Goal: Task Accomplishment & Management: Manage account settings

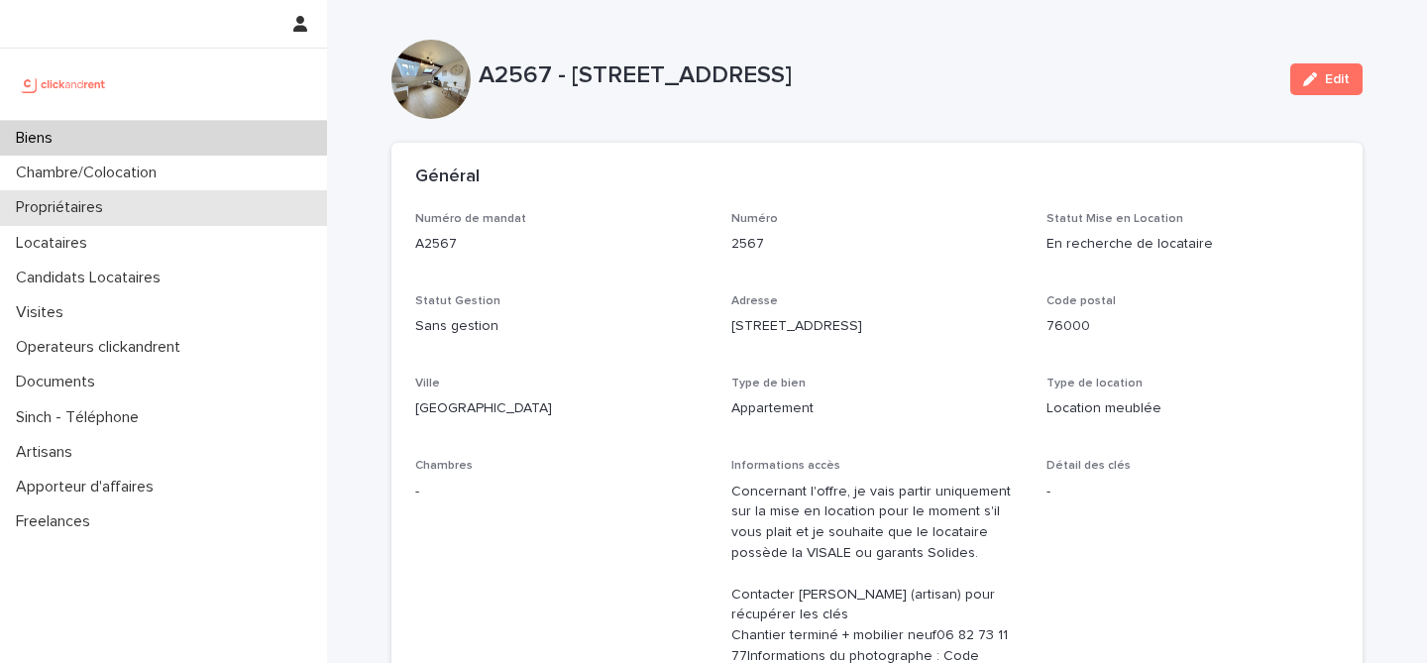
click at [136, 201] on div "Propriétaires" at bounding box center [163, 207] width 327 height 35
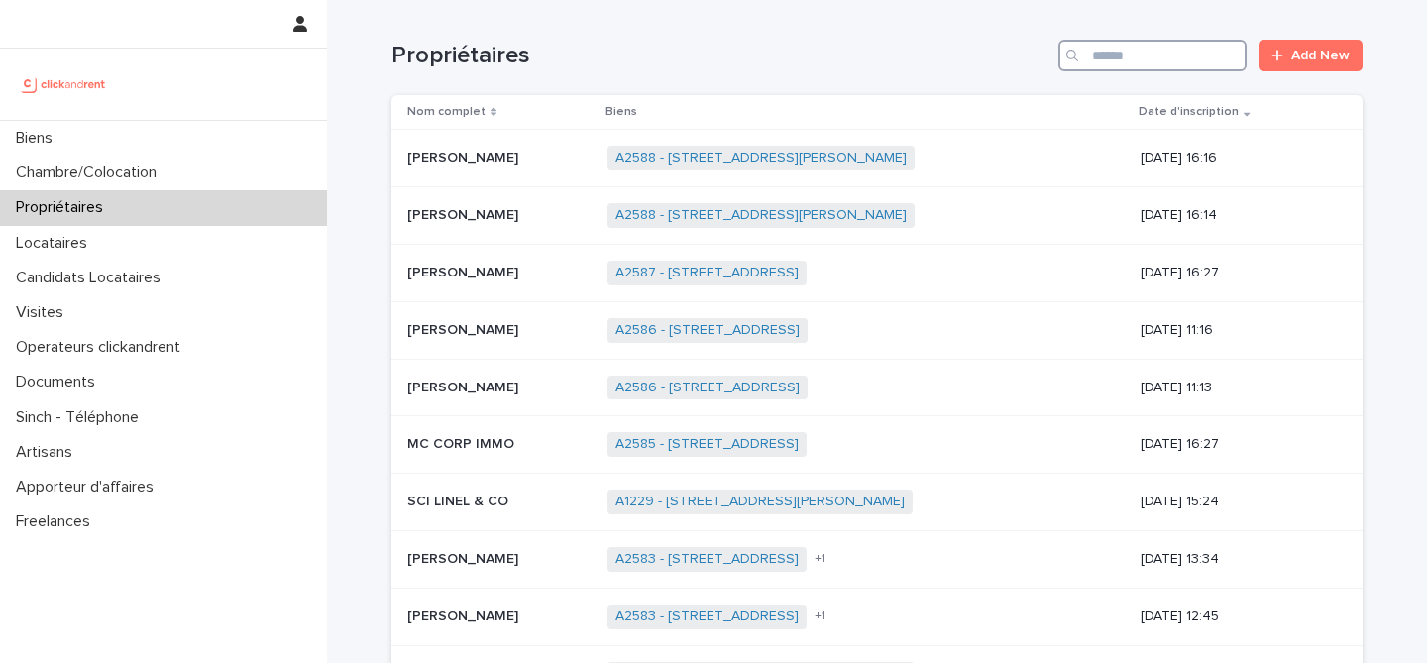
click at [1103, 54] on input "Search" at bounding box center [1153, 56] width 188 height 32
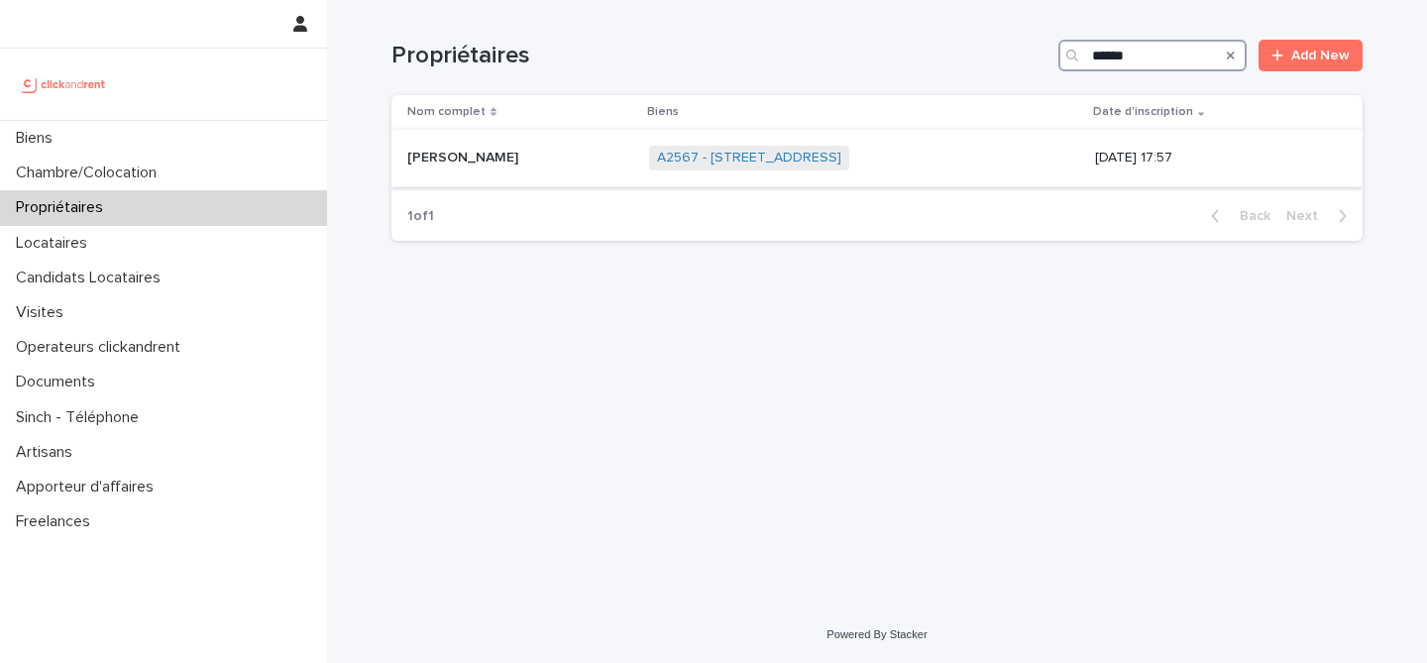
type input "******"
click at [497, 165] on p at bounding box center [520, 158] width 226 height 17
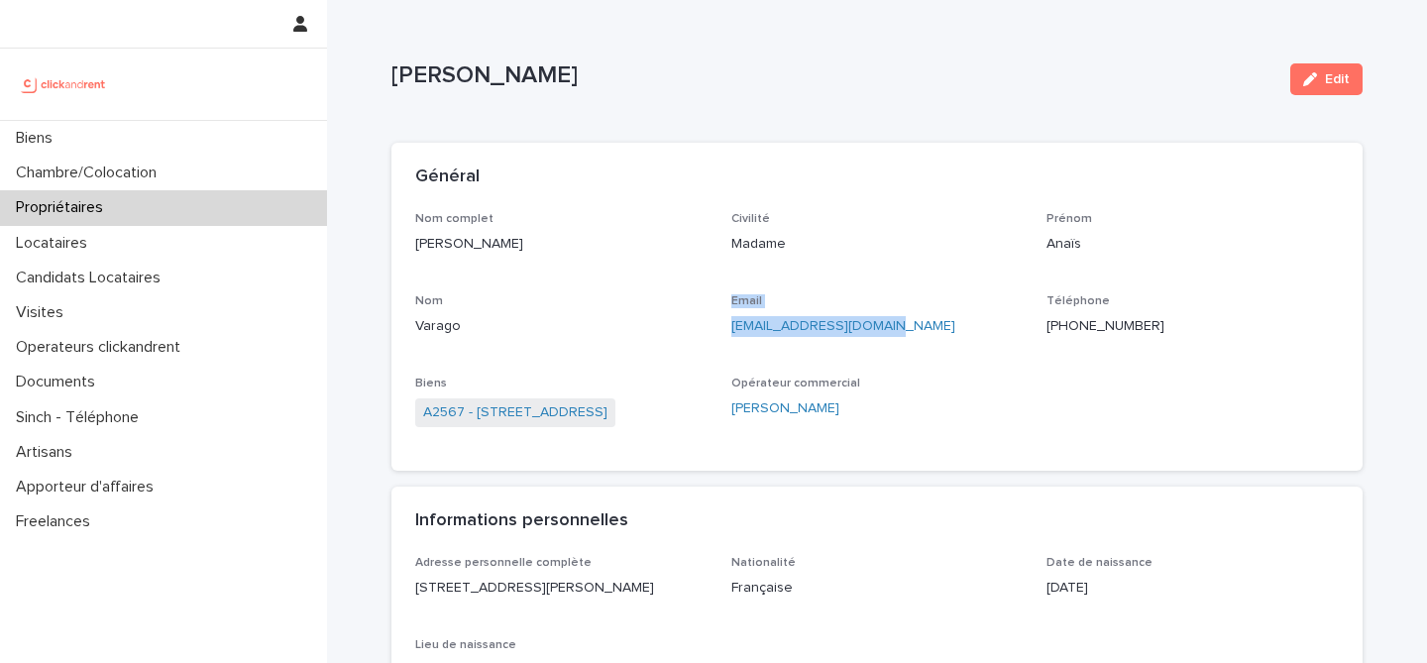
drag, startPoint x: 867, startPoint y: 325, endPoint x: 711, endPoint y: 329, distance: 156.7
click at [711, 329] on div "Nom complet Anaïs Varago Civilité Madame Prénom Anaïs Nom Varago Email anaisvar…" at bounding box center [877, 330] width 924 height 236
click at [894, 321] on p "anaisvarago@hotmail.fr" at bounding box center [878, 326] width 292 height 21
drag, startPoint x: 870, startPoint y: 326, endPoint x: 724, endPoint y: 329, distance: 146.7
click at [732, 329] on p "anaisvarago@hotmail.fr" at bounding box center [878, 326] width 292 height 21
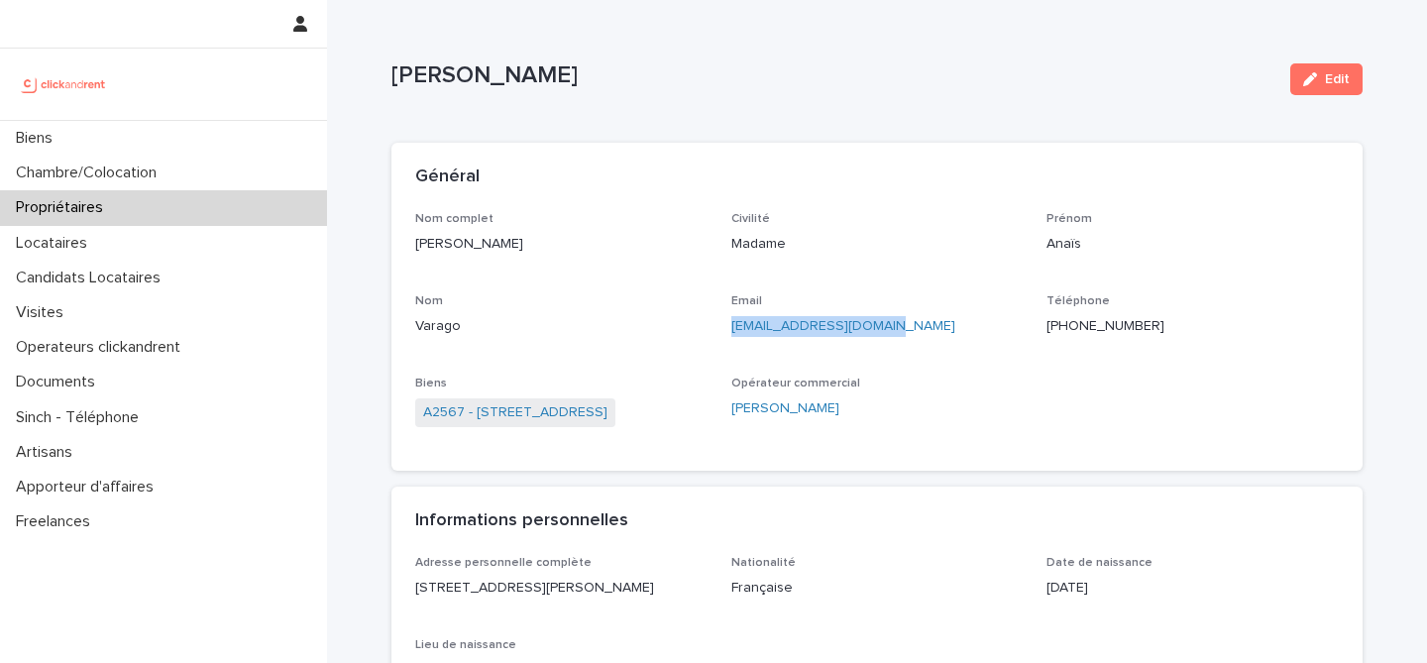
copy link "anaisvarago@hotmail.fr"
click at [1113, 323] on ringoverc2c-number-84e06f14122c "+33778384807" at bounding box center [1106, 326] width 118 height 14
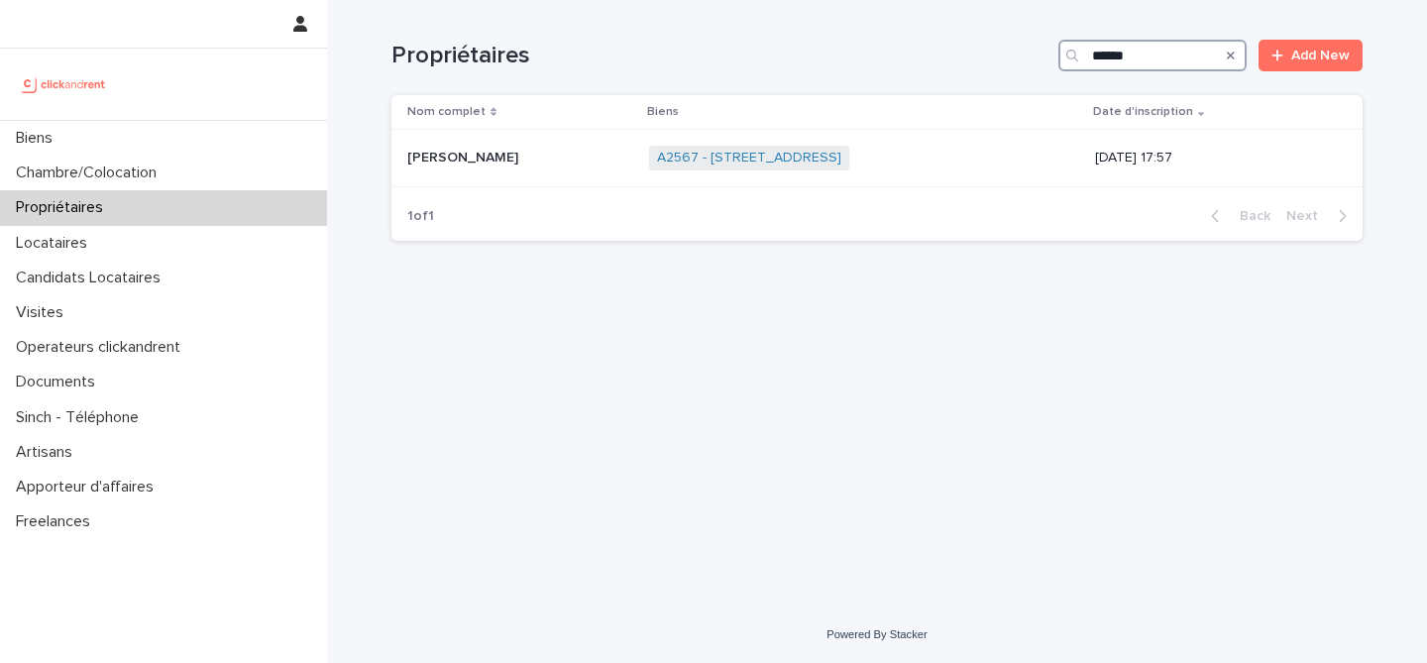
drag, startPoint x: 1111, startPoint y: 57, endPoint x: 1047, endPoint y: 57, distance: 64.4
click at [1049, 57] on div "Propriétaires ****** Add New" at bounding box center [877, 56] width 971 height 32
paste input "*********"
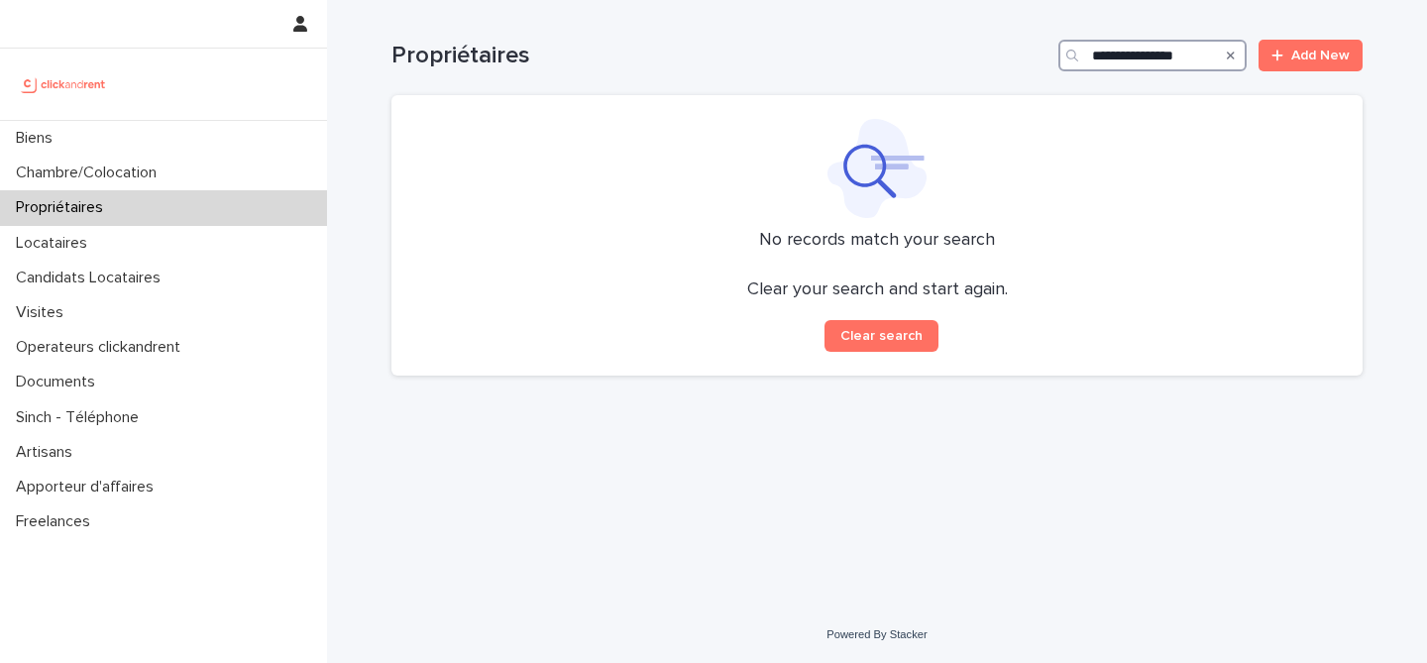
drag, startPoint x: 1140, startPoint y: 56, endPoint x: 1029, endPoint y: 62, distance: 111.2
click at [1037, 60] on div "**********" at bounding box center [877, 56] width 971 height 32
type input "********"
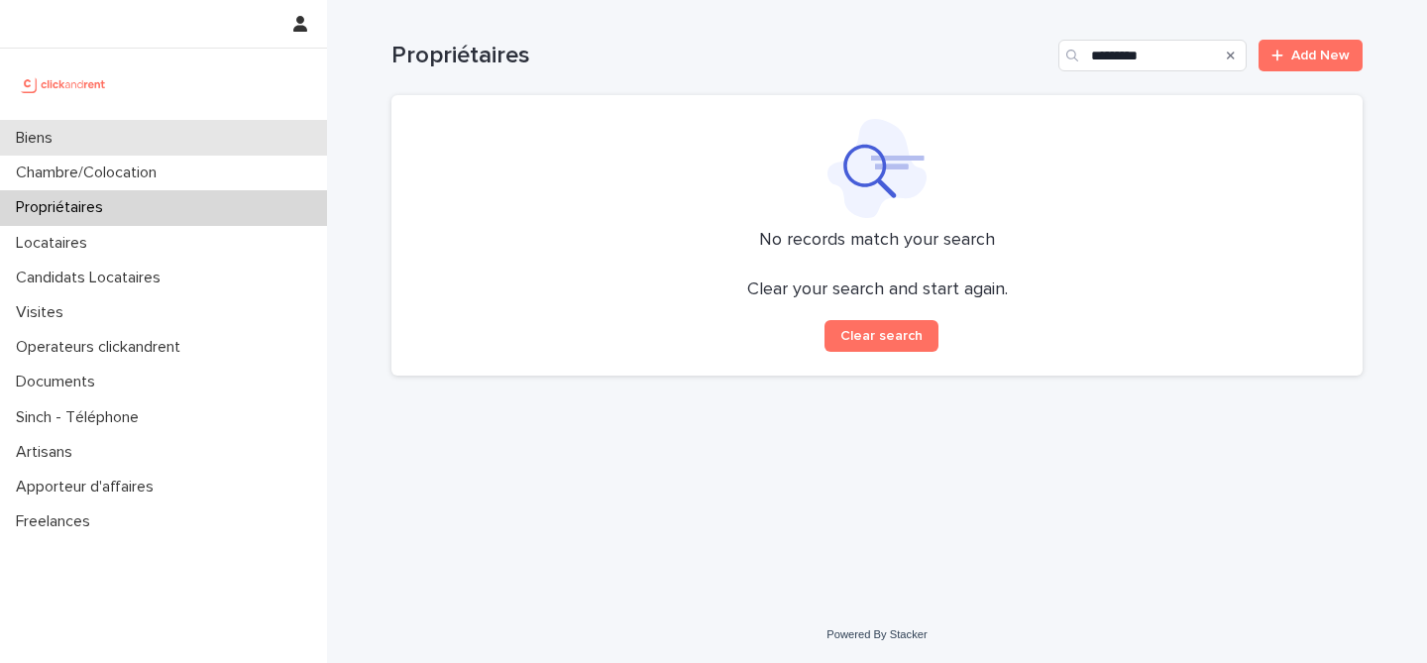
click at [168, 138] on div "Biens" at bounding box center [163, 138] width 327 height 35
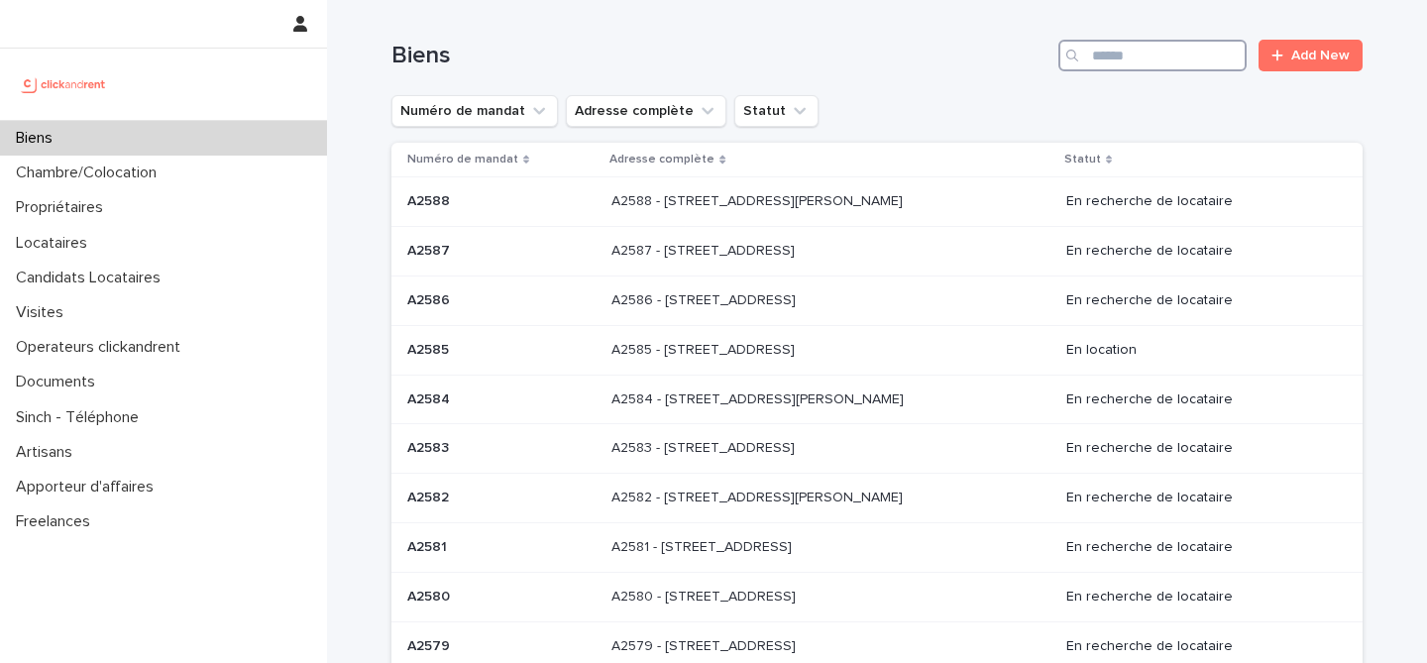
click at [1099, 58] on input "Search" at bounding box center [1153, 56] width 188 height 32
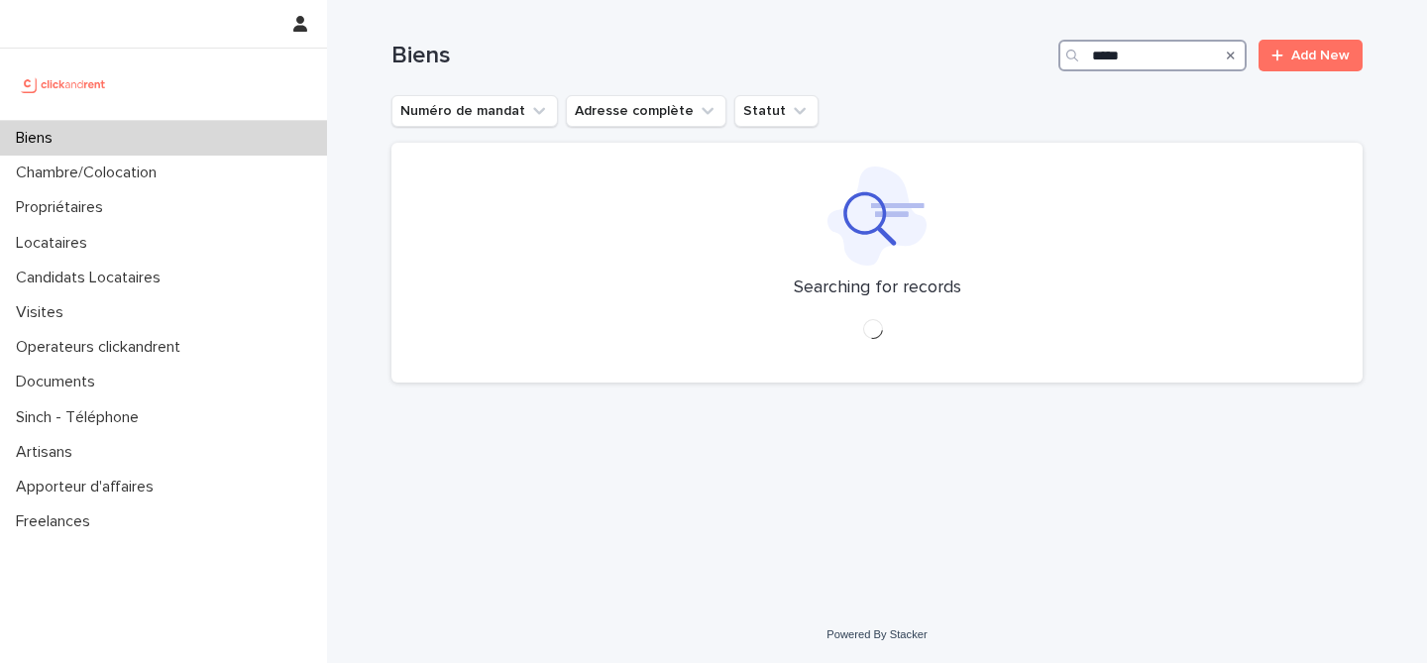
type input "*****"
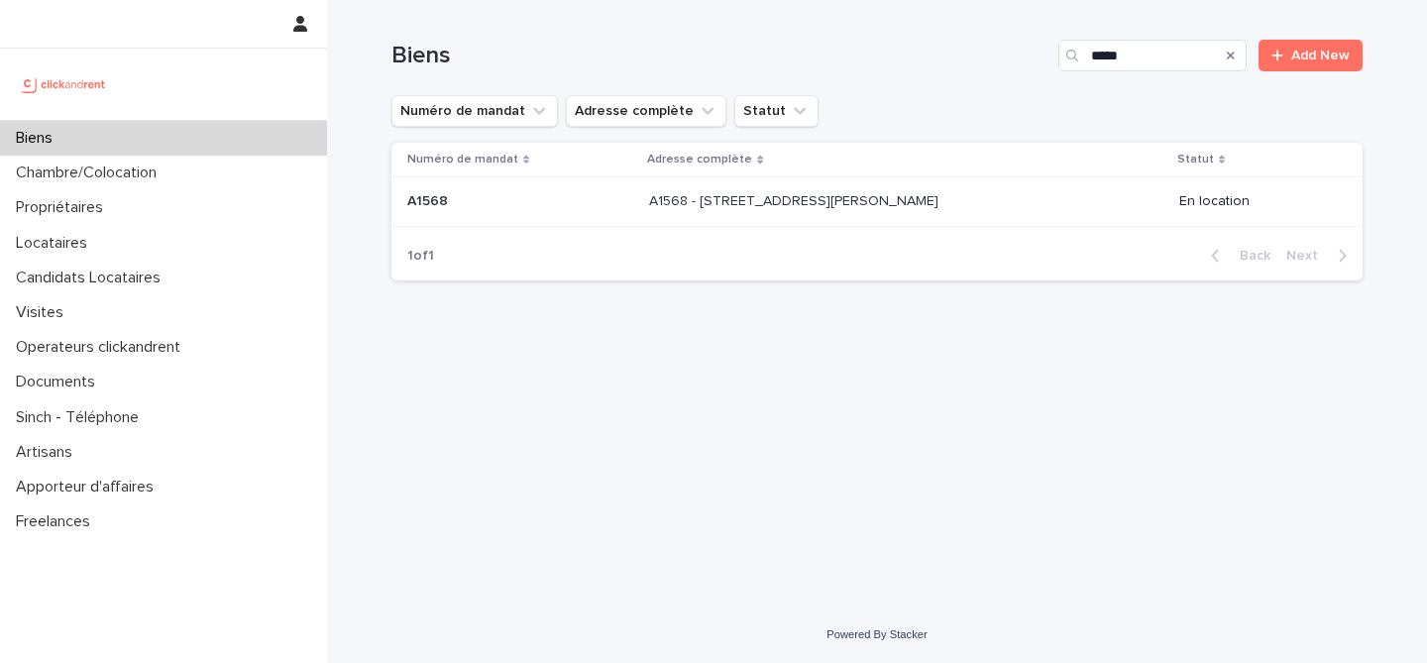
click at [680, 192] on p "A1568 - 9 ter Rue Jean Rodier, Toulouse 31400" at bounding box center [795, 199] width 293 height 21
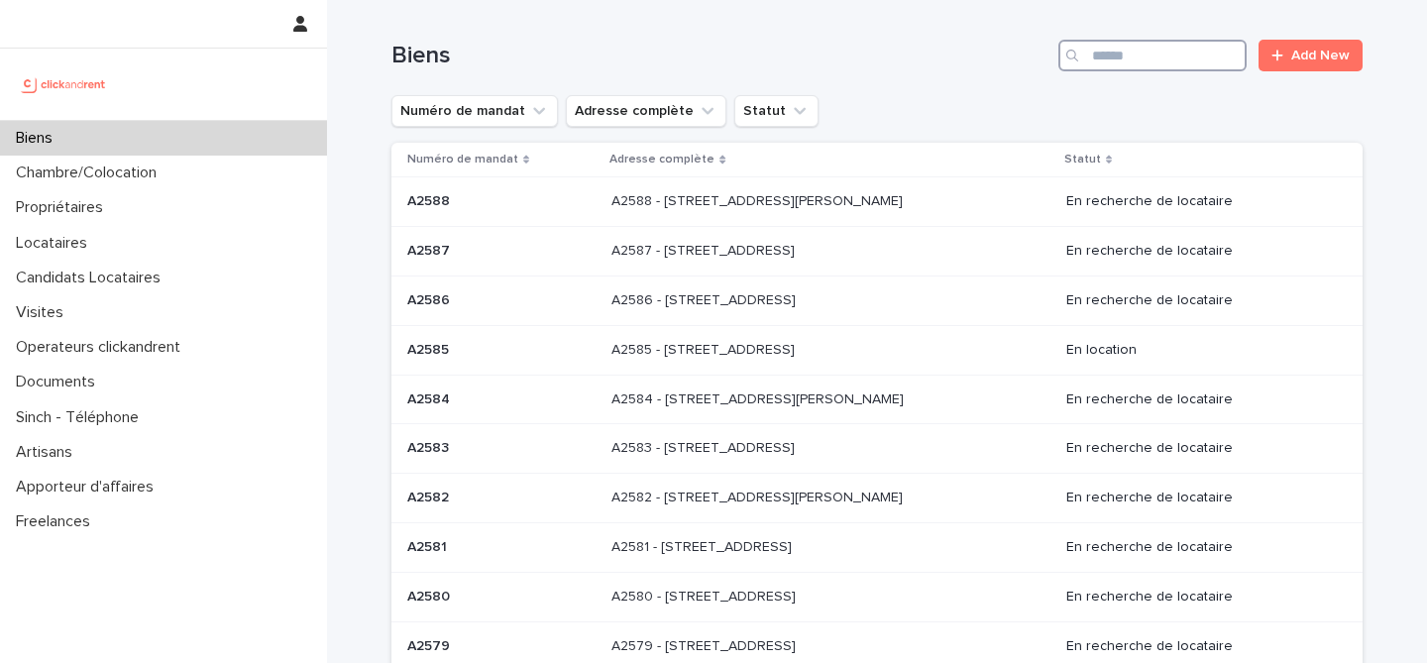
click at [1127, 64] on input "Search" at bounding box center [1153, 56] width 188 height 32
paste input "*****"
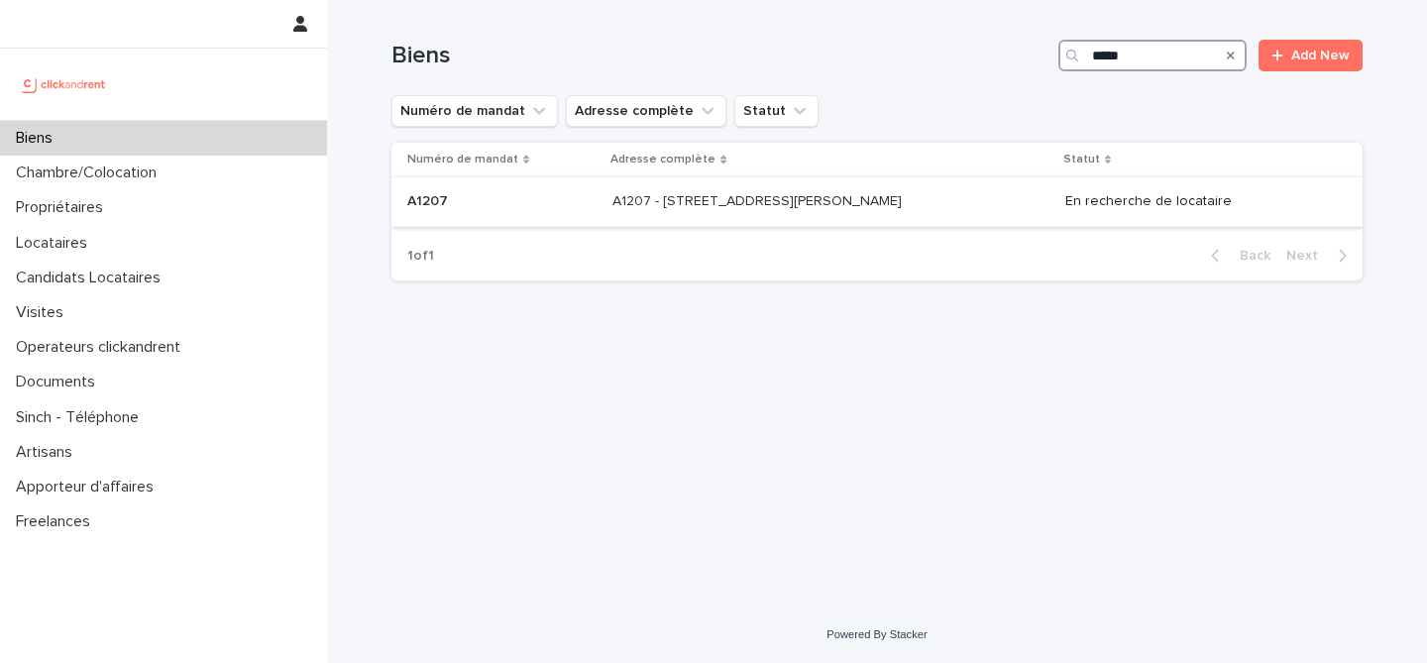
type input "*****"
click at [774, 201] on p "A1207 - 44 bis Quai Joseph Gillet, Lyon 69004" at bounding box center [759, 199] width 293 height 21
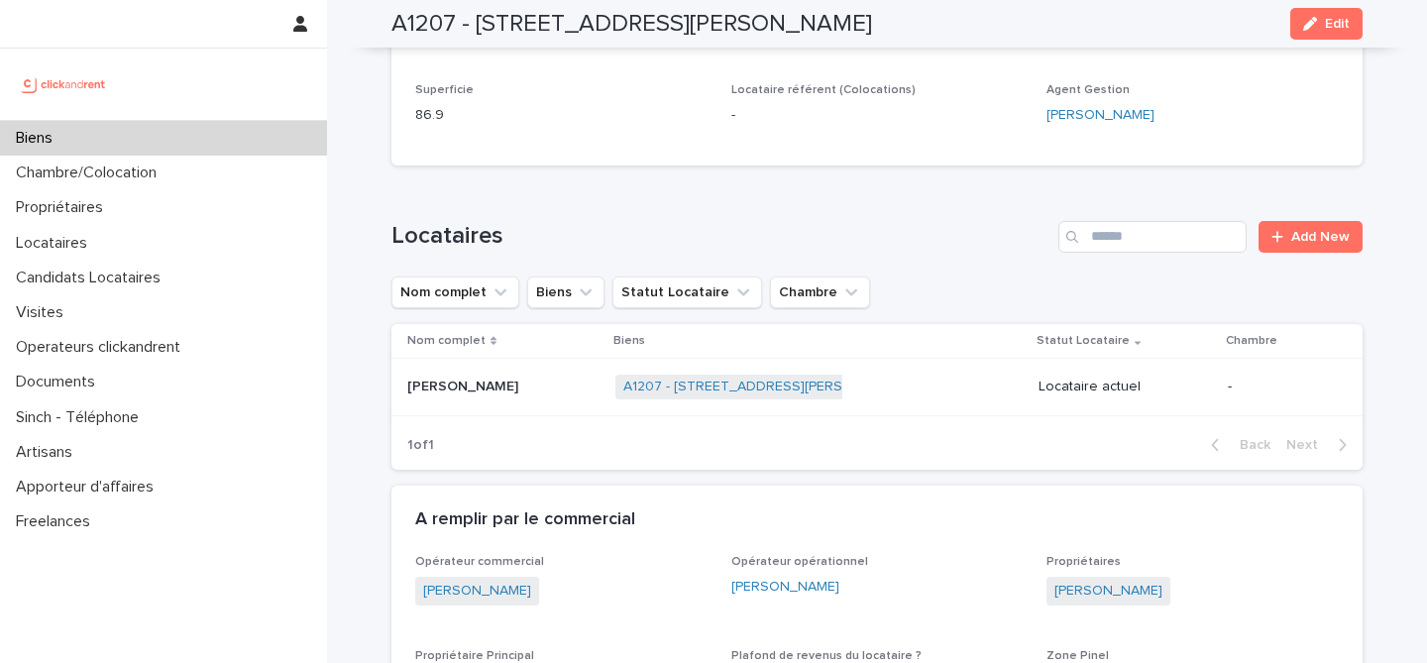
scroll to position [634, 0]
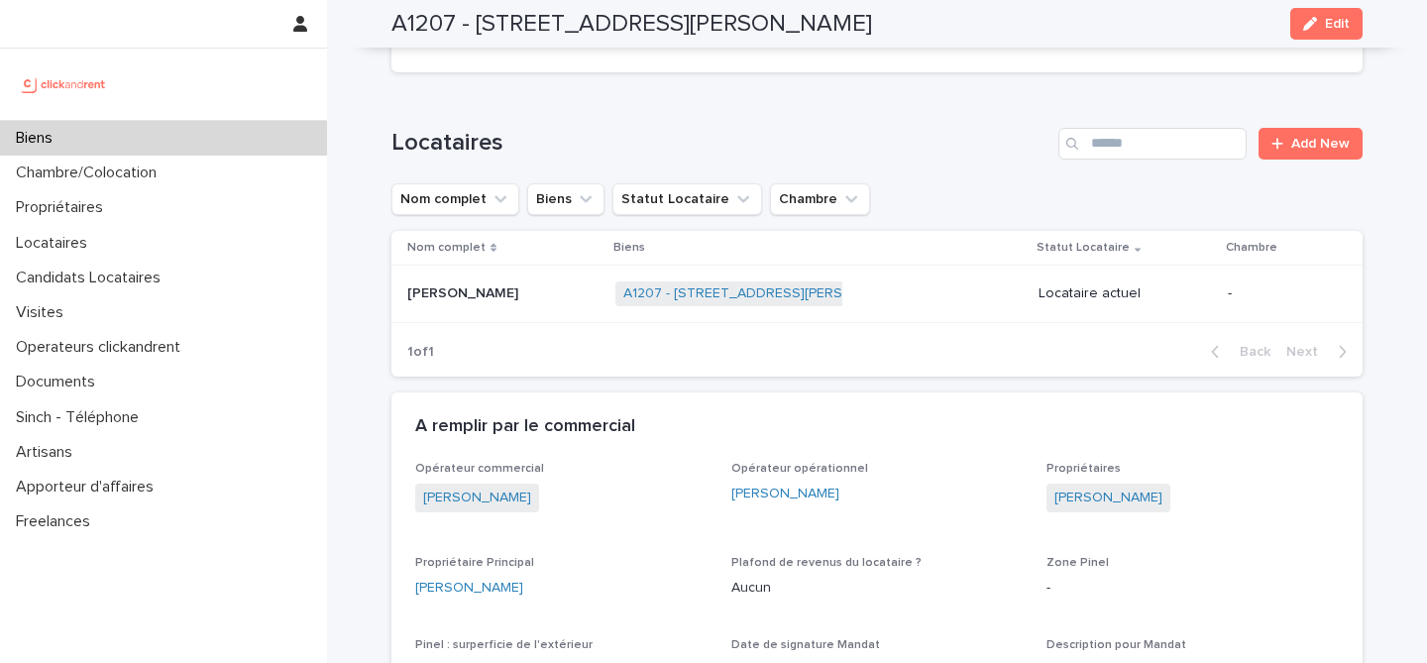
click at [512, 296] on p "Sandrine Bertrand" at bounding box center [464, 292] width 115 height 21
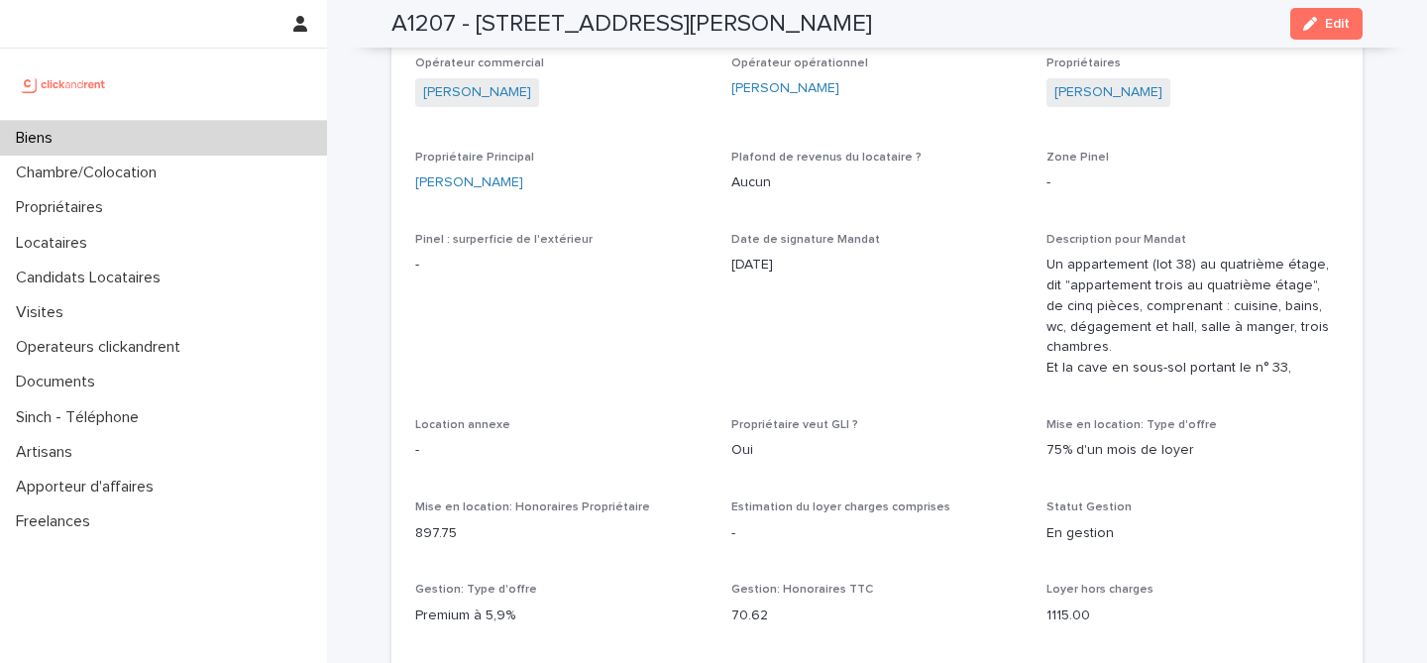
scroll to position [932, 0]
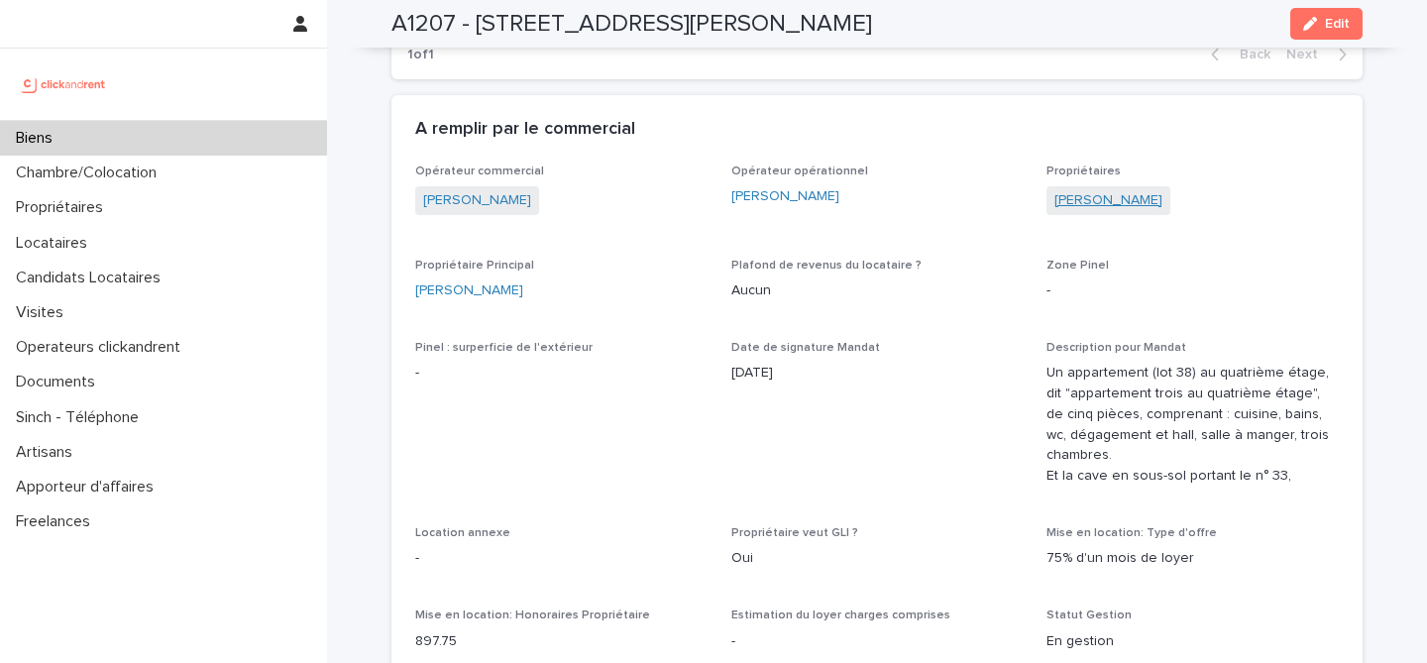
click at [1090, 199] on link "Patrick Charousset" at bounding box center [1109, 200] width 108 height 21
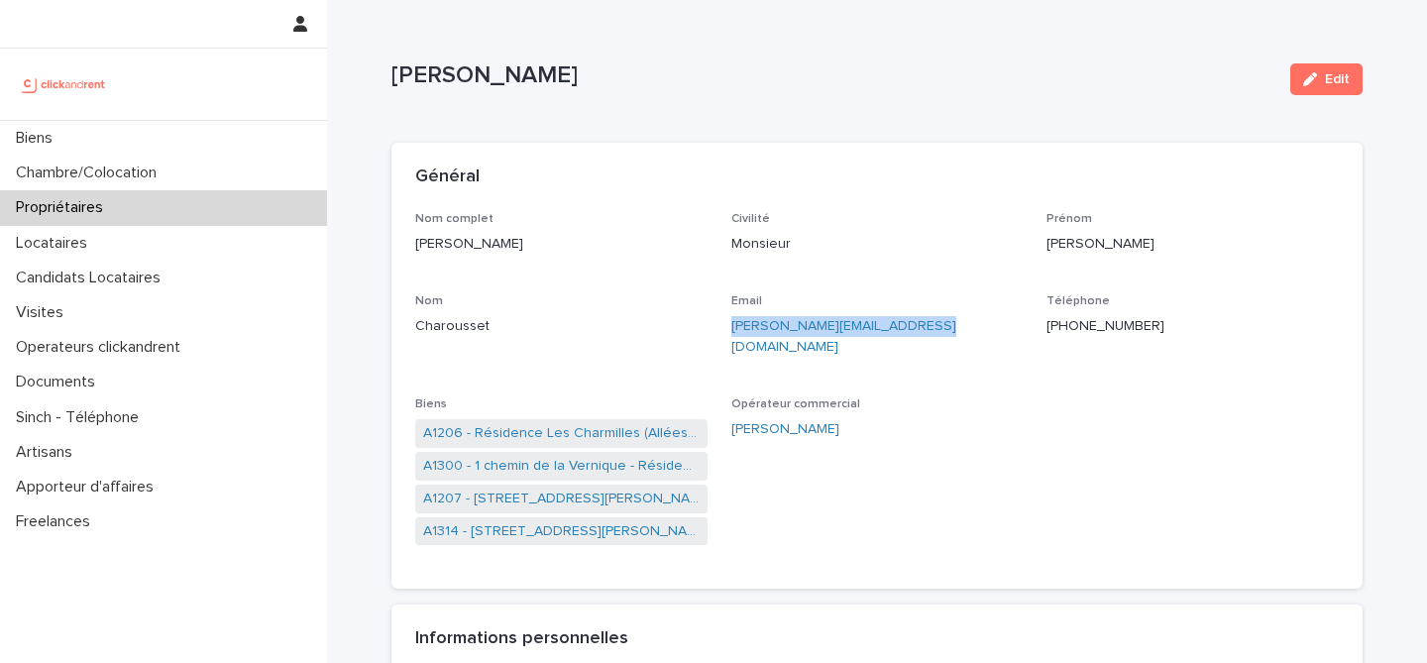
drag, startPoint x: 928, startPoint y: 332, endPoint x: 727, endPoint y: 328, distance: 201.3
click at [732, 328] on p "patrick.charousset@gmail.com" at bounding box center [878, 337] width 292 height 42
copy link "patrick.charousset@gmail.com"
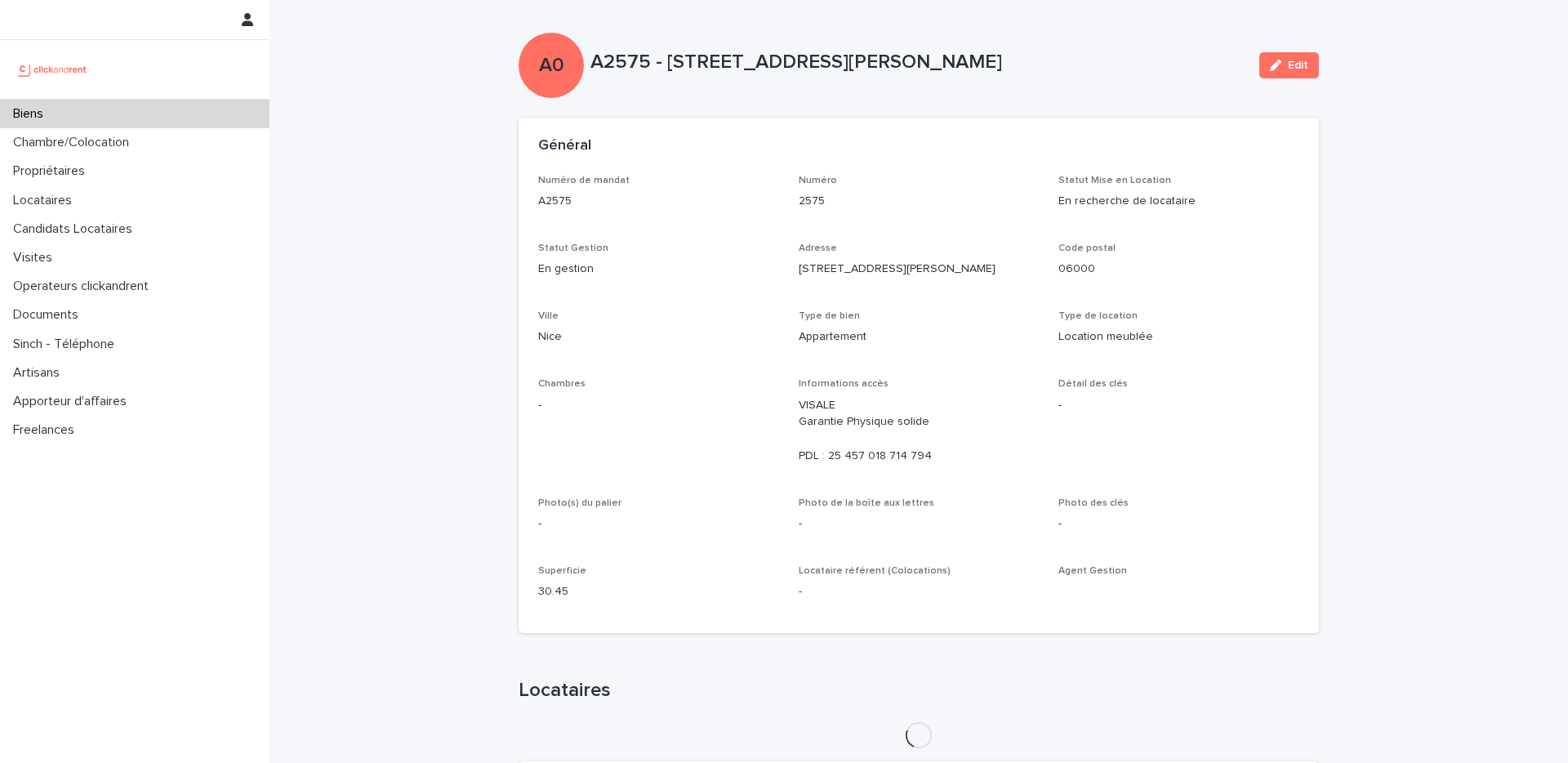
drag, startPoint x: 1084, startPoint y: 91, endPoint x: 1103, endPoint y: 98, distance: 20.2
click at [1084, 92] on div "A0 A2575 - 5 rue du Colonel Gassin, Nice 06000 Edit" at bounding box center [918, 65] width 800 height 65
drag, startPoint x: 1159, startPoint y: 68, endPoint x: 1458, endPoint y: 101, distance: 300.8
click at [1161, 66] on p "A2575 - 5 rue du Colonel Gassin, Nice 06000" at bounding box center [919, 62] width 656 height 24
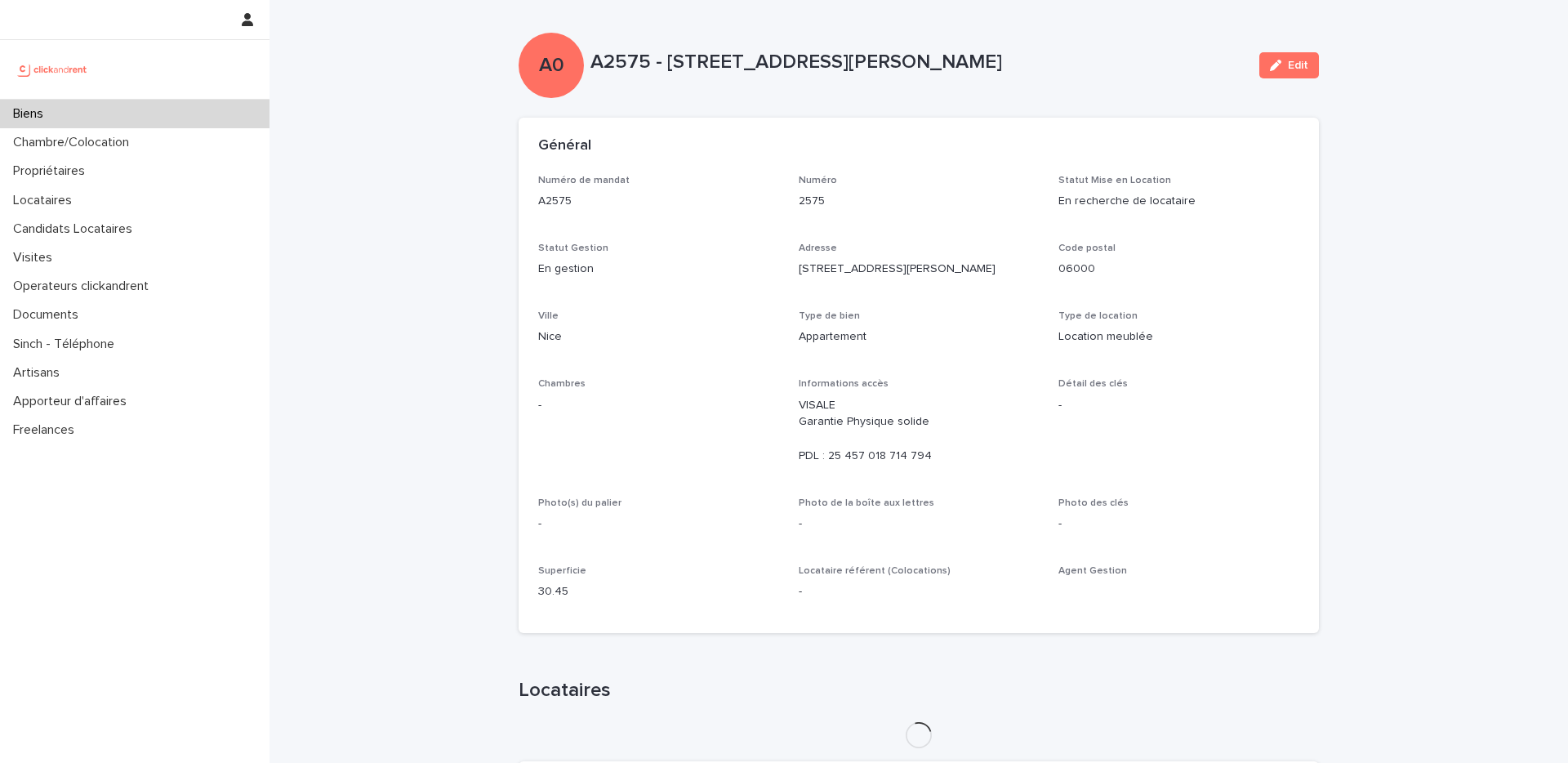
click at [1120, 34] on div "A0 A2575 - 5 rue du Colonel Gassin, Nice 06000 Edit" at bounding box center [918, 65] width 800 height 65
drag, startPoint x: 1425, startPoint y: 52, endPoint x: 1414, endPoint y: 52, distance: 11.0
click at [1270, 61] on icon "button" at bounding box center [1275, 65] width 12 height 12
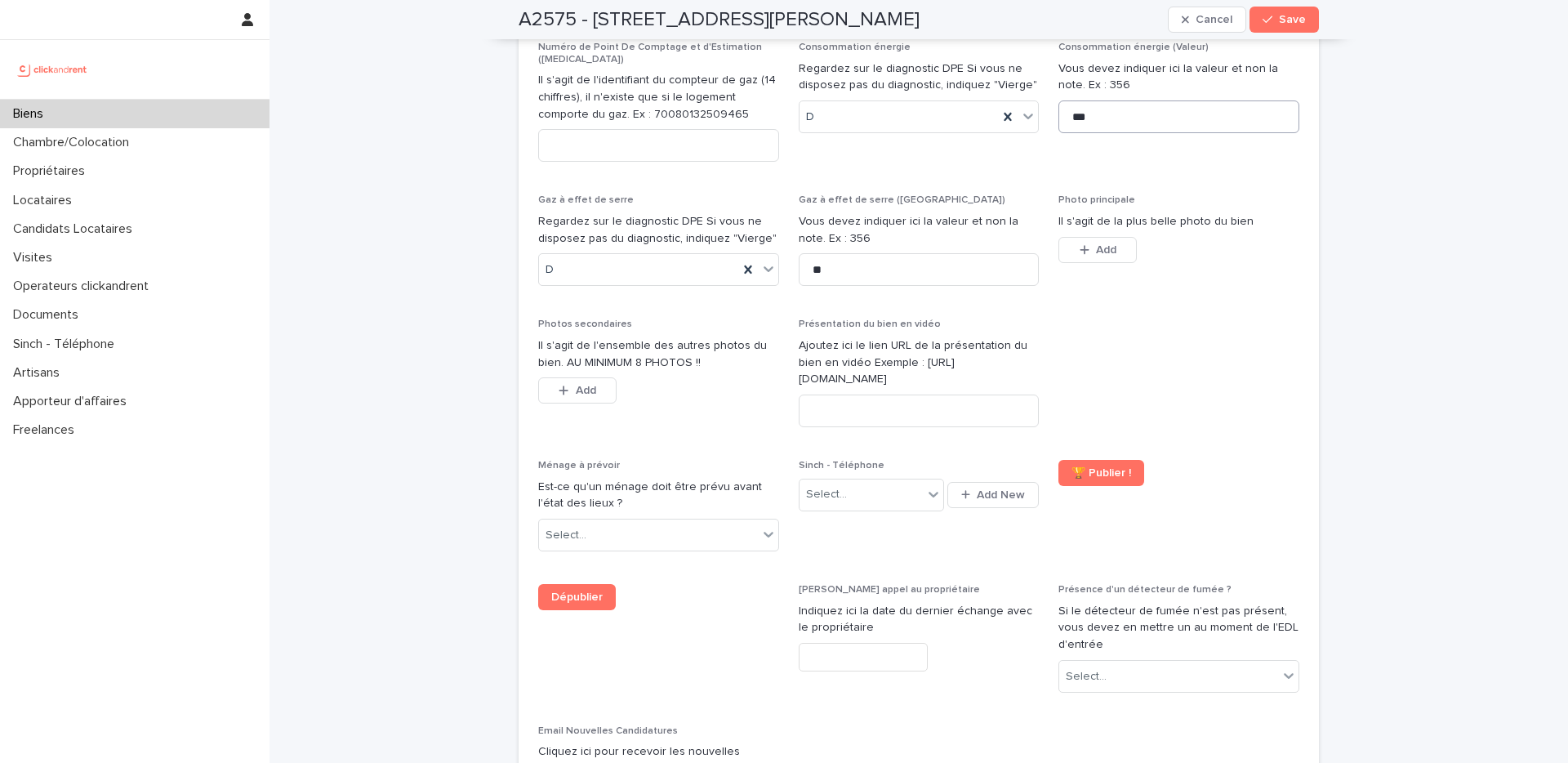
scroll to position [6132, 0]
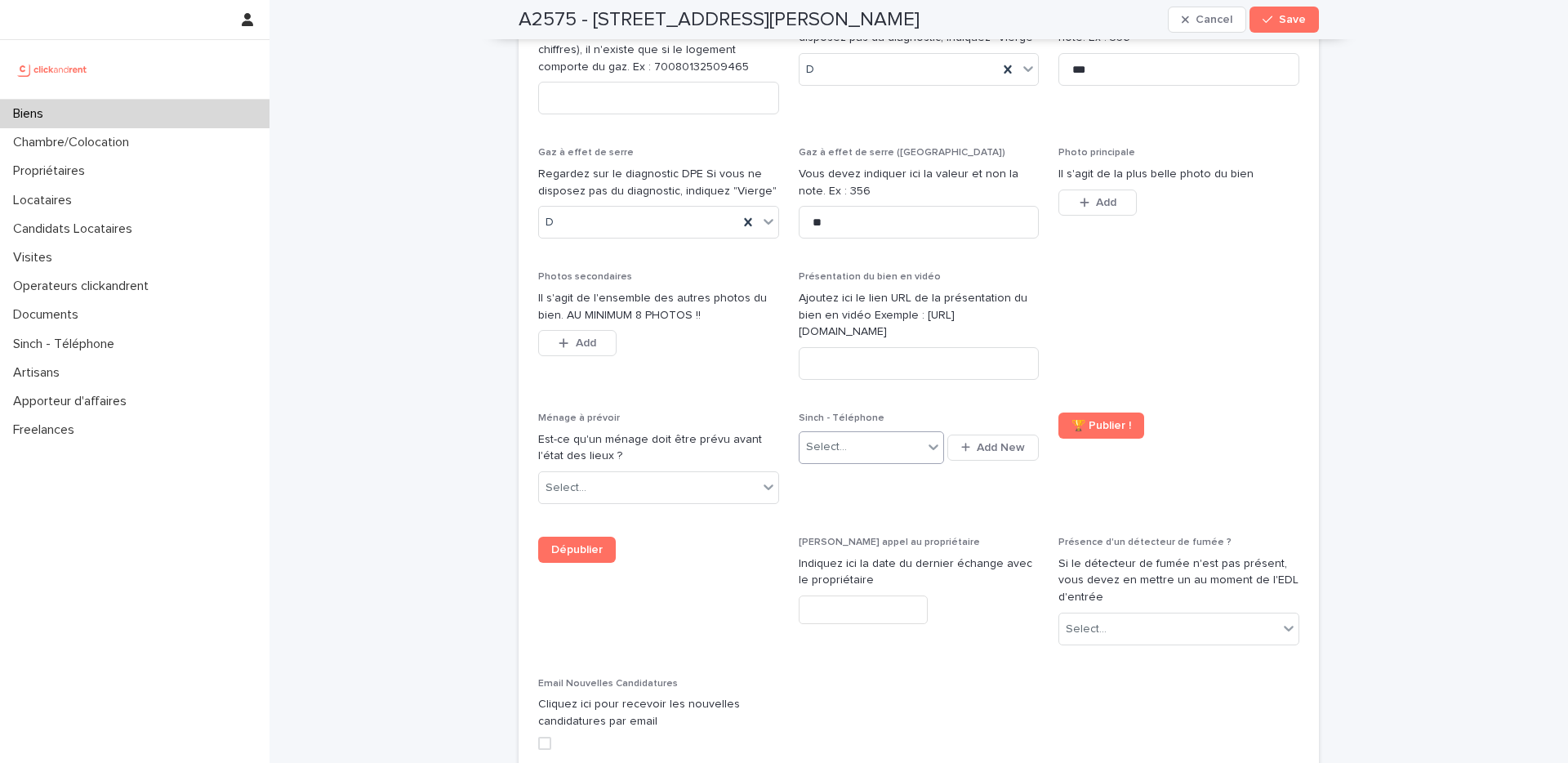
click at [925, 438] on icon at bounding box center [934, 447] width 16 height 16
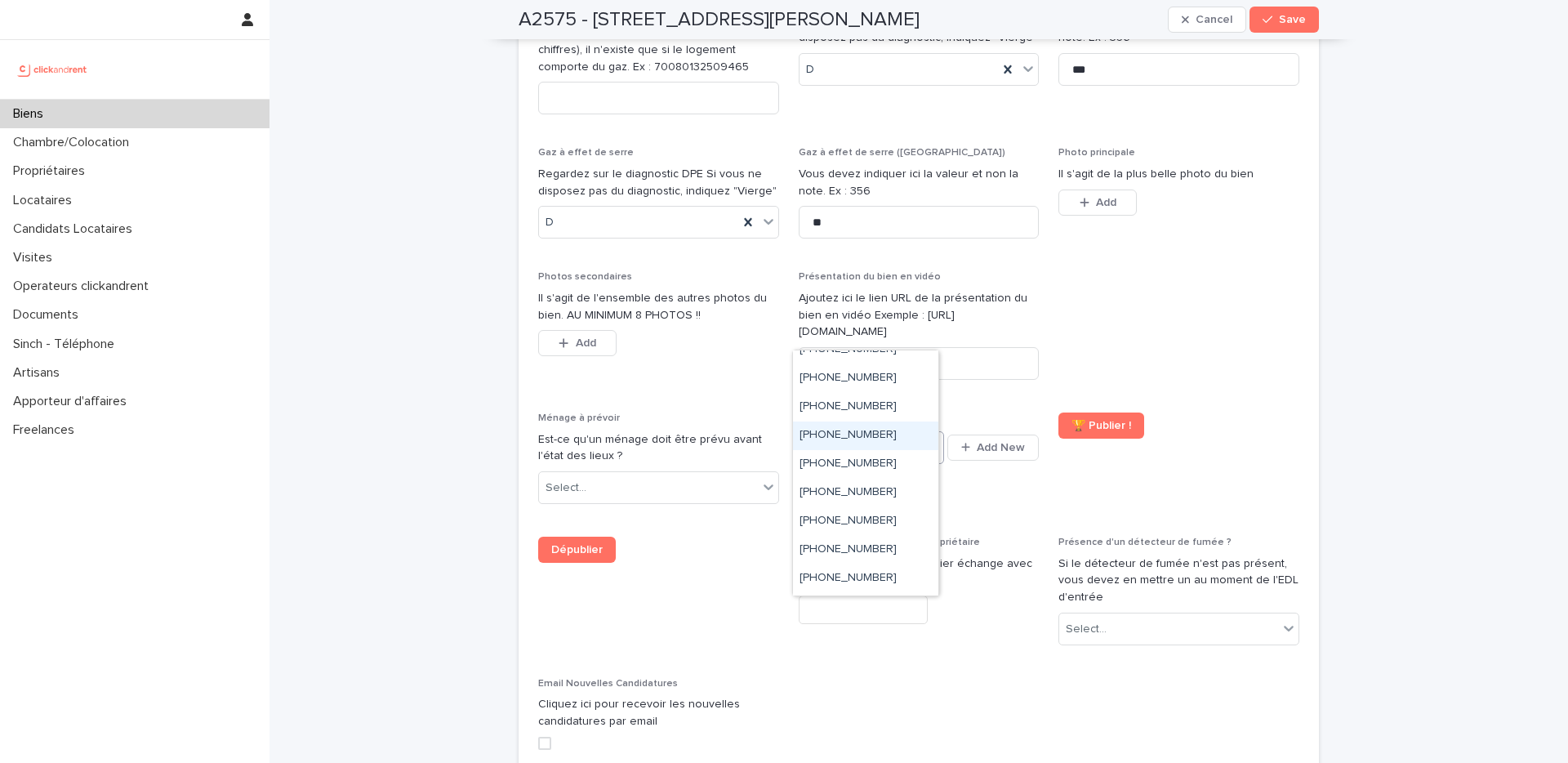
click at [897, 433] on div "+33939378024" at bounding box center [866, 436] width 145 height 29
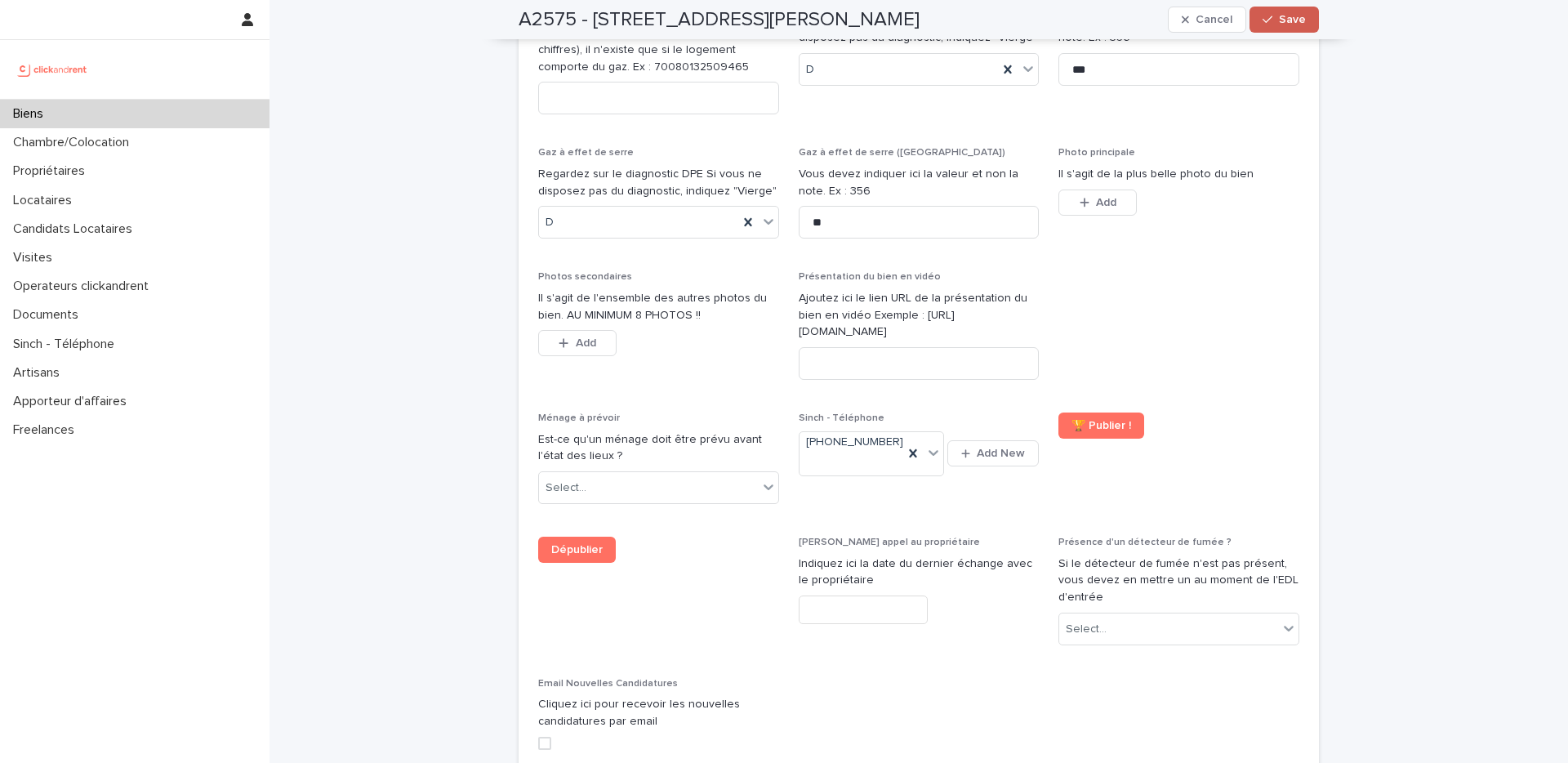
click at [1279, 22] on span "Save" at bounding box center [1292, 20] width 27 height 12
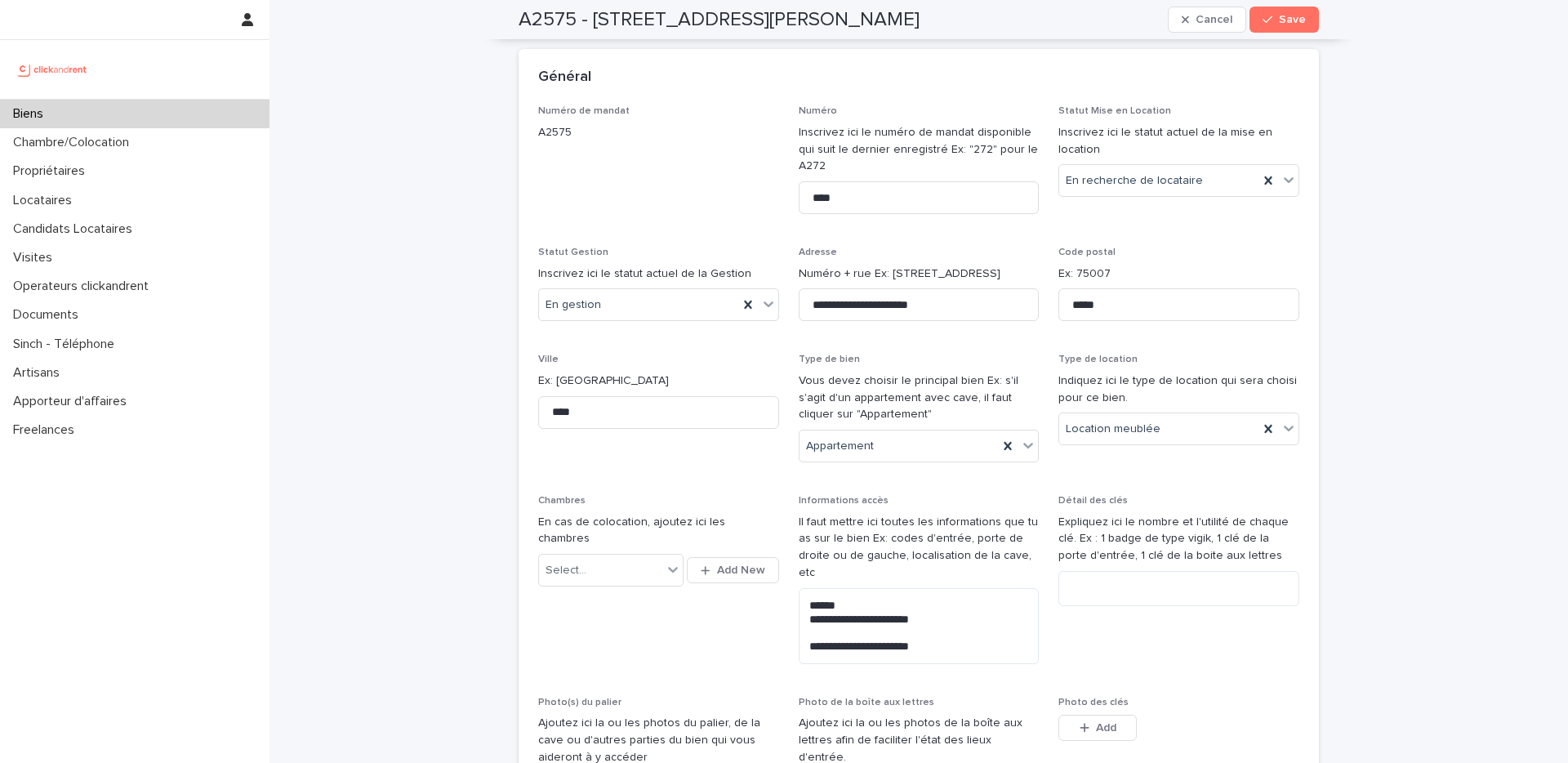
scroll to position [0, 0]
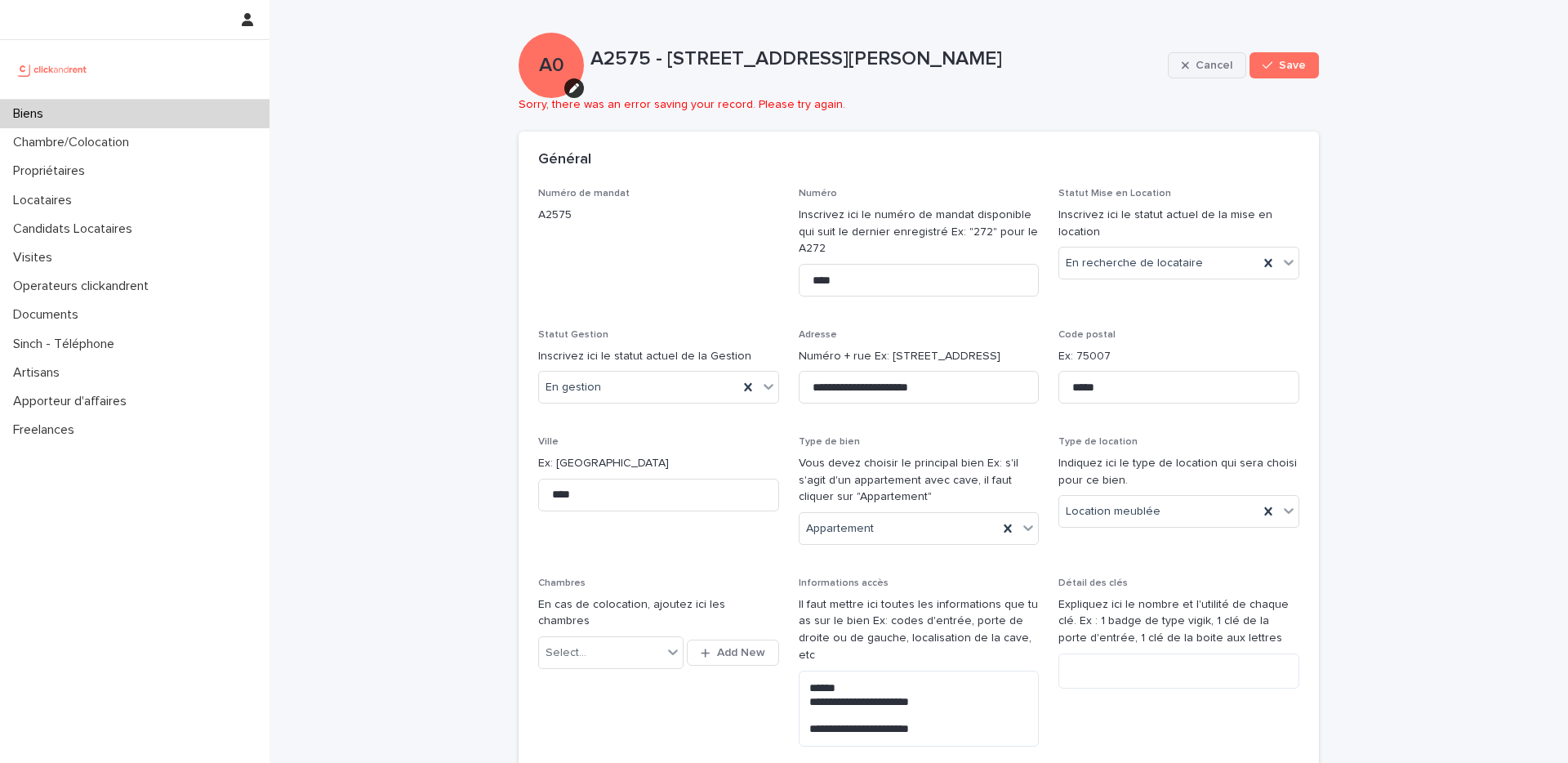
click at [1172, 63] on button "Cancel" at bounding box center [1207, 65] width 78 height 26
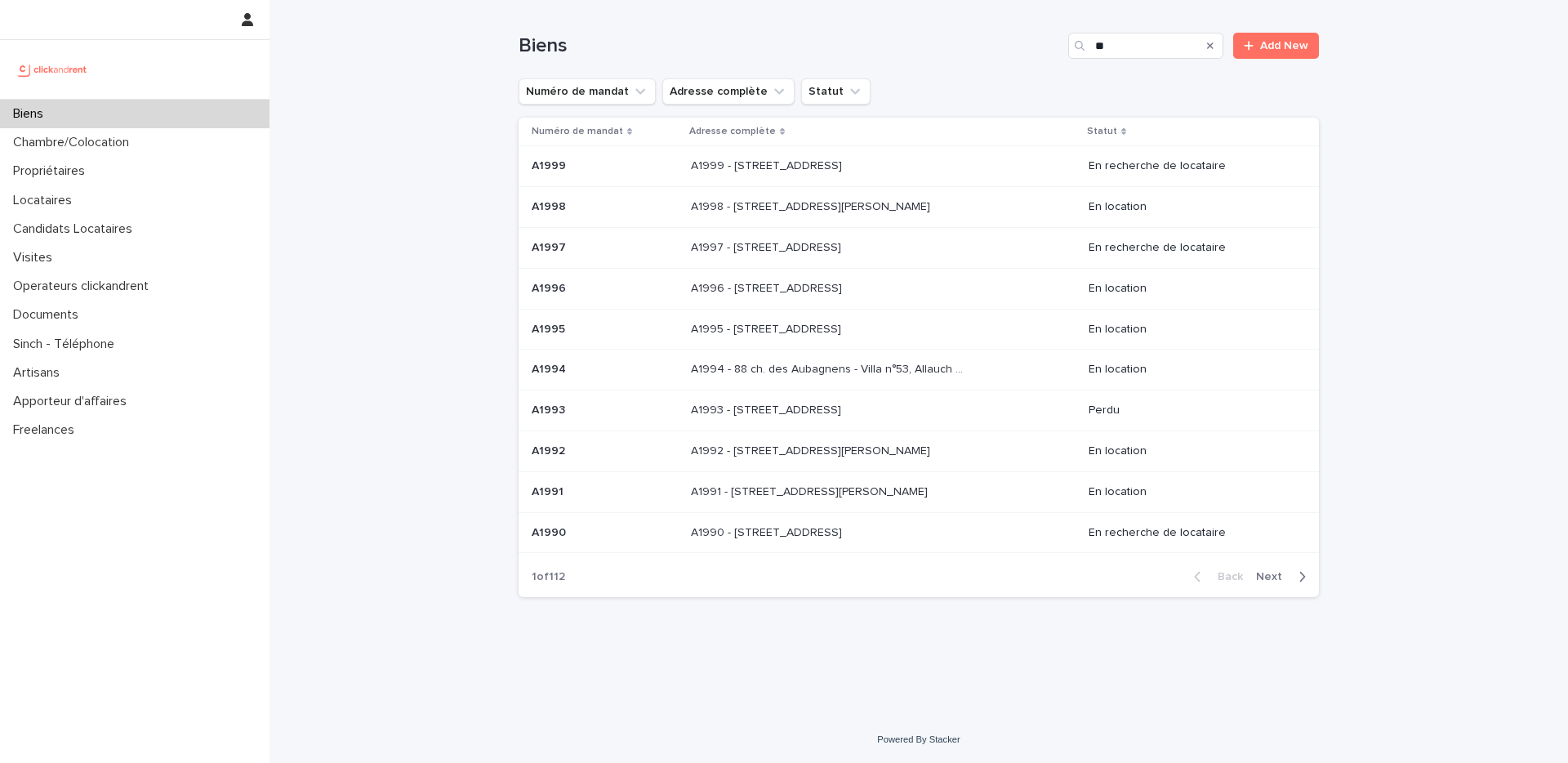
click at [937, 87] on div "Numéro de mandat Adresse complète Statut" at bounding box center [918, 91] width 800 height 26
click at [1364, 100] on div "Loading... Saving… Loading... Saving… Biens ** Add New Numéro de mandat Adresse…" at bounding box center [919, 358] width 1299 height 716
click at [851, 51] on h1 "Biens" at bounding box center [789, 46] width 543 height 24
click at [1131, 40] on input "**" at bounding box center [1146, 46] width 155 height 26
drag, startPoint x: 1121, startPoint y: 44, endPoint x: 1057, endPoint y: 44, distance: 64.0
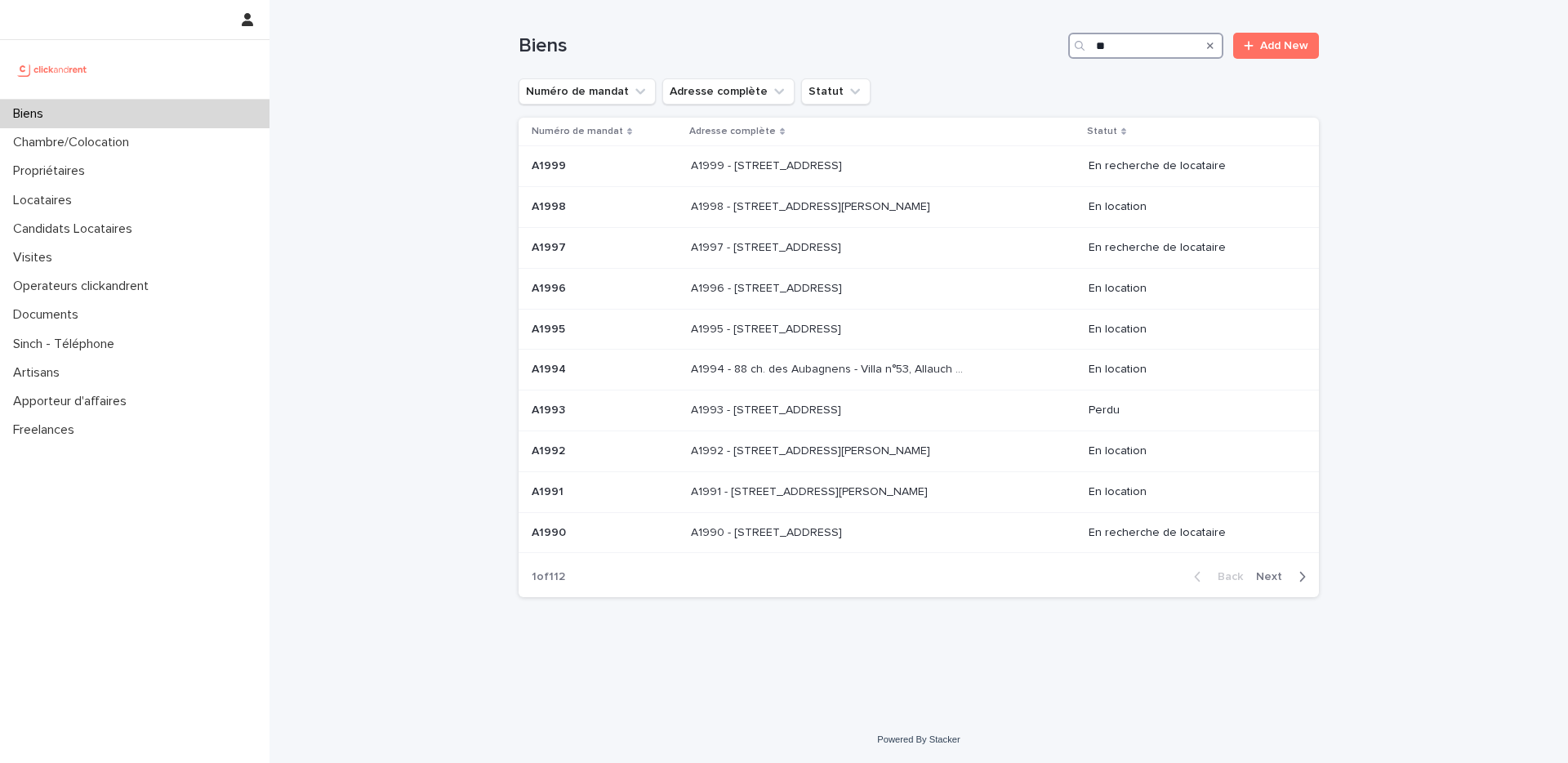
click at [1057, 44] on div "Biens ** Add New" at bounding box center [918, 46] width 800 height 26
paste input "***"
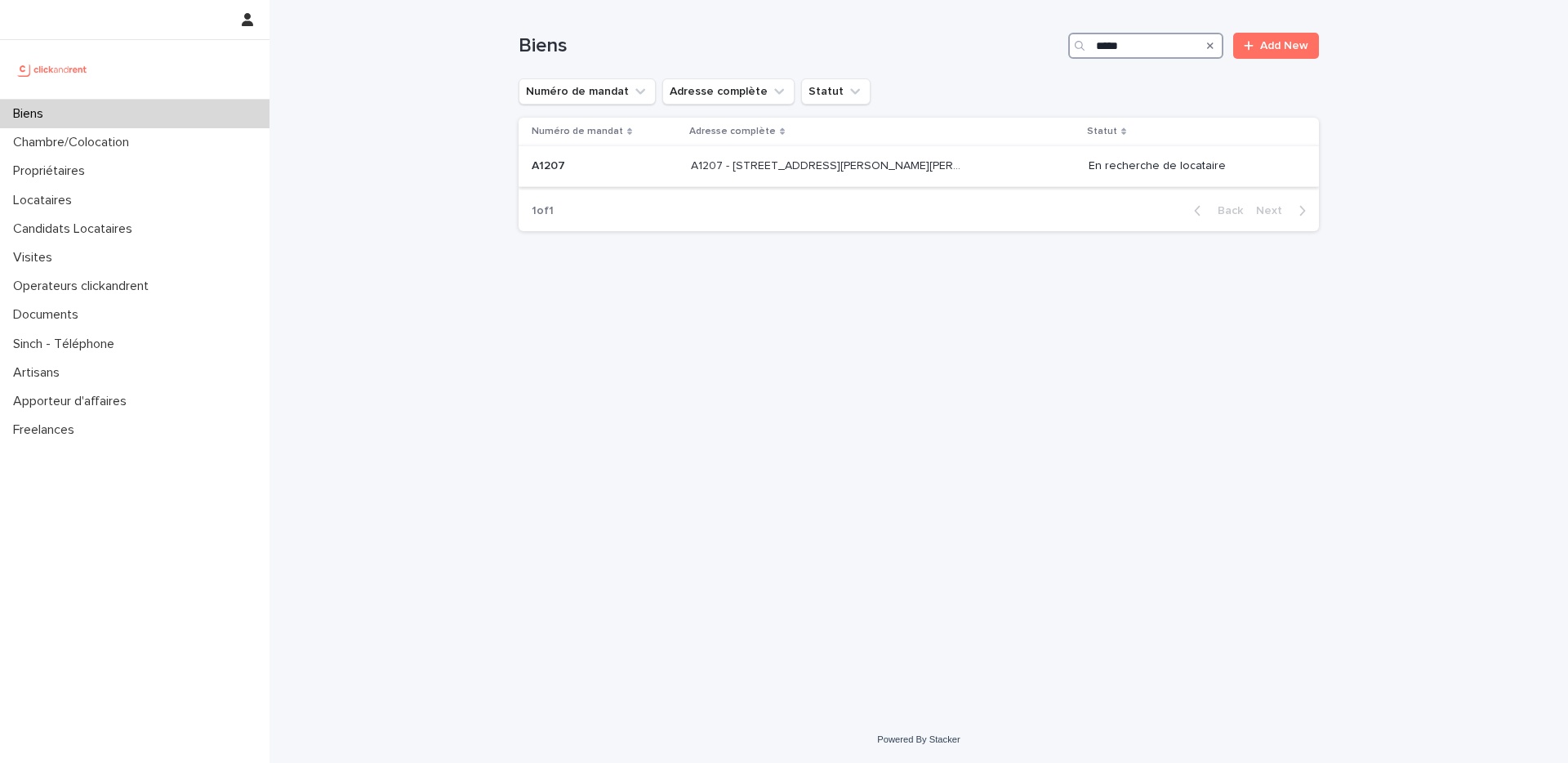
type input "*****"
click at [818, 161] on p "A1207 - 44 bis Quai Joseph Gillet, Lyon 69004" at bounding box center [829, 164] width 275 height 17
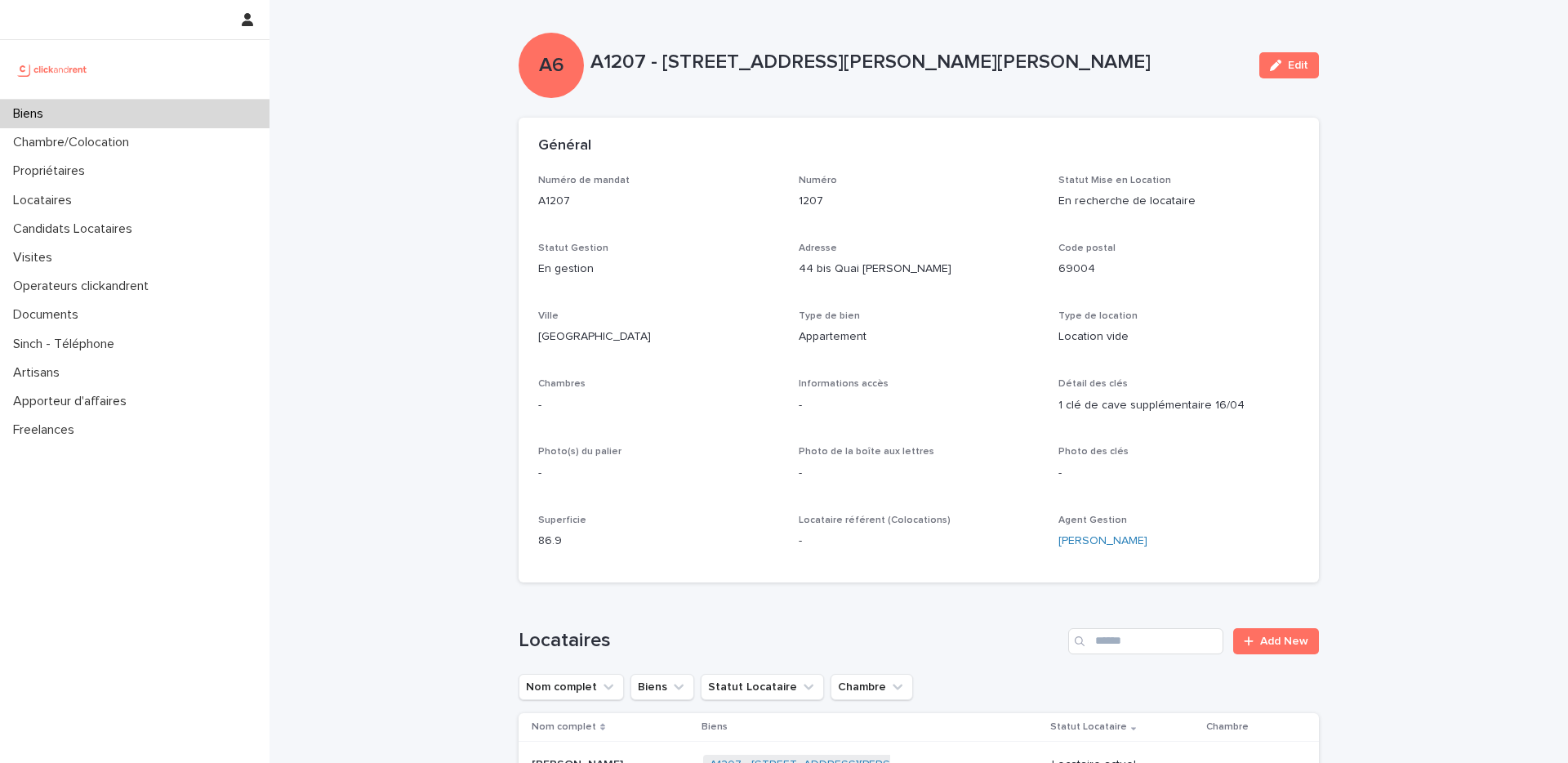
click at [1064, 45] on div "A6 A1207 - 44 bis Quai Joseph Gillet, Lyon 69004 Edit" at bounding box center [918, 65] width 800 height 65
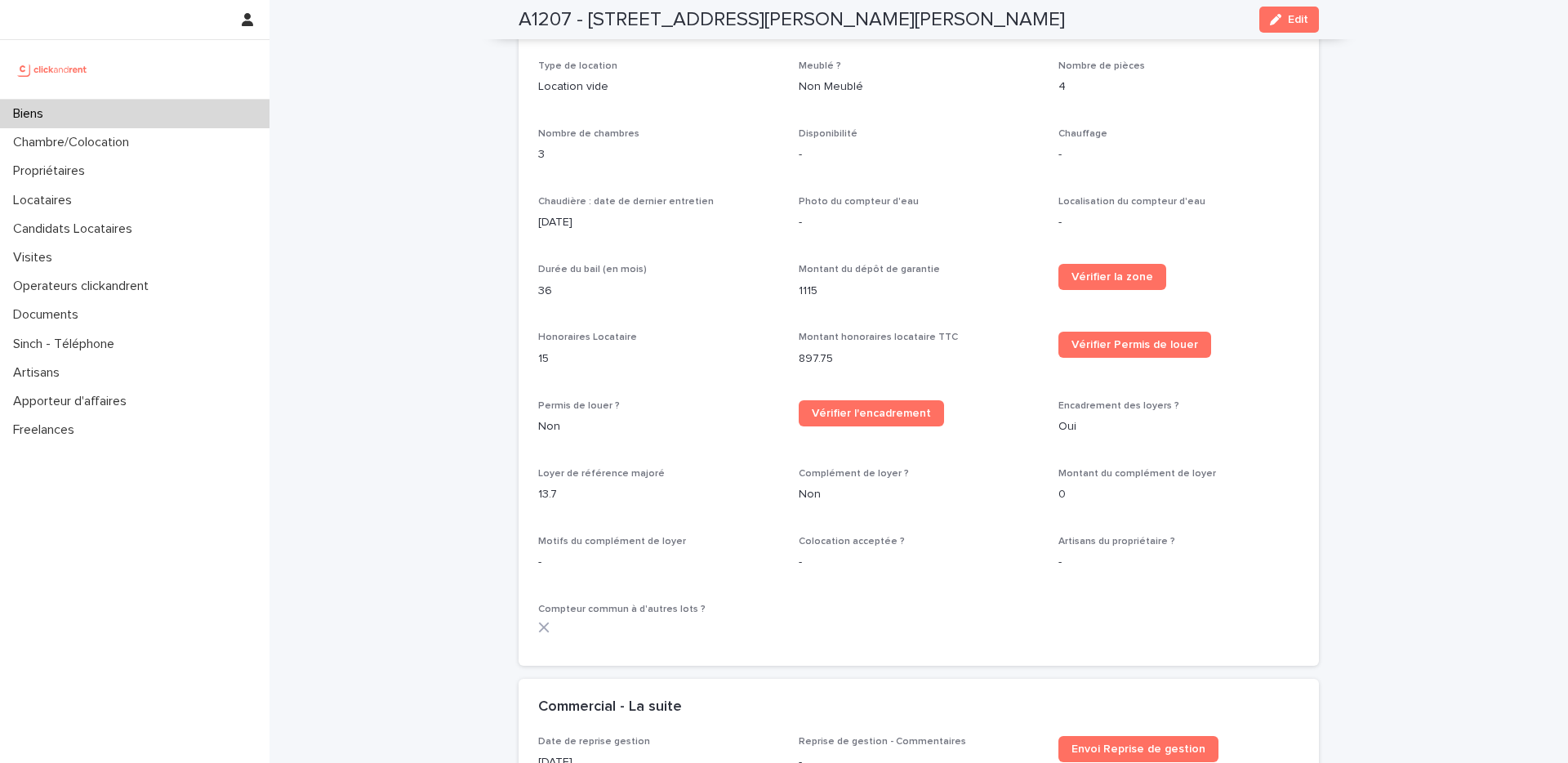
scroll to position [1561, 0]
drag, startPoint x: 1430, startPoint y: 260, endPoint x: 1322, endPoint y: 268, distance: 108.3
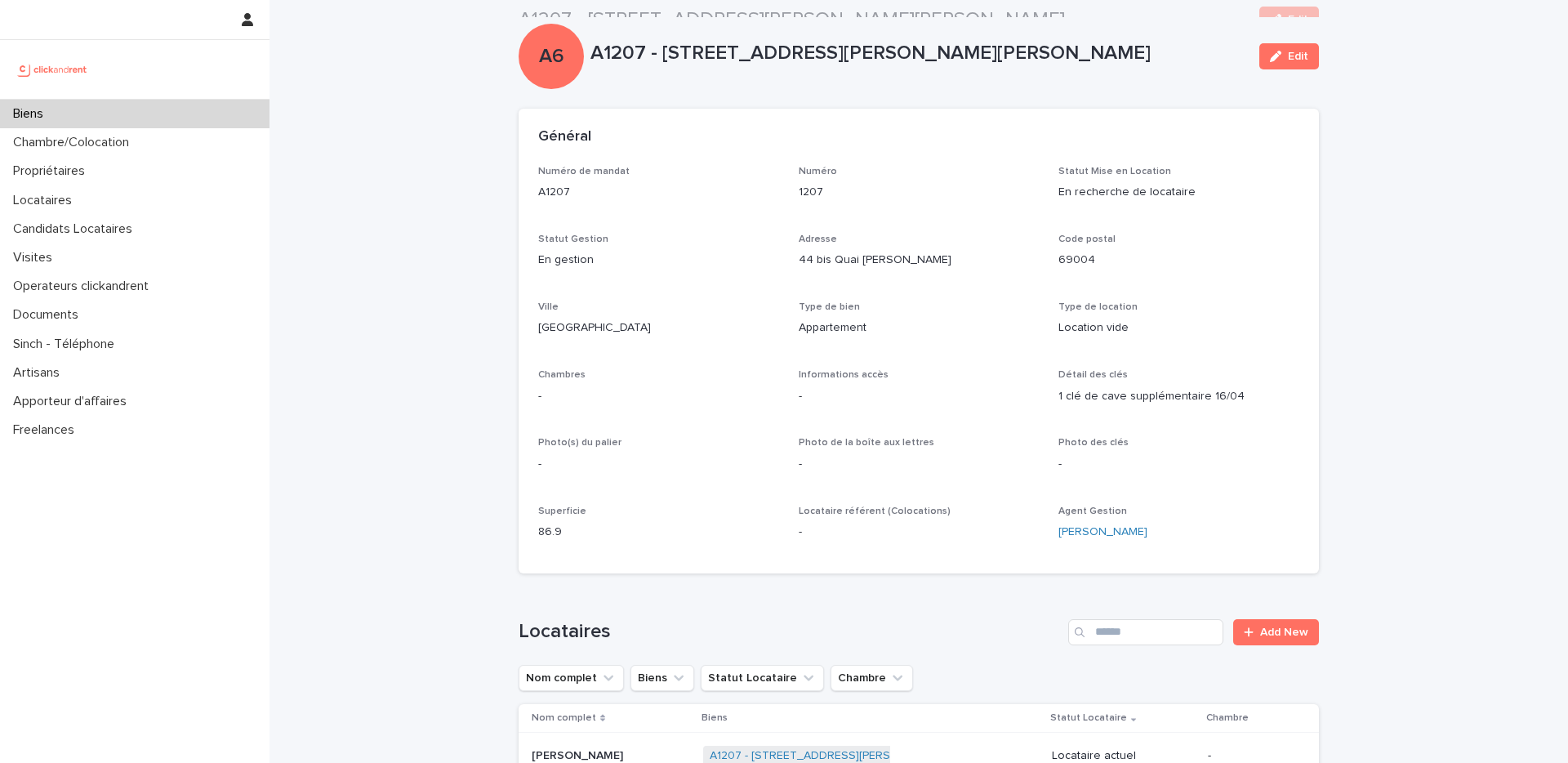
scroll to position [0, 0]
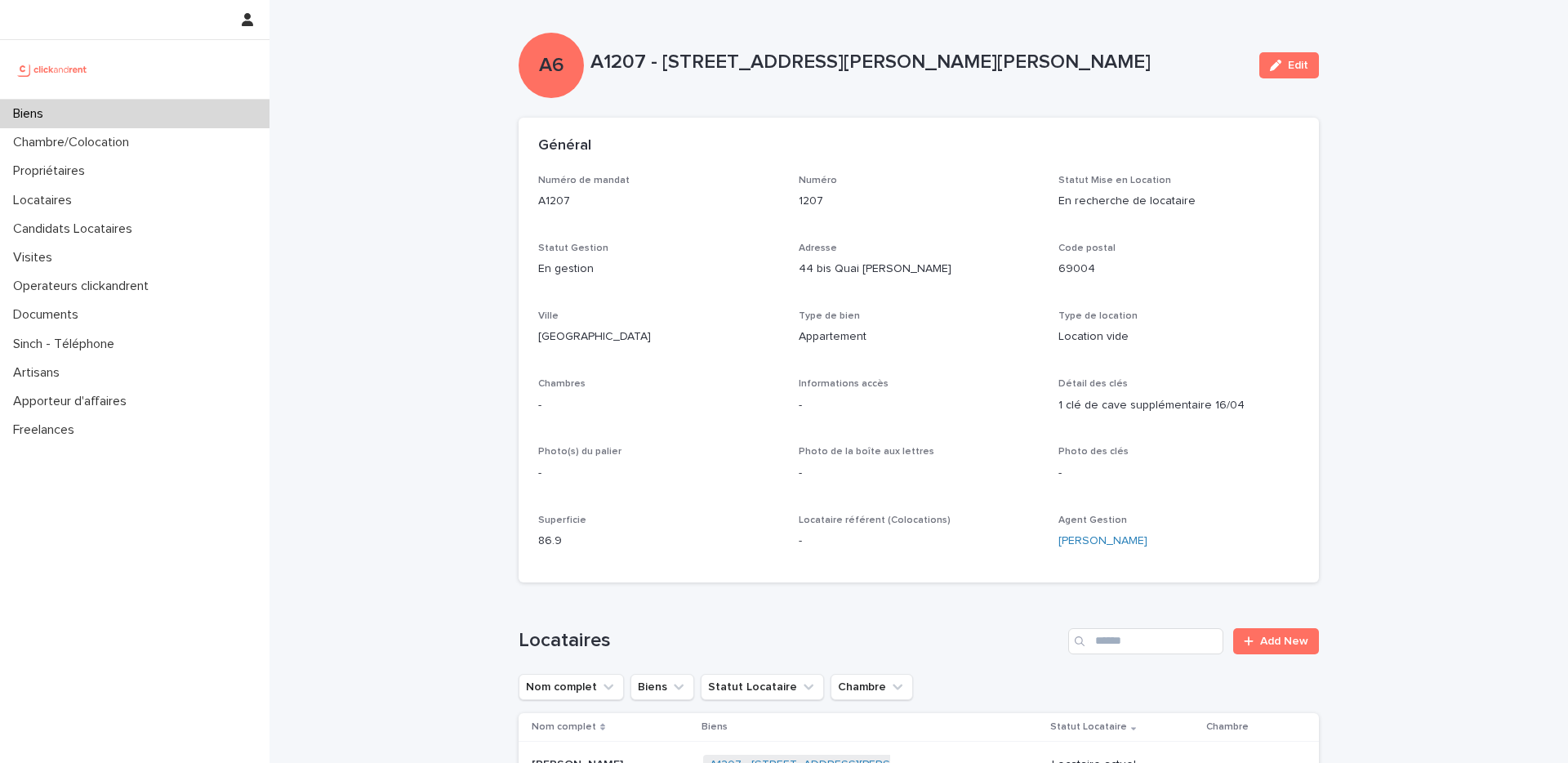
click at [1066, 89] on div "A6 A1207 - 44 bis Quai Joseph Gillet, Lyon 69004 Edit" at bounding box center [918, 65] width 800 height 65
click at [1116, 53] on p "A1207 - 44 bis Quai Joseph Gillet, Lyon 69004" at bounding box center [919, 62] width 656 height 24
drag, startPoint x: 1408, startPoint y: 150, endPoint x: 1364, endPoint y: 166, distance: 46.8
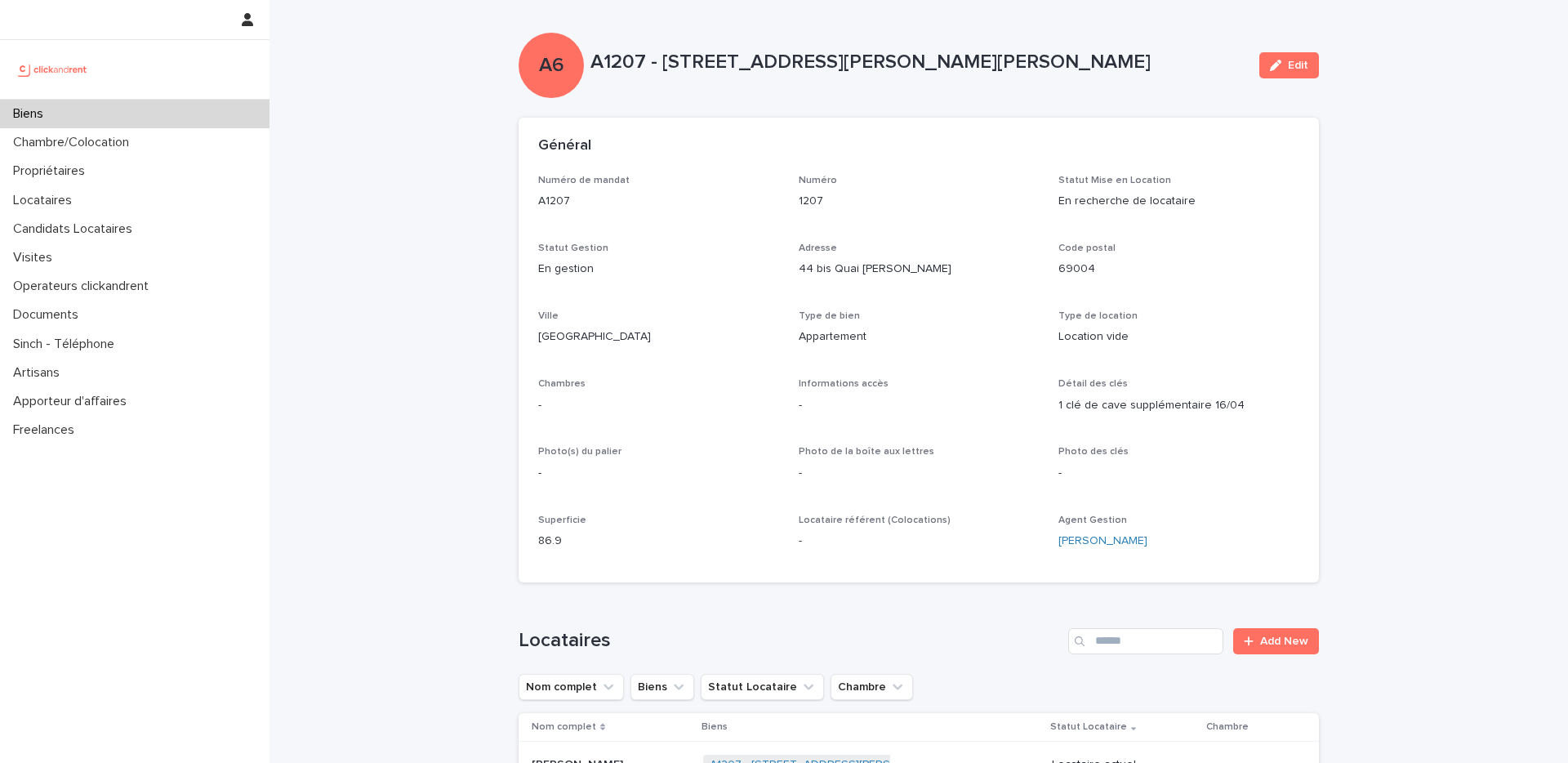
drag, startPoint x: 414, startPoint y: 158, endPoint x: 442, endPoint y: 169, distance: 30.1
click at [1270, 63] on icon "button" at bounding box center [1275, 65] width 12 height 12
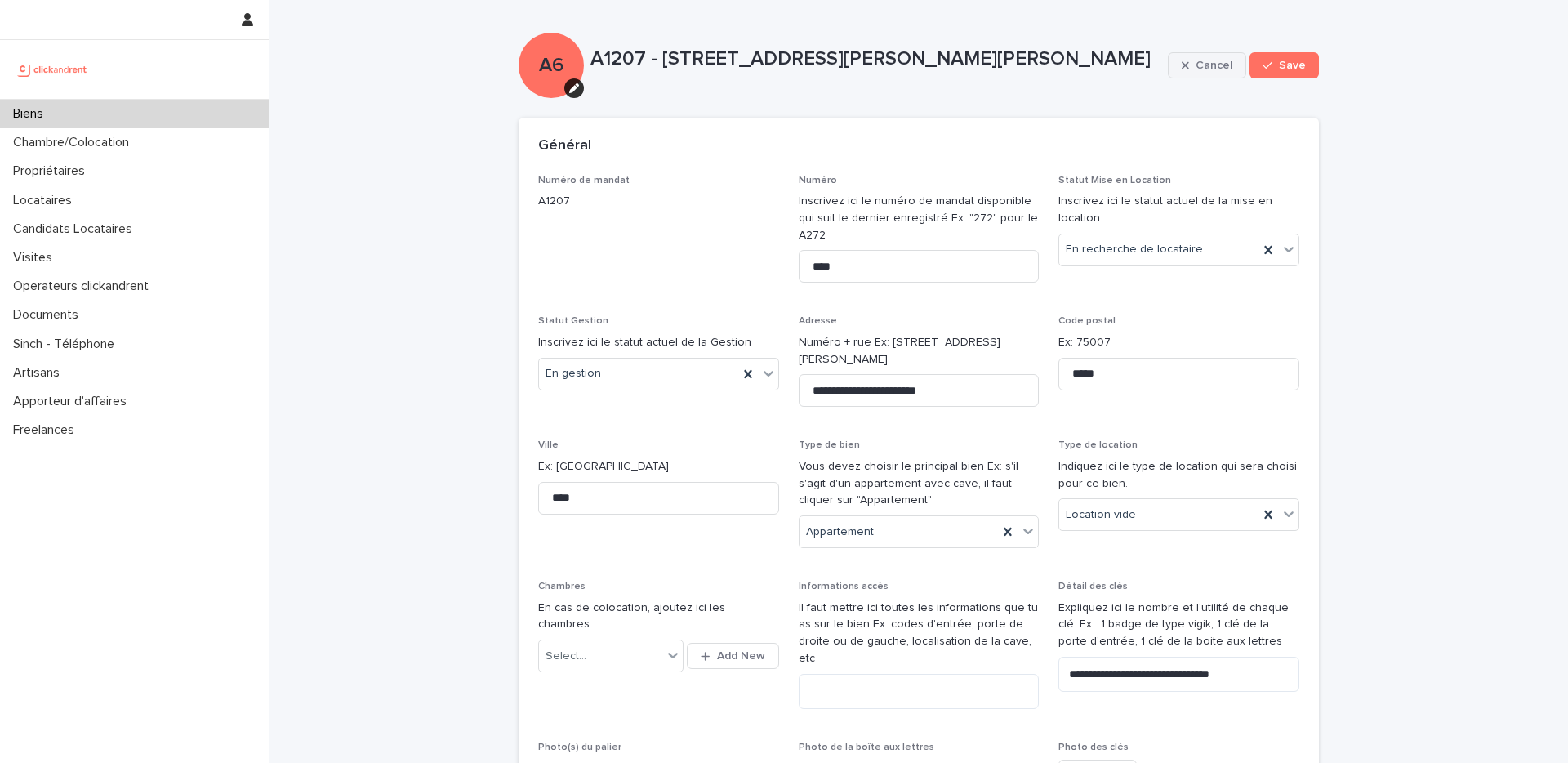
click at [1187, 66] on div "button" at bounding box center [1188, 65] width 14 height 12
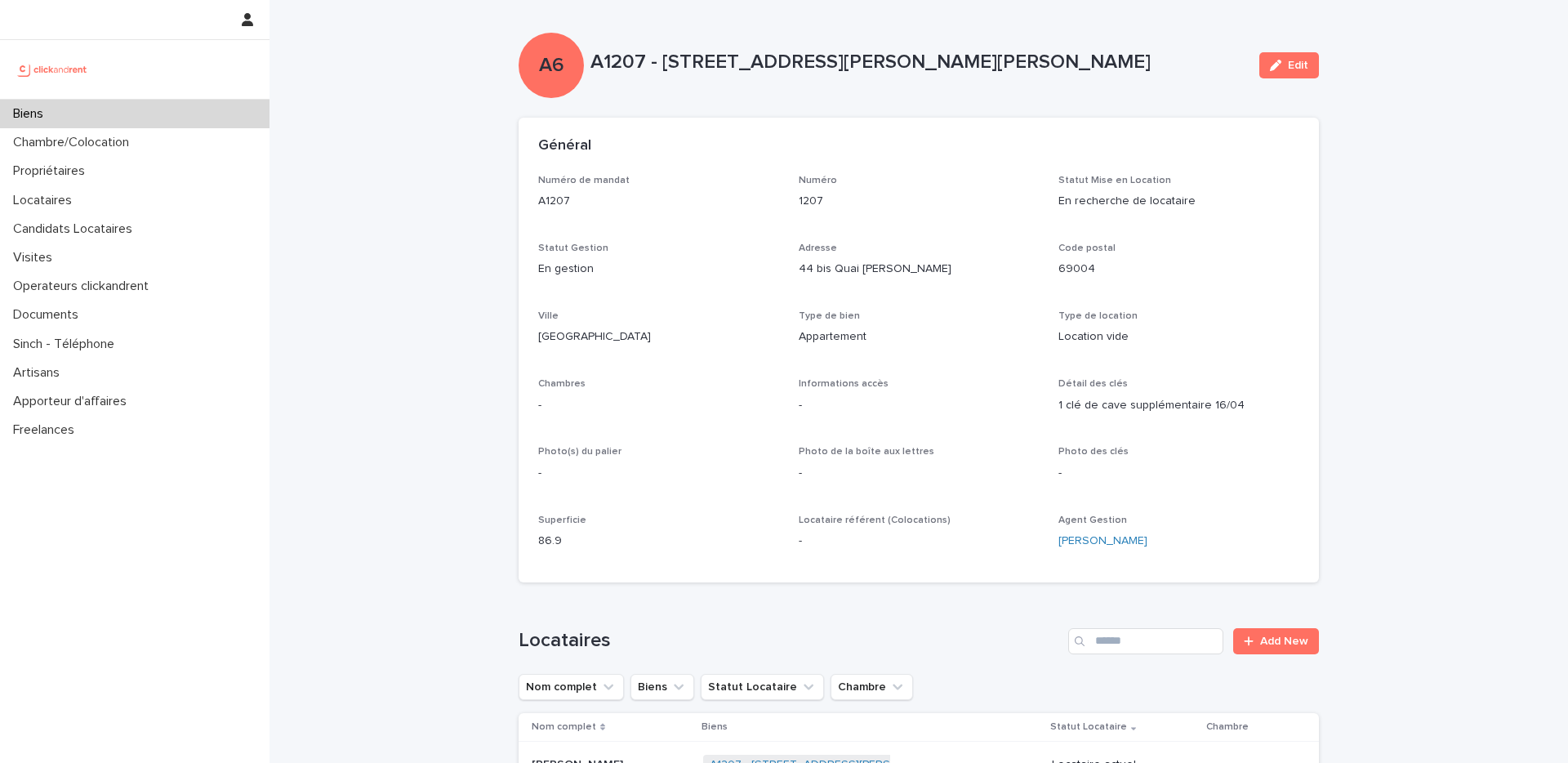
click at [1067, 71] on p "A1207 - 44 bis Quai Joseph Gillet, Lyon 69004" at bounding box center [919, 62] width 656 height 24
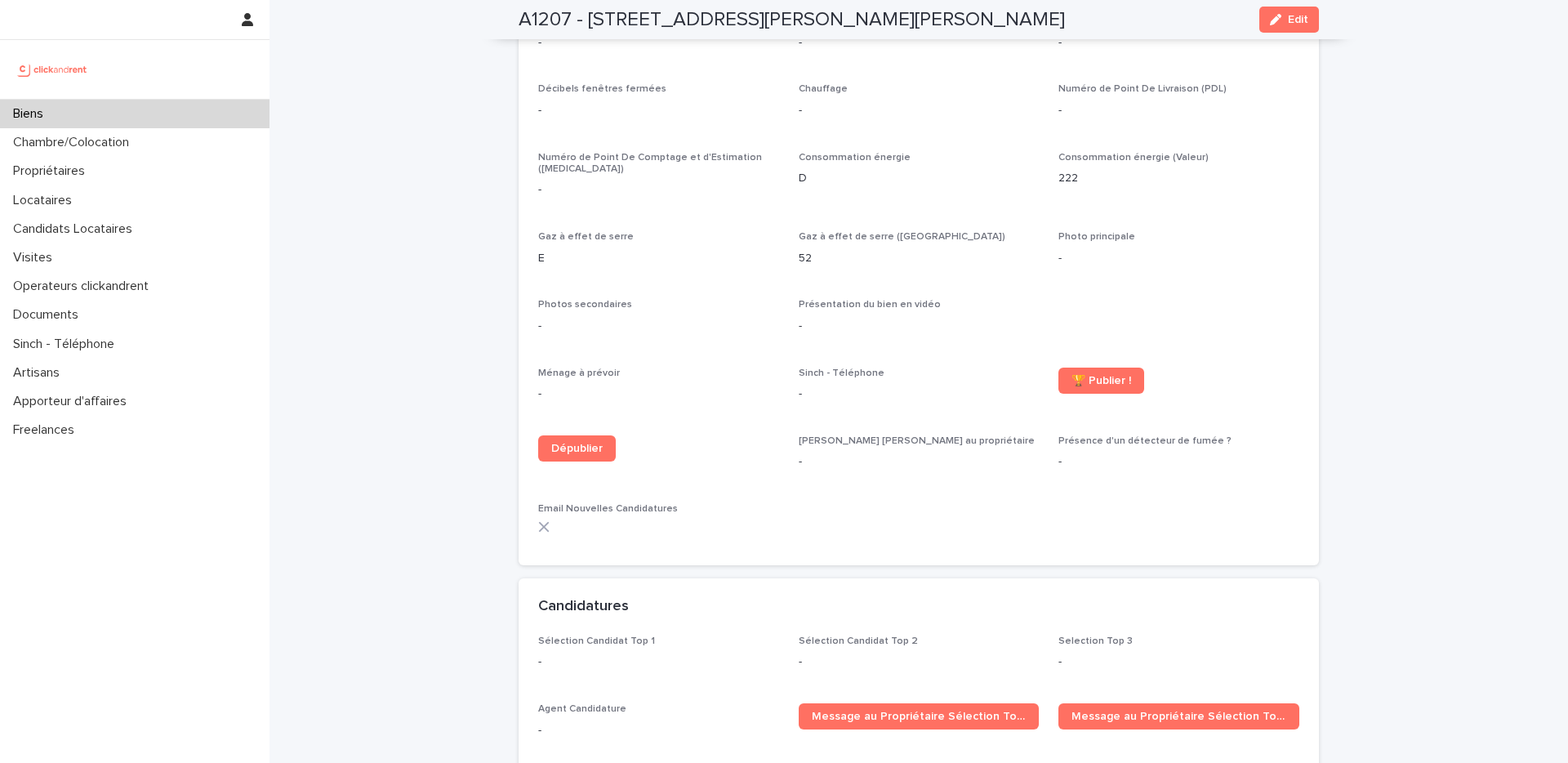
scroll to position [3958, 0]
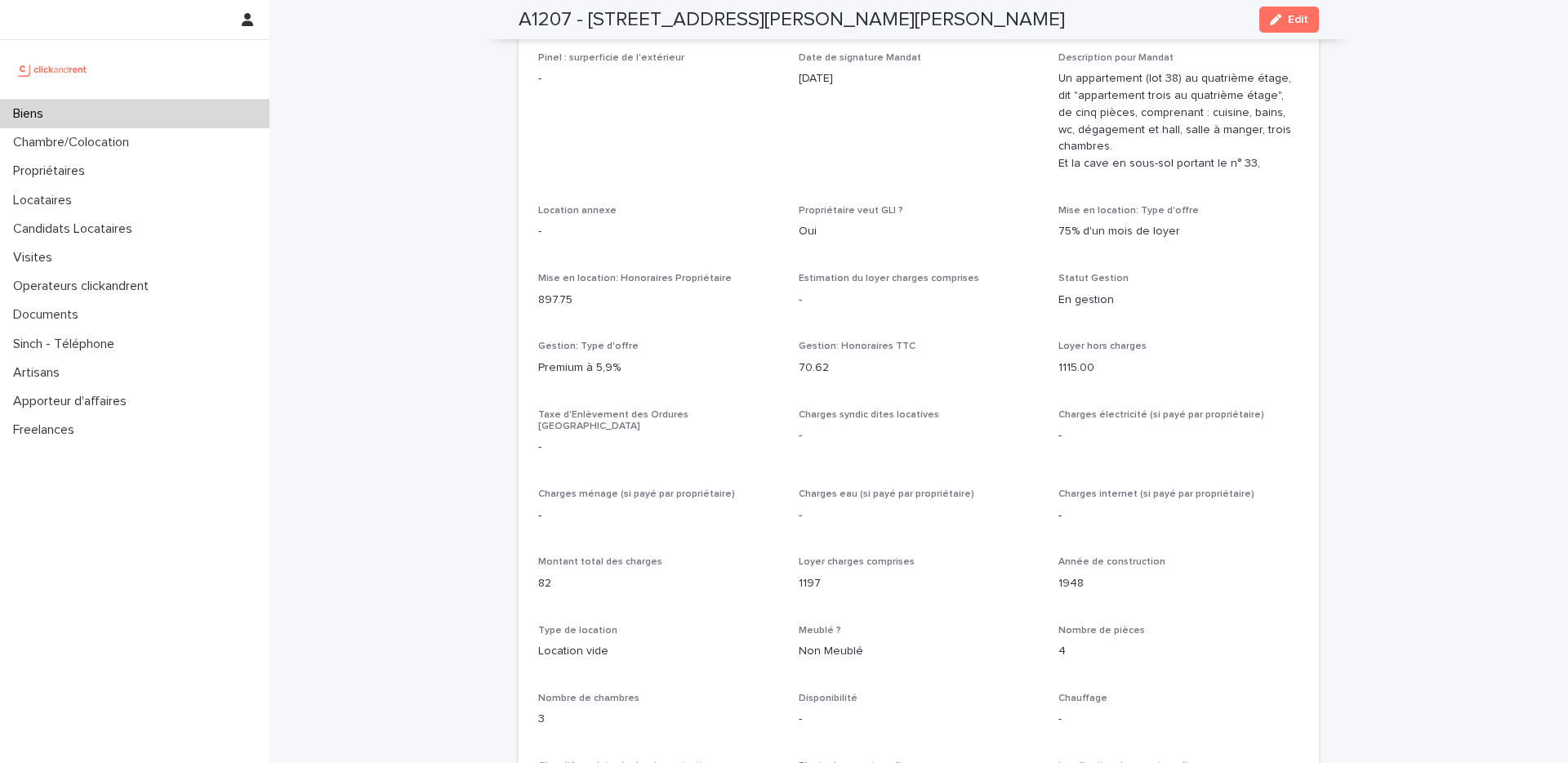
scroll to position [0, 0]
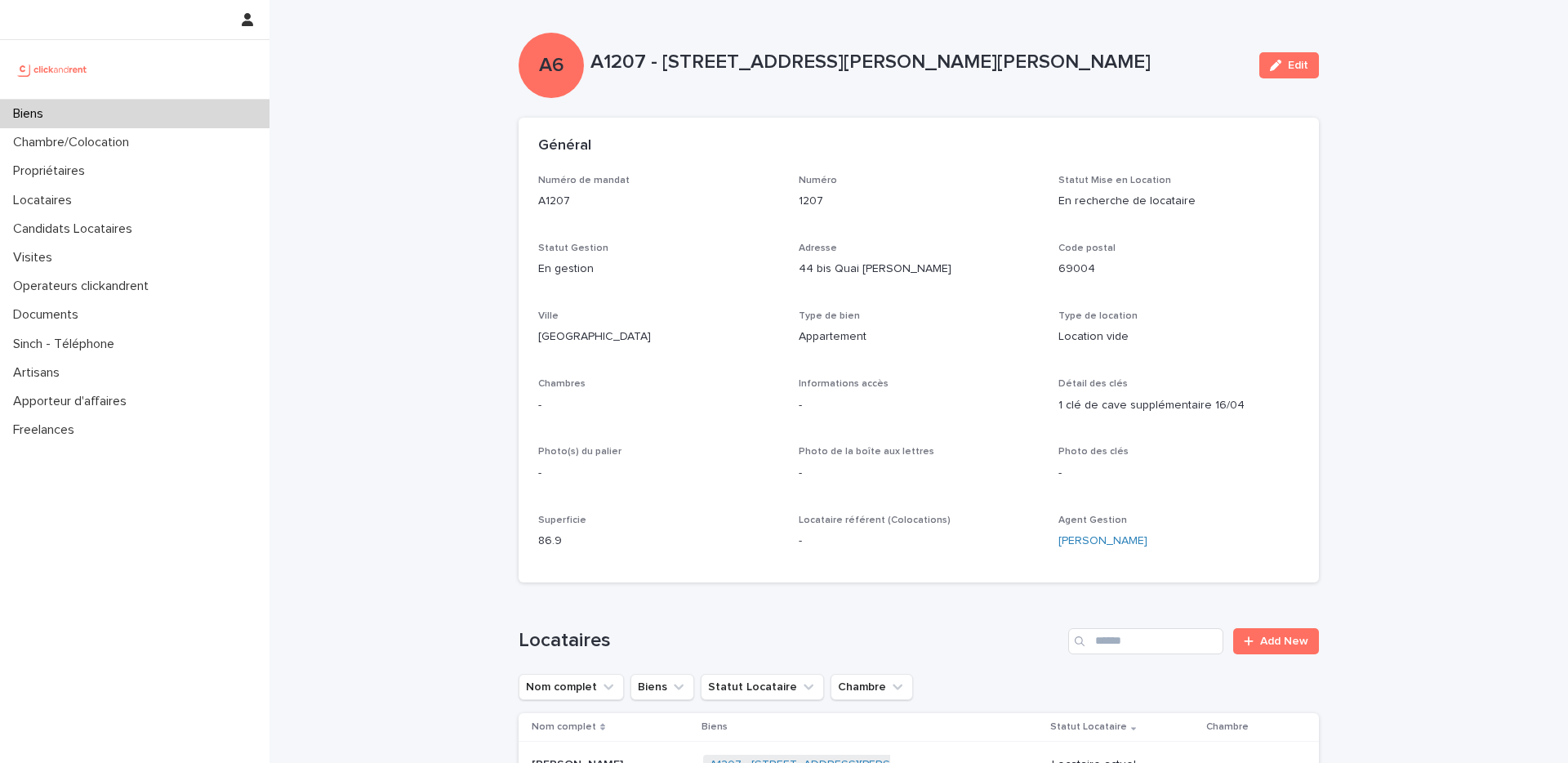
drag, startPoint x: 391, startPoint y: 41, endPoint x: 396, endPoint y: 185, distance: 144.1
drag, startPoint x: 396, startPoint y: 185, endPoint x: 470, endPoint y: 201, distance: 75.7
drag, startPoint x: 1375, startPoint y: 68, endPoint x: 1393, endPoint y: 215, distance: 148.1
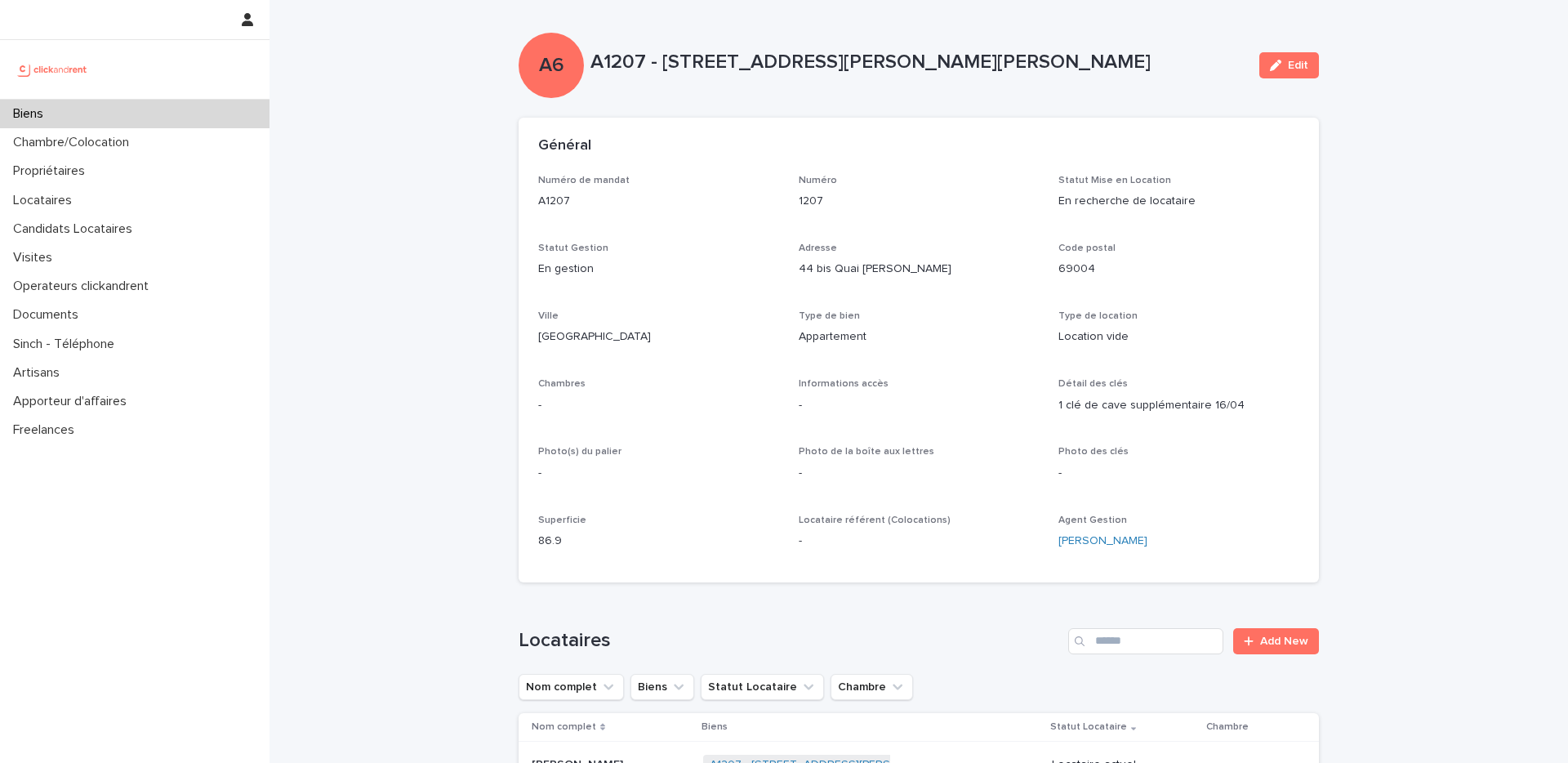
click at [1274, 63] on icon "button" at bounding box center [1275, 65] width 12 height 12
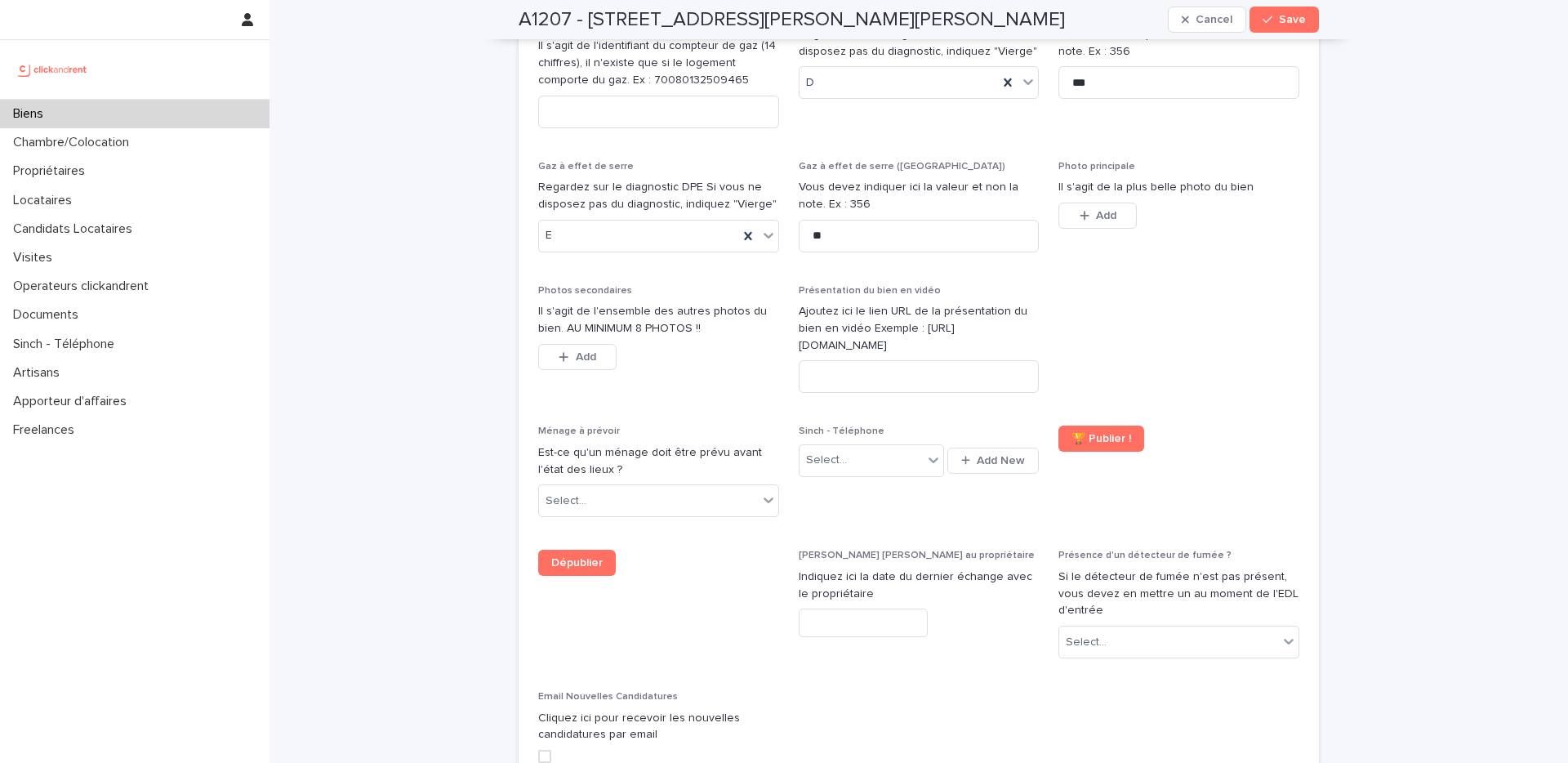
scroll to position [5767, 0]
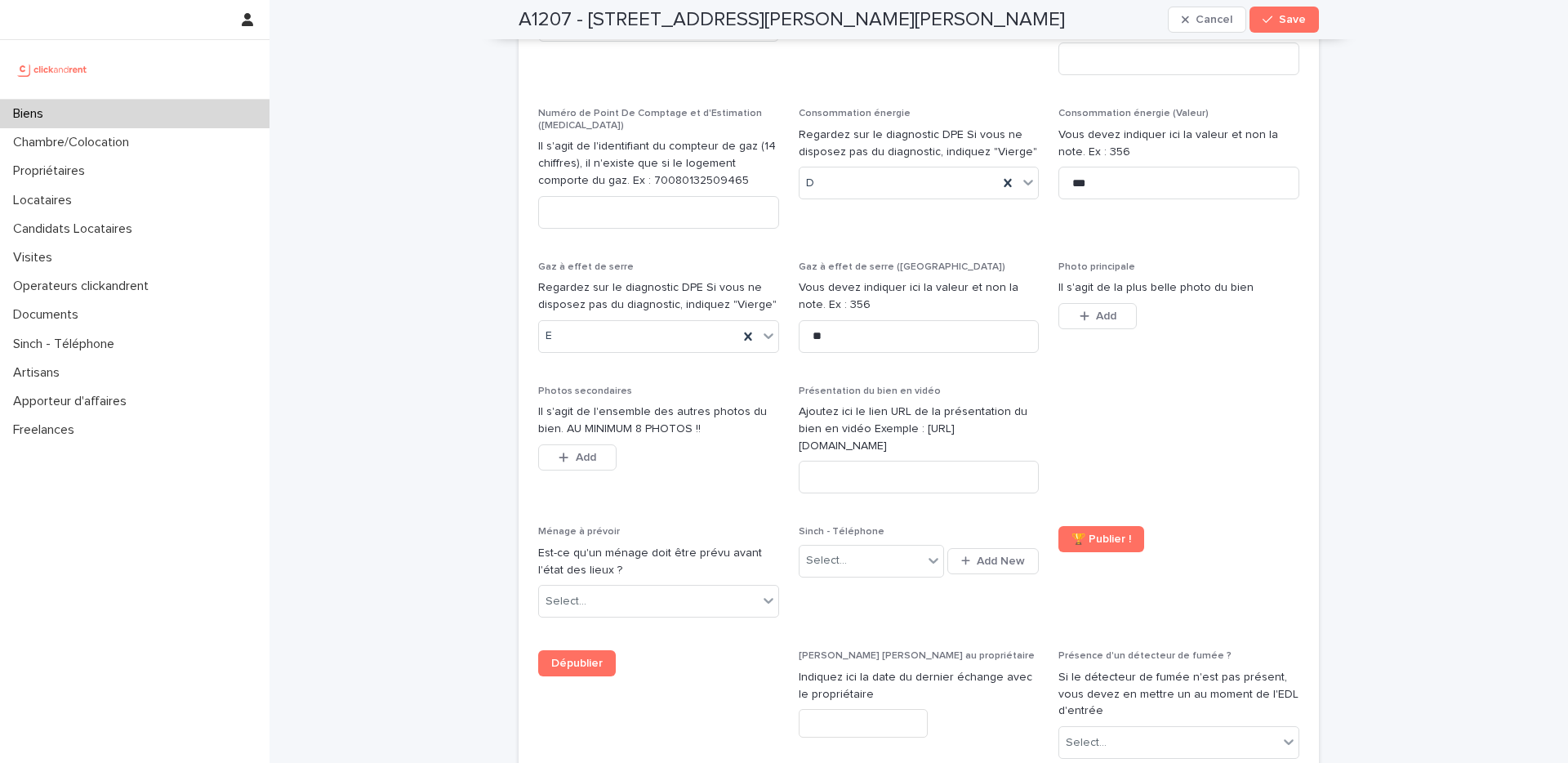
click at [1248, 386] on span at bounding box center [1179, 447] width 241 height 122
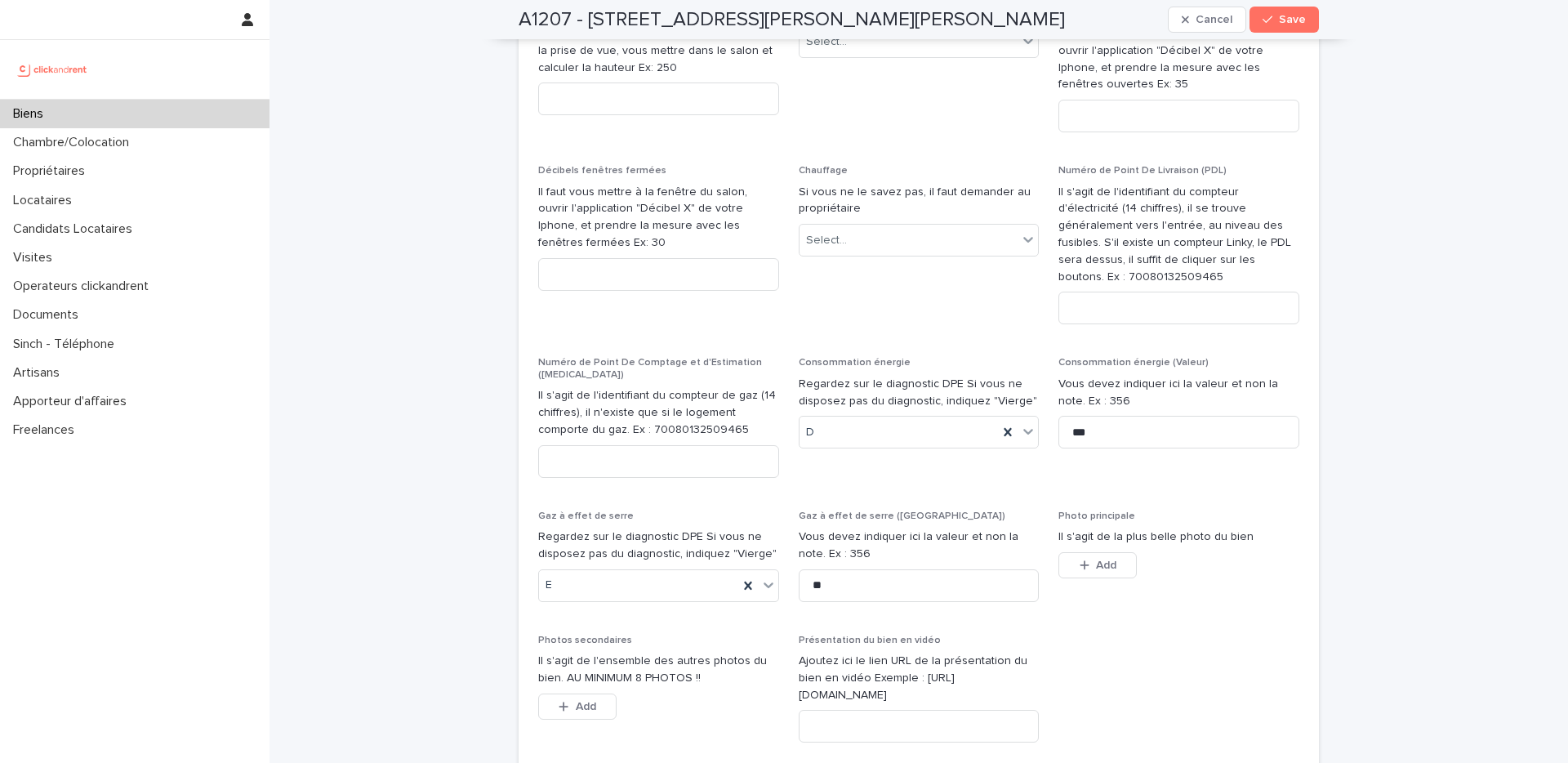
scroll to position [5718, 0]
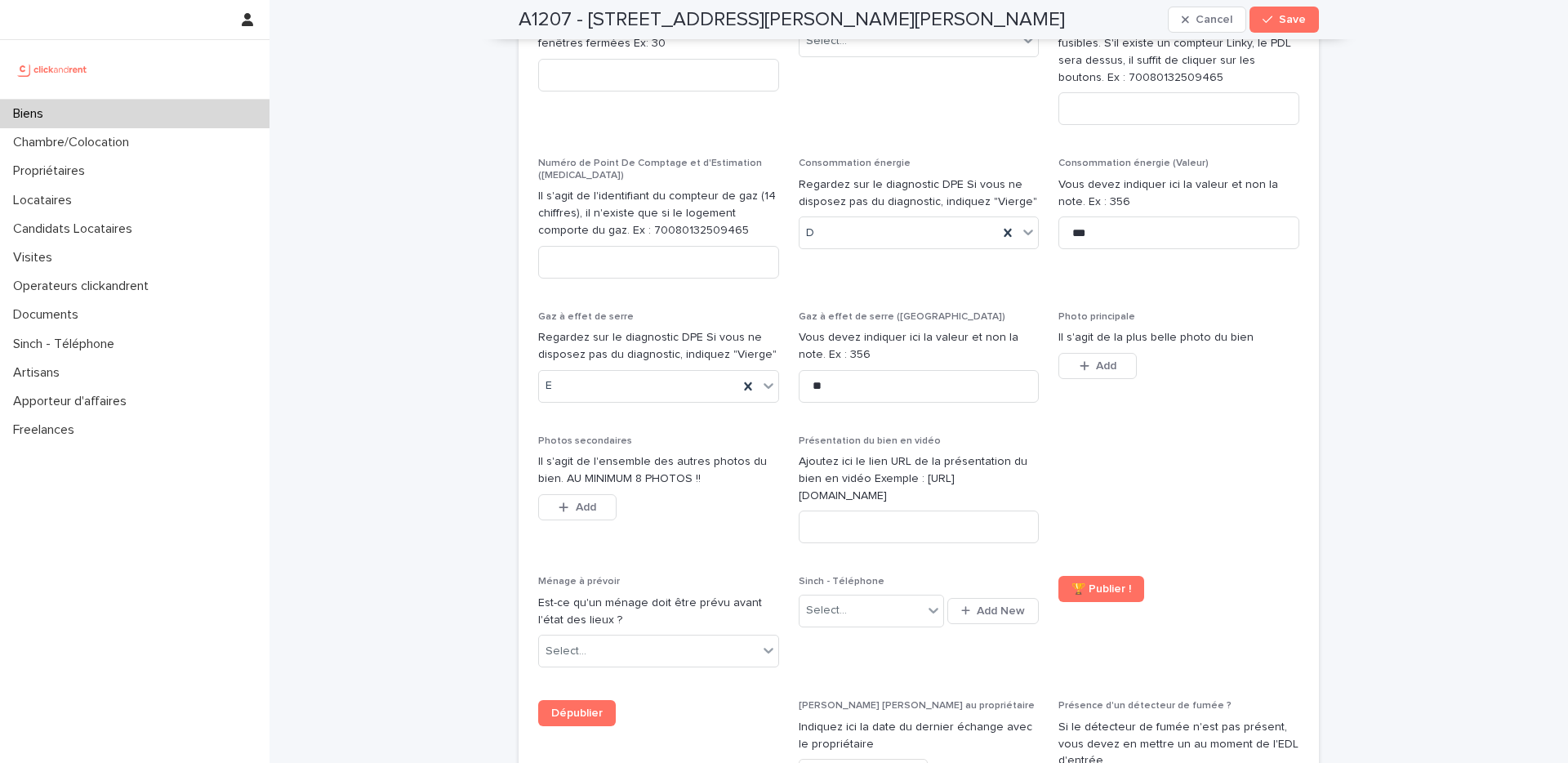
click at [1250, 435] on span at bounding box center [1179, 496] width 241 height 122
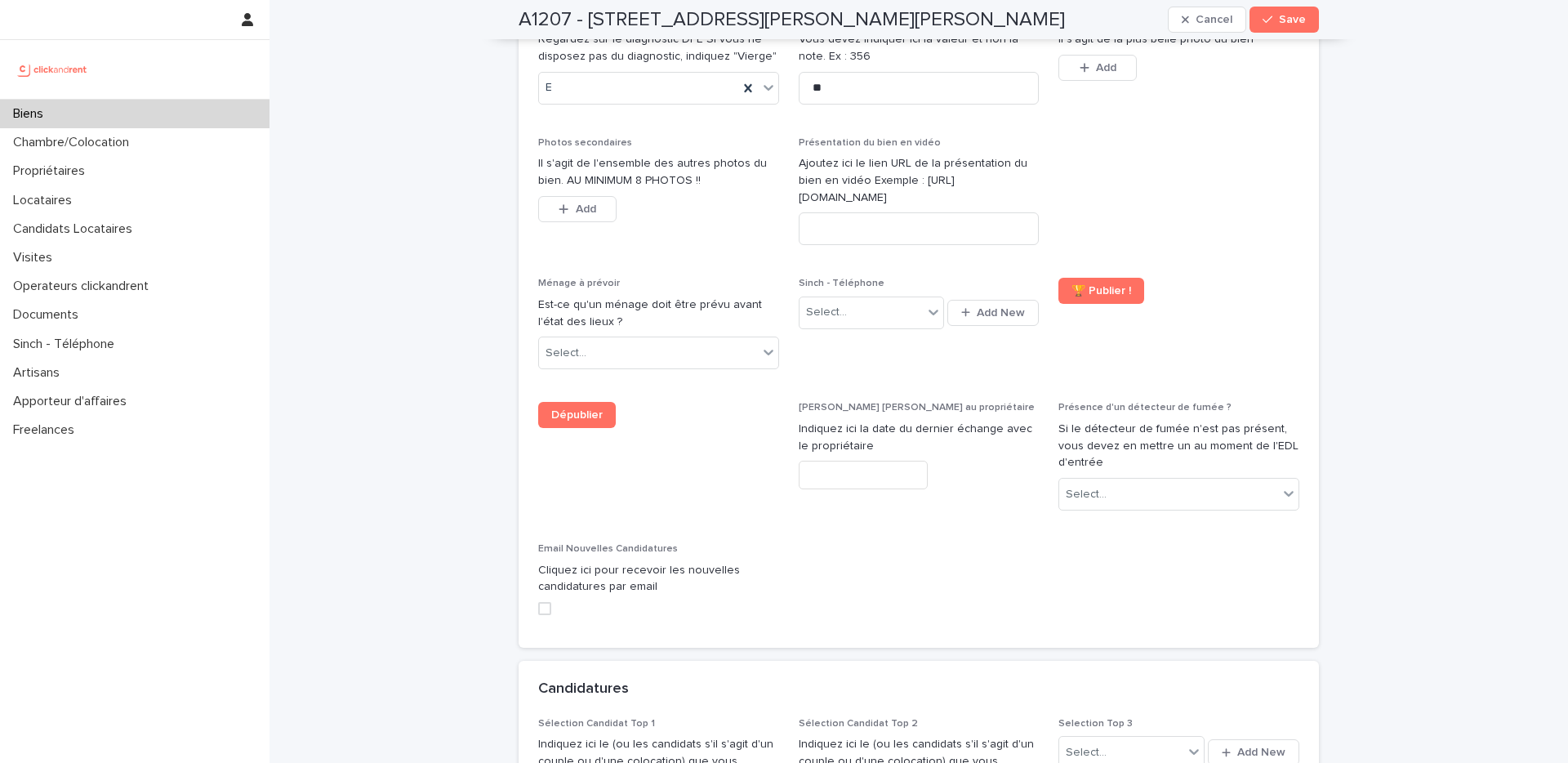
scroll to position [6017, 0]
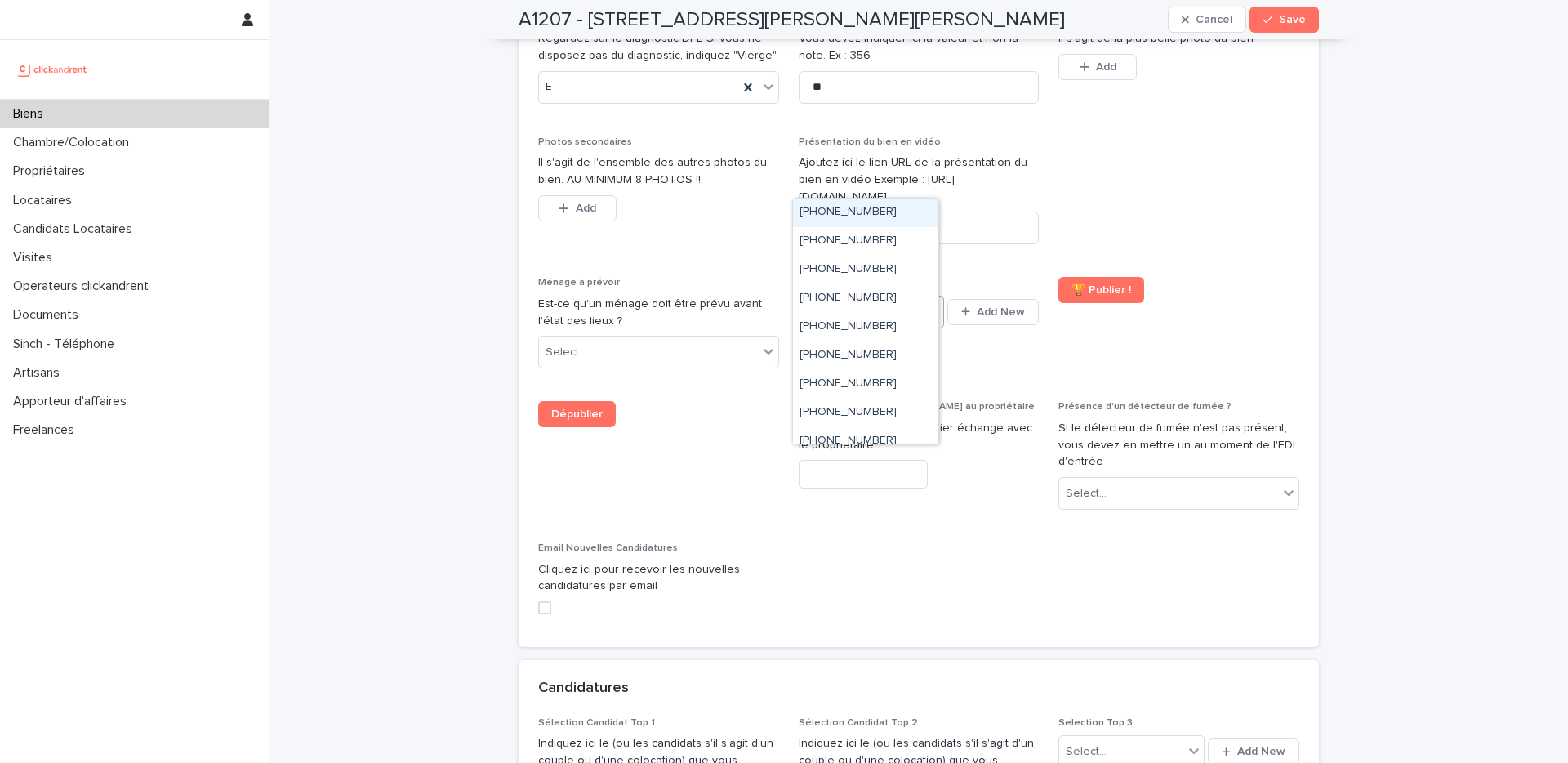
click at [916, 298] on div "Select..." at bounding box center [861, 311] width 124 height 27
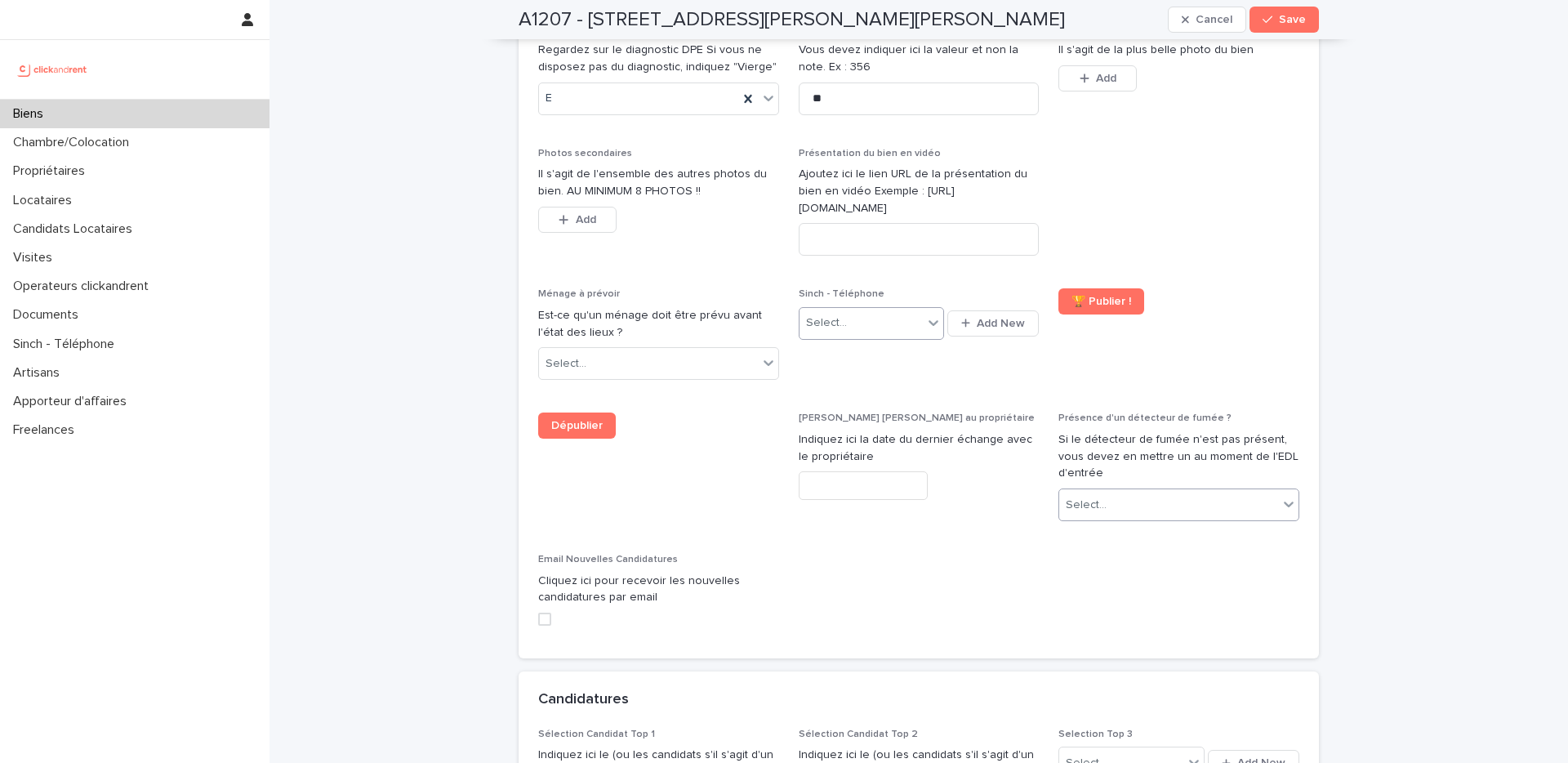
scroll to position [5657, 0]
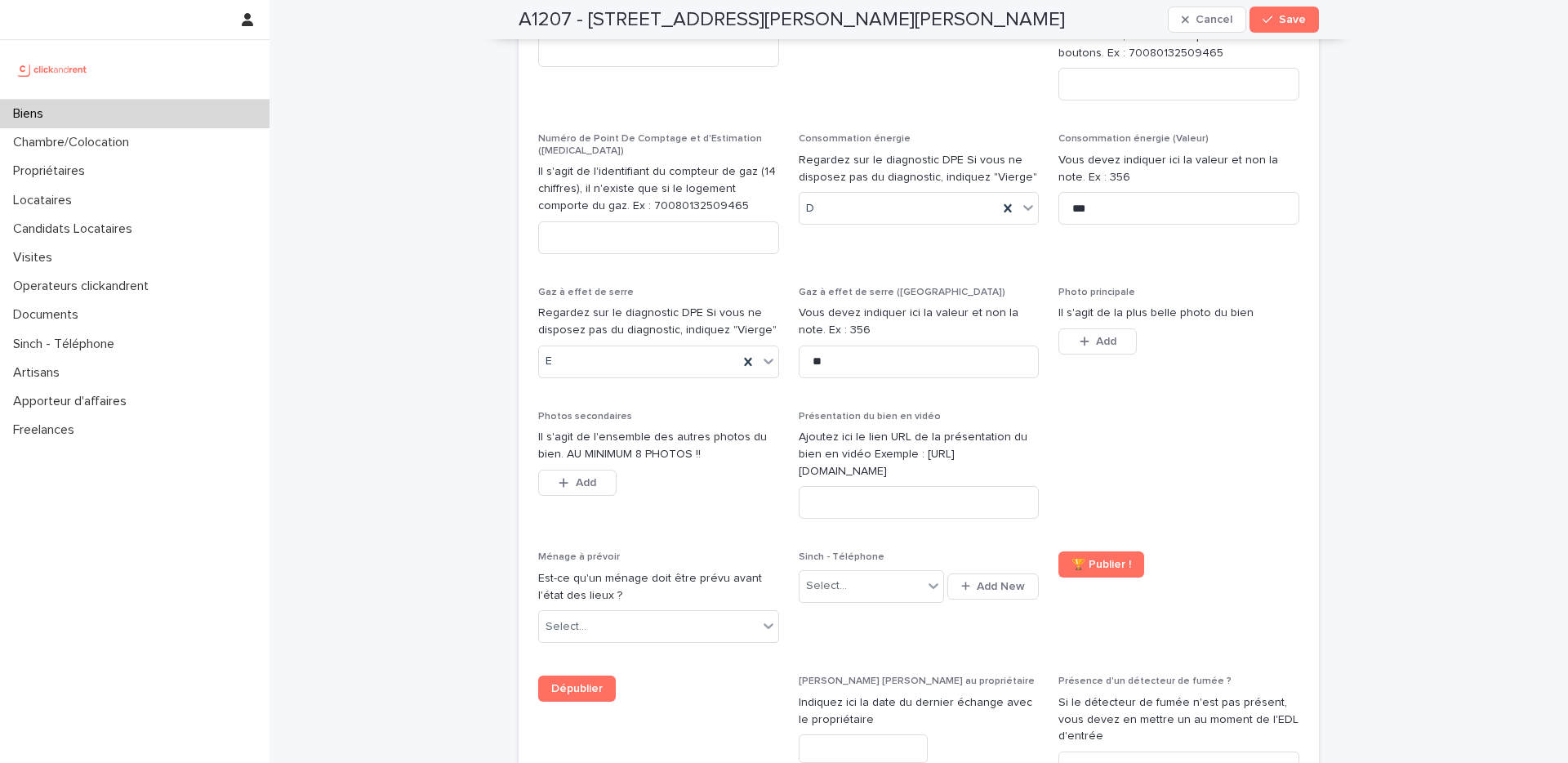
scroll to position [5777, 0]
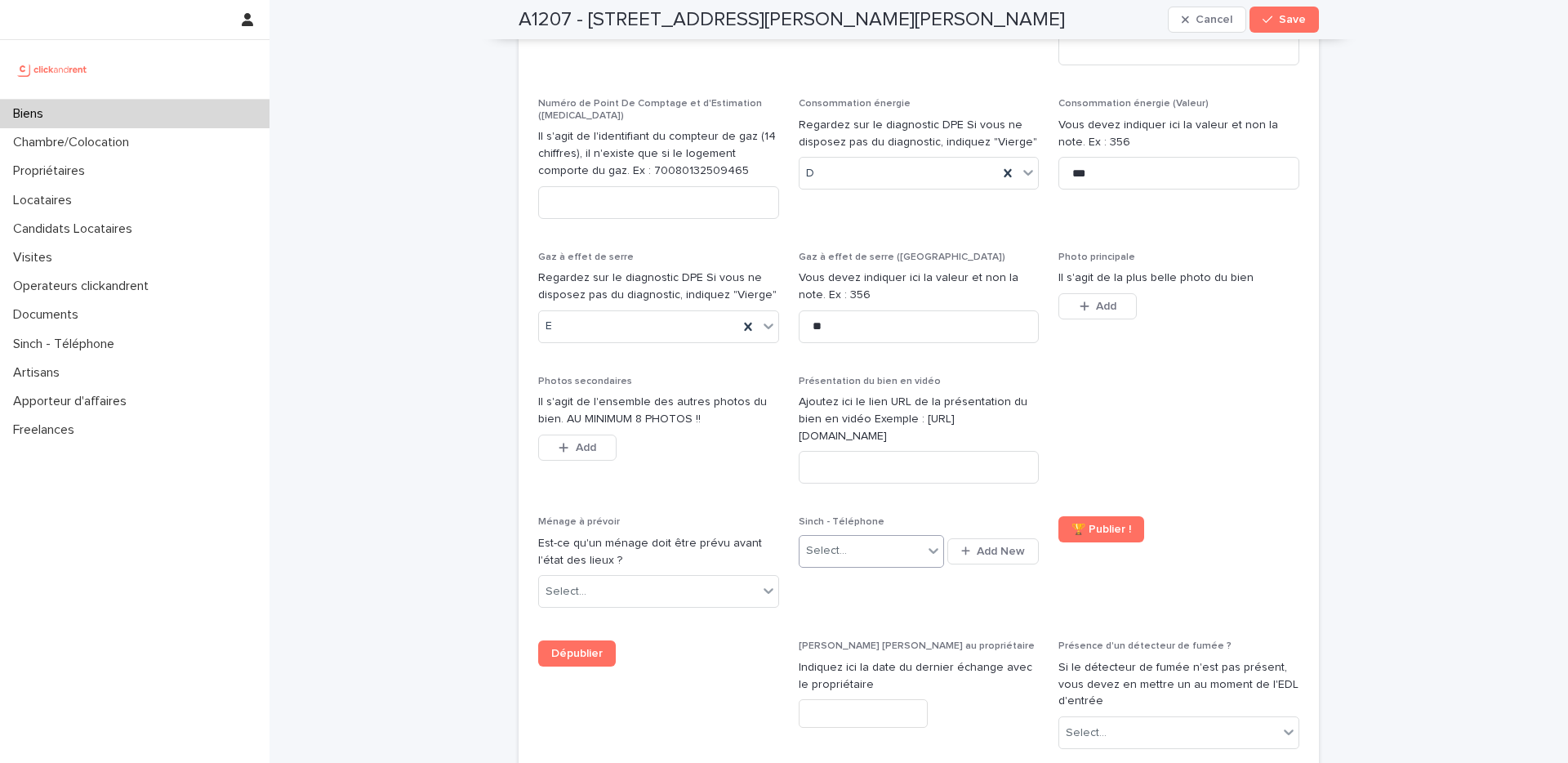
click at [924, 536] on div at bounding box center [934, 550] width 20 height 30
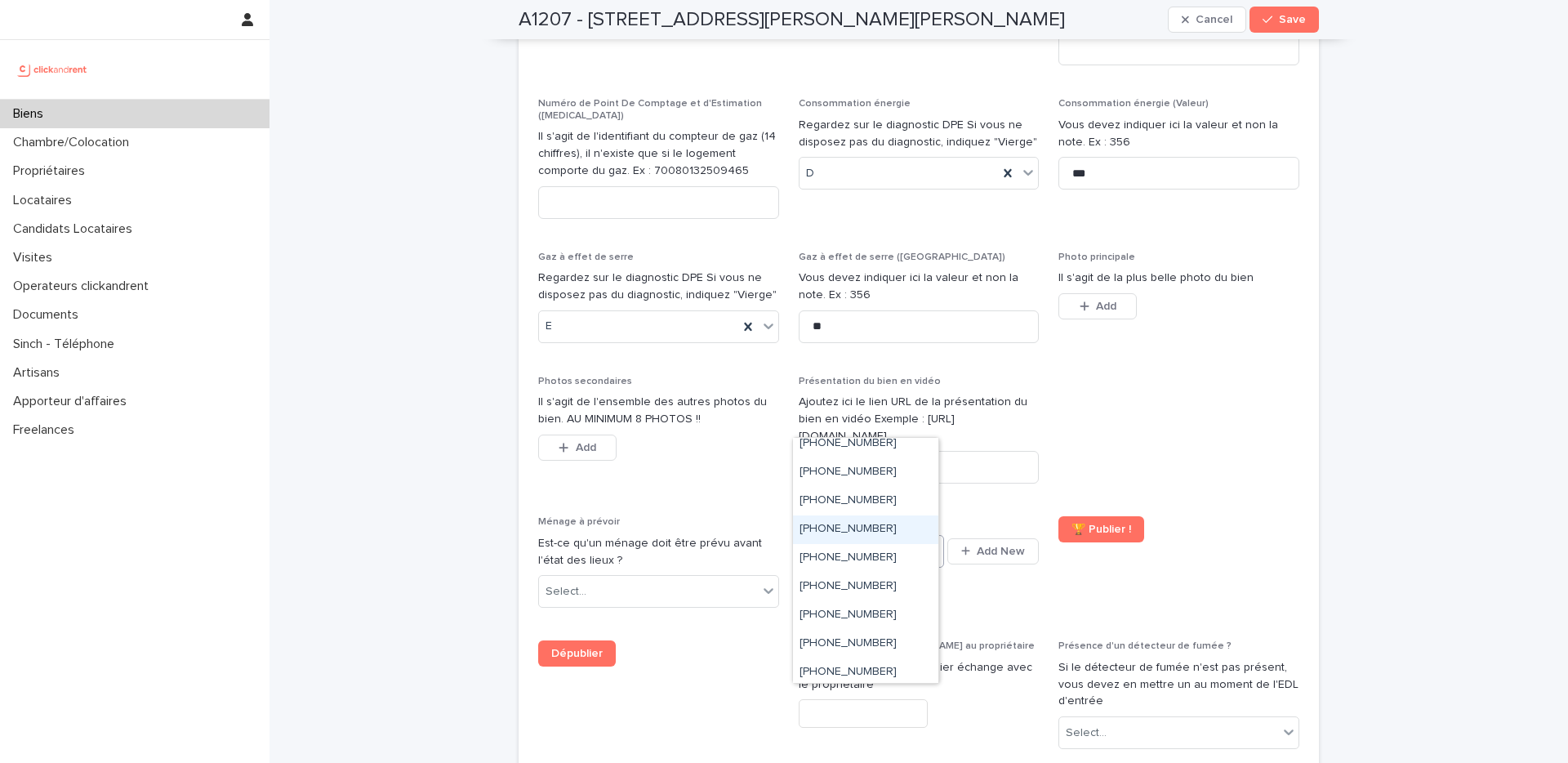
scroll to position [810, 0]
click at [897, 527] on div "[PHONE_NUMBER]" at bounding box center [866, 528] width 145 height 29
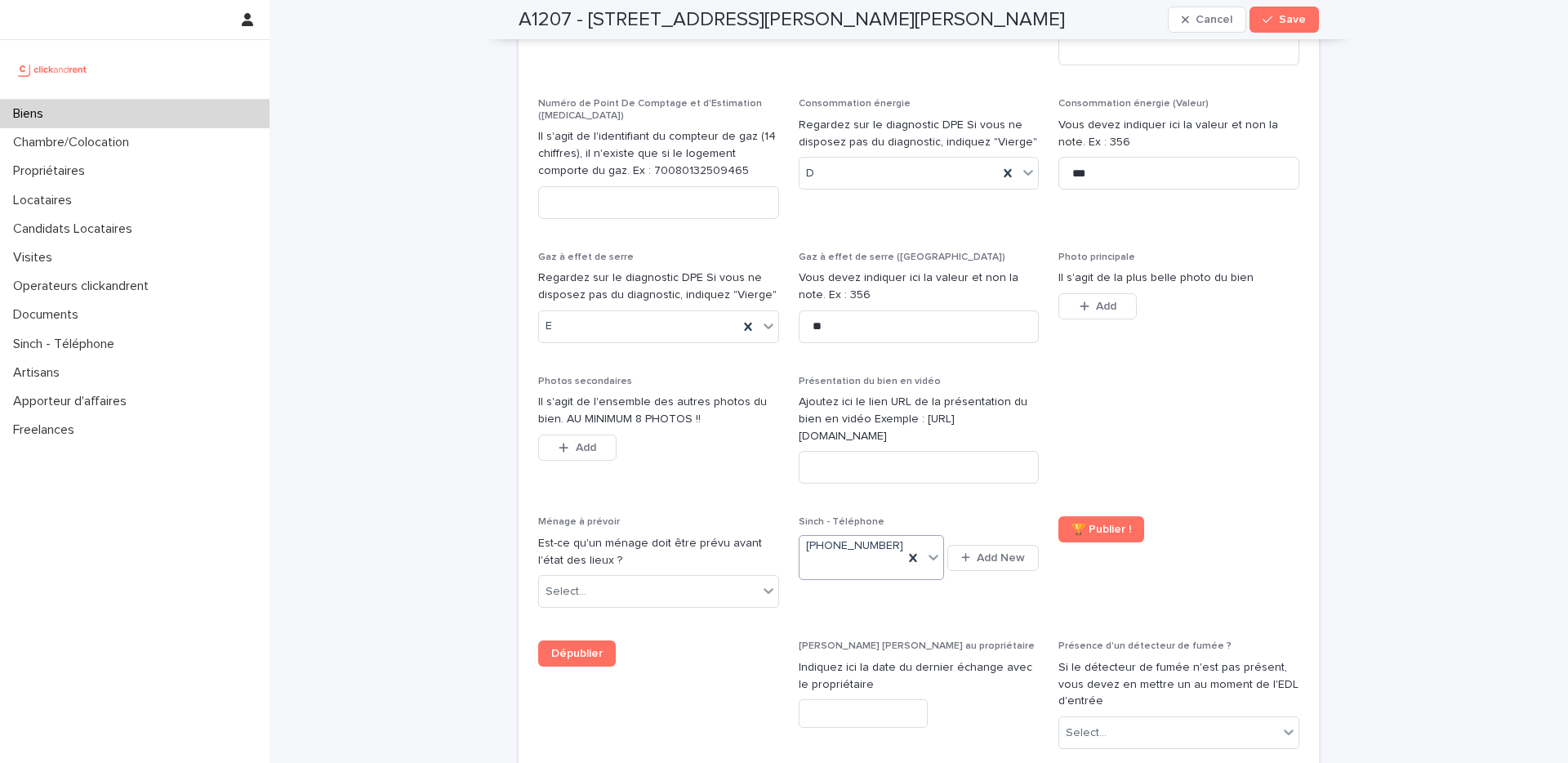
click at [1195, 516] on div "🏆 Publier !" at bounding box center [1179, 529] width 241 height 26
drag, startPoint x: 1286, startPoint y: 19, endPoint x: 1277, endPoint y: 36, distance: 19.2
click at [1286, 19] on span "Save" at bounding box center [1292, 20] width 27 height 12
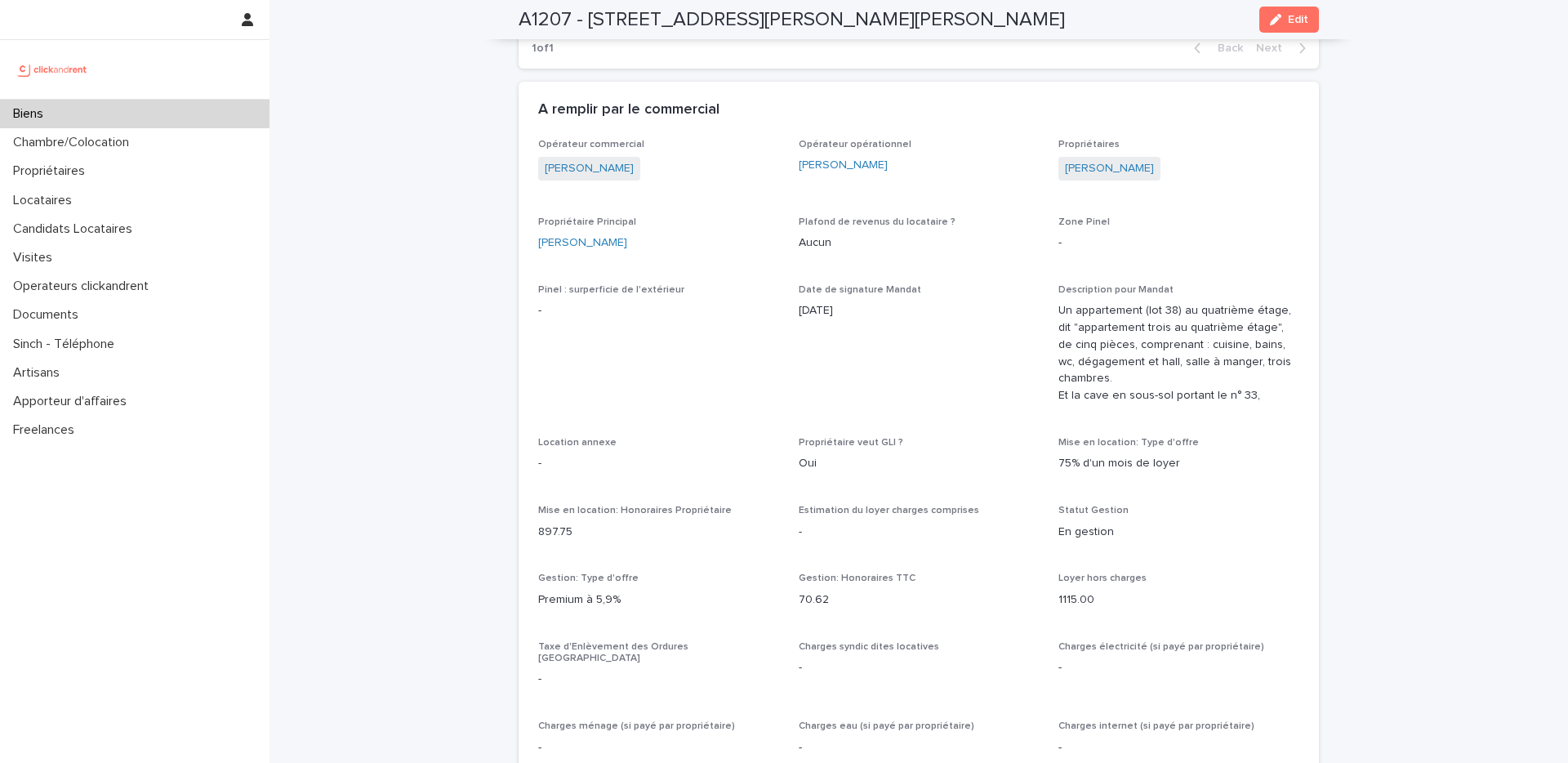
scroll to position [761, 0]
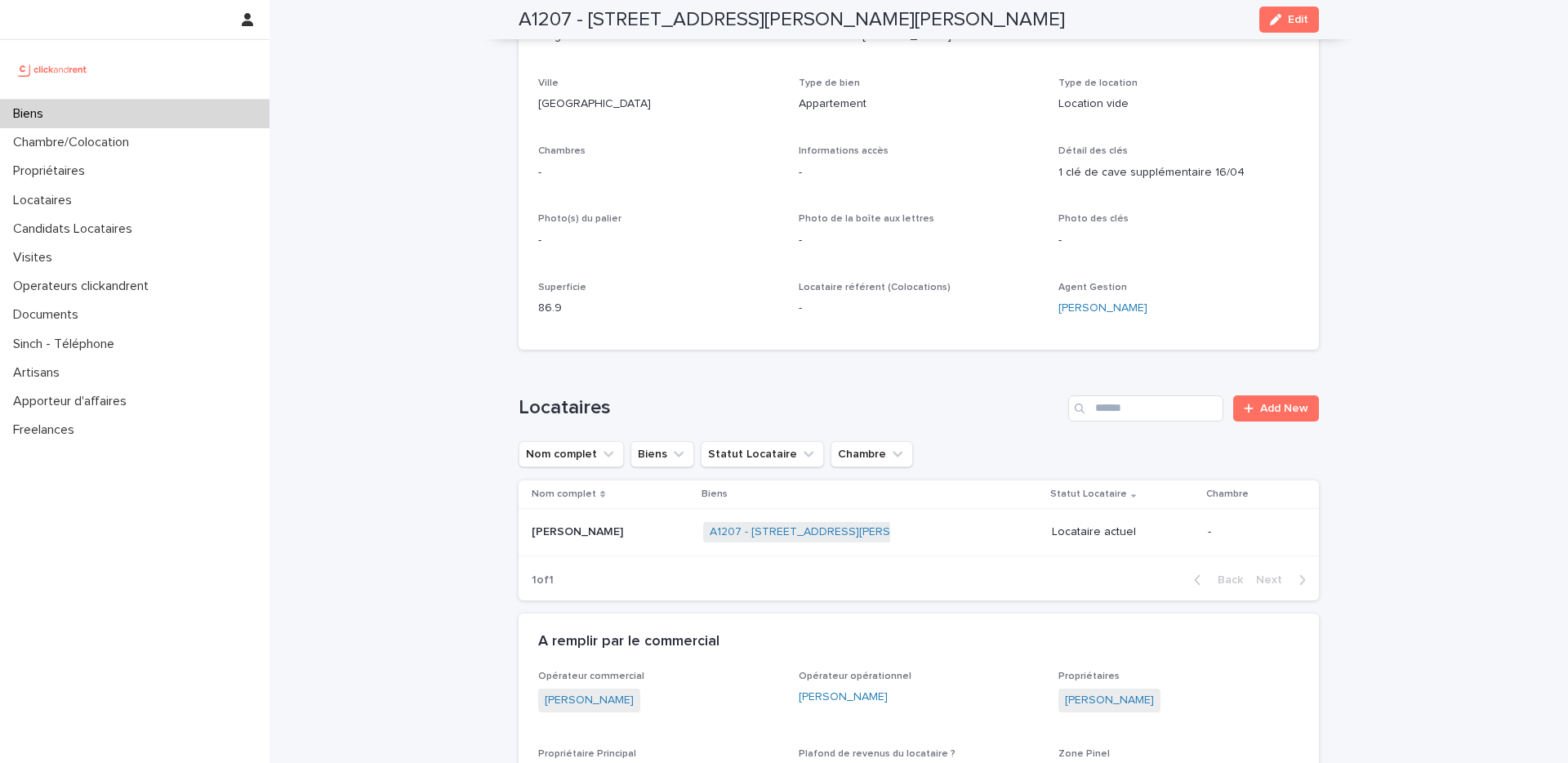
scroll to position [0, 0]
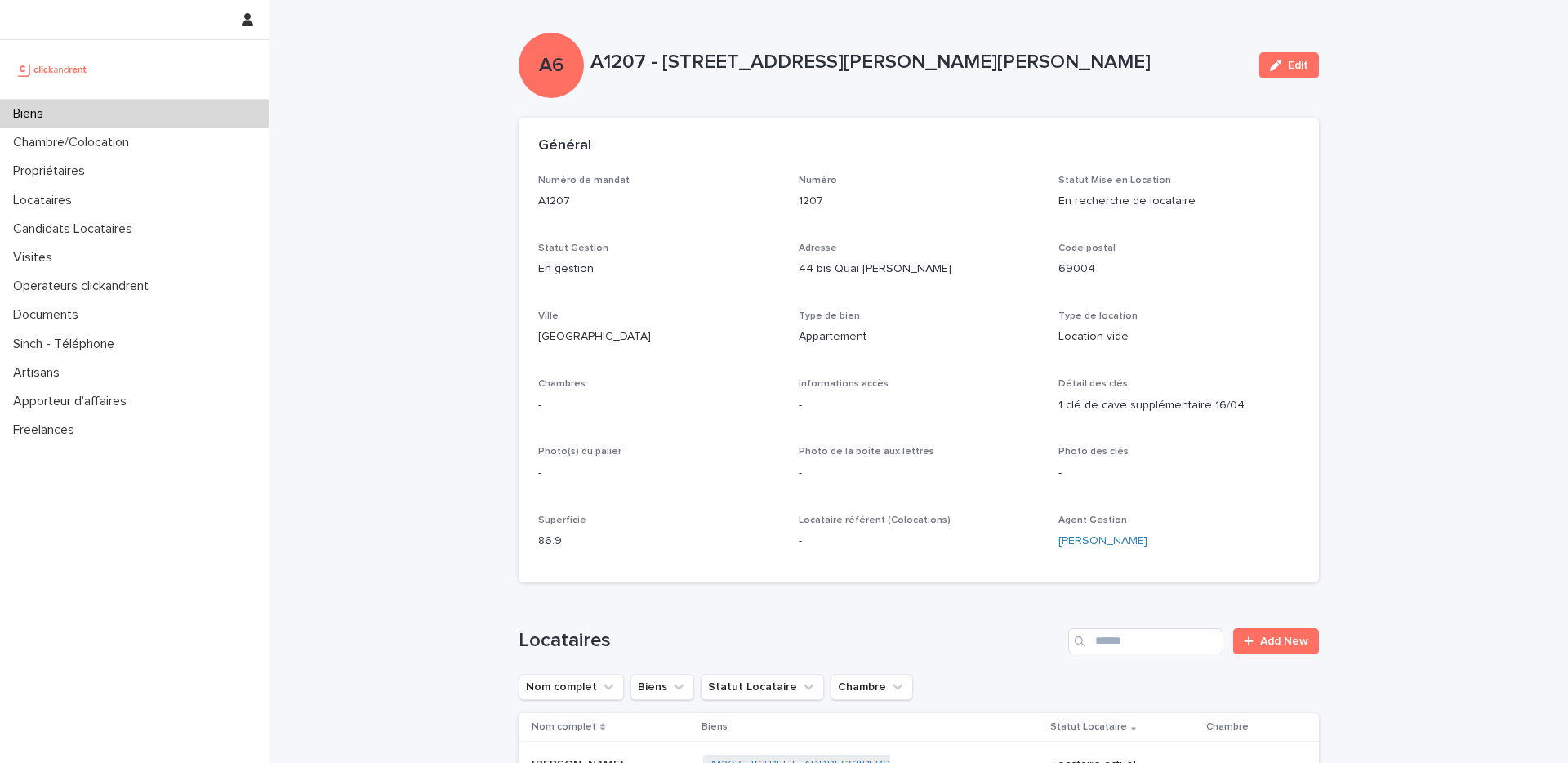
click at [943, 147] on div "Général" at bounding box center [915, 147] width 755 height 18
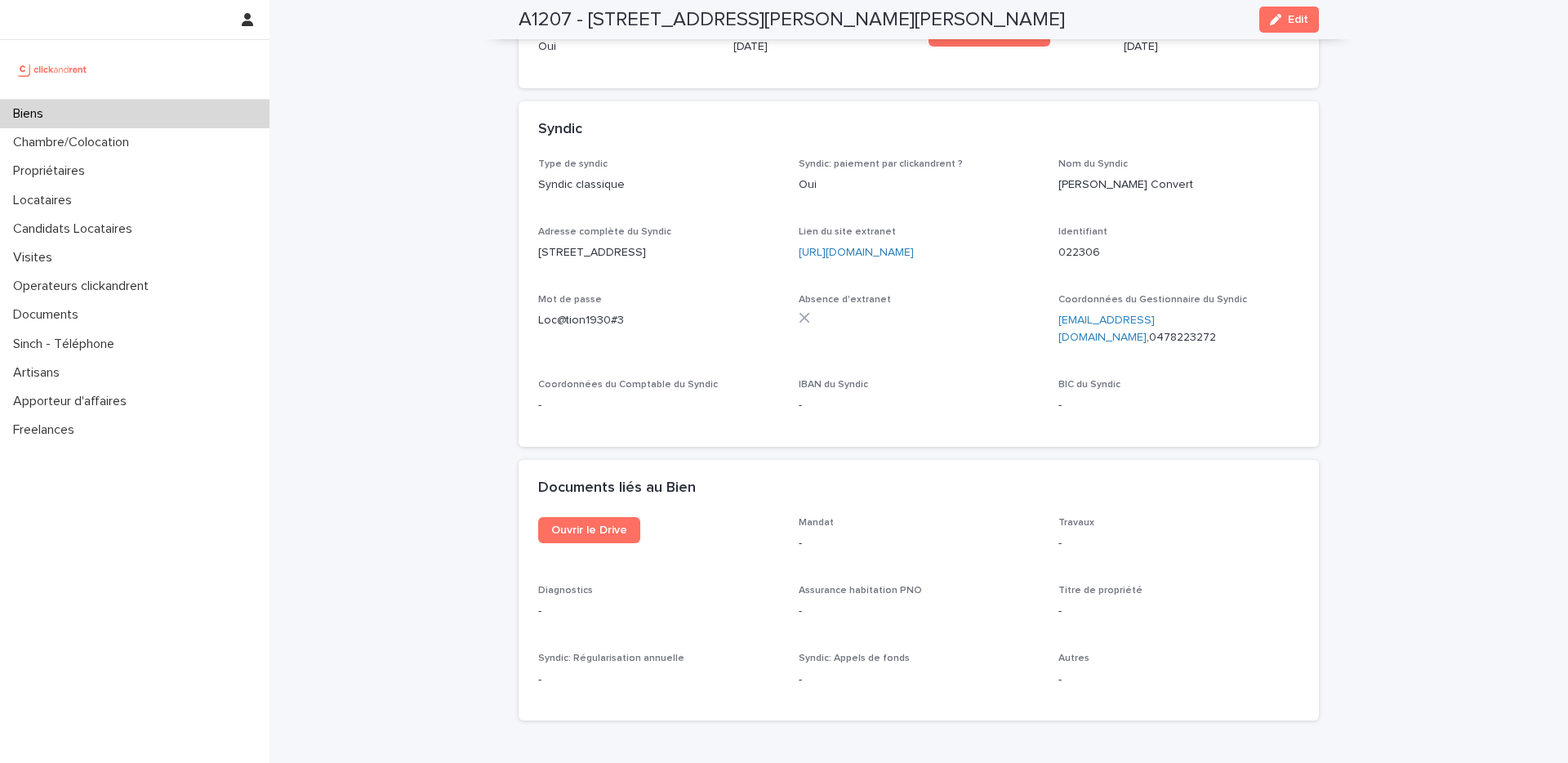
scroll to position [4370, 0]
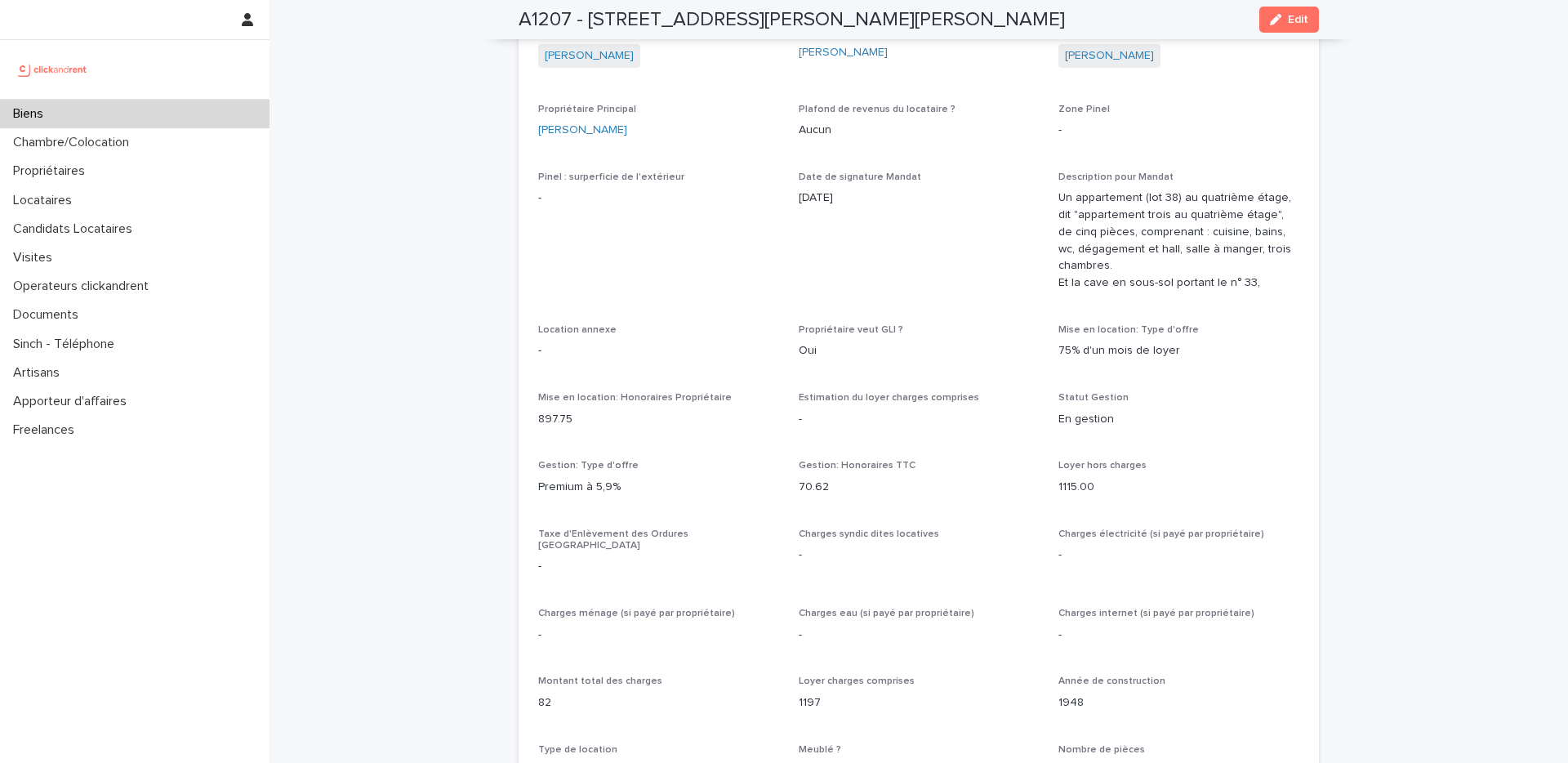
scroll to position [878, 0]
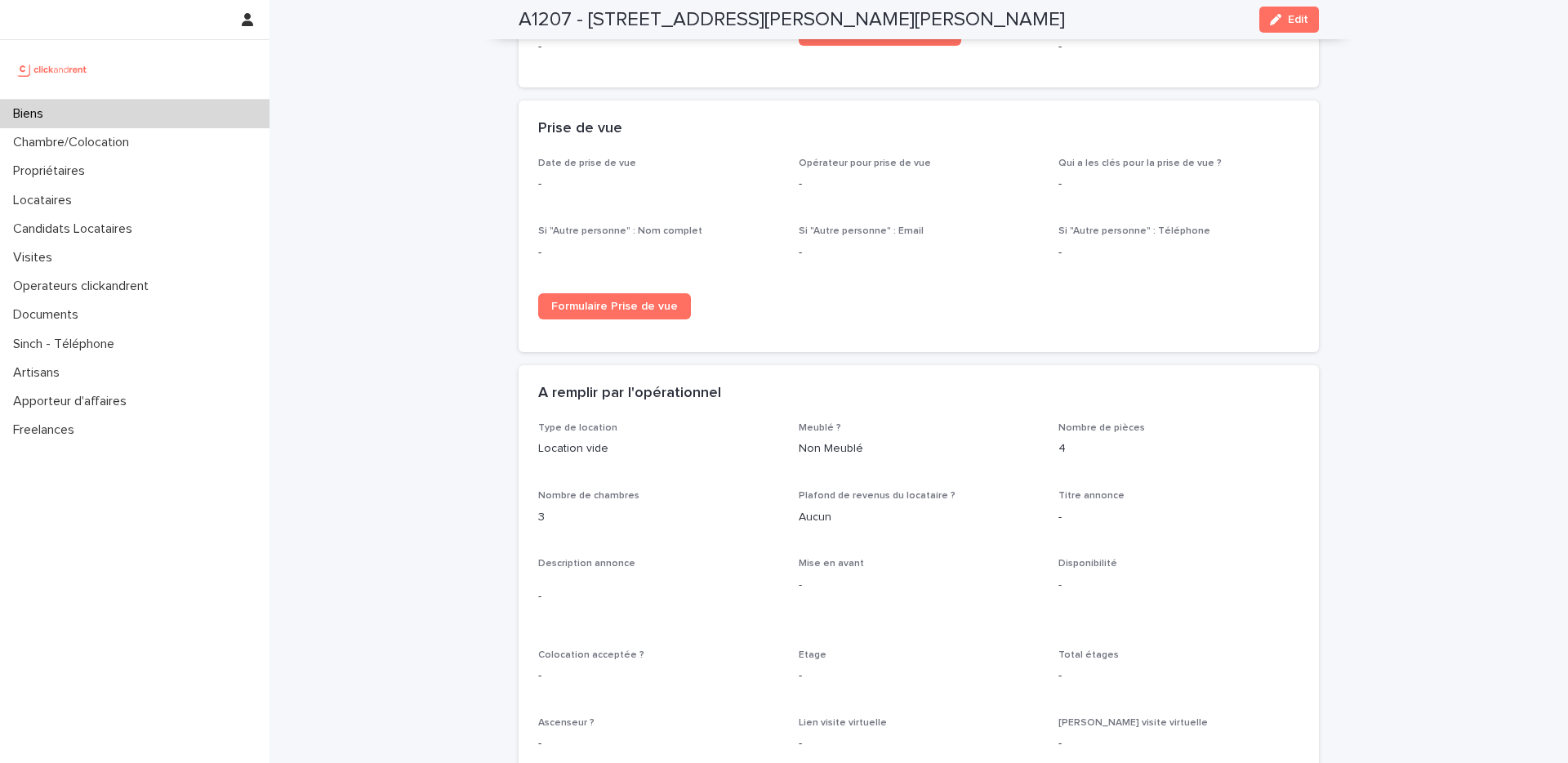
scroll to position [2347, 0]
click at [1288, 15] on span "Edit" at bounding box center [1298, 20] width 21 height 12
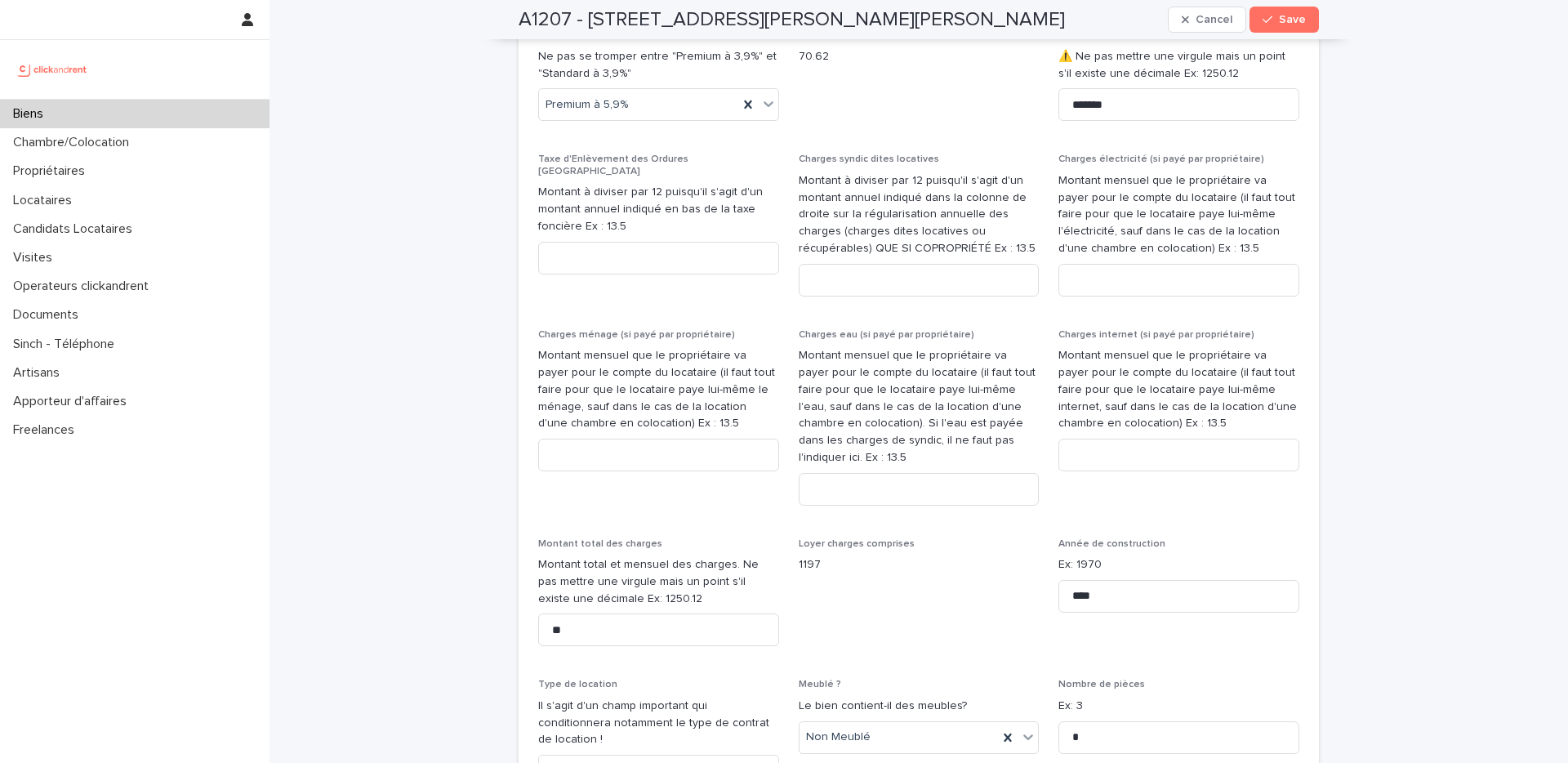
scroll to position [1966, 0]
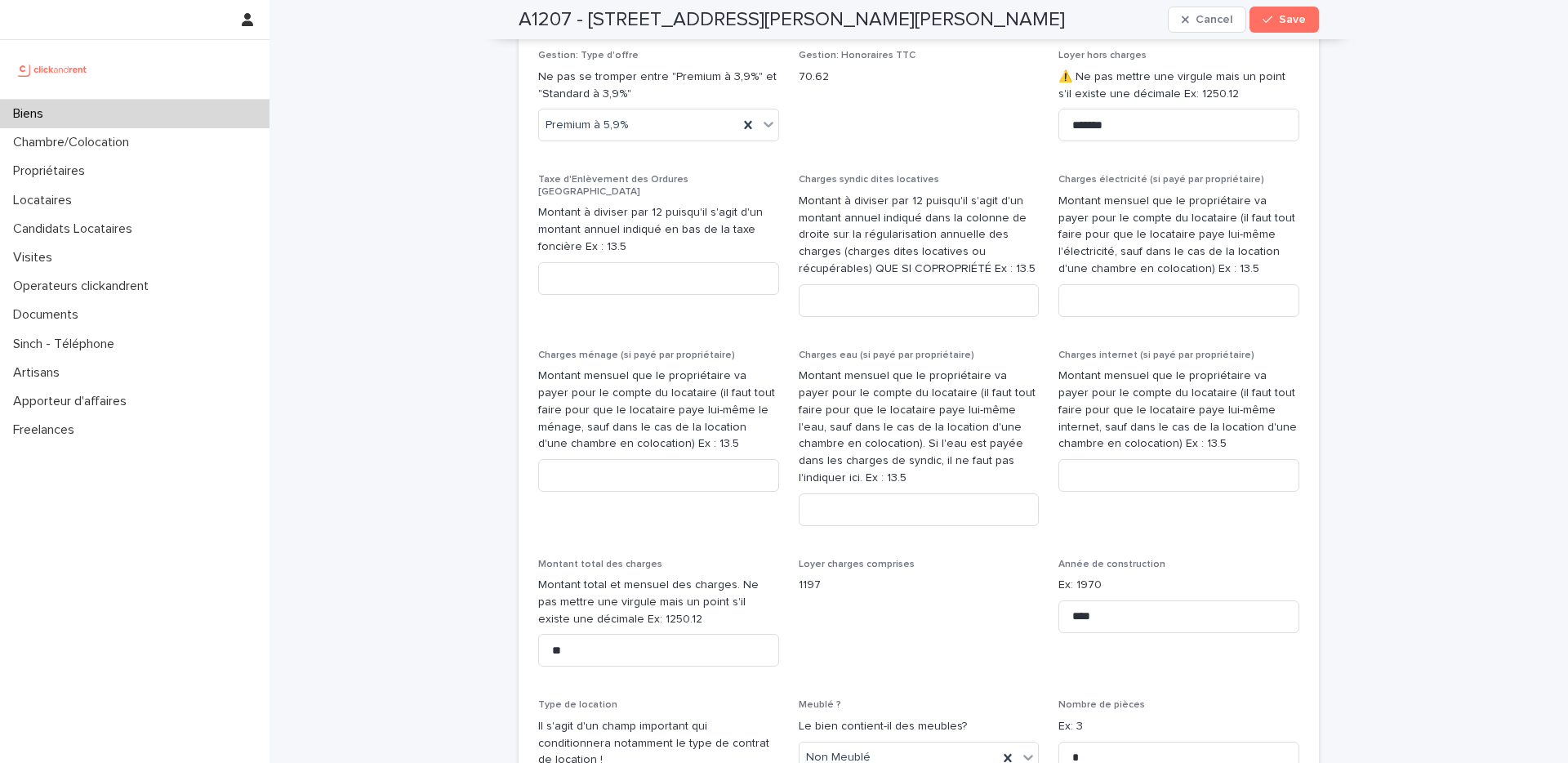
click at [956, 86] on div "Gestion: Honoraires TTC 70.62" at bounding box center [919, 73] width 241 height 48
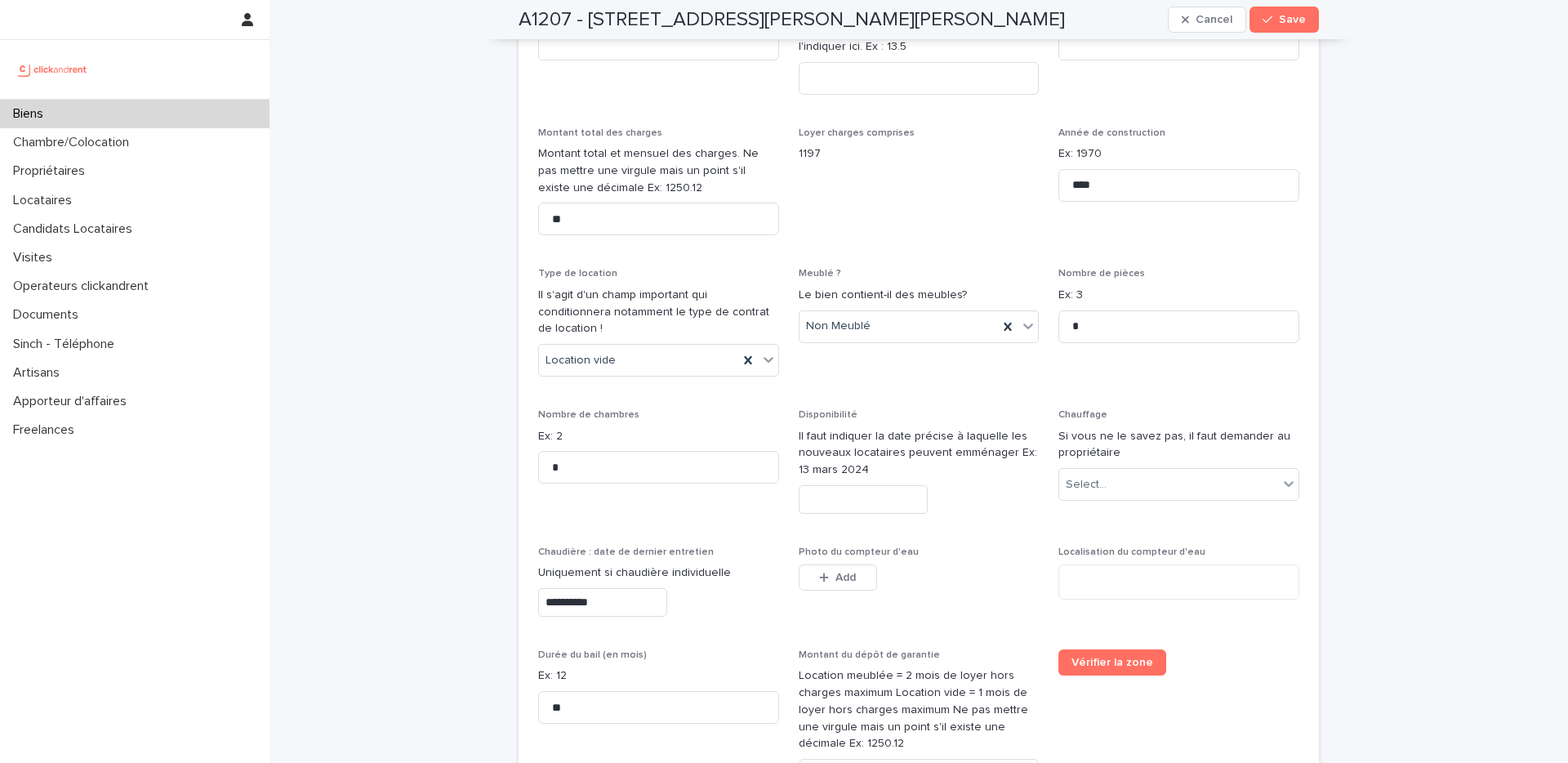
click at [862, 485] on input "text" at bounding box center [863, 499] width 129 height 29
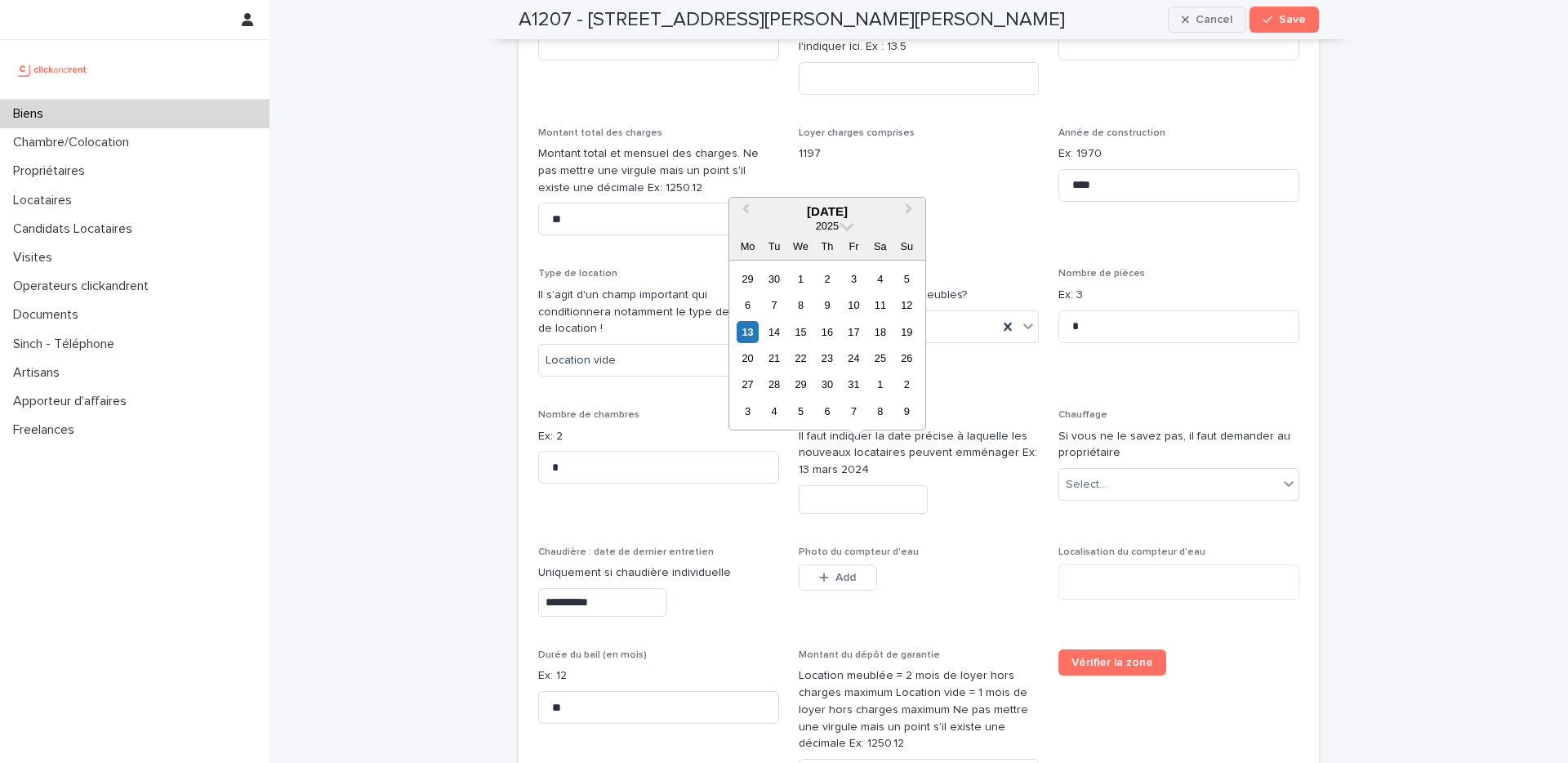
click at [1196, 15] on span "Cancel" at bounding box center [1214, 20] width 37 height 12
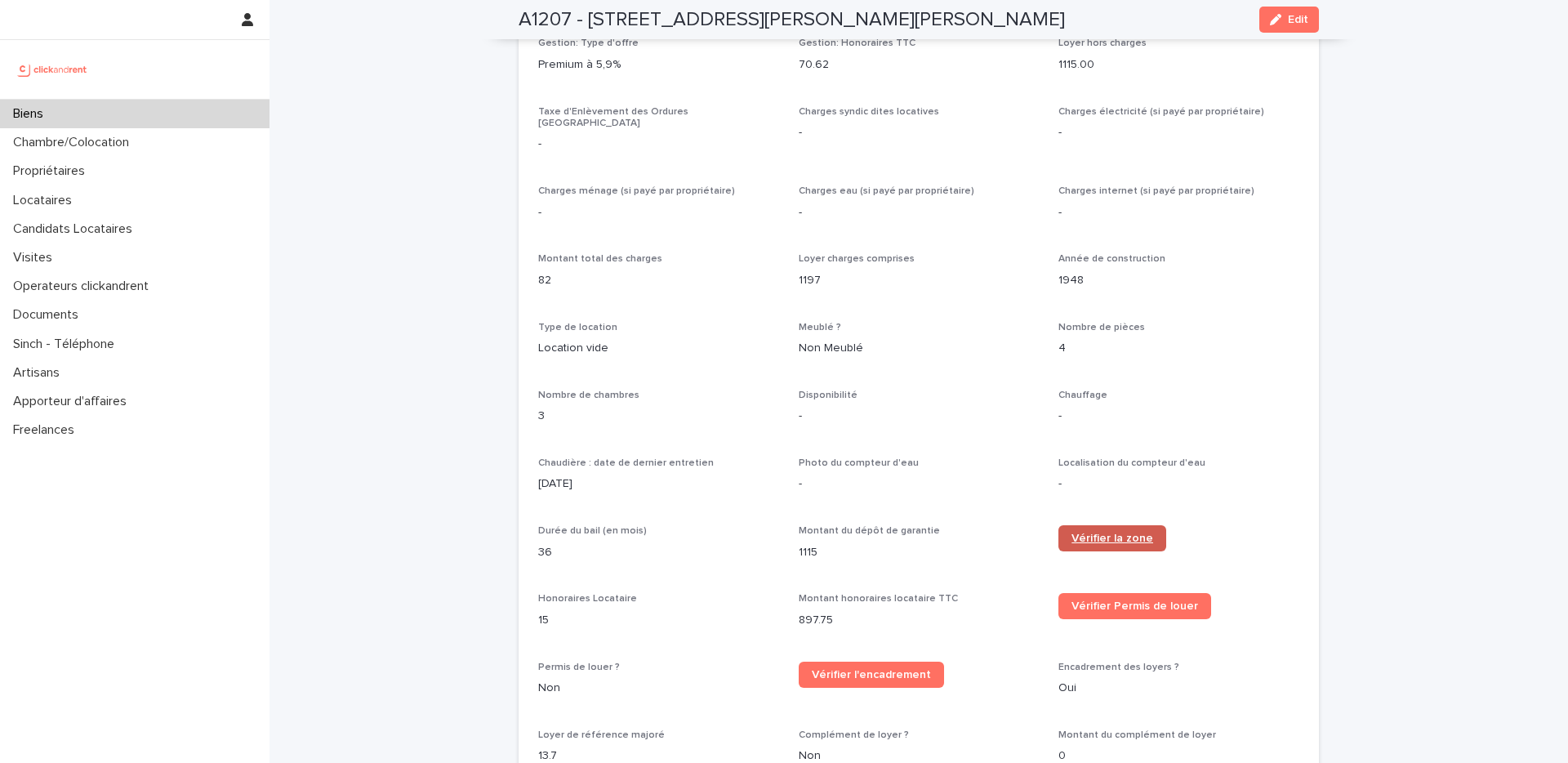
scroll to position [1295, 0]
click at [1295, 19] on span "Edit" at bounding box center [1298, 20] width 21 height 12
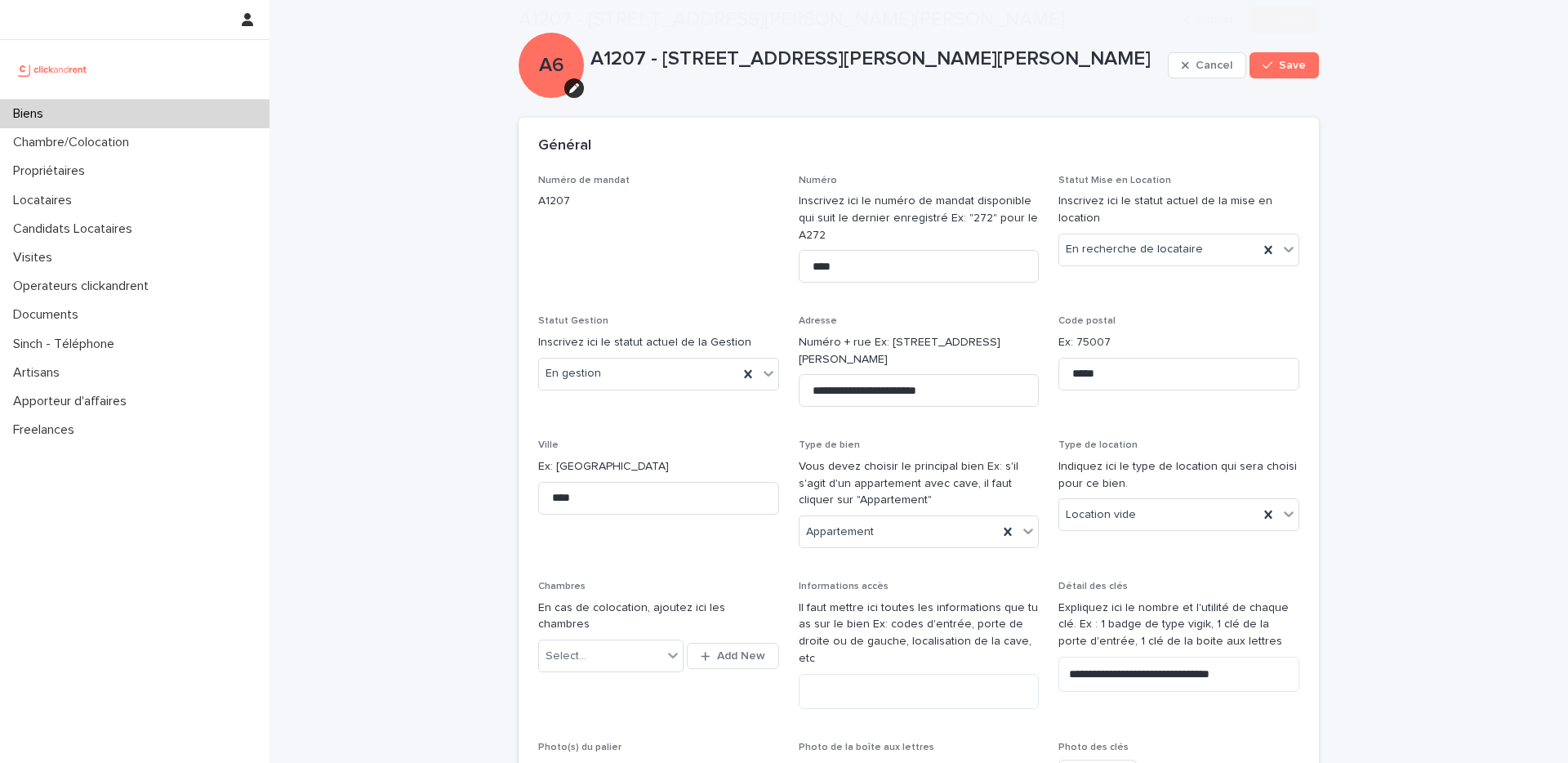
scroll to position [2397, 0]
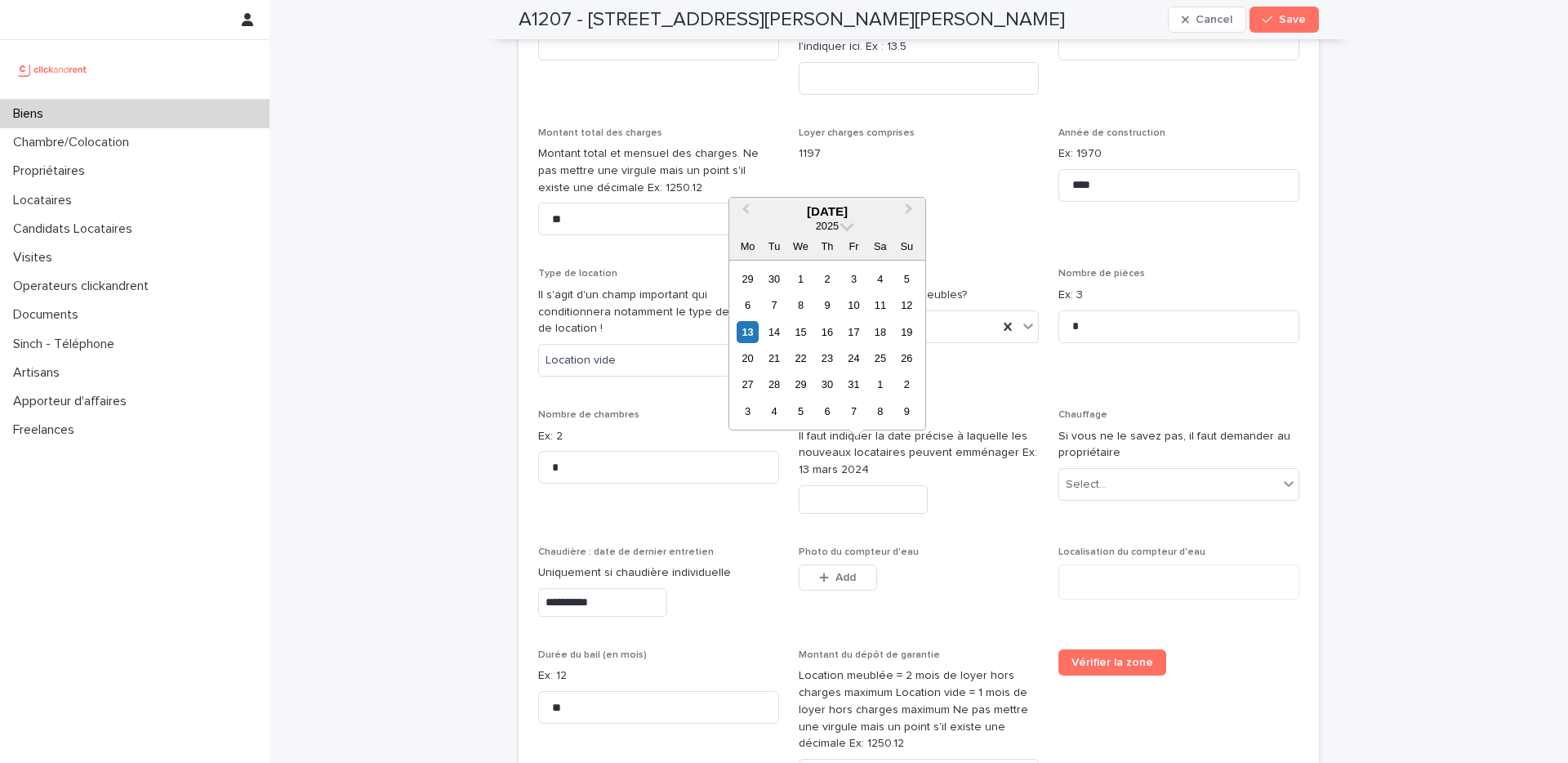
click at [835, 485] on input "text" at bounding box center [863, 499] width 129 height 29
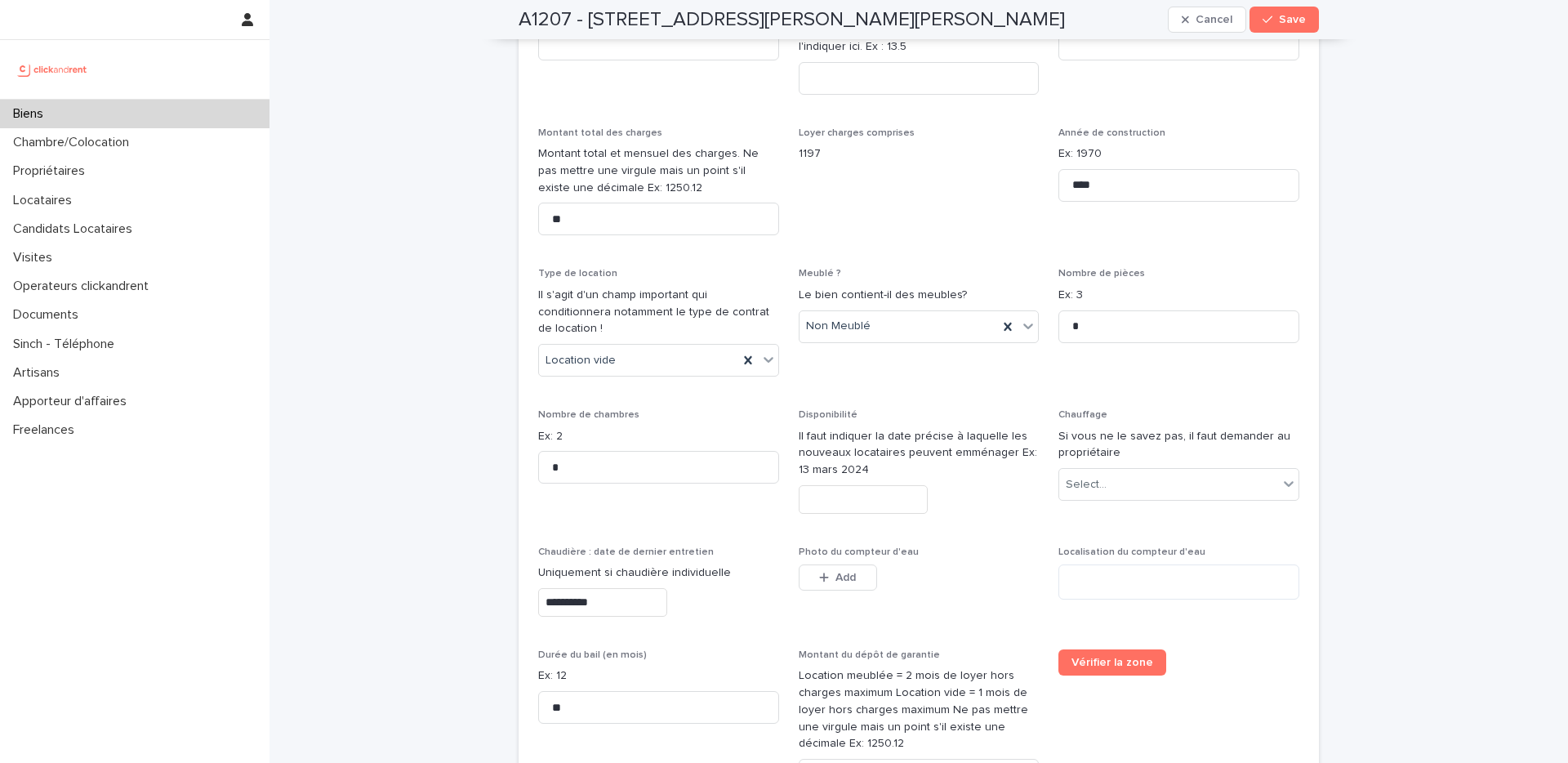
drag, startPoint x: 1328, startPoint y: 297, endPoint x: 1319, endPoint y: 303, distance: 10.8
click at [843, 485] on input "text" at bounding box center [863, 499] width 129 height 29
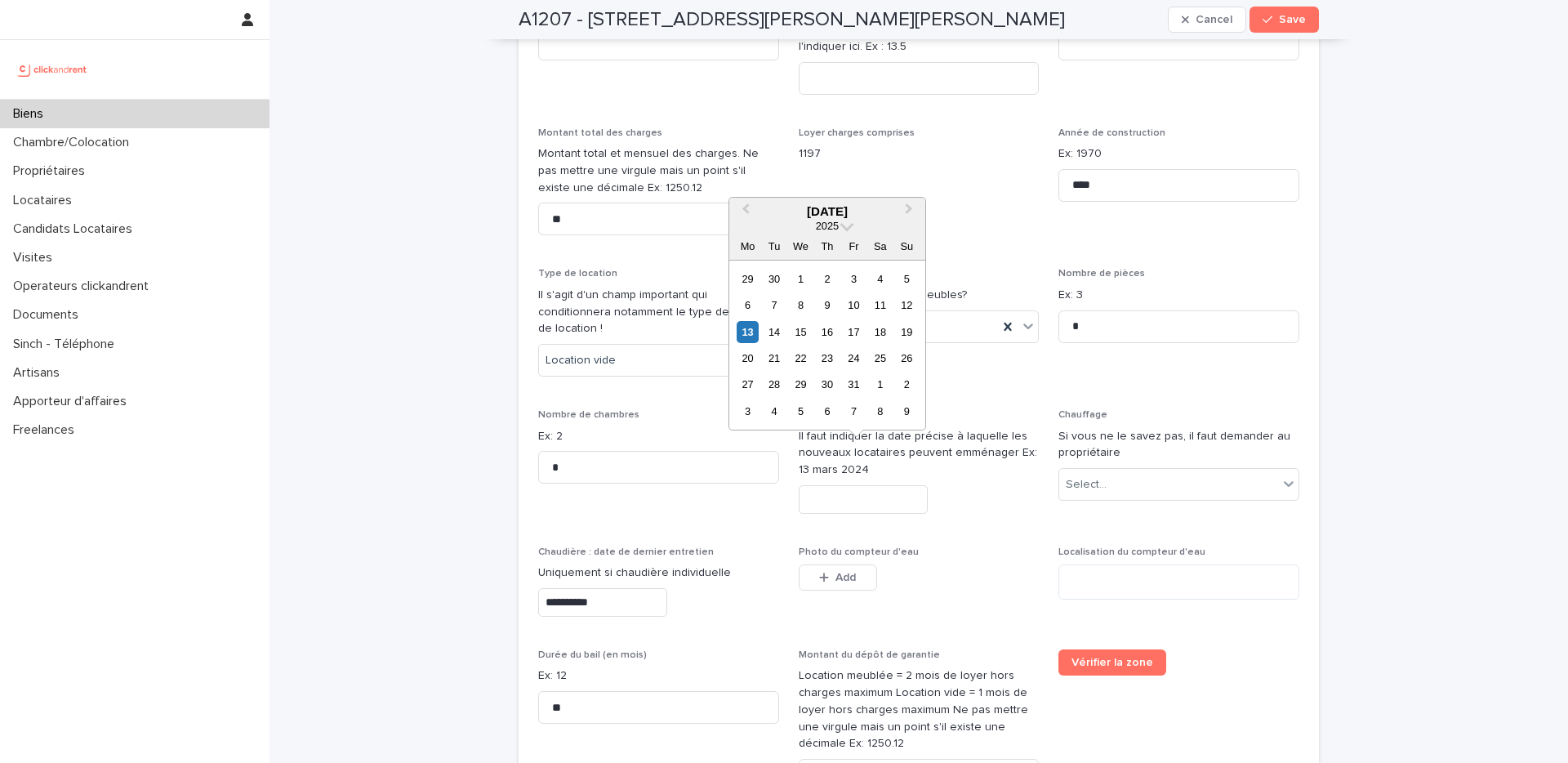
drag, startPoint x: 1240, startPoint y: 385, endPoint x: 1229, endPoint y: 384, distance: 11.0
click at [1239, 410] on p "Chauffage" at bounding box center [1179, 415] width 241 height 12
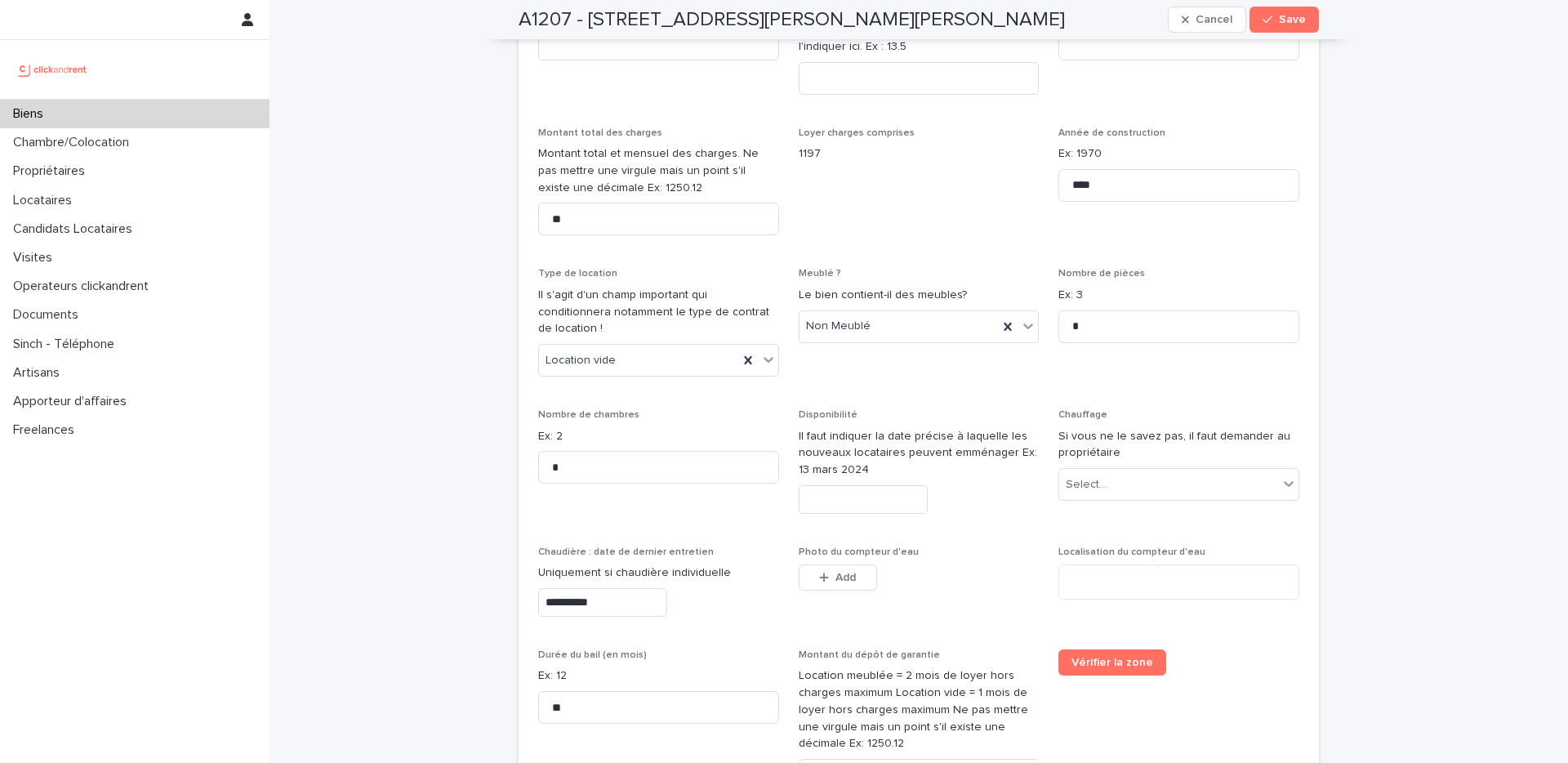
click at [857, 485] on input "text" at bounding box center [863, 499] width 129 height 29
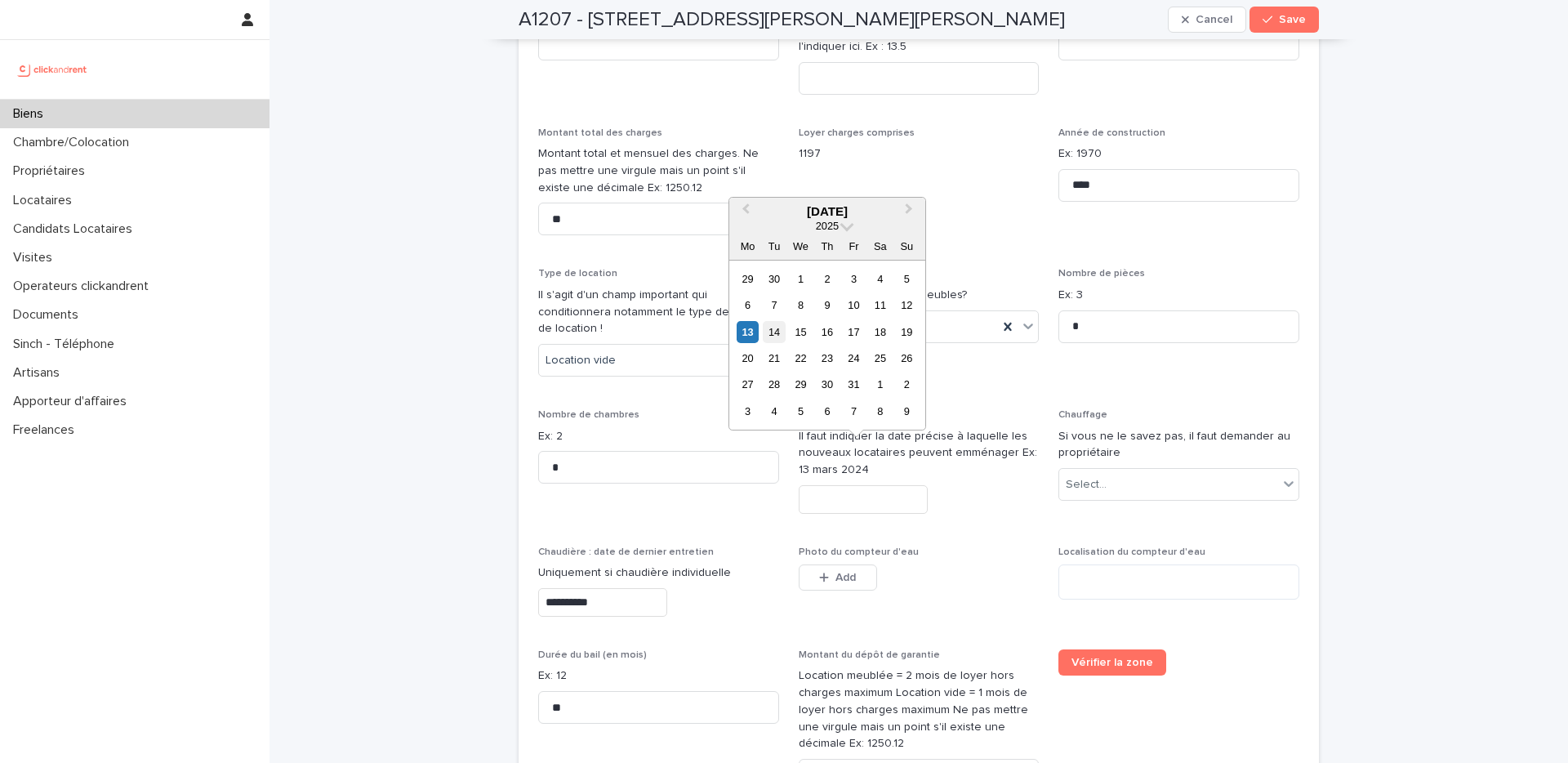
click at [776, 328] on div "14" at bounding box center [774, 332] width 22 height 22
type input "**********"
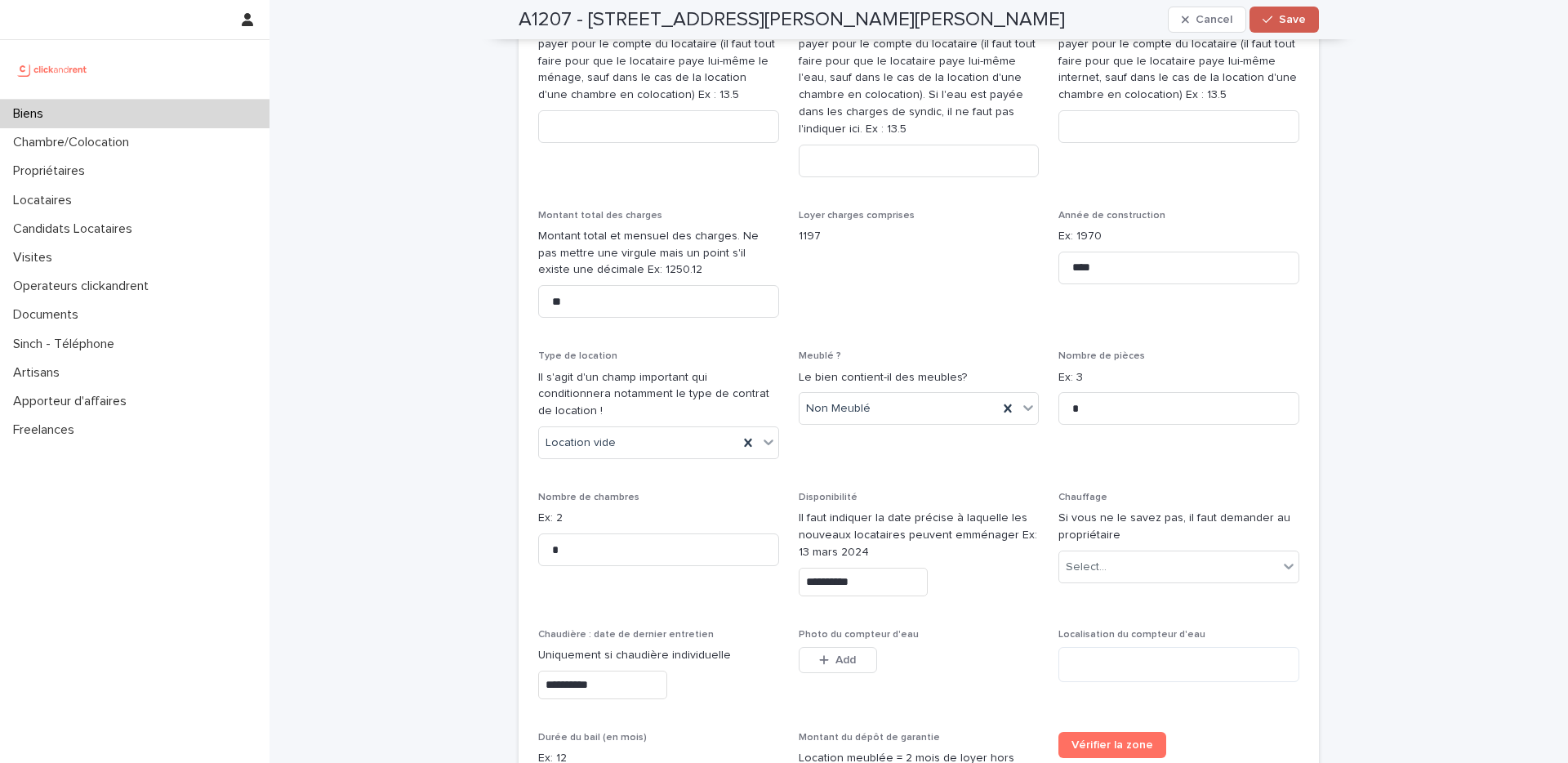
scroll to position [2479, 0]
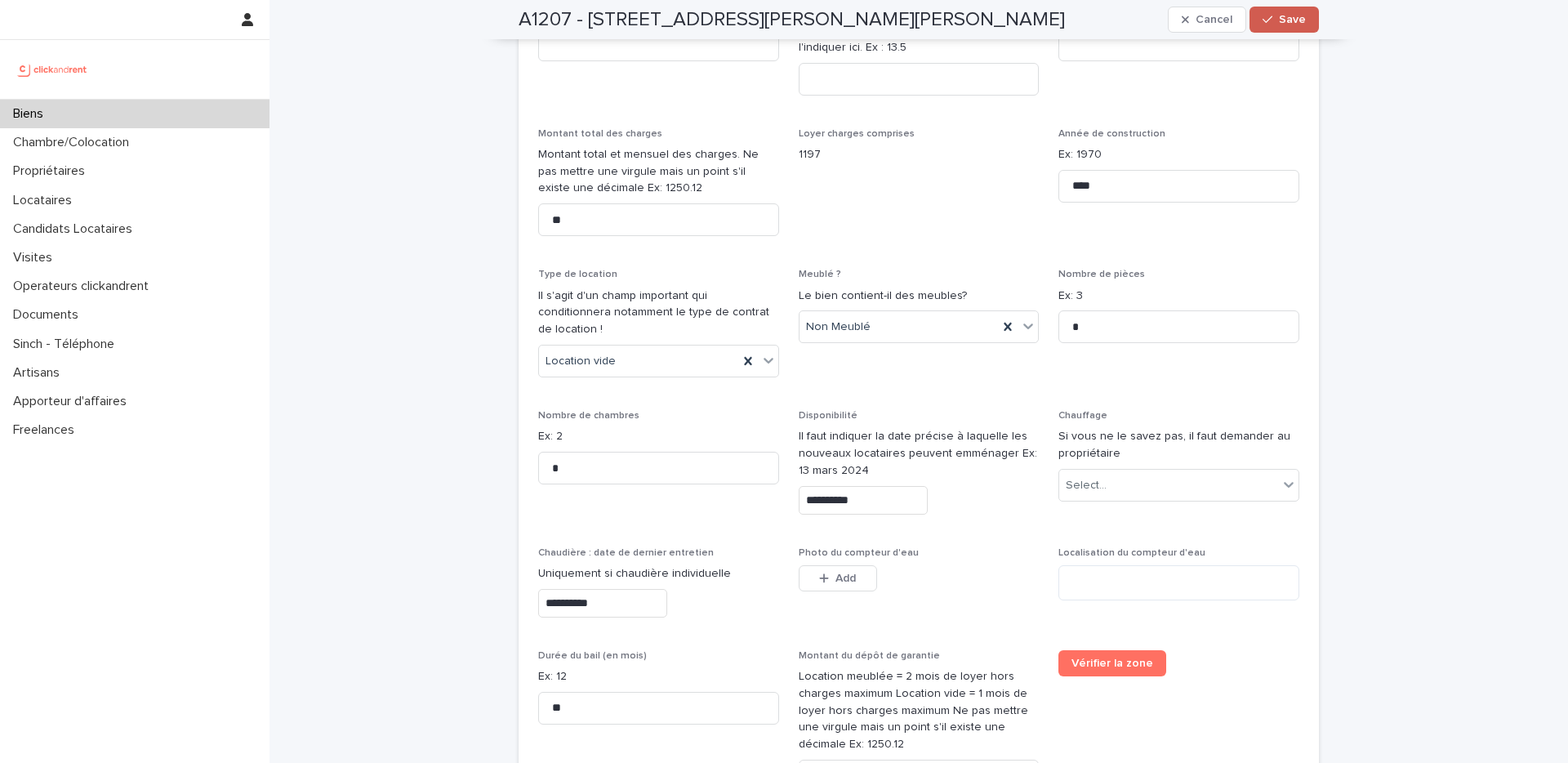
click at [1287, 20] on span "Save" at bounding box center [1292, 20] width 27 height 12
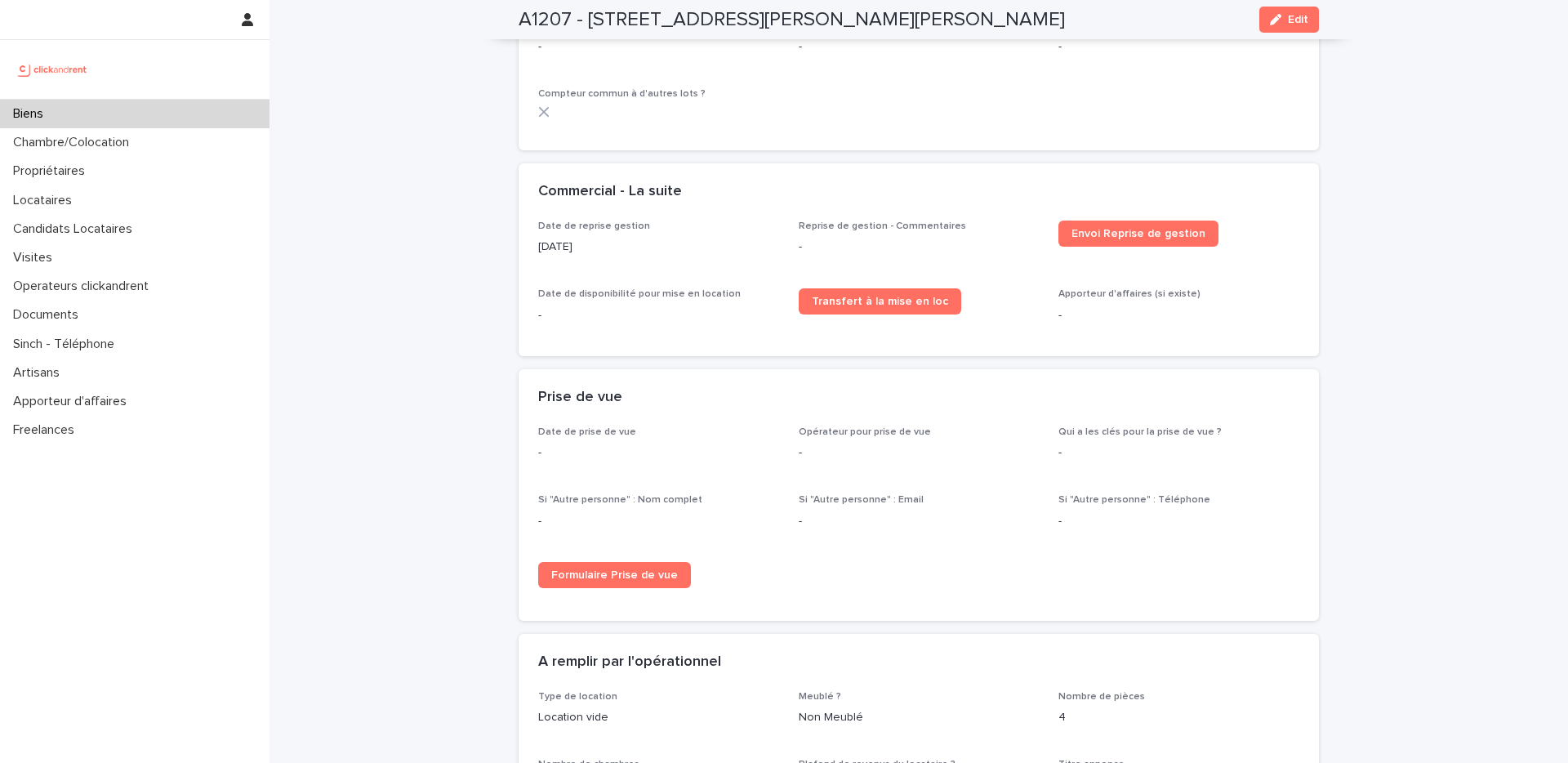
scroll to position [2647, 0]
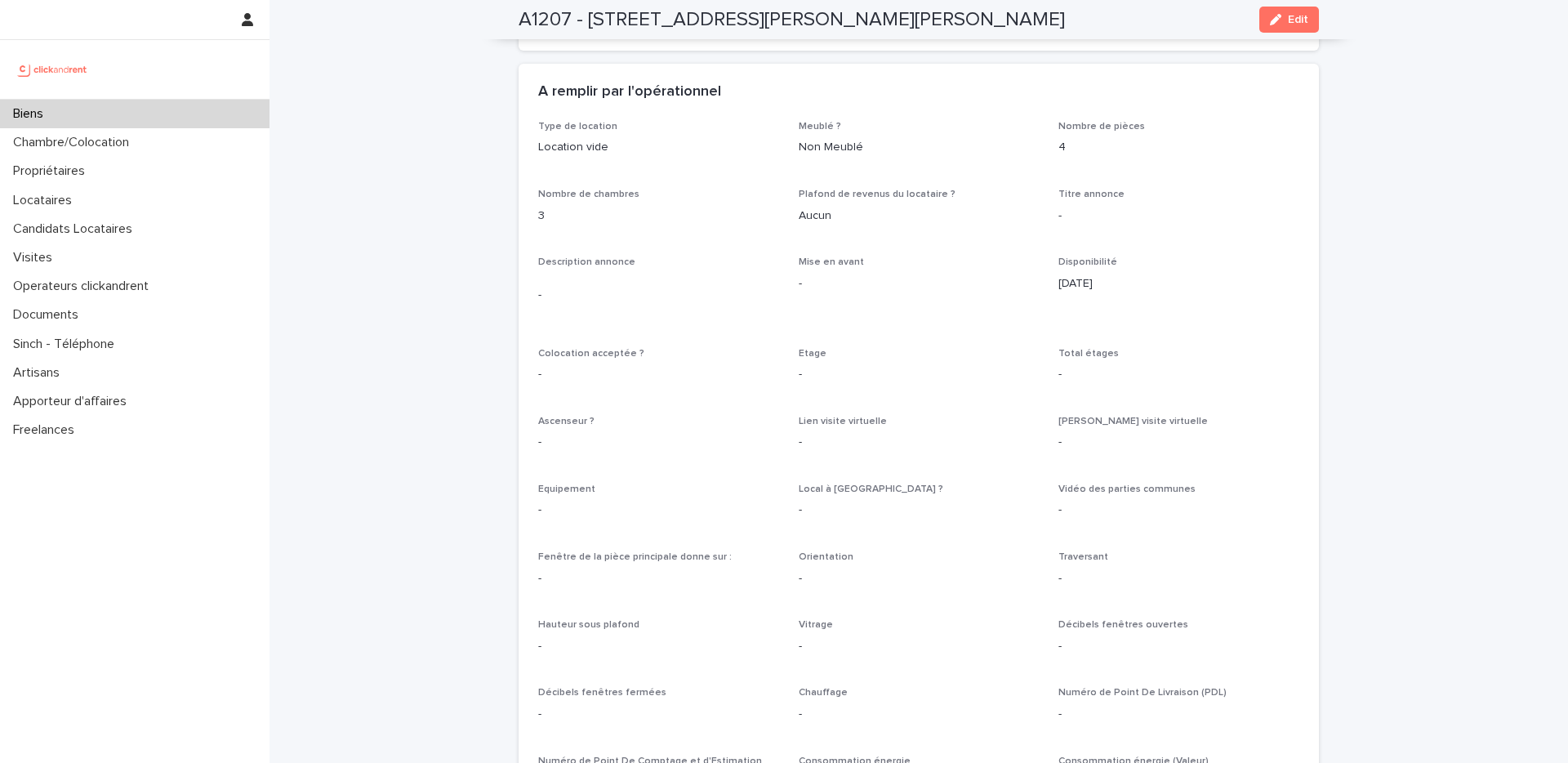
drag, startPoint x: 1284, startPoint y: 27, endPoint x: 1015, endPoint y: 292, distance: 377.6
click at [1284, 27] on button "Edit" at bounding box center [1290, 20] width 59 height 26
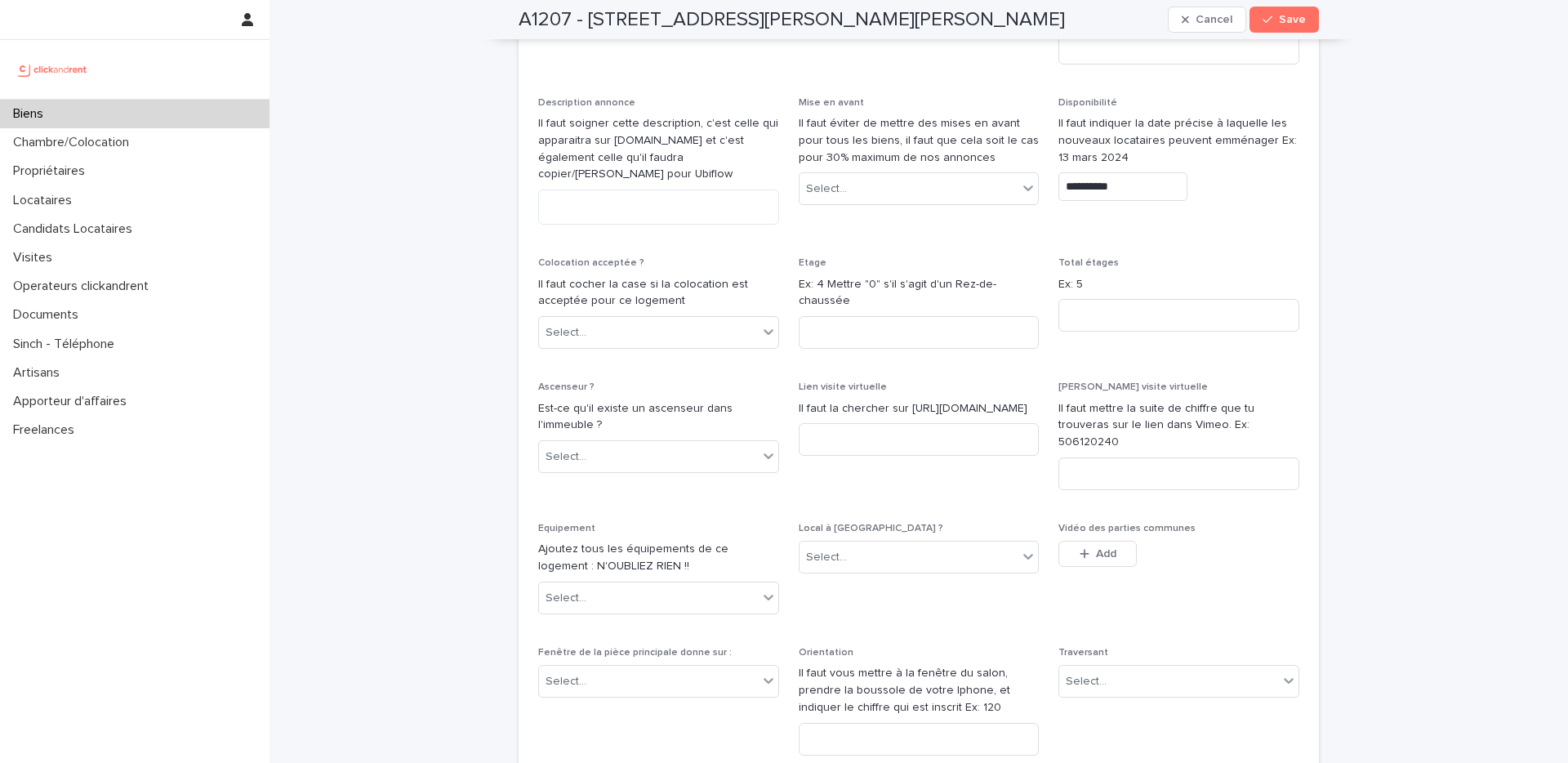
scroll to position [4679, 0]
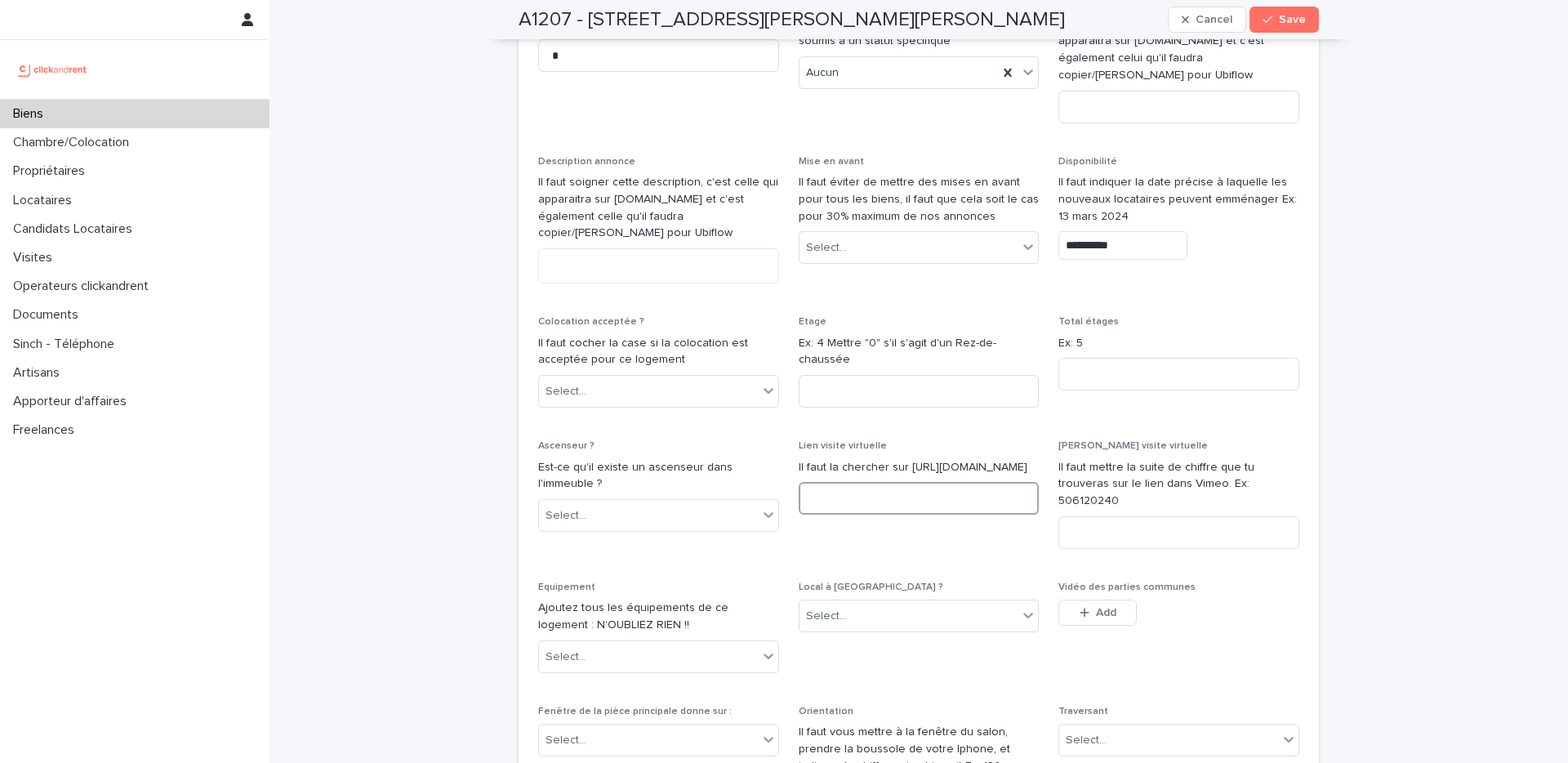
click at [881, 482] on input at bounding box center [919, 499] width 241 height 33
paste input "**********"
type input "**********"
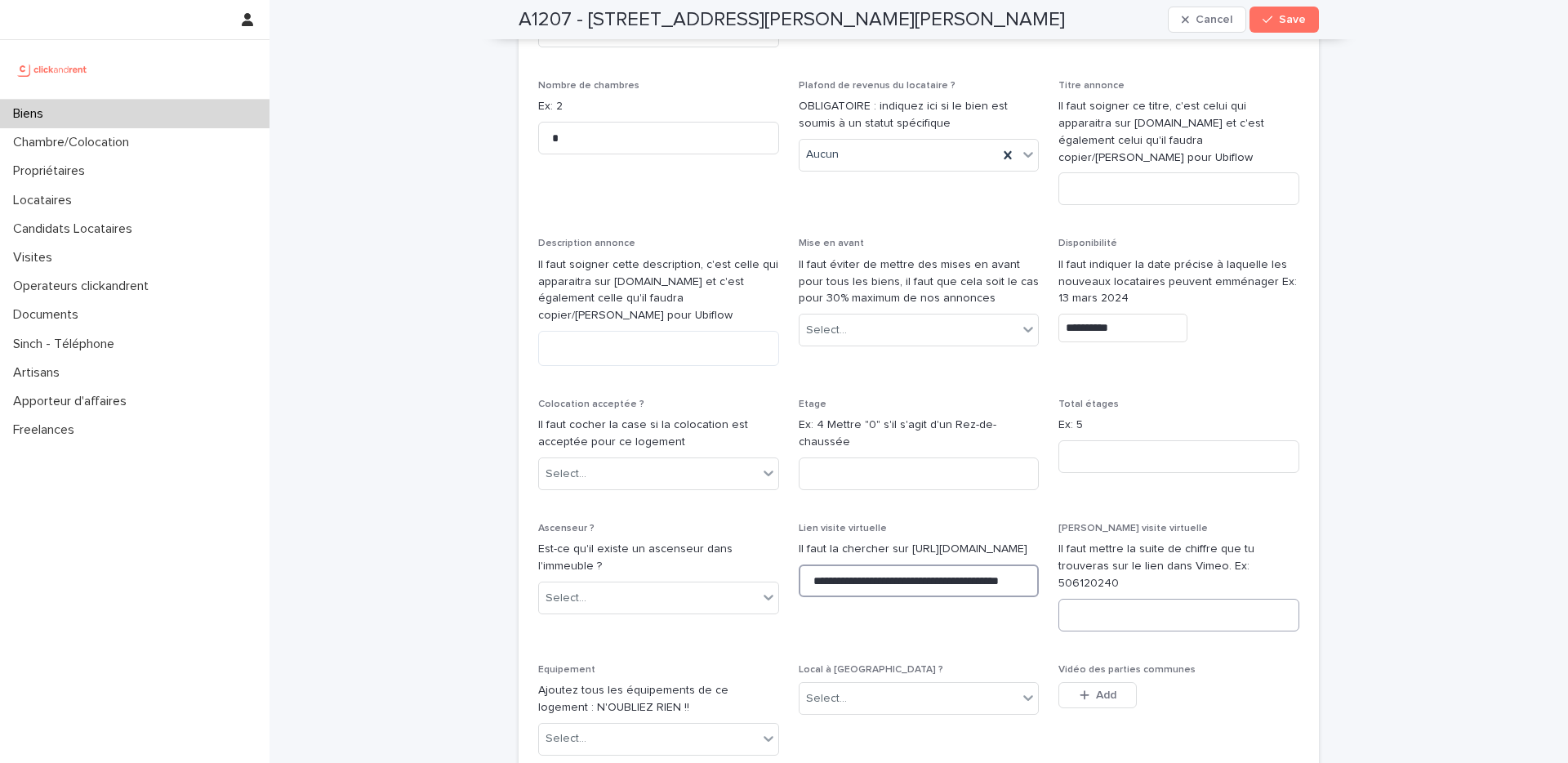
scroll to position [4721, 0]
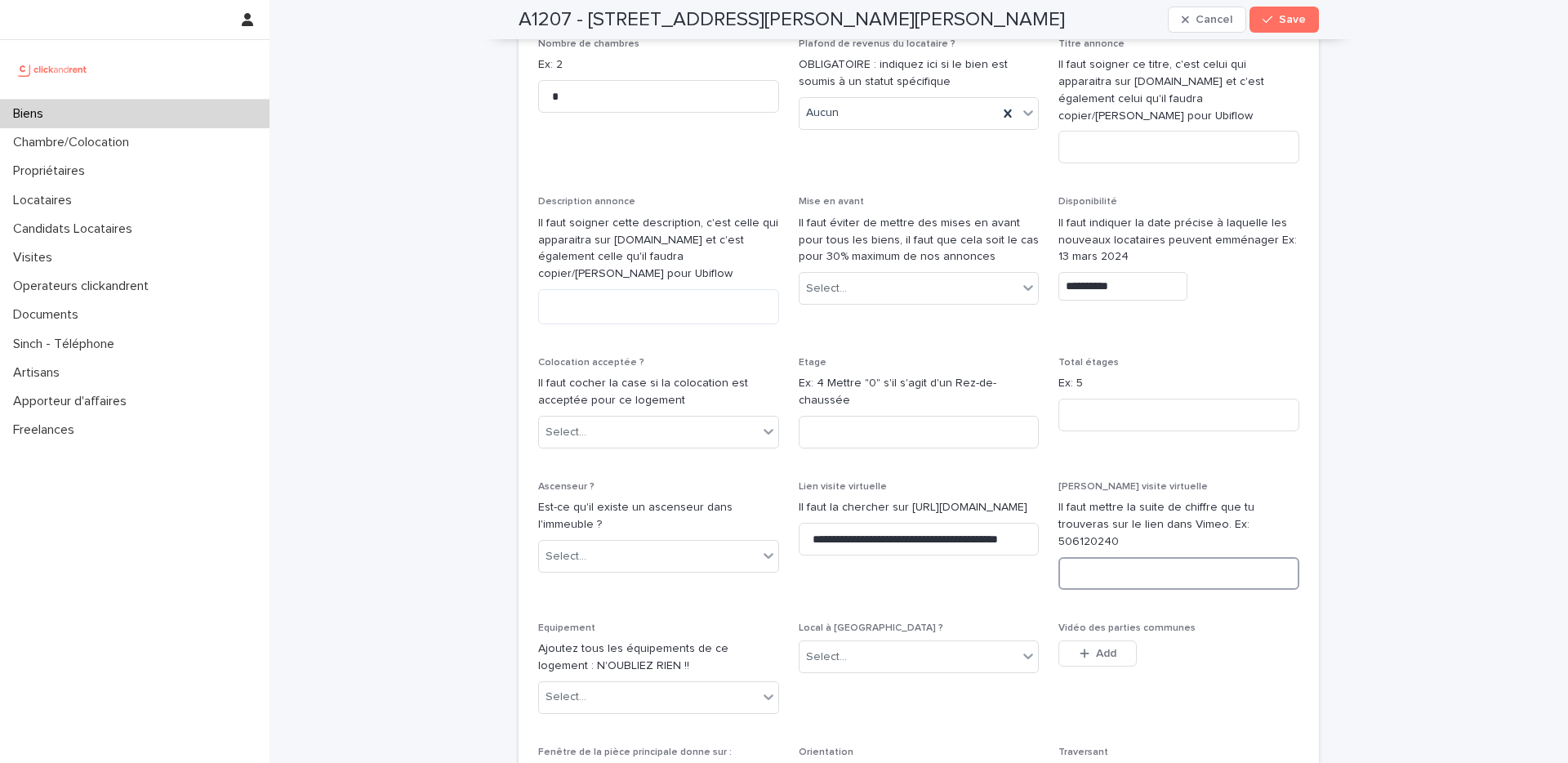
click at [1209, 557] on input at bounding box center [1179, 573] width 241 height 33
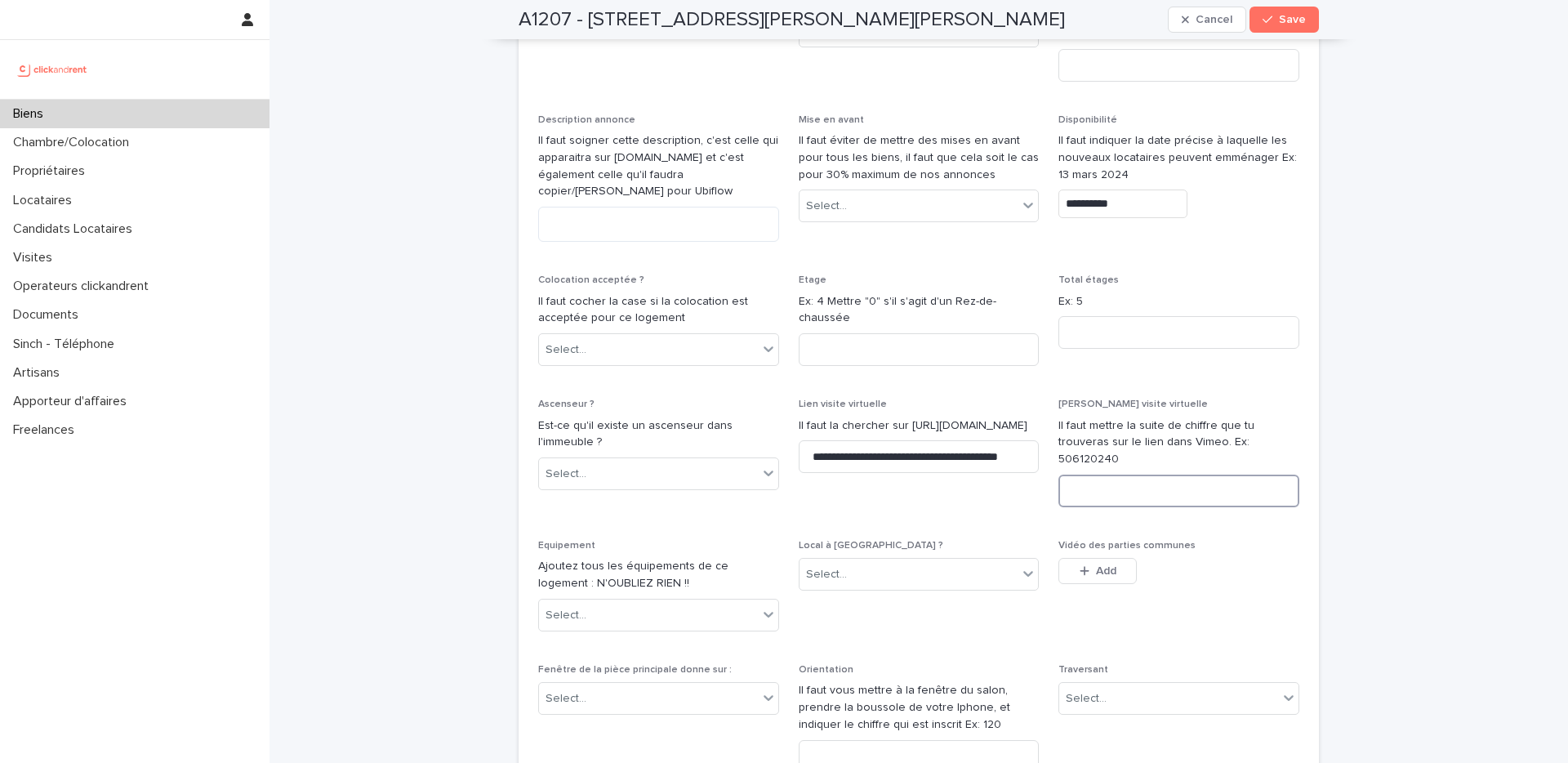
scroll to position [4679, 0]
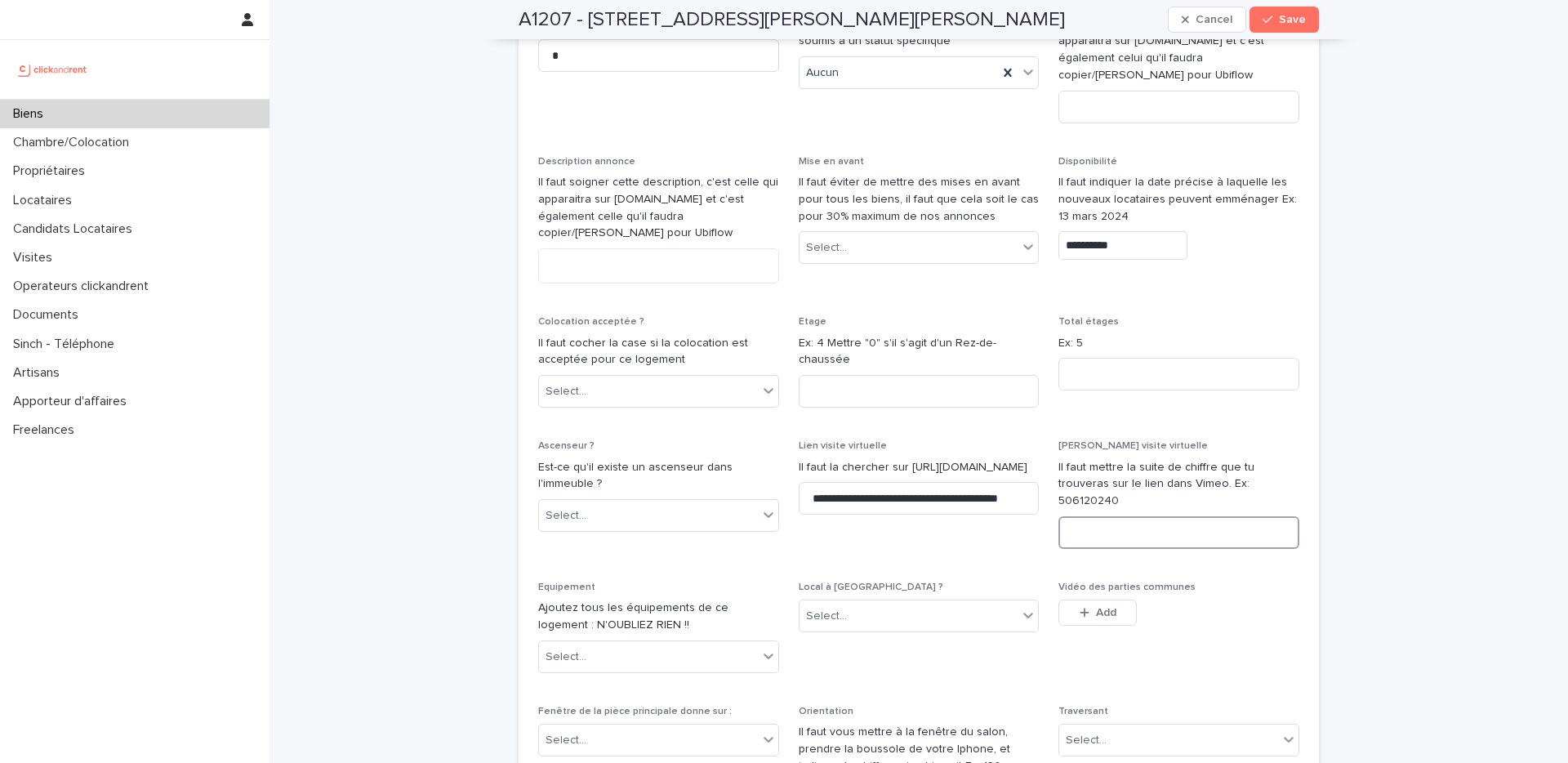
click at [1107, 516] on input at bounding box center [1179, 532] width 241 height 33
paste input "**********"
click at [1158, 516] on input "**********" at bounding box center [1179, 532] width 241 height 33
drag, startPoint x: 1124, startPoint y: 432, endPoint x: 1193, endPoint y: 431, distance: 69.0
click at [1193, 516] on input "**********" at bounding box center [1179, 532] width 241 height 33
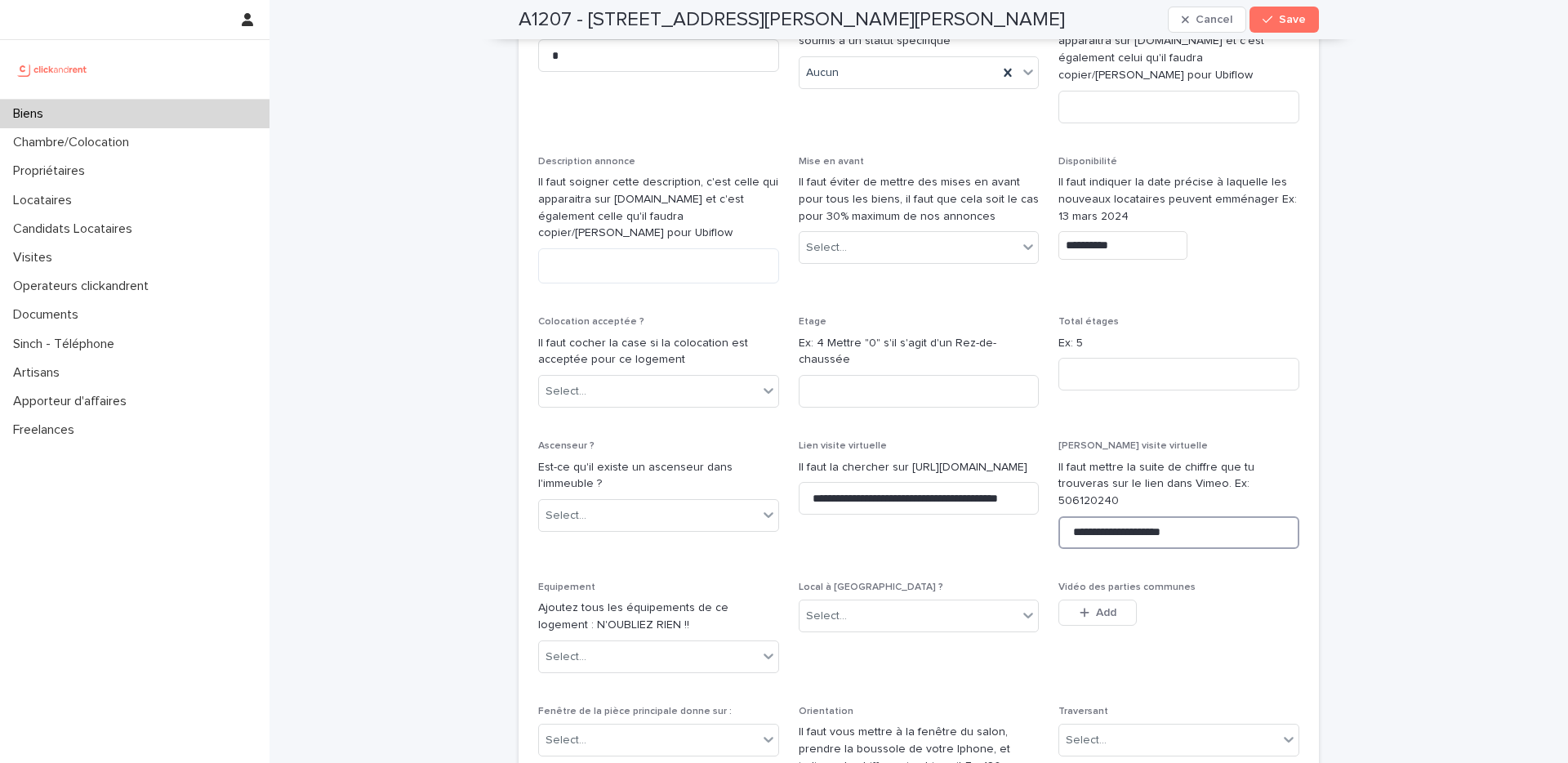
drag, startPoint x: 1122, startPoint y: 428, endPoint x: 1198, endPoint y: 436, distance: 76.4
click at [1198, 516] on input "**********" at bounding box center [1179, 532] width 241 height 33
type input "**********"
click at [1264, 24] on icon "button" at bounding box center [1268, 20] width 10 height 12
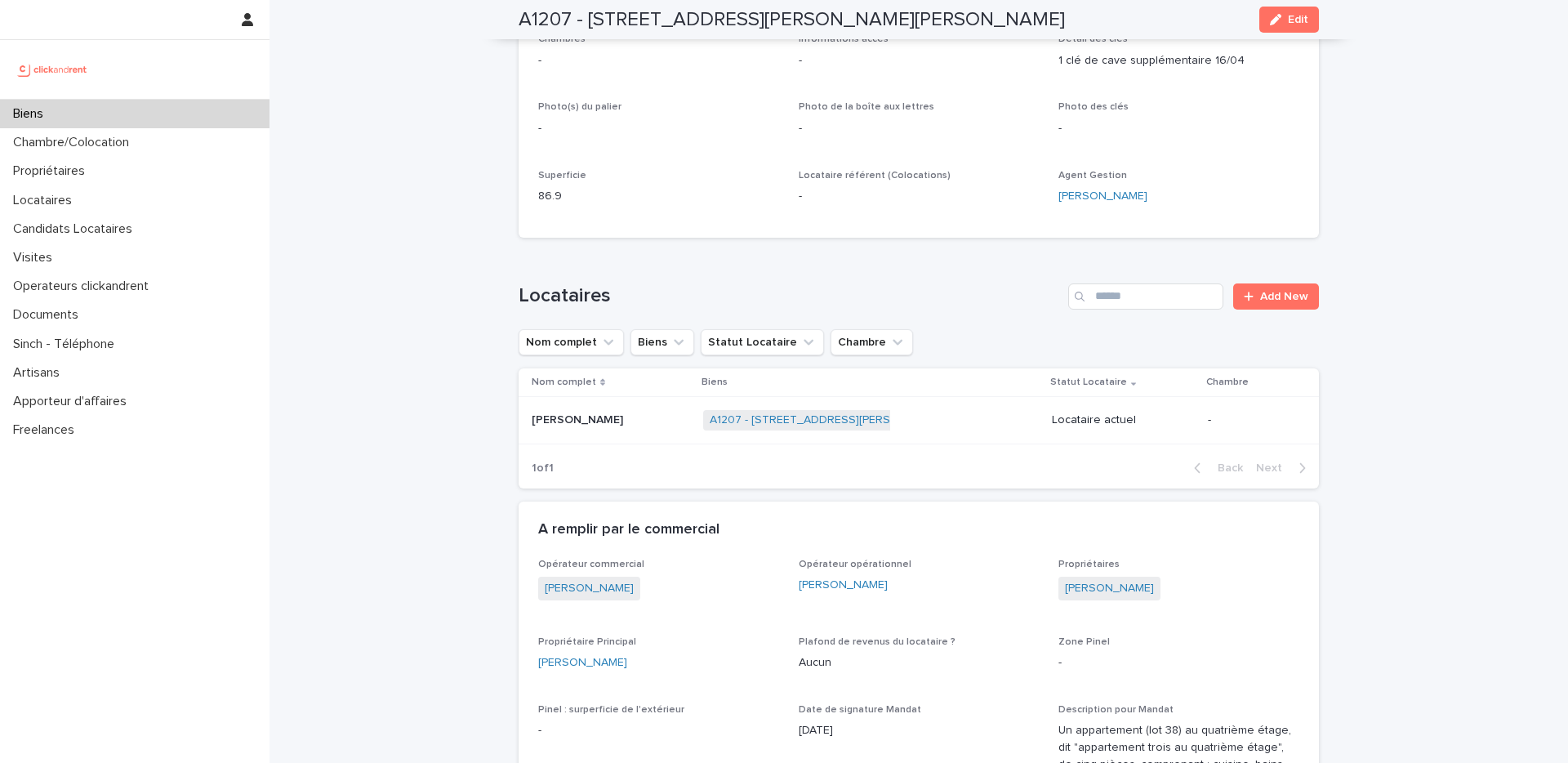
scroll to position [0, 0]
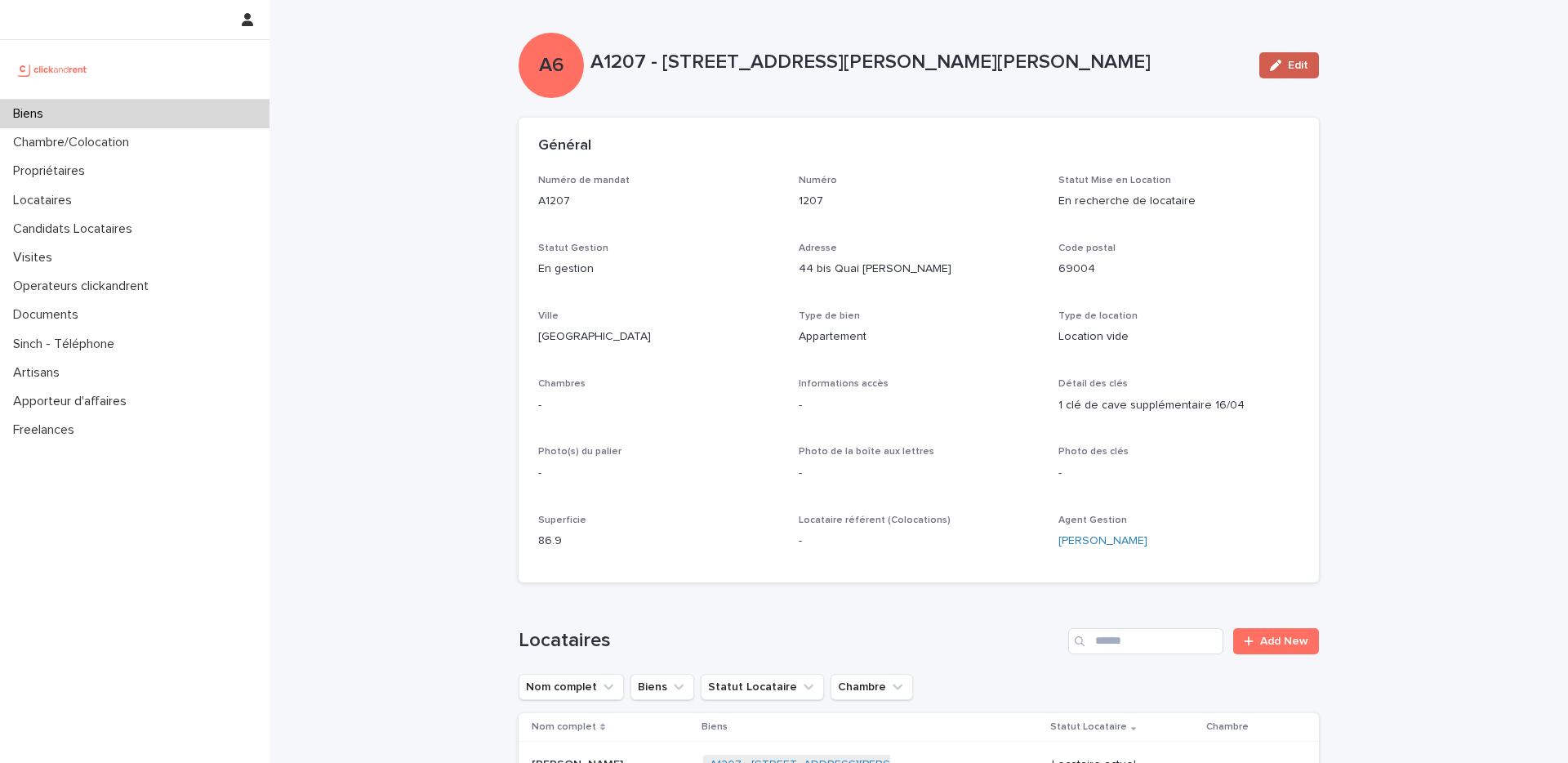
click at [1266, 75] on button "Edit" at bounding box center [1290, 65] width 59 height 26
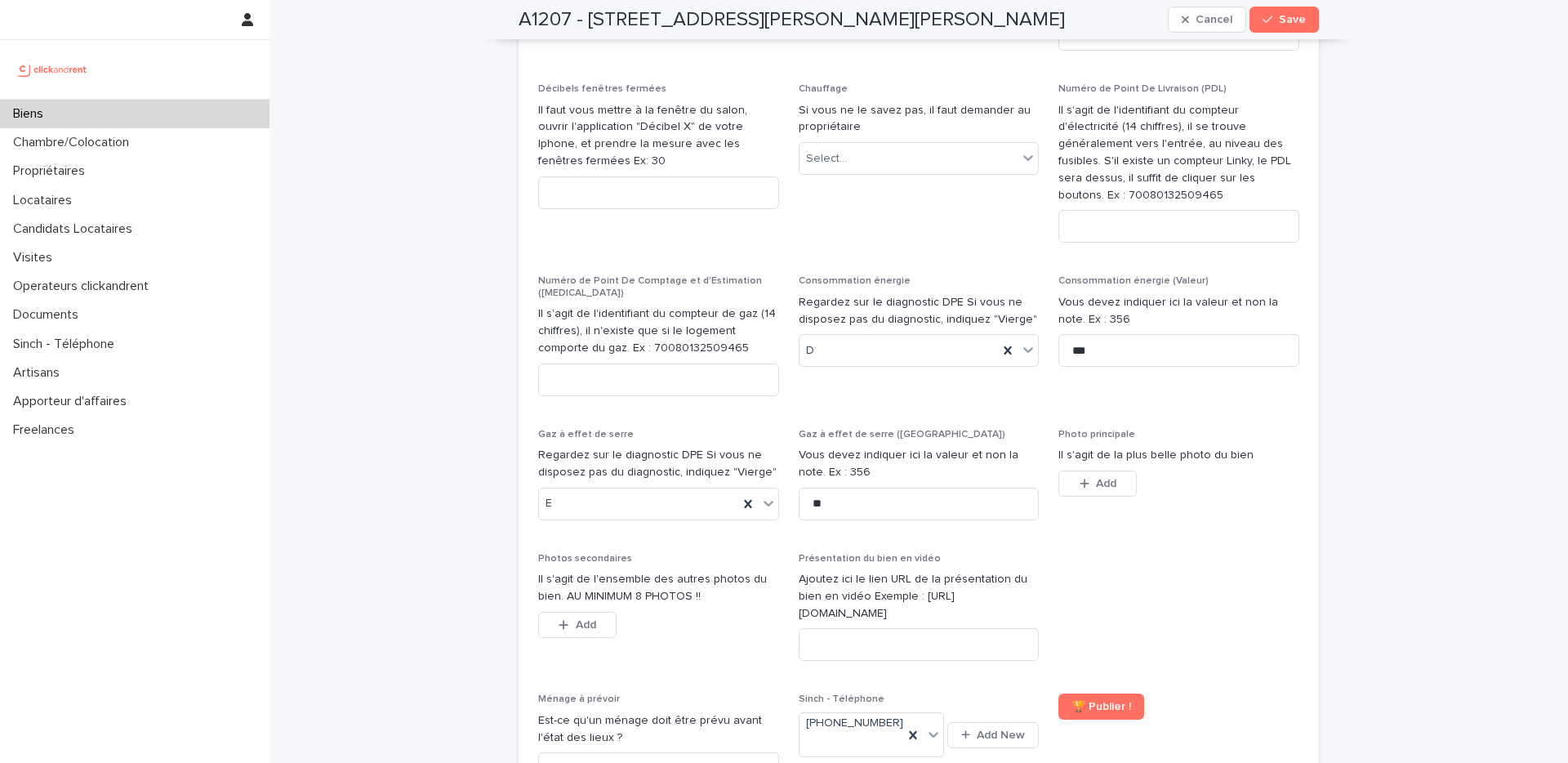
scroll to position [5611, 0]
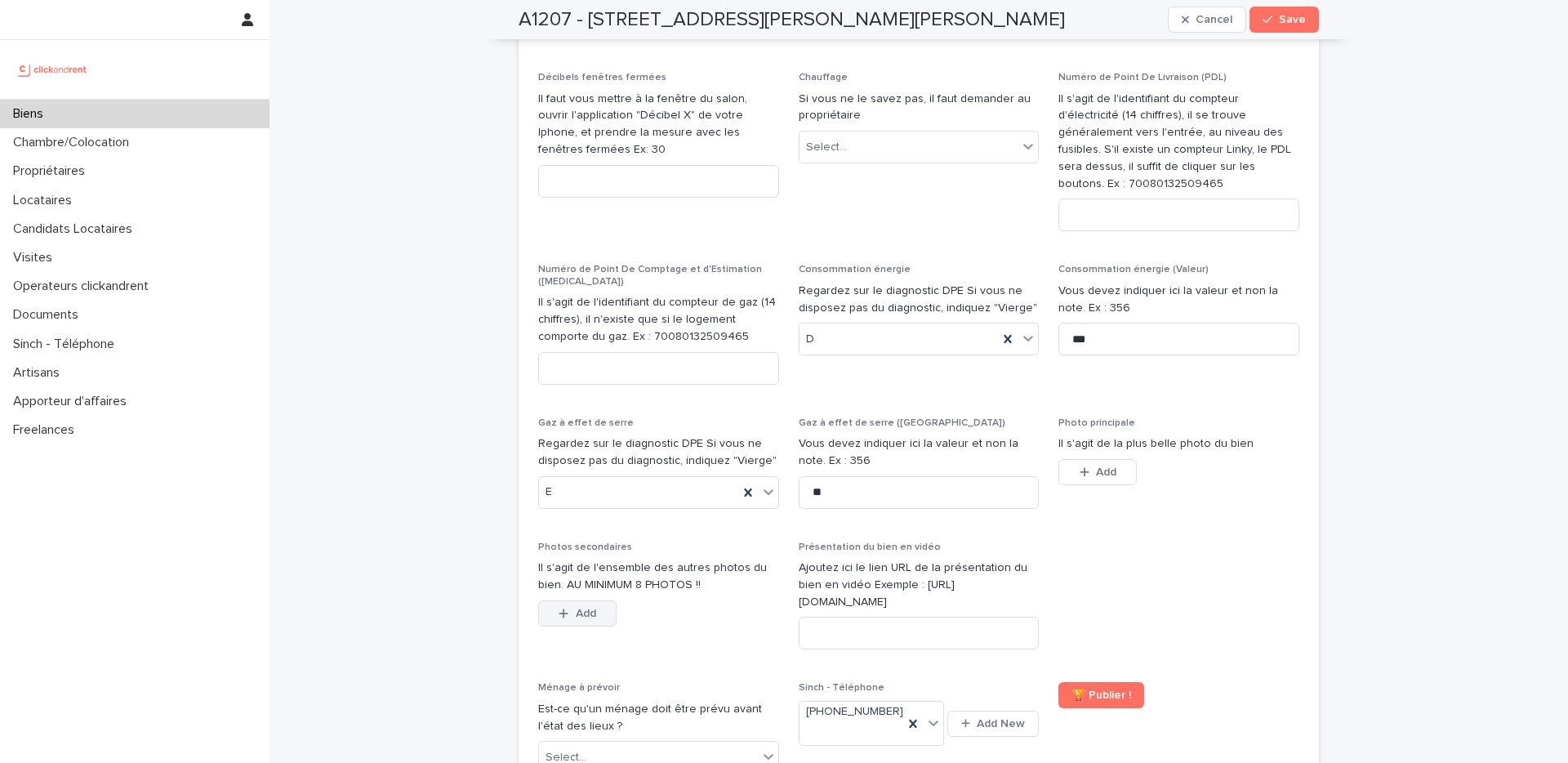
click at [582, 608] on span "Add" at bounding box center [586, 614] width 21 height 12
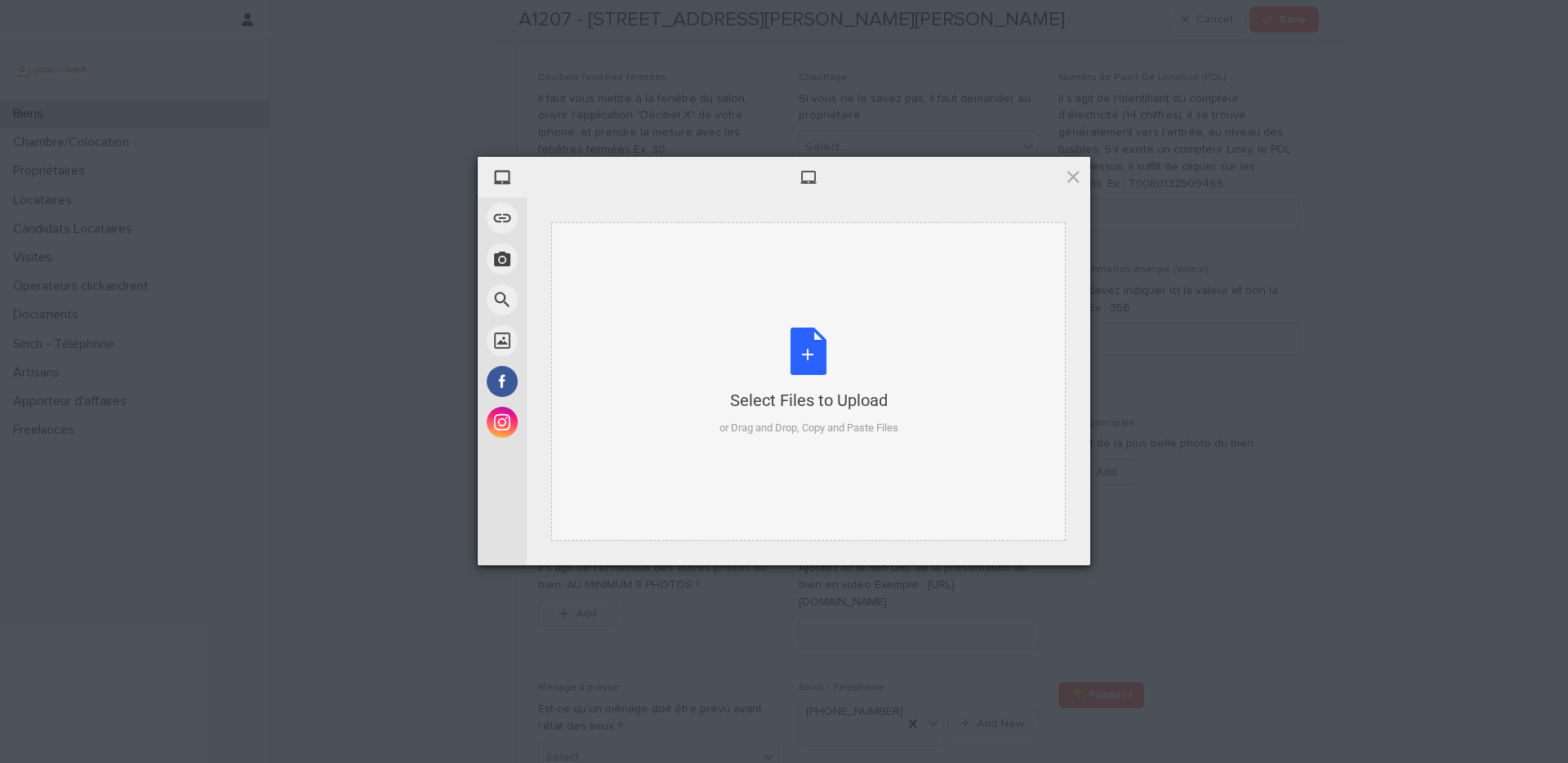
click at [812, 348] on div "Select Files to Upload or Drag and Drop, Copy and Paste Files" at bounding box center [808, 382] width 179 height 109
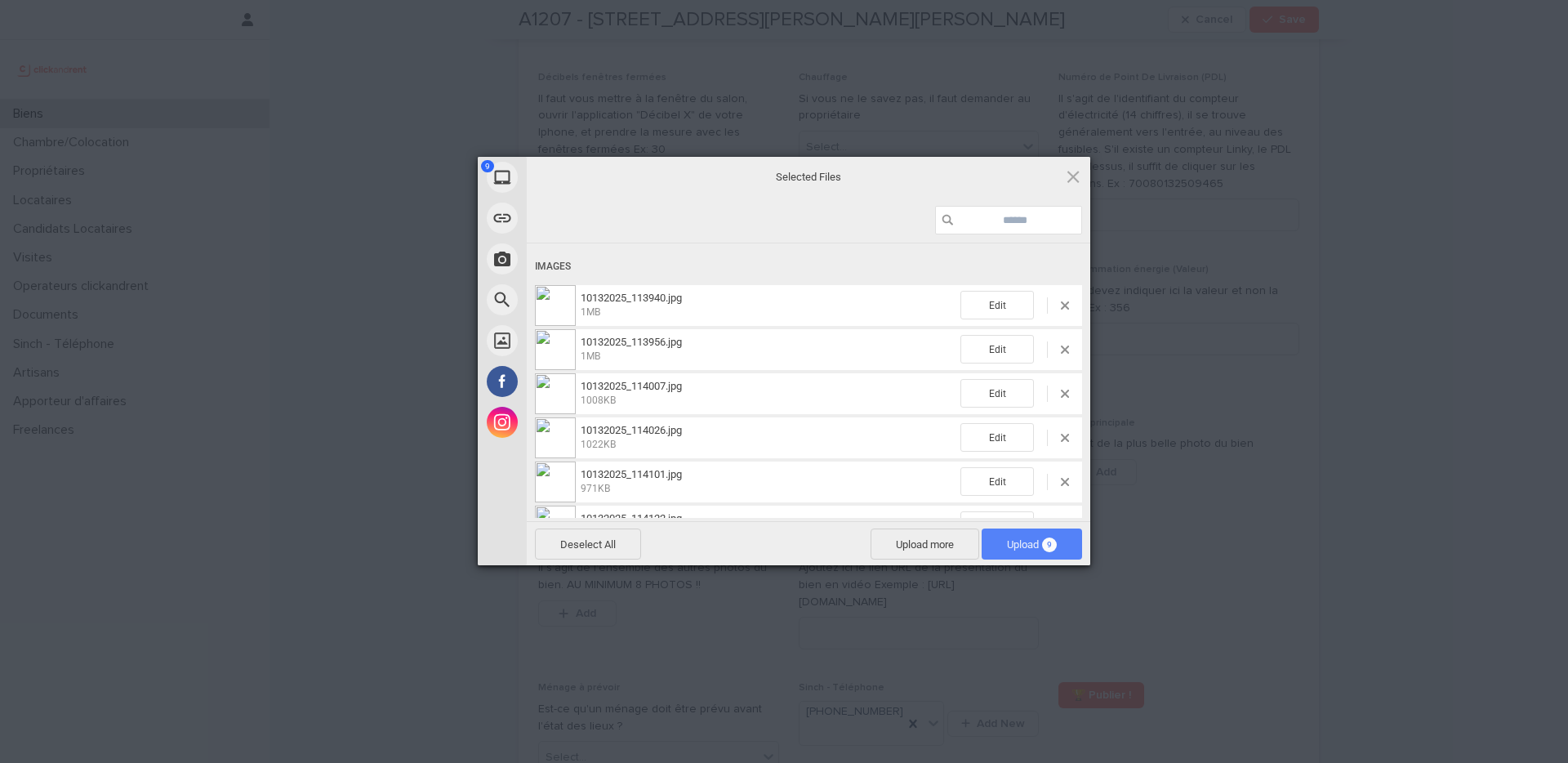
click at [1030, 542] on span "Upload 9" at bounding box center [1032, 544] width 49 height 12
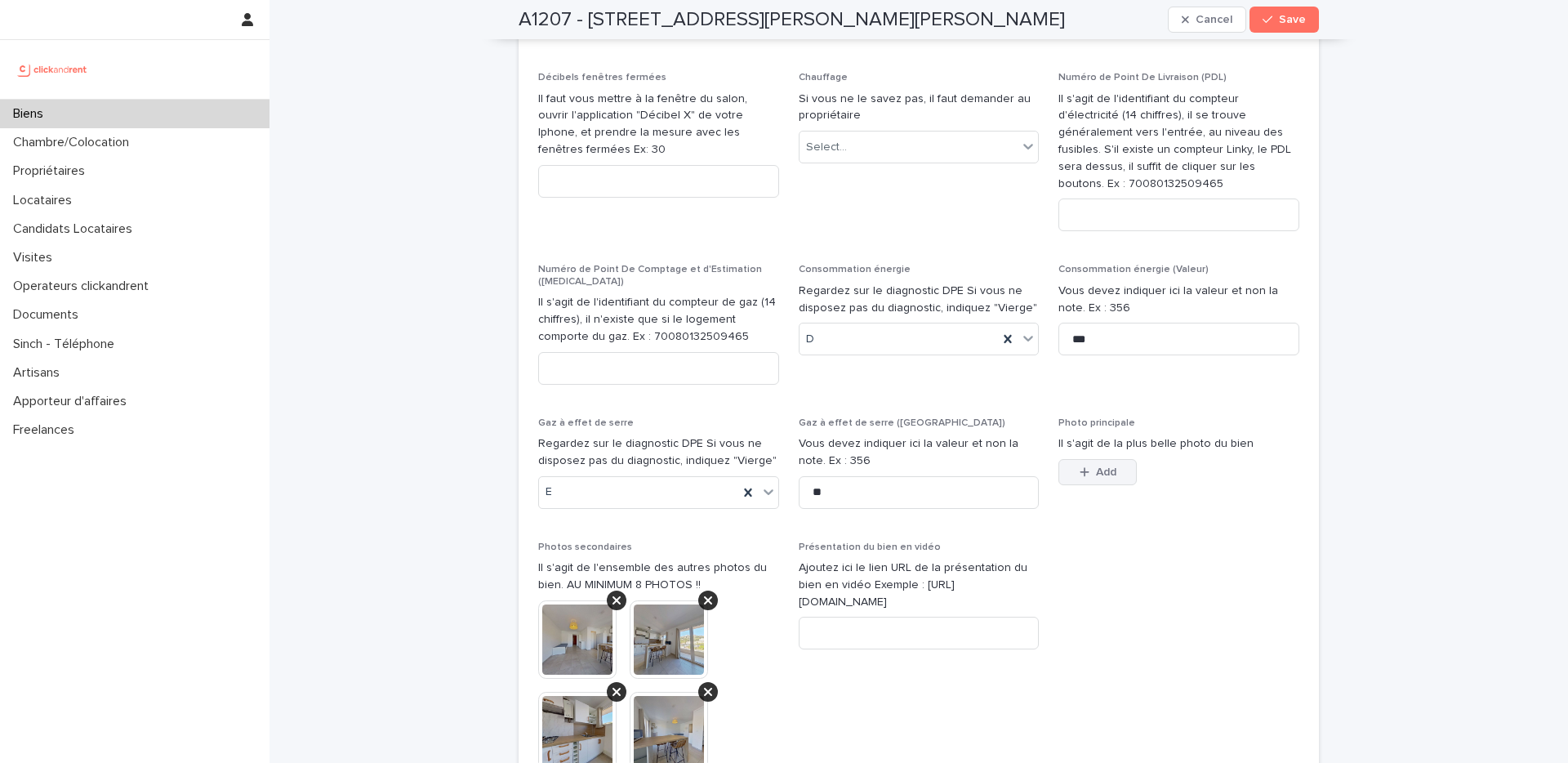
click at [1096, 466] on span "Add" at bounding box center [1106, 472] width 21 height 12
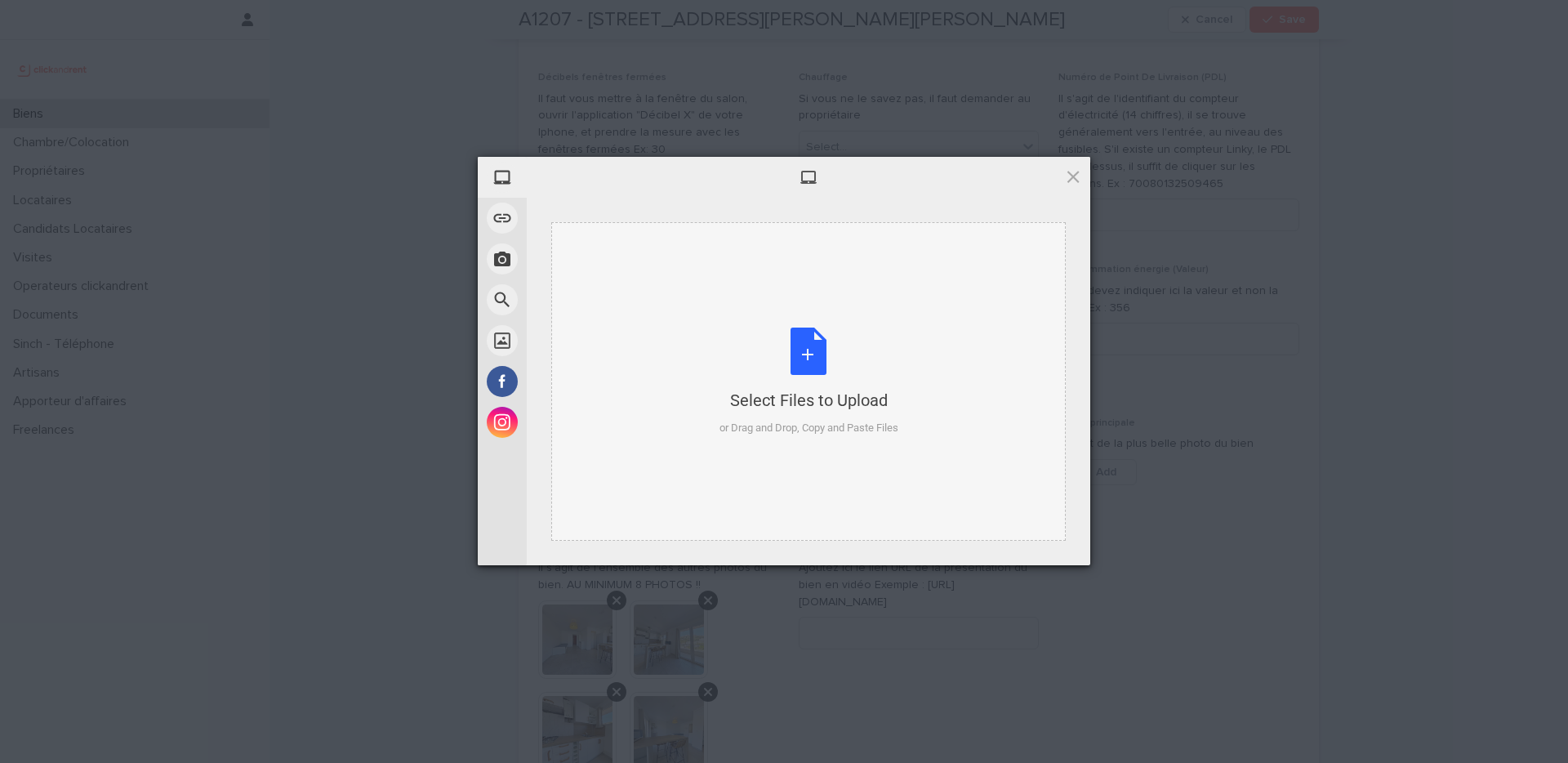
click at [799, 363] on div "Select Files to Upload or Drag and Drop, Copy and Paste Files" at bounding box center [808, 382] width 179 height 109
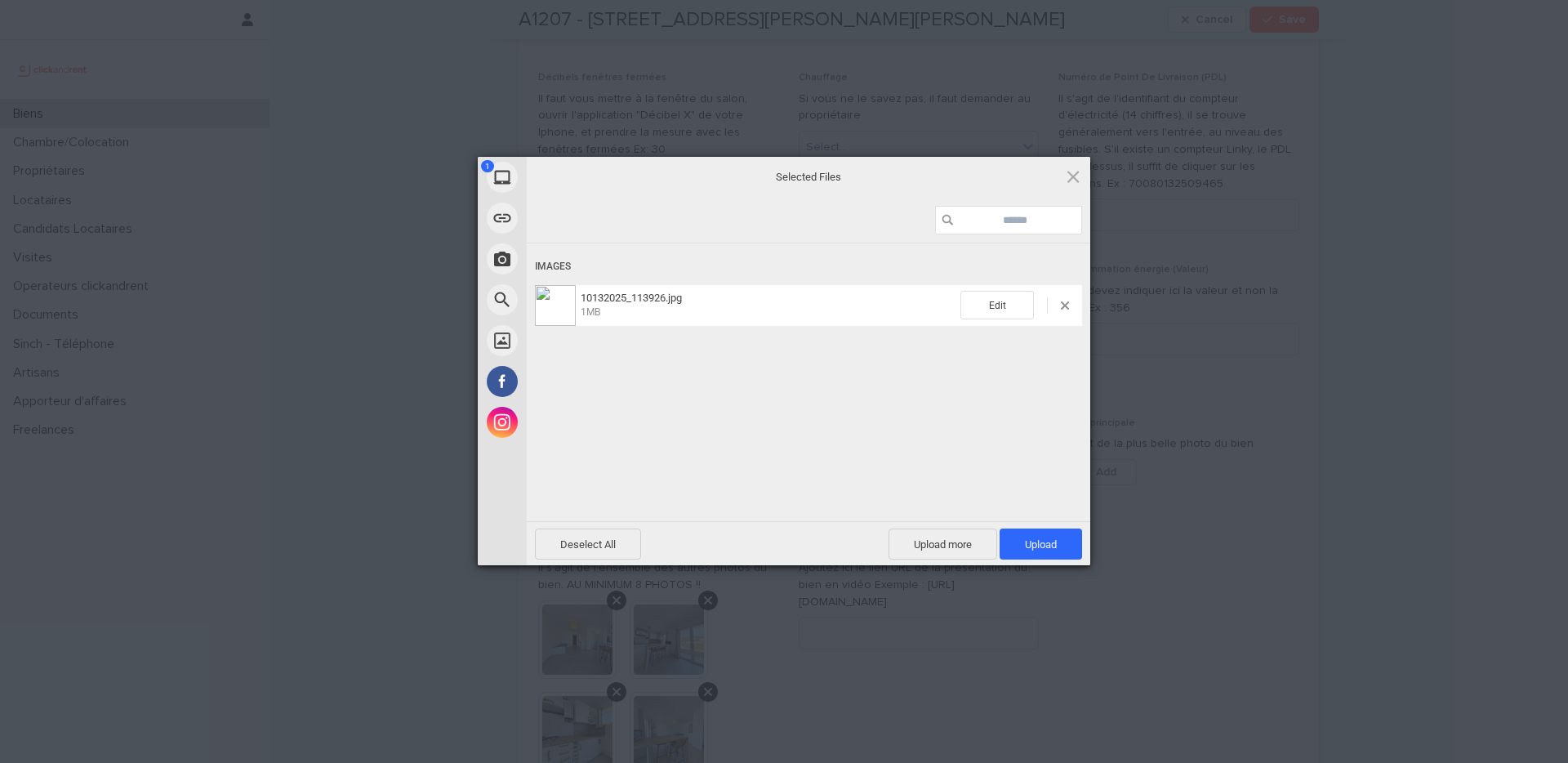
click at [797, 448] on div "Images 10132025_113926.jpg 1MB Edit" at bounding box center [808, 380] width 564 height 274
click at [1013, 449] on div "Images 10132025_113926.jpg 1MB Edit" at bounding box center [808, 380] width 564 height 274
click at [1039, 541] on span "Upload 1" at bounding box center [1041, 544] width 32 height 12
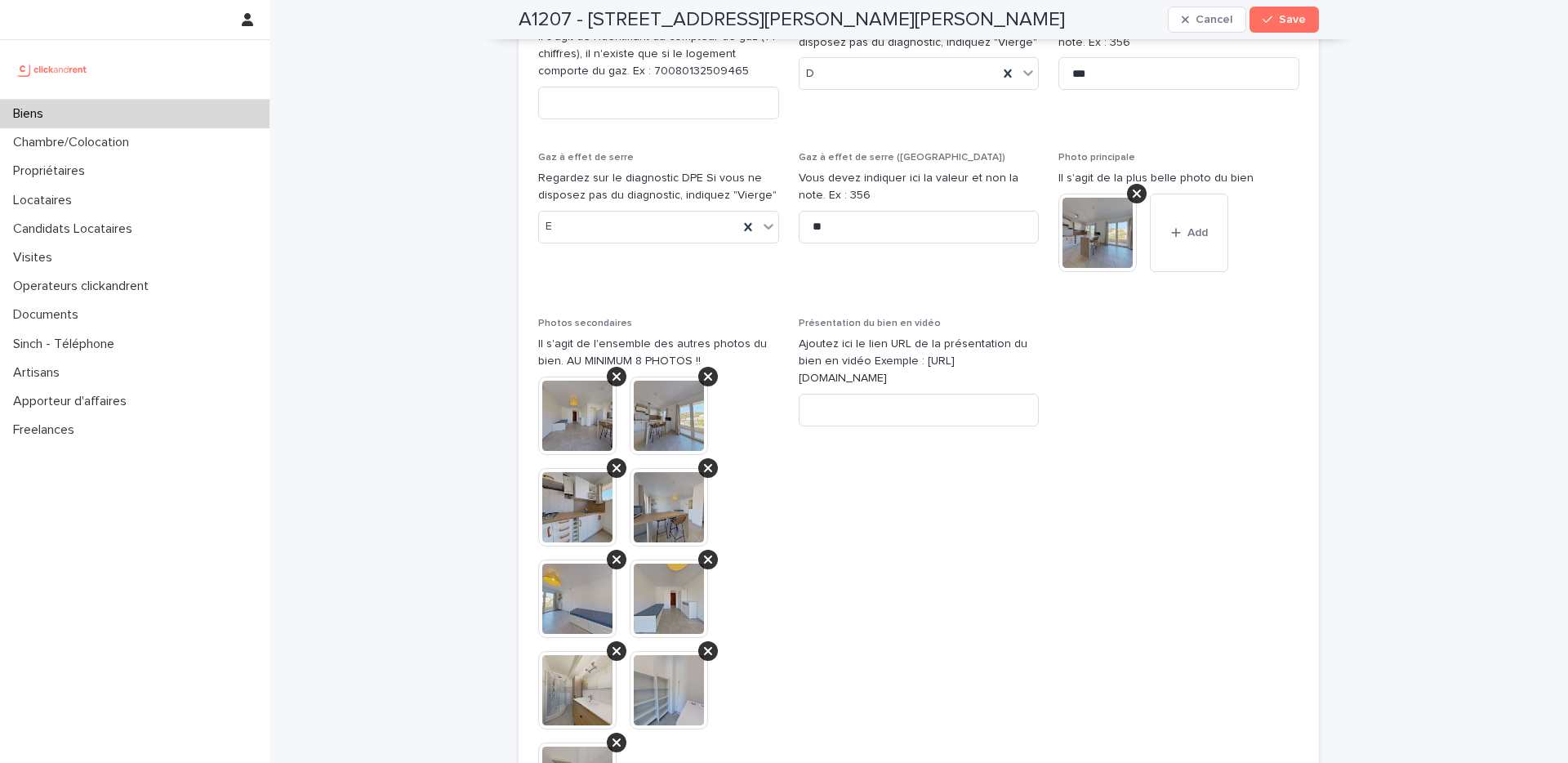
scroll to position [5867, 0]
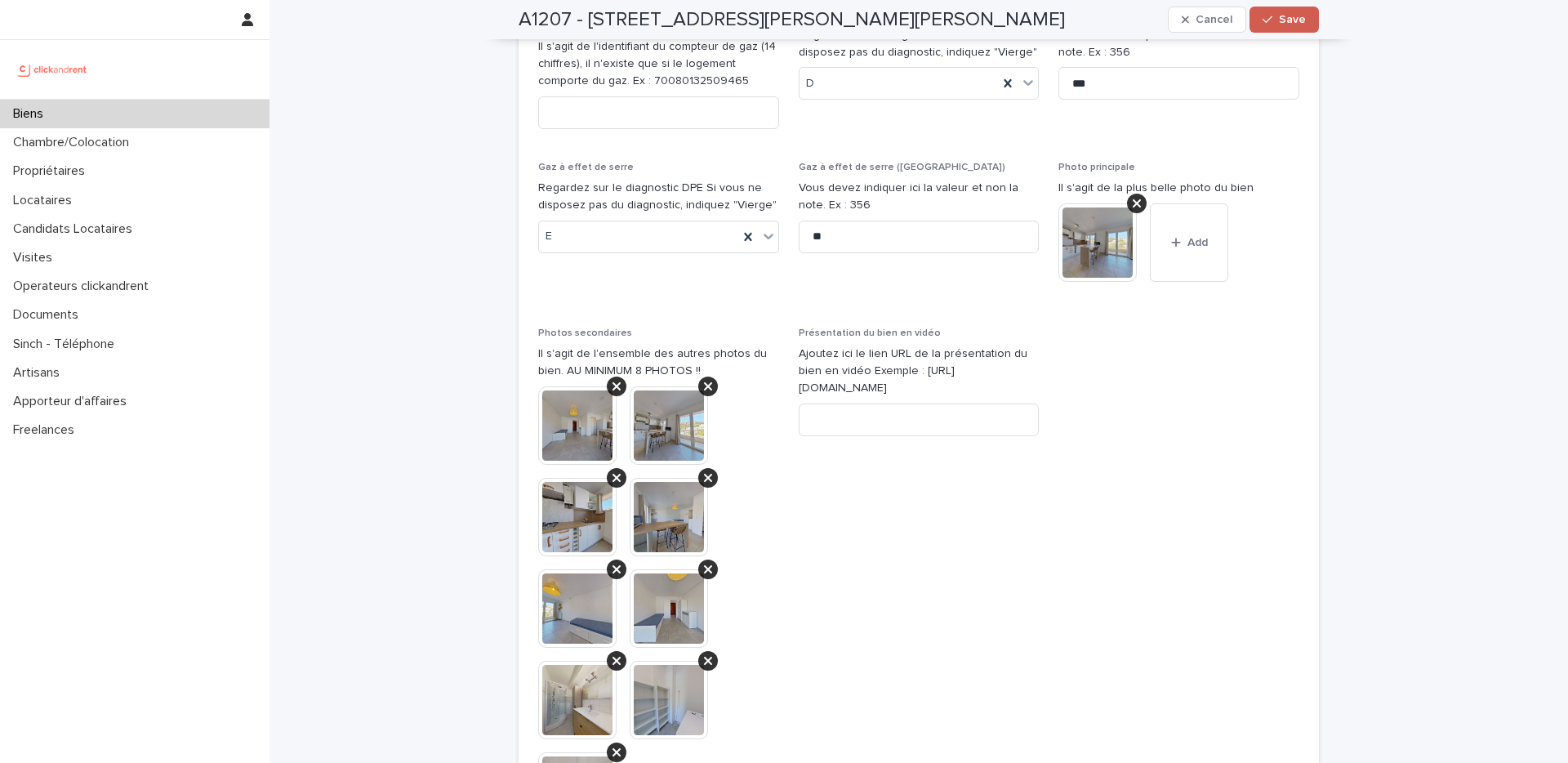
click at [1280, 21] on span "Save" at bounding box center [1292, 20] width 27 height 12
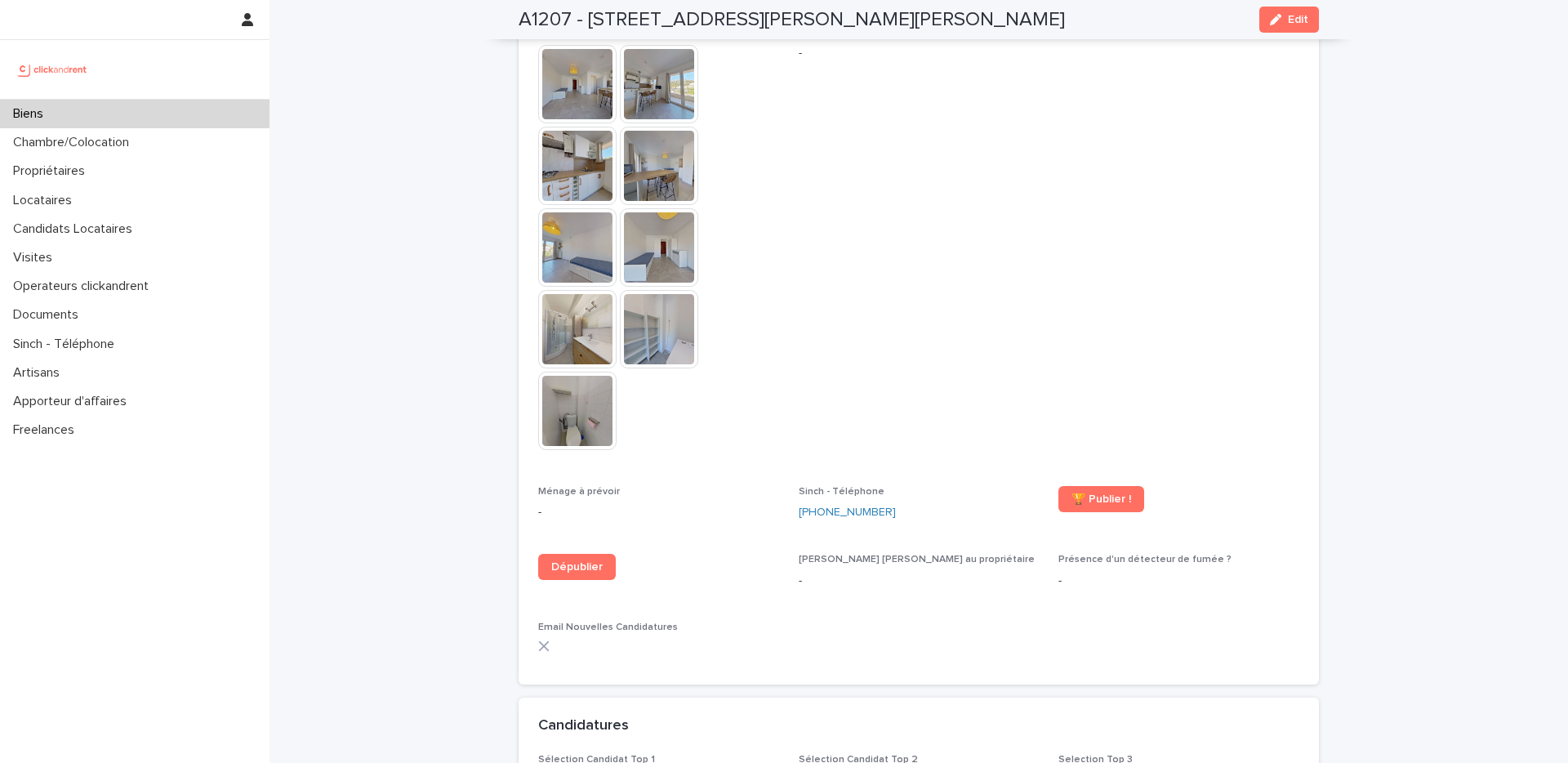
scroll to position [3625, 0]
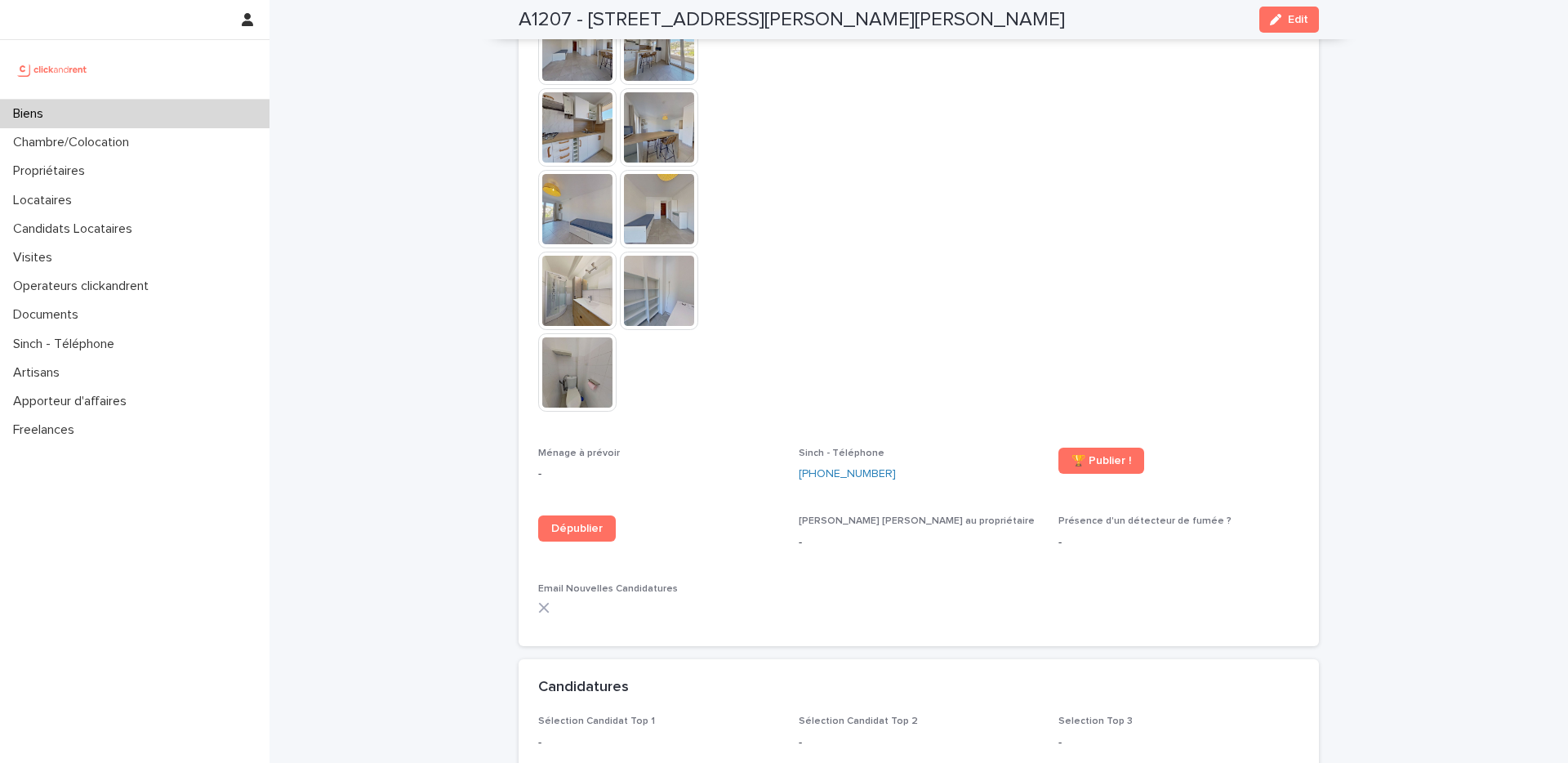
drag, startPoint x: 1018, startPoint y: 166, endPoint x: 1039, endPoint y: 197, distance: 37.4
click at [1018, 166] on span "Présentation du bien en vidéo -" at bounding box center [919, 208] width 241 height 439
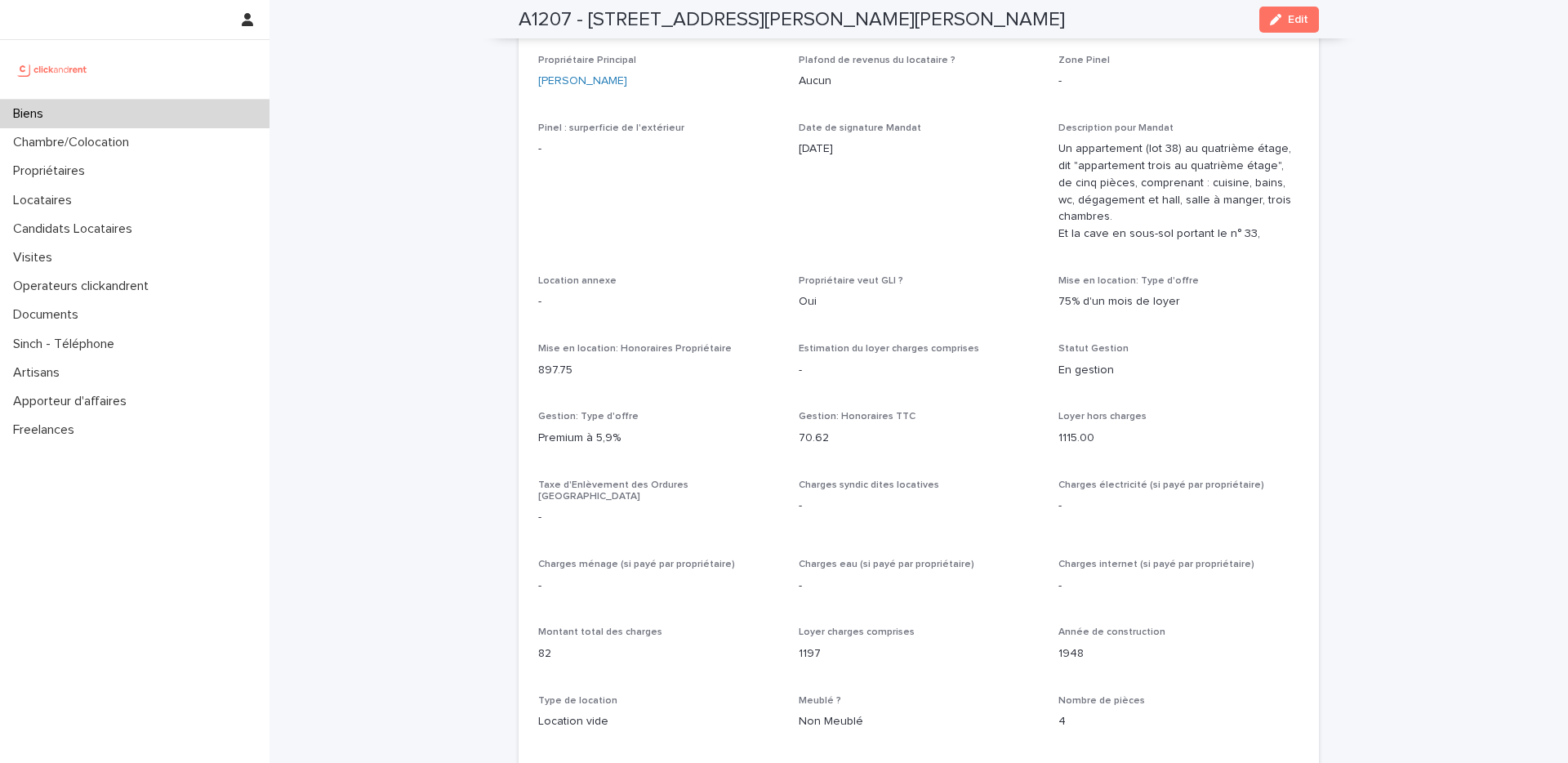
scroll to position [1543, 0]
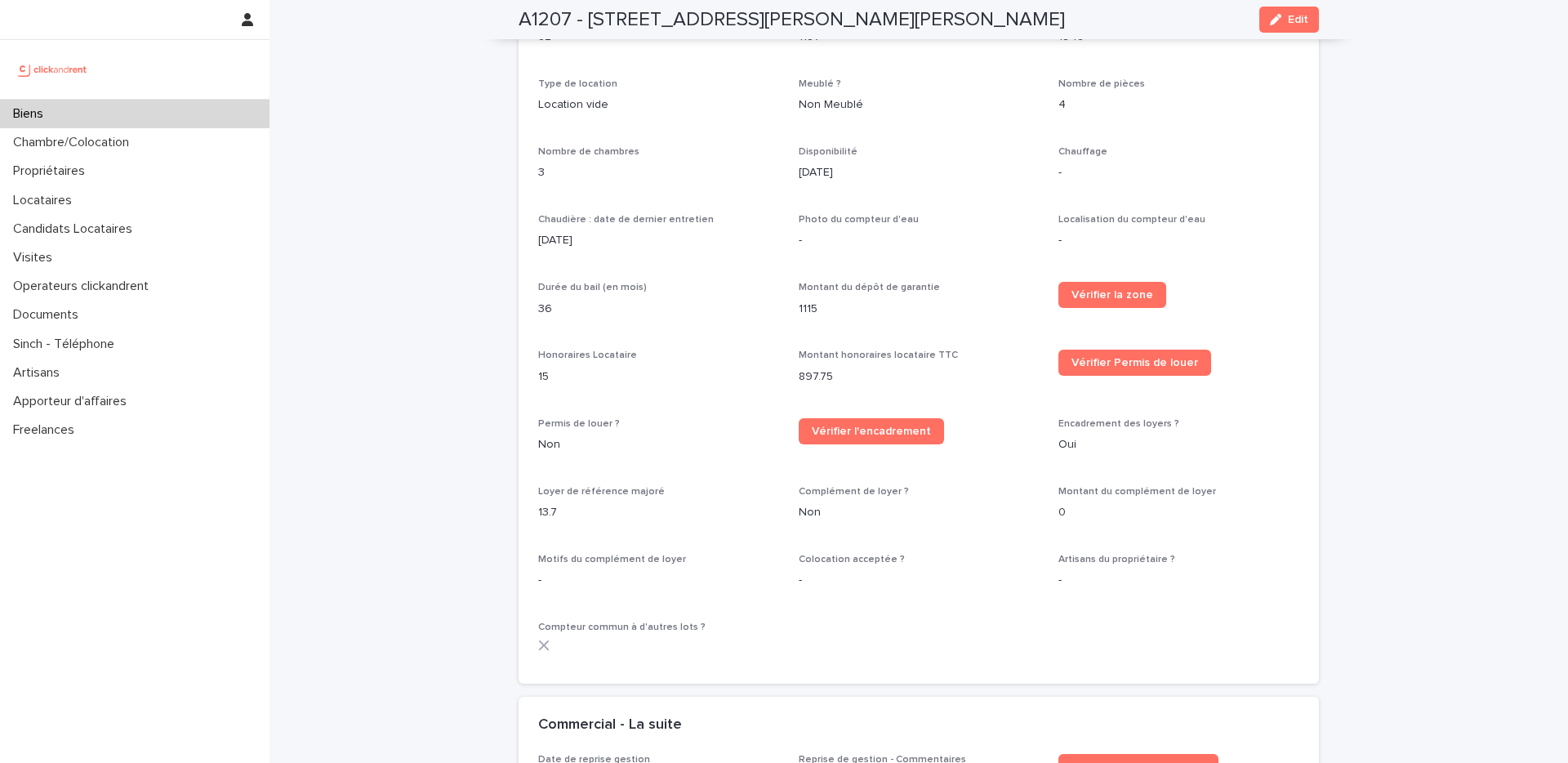
click at [983, 214] on p "Photo du compteur d'eau" at bounding box center [919, 220] width 241 height 12
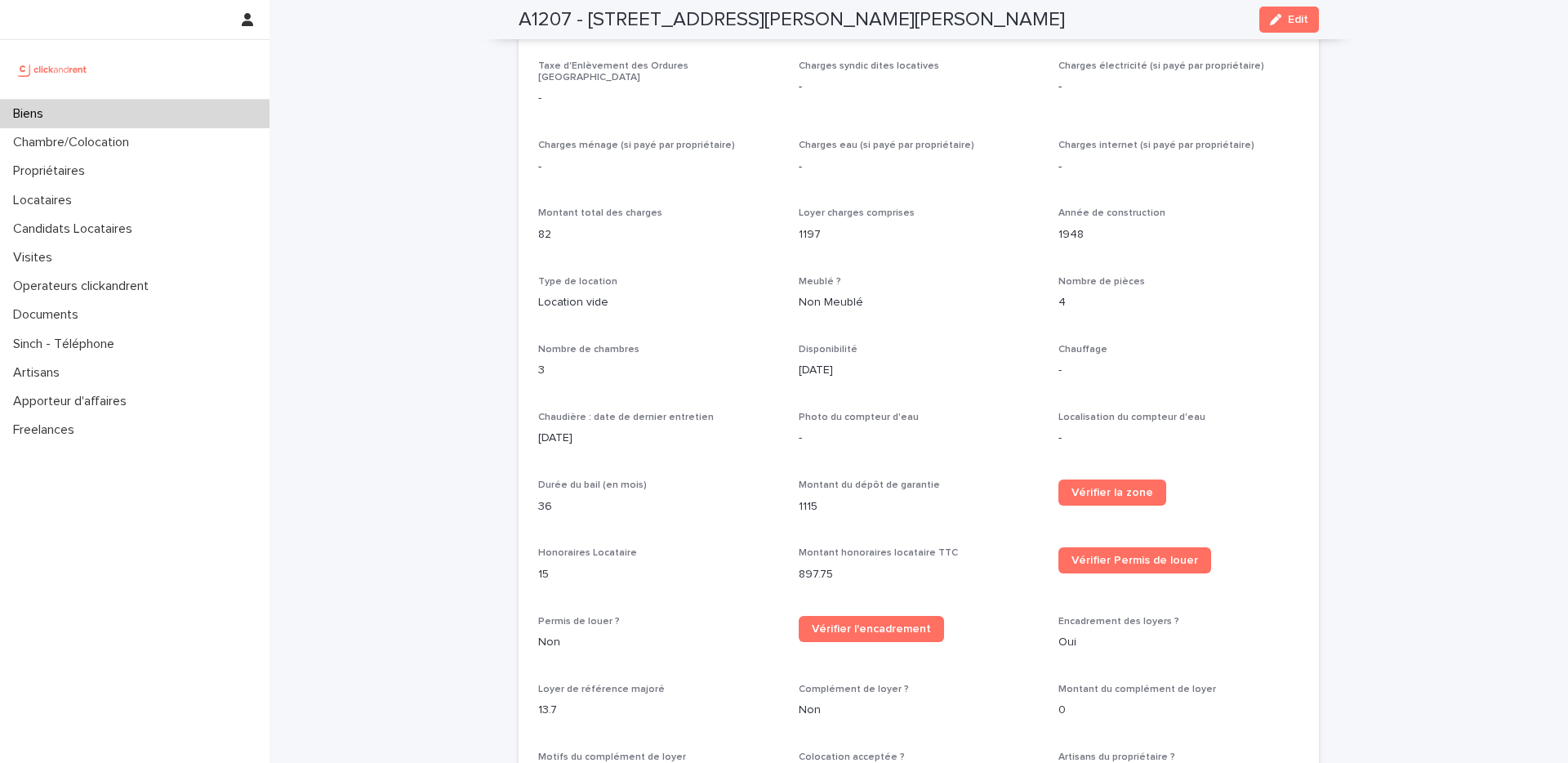
scroll to position [1065, 0]
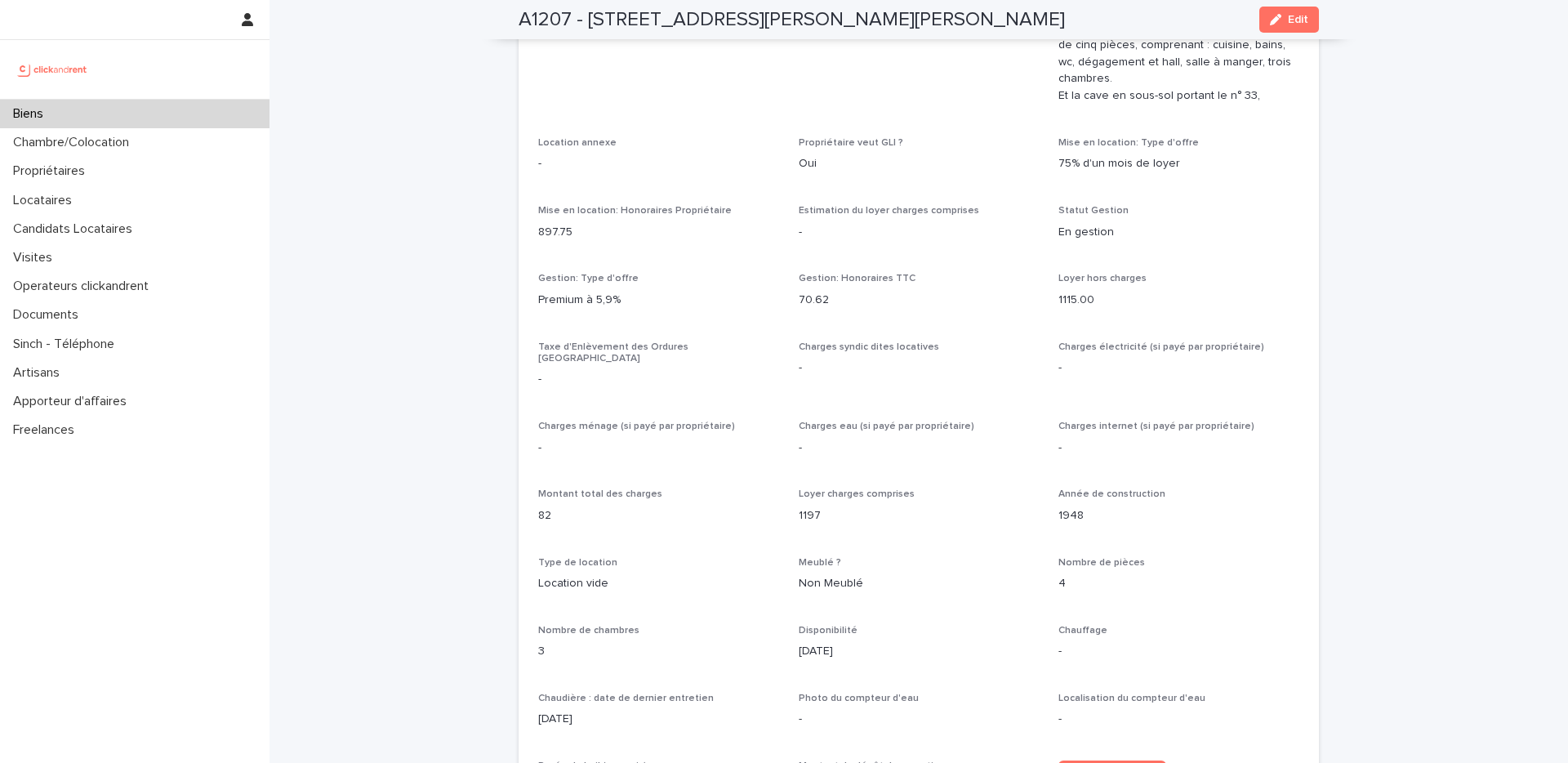
click at [989, 228] on p "-" at bounding box center [919, 232] width 241 height 17
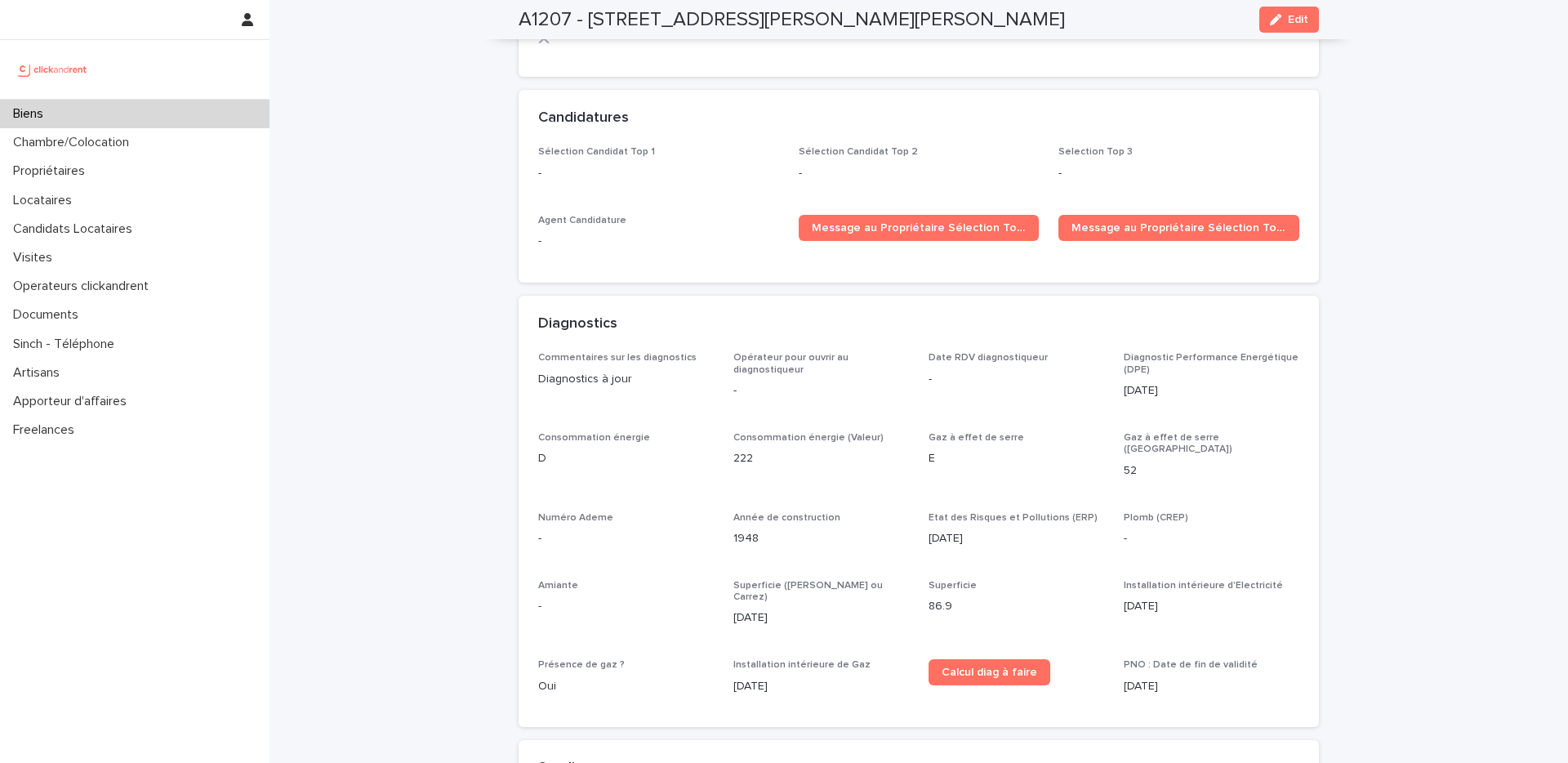
scroll to position [4197, 0]
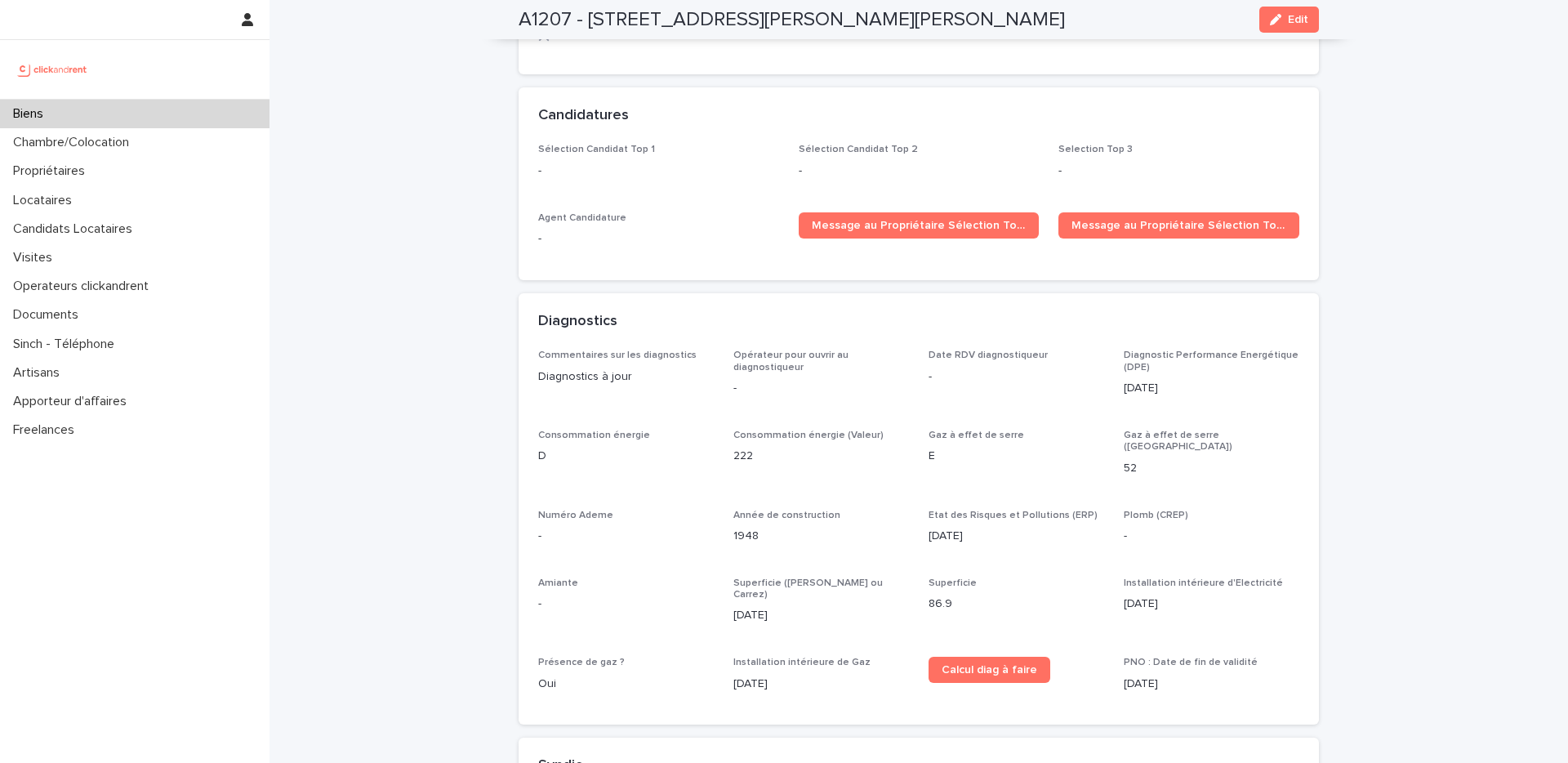
click at [961, 260] on div "Loading... Saving… Candidatures Sélection Candidat Top 1 - Sélection Candidat T…" at bounding box center [918, 190] width 800 height 206
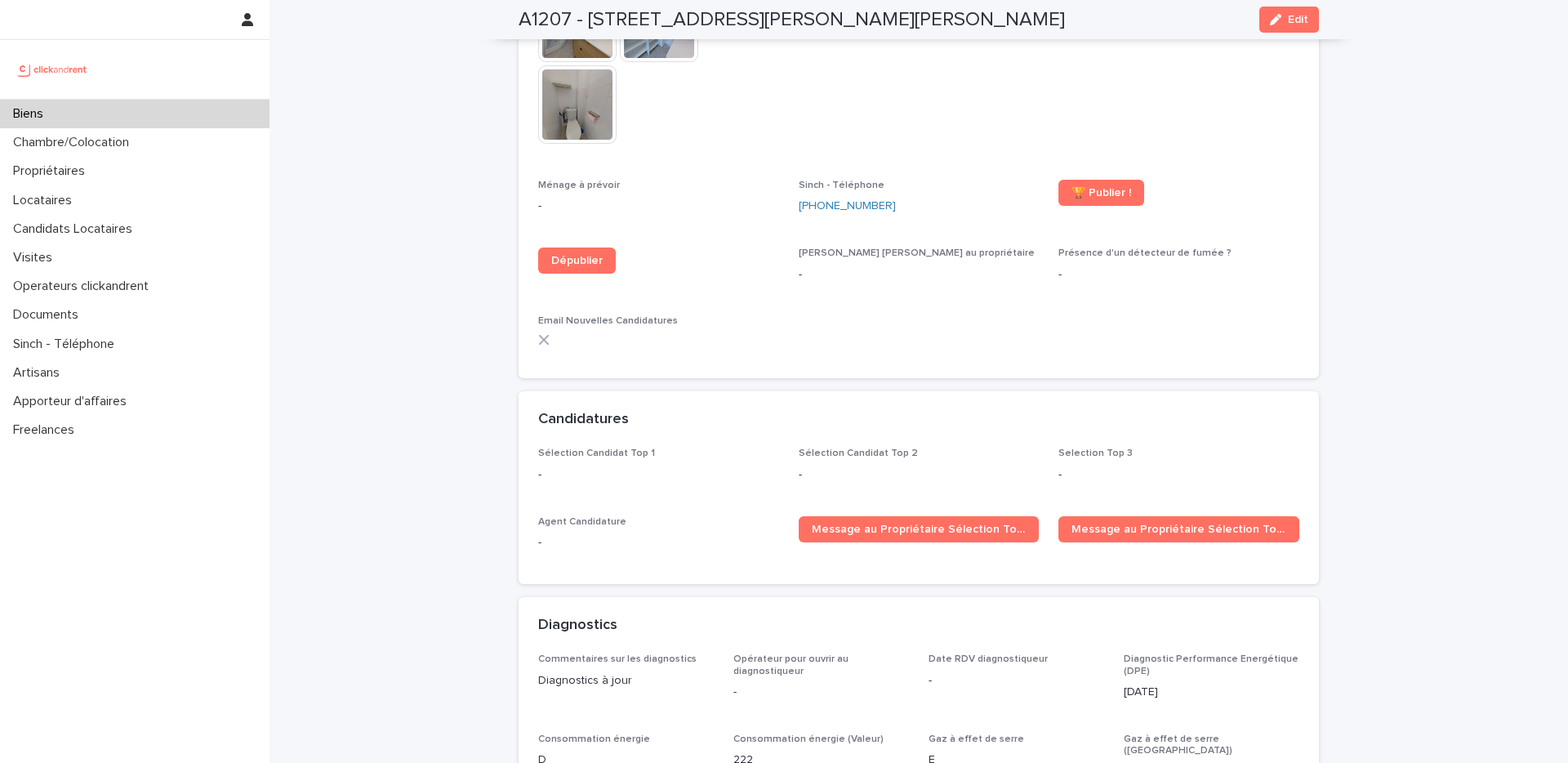
scroll to position [3887, 0]
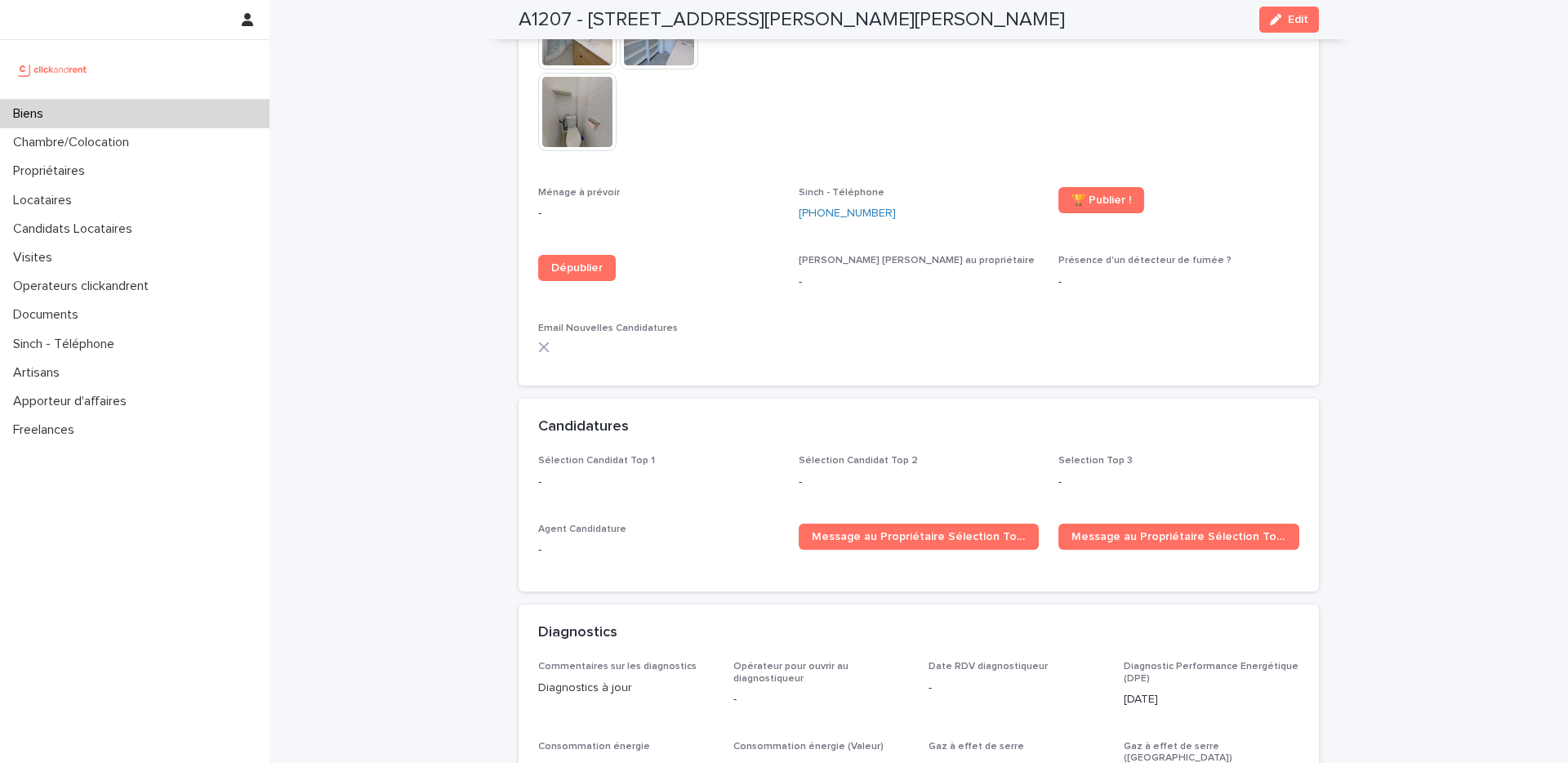
drag, startPoint x: 972, startPoint y: 337, endPoint x: 944, endPoint y: 360, distance: 36.2
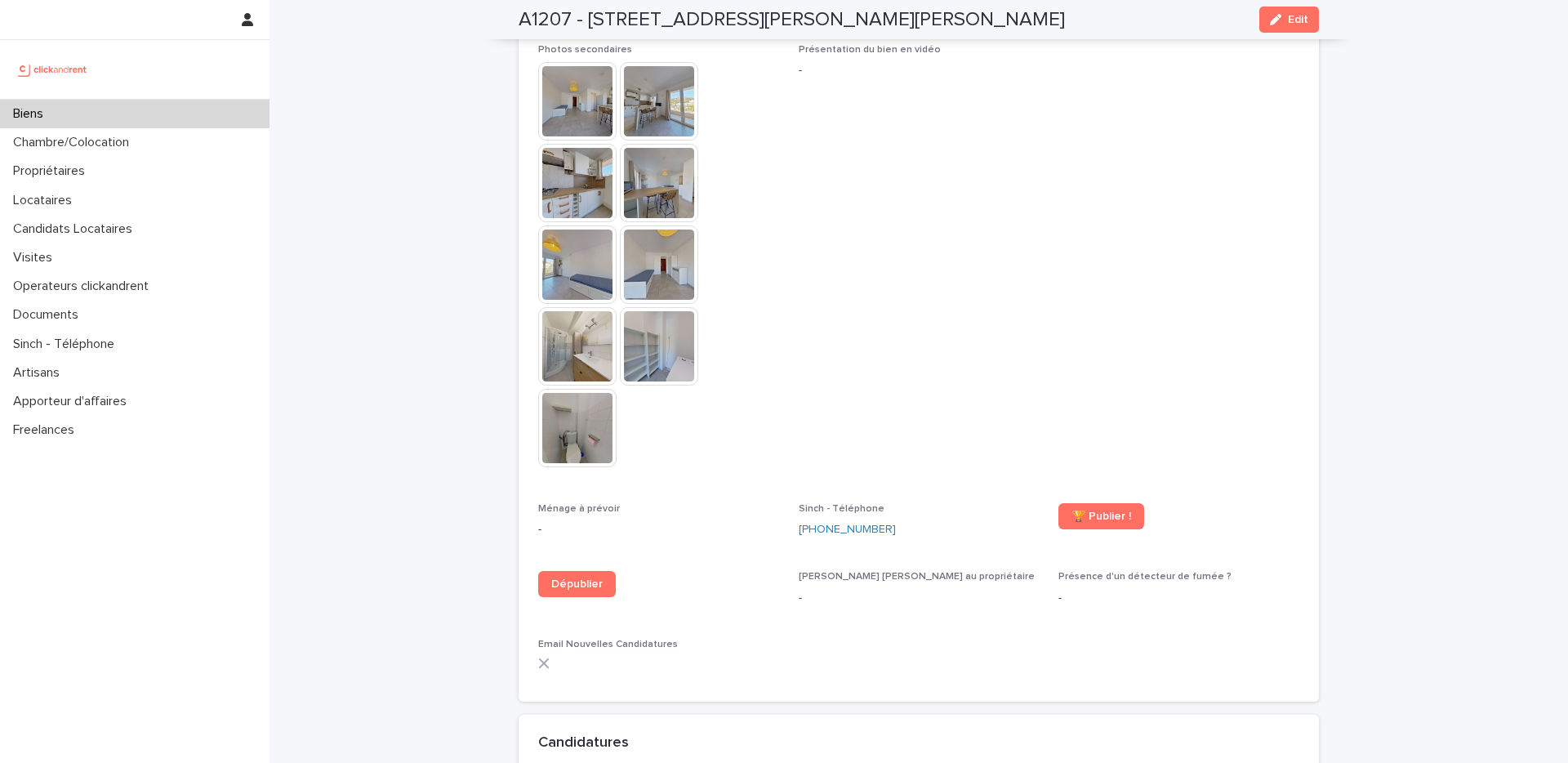
click at [971, 382] on span "Présentation du bien en vidéo -" at bounding box center [919, 264] width 241 height 439
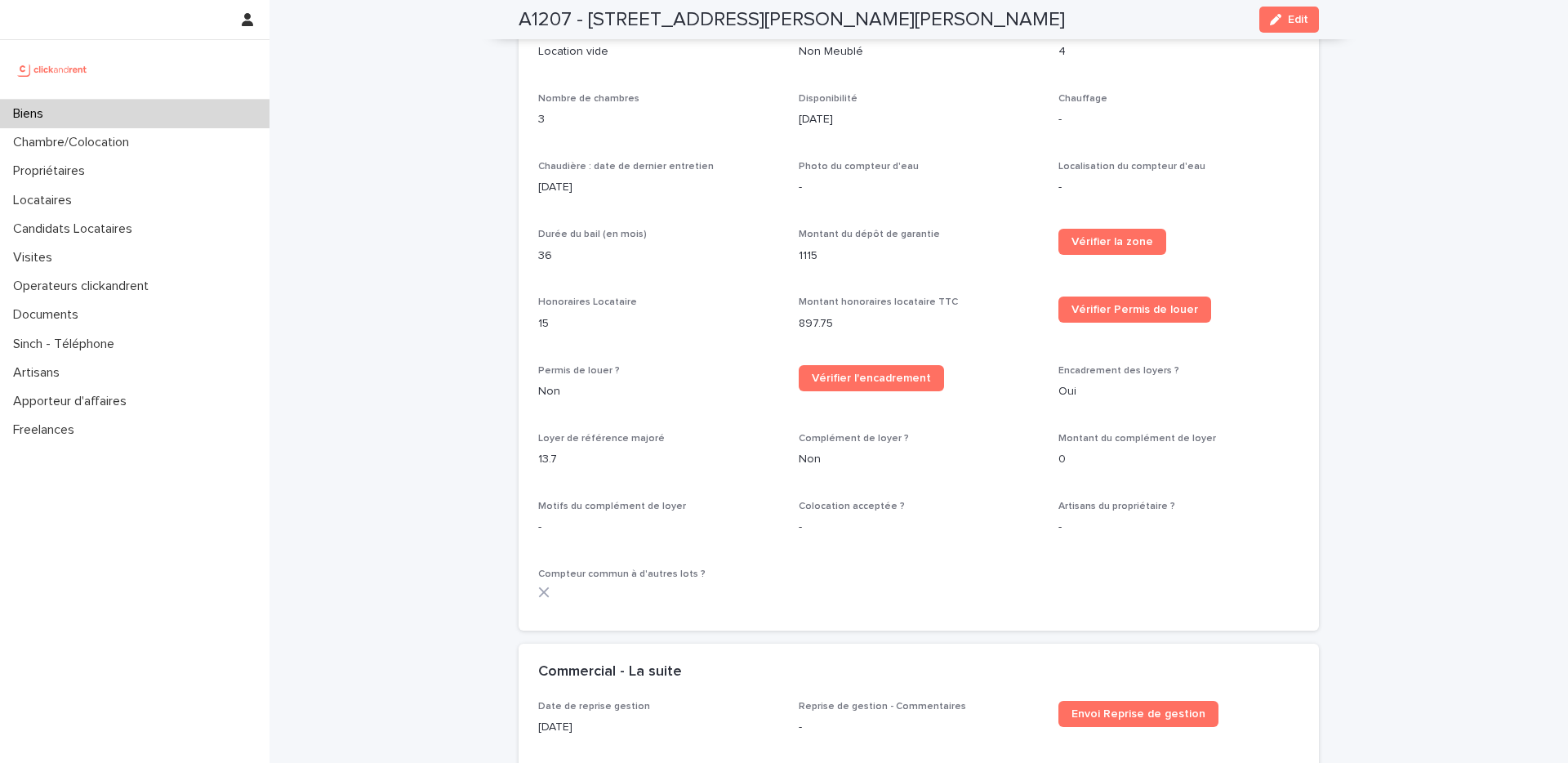
scroll to position [1205, 0]
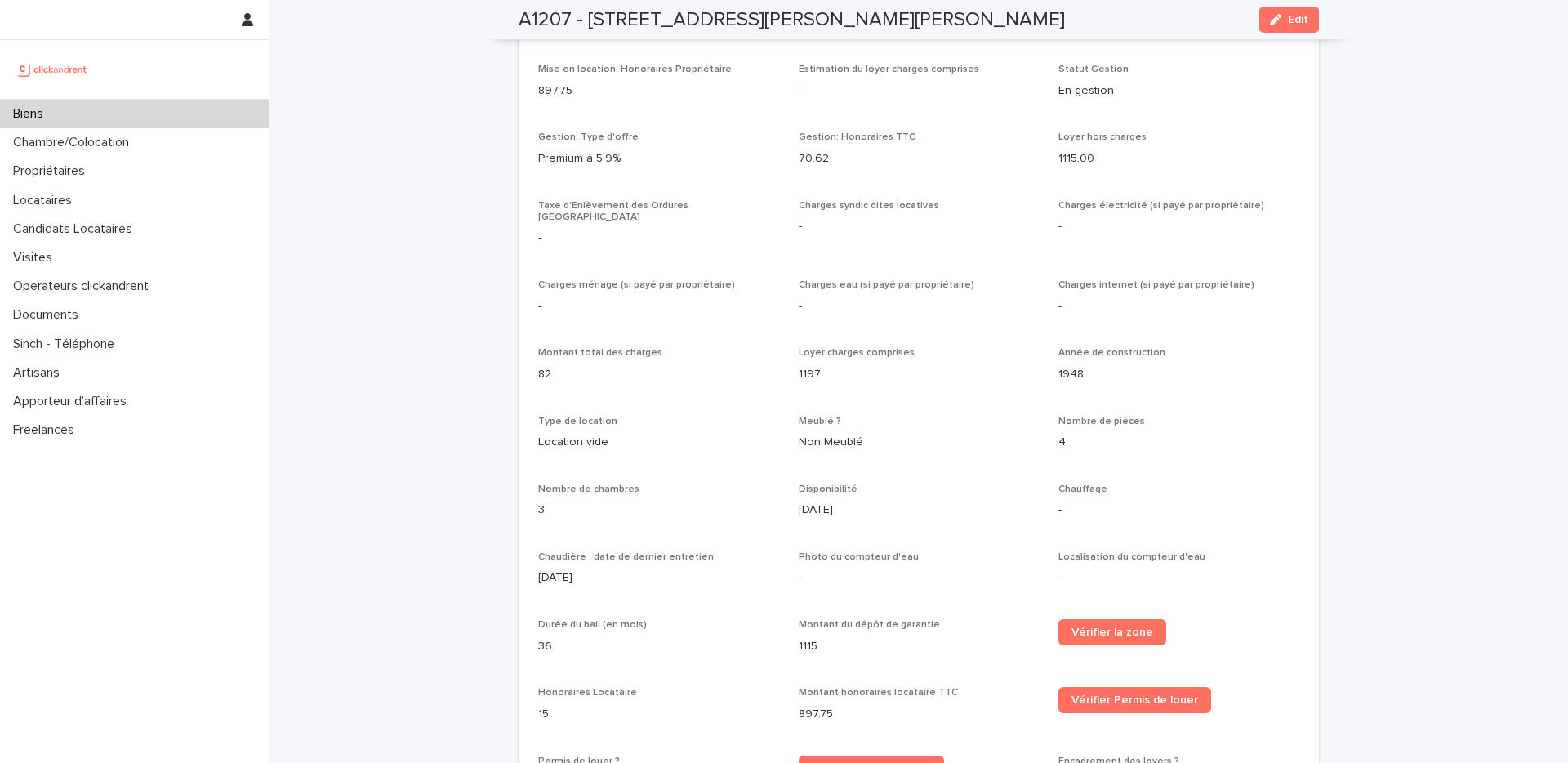
click at [982, 327] on div "Opérateur commercial Ulysse Lelièvre Opérateur opérationnel Sarah Ntimasieme Pr…" at bounding box center [919, 349] width 761 height 1304
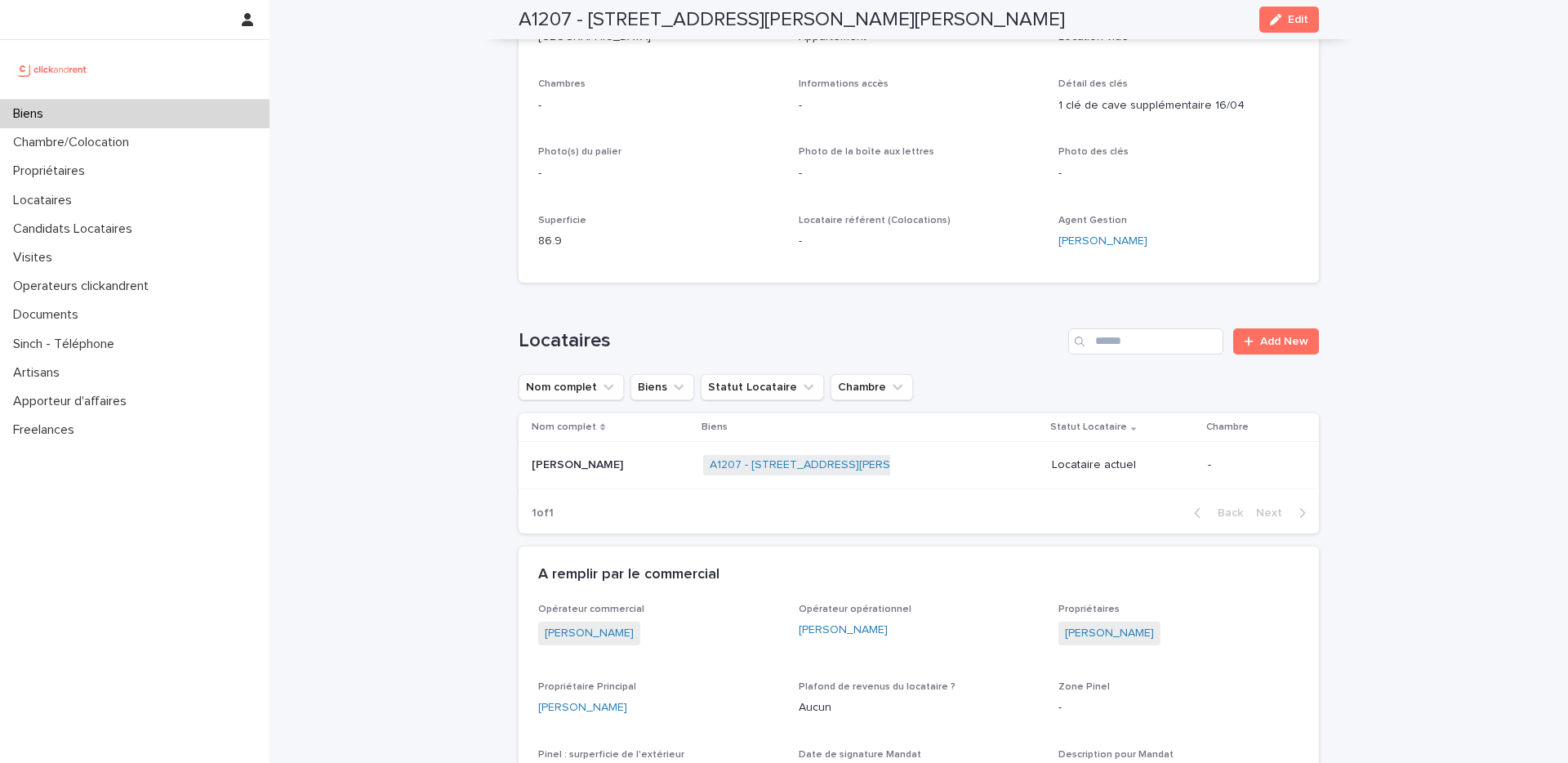
scroll to position [0, 0]
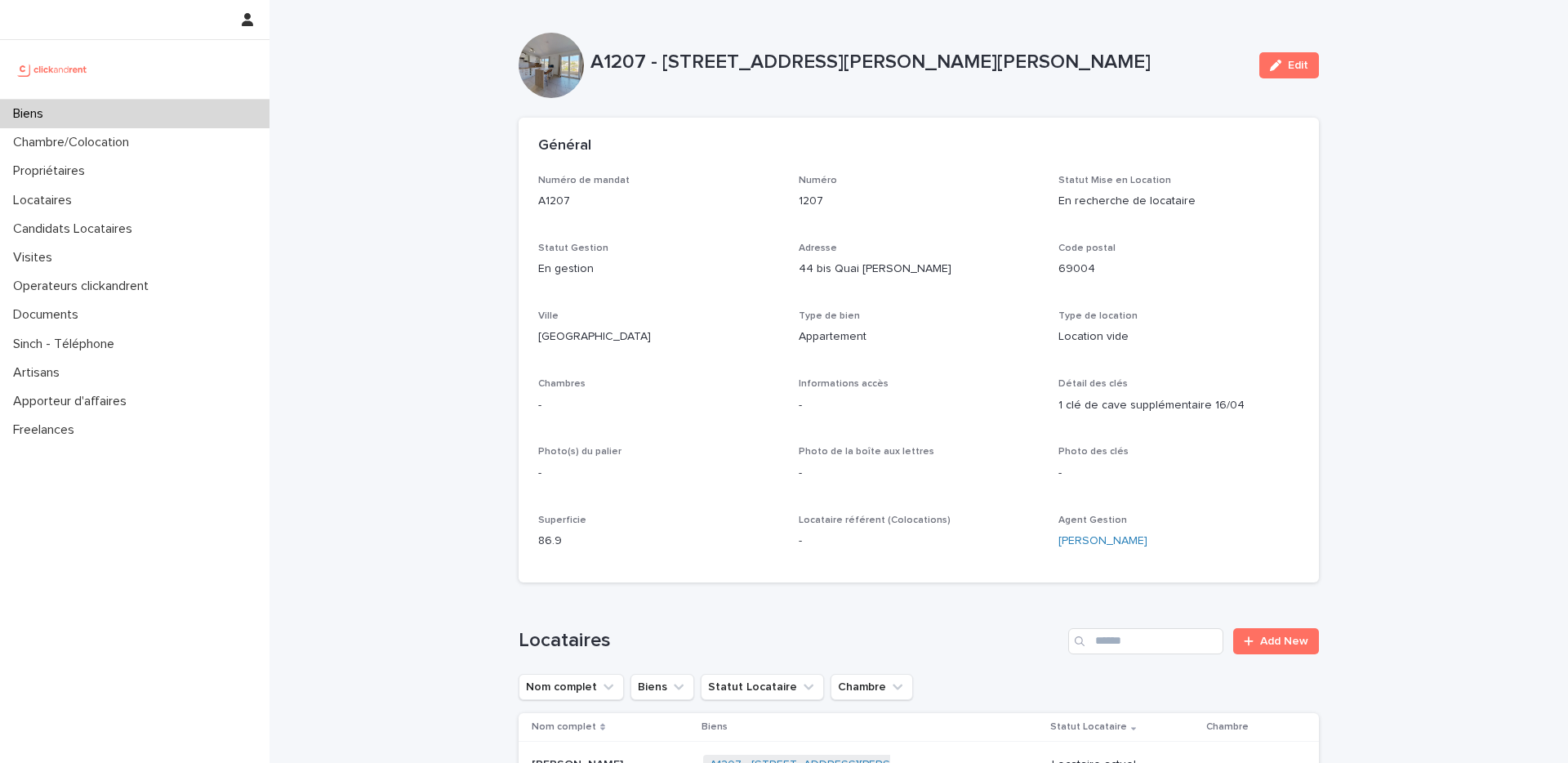
click at [993, 198] on p "1207" at bounding box center [919, 201] width 241 height 17
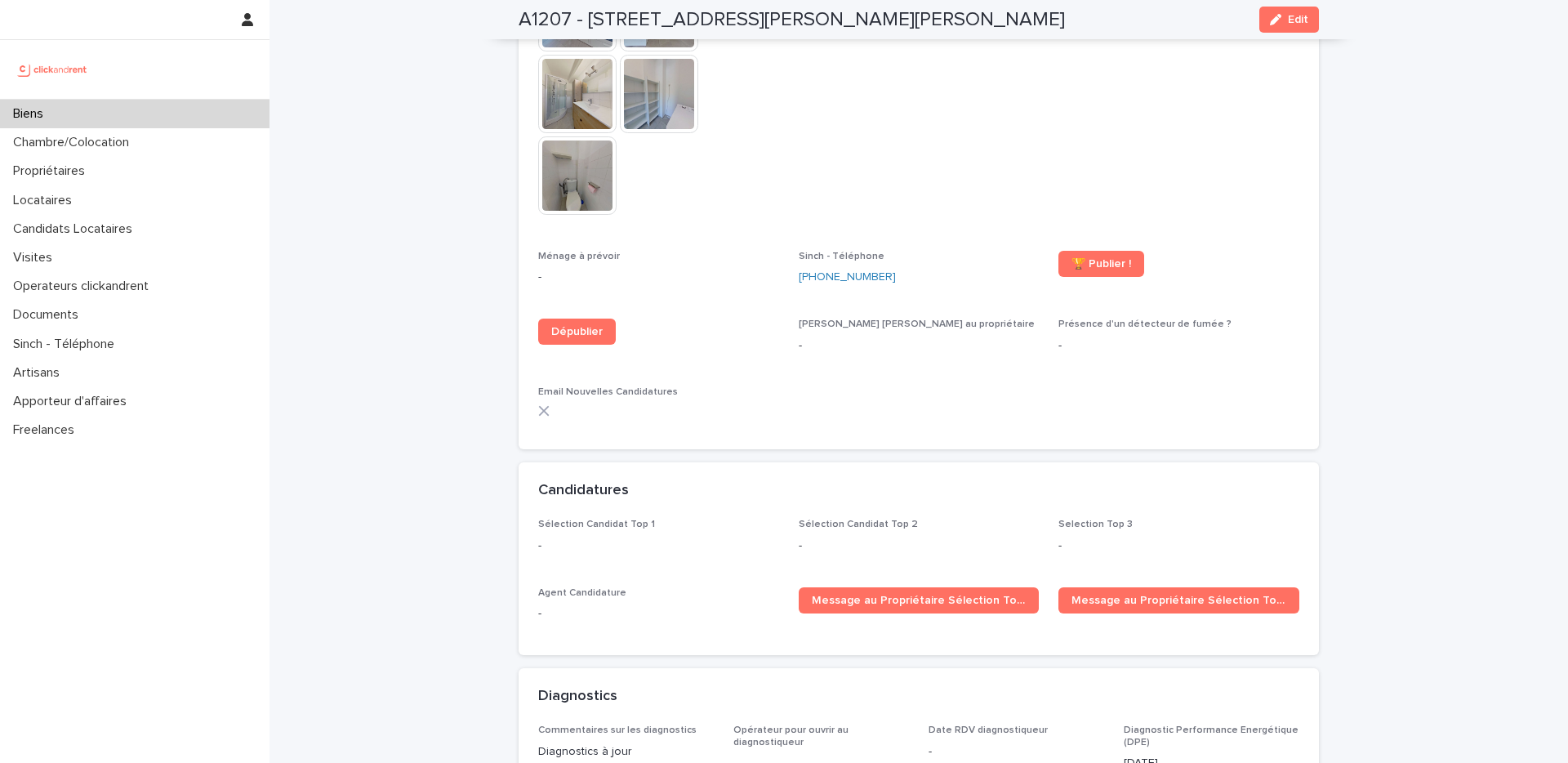
scroll to position [3492, 0]
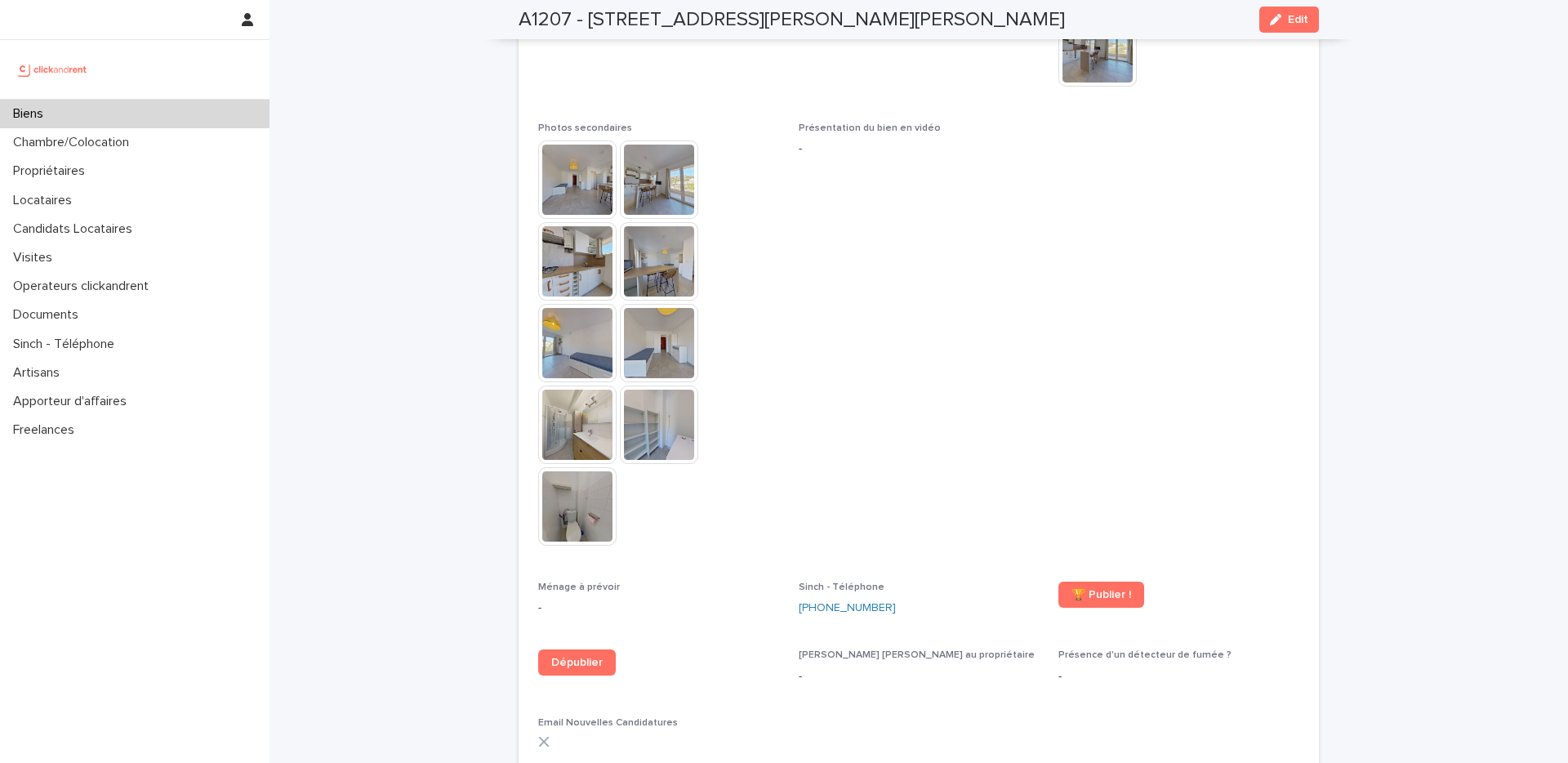
click at [544, 24] on h2 "A1207 - 44 bis Quai Joseph Gillet, Lyon 69004" at bounding box center [791, 20] width 546 height 24
click at [543, 24] on h2 "A1207 - 44 bis Quai Joseph Gillet, Lyon 69004" at bounding box center [791, 20] width 546 height 24
click at [541, 24] on h2 "A1207 - 44 bis Quai Joseph Gillet, Lyon 69004" at bounding box center [791, 20] width 546 height 24
click at [541, 24] on h2 "A1207 - 44 bis Quai Joseph Gillet, Lyon 69004" at bounding box center [791, 20] width 546 height 24
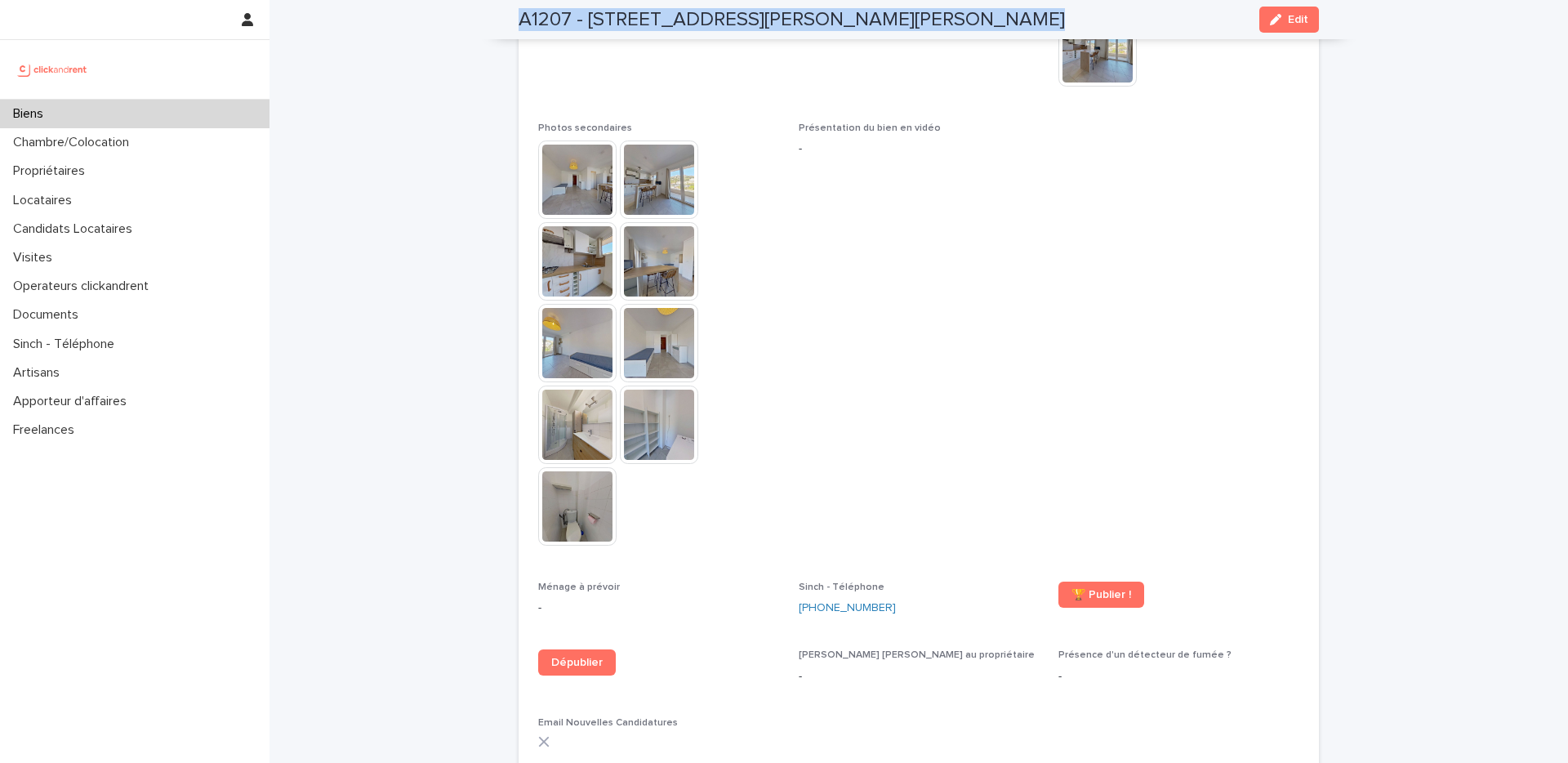
click at [540, 24] on h2 "A1207 - 44 bis Quai Joseph Gillet, Lyon 69004" at bounding box center [791, 20] width 546 height 24
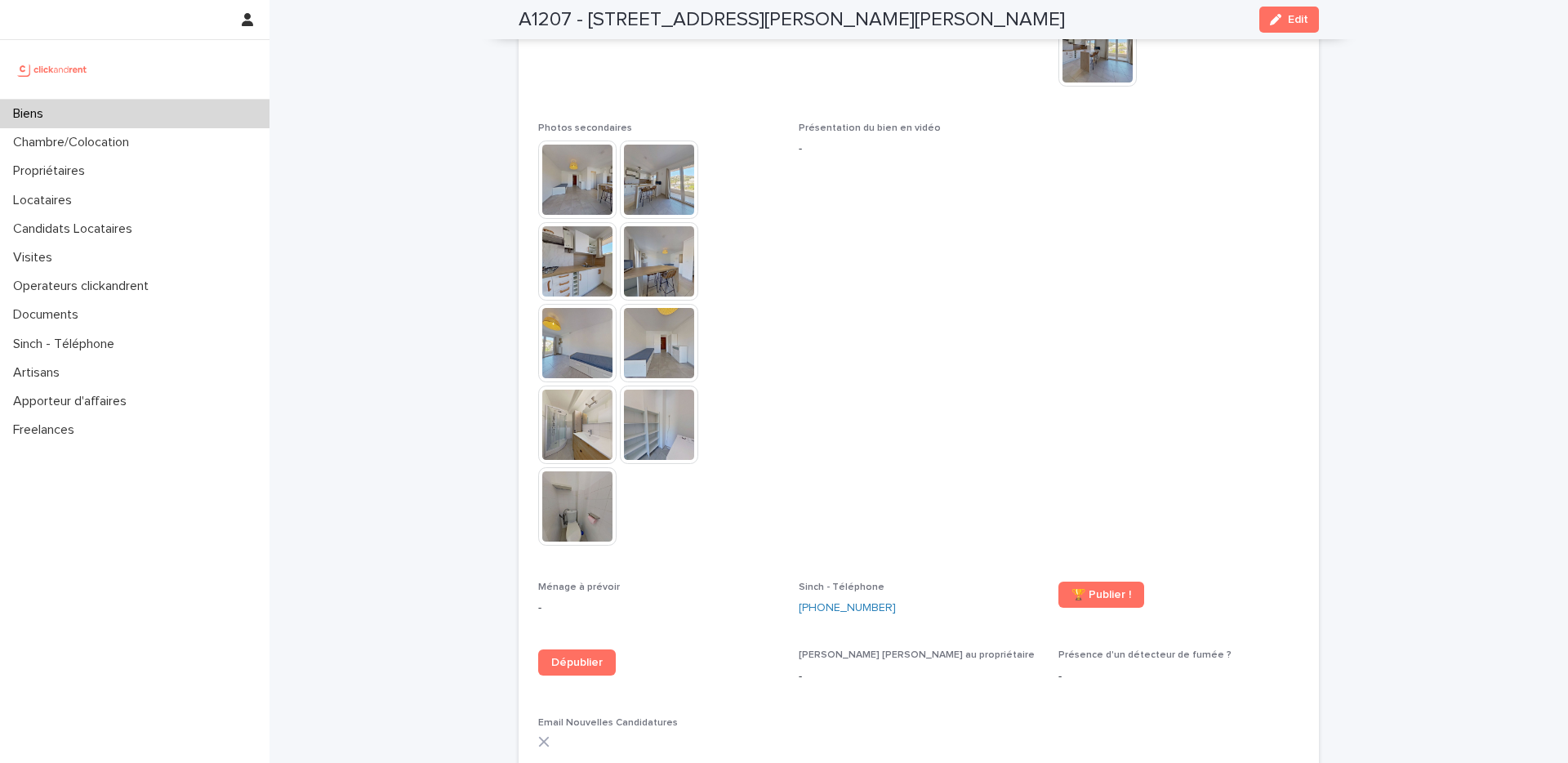
click at [539, 25] on h2 "A1207 - 44 bis Quai Joseph Gillet, Lyon 69004" at bounding box center [791, 20] width 546 height 24
click at [538, 25] on h2 "A1207 - 44 bis Quai Joseph Gillet, Lyon 69004" at bounding box center [791, 20] width 546 height 24
click at [512, 12] on div "A1207 - 44 bis Quai Joseph Gillet, Lyon 69004 Edit" at bounding box center [919, 20] width 879 height 40
click at [520, 19] on h2 "A1207 - 44 bis Quai Joseph Gillet, Lyon 69004" at bounding box center [791, 20] width 546 height 24
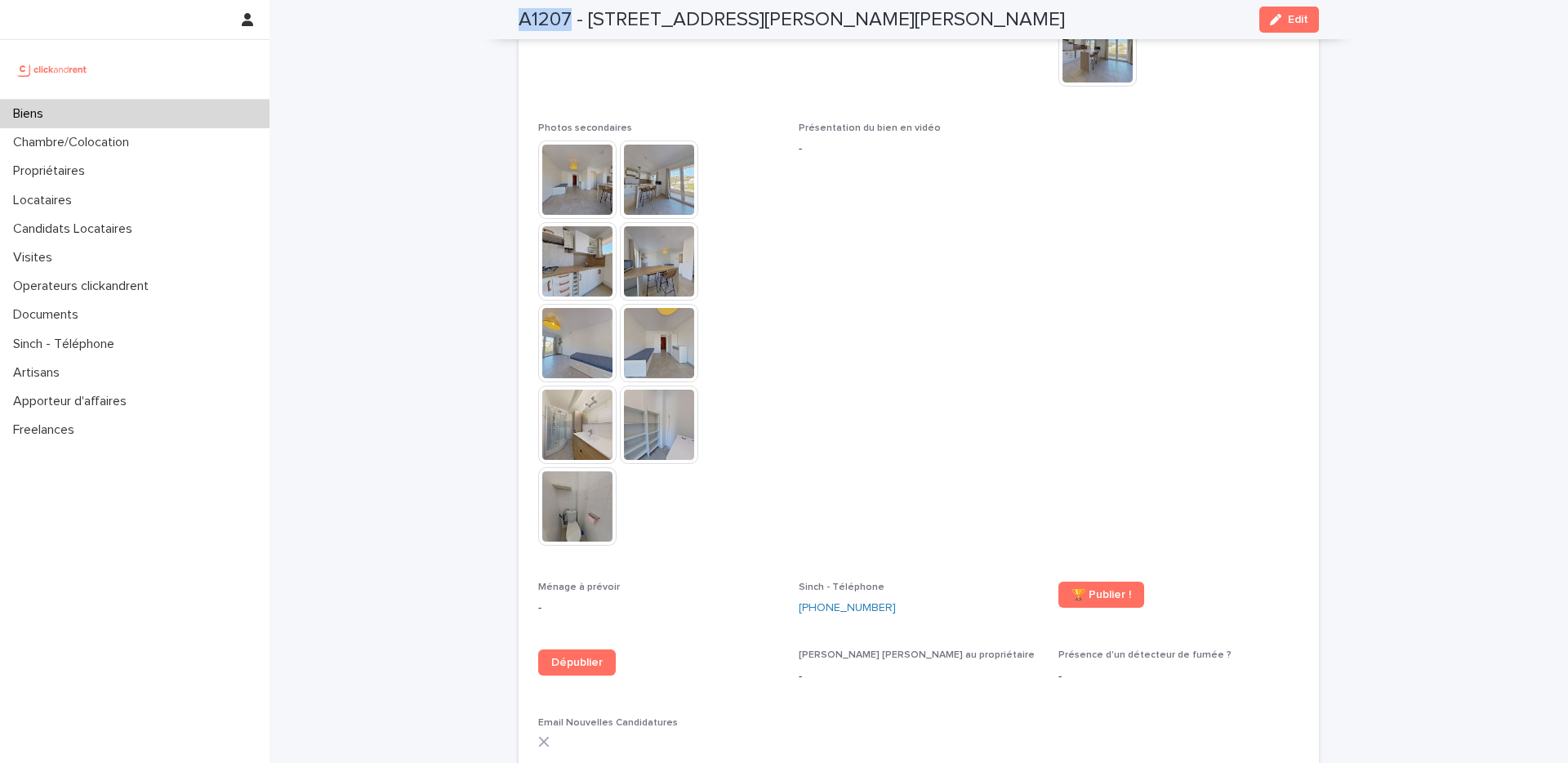
copy h2 "A1207"
click at [1122, 199] on span at bounding box center [1179, 342] width 241 height 439
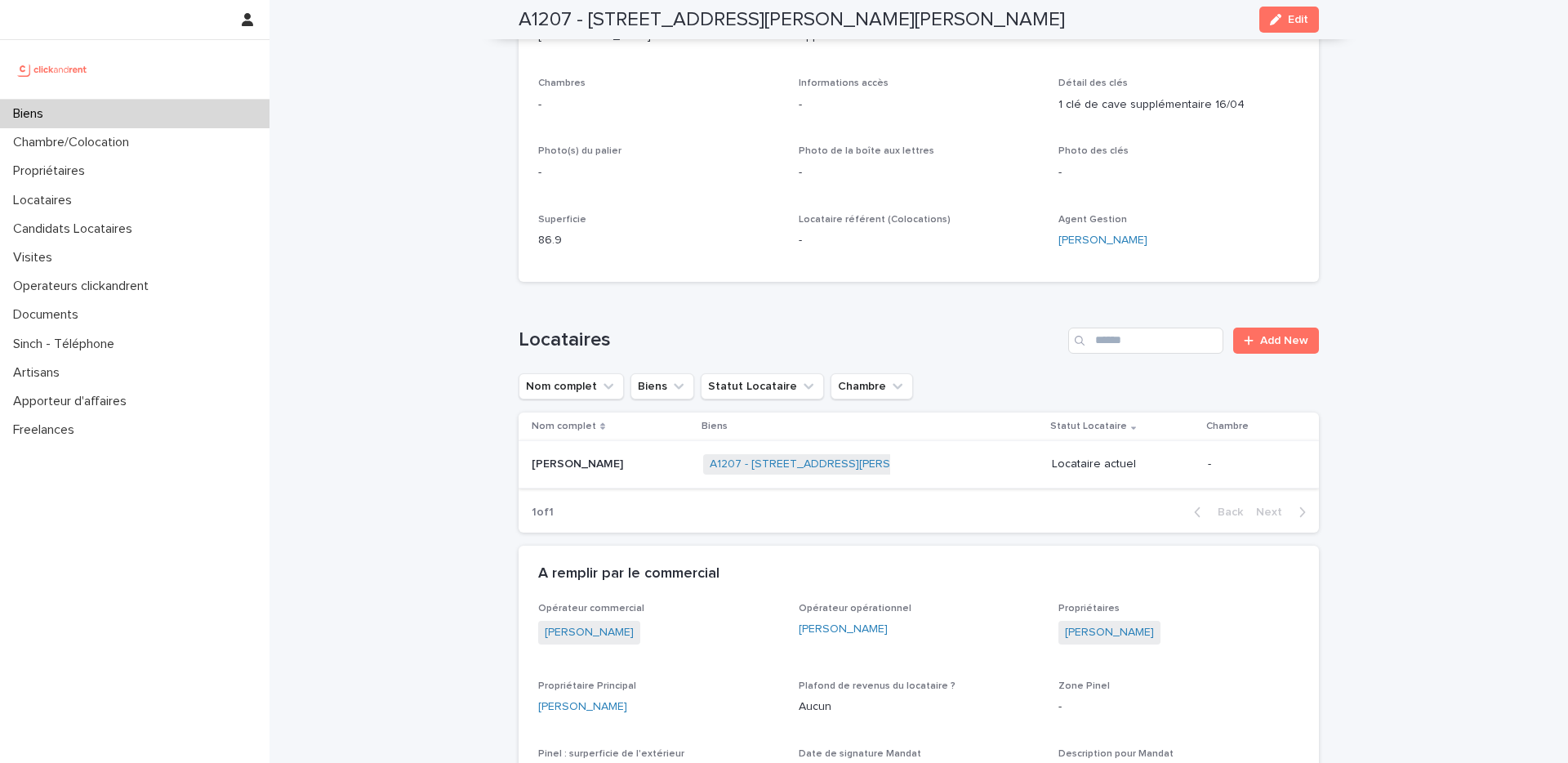
scroll to position [0, 0]
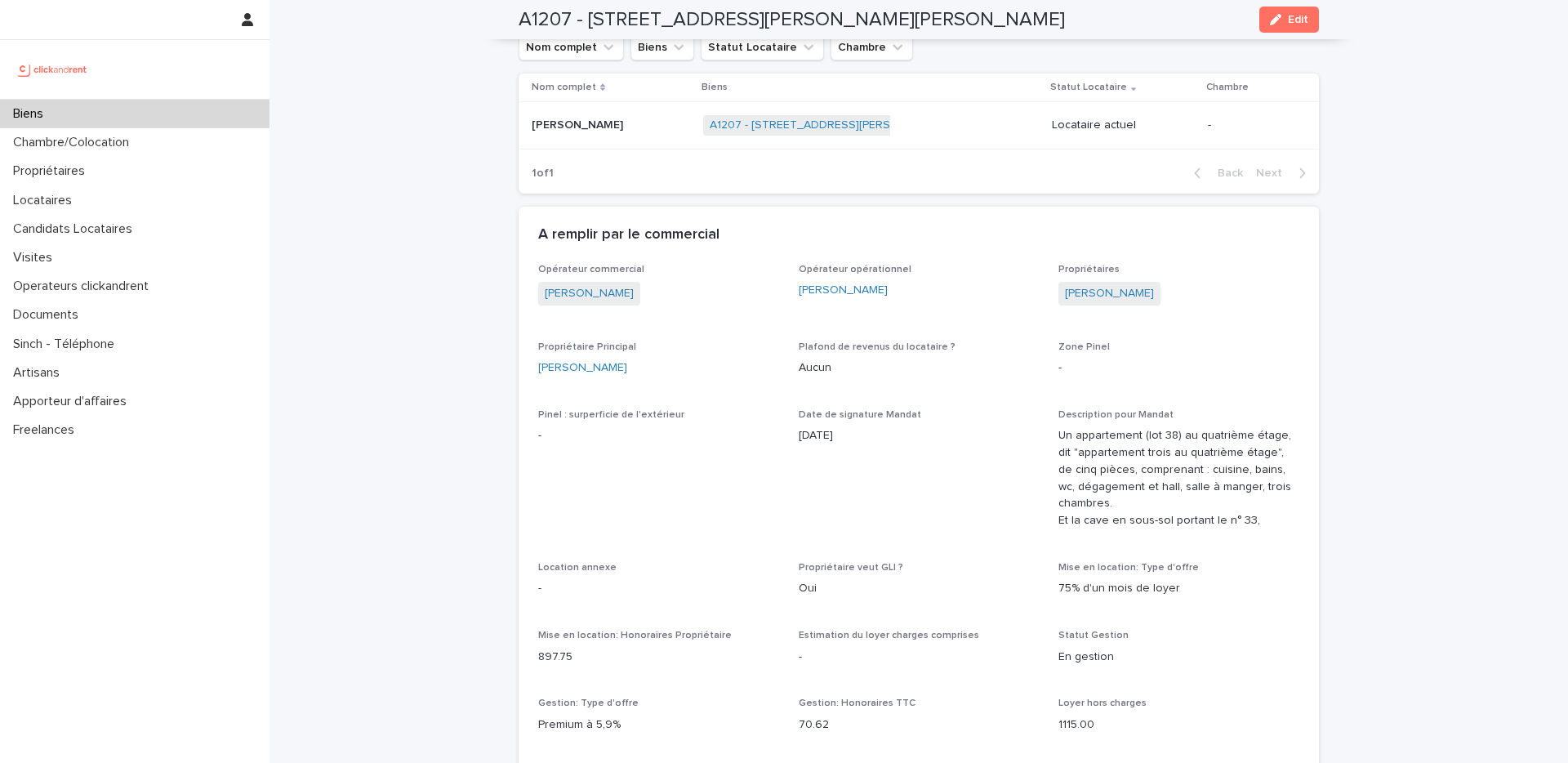
scroll to position [879, 0]
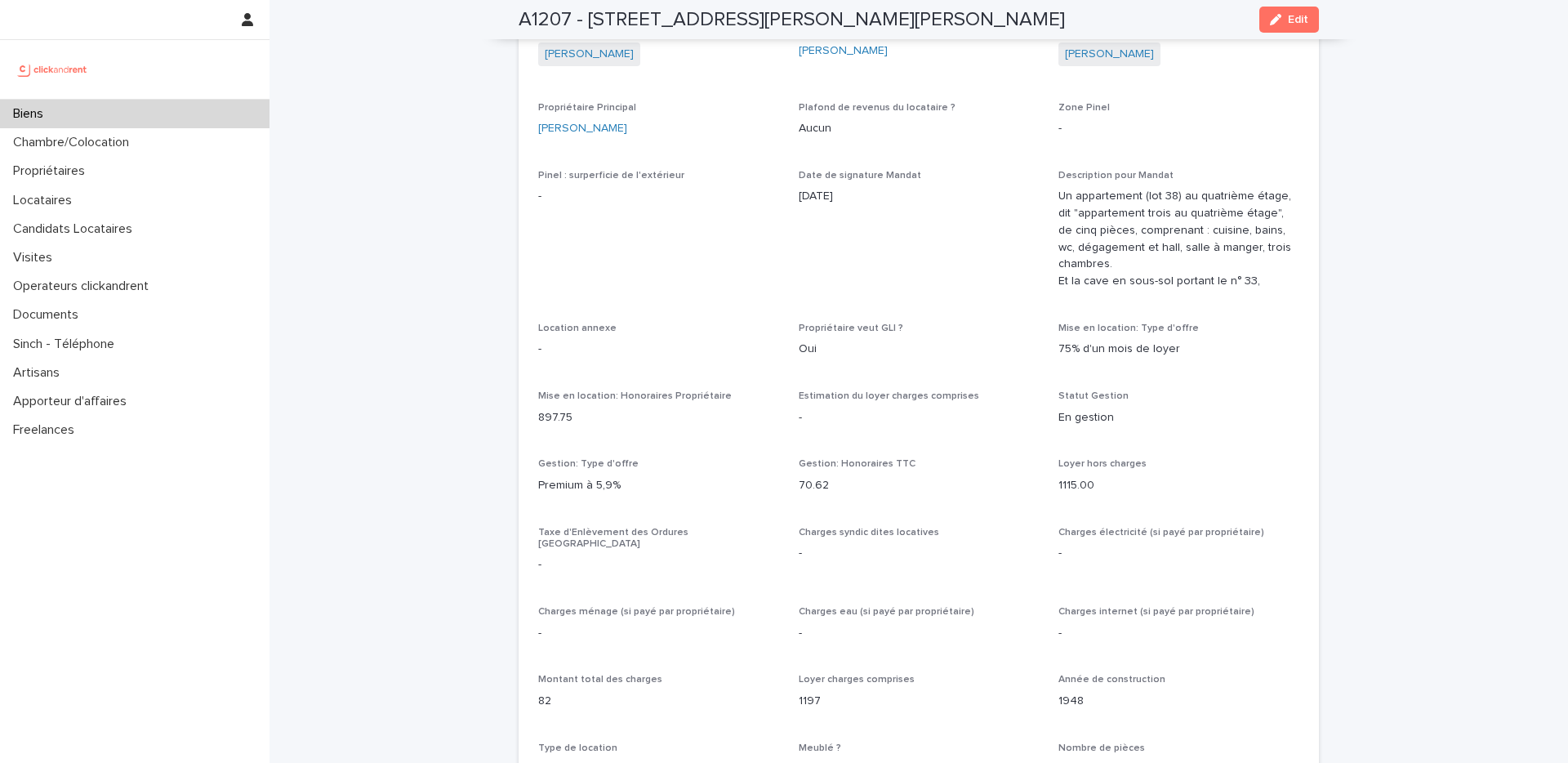
drag, startPoint x: 899, startPoint y: 279, endPoint x: 926, endPoint y: 260, distance: 33.0
click at [900, 276] on span "Date de signature Mandat 25/10/2023" at bounding box center [919, 236] width 241 height 133
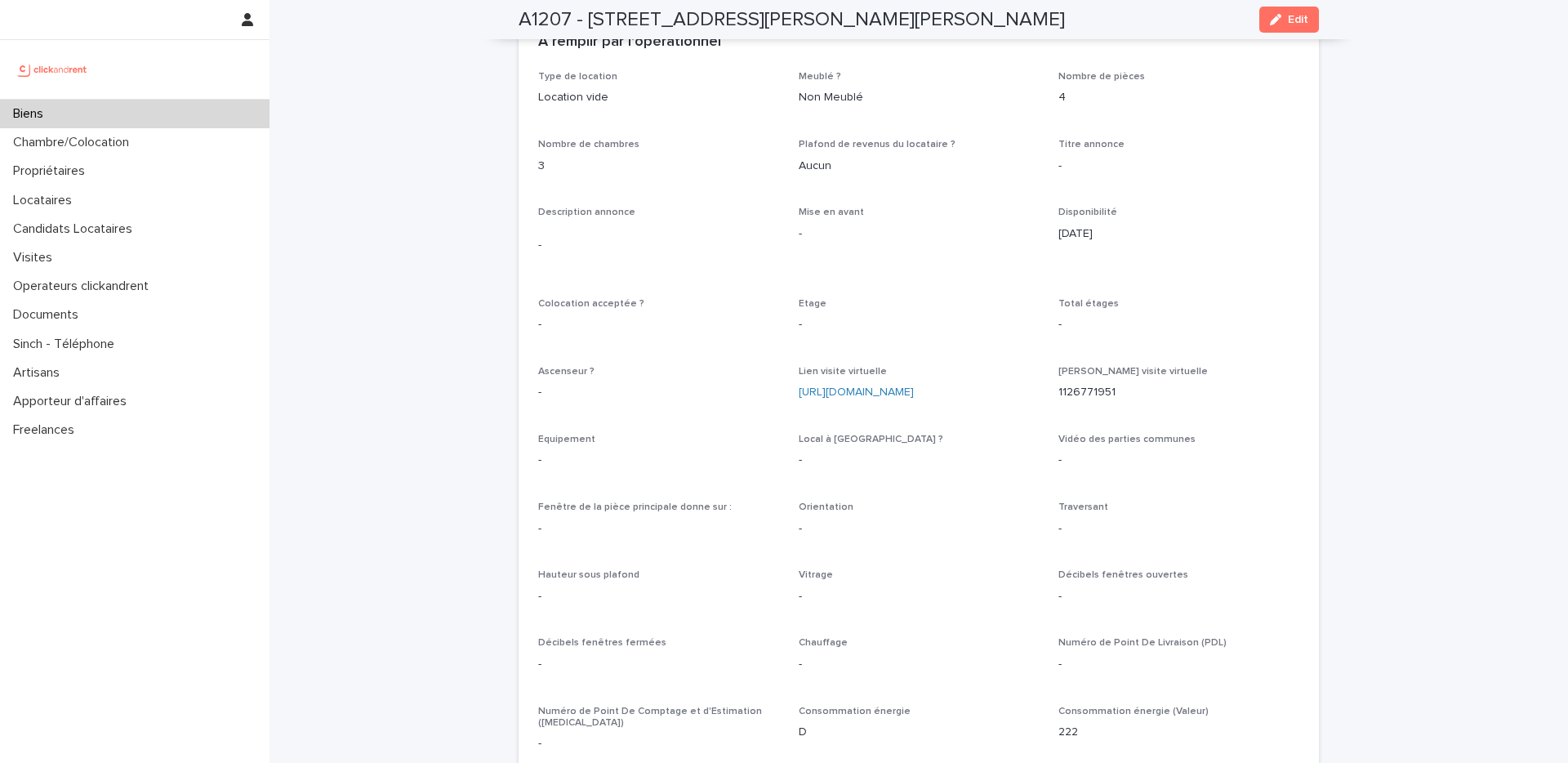
scroll to position [2663, 0]
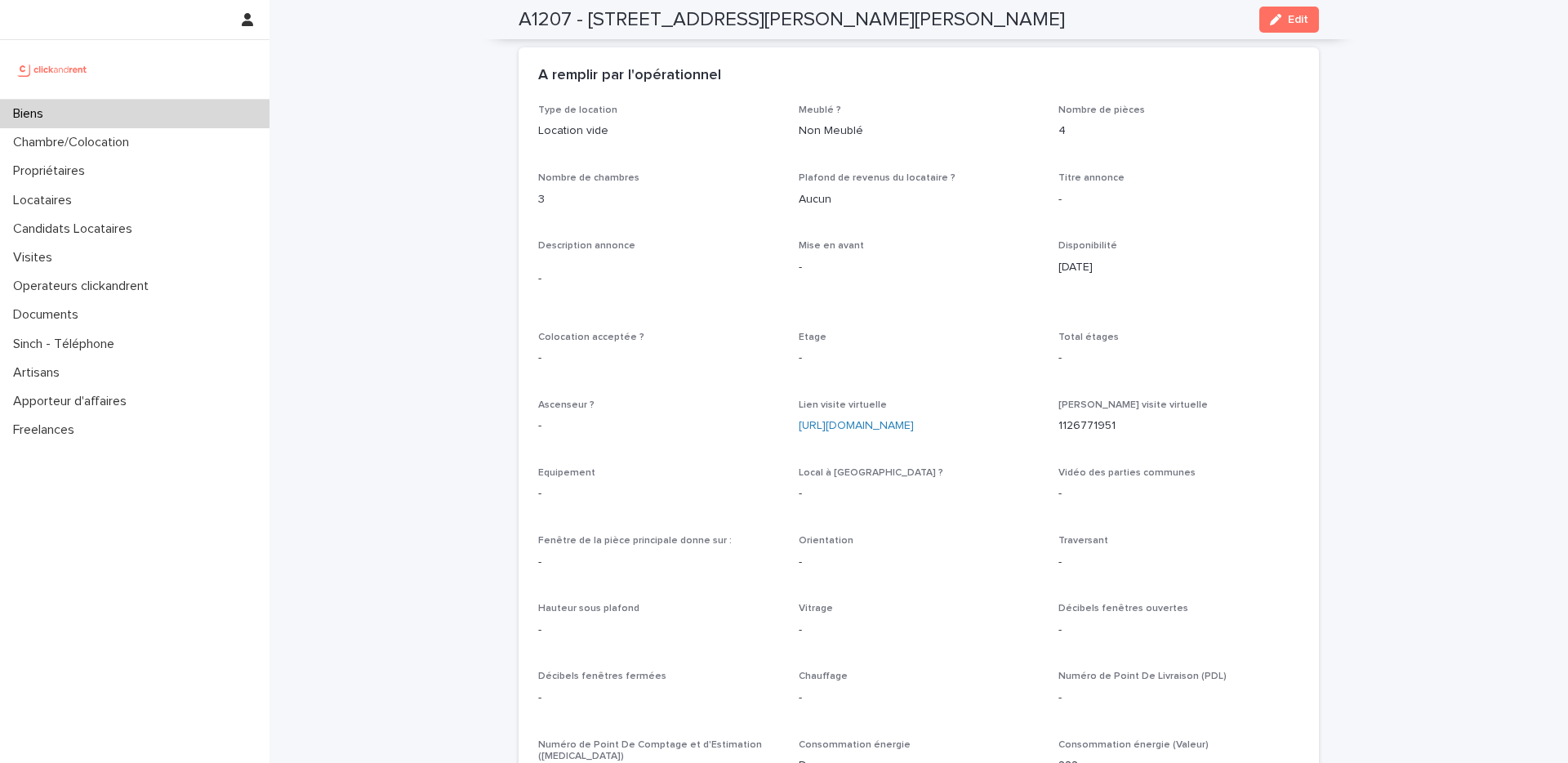
click at [1274, 172] on p "Titre annonce" at bounding box center [1179, 178] width 241 height 12
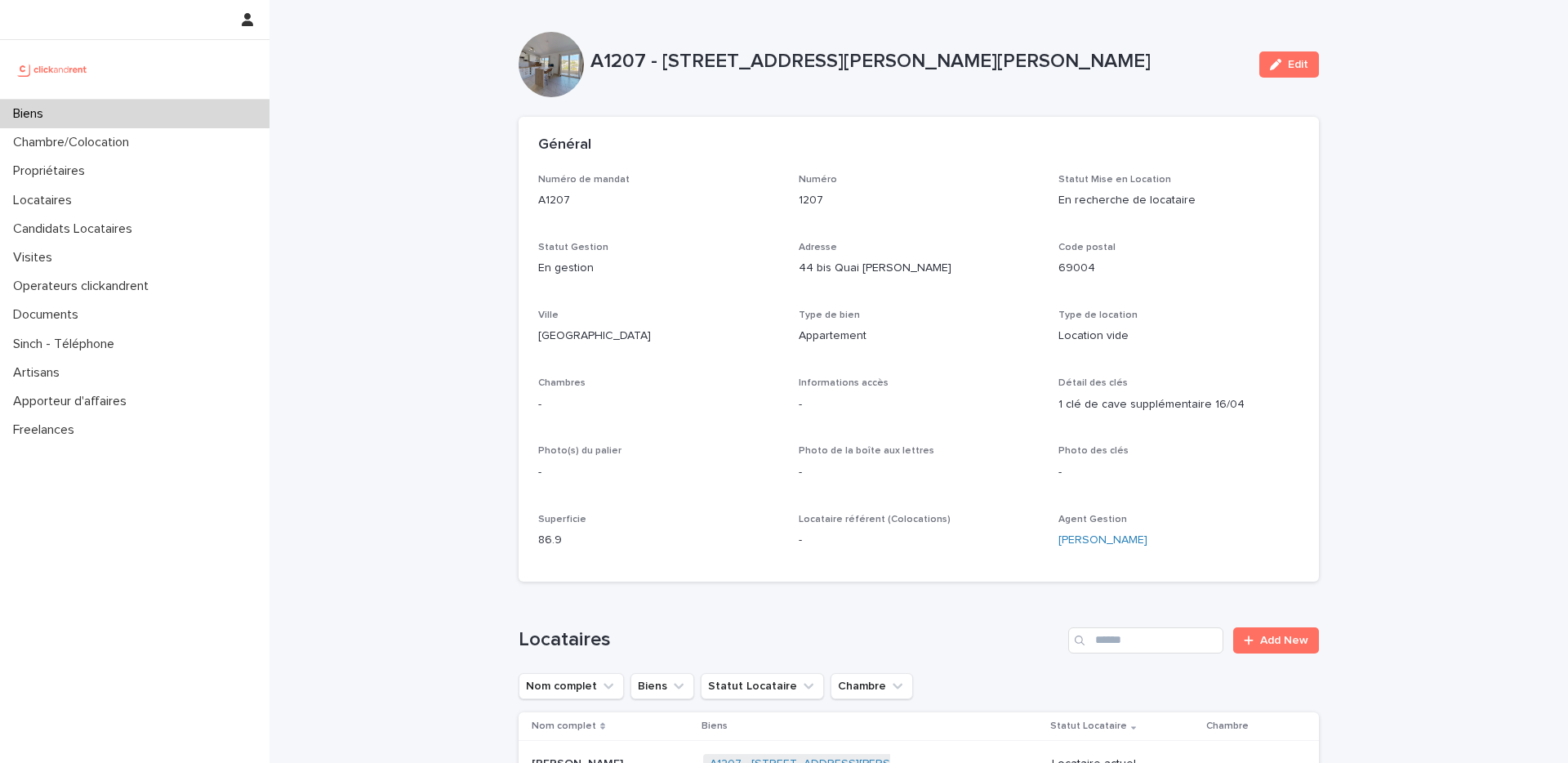
scroll to position [0, 0]
click at [960, 178] on p "Numéro" at bounding box center [919, 180] width 241 height 12
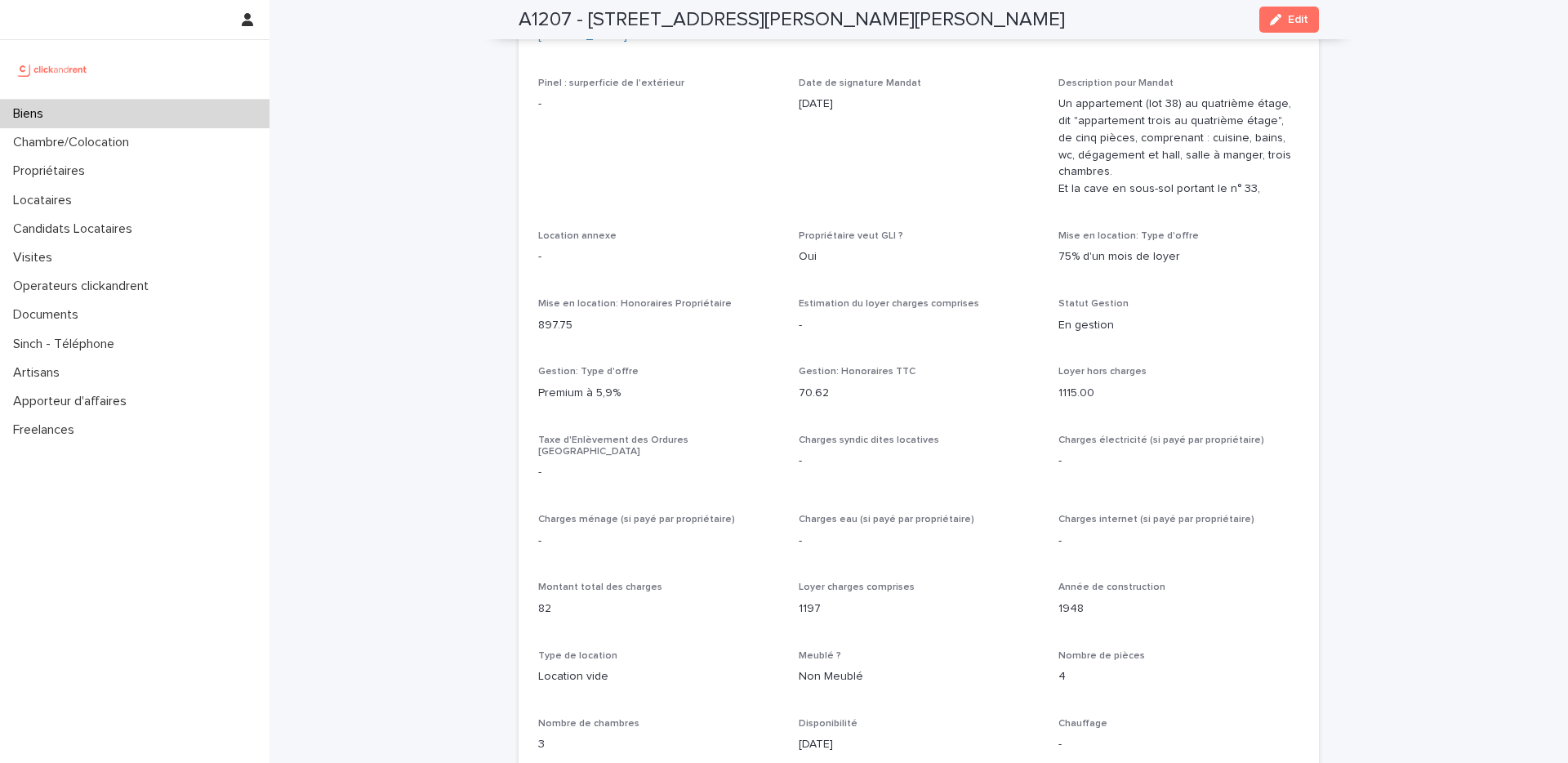
scroll to position [577, 0]
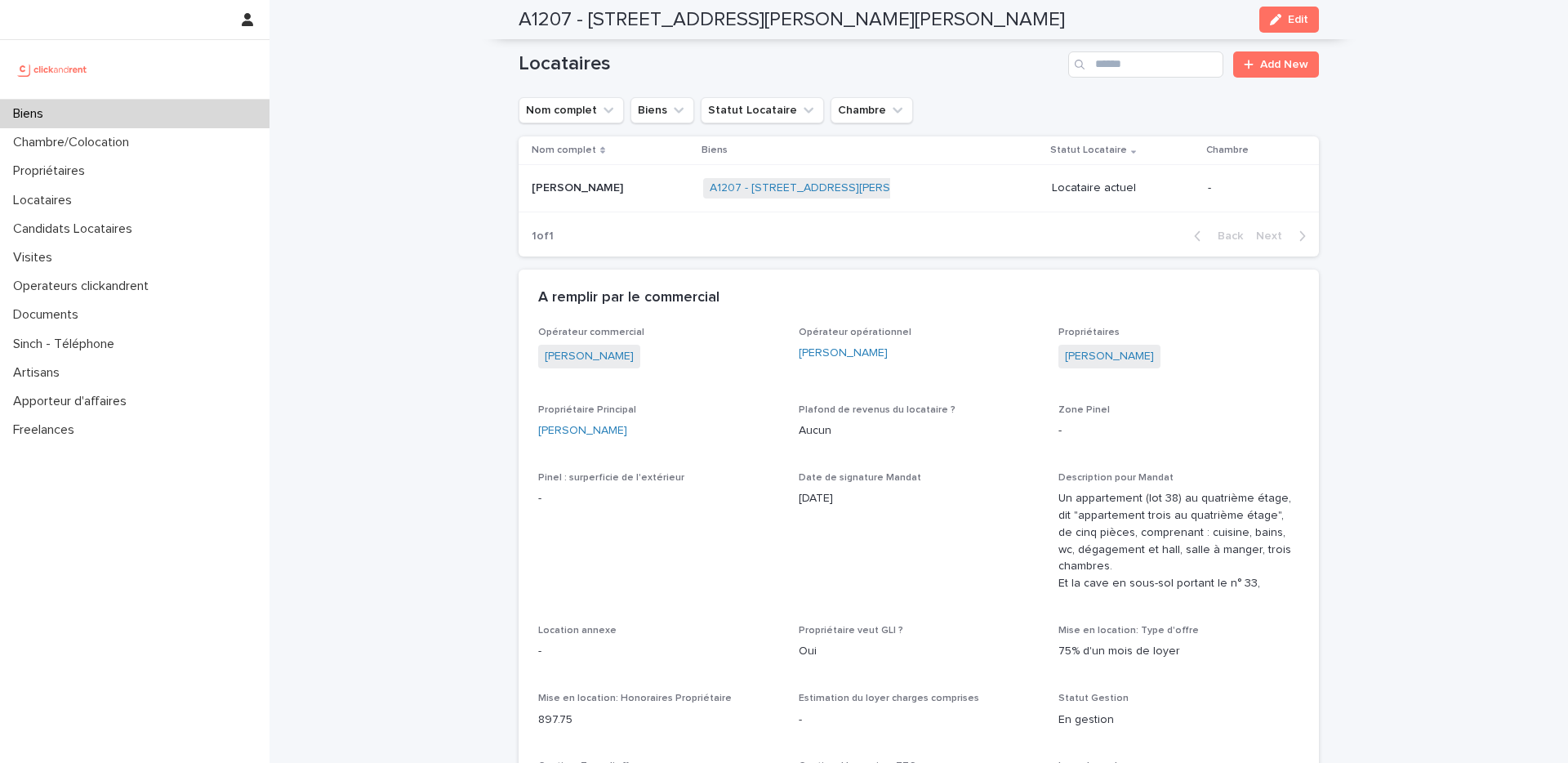
click at [953, 369] on div "Opérateur opérationnel Sarah Ntimasieme" at bounding box center [919, 351] width 241 height 48
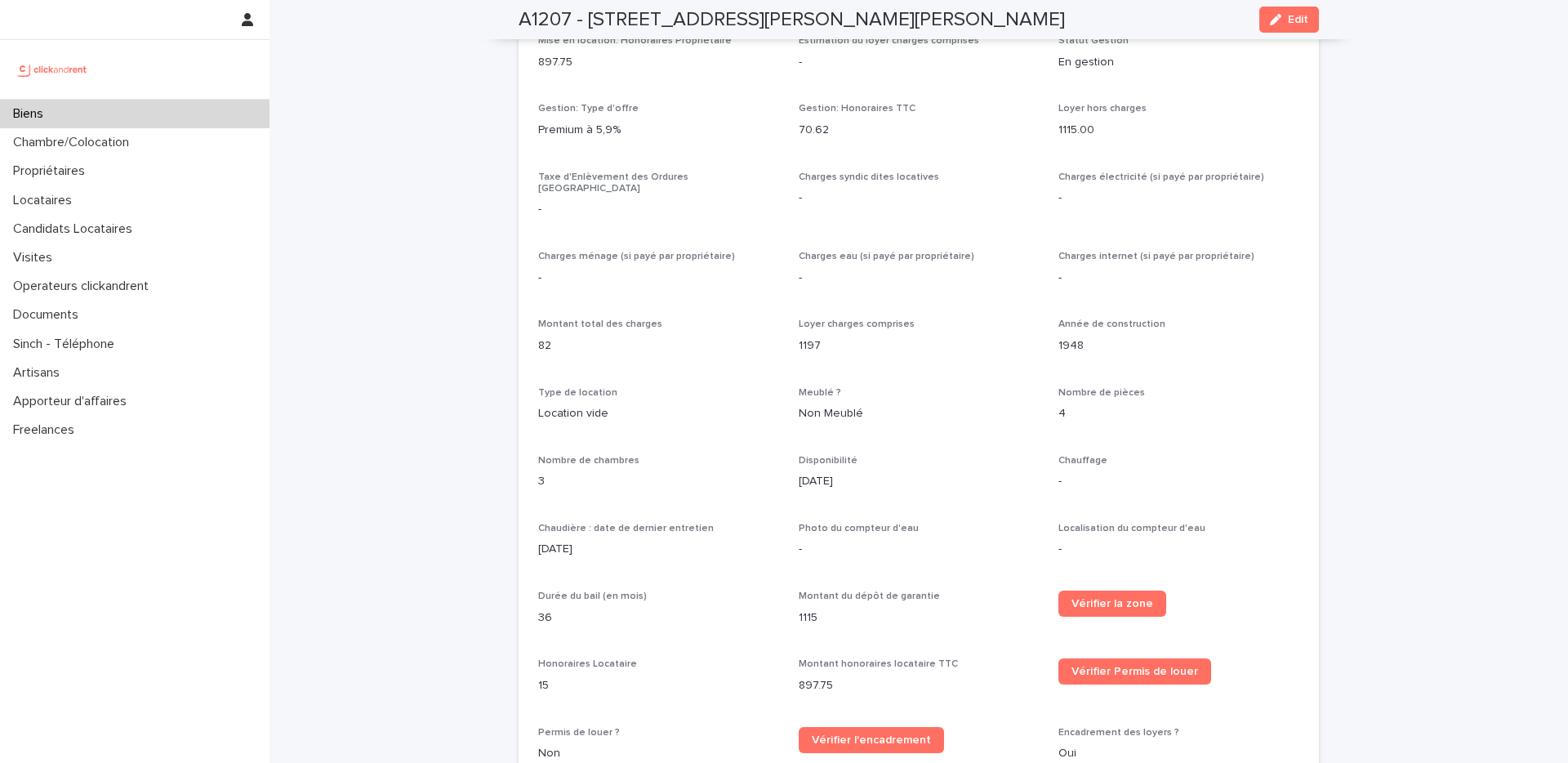
click at [1301, 246] on div "Opérateur commercial Ulysse Lelièvre Opérateur opérationnel Sarah Ntimasieme Pr…" at bounding box center [918, 331] width 800 height 1324
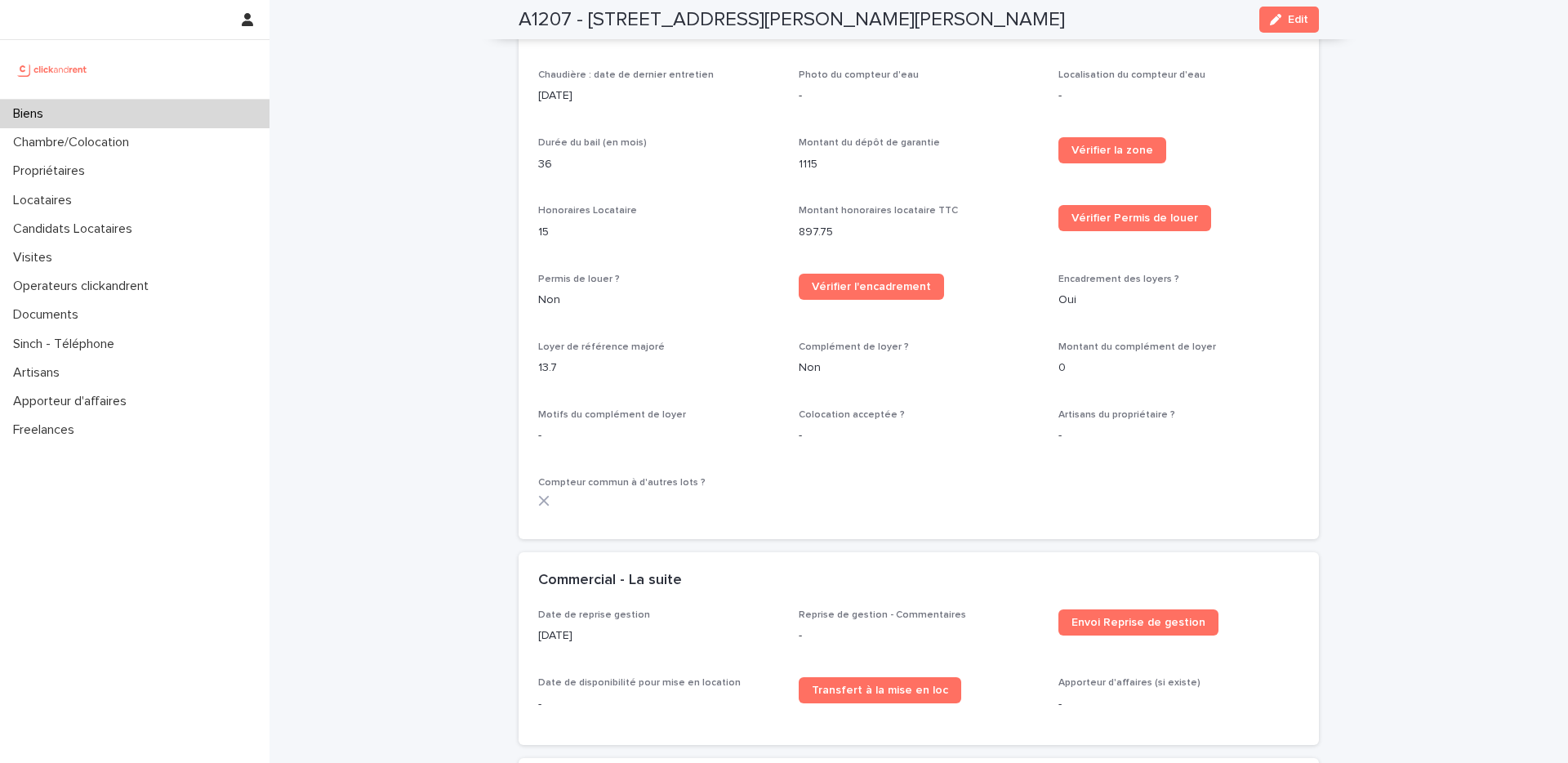
scroll to position [1699, 0]
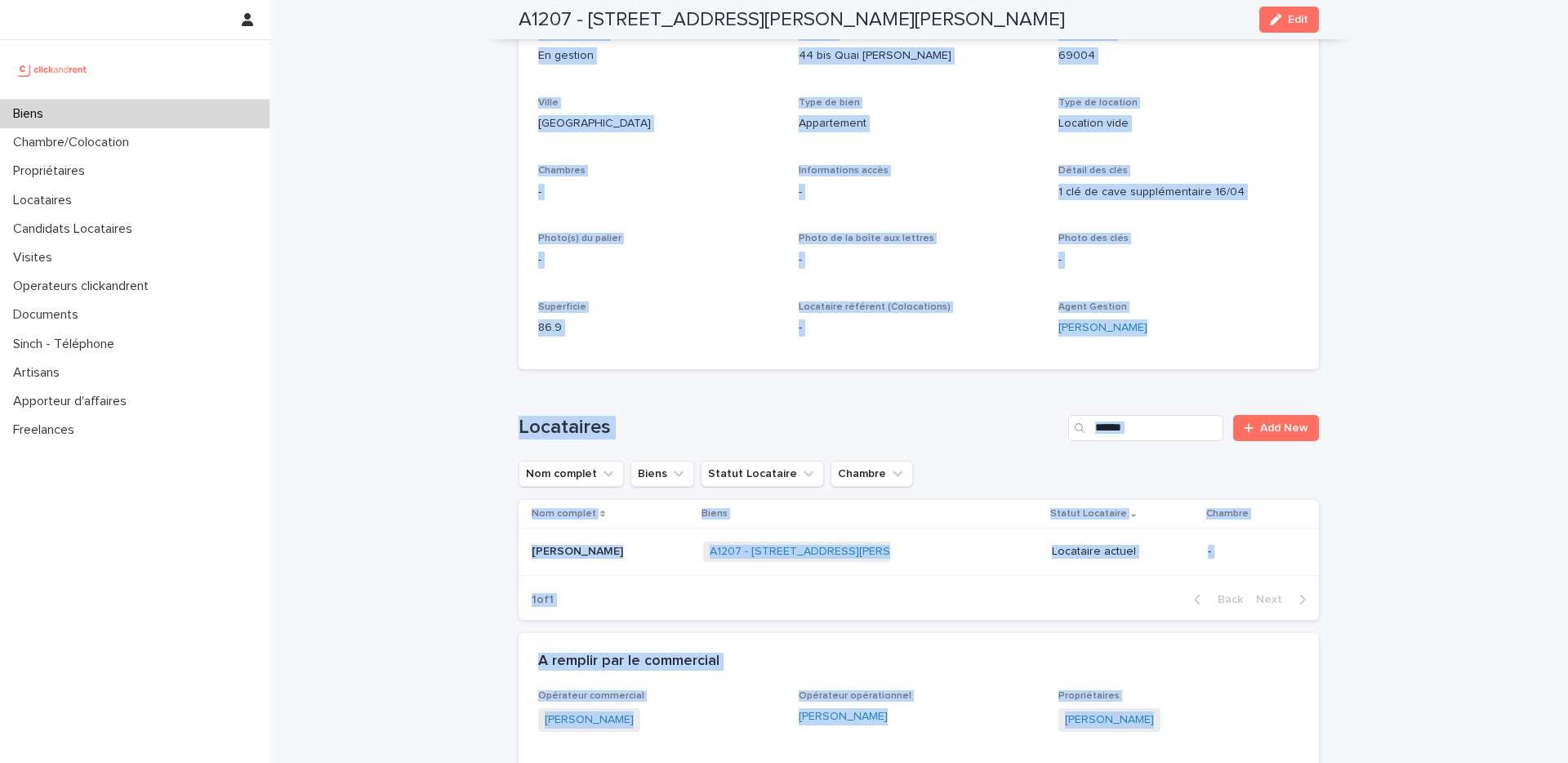
scroll to position [0, 0]
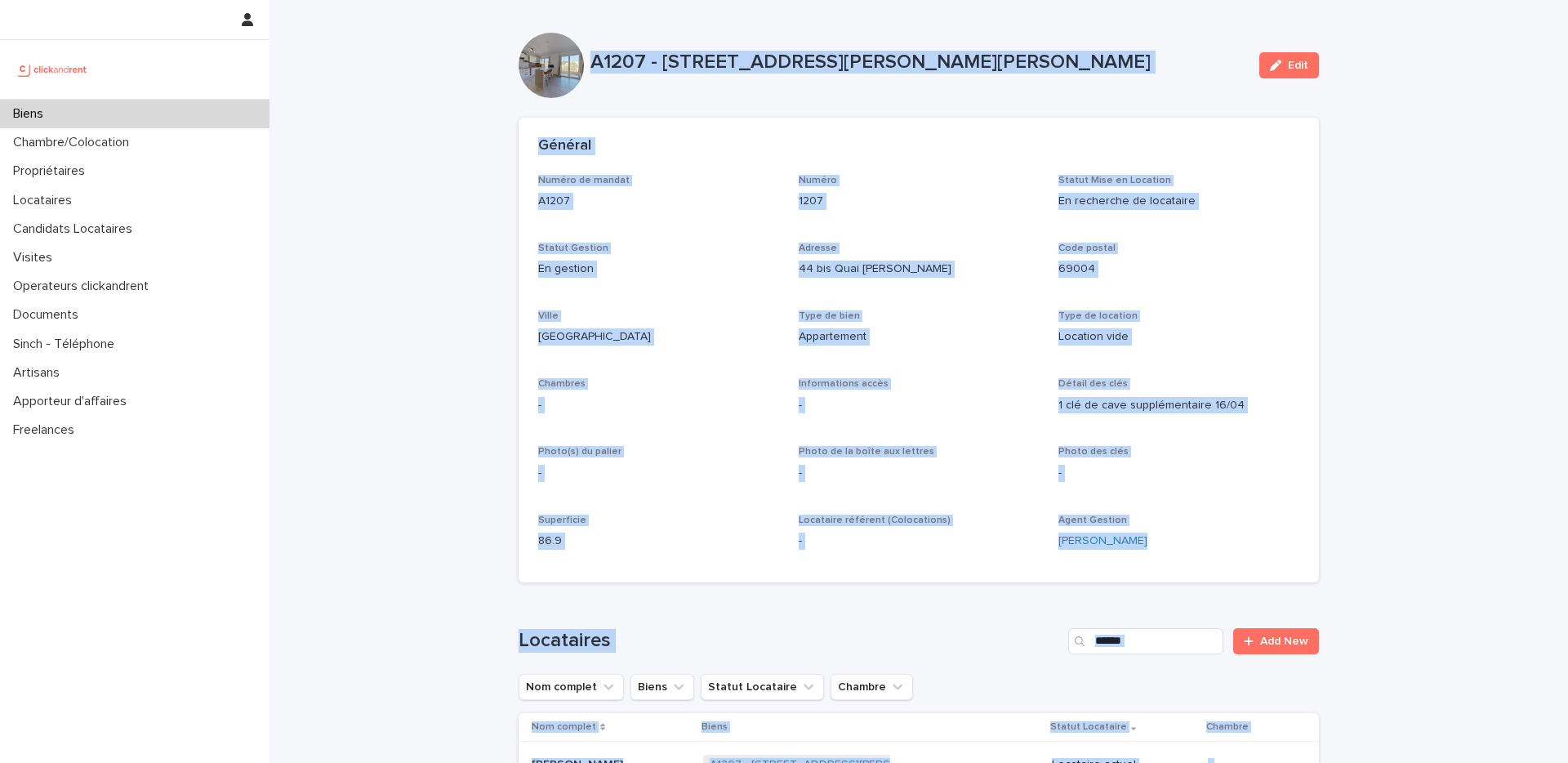
drag, startPoint x: 600, startPoint y: 470, endPoint x: 581, endPoint y: 27, distance: 443.4
copy div "A1207 - 44 bis Quai Joseph Gillet, Lyon 69004 Edit Sorry, there was an error sa…"
click at [943, 193] on p "1207" at bounding box center [919, 201] width 241 height 17
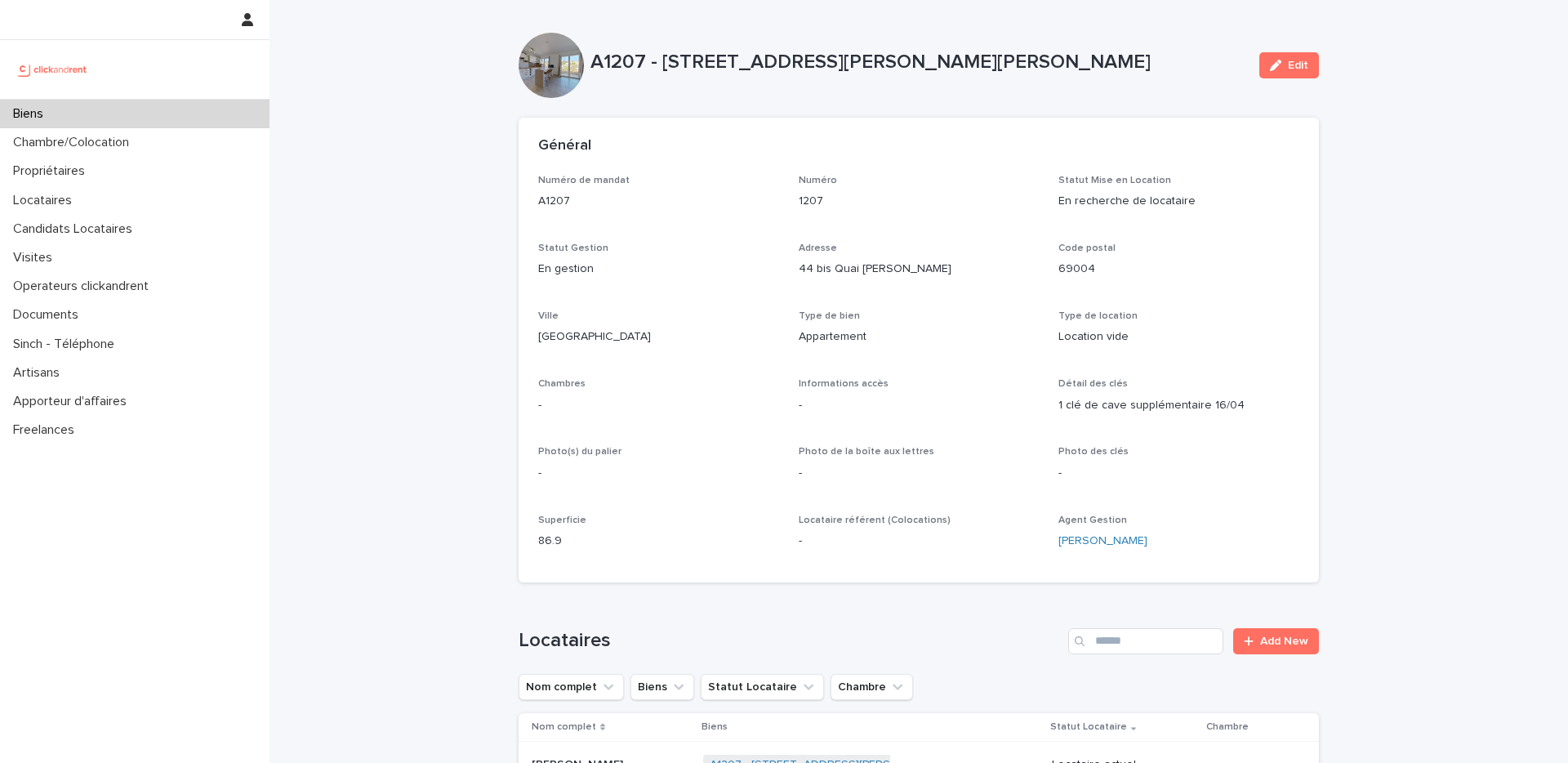
drag, startPoint x: 1280, startPoint y: 68, endPoint x: 943, endPoint y: 319, distance: 420.2
click at [1280, 68] on button "Edit" at bounding box center [1290, 65] width 59 height 26
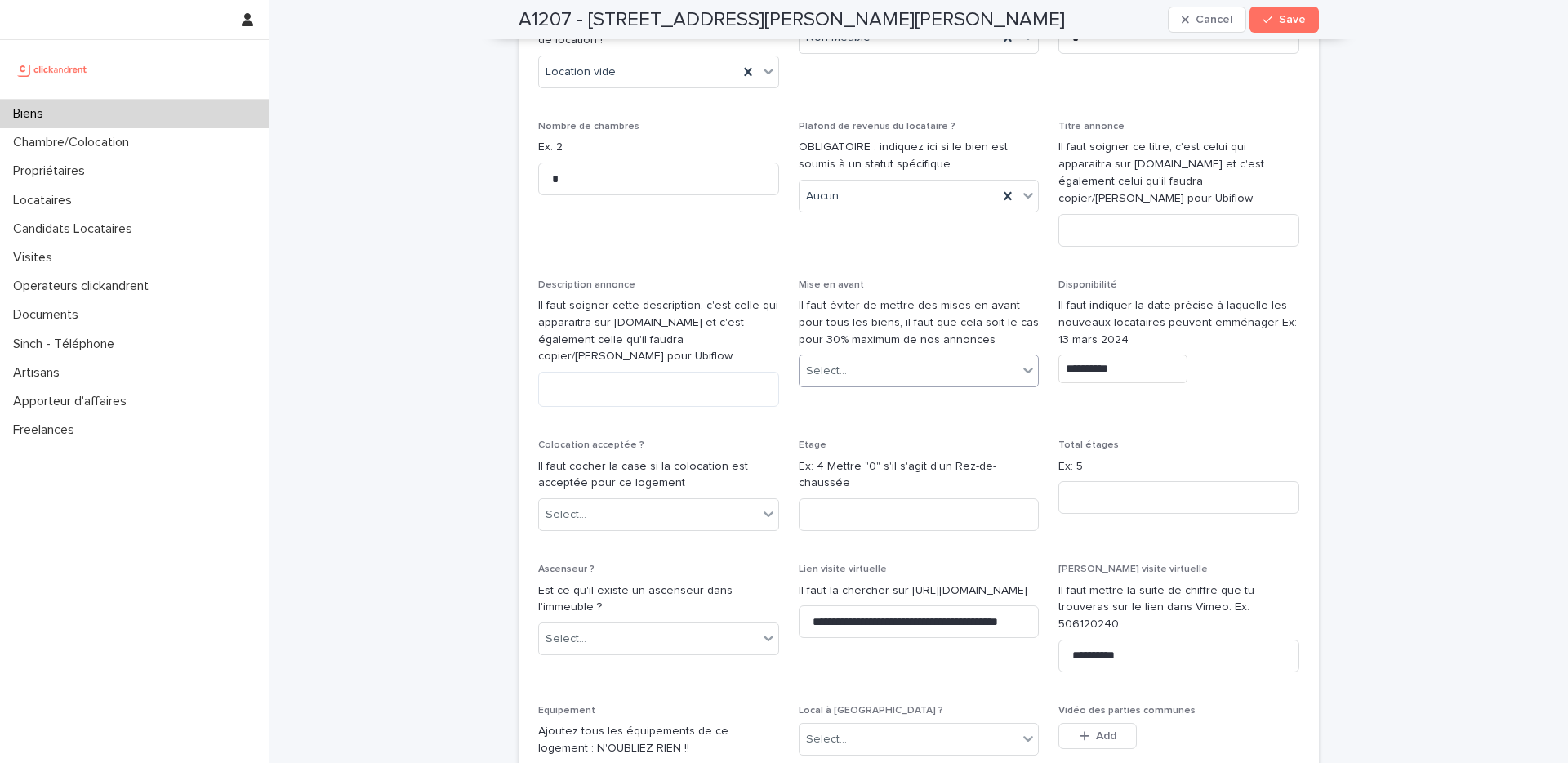
scroll to position [4552, 0]
click at [653, 374] on textarea at bounding box center [658, 391] width 241 height 35
paste textarea "**********"
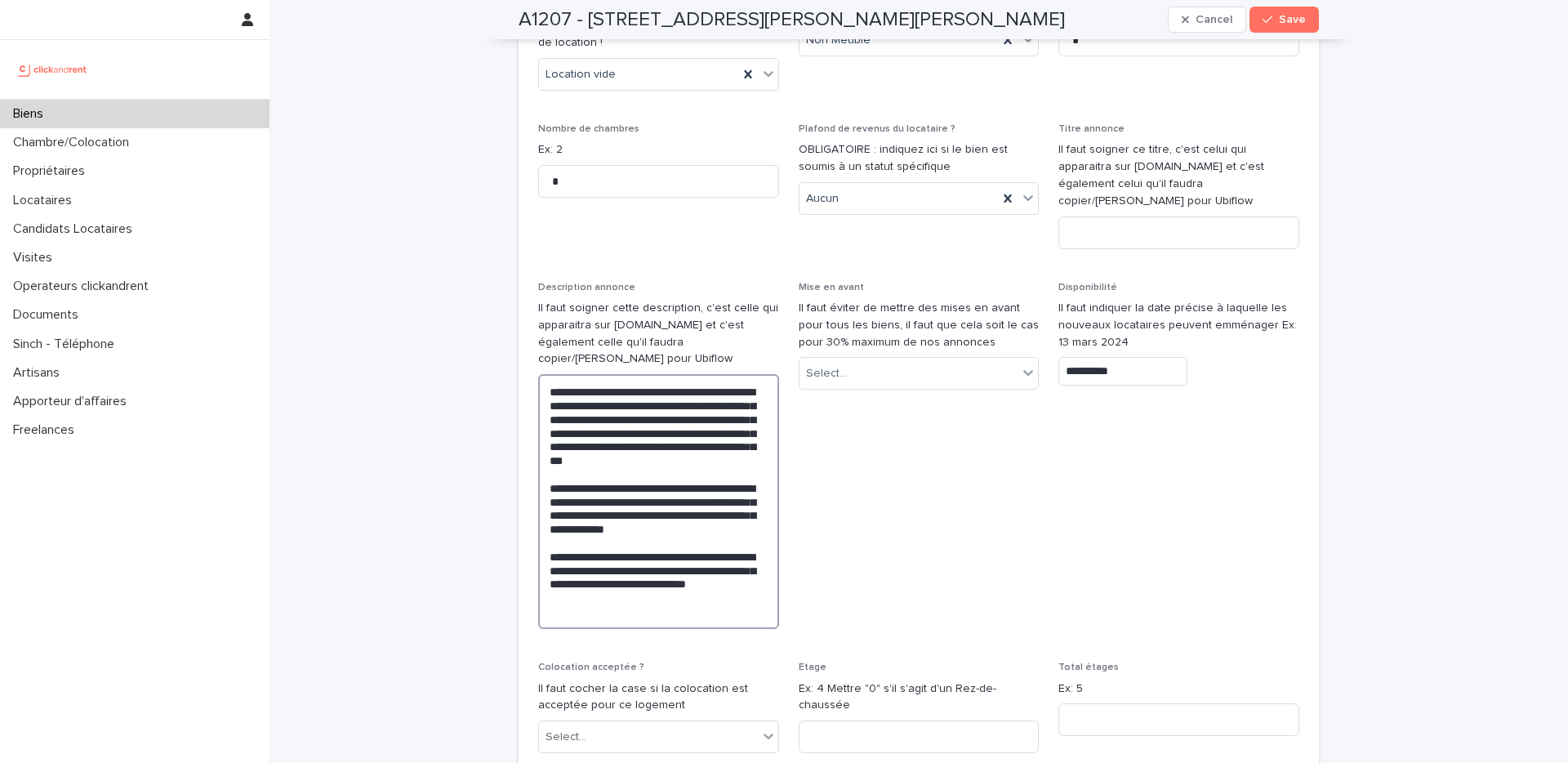
click at [614, 513] on textarea "**********" at bounding box center [658, 501] width 241 height 255
drag, startPoint x: 628, startPoint y: 527, endPoint x: 478, endPoint y: 280, distance: 289.0
click at [470, 282] on div "**********" at bounding box center [919, 582] width 1299 height 10268
paste textarea "**********"
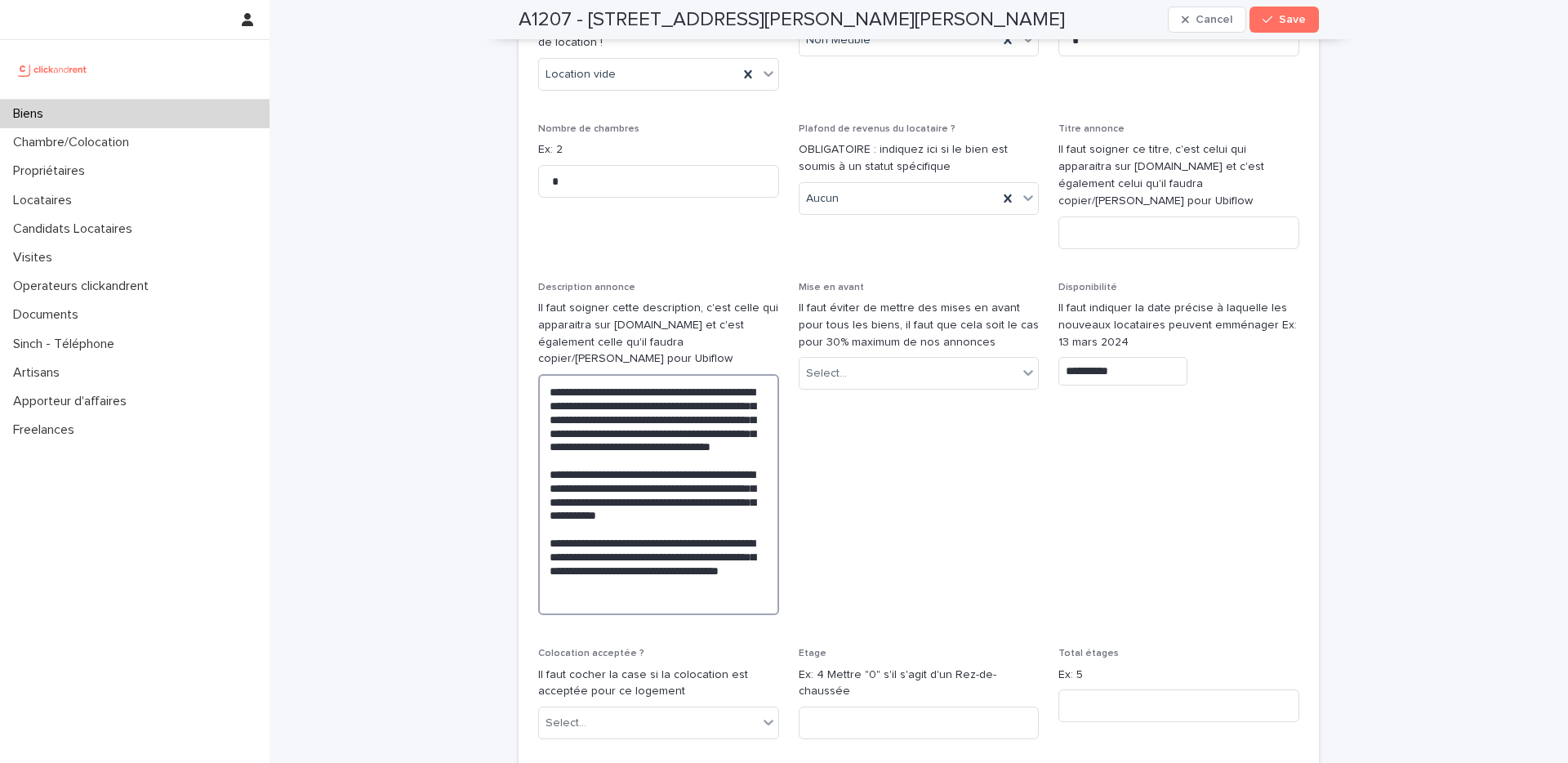
type textarea "**********"
drag, startPoint x: 1147, startPoint y: 165, endPoint x: 1173, endPoint y: 182, distance: 31.1
click at [1147, 217] on input at bounding box center [1179, 233] width 241 height 33
paste input "**********"
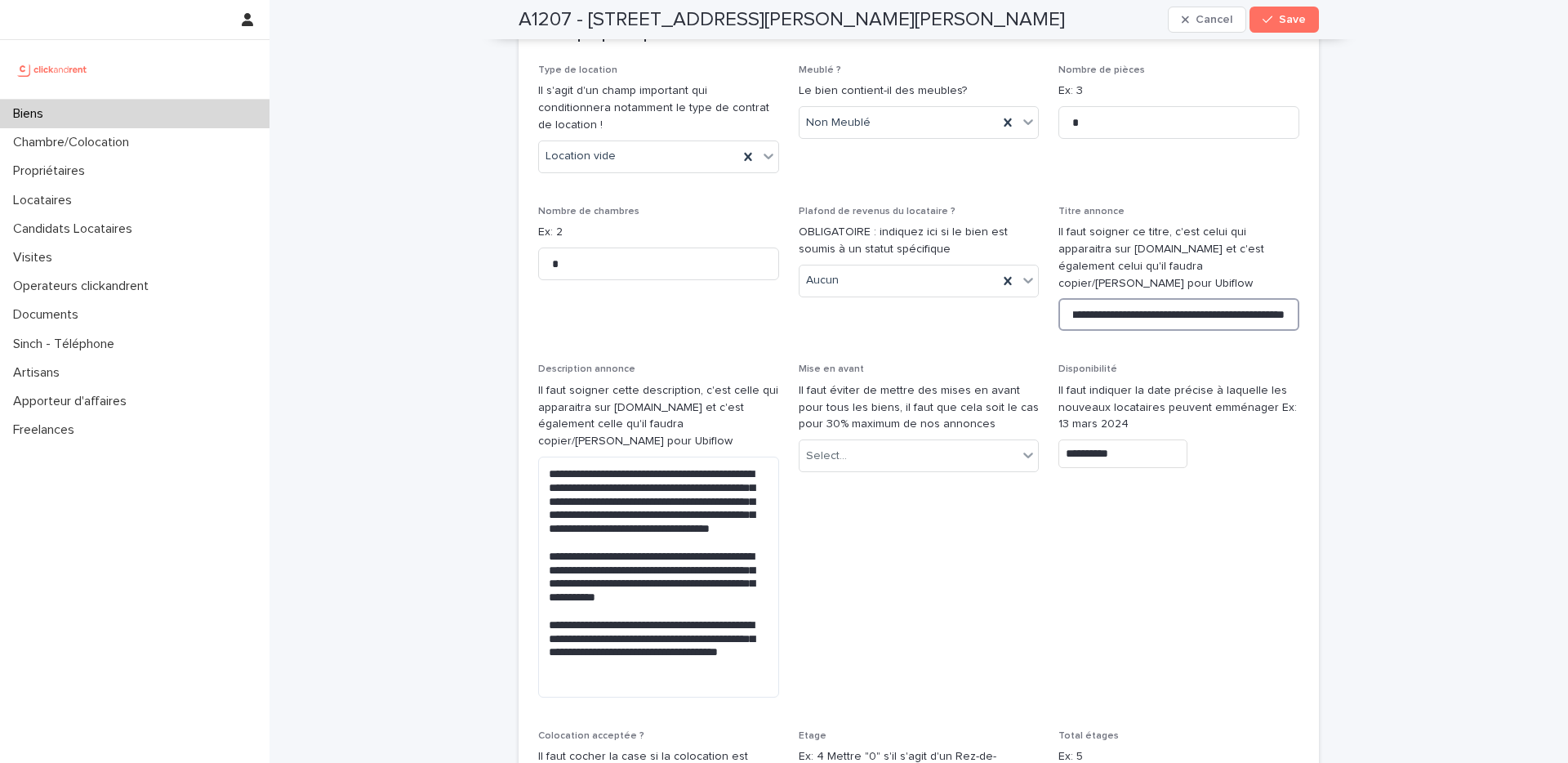
scroll to position [4594, 0]
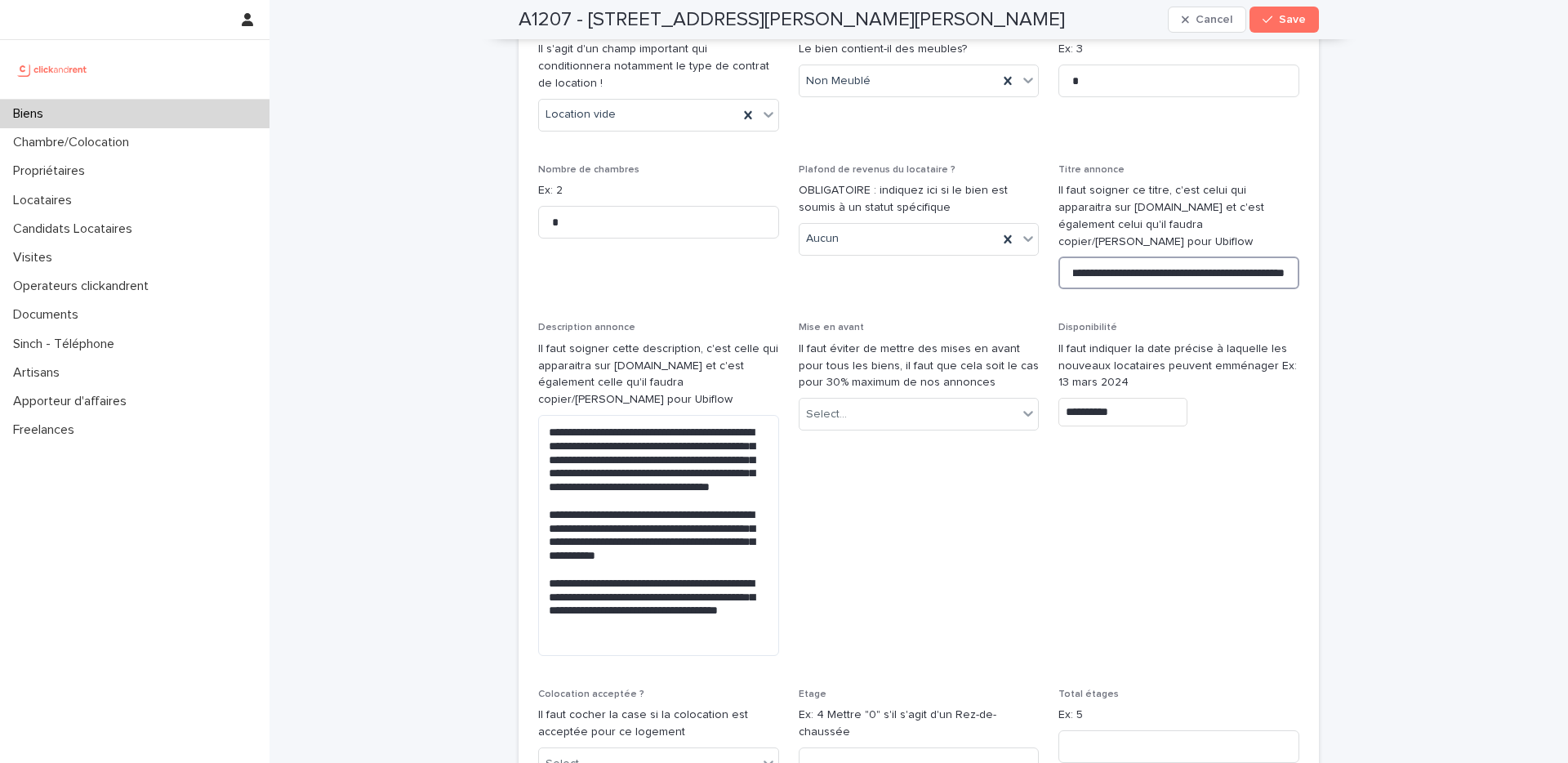
type input "**********"
drag, startPoint x: 1364, startPoint y: 290, endPoint x: 1340, endPoint y: 300, distance: 26.0
click at [1360, 288] on div "**********" at bounding box center [919, 574] width 1299 height 10338
click at [1330, 341] on div "**********" at bounding box center [919, 574] width 1299 height 10338
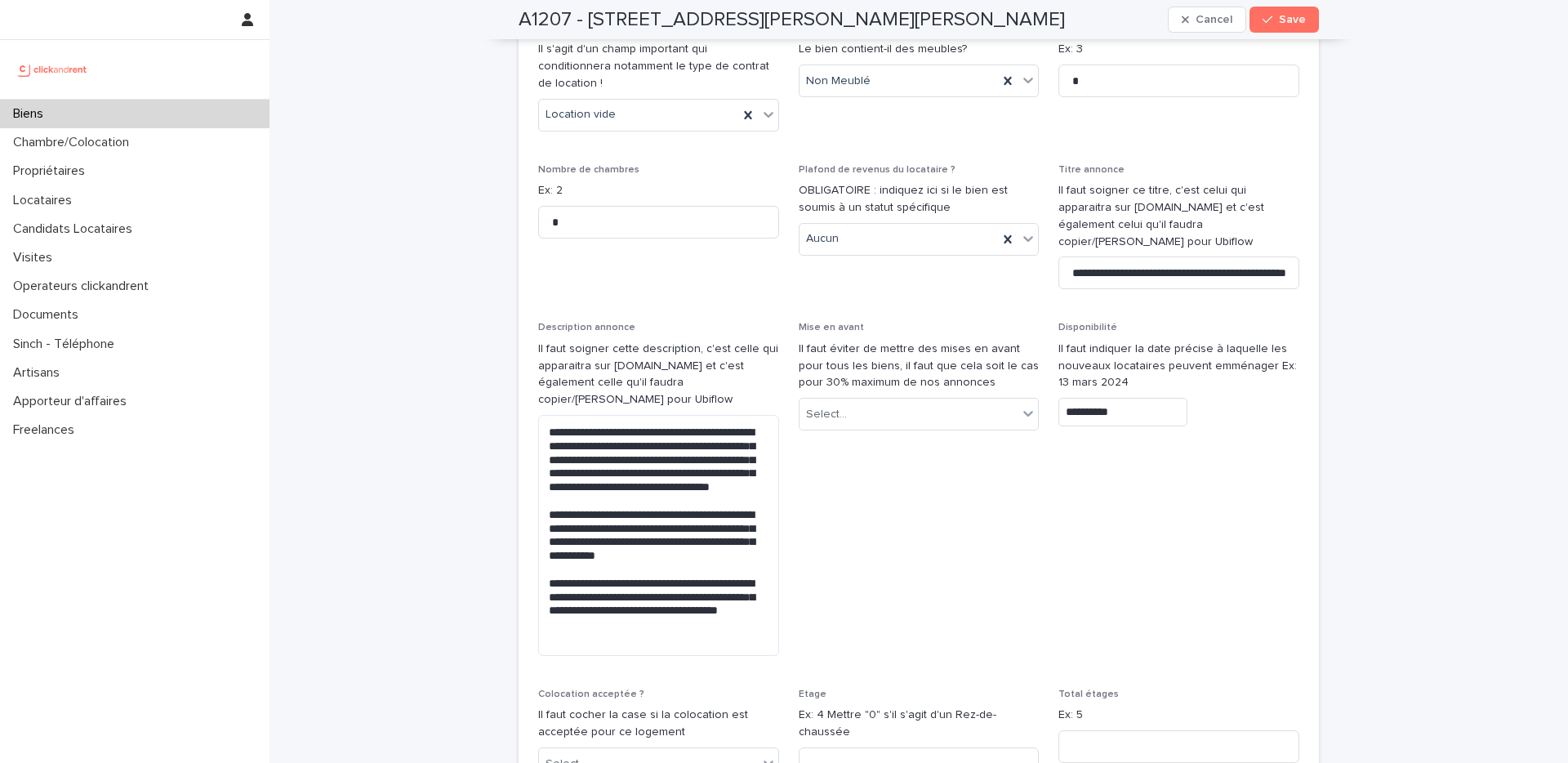
click at [1239, 87] on span "Nombre de pièces Ex: 3 *" at bounding box center [1179, 84] width 241 height 122
drag, startPoint x: 1290, startPoint y: 436, endPoint x: 1294, endPoint y: 427, distance: 9.8
click at [1291, 436] on span "**********" at bounding box center [1179, 495] width 241 height 347
click at [1407, 328] on div "**********" at bounding box center [919, 574] width 1299 height 10338
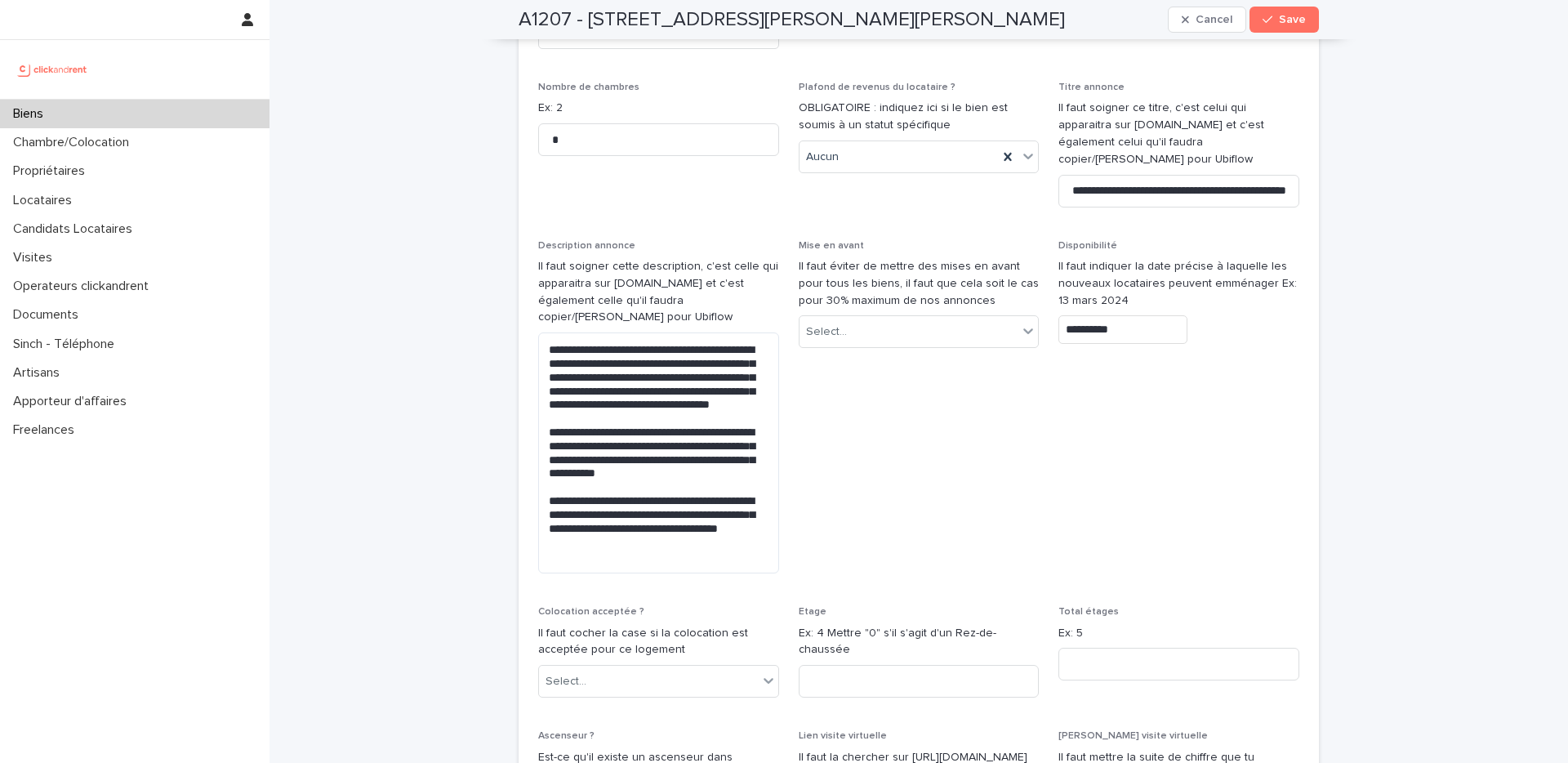
scroll to position [4552, 0]
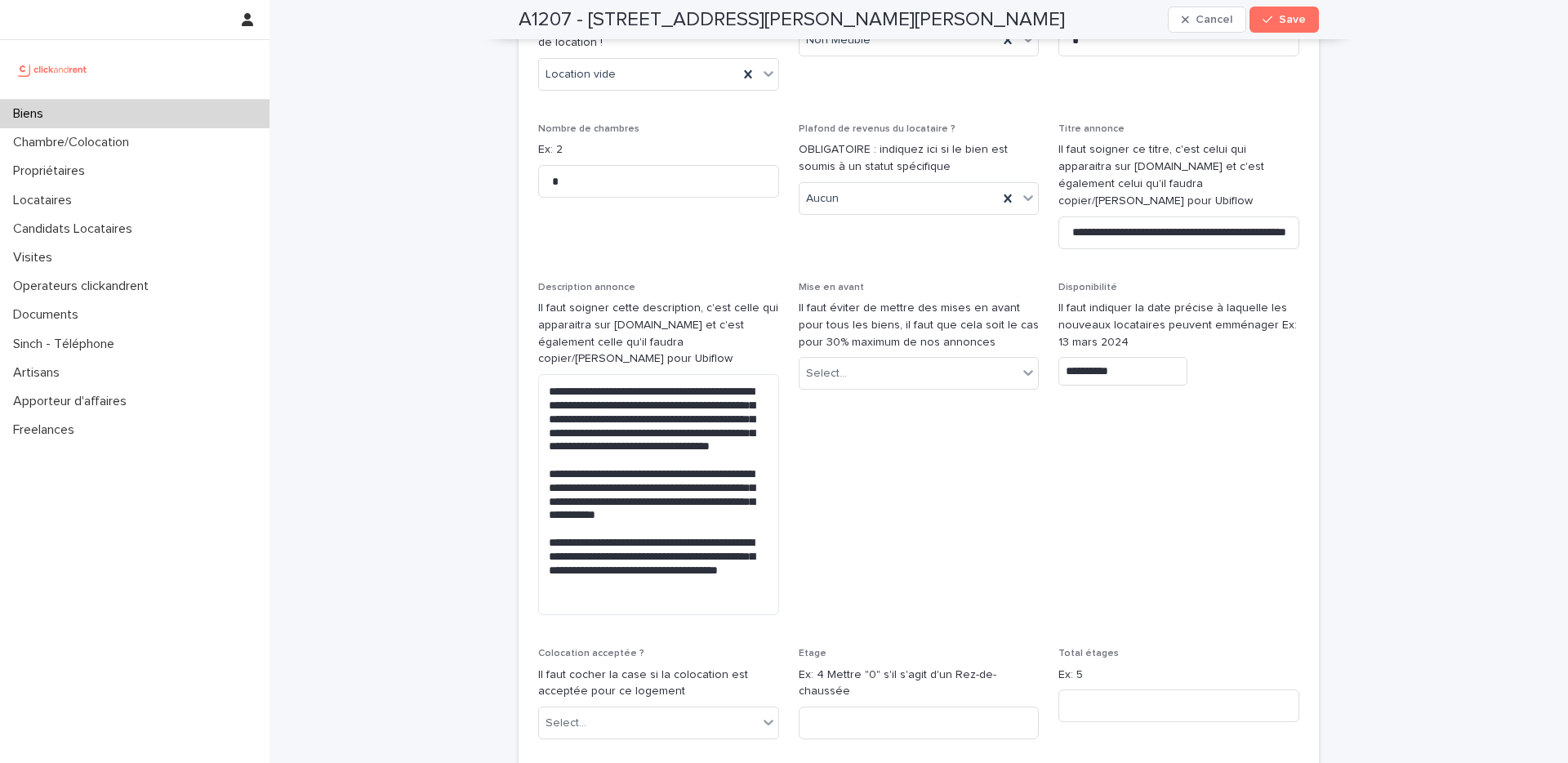
click at [1416, 328] on div "**********" at bounding box center [919, 575] width 1299 height 10255
click at [1291, 23] on span "Save" at bounding box center [1292, 20] width 27 height 12
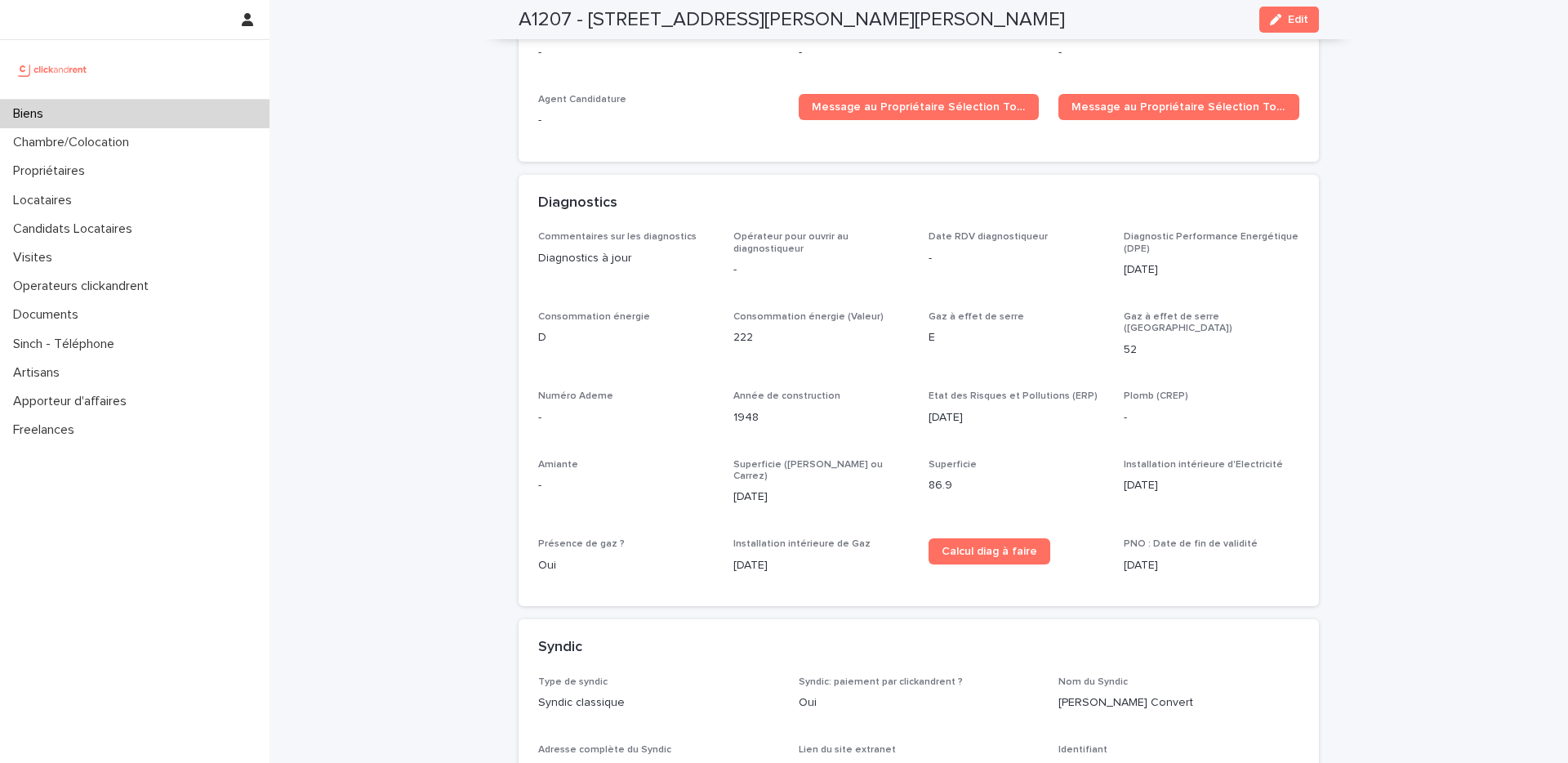
scroll to position [2715, 0]
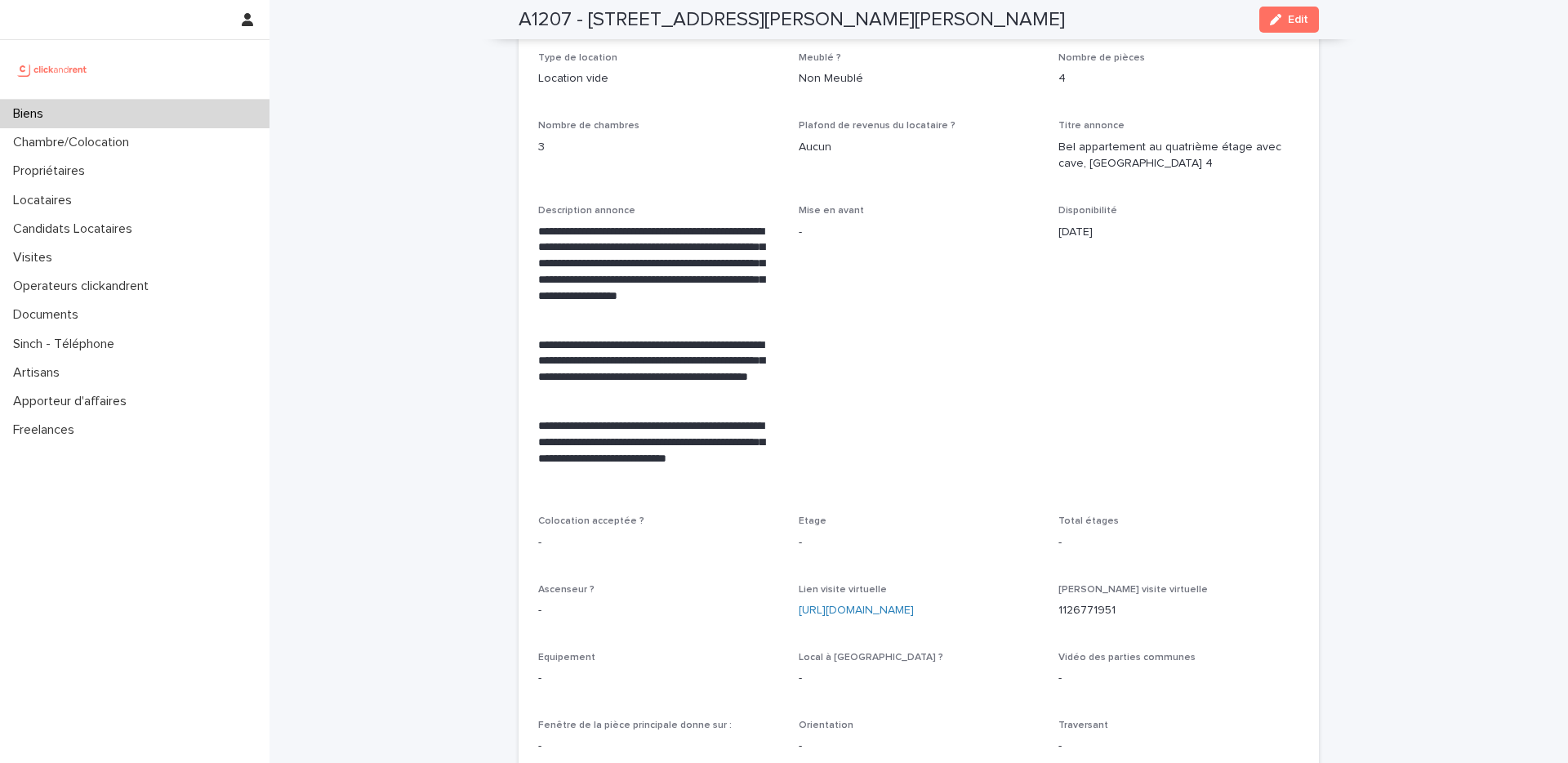
click at [1445, 291] on div "Loading... Saving… Loading... Saving… A1207 - 44 bis Quai Joseph Gillet, Lyon 6…" at bounding box center [919, 527] width 1299 height 6484
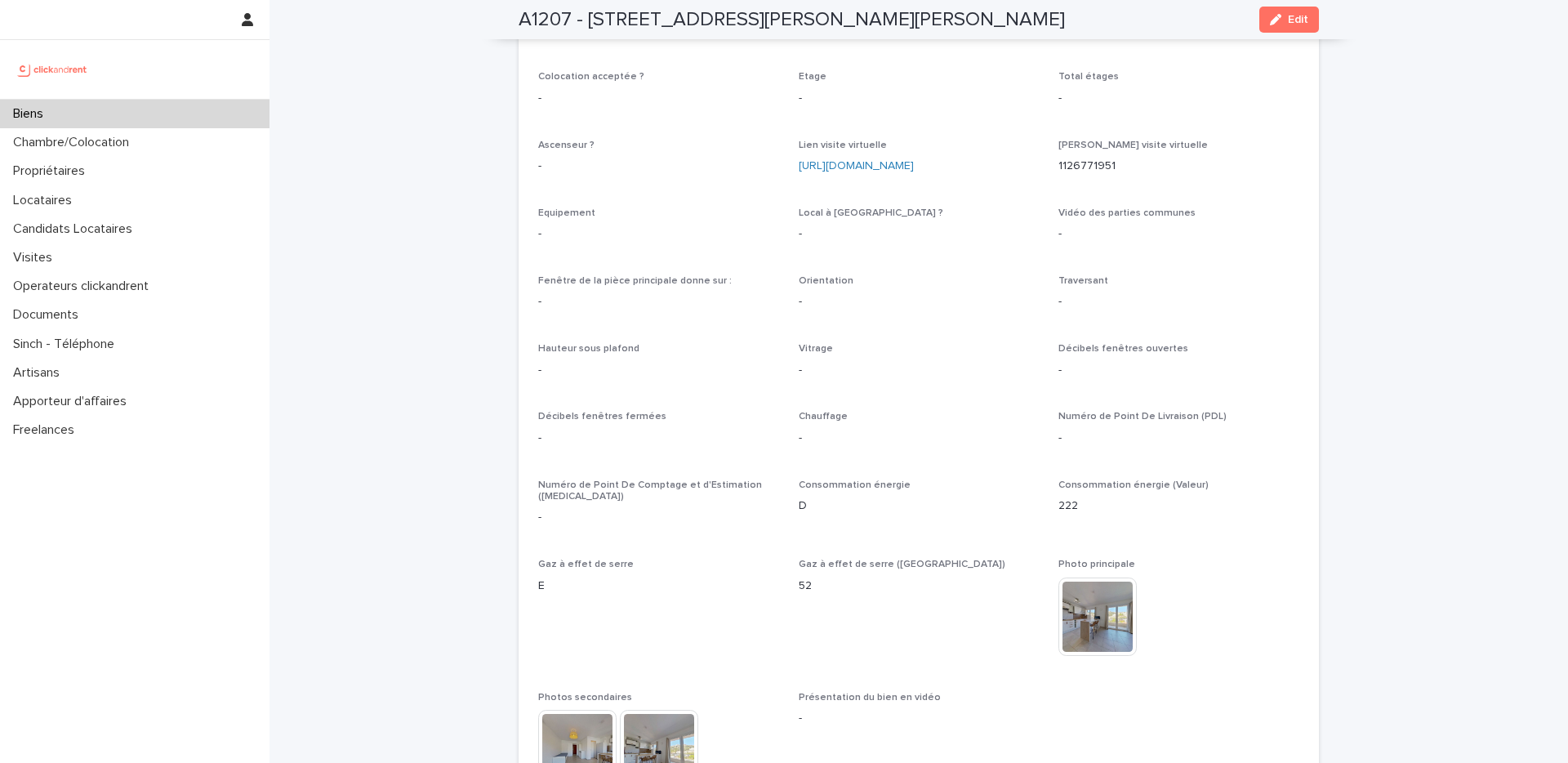
scroll to position [3224, 0]
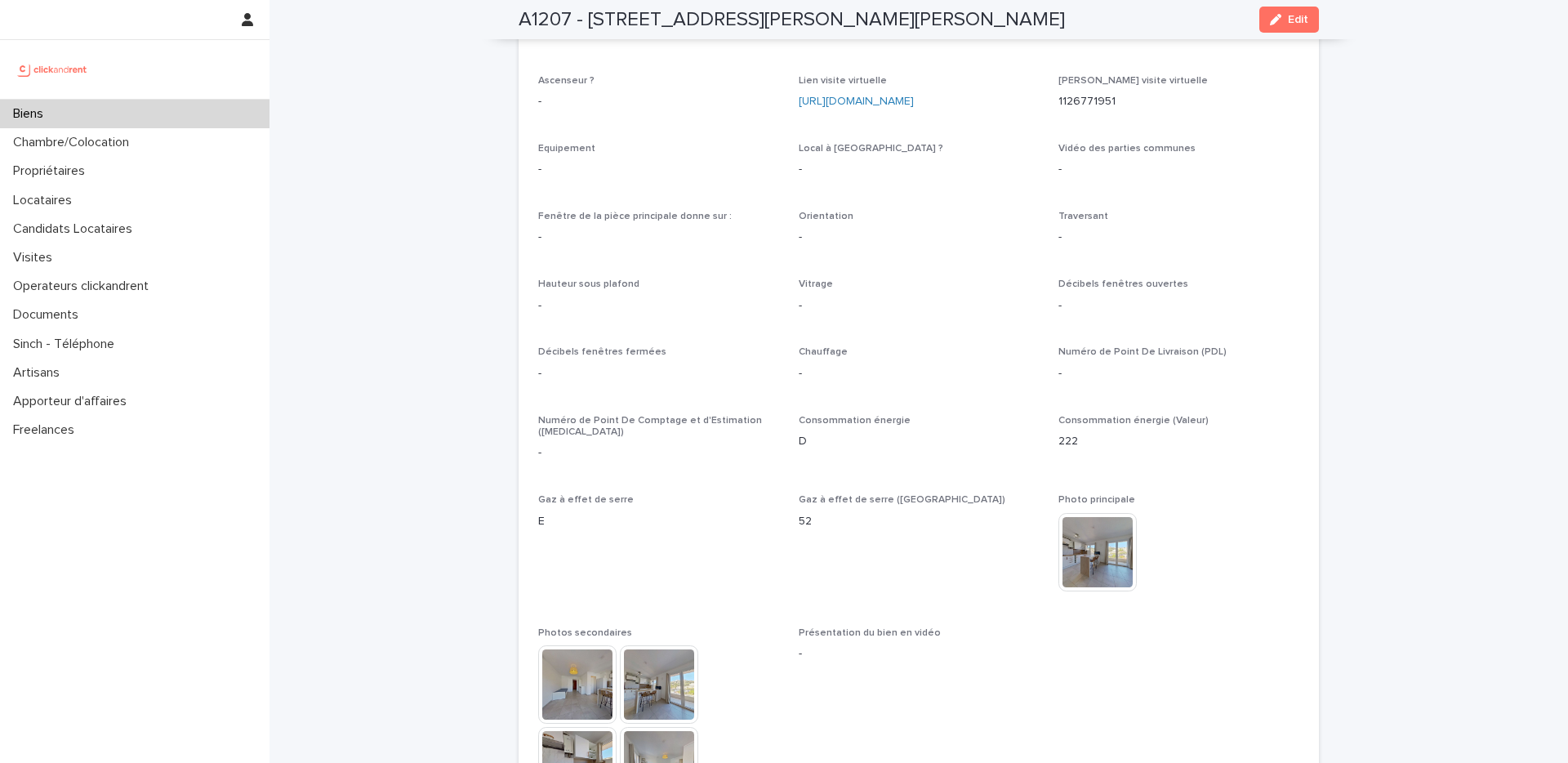
click at [993, 161] on p "-" at bounding box center [919, 169] width 241 height 17
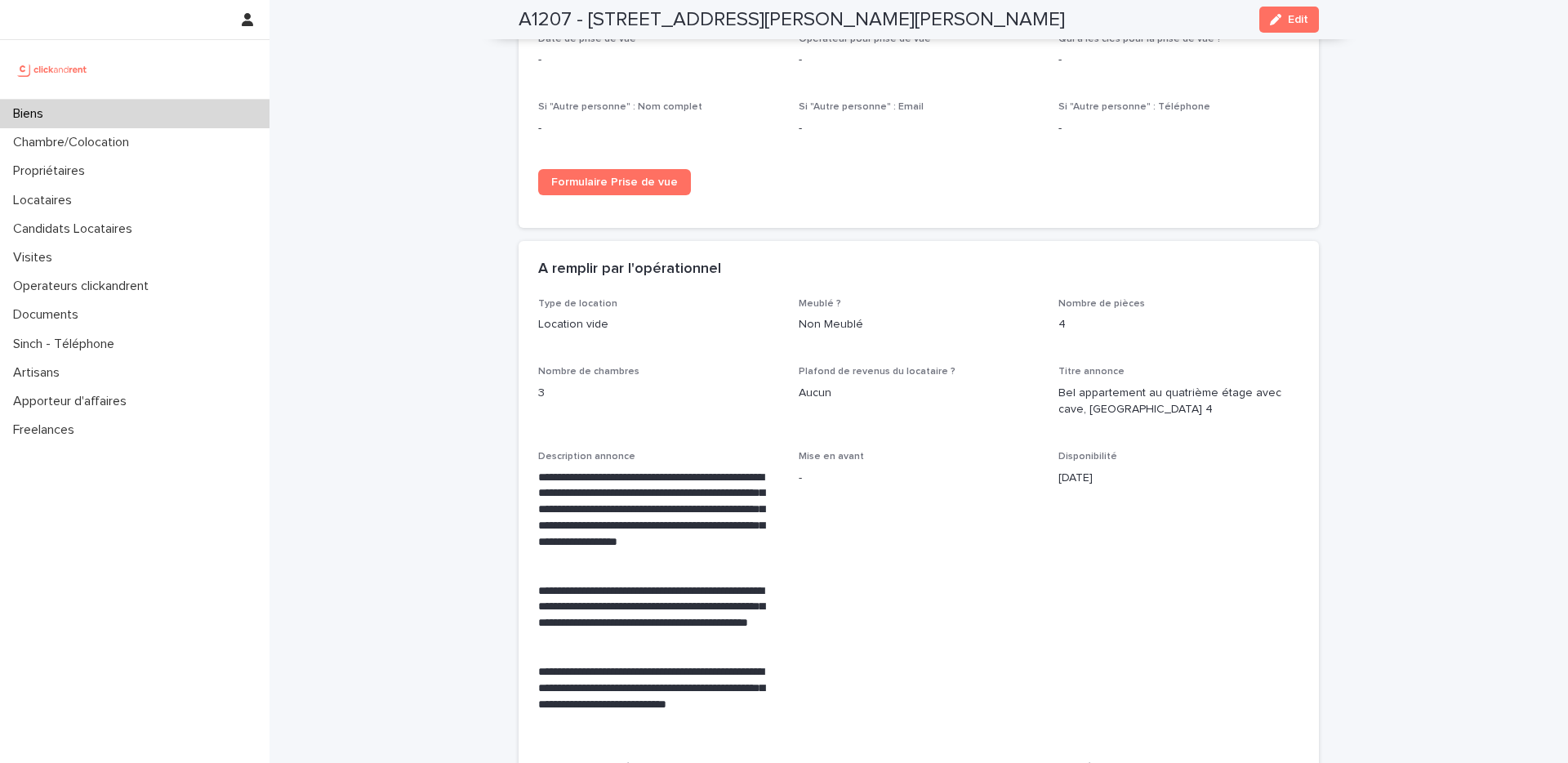
scroll to position [24, 0]
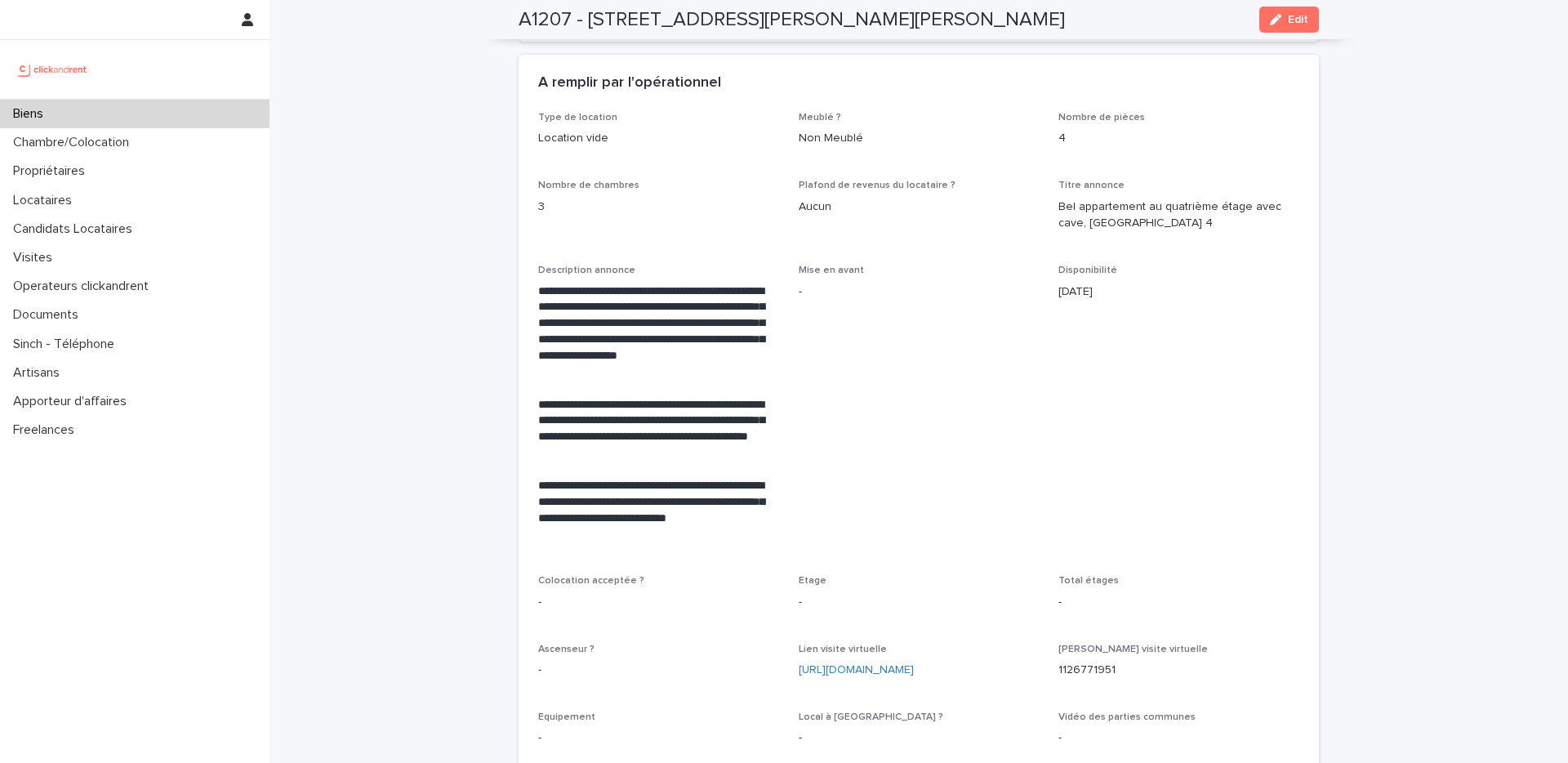
scroll to position [2656, 0]
click at [1270, 17] on icon "button" at bounding box center [1275, 20] width 12 height 12
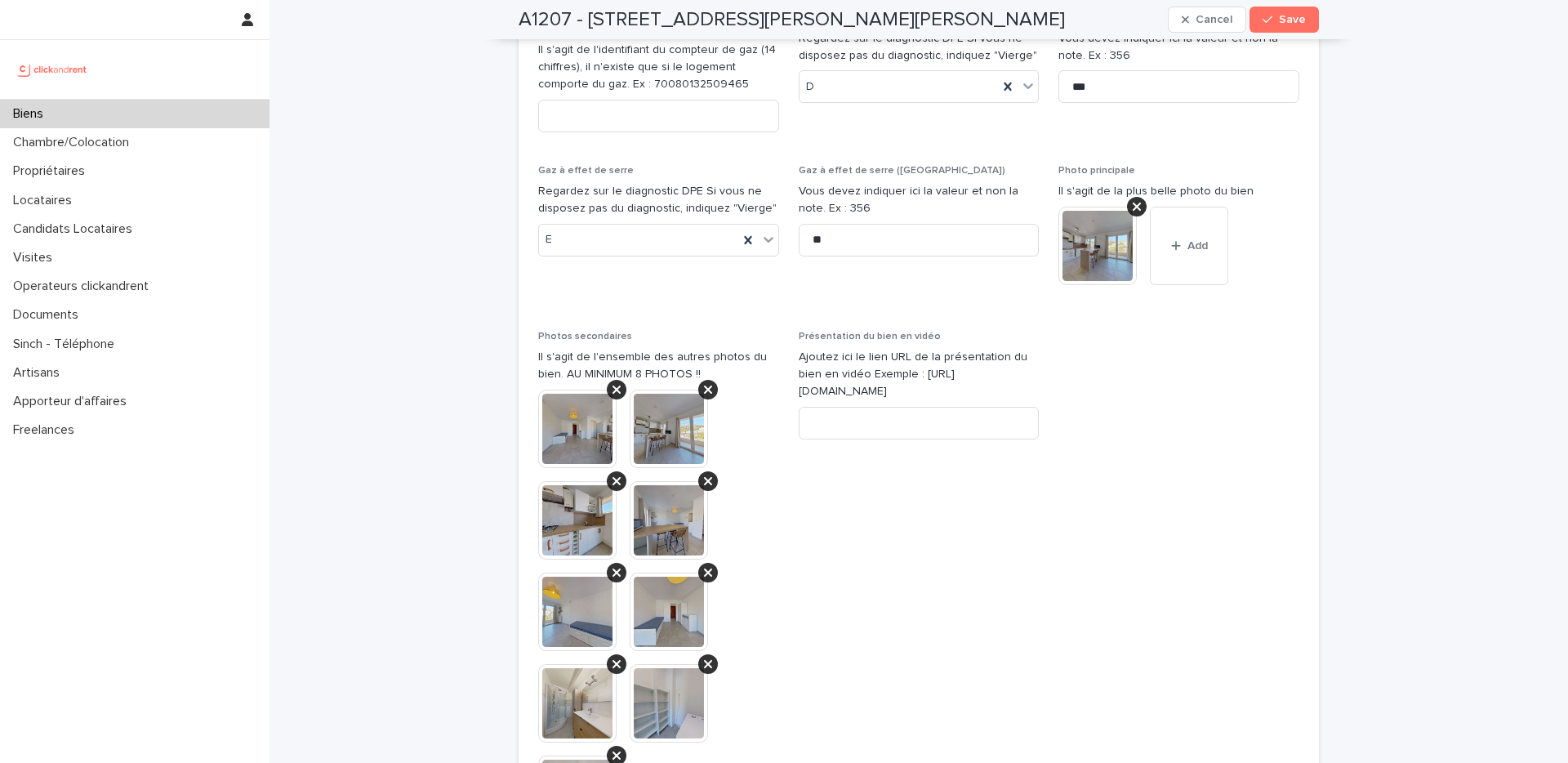
scroll to position [6098, 0]
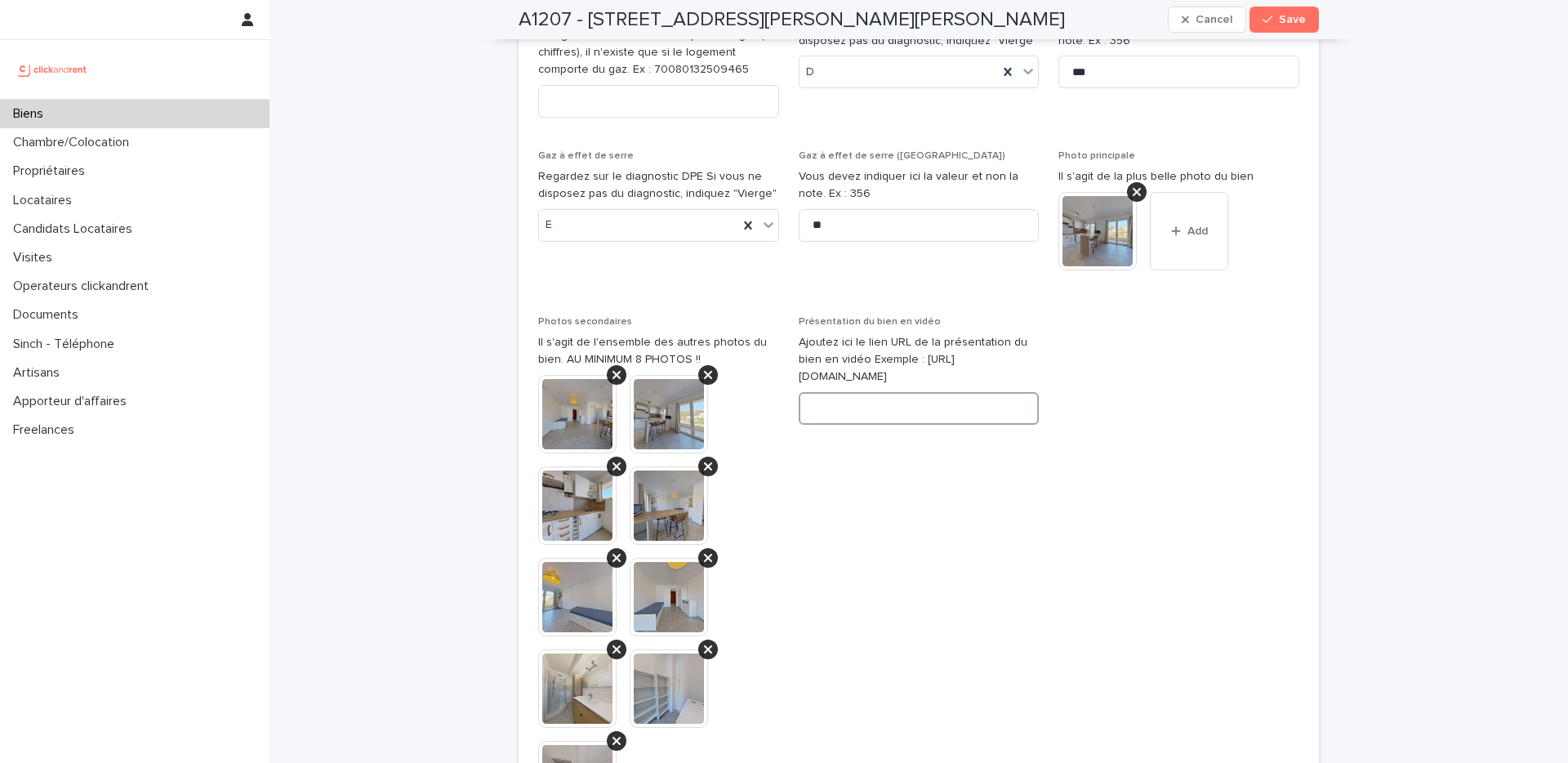
click at [864, 392] on input at bounding box center [919, 409] width 241 height 33
paste input "**********"
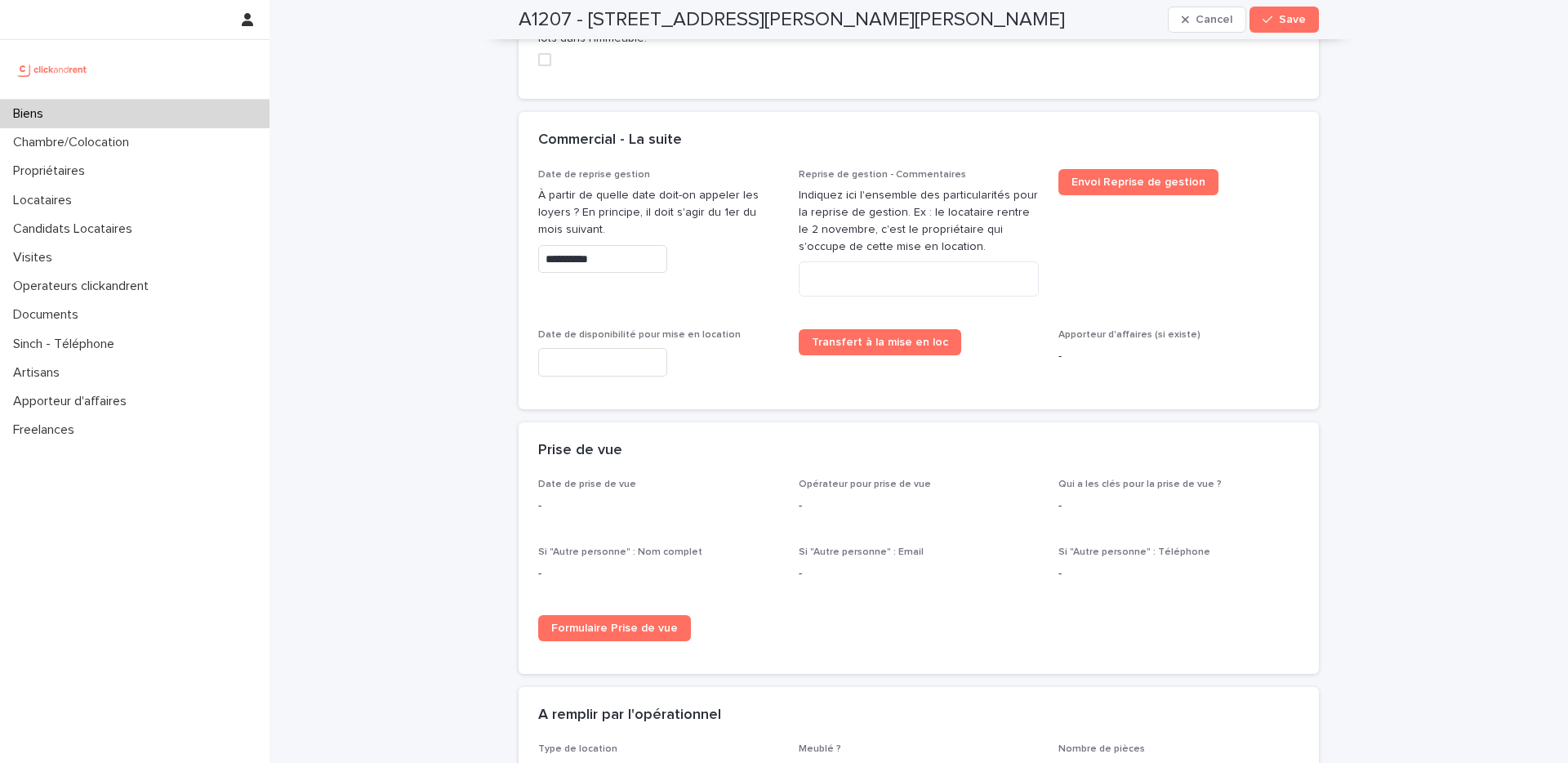
scroll to position [2993, 0]
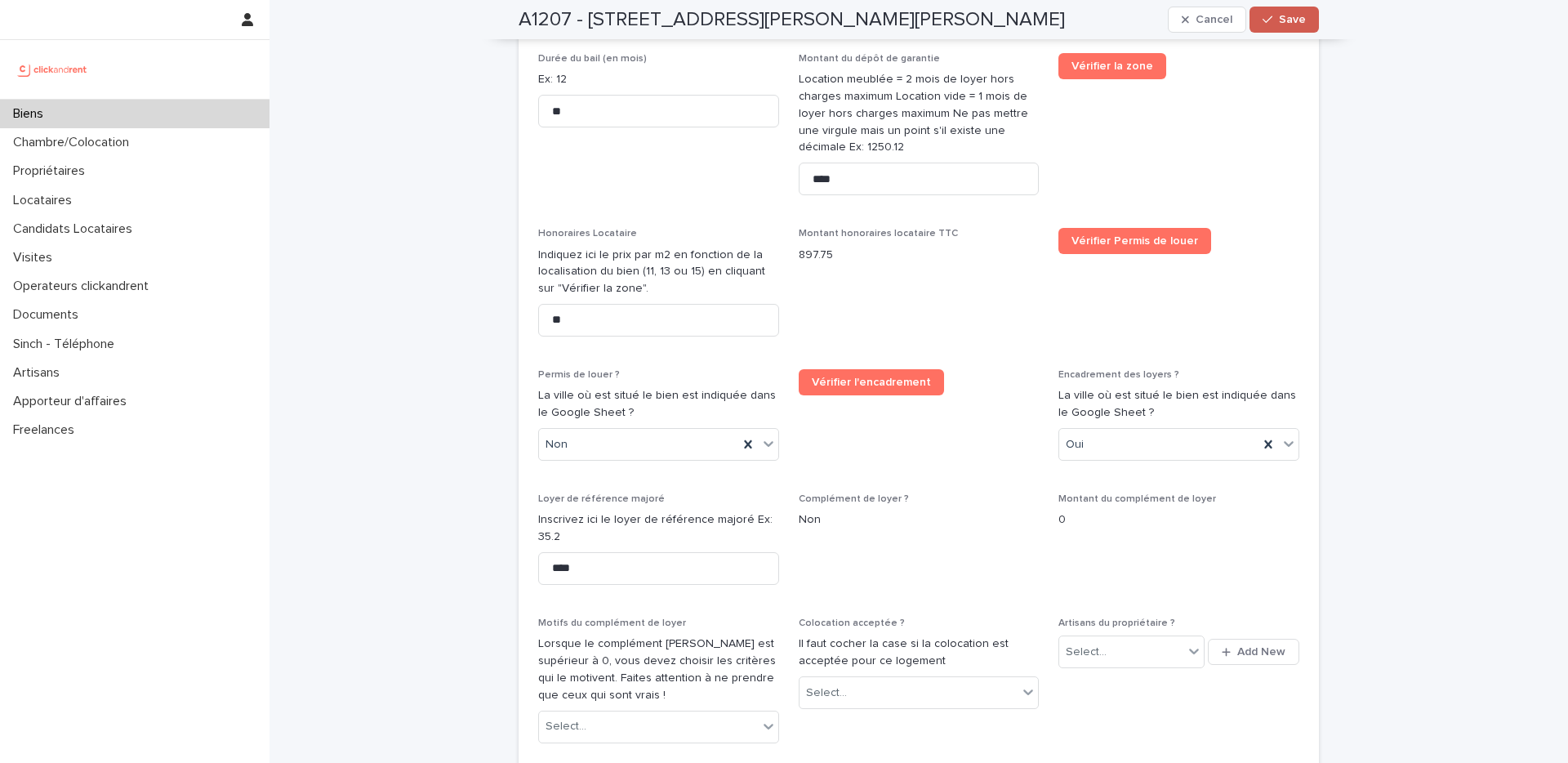
type input "**********"
click at [1288, 14] on span "Save" at bounding box center [1292, 20] width 27 height 12
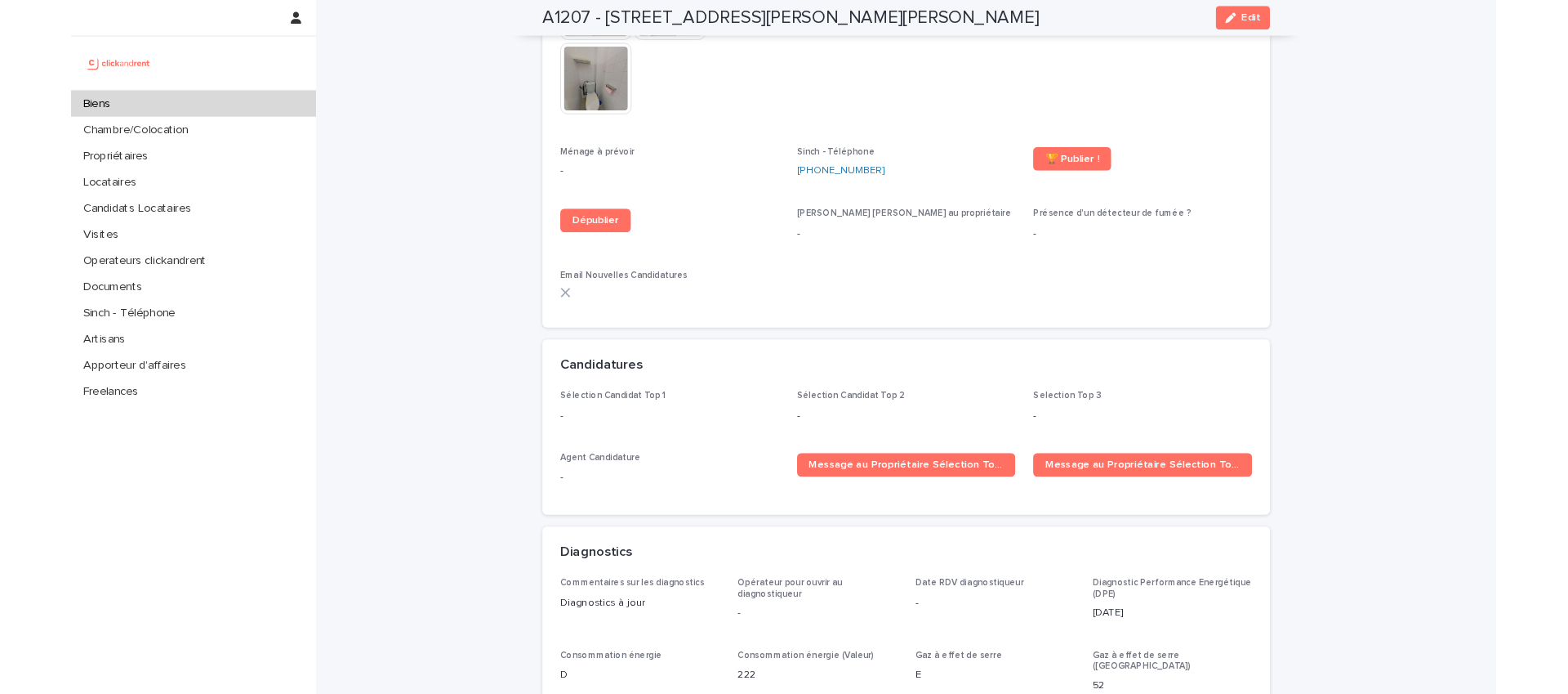
scroll to position [4018, 0]
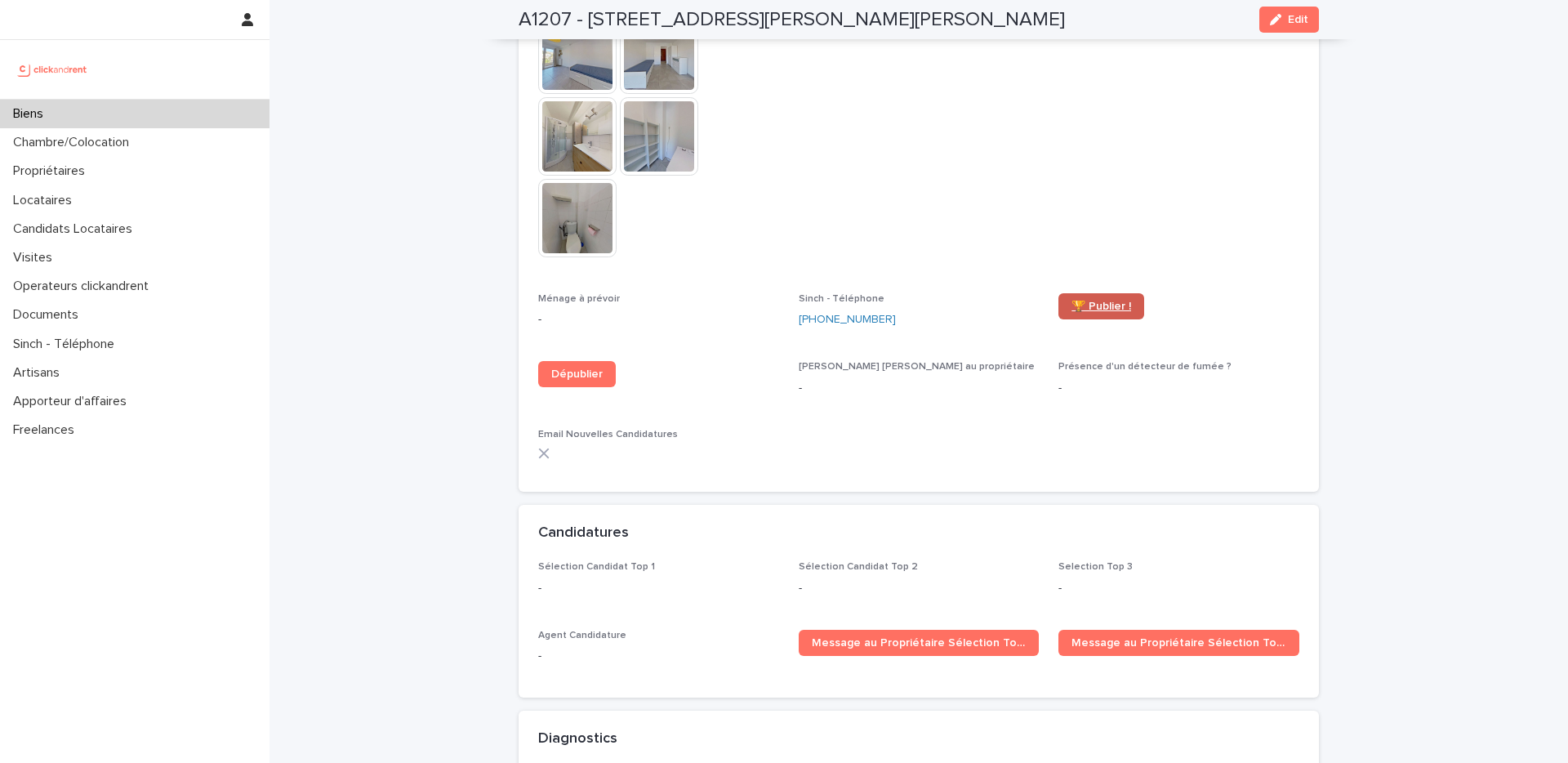
click at [1098, 301] on span "🏆 Publier !" at bounding box center [1102, 307] width 59 height 12
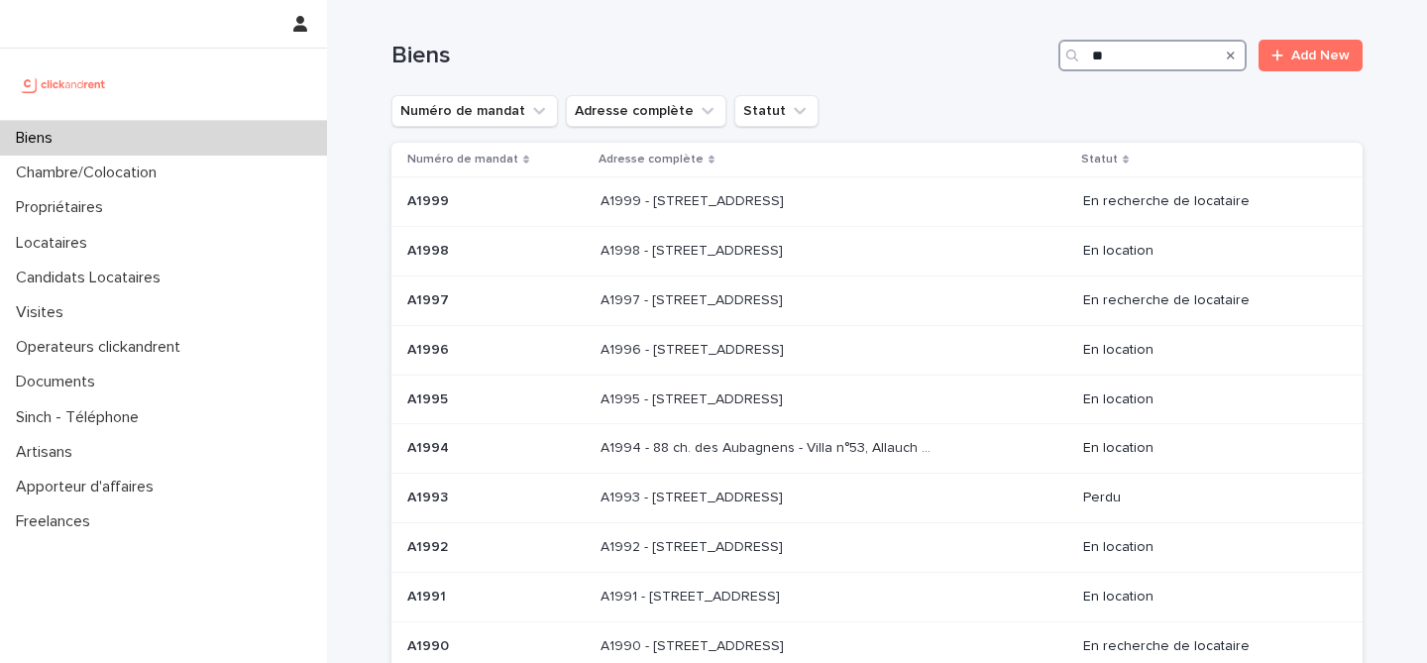
drag, startPoint x: 1055, startPoint y: 50, endPoint x: 1029, endPoint y: 46, distance: 26.1
click at [1020, 50] on div "Biens ** Add New" at bounding box center [877, 56] width 971 height 32
paste input "***"
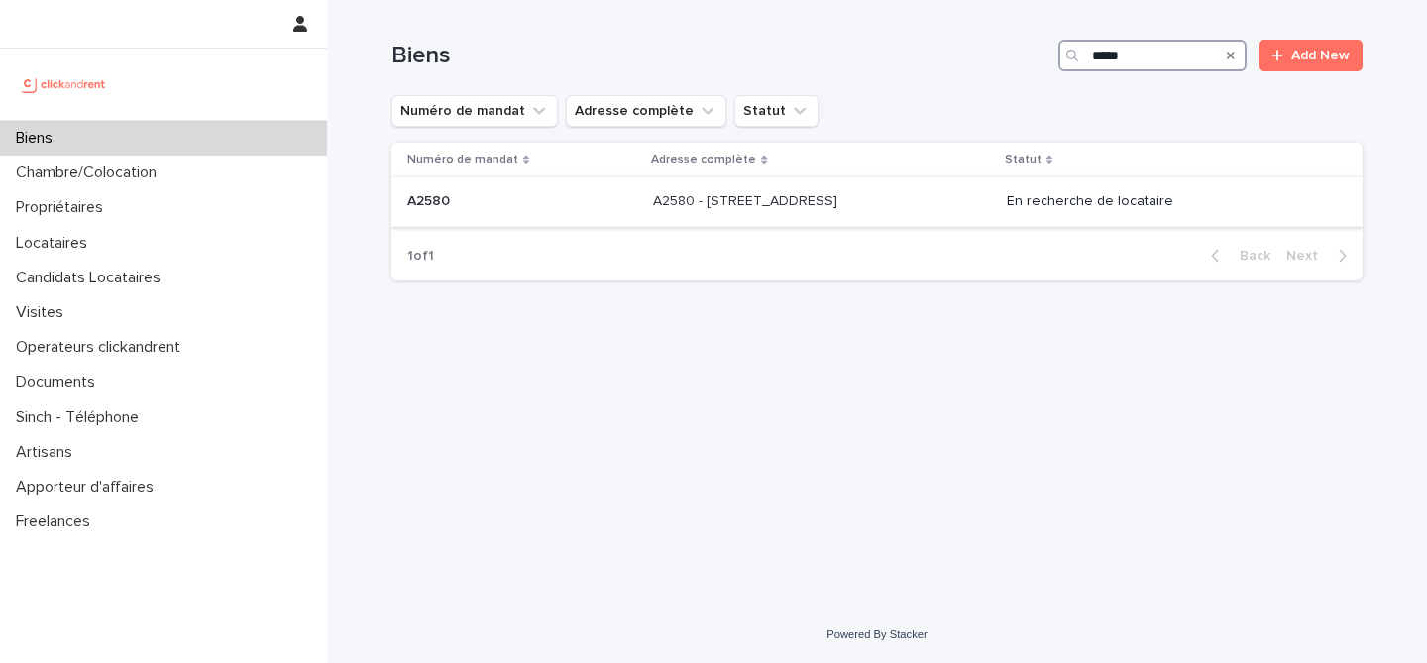
type input "*****"
click at [734, 208] on p "A2580 - [STREET_ADDRESS]" at bounding box center [747, 199] width 188 height 21
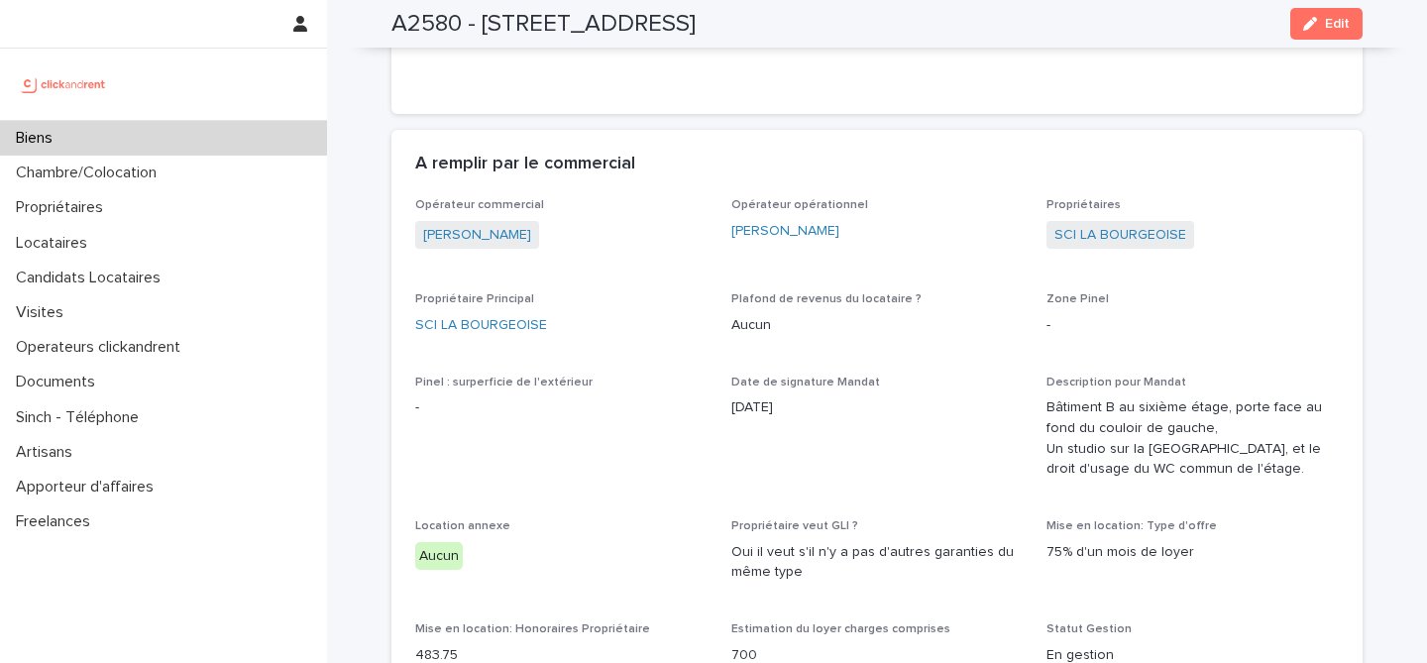
scroll to position [1308, 0]
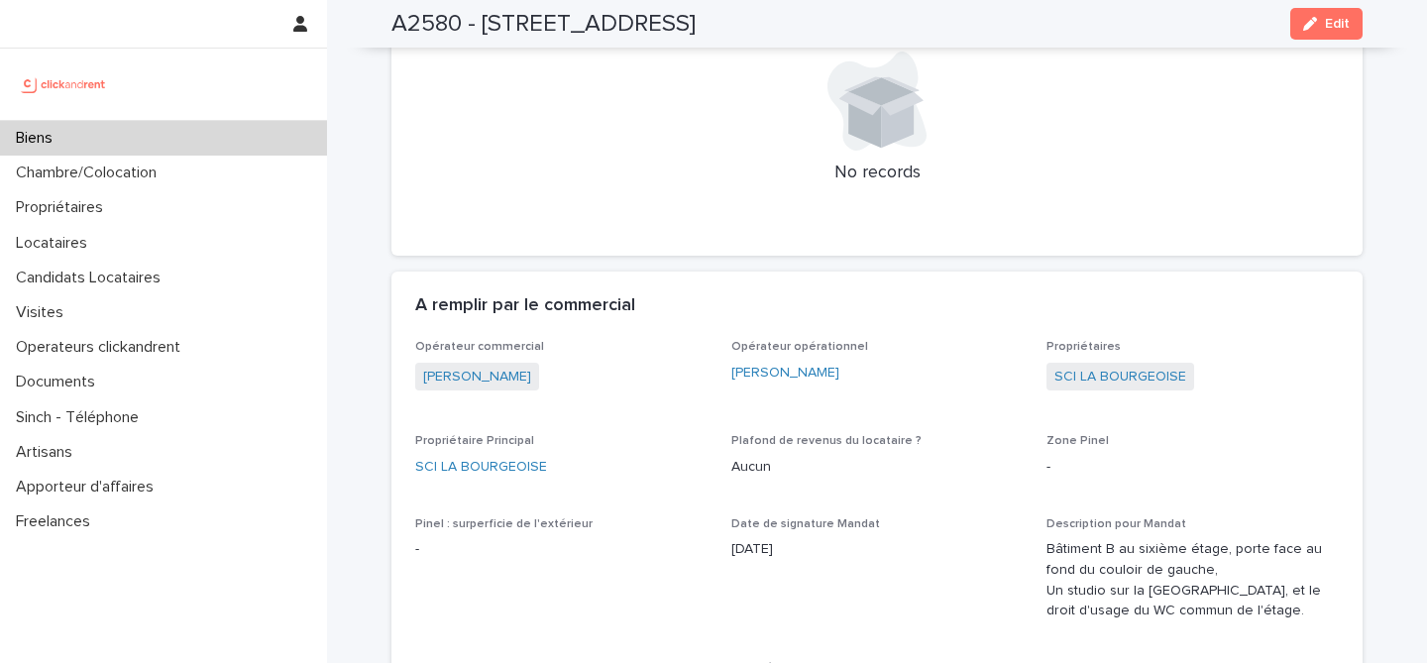
click at [168, 137] on div "Biens" at bounding box center [163, 138] width 327 height 35
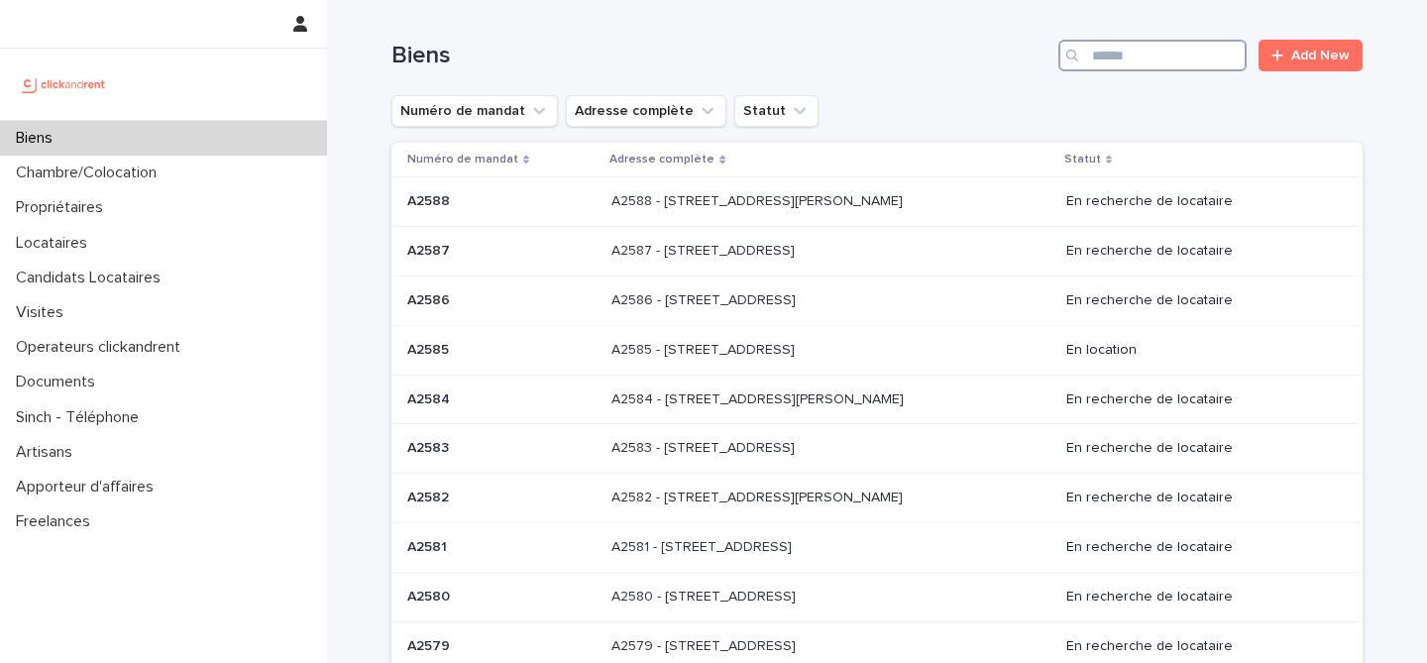
drag, startPoint x: 1106, startPoint y: 54, endPoint x: 1196, endPoint y: 94, distance: 98.9
click at [1105, 53] on input "Search" at bounding box center [1153, 56] width 188 height 32
paste input "*****"
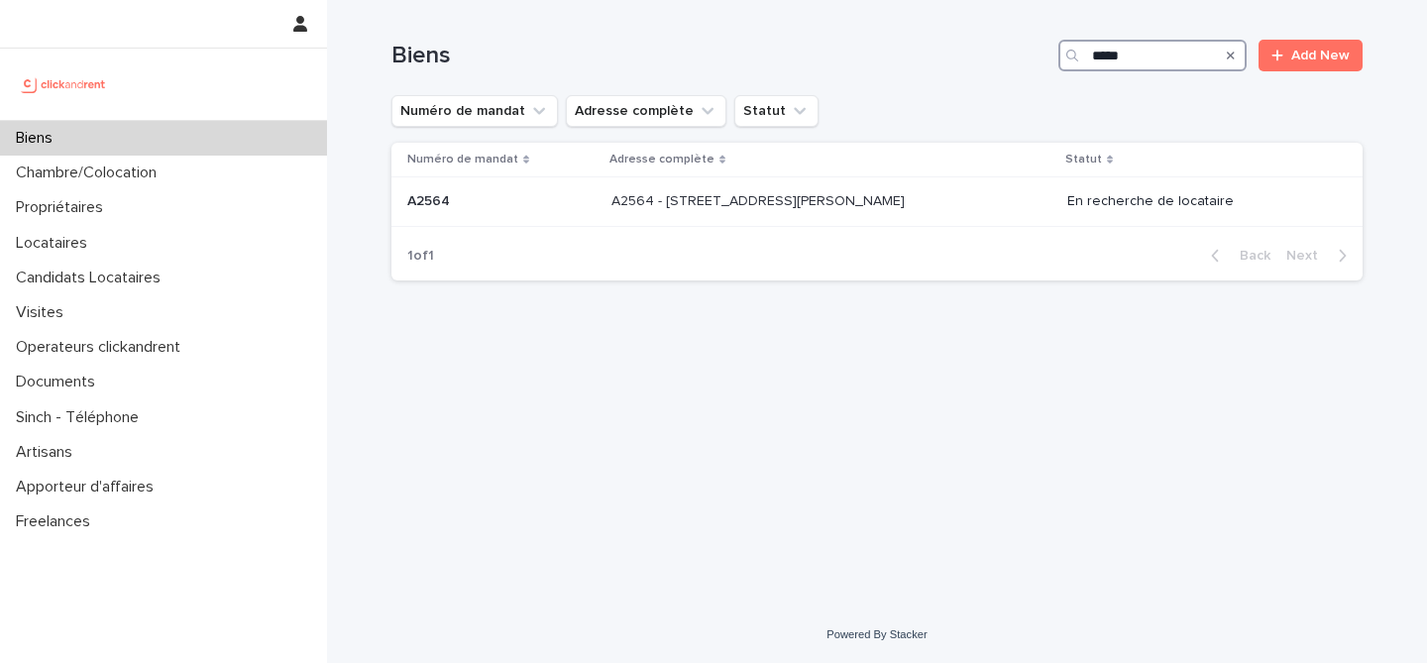
type input "*****"
drag, startPoint x: 840, startPoint y: 45, endPoint x: 831, endPoint y: 109, distance: 65.0
click at [839, 45] on h1 "Biens" at bounding box center [721, 56] width 659 height 29
click at [796, 413] on div "Loading... Saving… Loading... Saving… Biens ***** Add New Numéro de mandat Adre…" at bounding box center [877, 278] width 991 height 557
click at [702, 194] on p "A2564 - [STREET_ADDRESS][PERSON_NAME]" at bounding box center [760, 199] width 297 height 21
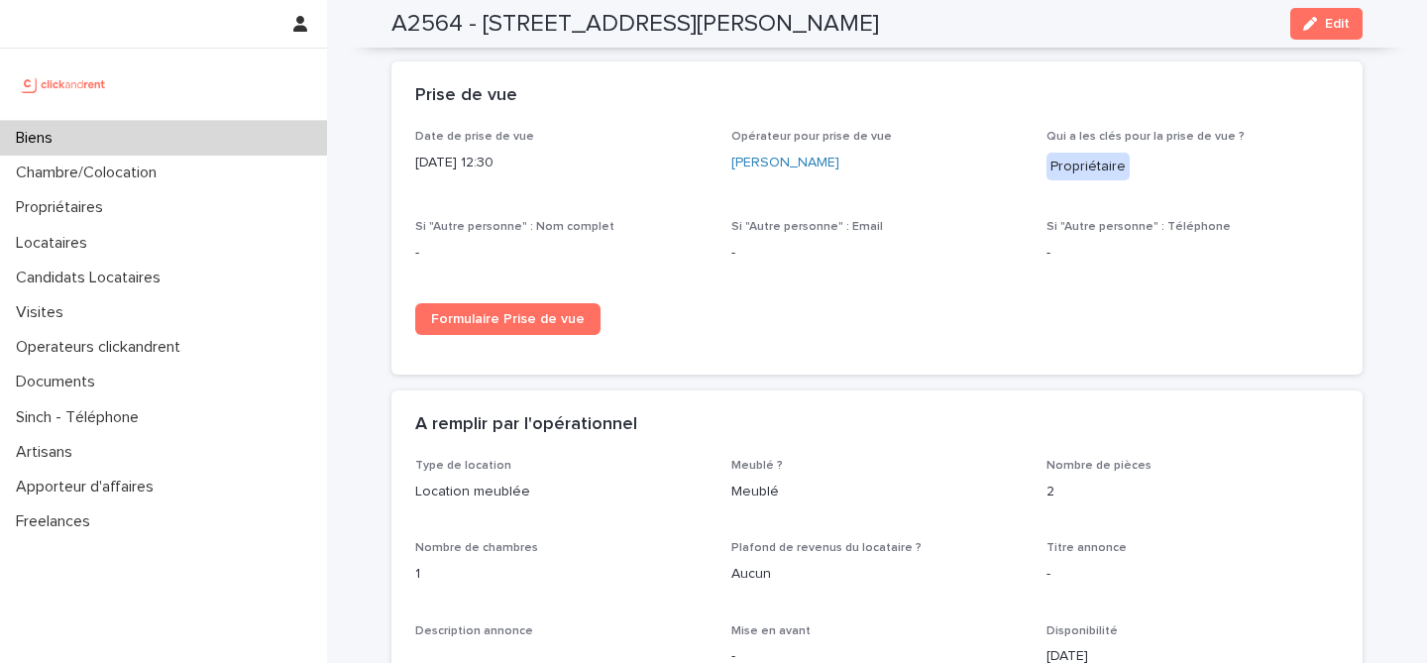
scroll to position [2901, 0]
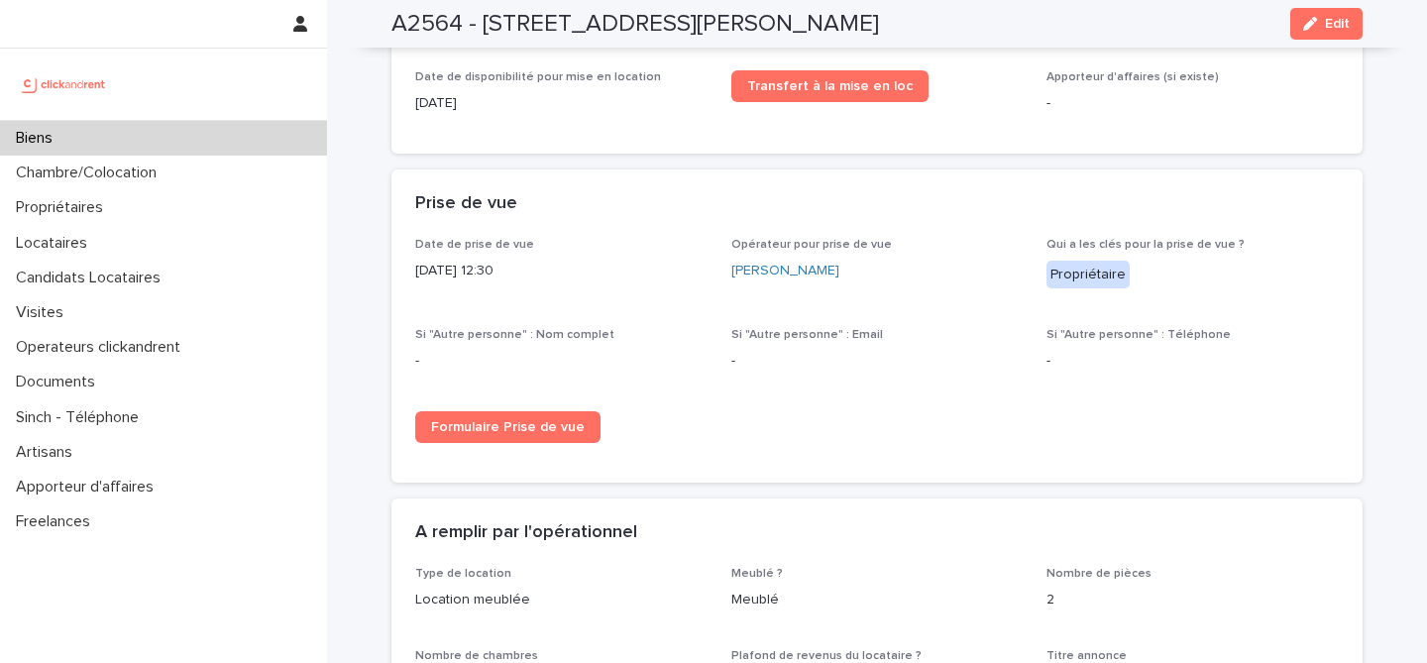
click at [1294, 238] on p "Qui a les clés pour la prise de vue ?" at bounding box center [1193, 245] width 292 height 14
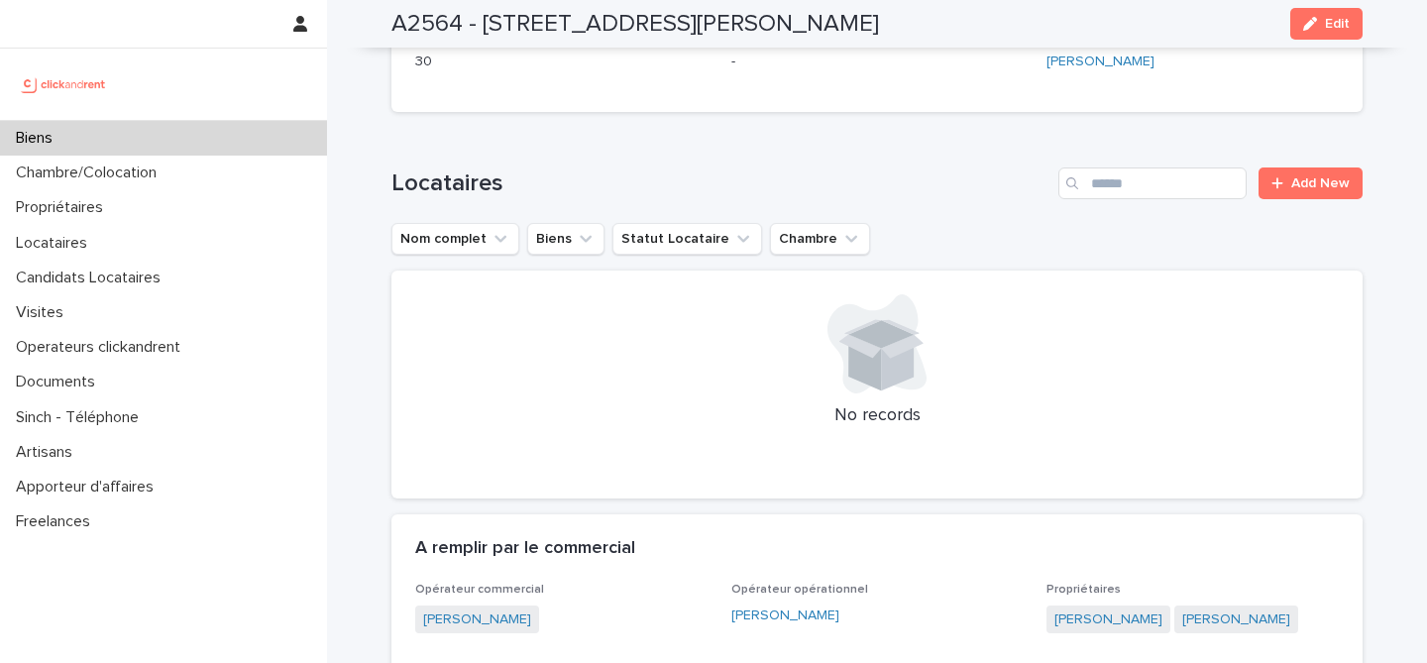
scroll to position [0, 0]
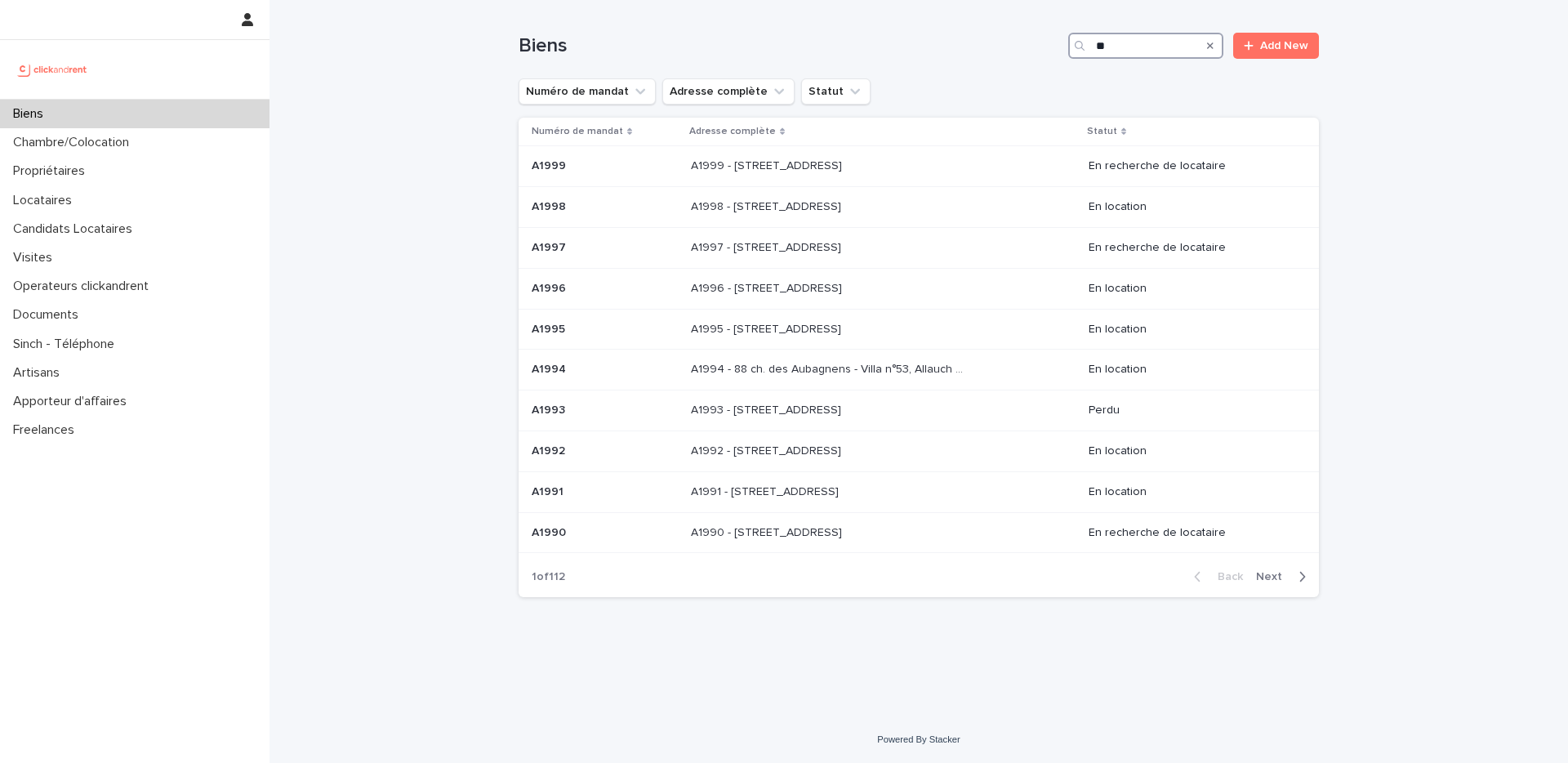
drag, startPoint x: 1119, startPoint y: 50, endPoint x: 1078, endPoint y: 52, distance: 41.0
click at [1080, 49] on div "**" at bounding box center [1146, 46] width 155 height 26
paste input "***"
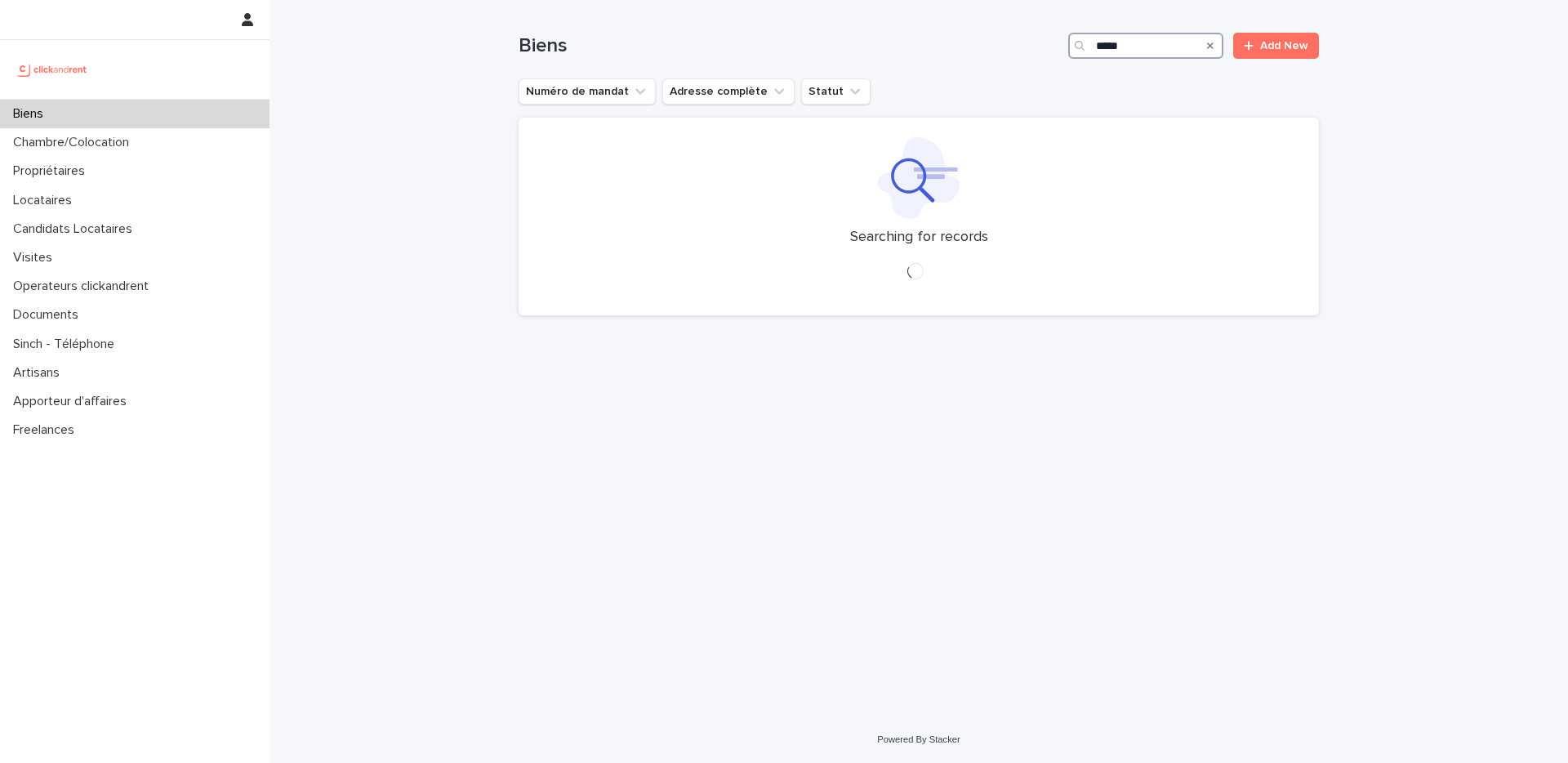
type input "*****"
click at [944, 81] on div "Numéro de mandat Adresse complète Statut" at bounding box center [918, 91] width 800 height 26
click at [931, 432] on div "Loading... Saving… Loading... Saving… Biens ***** Add New Numéro de mandat Adre…" at bounding box center [919, 338] width 817 height 676
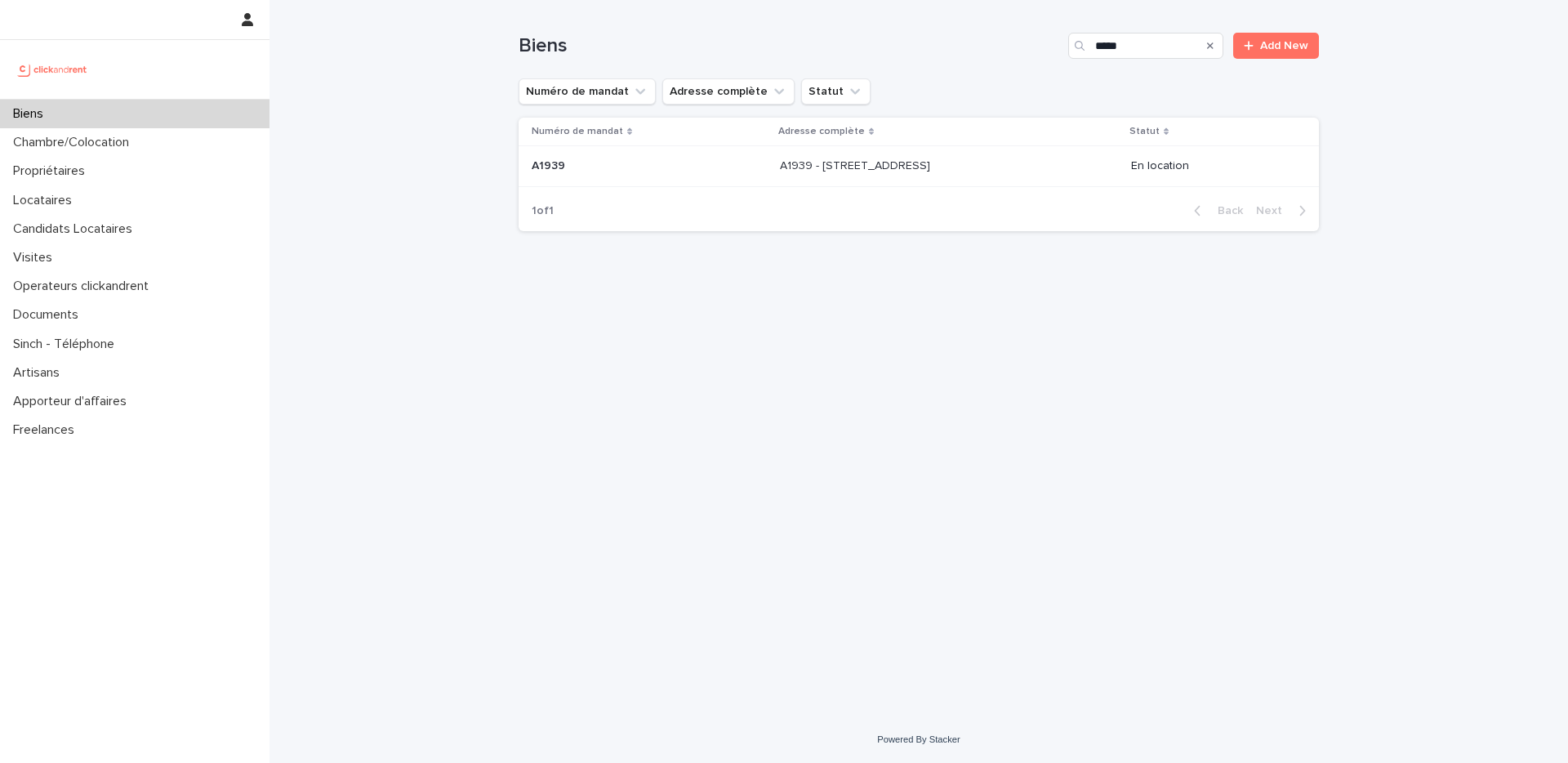
click at [730, 164] on p at bounding box center [648, 166] width 235 height 14
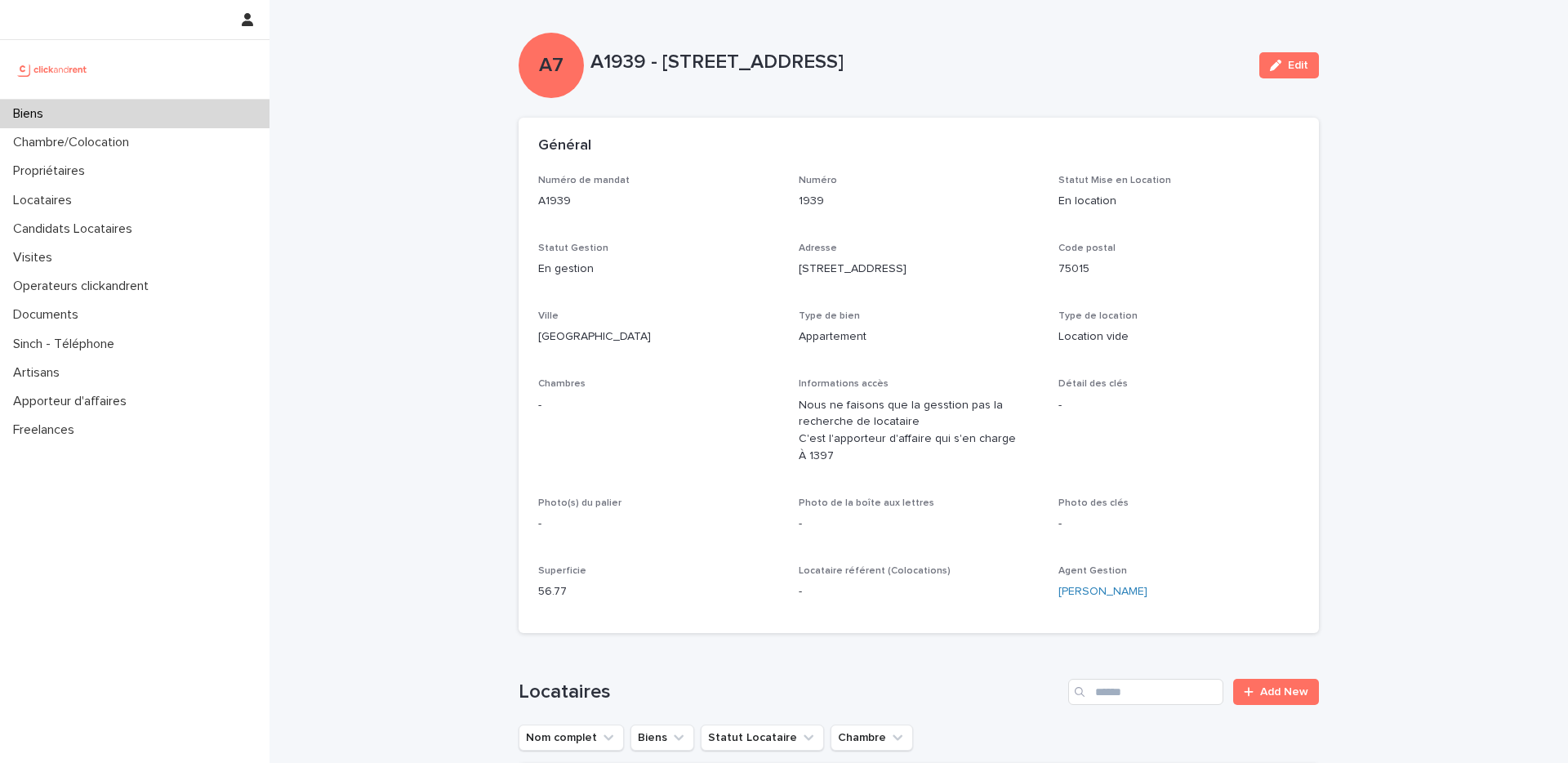
click at [93, 116] on div "Biens" at bounding box center [134, 114] width 269 height 29
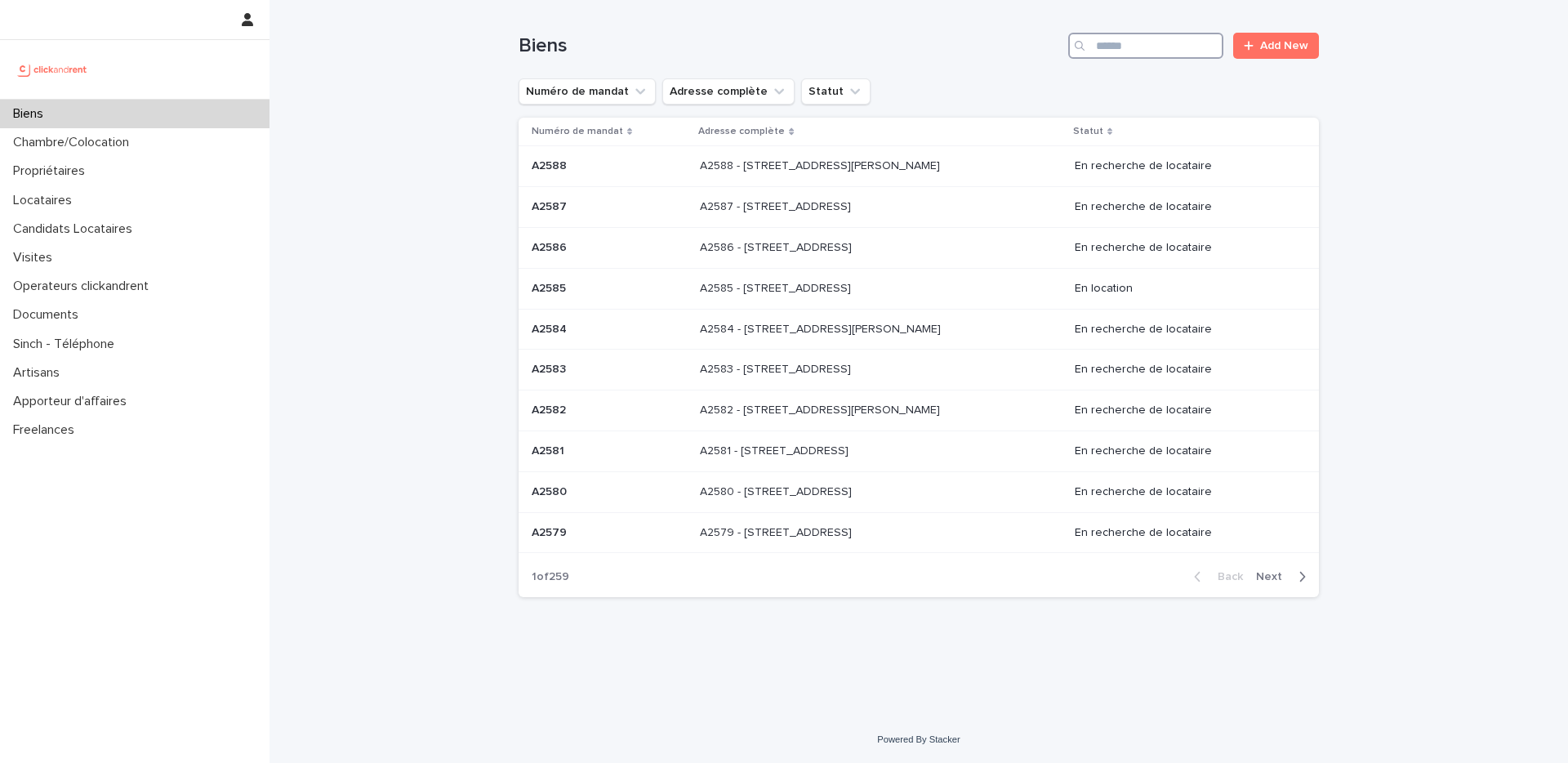
click at [1131, 49] on input "Search" at bounding box center [1146, 46] width 155 height 26
paste input "****"
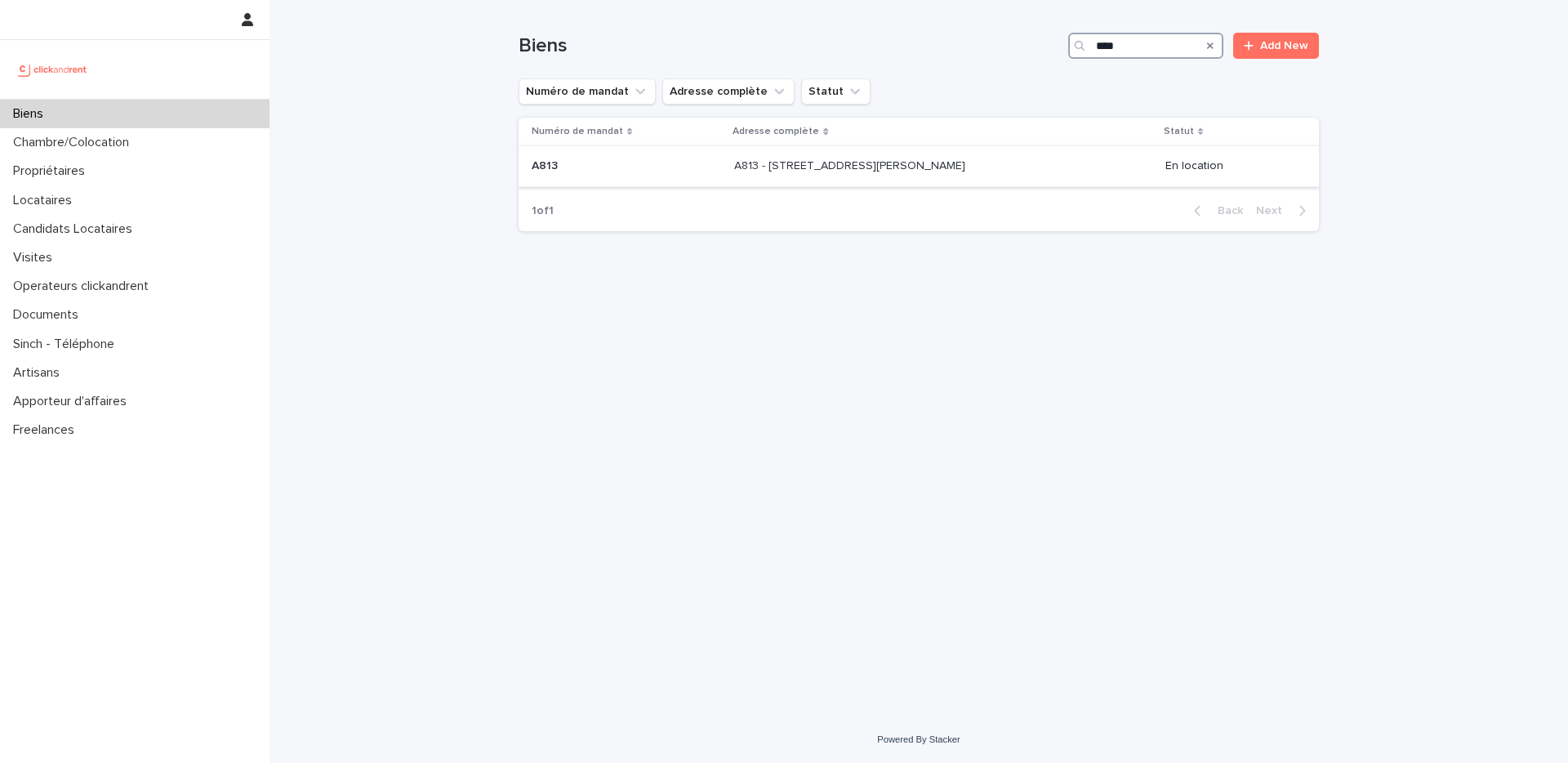
type input "****"
click at [849, 165] on p "A813 - 67 rue Barthélémy Danjou, Boulogne-Billancourt 92100" at bounding box center [851, 164] width 234 height 17
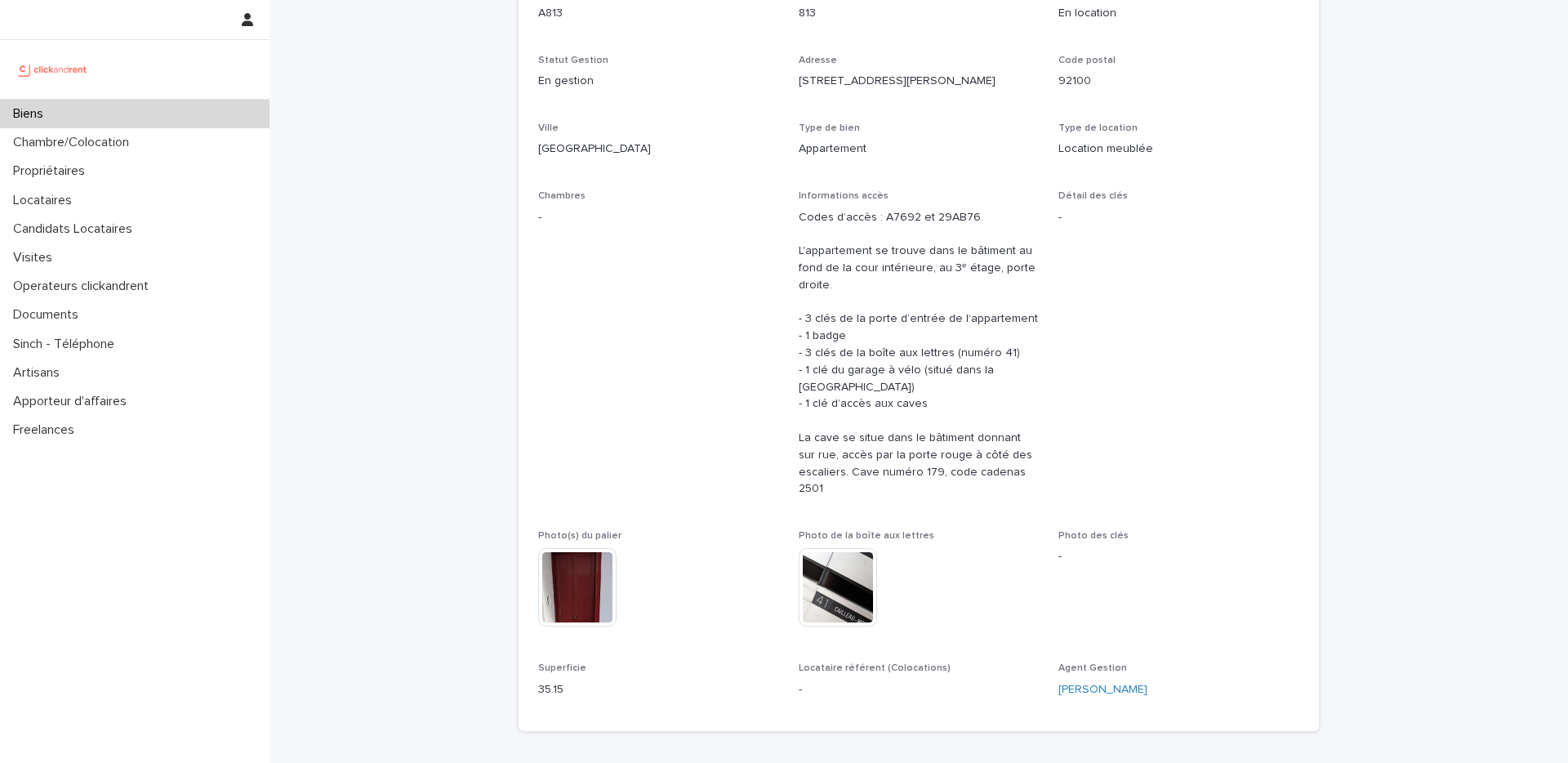
scroll to position [748, 0]
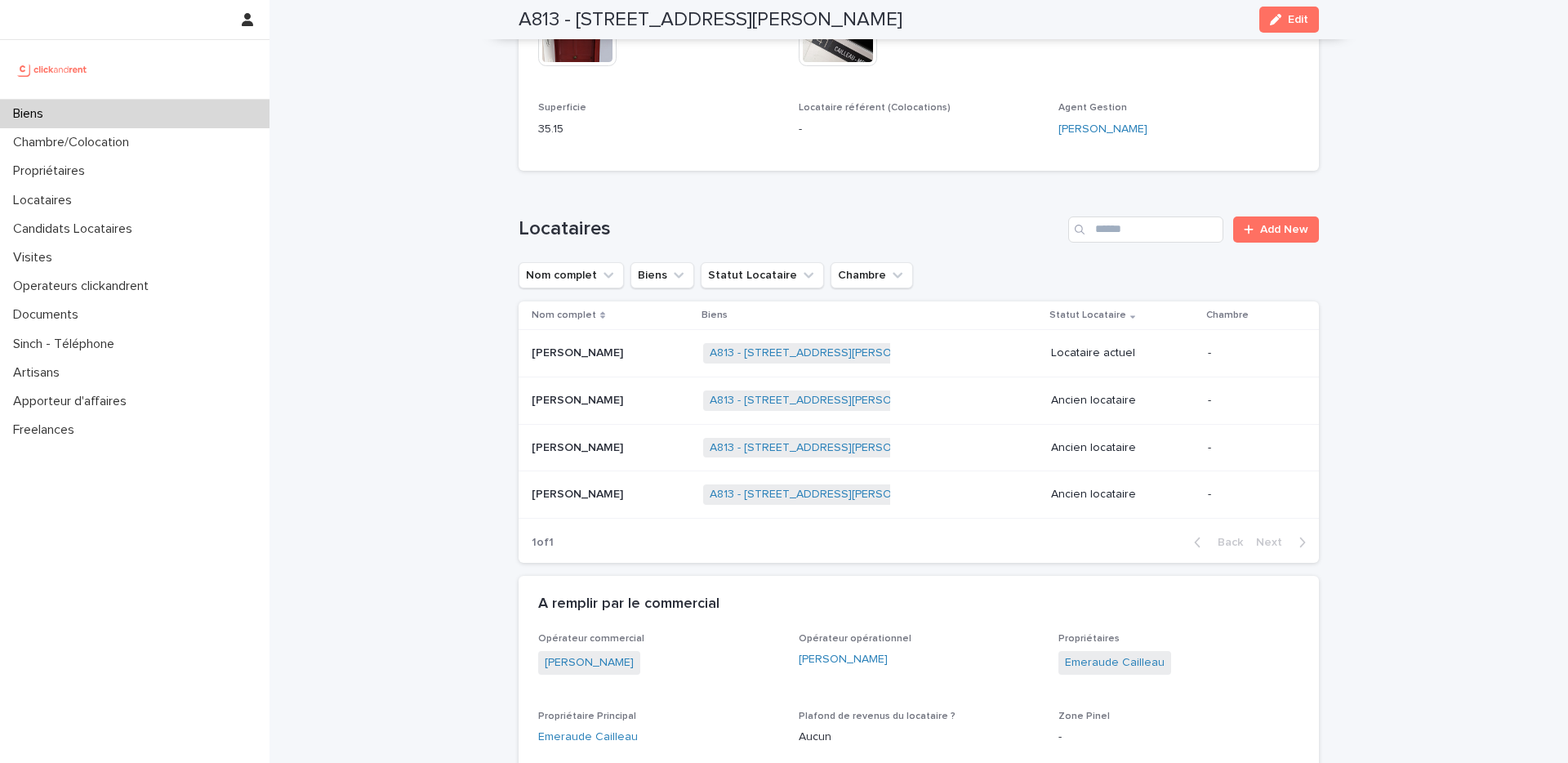
click at [116, 120] on div "Biens" at bounding box center [134, 114] width 269 height 29
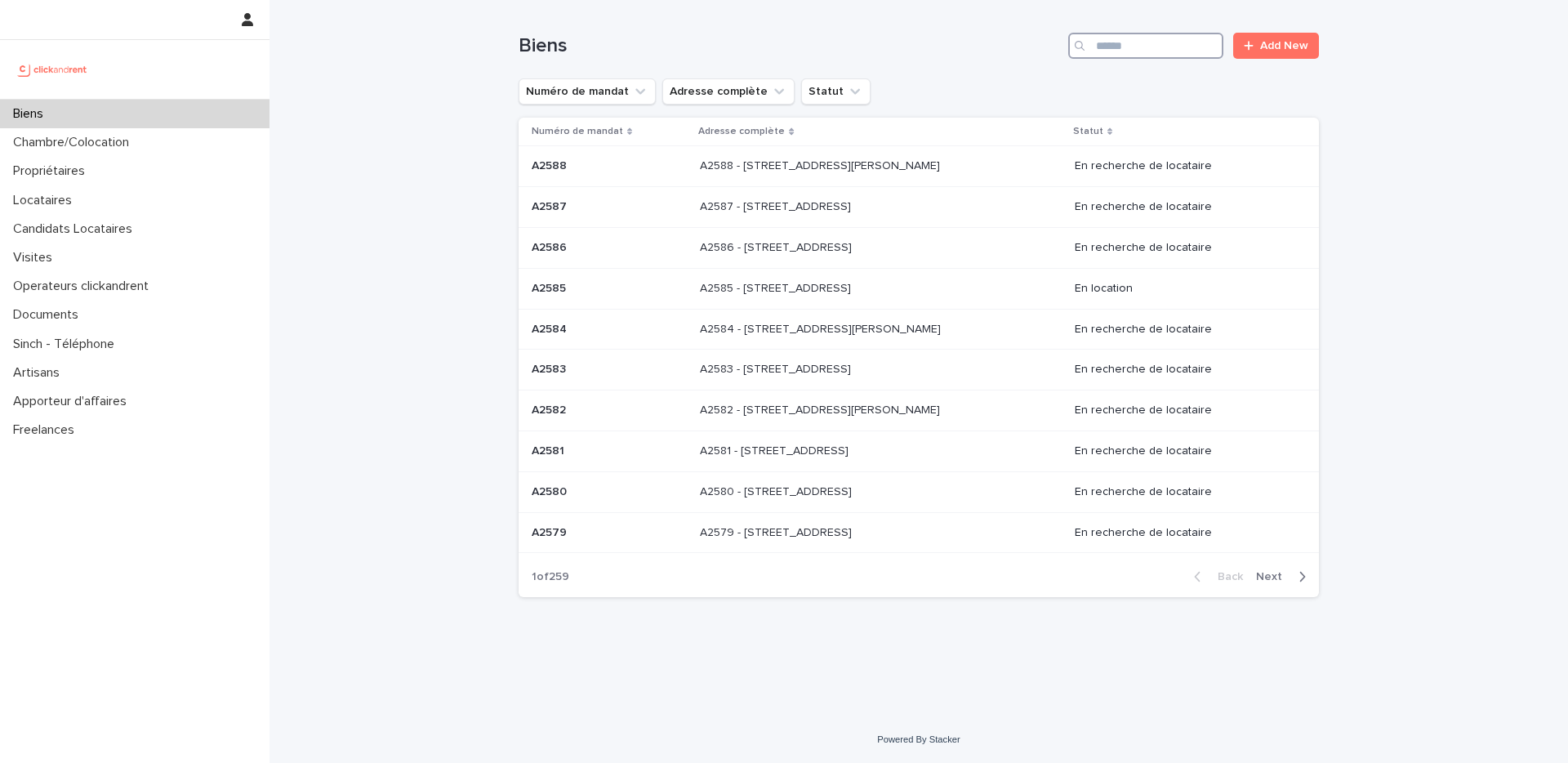
click at [1129, 49] on input "Search" at bounding box center [1146, 46] width 155 height 26
paste input "*****"
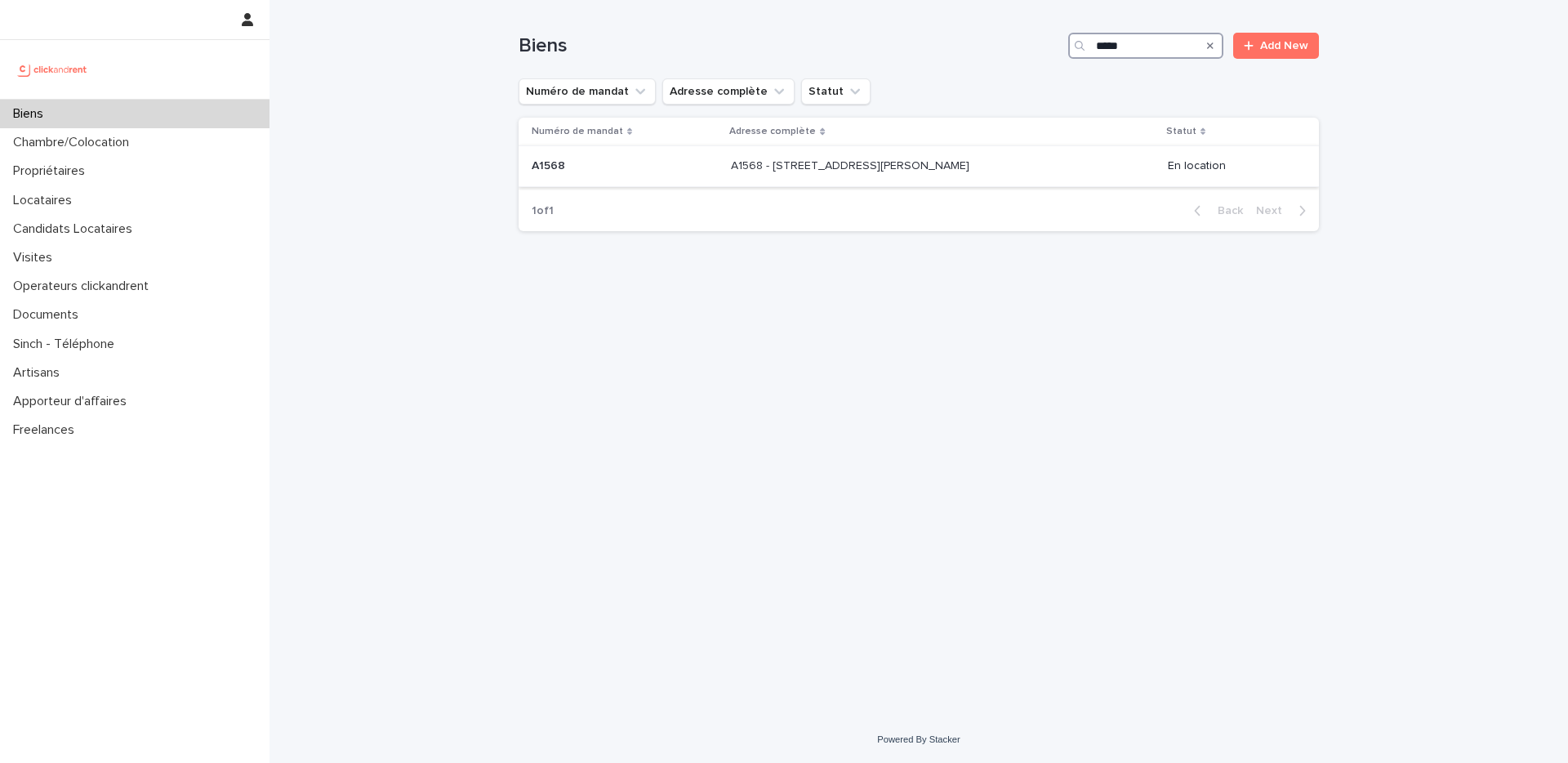
type input "*****"
click at [782, 173] on div "A1568 - 9 ter Rue Jean Rodier, Toulouse 31400 A1568 - 9 ter Rue Jean Rodier, To…" at bounding box center [943, 166] width 424 height 27
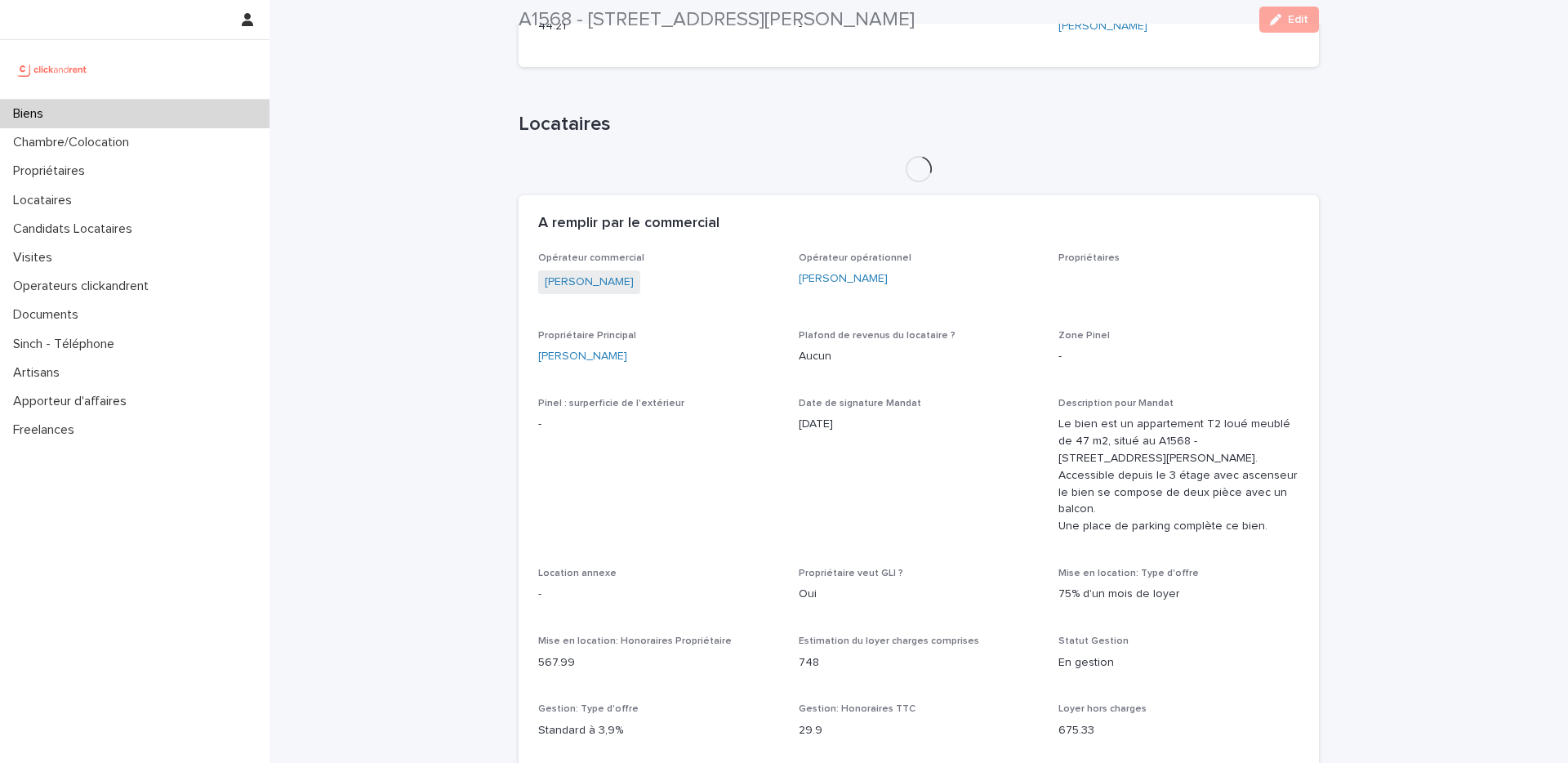
scroll to position [747, 0]
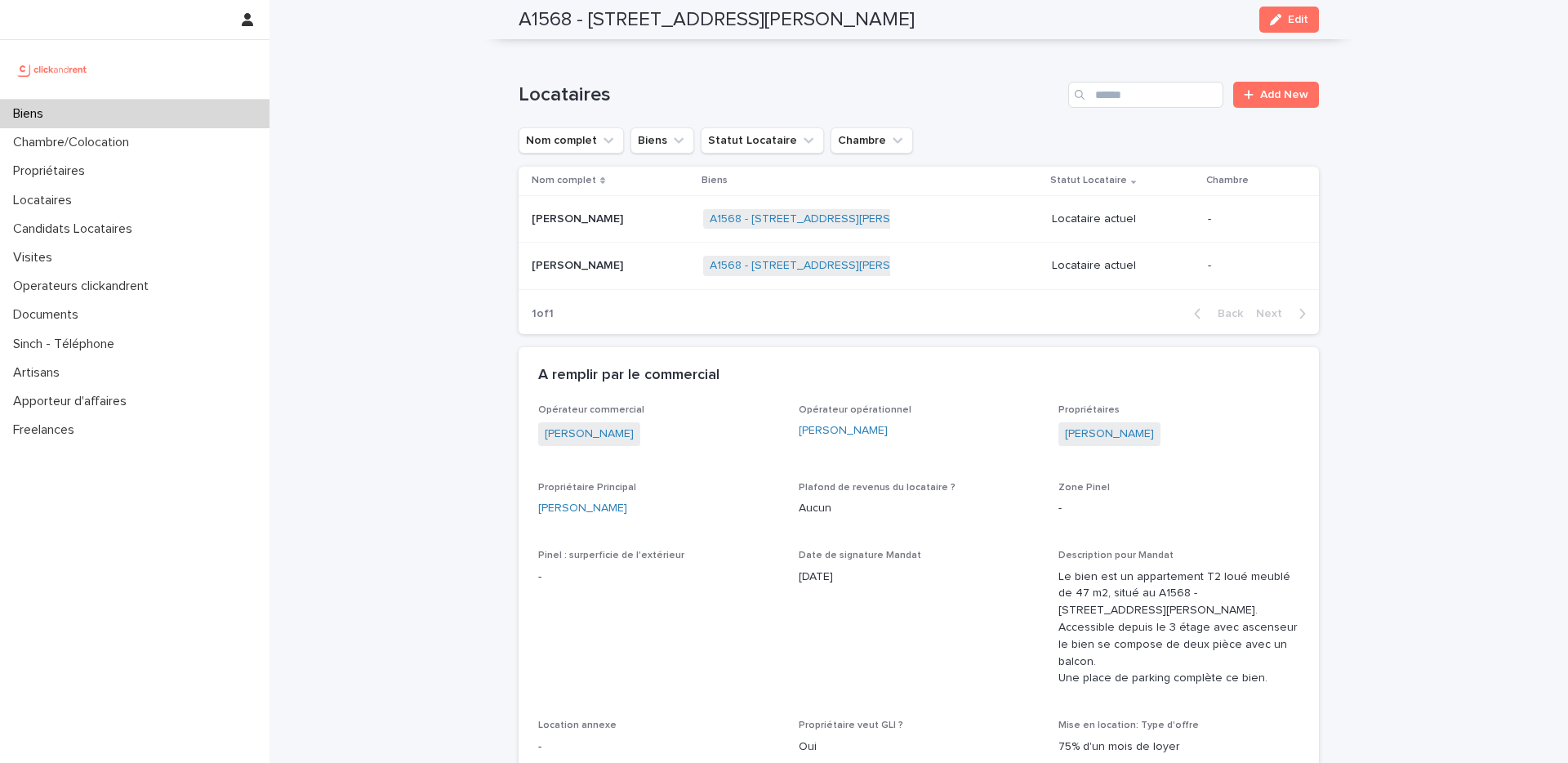
click at [56, 113] on p "Biens" at bounding box center [31, 114] width 49 height 16
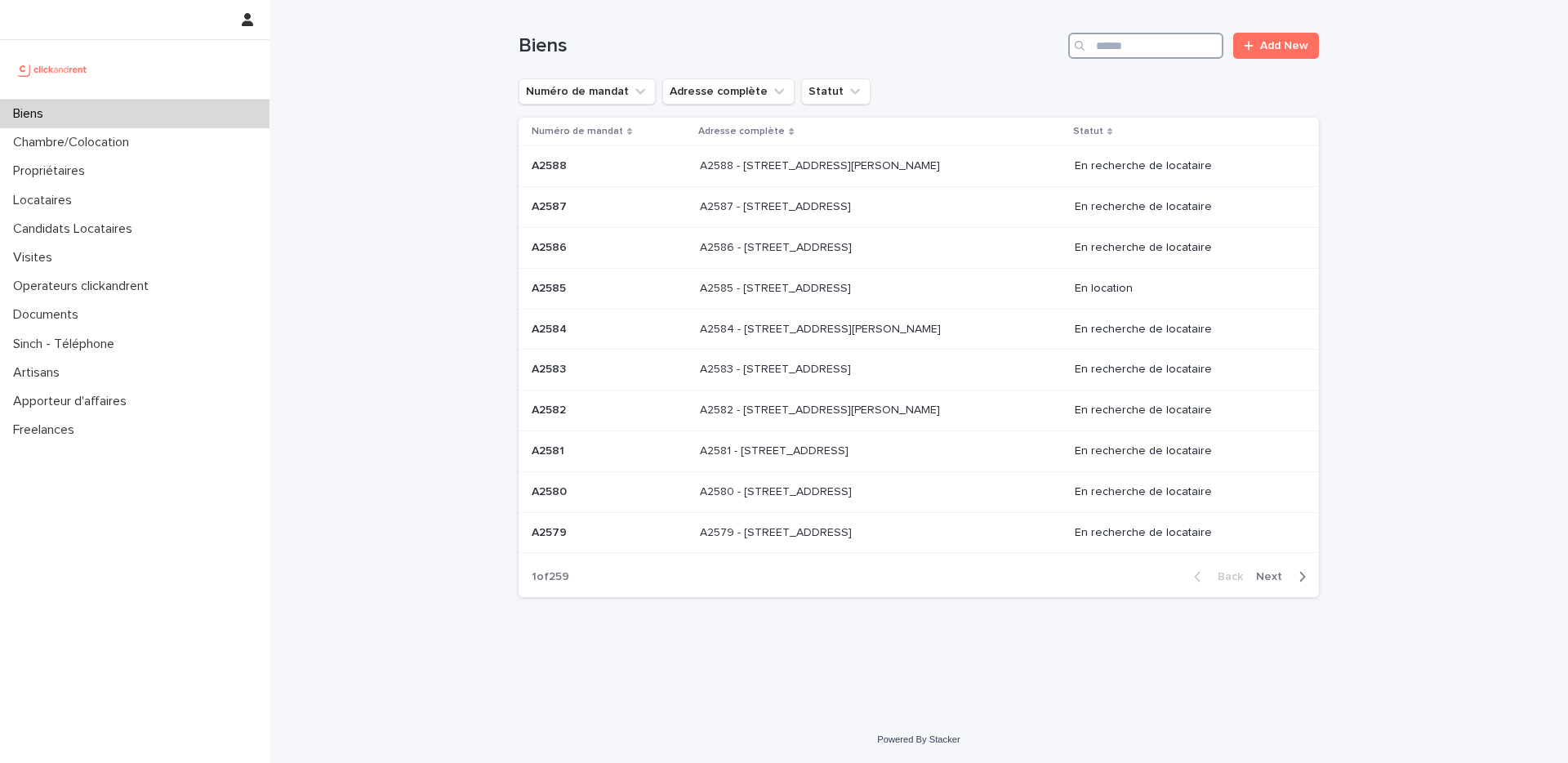
click at [1151, 49] on input "Search" at bounding box center [1146, 46] width 155 height 26
paste input "*****"
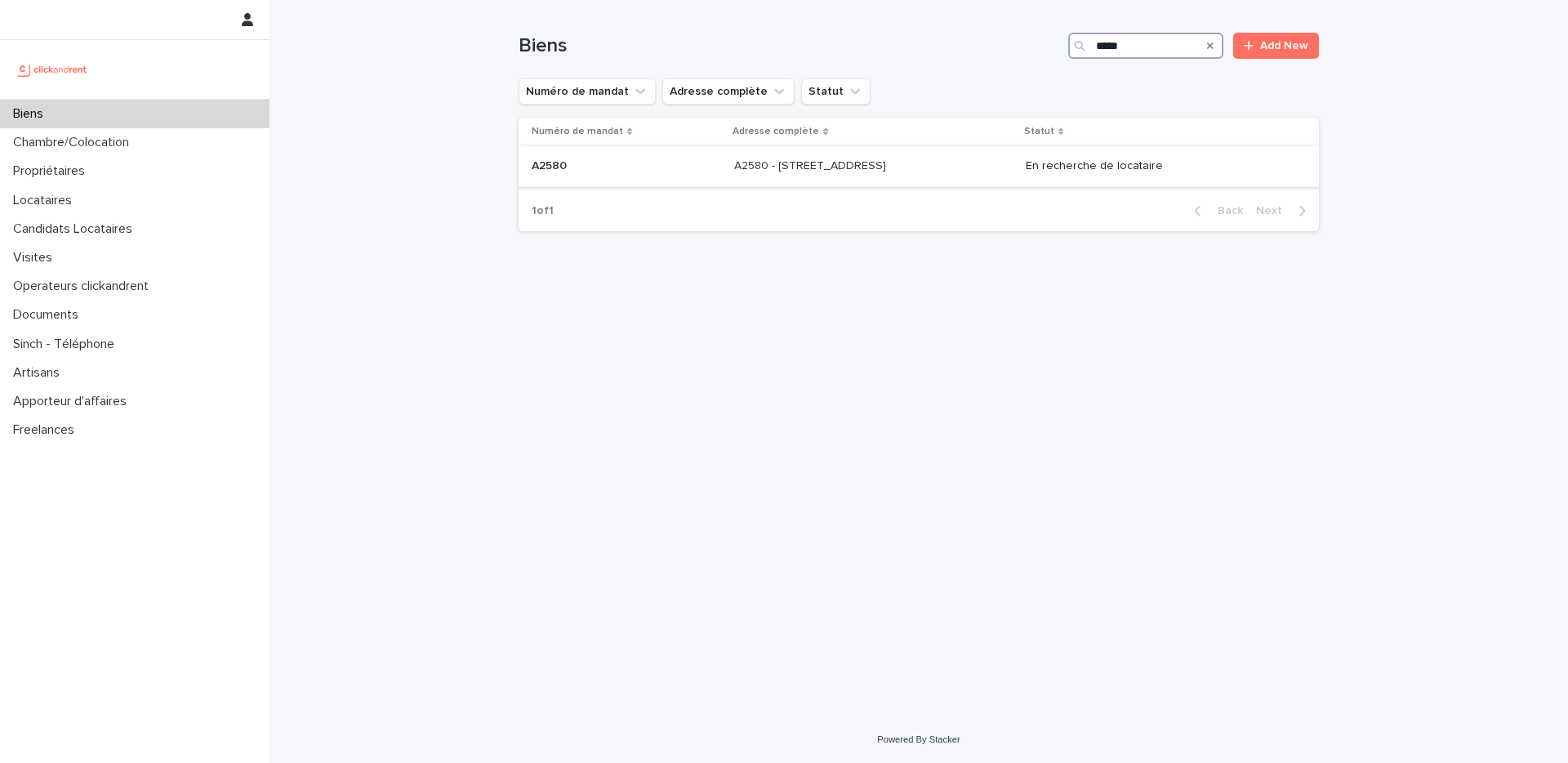
type input "*****"
click at [875, 170] on p "A2580 - 59 rue Lepic, Paris 75018" at bounding box center [812, 164] width 155 height 17
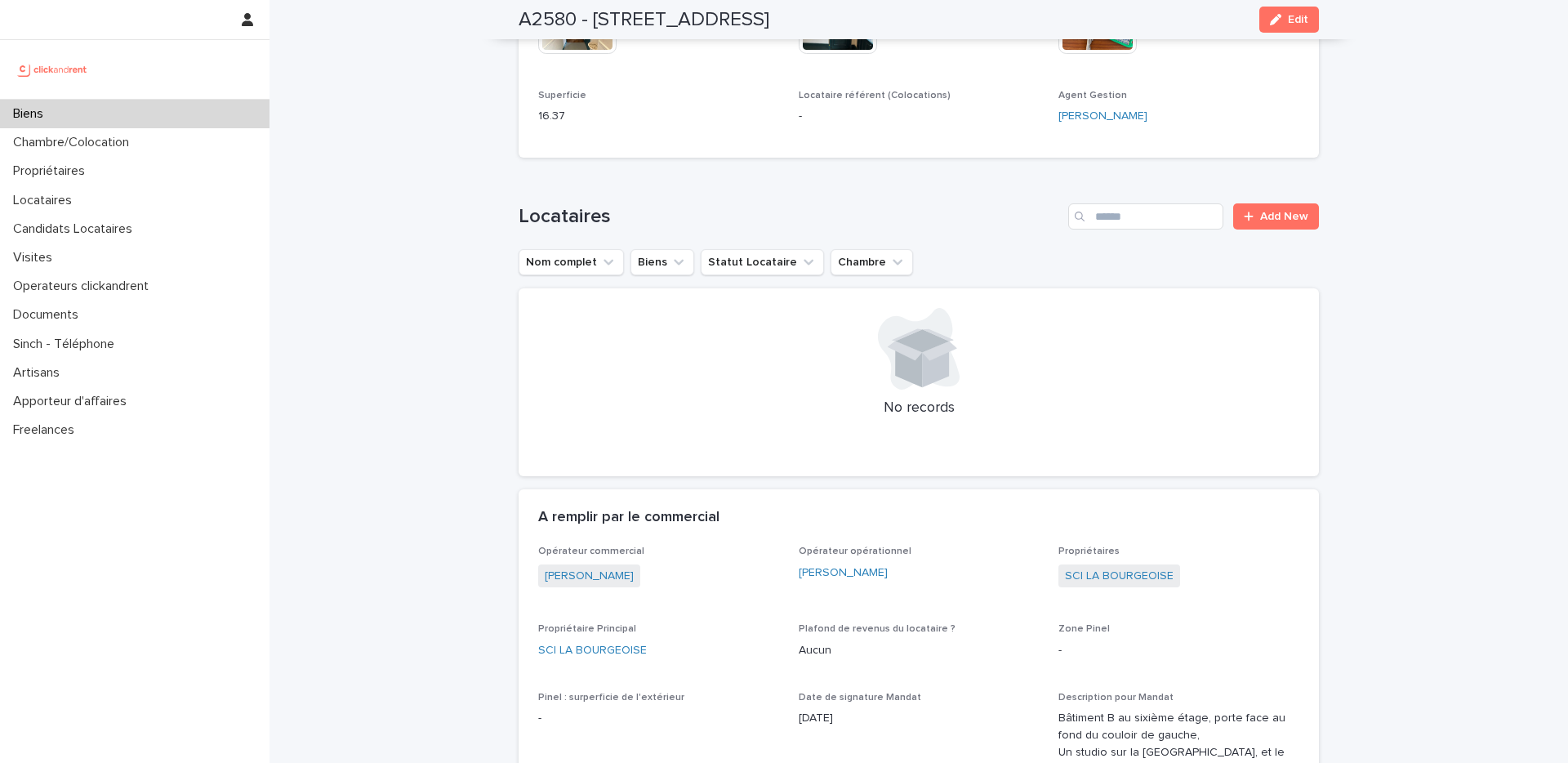
scroll to position [837, 0]
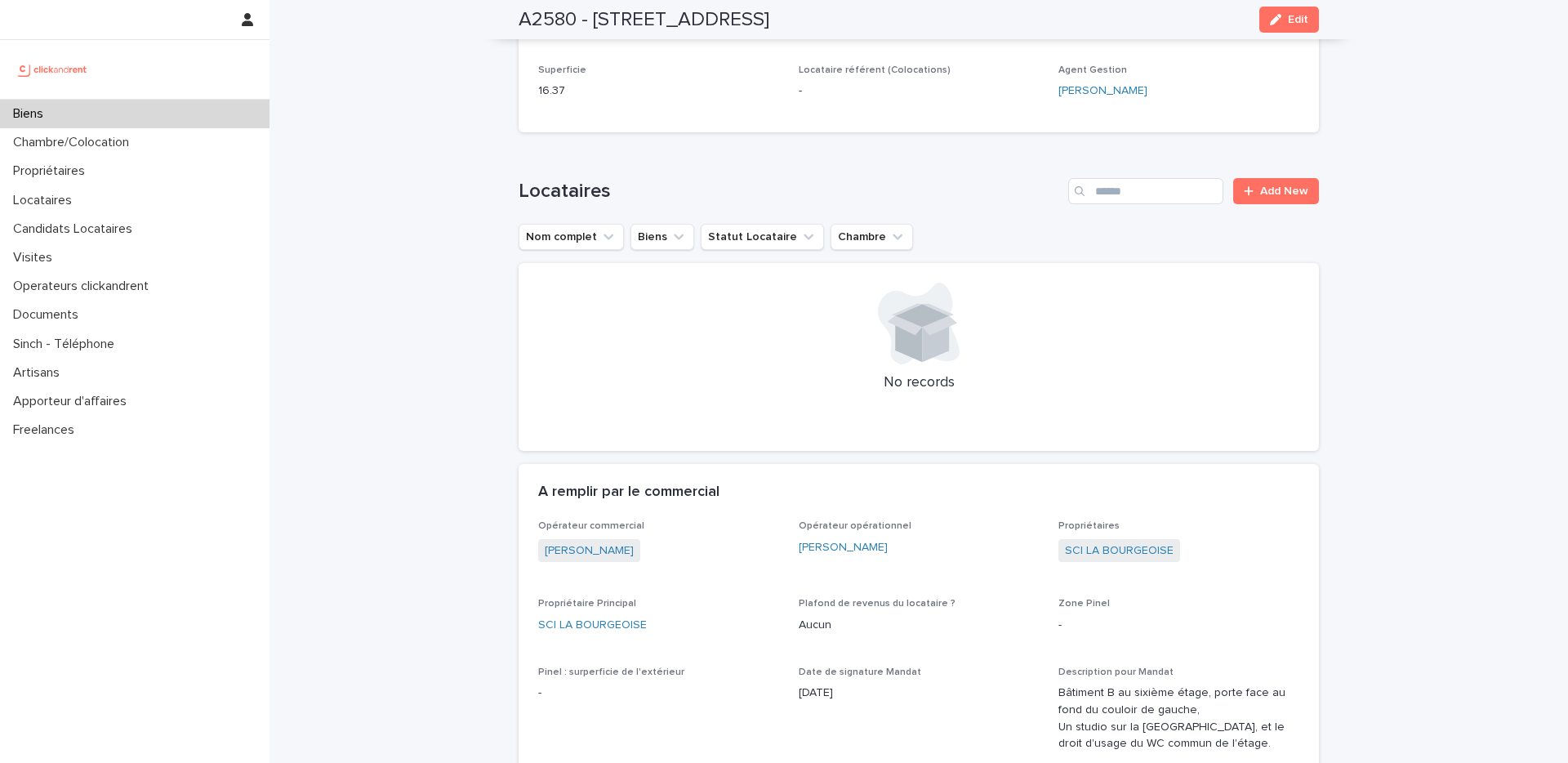
click at [70, 115] on div "Biens" at bounding box center [134, 114] width 269 height 29
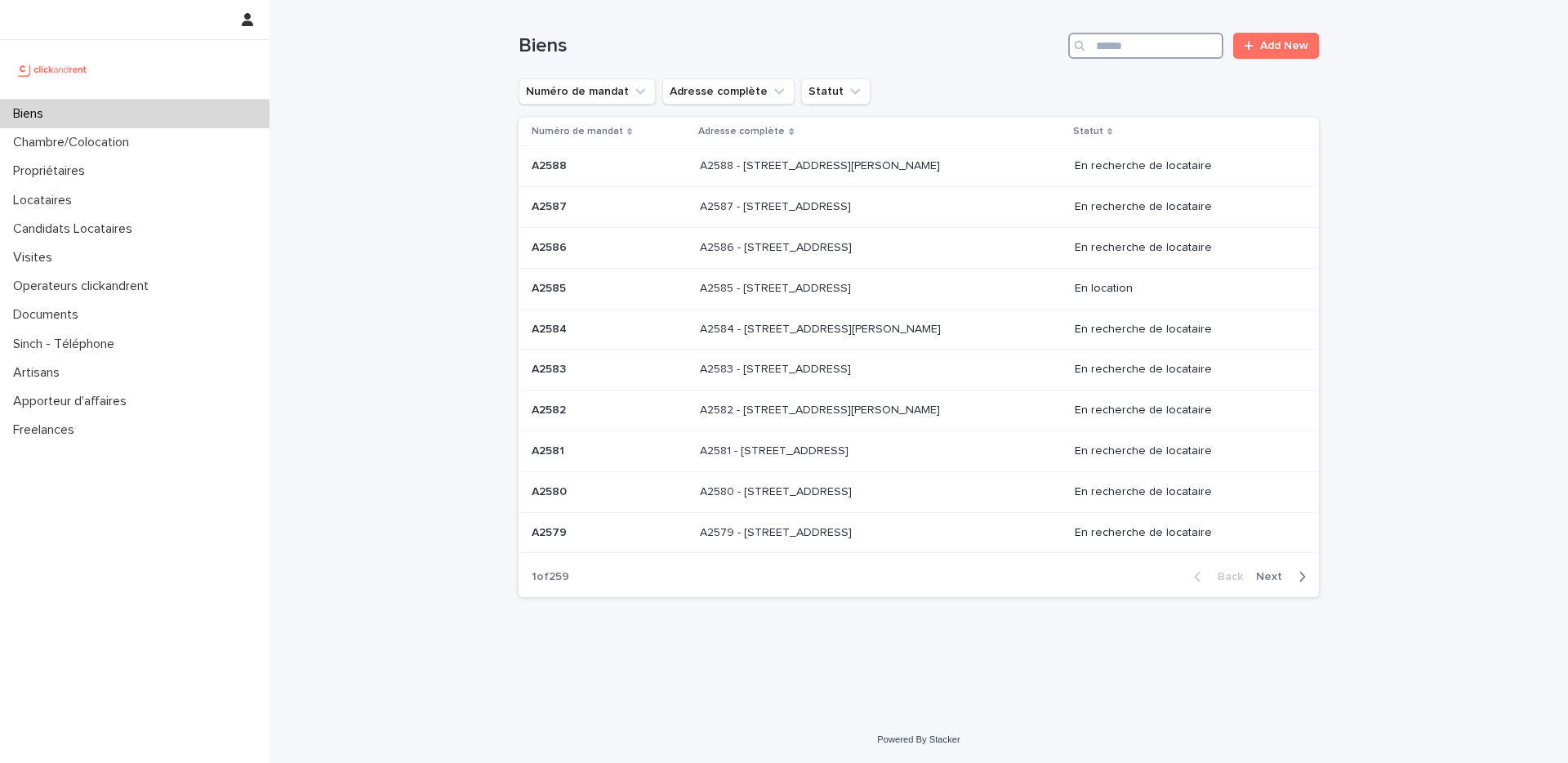
click at [1138, 47] on input "Search" at bounding box center [1146, 46] width 155 height 26
click at [1139, 47] on input "Search" at bounding box center [1146, 46] width 155 height 26
paste input "*****"
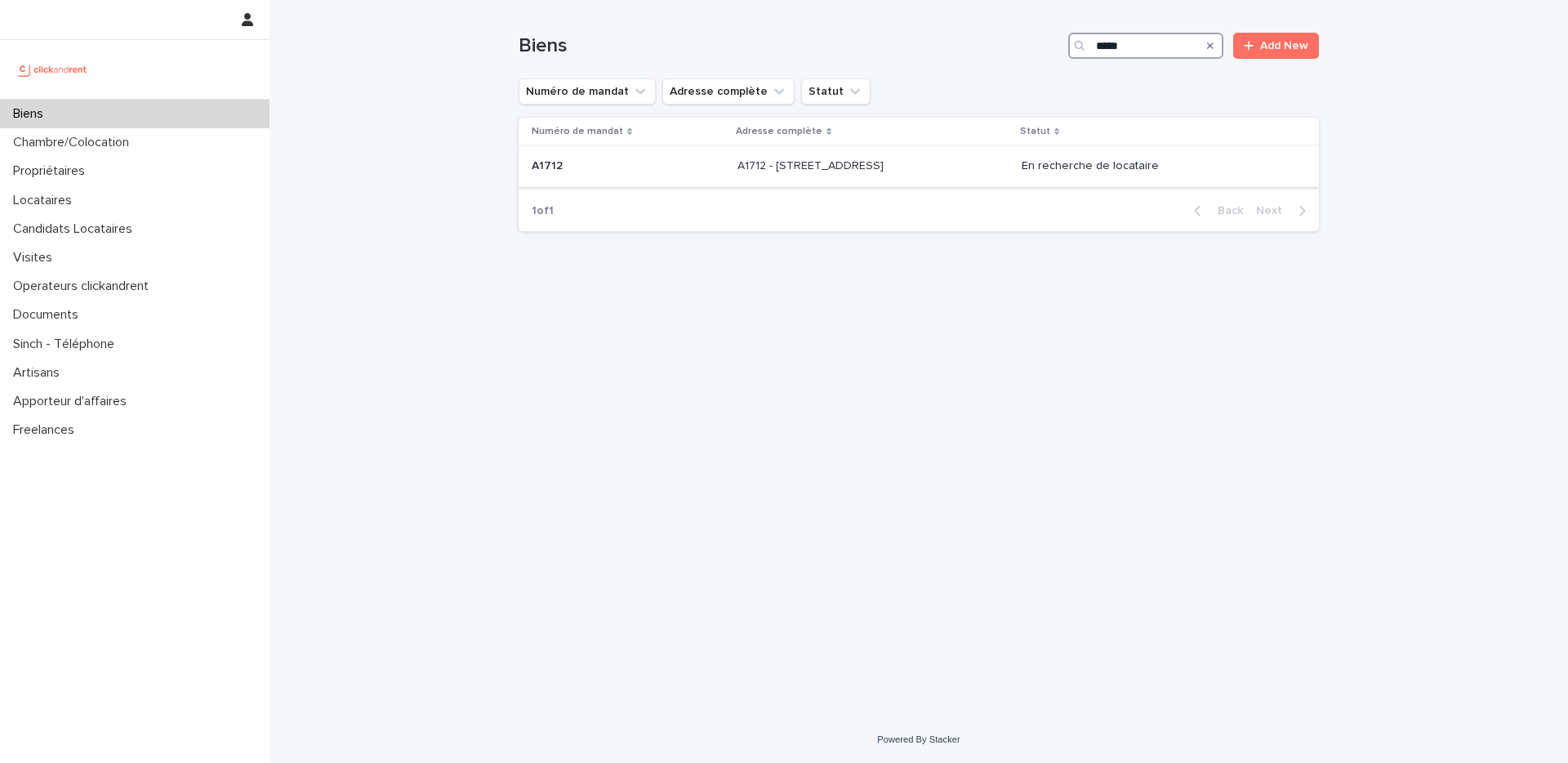
type input "*****"
click at [854, 162] on p "A1712 - 41 rue de la Réunion, Paris 75020" at bounding box center [812, 164] width 149 height 17
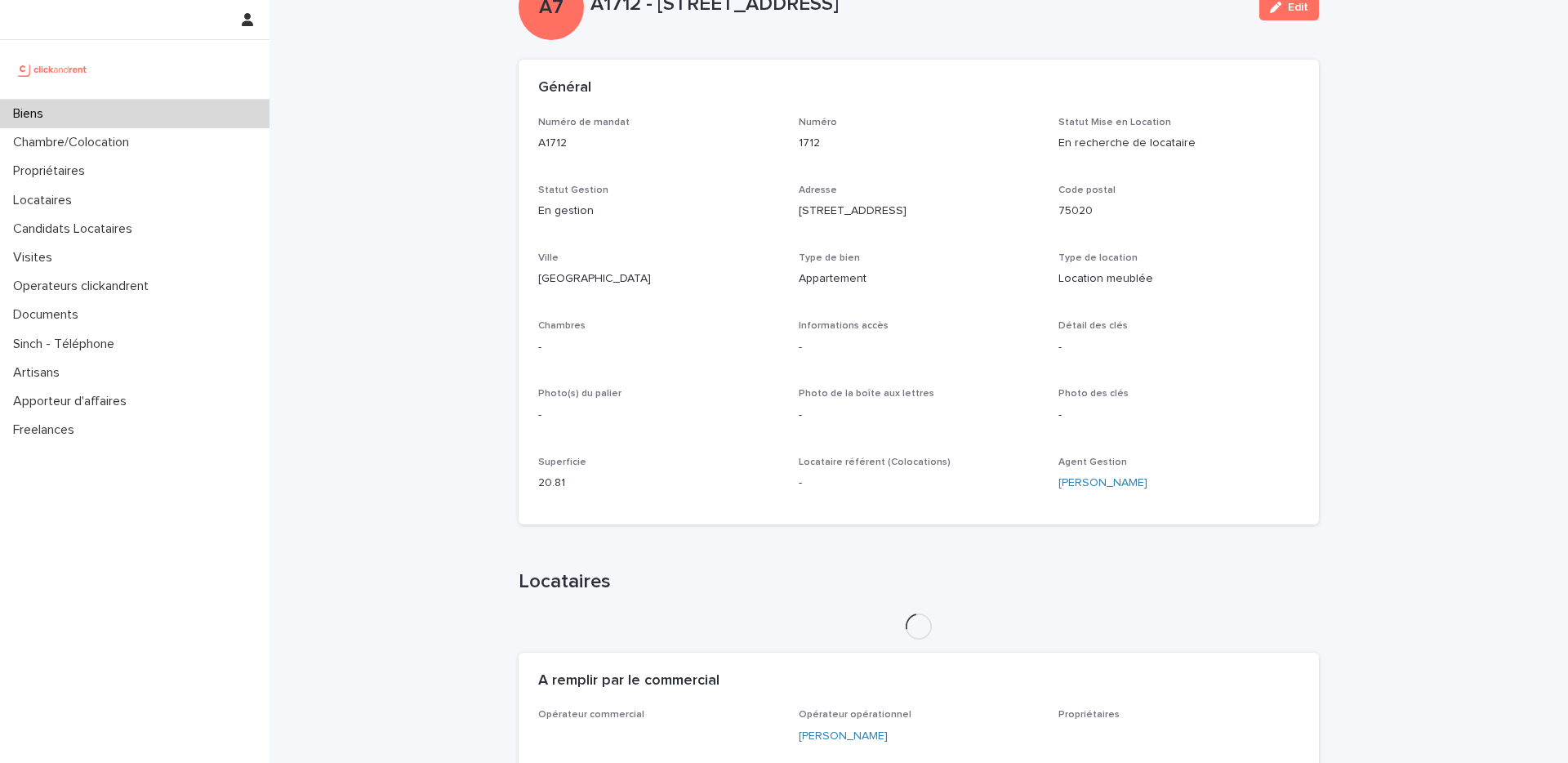
scroll to position [496, 0]
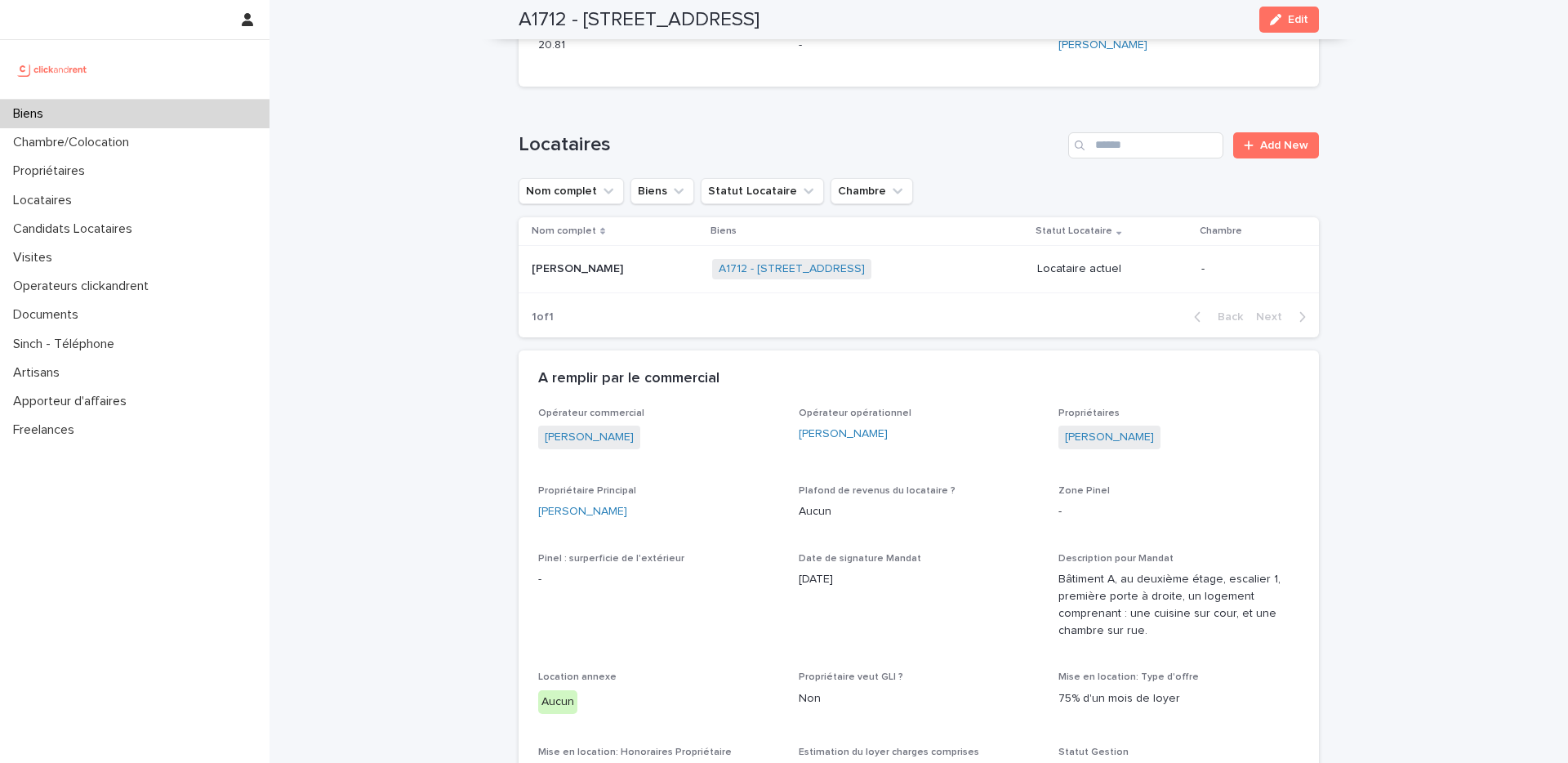
click at [52, 115] on p "Biens" at bounding box center [31, 114] width 49 height 16
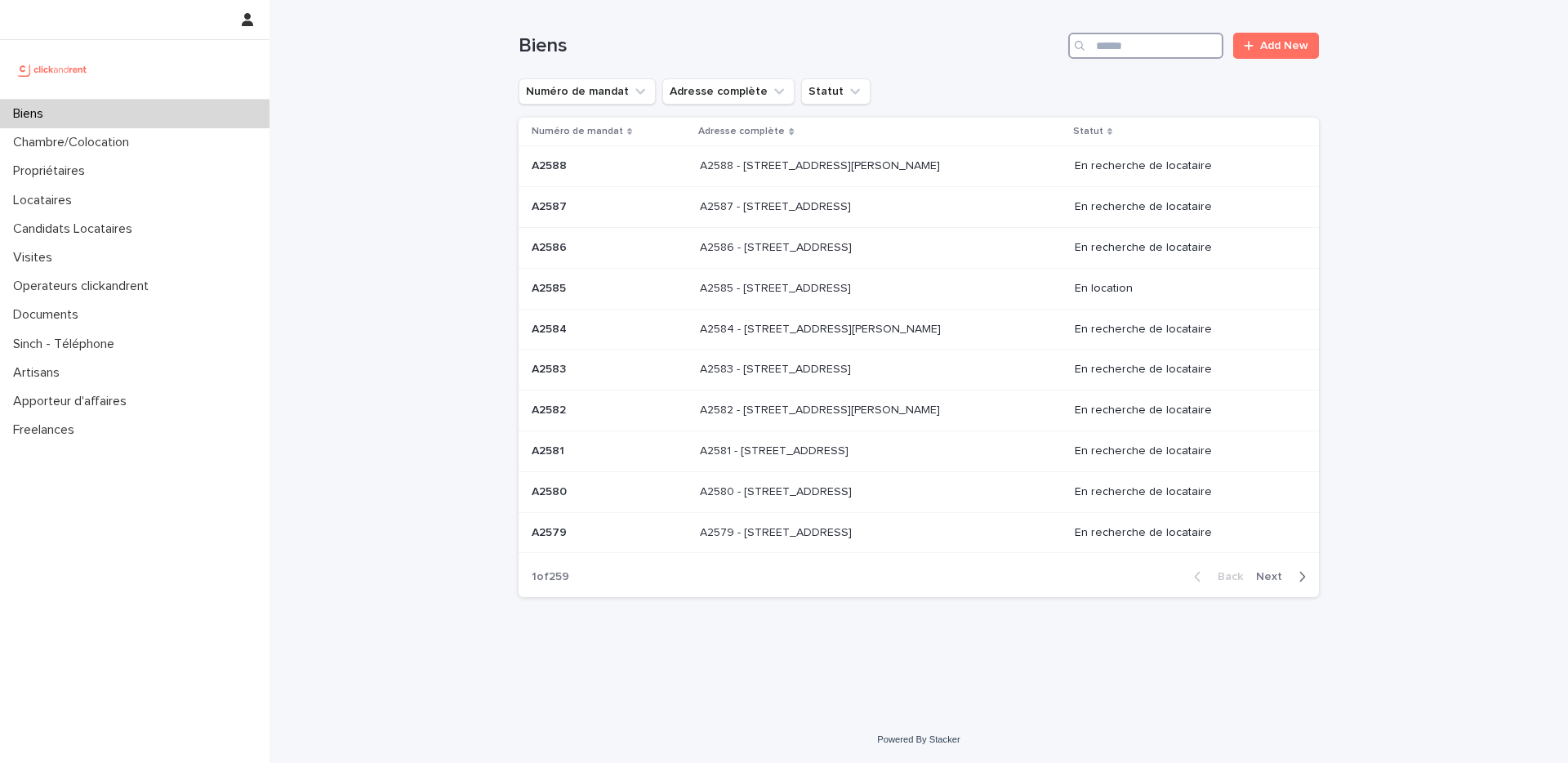
click at [1131, 50] on input "Search" at bounding box center [1146, 46] width 155 height 26
paste input "*****"
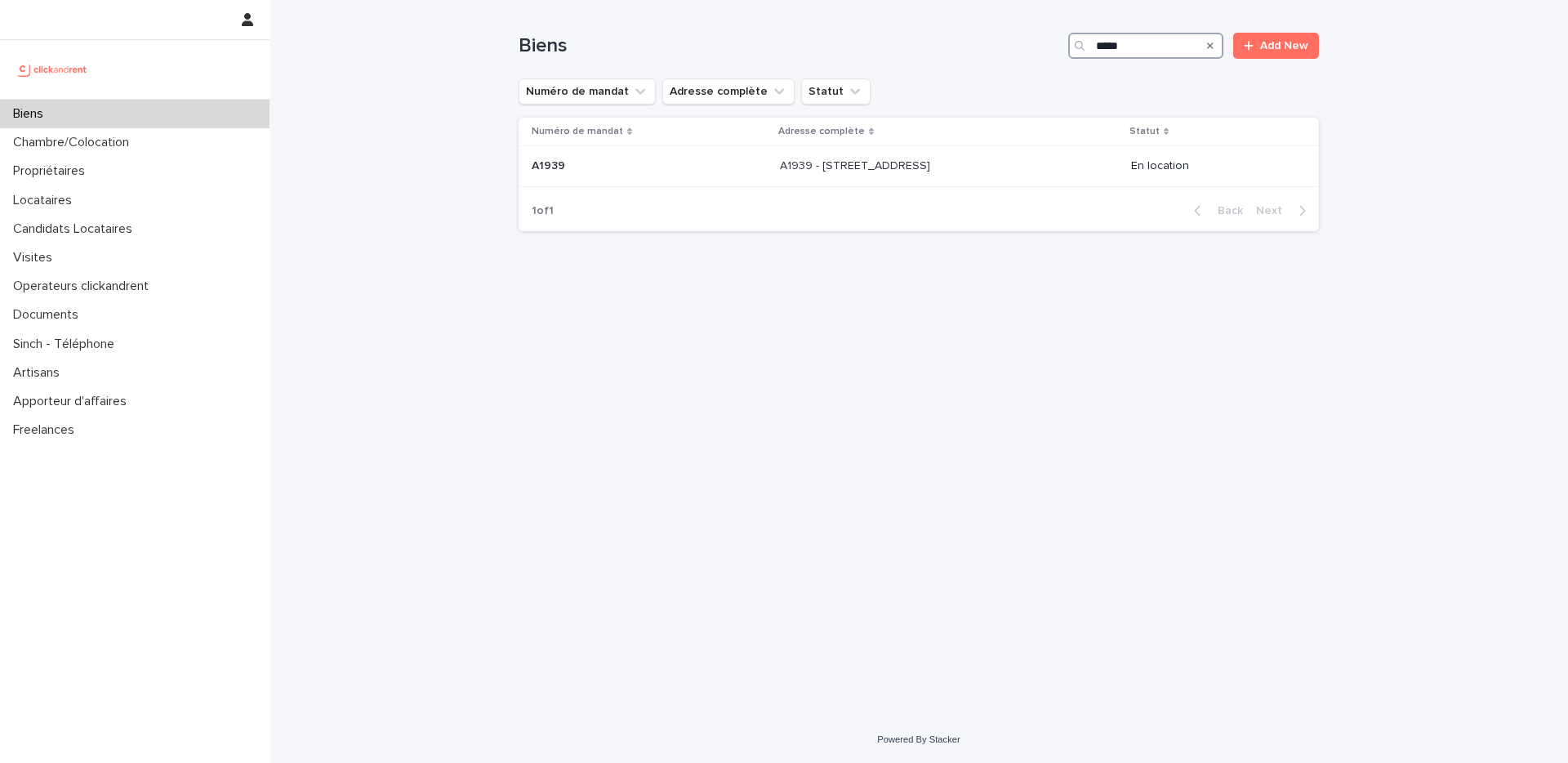
type input "*****"
drag, startPoint x: 898, startPoint y: 285, endPoint x: 925, endPoint y: 260, distance: 36.8
click at [901, 281] on div "Loading... Saving… Loading... Saving… Biens ***** Add New Numéro de mandat Adre…" at bounding box center [919, 338] width 817 height 676
click at [1010, 65] on div "Biens ***** Add New" at bounding box center [918, 39] width 800 height 78
click at [968, 384] on div "Loading... Saving… Loading... Saving… Biens ***** Add New Numéro de mandat Adre…" at bounding box center [919, 338] width 817 height 676
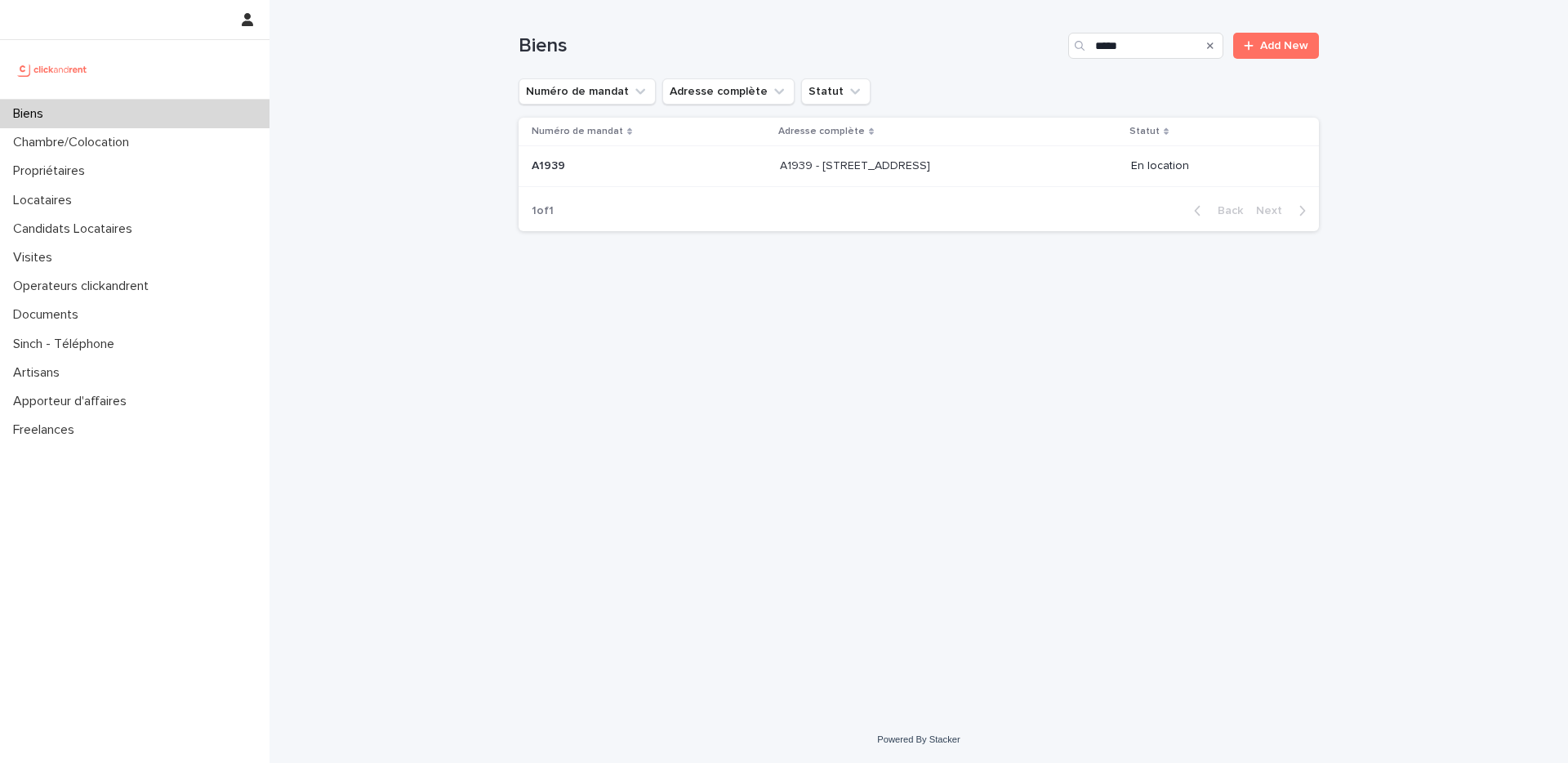
click at [902, 163] on p "A1939 - 8 rue Barthelemy, Paris 75015" at bounding box center [857, 164] width 153 height 17
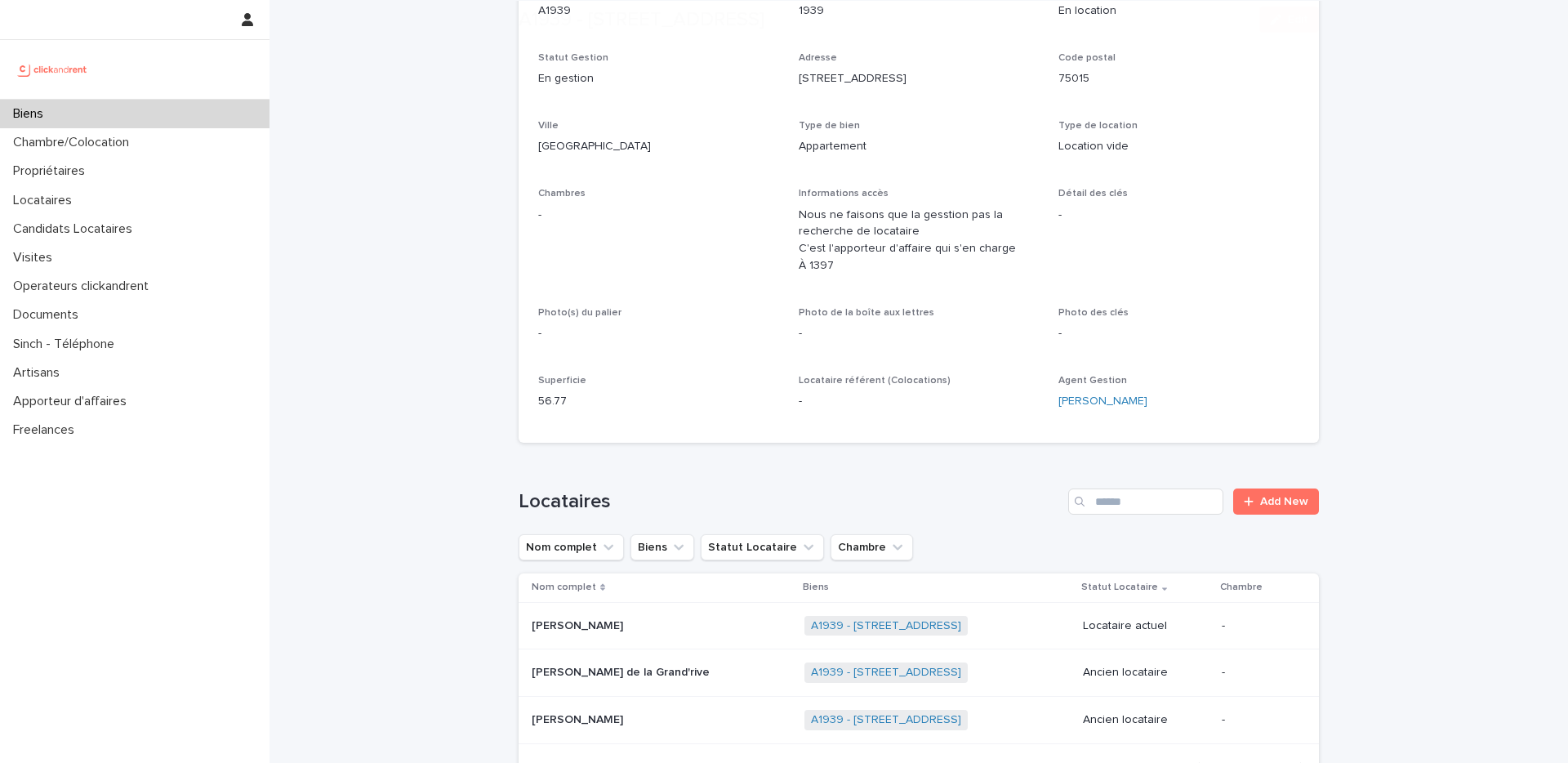
scroll to position [438, 0]
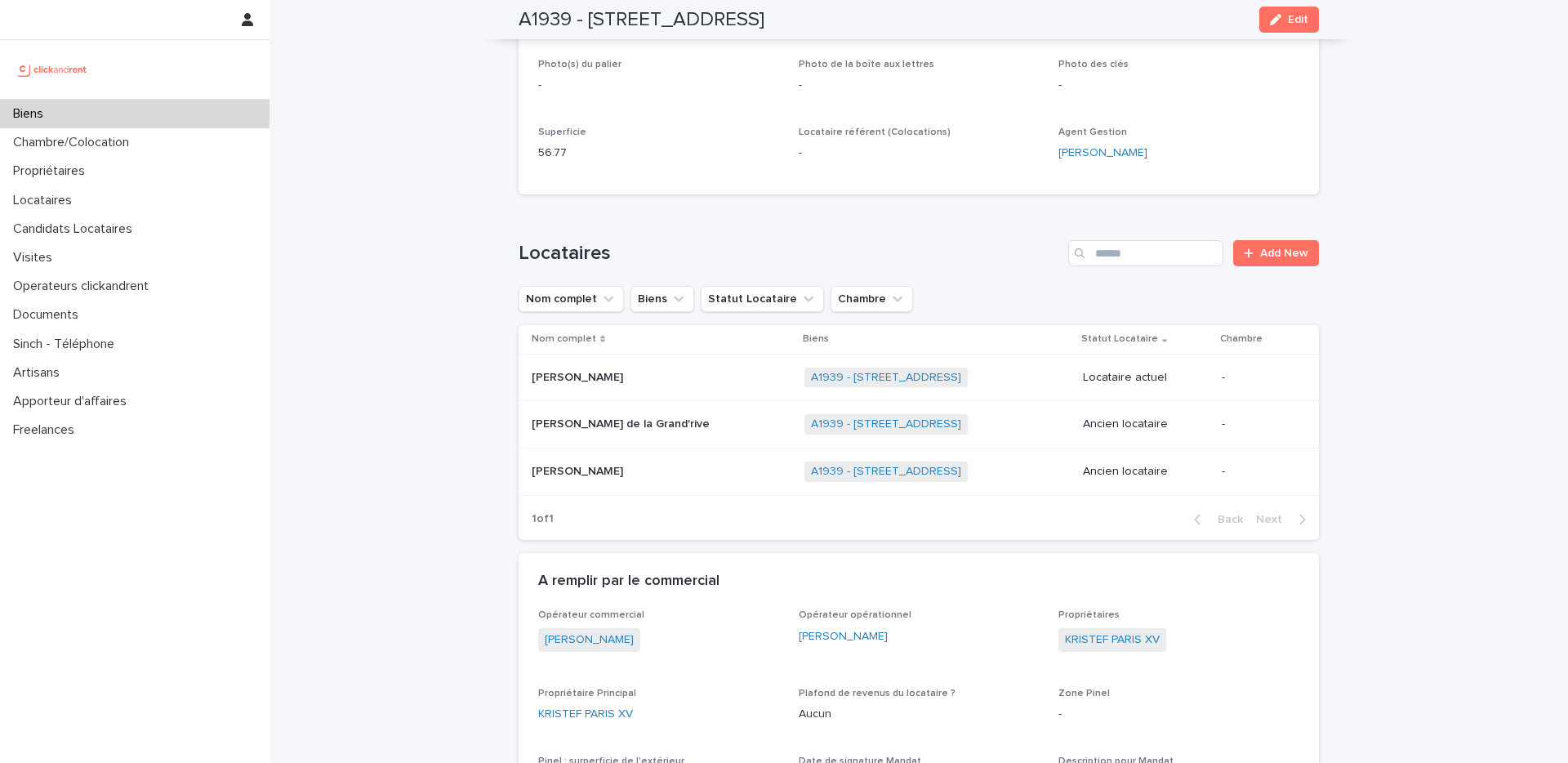
click at [92, 121] on div "Biens" at bounding box center [134, 114] width 269 height 29
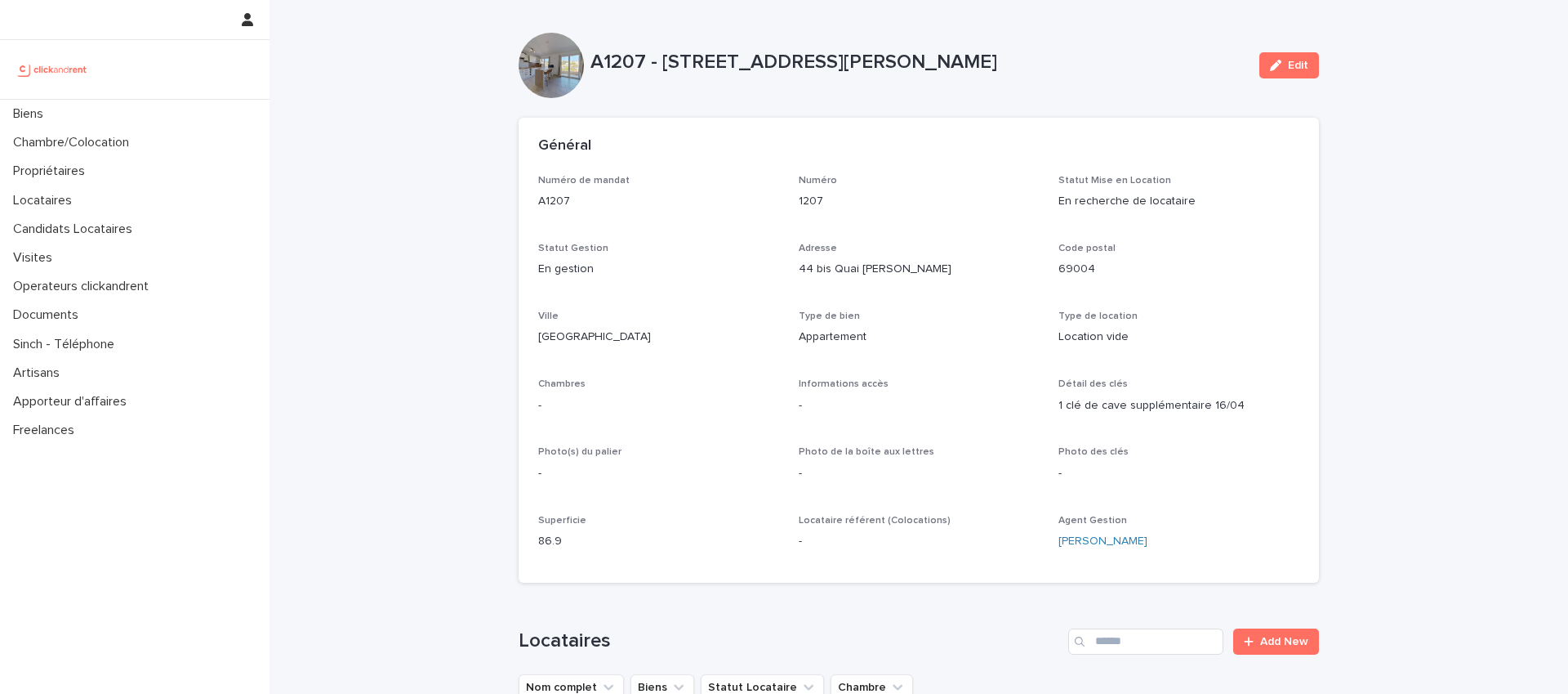
drag, startPoint x: 423, startPoint y: 349, endPoint x: 774, endPoint y: 354, distance: 351.0
drag, startPoint x: 1434, startPoint y: 237, endPoint x: 1243, endPoint y: 139, distance: 214.7
drag, startPoint x: 1158, startPoint y: 76, endPoint x: 1103, endPoint y: 107, distance: 63.1
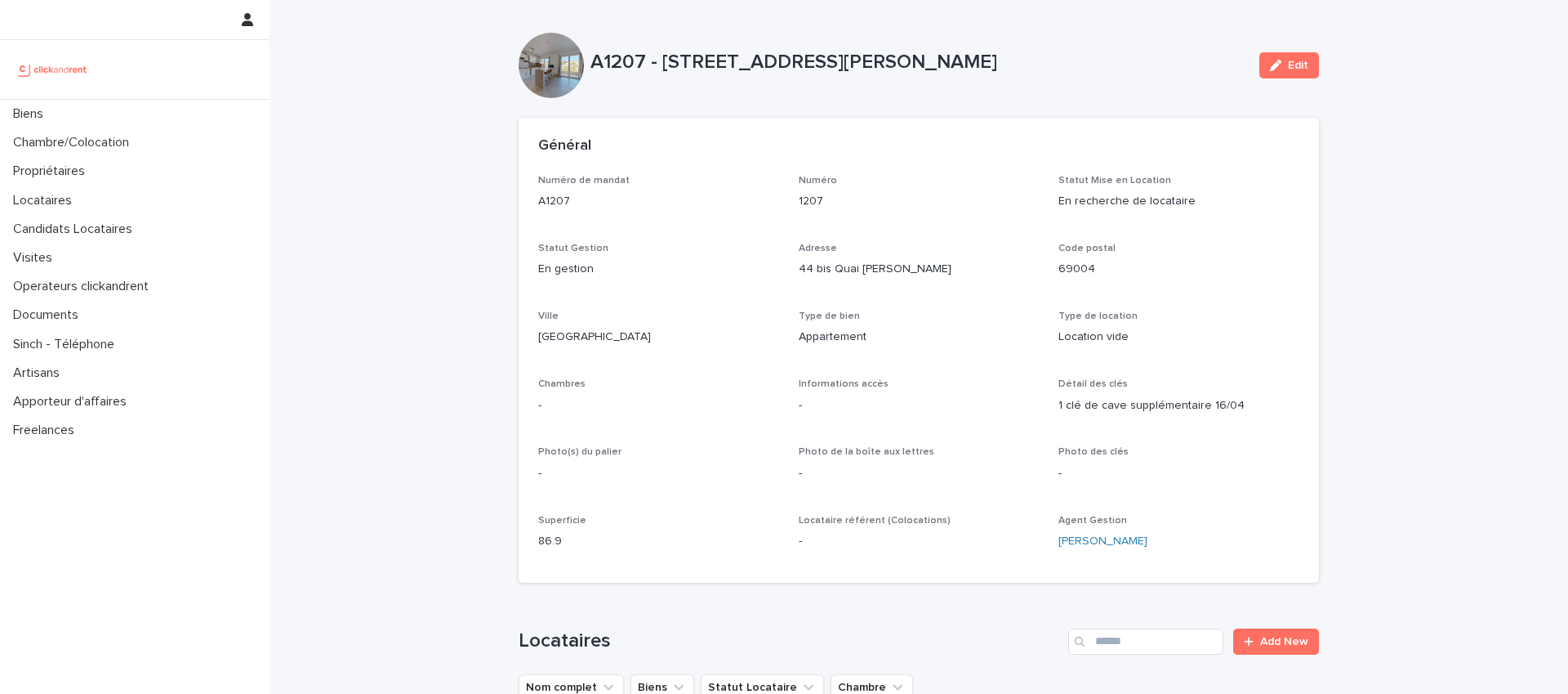
click at [1157, 75] on div "A1207 - [STREET_ADDRESS][PERSON_NAME]" at bounding box center [919, 65] width 656 height 30
click at [1171, 47] on div "A1207 - [STREET_ADDRESS][PERSON_NAME]" at bounding box center [919, 60] width 656 height 27
drag, startPoint x: 1438, startPoint y: 266, endPoint x: 1441, endPoint y: 300, distance: 34.1
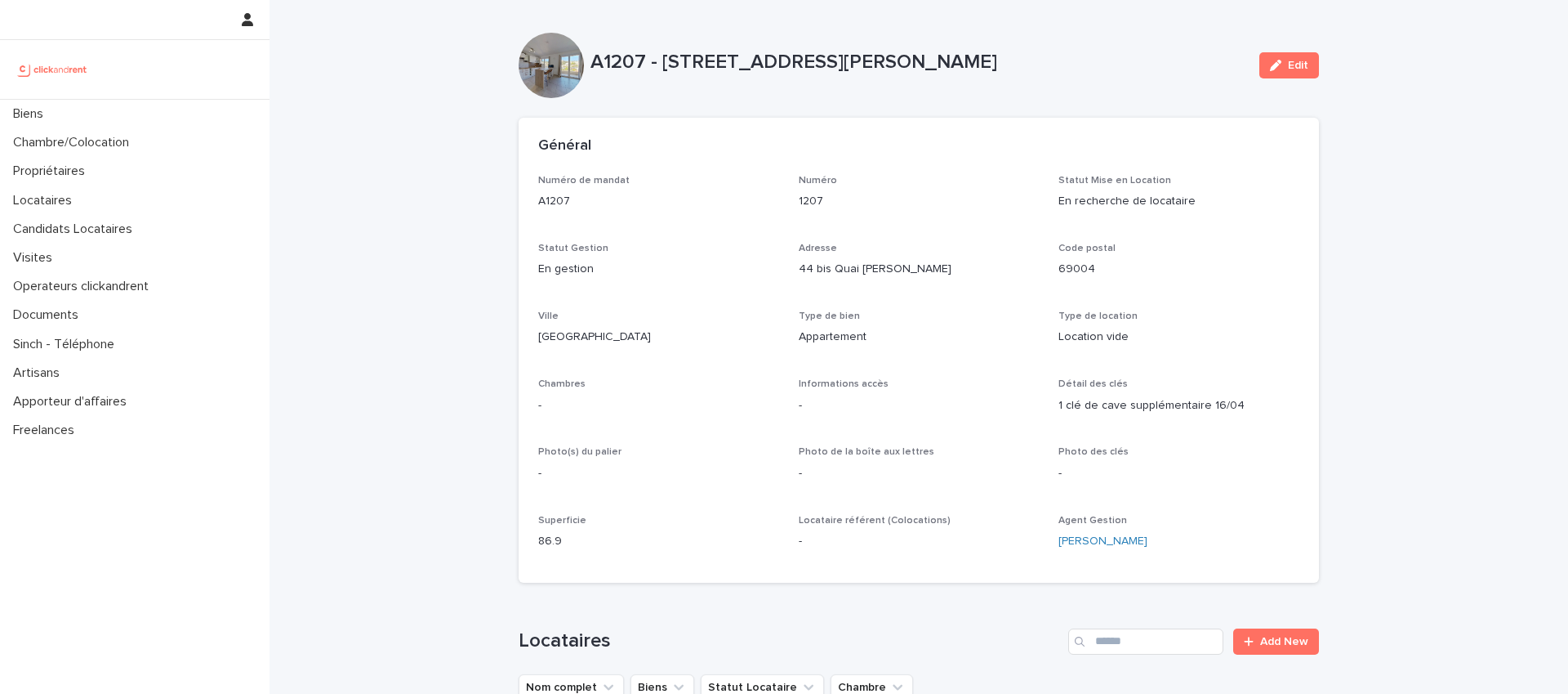
click at [29, 110] on p "Biens" at bounding box center [31, 114] width 49 height 16
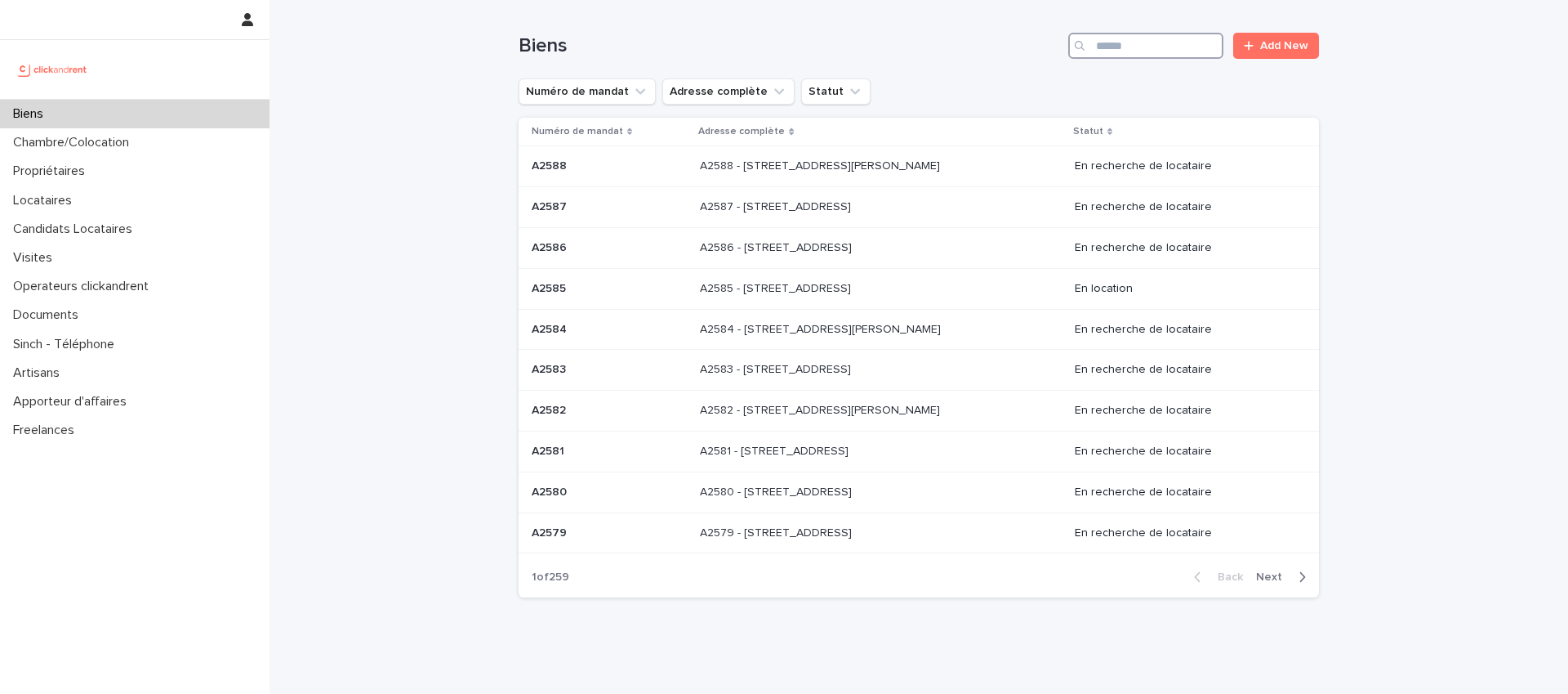
click at [1163, 45] on input "Search" at bounding box center [1146, 46] width 155 height 26
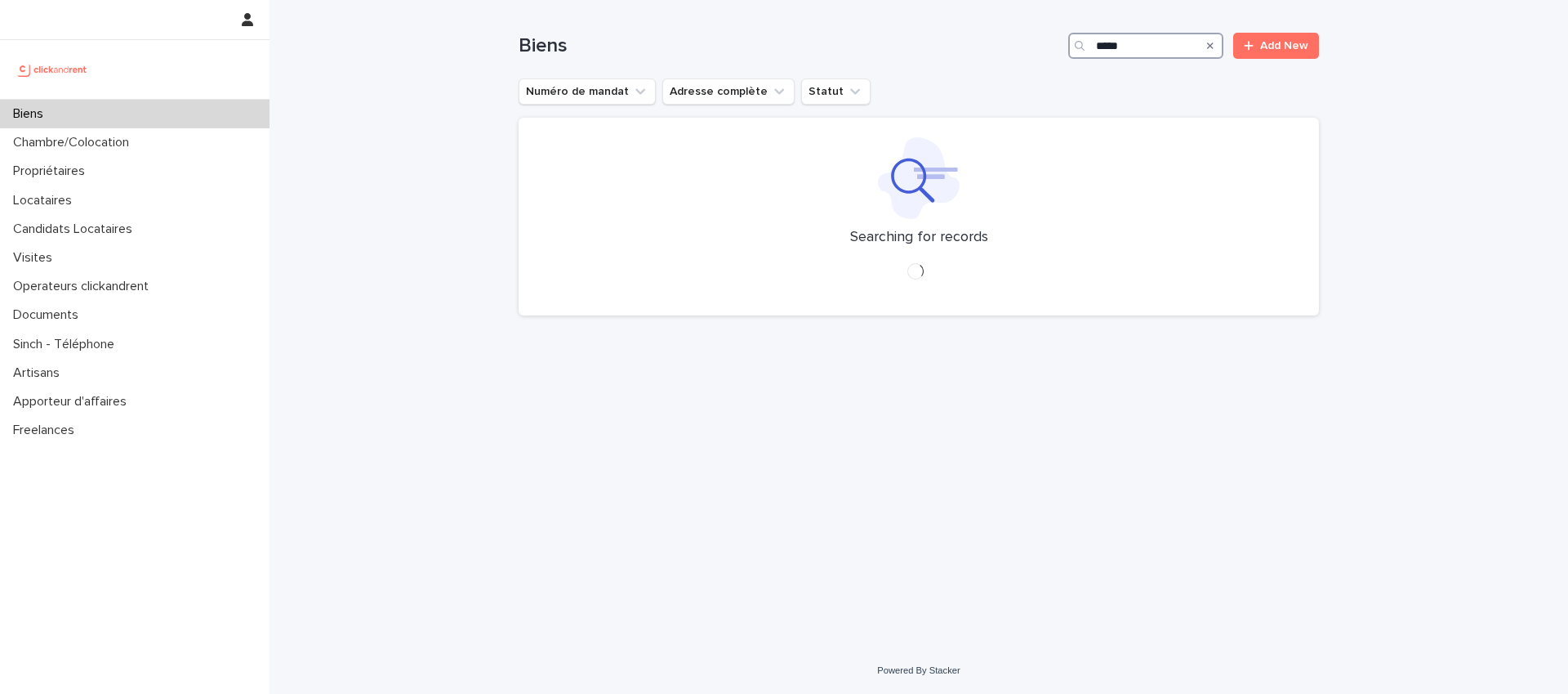
type input "*****"
click at [934, 59] on div "Biens ***** Add New" at bounding box center [918, 39] width 800 height 78
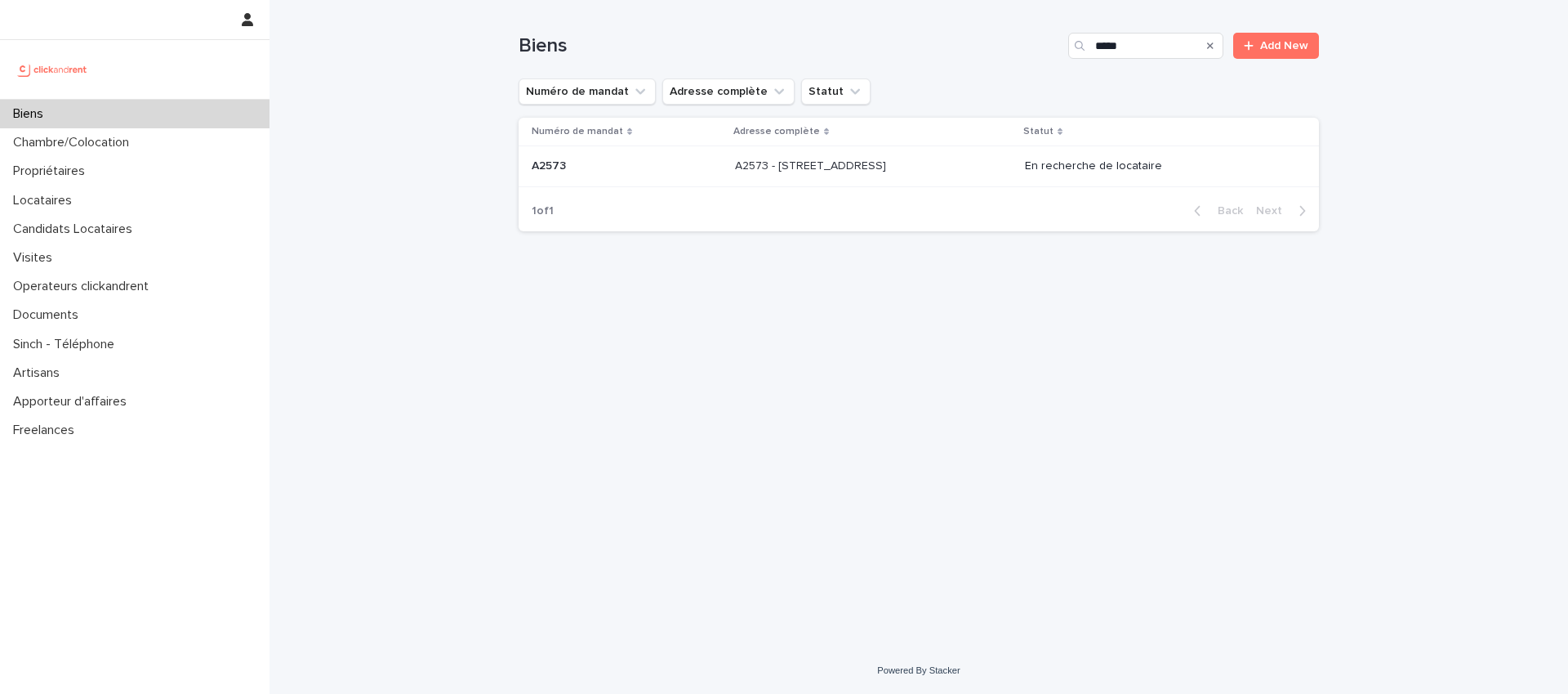
click at [856, 409] on div "Loading... Saving… Loading... Saving… Biens ***** Add New Numéro de mandat Adre…" at bounding box center [919, 303] width 817 height 607
click at [749, 157] on p "A2573 - [STREET_ADDRESS]" at bounding box center [812, 164] width 154 height 17
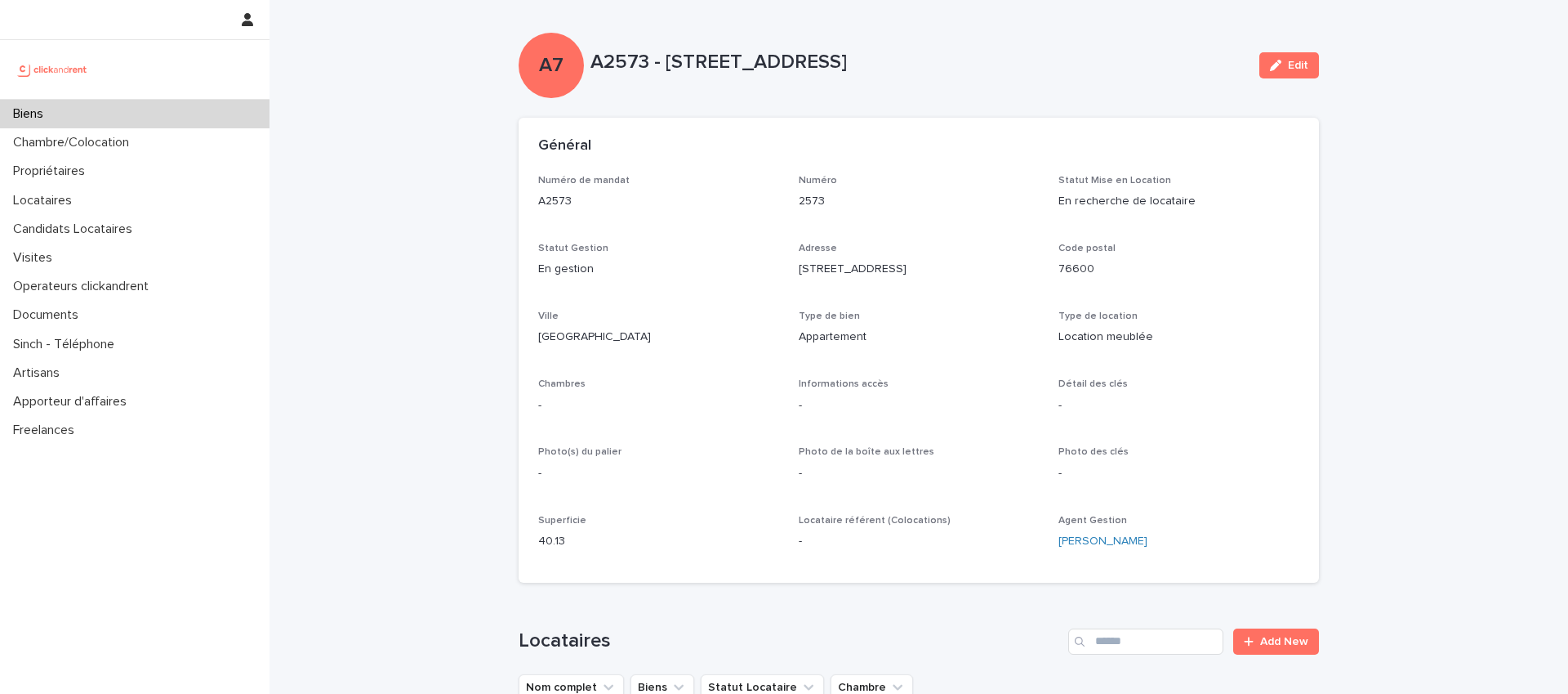
click at [1093, 58] on p "A2573 - [STREET_ADDRESS]" at bounding box center [919, 62] width 656 height 24
click at [1087, 164] on div "Général" at bounding box center [918, 146] width 800 height 57
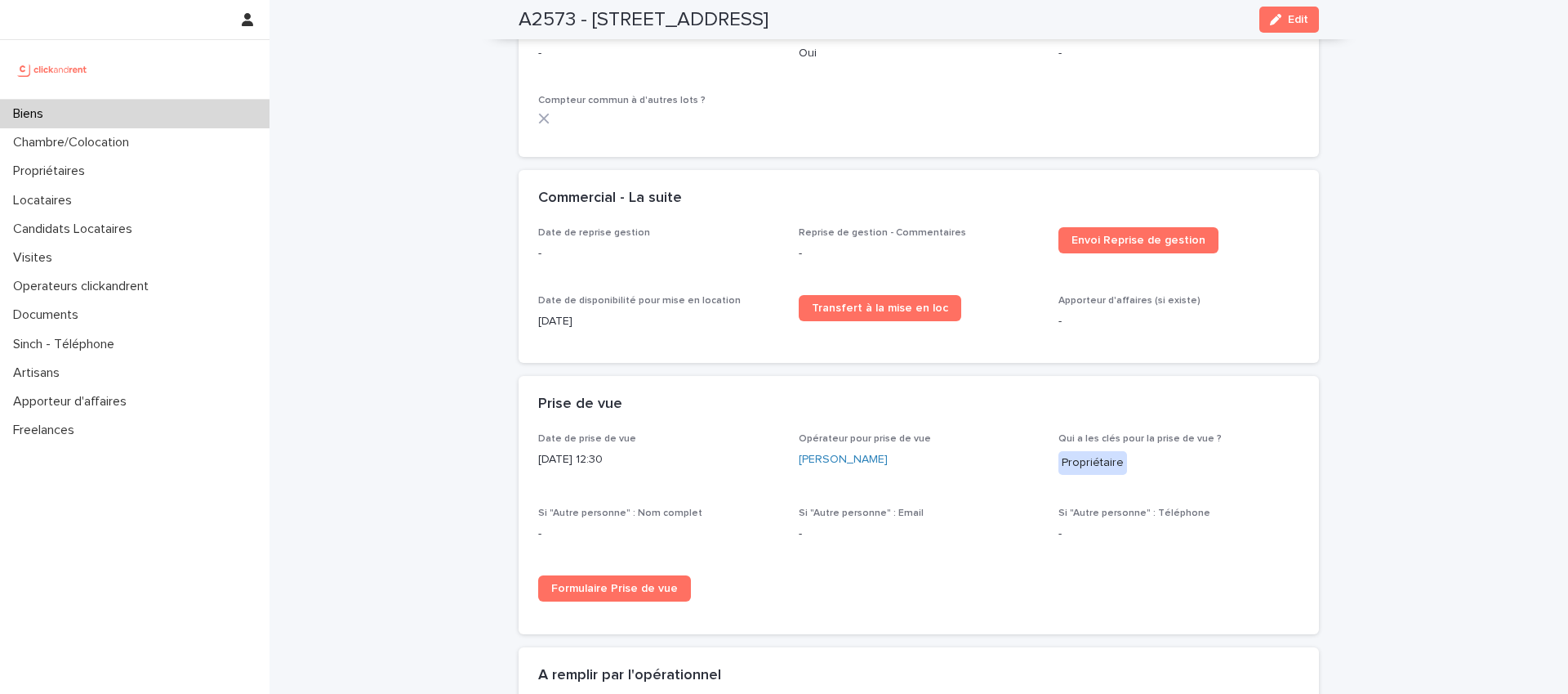
scroll to position [2467, 0]
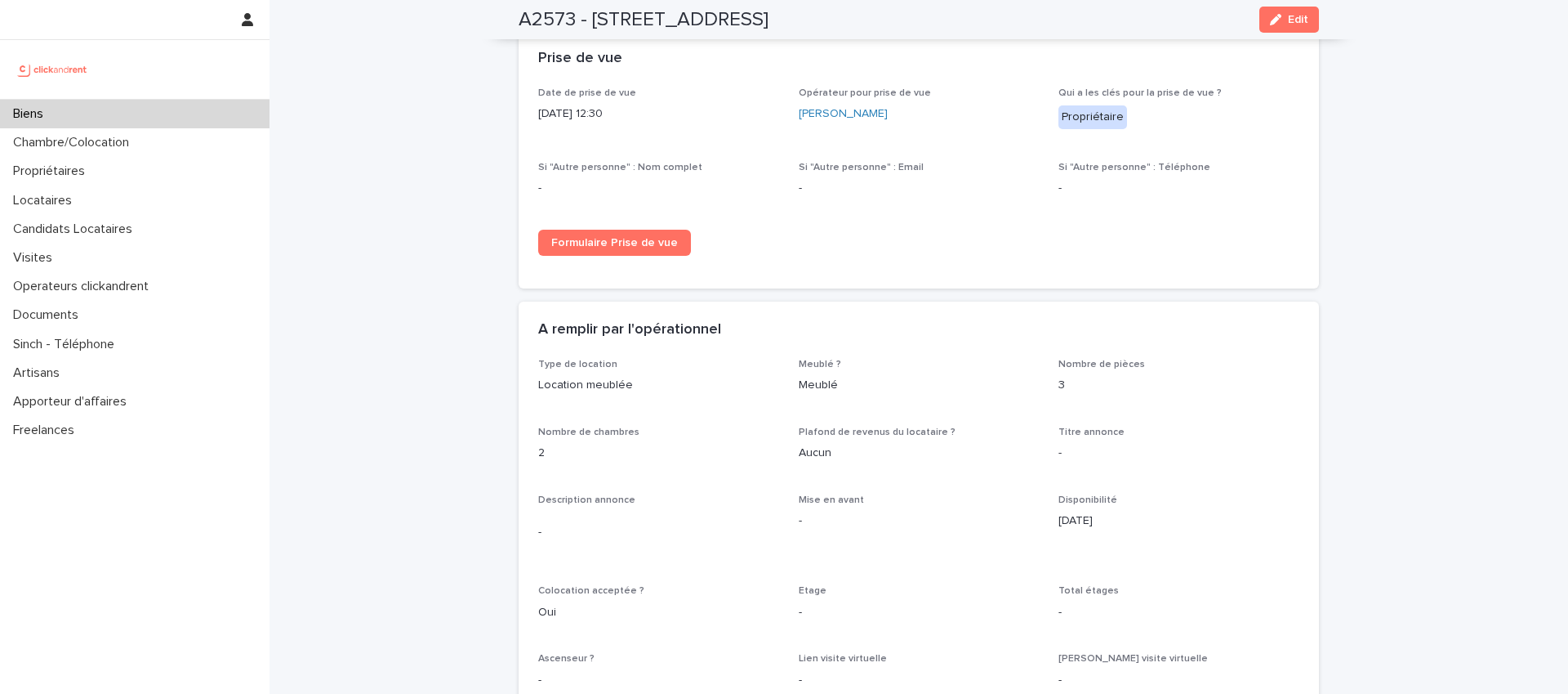
click at [1191, 231] on div "Date de prise de vue [DATE] 12:30 Opérateur pour prise de vue [PERSON_NAME] Qui…" at bounding box center [919, 178] width 761 height 181
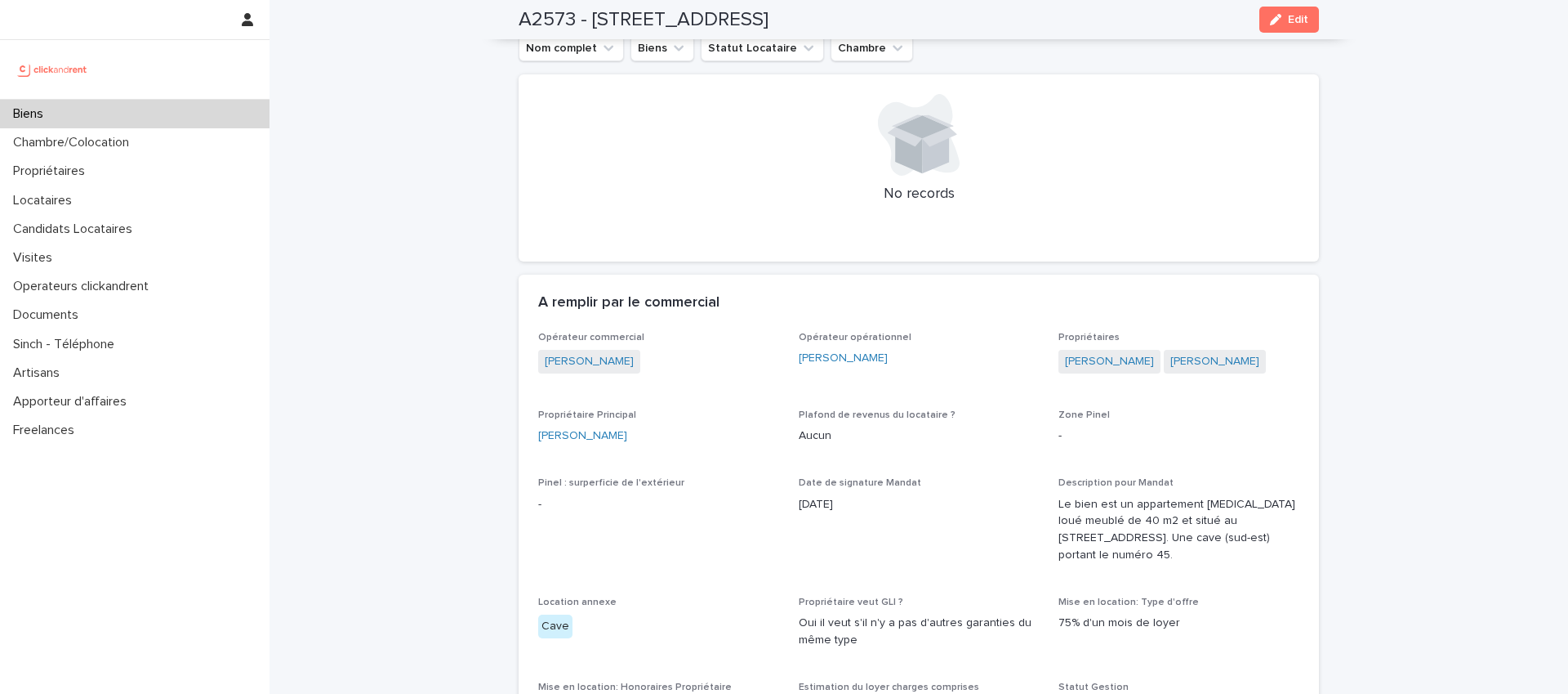
scroll to position [0, 0]
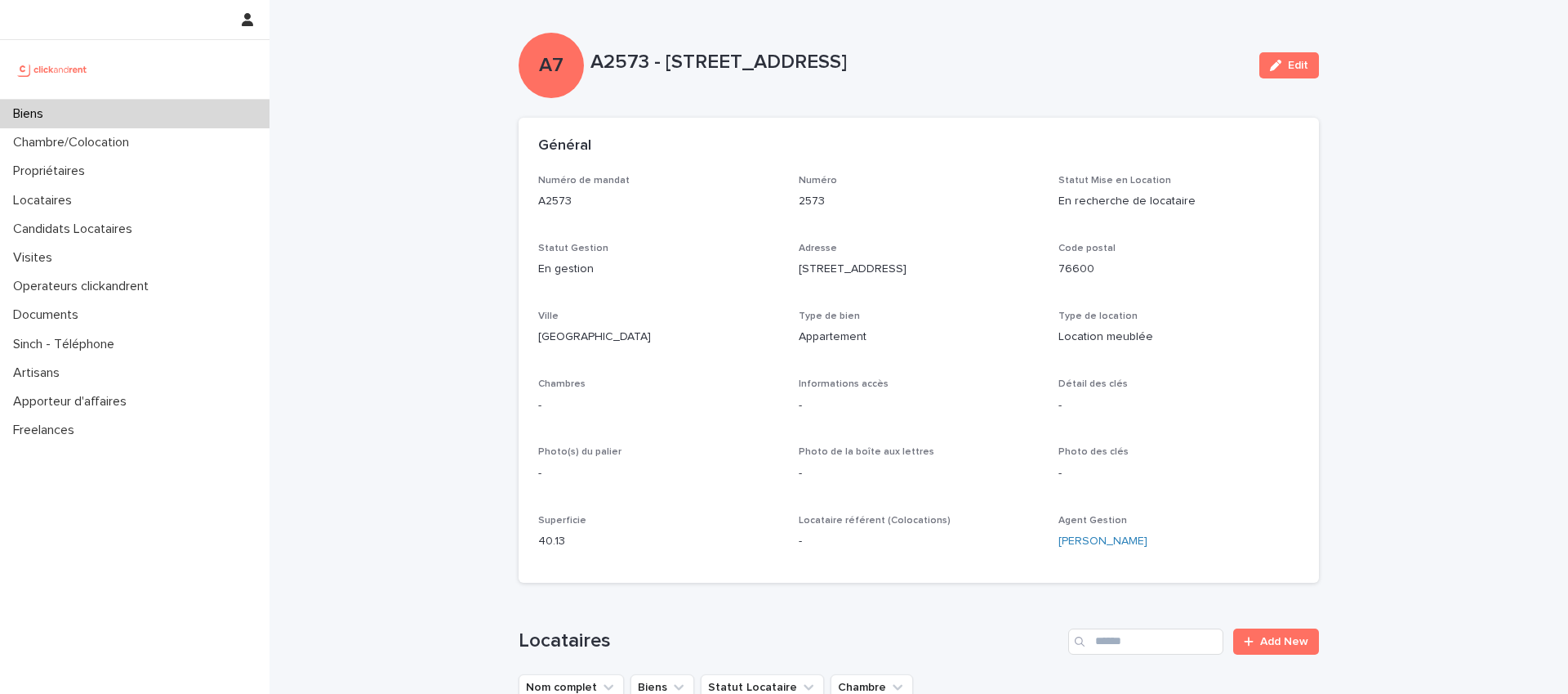
click at [1069, 58] on p "A2573 - [STREET_ADDRESS]" at bounding box center [919, 62] width 656 height 24
click at [1071, 92] on div "A7 A2573 - 389 rue de Verdun, Le Havre 76600 Edit" at bounding box center [918, 65] width 800 height 65
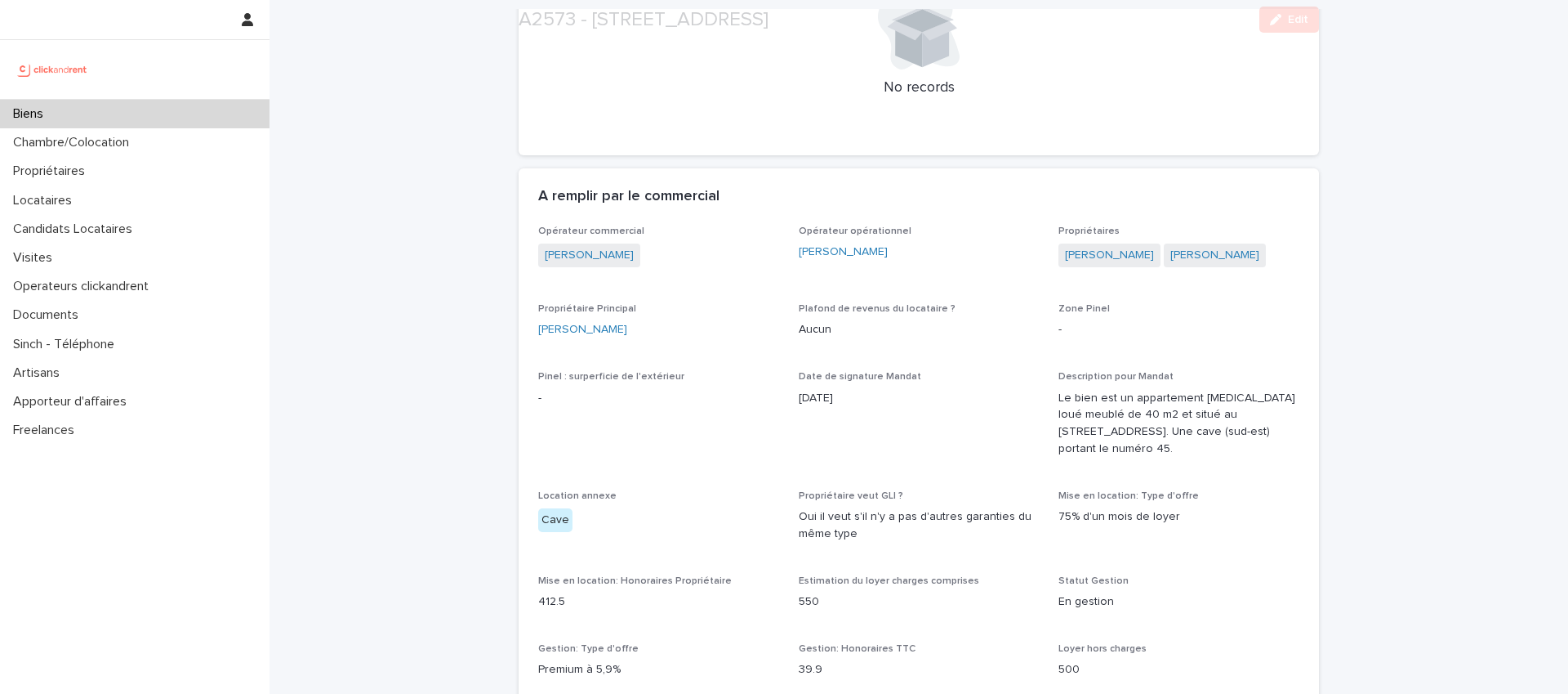
scroll to position [755, 0]
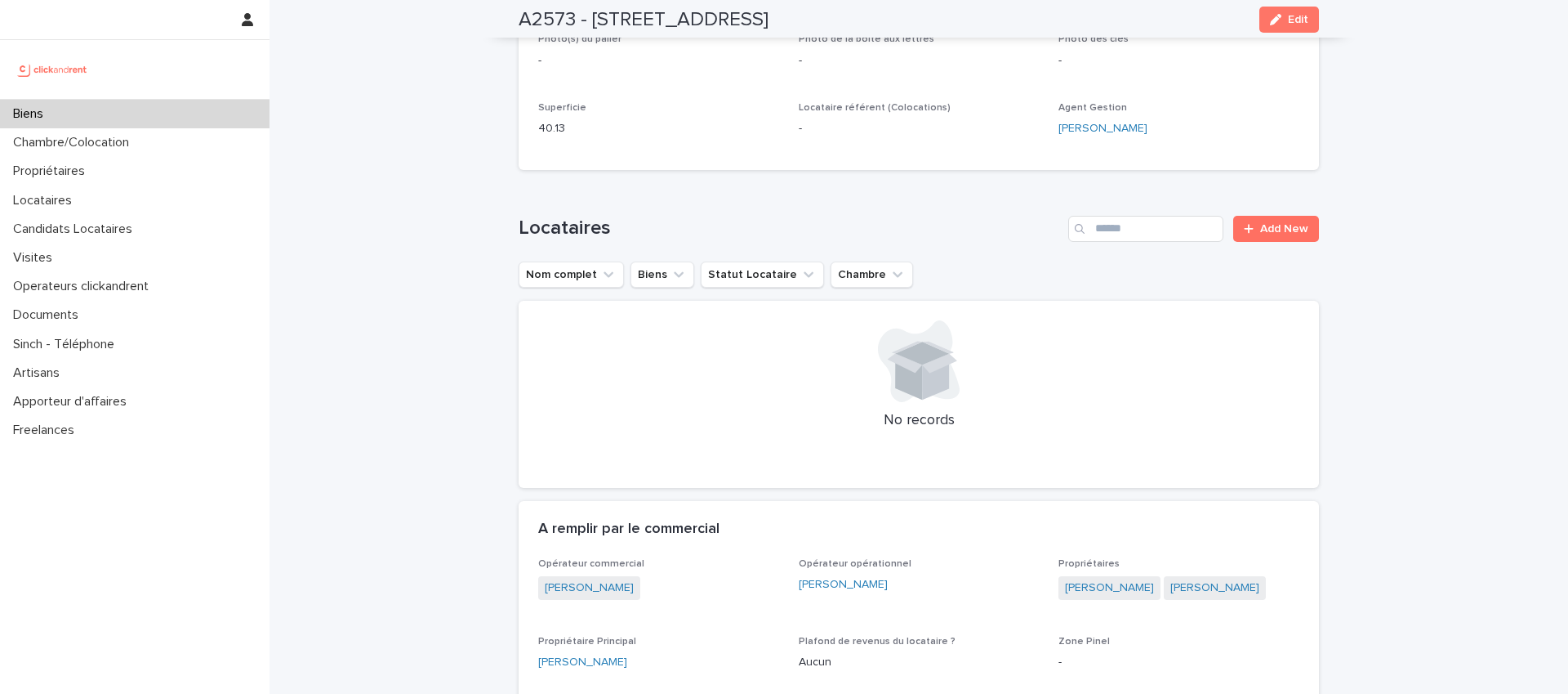
scroll to position [0, 0]
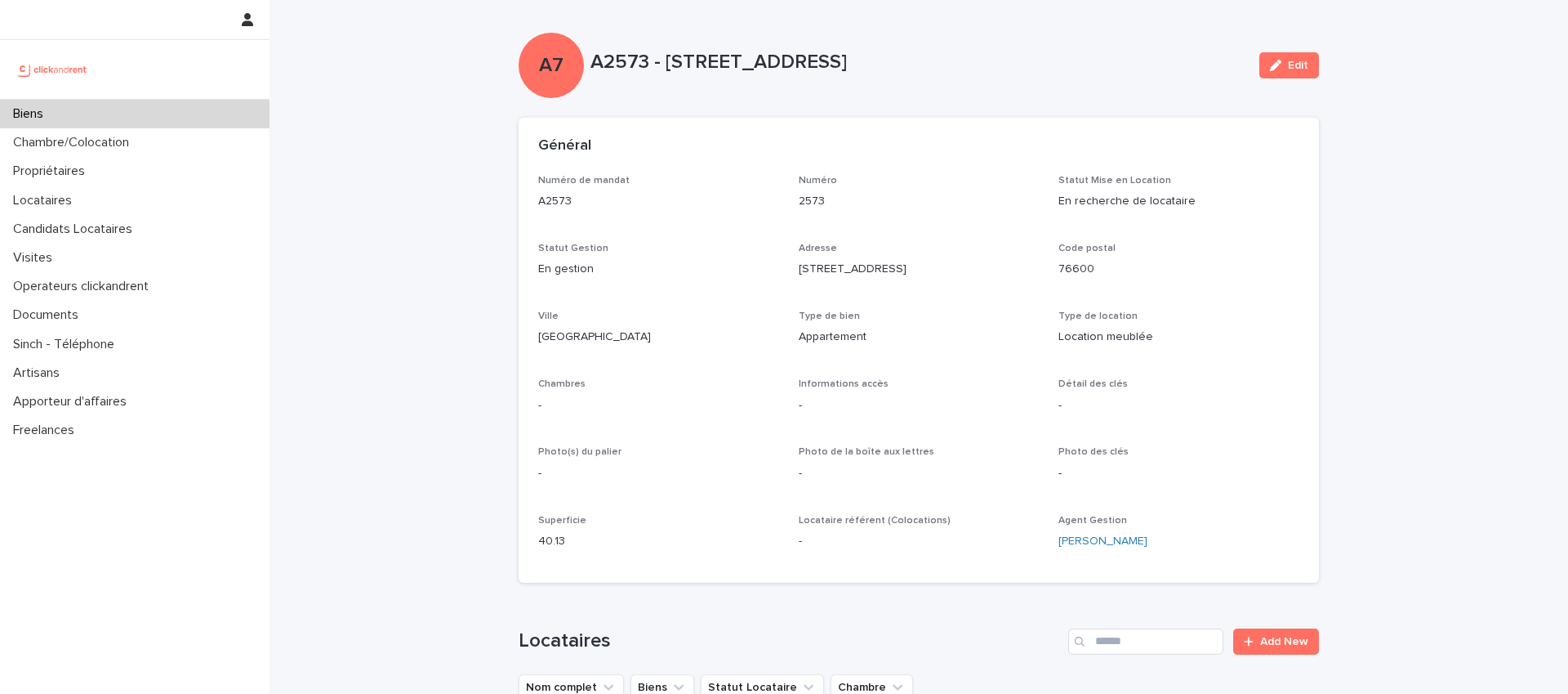
click at [1127, 57] on p "A2573 - [STREET_ADDRESS]" at bounding box center [919, 62] width 656 height 24
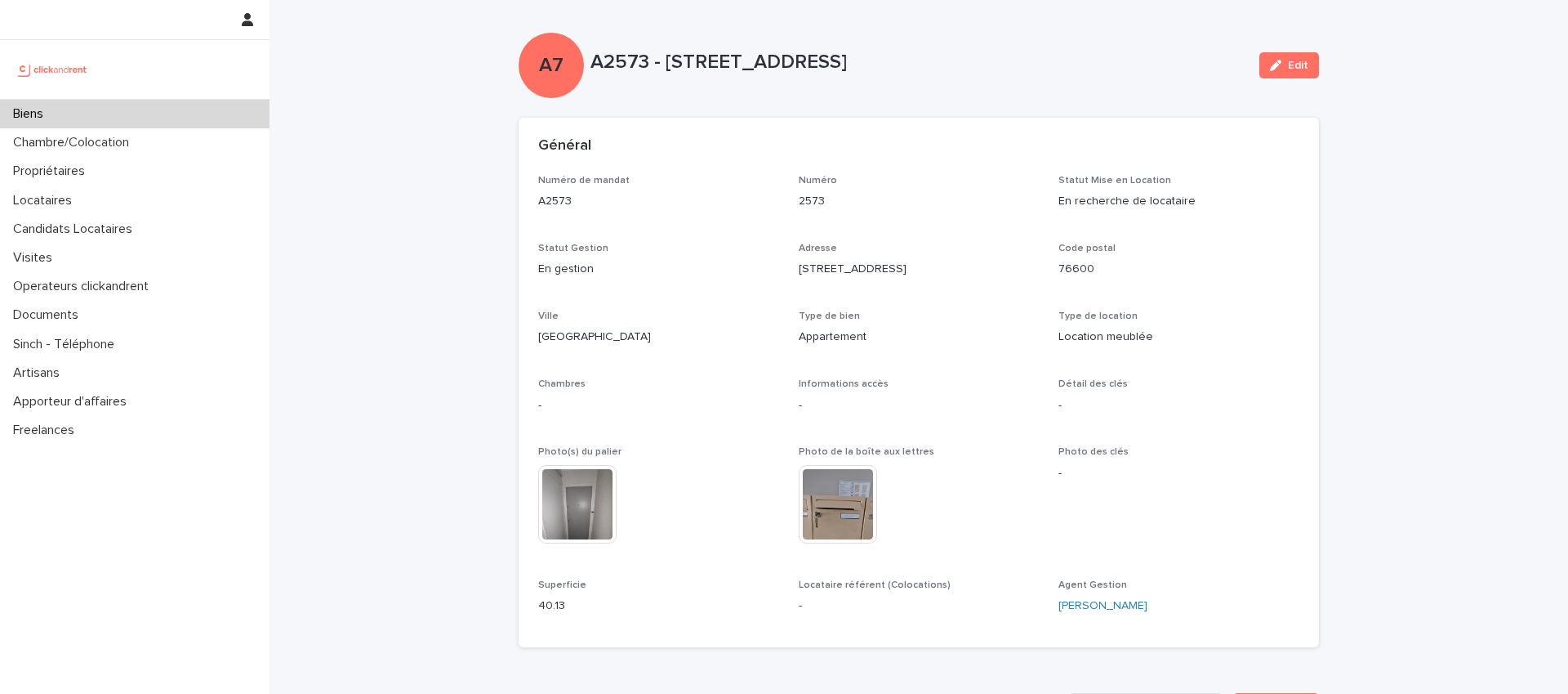
click at [1126, 57] on p "A2573 - [STREET_ADDRESS]" at bounding box center [919, 62] width 656 height 24
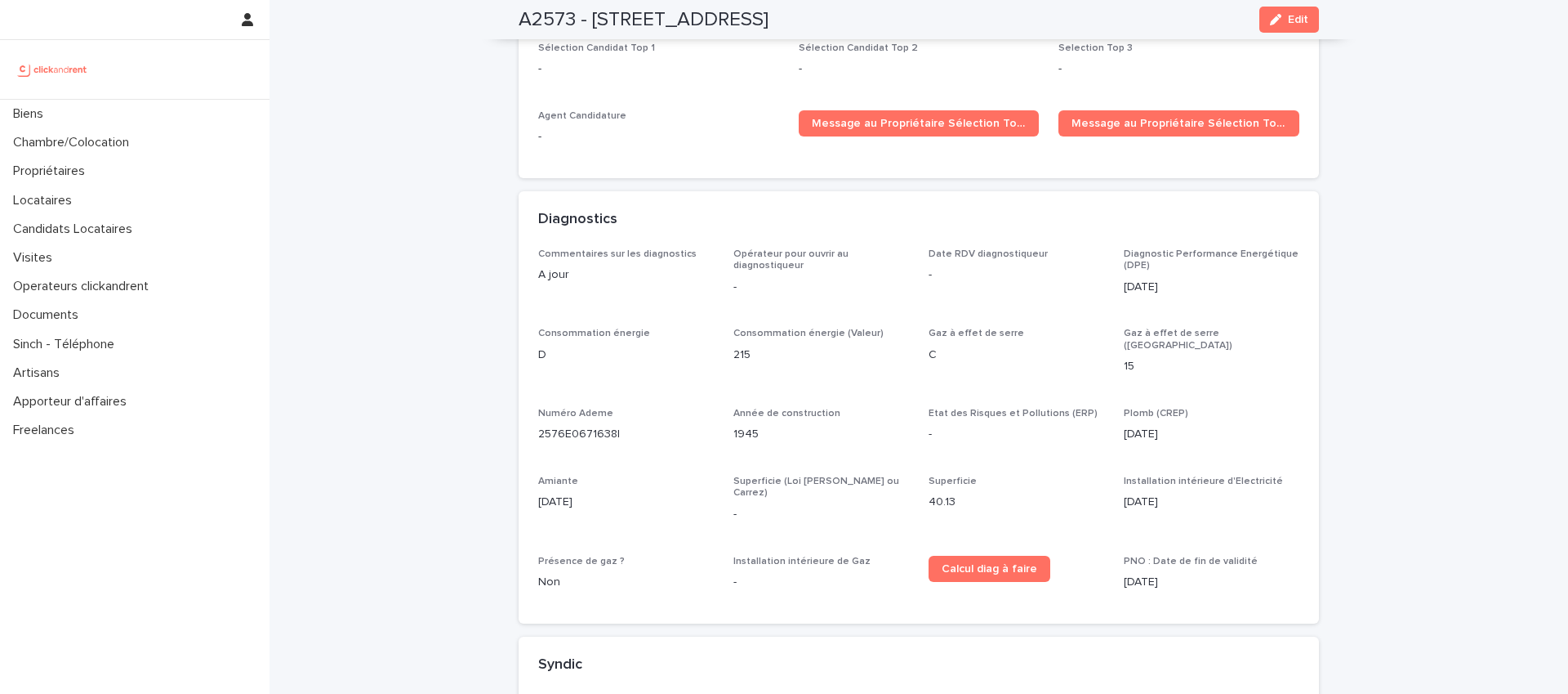
scroll to position [4191, 0]
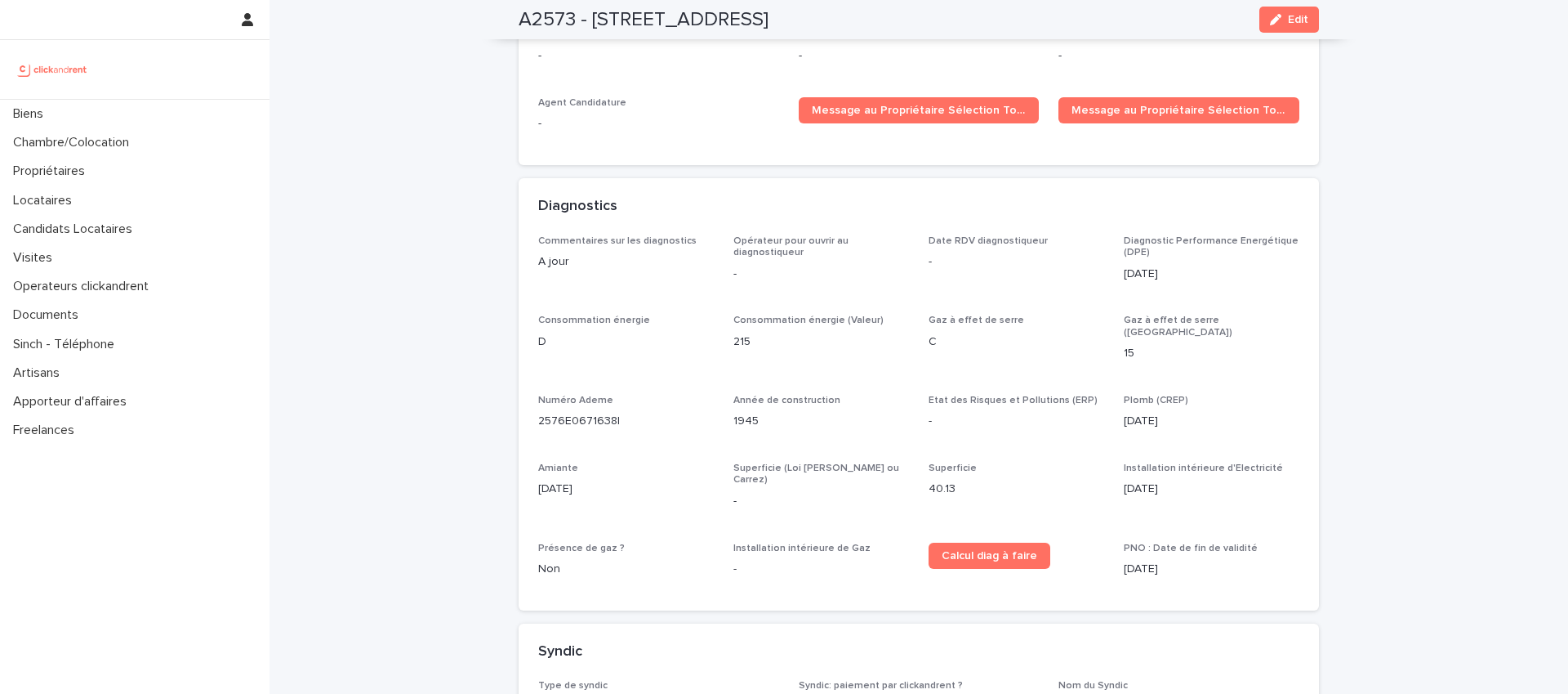
drag, startPoint x: 1449, startPoint y: 227, endPoint x: 1437, endPoint y: 222, distance: 13.0
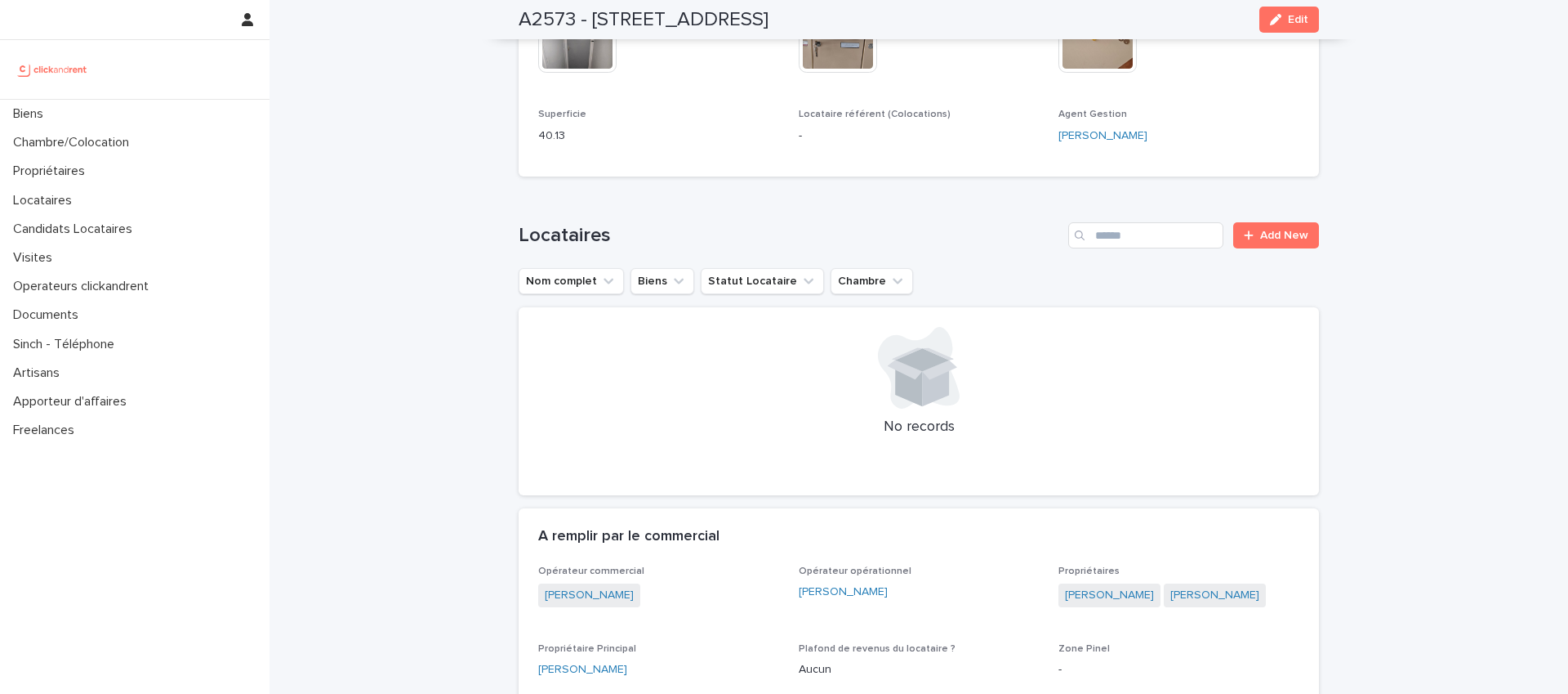
scroll to position [0, 0]
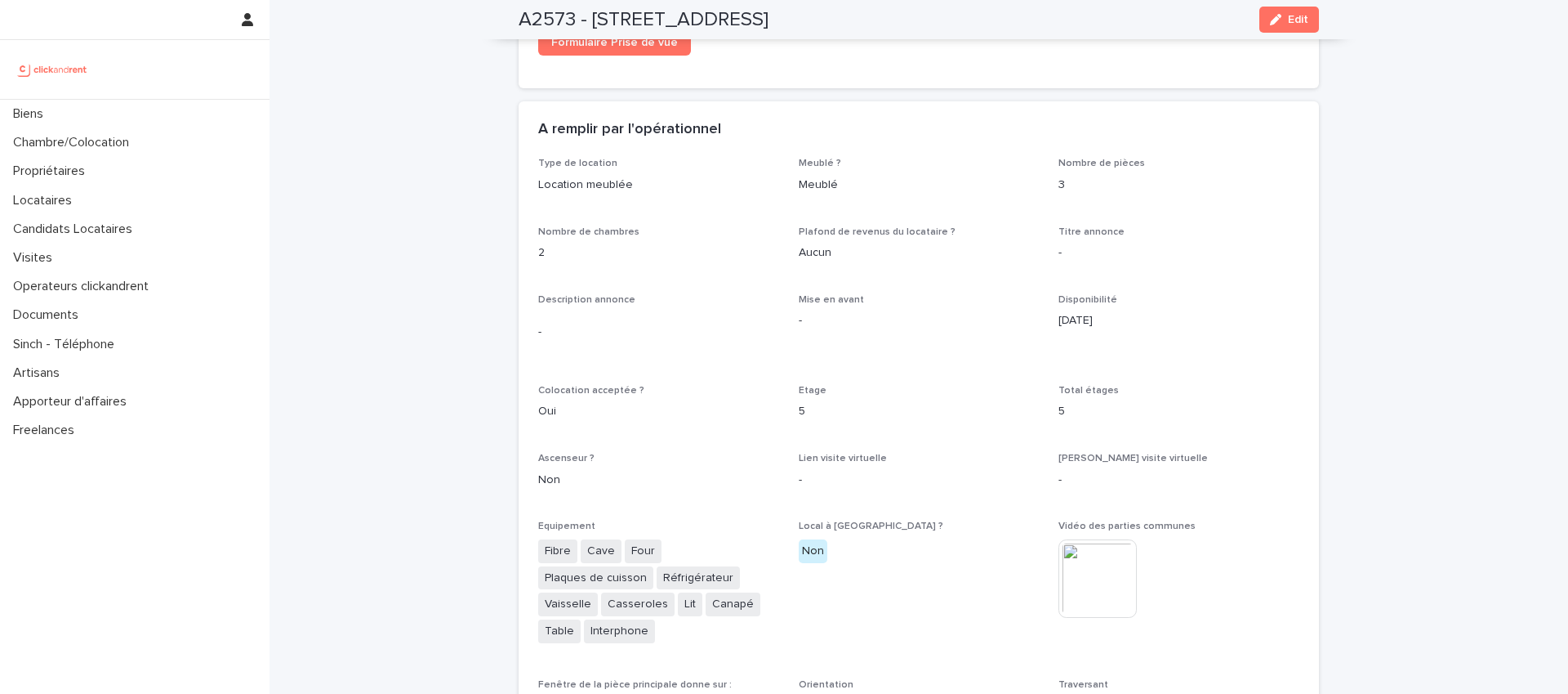
scroll to position [2839, 0]
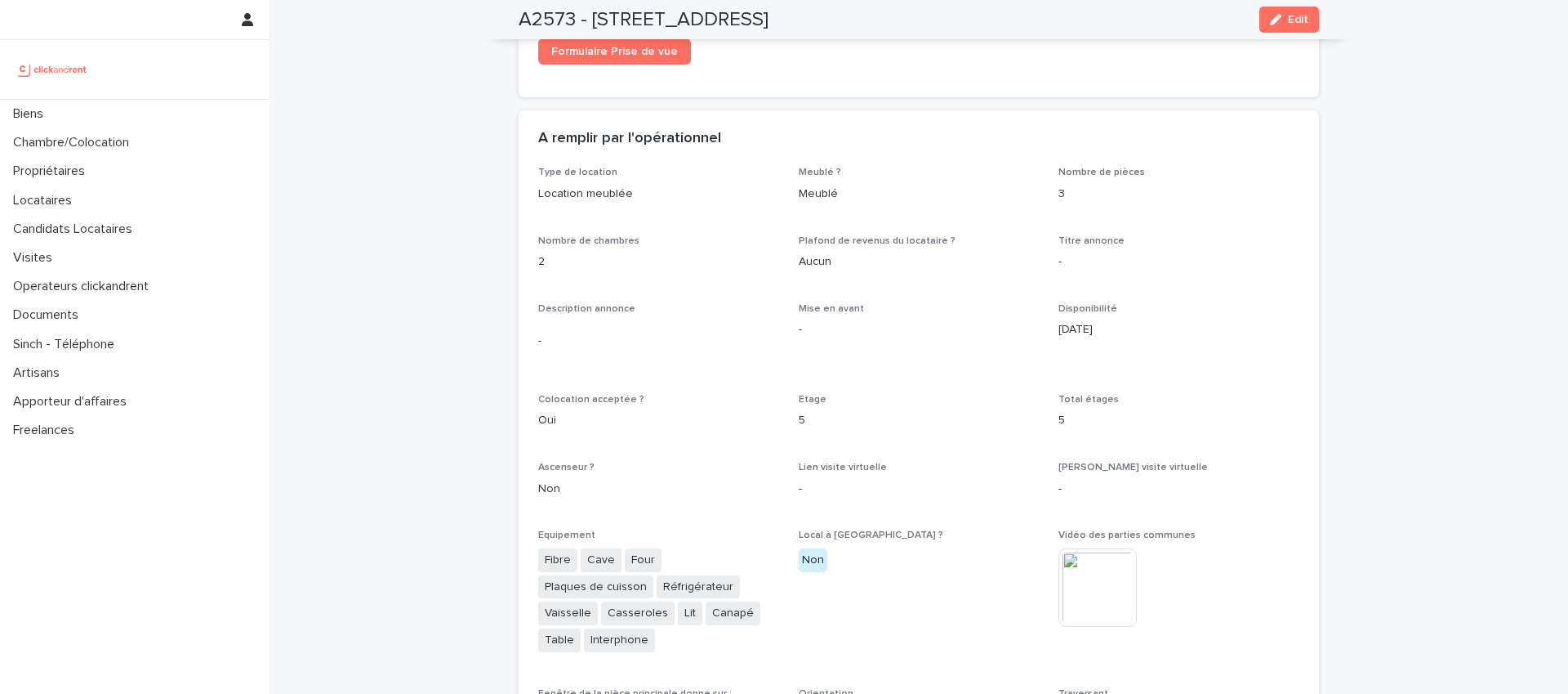
drag, startPoint x: 1277, startPoint y: 27, endPoint x: 1147, endPoint y: 227, distance: 238.5
click at [1277, 27] on button "Edit" at bounding box center [1290, 20] width 59 height 26
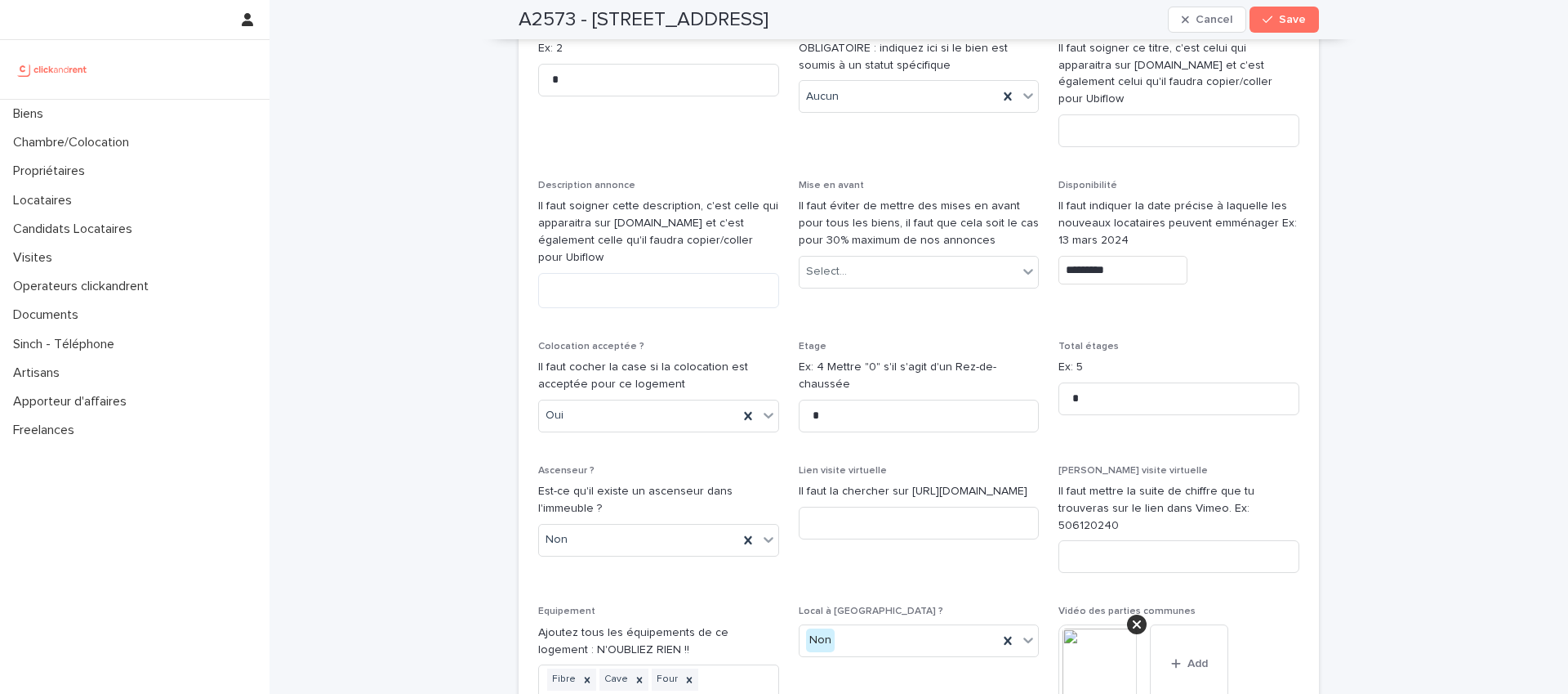
scroll to position [4824, 0]
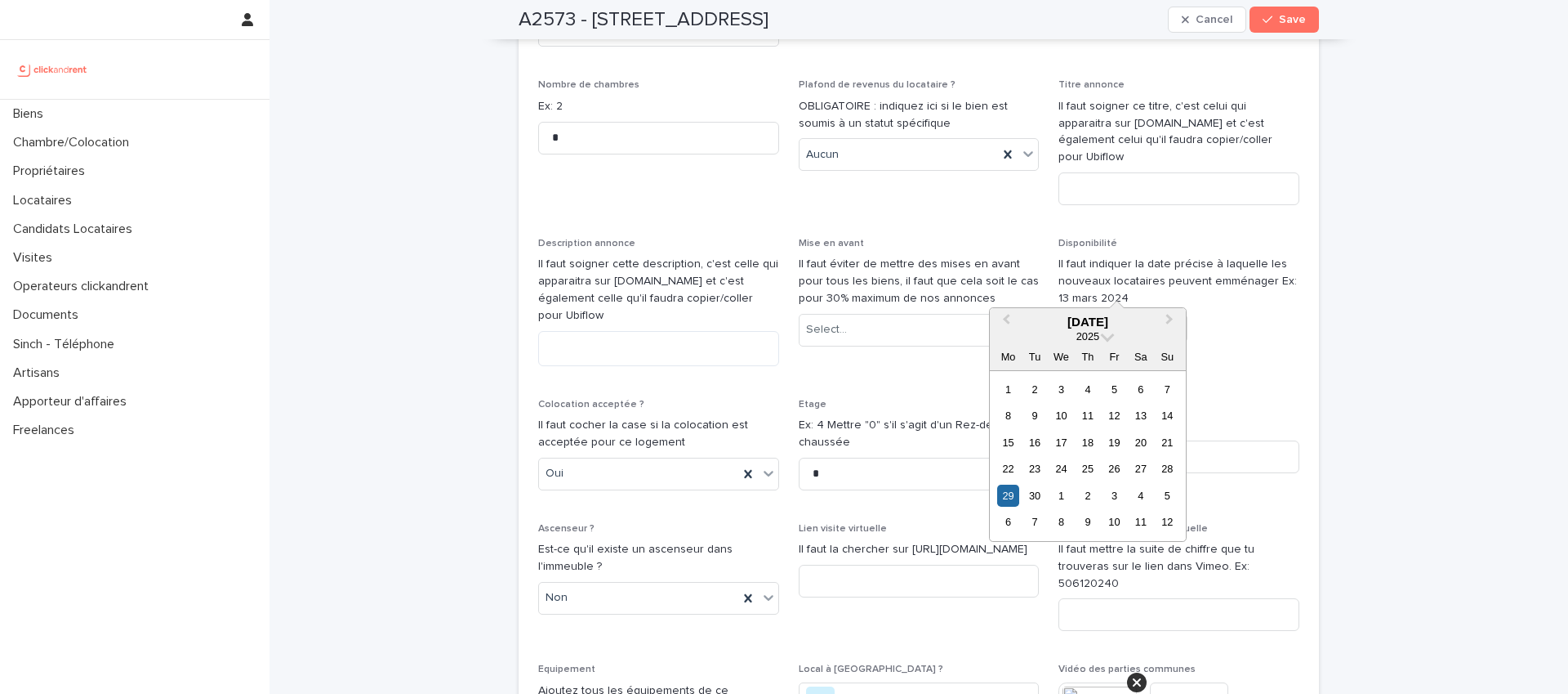
click at [1128, 314] on input "*********" at bounding box center [1123, 328] width 129 height 29
click at [1170, 320] on span "Next Month" at bounding box center [1170, 321] width 0 height 22
click at [1036, 443] on div "14" at bounding box center [1034, 442] width 22 height 22
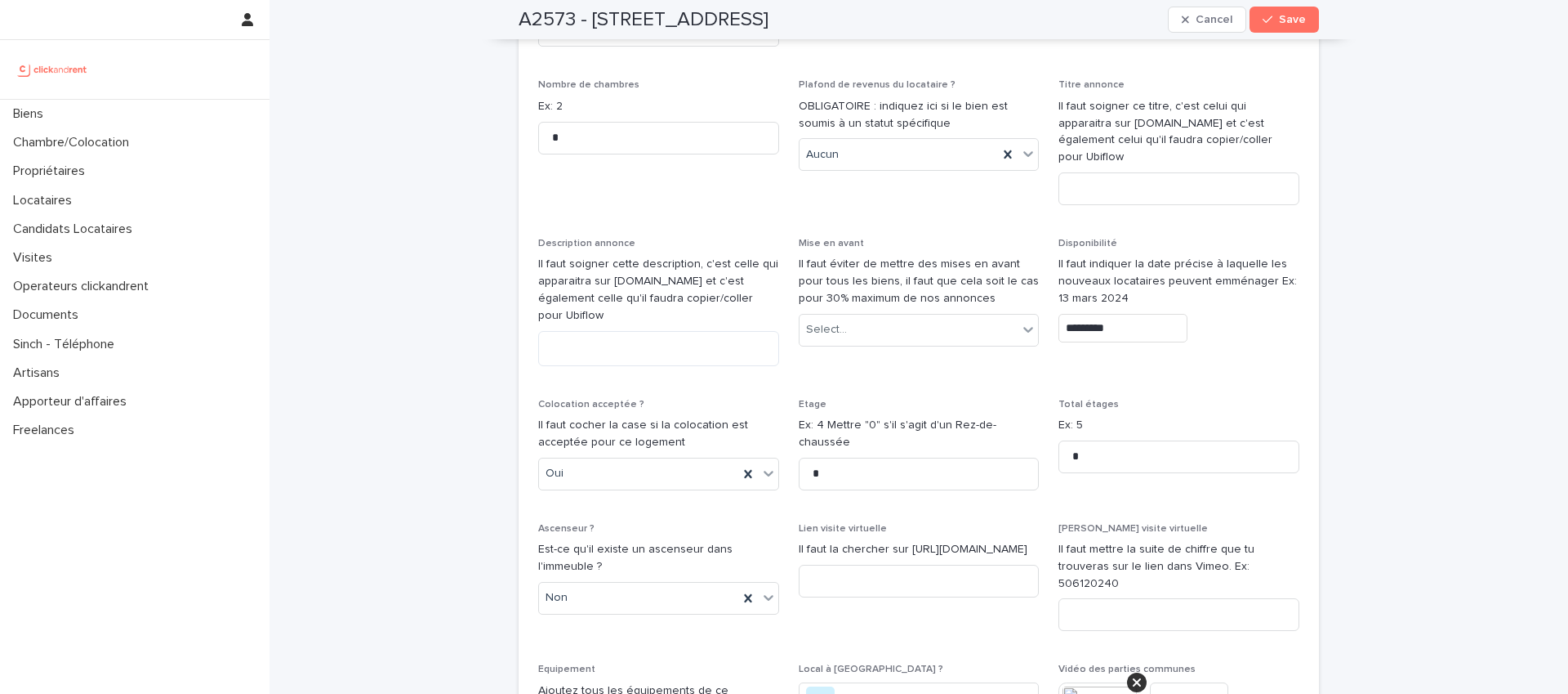
type input "**********"
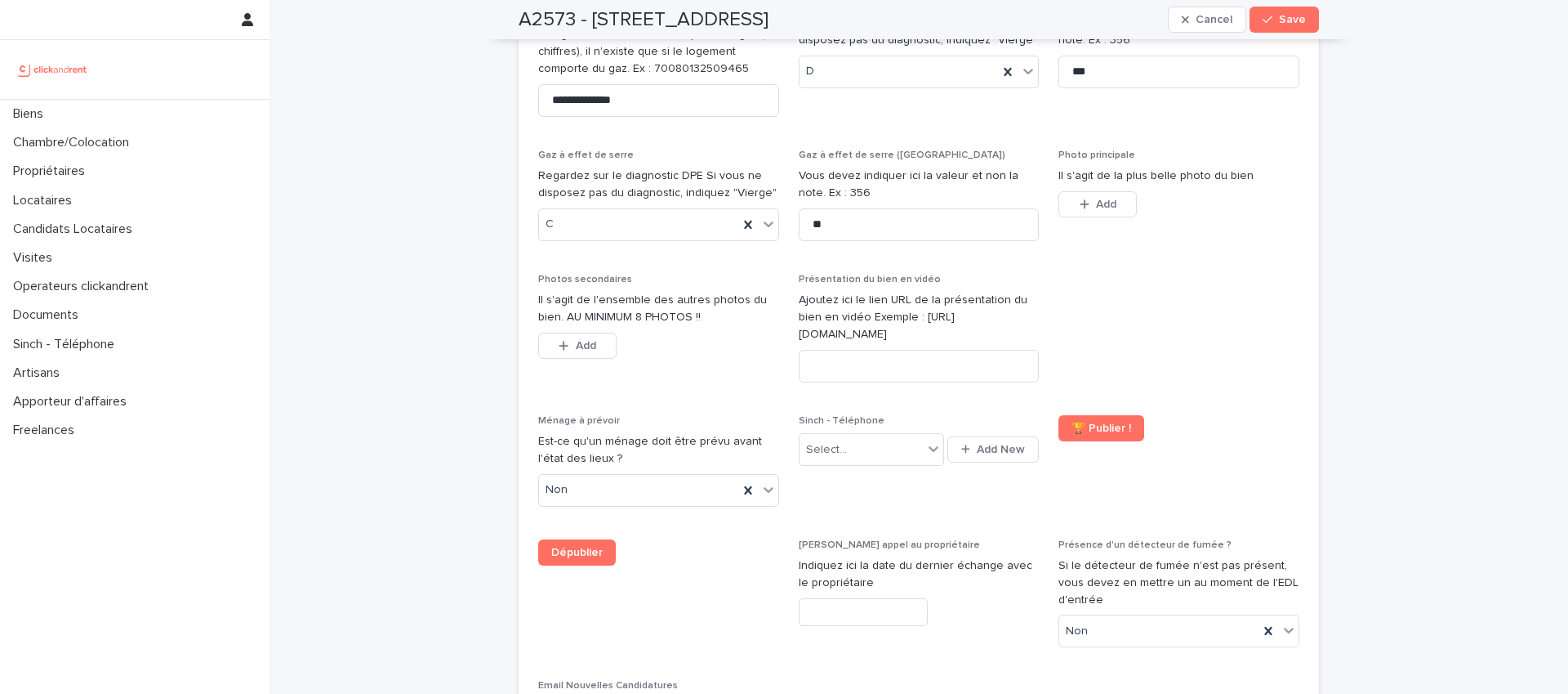
scroll to position [6238, 0]
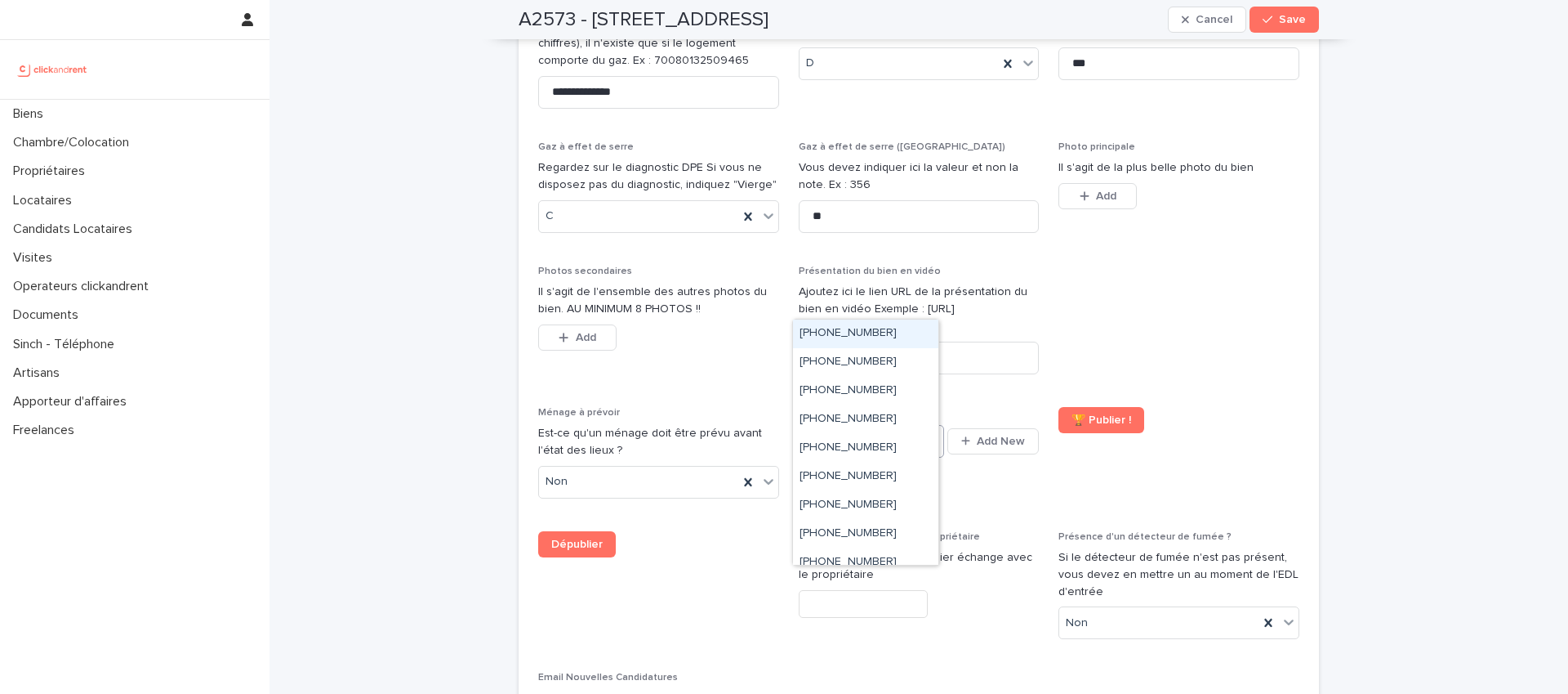
click at [929, 432] on icon at bounding box center [934, 440] width 16 height 16
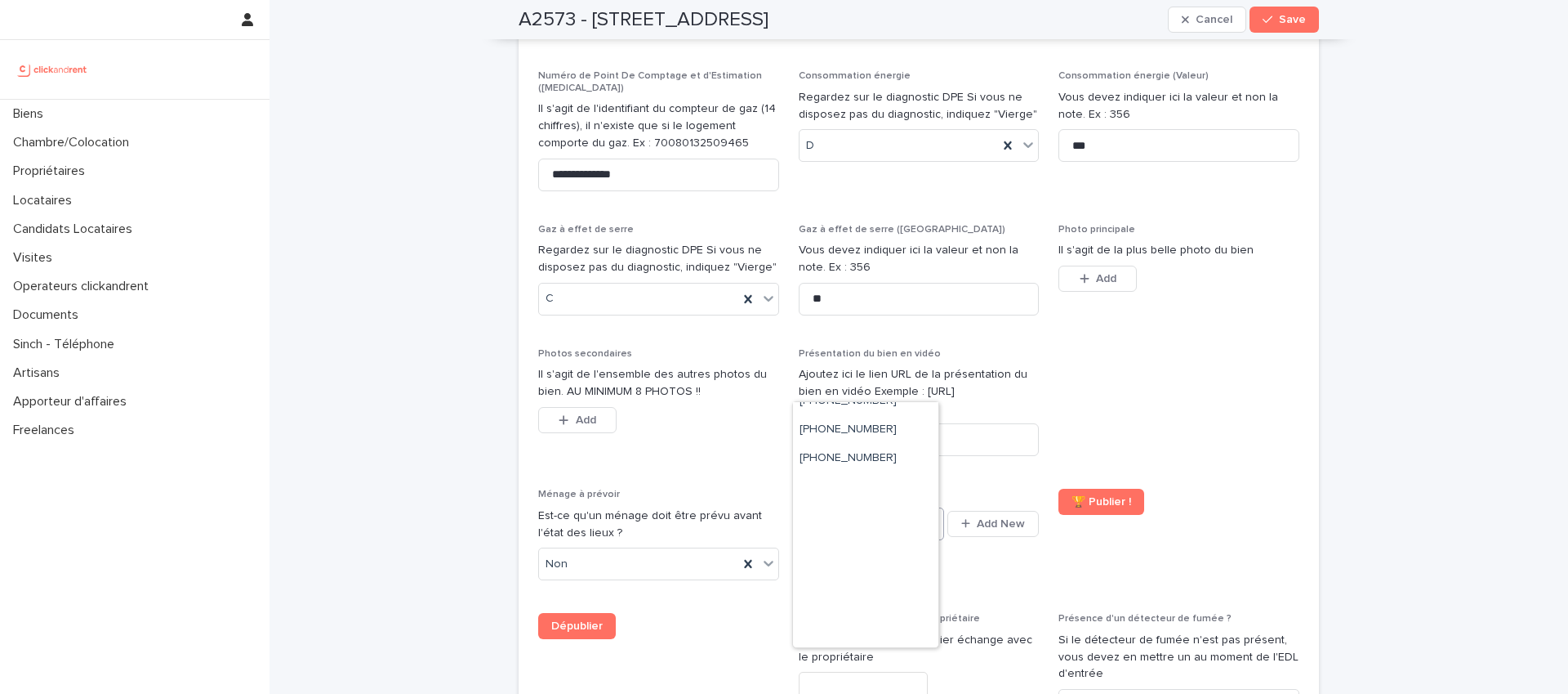
scroll to position [318, 0]
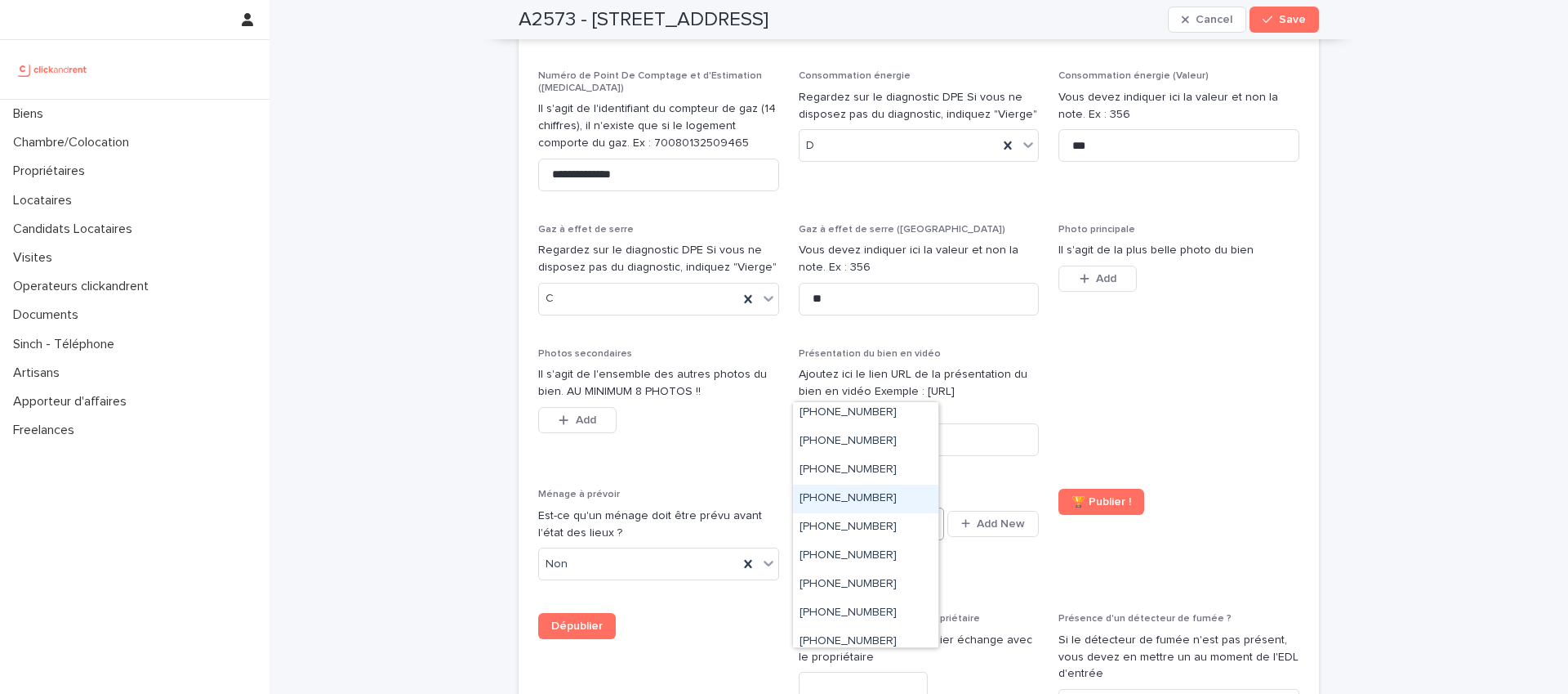
click at [898, 501] on div "+33755517358" at bounding box center [866, 499] width 145 height 29
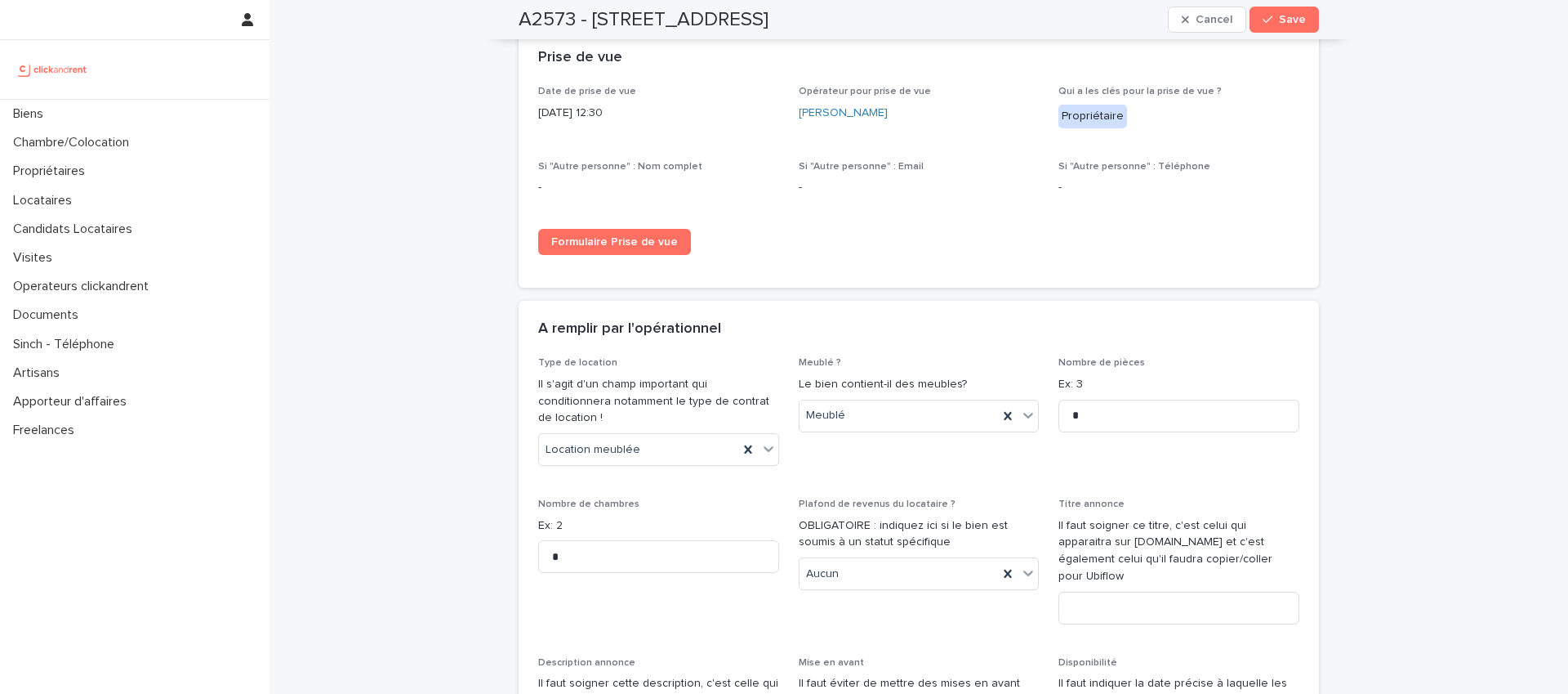
scroll to position [4486, 0]
click at [1292, 23] on span "Save" at bounding box center [1292, 20] width 27 height 12
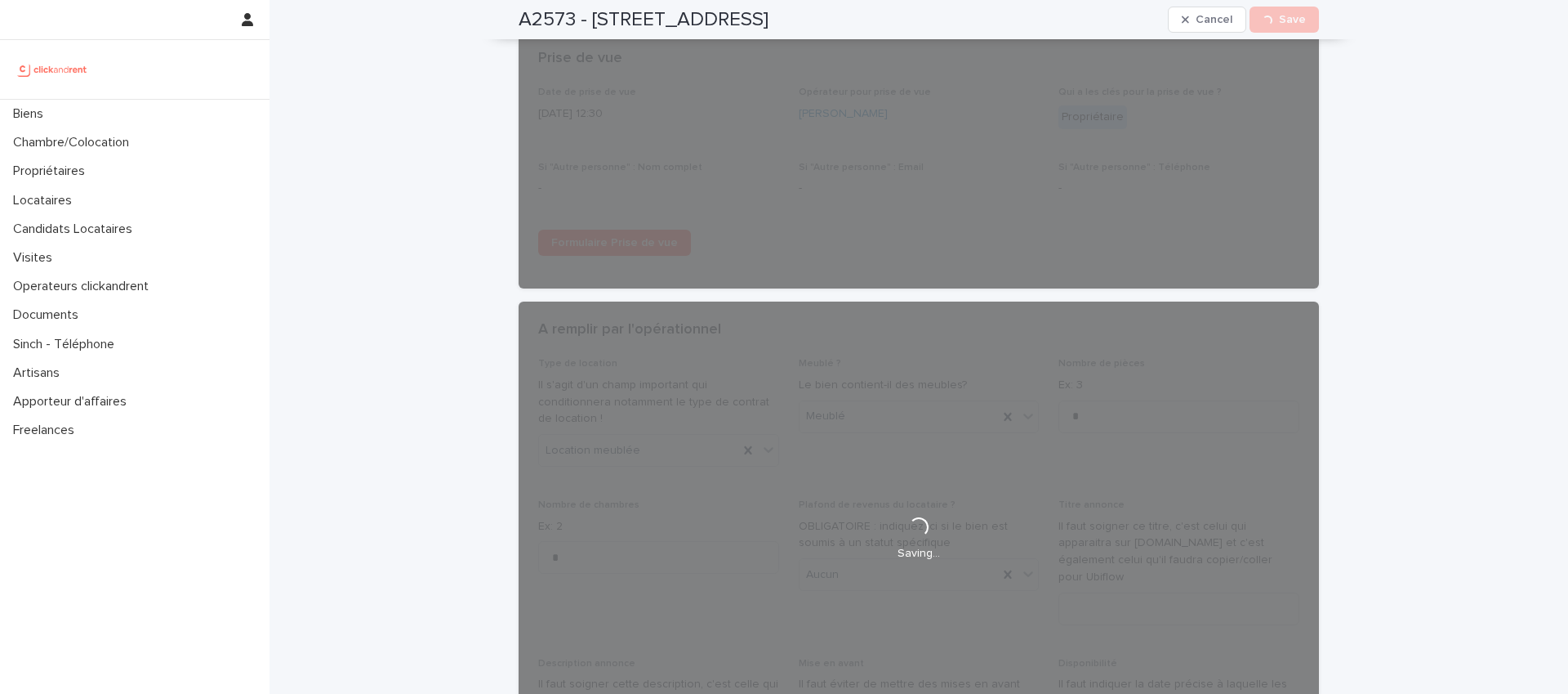
click at [1419, 181] on div "**********" at bounding box center [919, 488] width 1299 height 9948
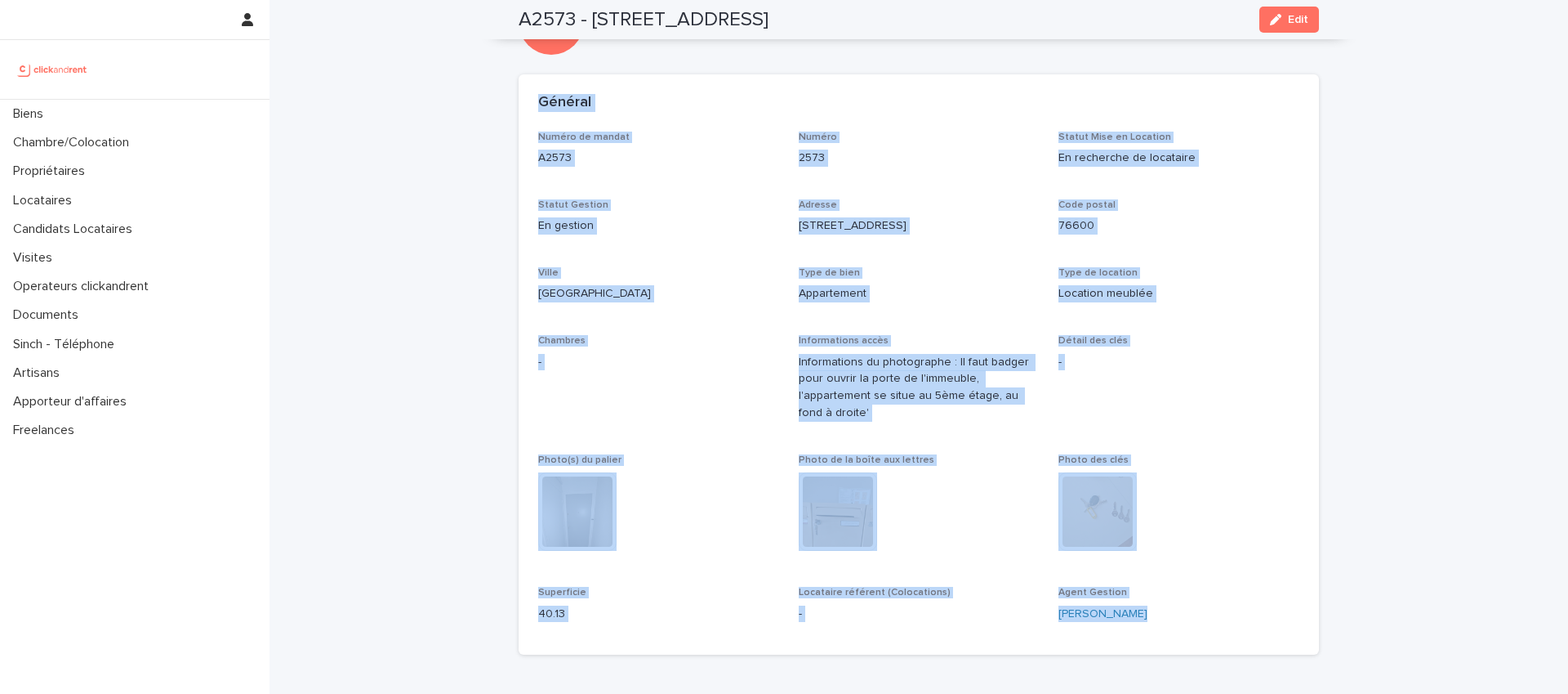
scroll to position [0, 0]
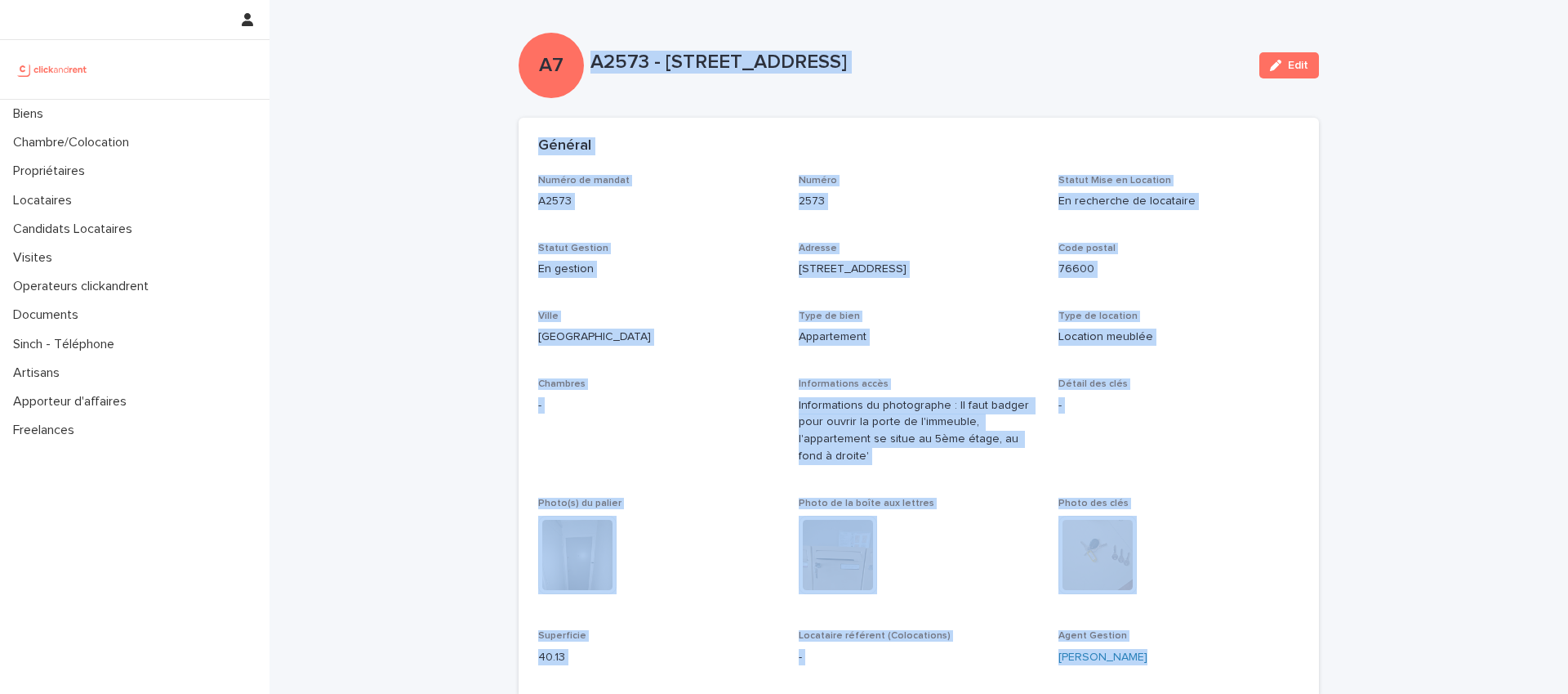
drag, startPoint x: 569, startPoint y: 500, endPoint x: 588, endPoint y: 56, distance: 444.4
copy div "A2573 - 389 rue de Verdun, Le Havre 76600 Edit Sorry, there was an error saving…"
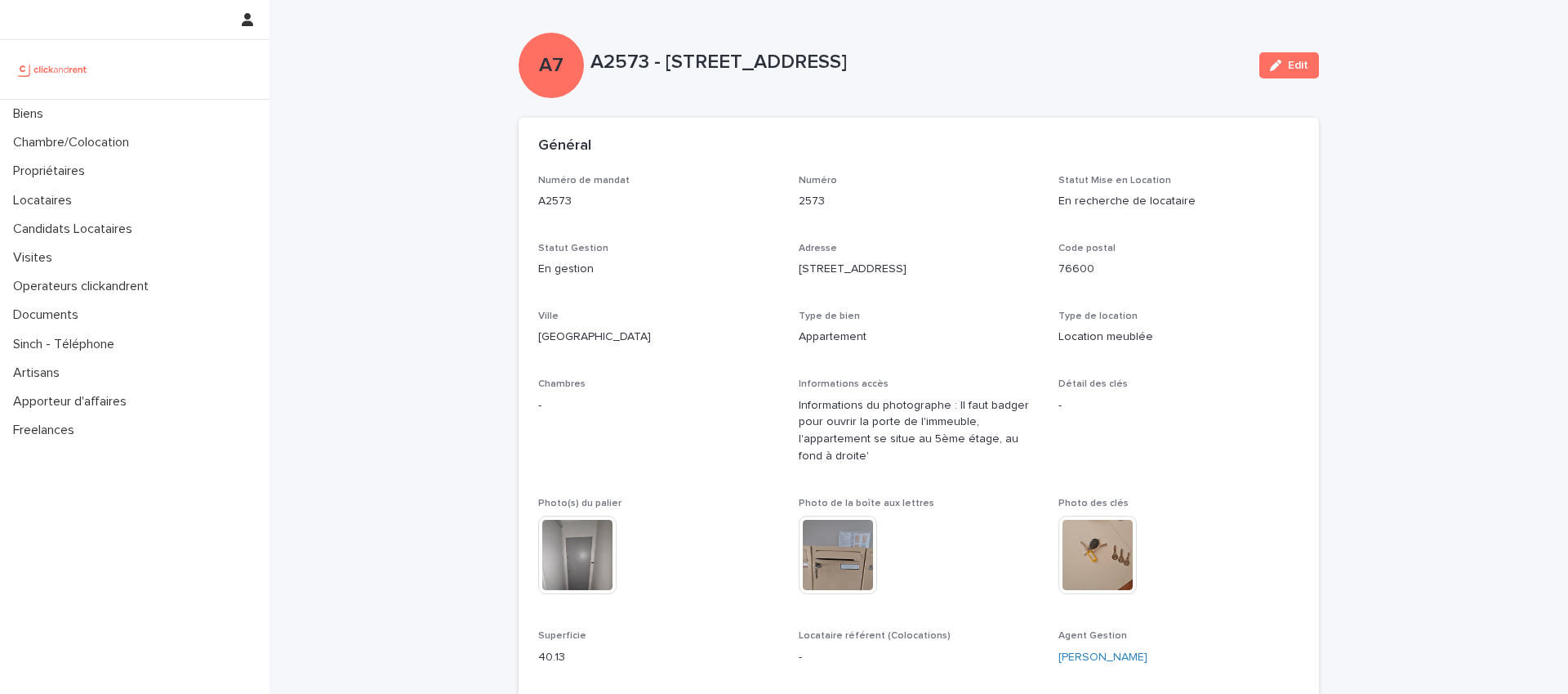
drag, startPoint x: 1430, startPoint y: 213, endPoint x: 1404, endPoint y: 158, distance: 60.8
click at [1253, 69] on div "Edit" at bounding box center [1286, 65] width 66 height 26
click at [1285, 71] on button "Edit" at bounding box center [1290, 65] width 59 height 26
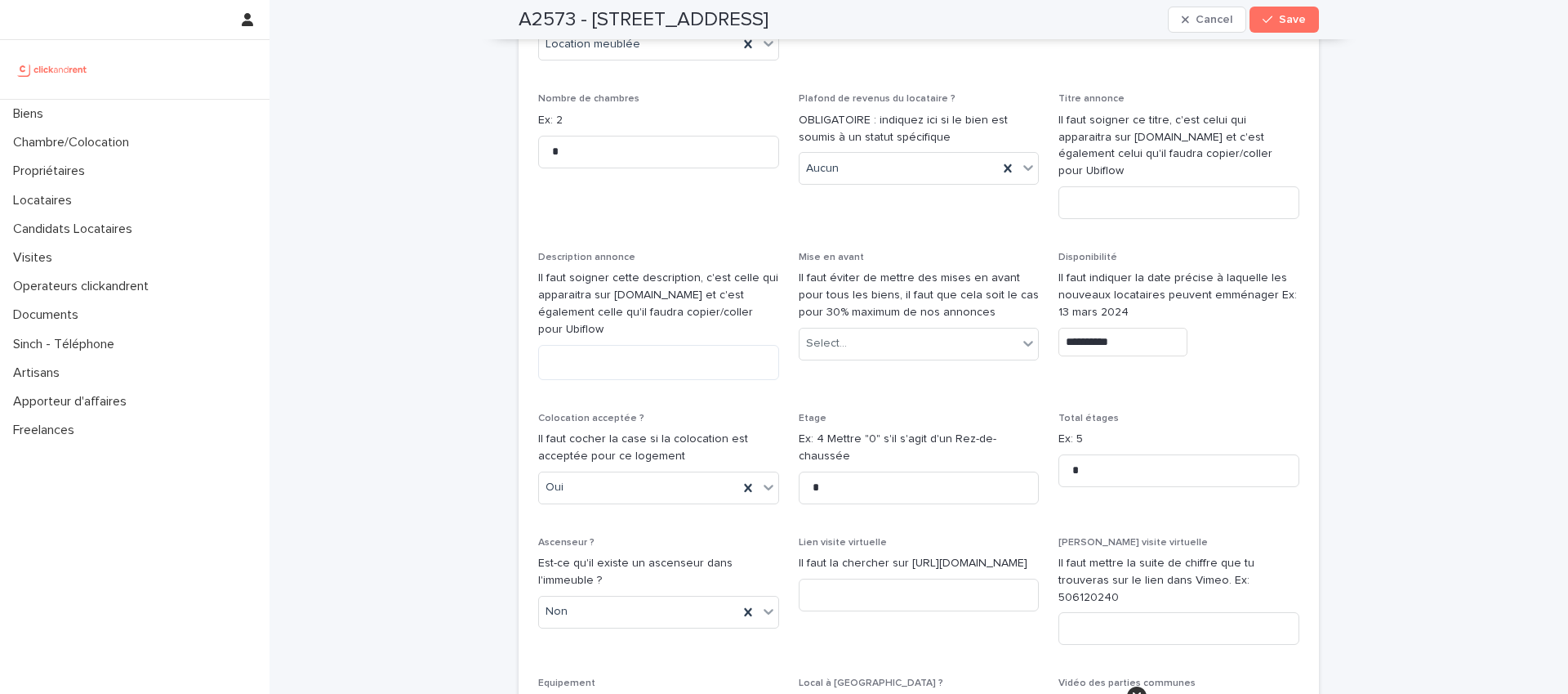
scroll to position [4812, 0]
click at [630, 343] on textarea at bounding box center [658, 360] width 241 height 35
paste textarea "**********"
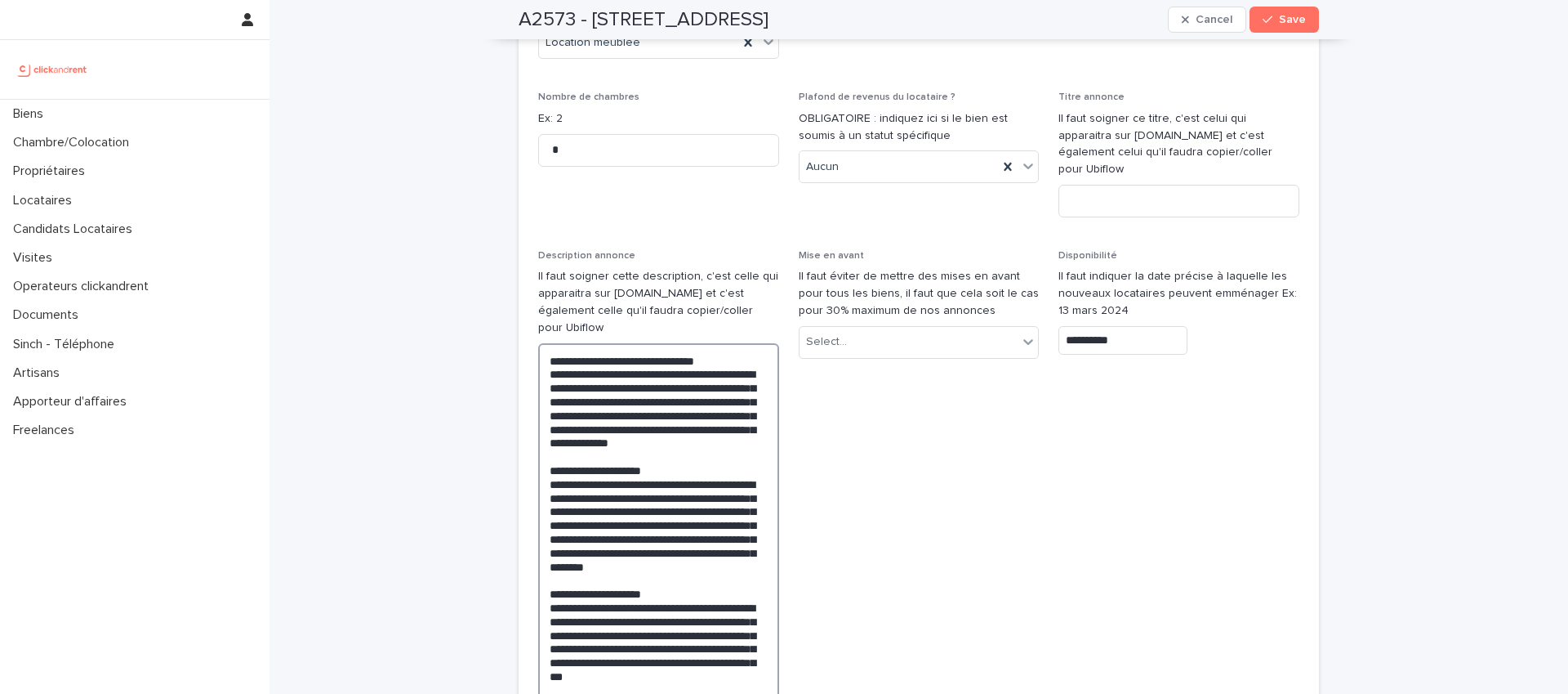
drag, startPoint x: 666, startPoint y: 417, endPoint x: 539, endPoint y: 415, distance: 127.0
click at [539, 415] on textarea "**********" at bounding box center [658, 539] width 241 height 392
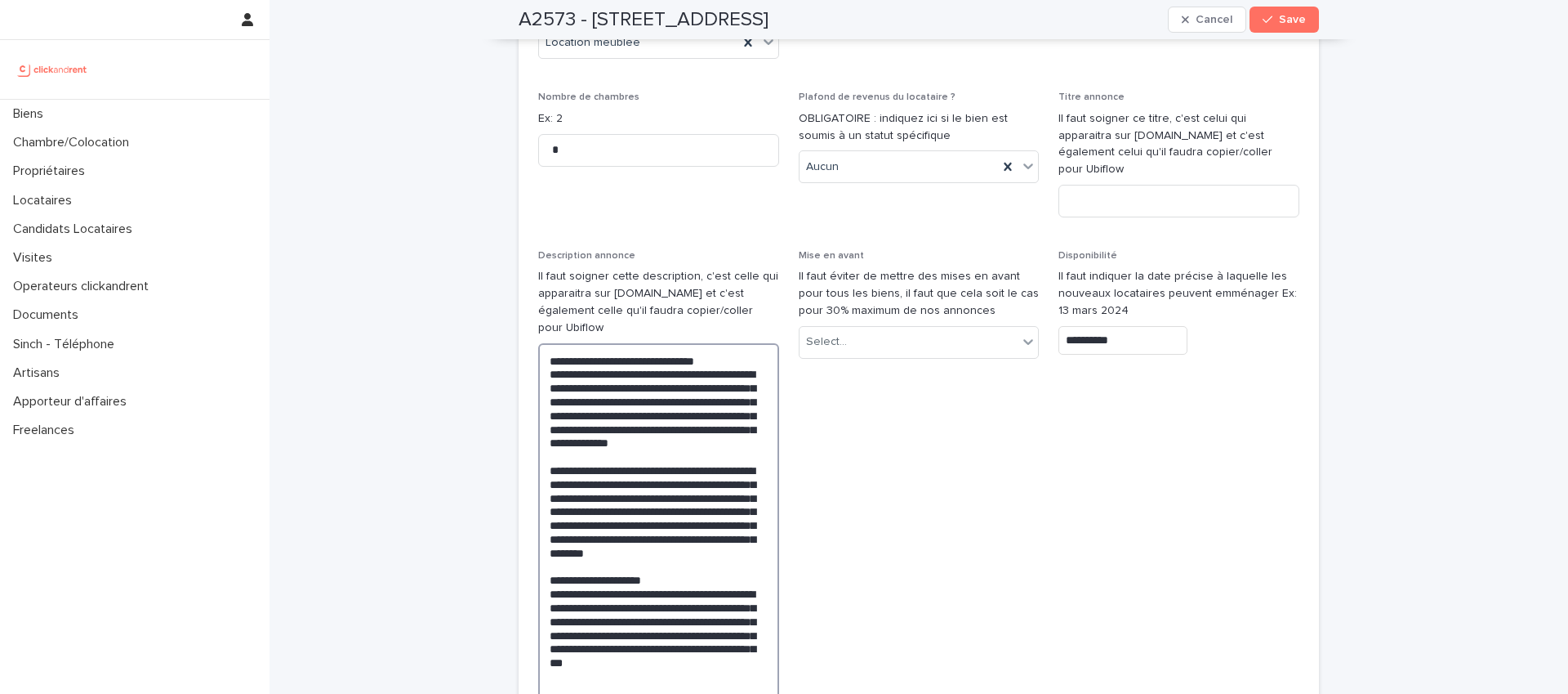
drag, startPoint x: 639, startPoint y: 542, endPoint x: 503, endPoint y: 524, distance: 137.2
click at [501, 524] on div "**********" at bounding box center [919, 293] width 1299 height 10210
click at [694, 528] on textarea "**********" at bounding box center [658, 532] width 241 height 378
drag, startPoint x: 672, startPoint y: 542, endPoint x: 541, endPoint y: 541, distance: 131.0
click at [541, 541] on textarea "**********" at bounding box center [658, 532] width 241 height 378
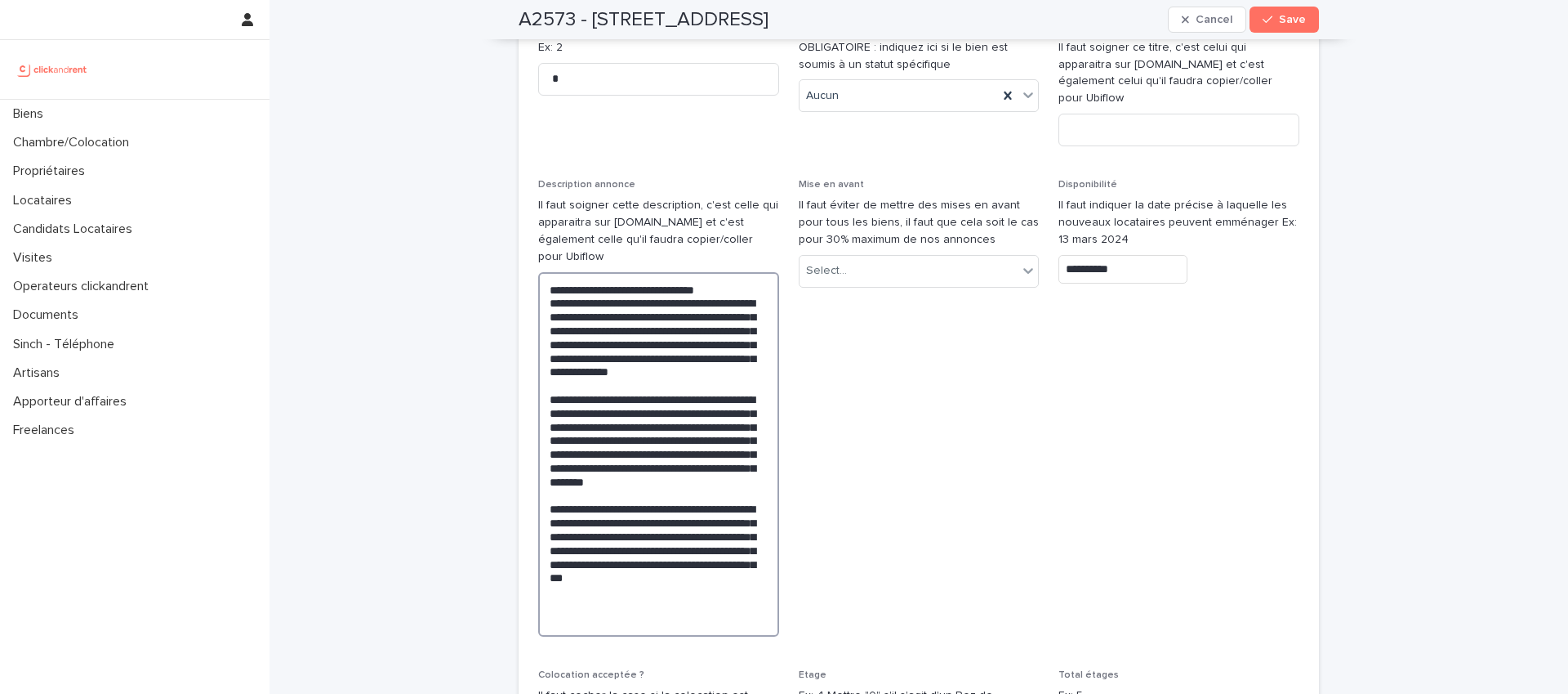
scroll to position [4920, 0]
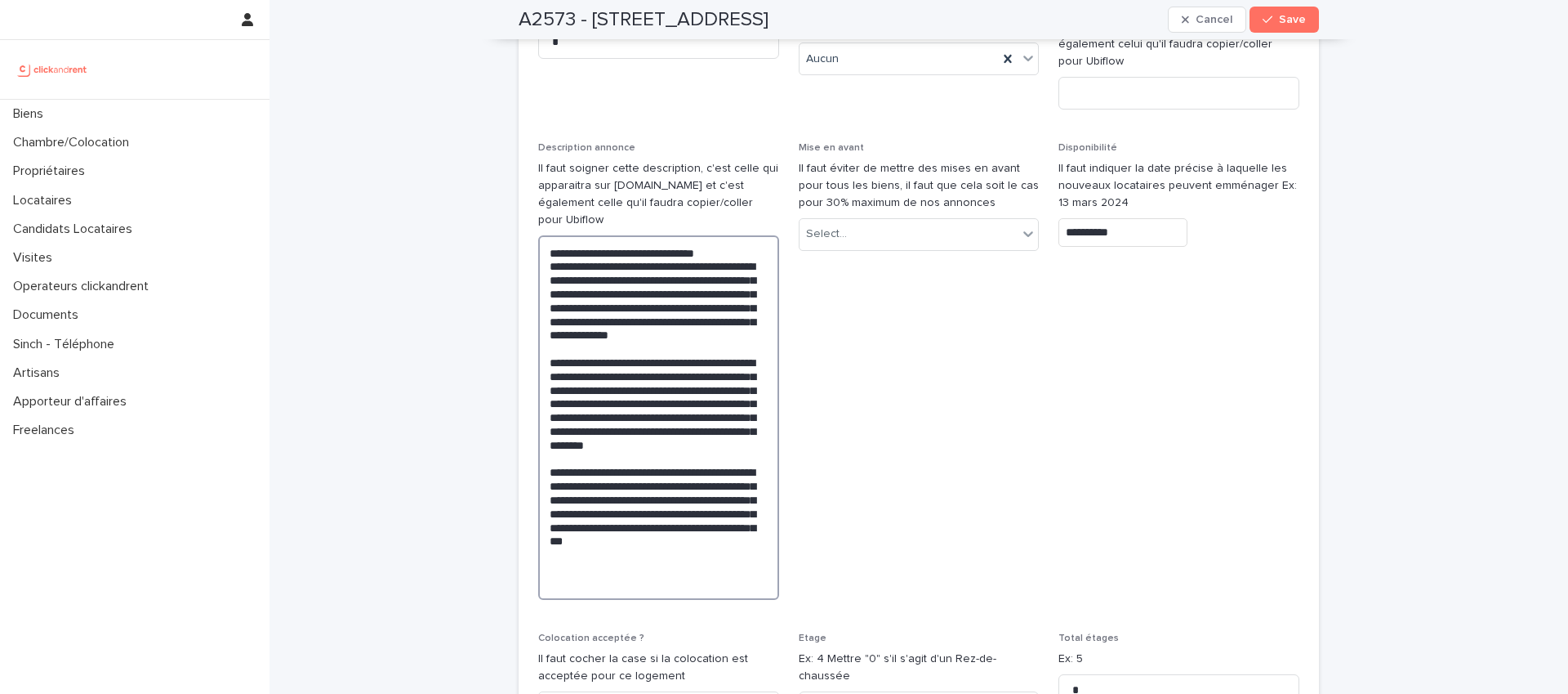
drag, startPoint x: 674, startPoint y: 519, endPoint x: 591, endPoint y: 504, distance: 84.3
click at [591, 504] on textarea "**********" at bounding box center [658, 417] width 241 height 364
click at [681, 513] on textarea "**********" at bounding box center [658, 417] width 241 height 364
drag, startPoint x: 667, startPoint y: 489, endPoint x: 709, endPoint y: 515, distance: 49.4
click at [709, 515] on textarea "**********" at bounding box center [658, 417] width 241 height 364
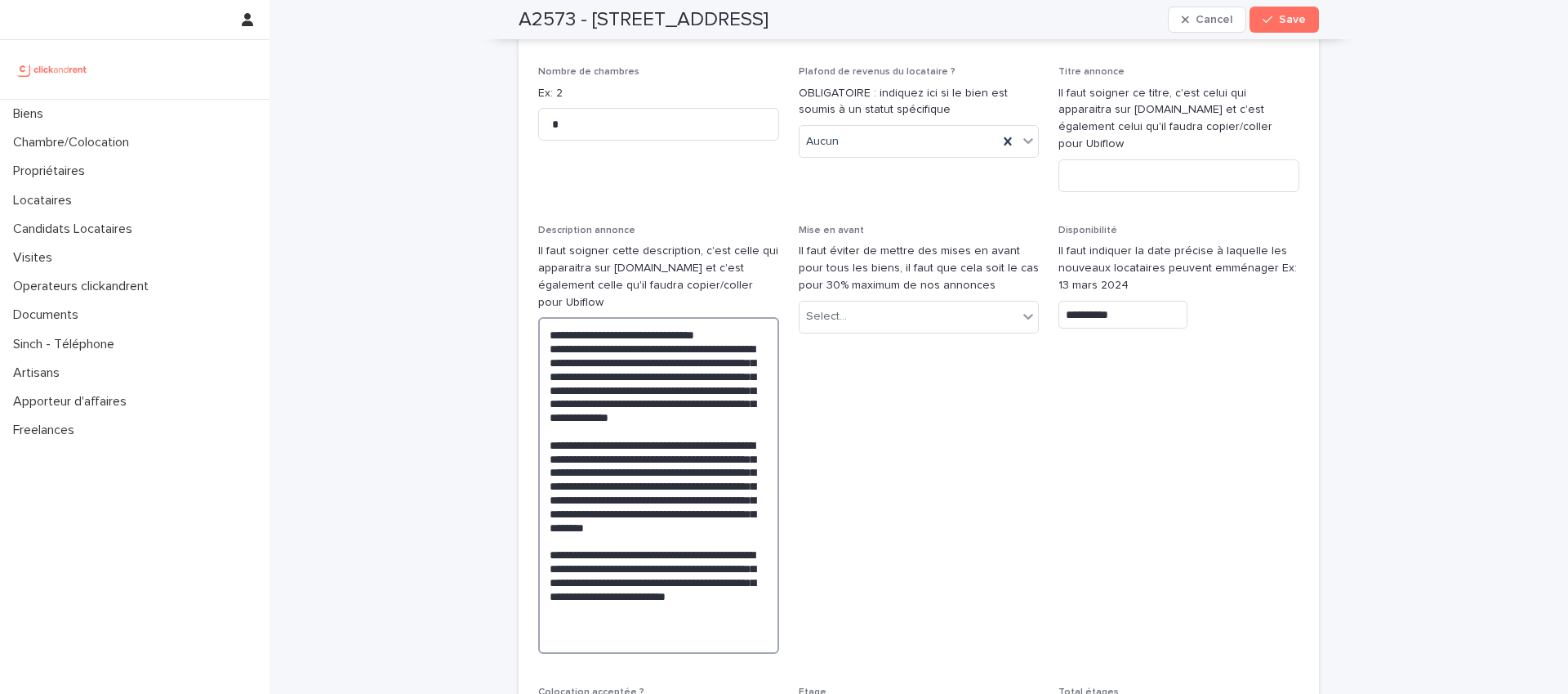
scroll to position [4961, 0]
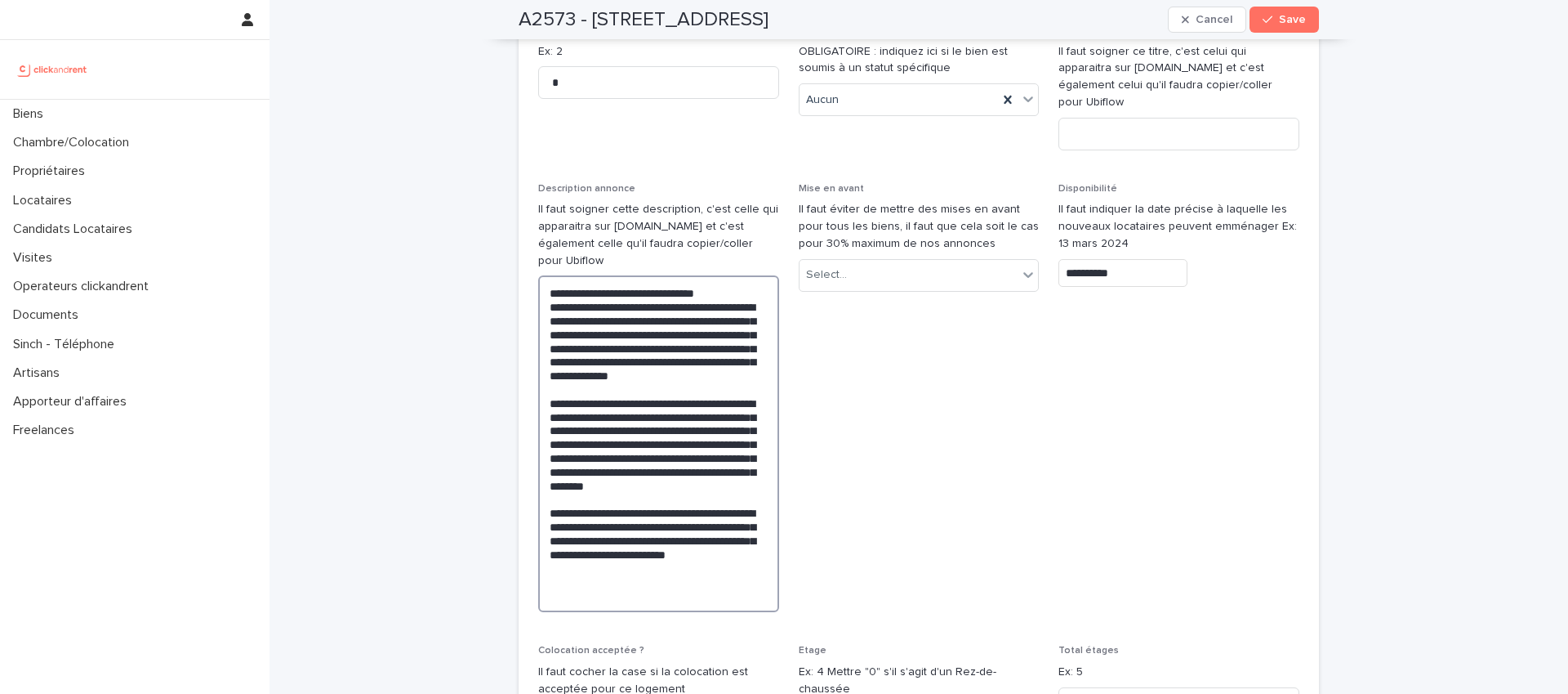
drag, startPoint x: 603, startPoint y: 485, endPoint x: 579, endPoint y: 500, distance: 28.3
click at [579, 500] on textarea "**********" at bounding box center [658, 443] width 241 height 336
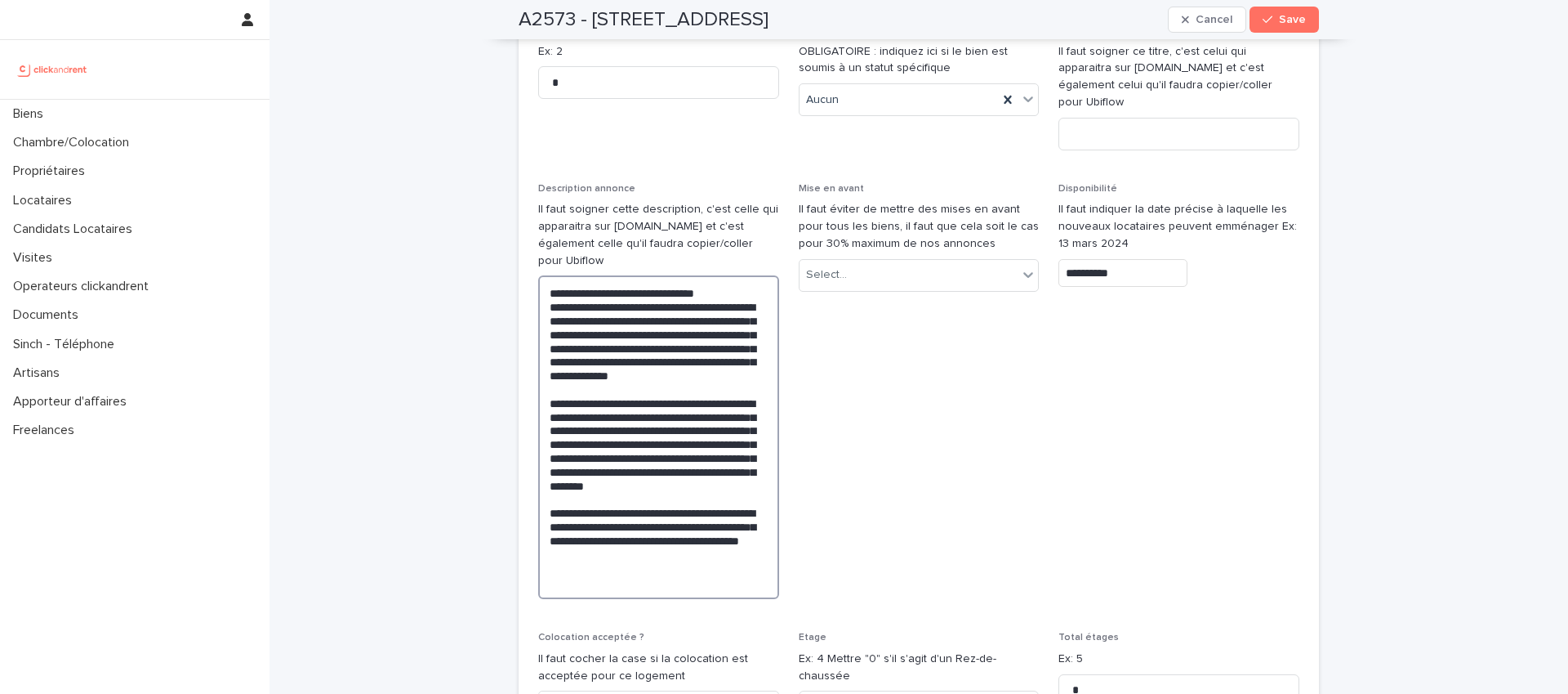
type textarea "**********"
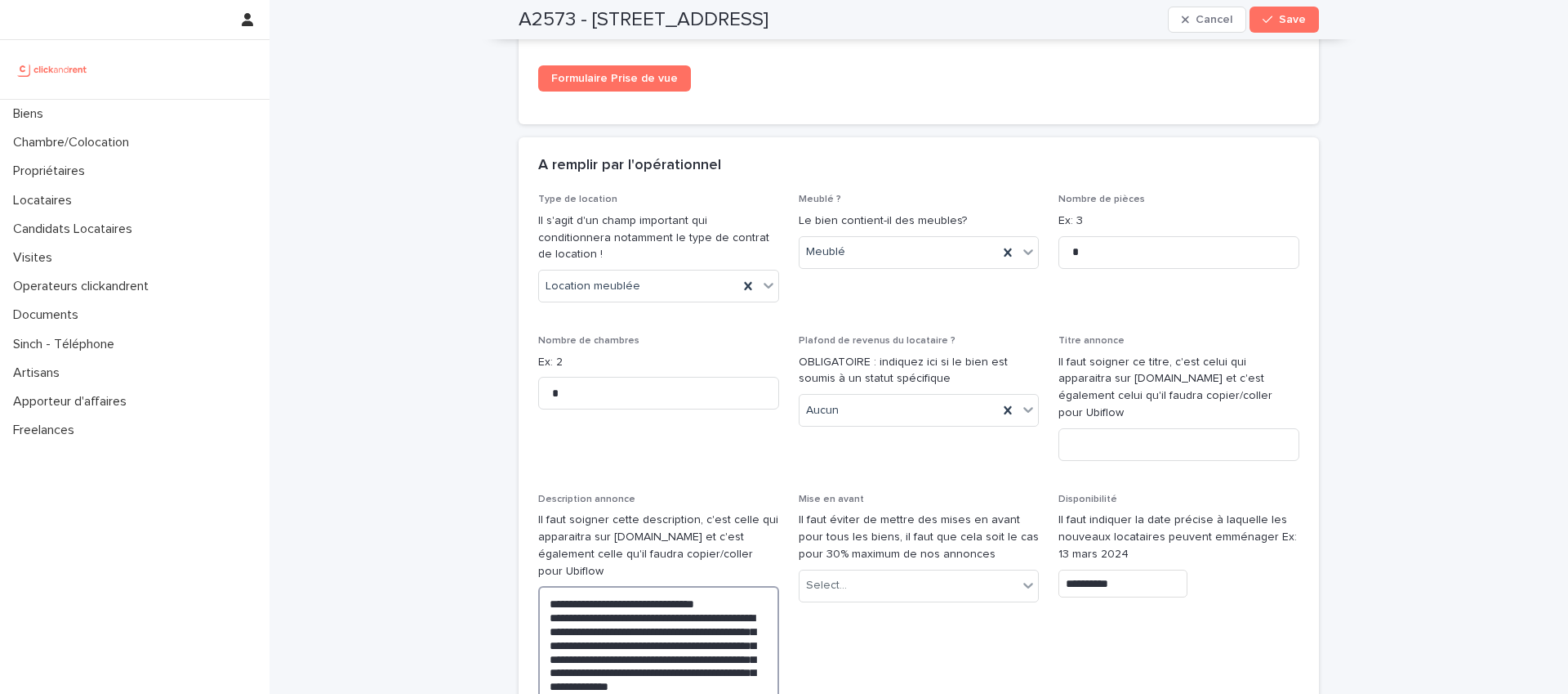
scroll to position [4648, 0]
drag, startPoint x: 1124, startPoint y: 395, endPoint x: 1141, endPoint y: 395, distance: 17.0
click at [1124, 430] on input at bounding box center [1179, 447] width 241 height 33
paste input "**********"
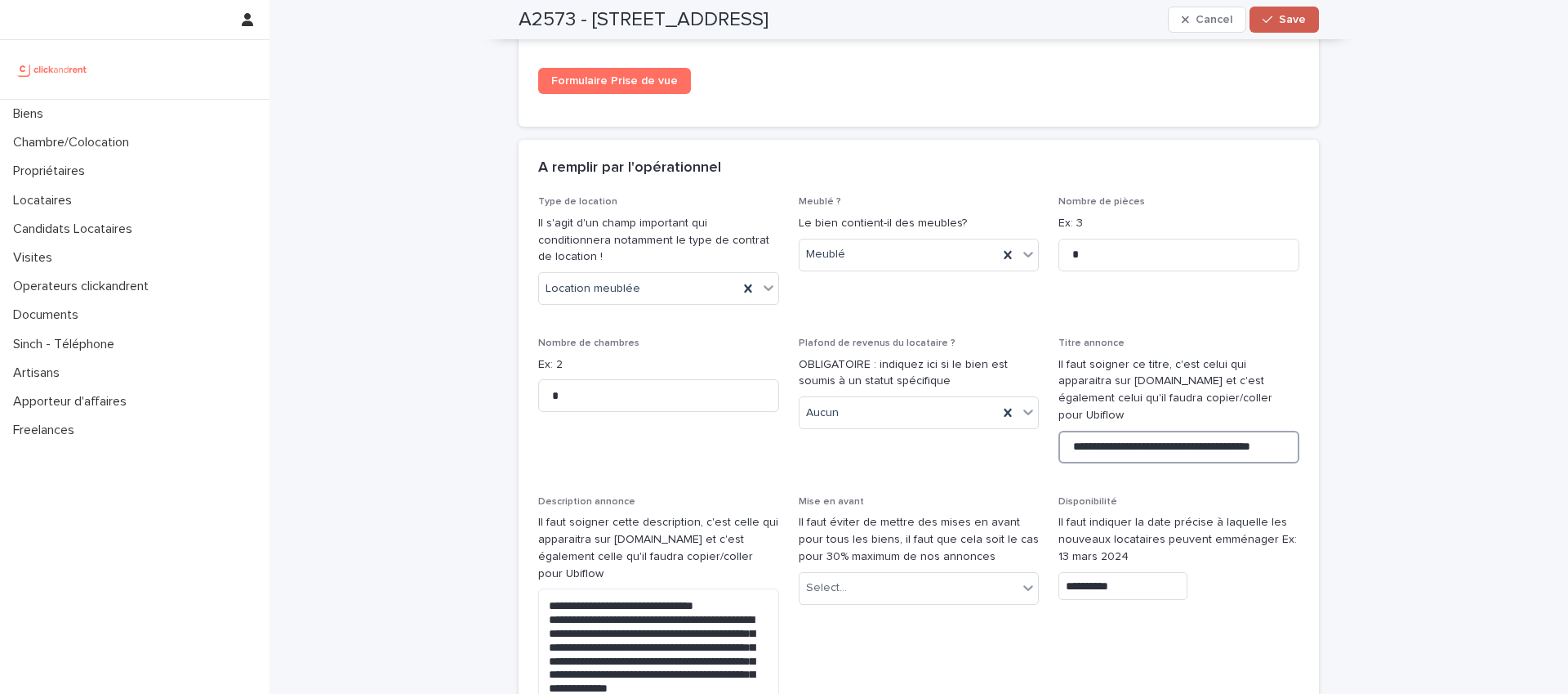
type input "**********"
click at [1291, 19] on span "Save" at bounding box center [1292, 20] width 27 height 12
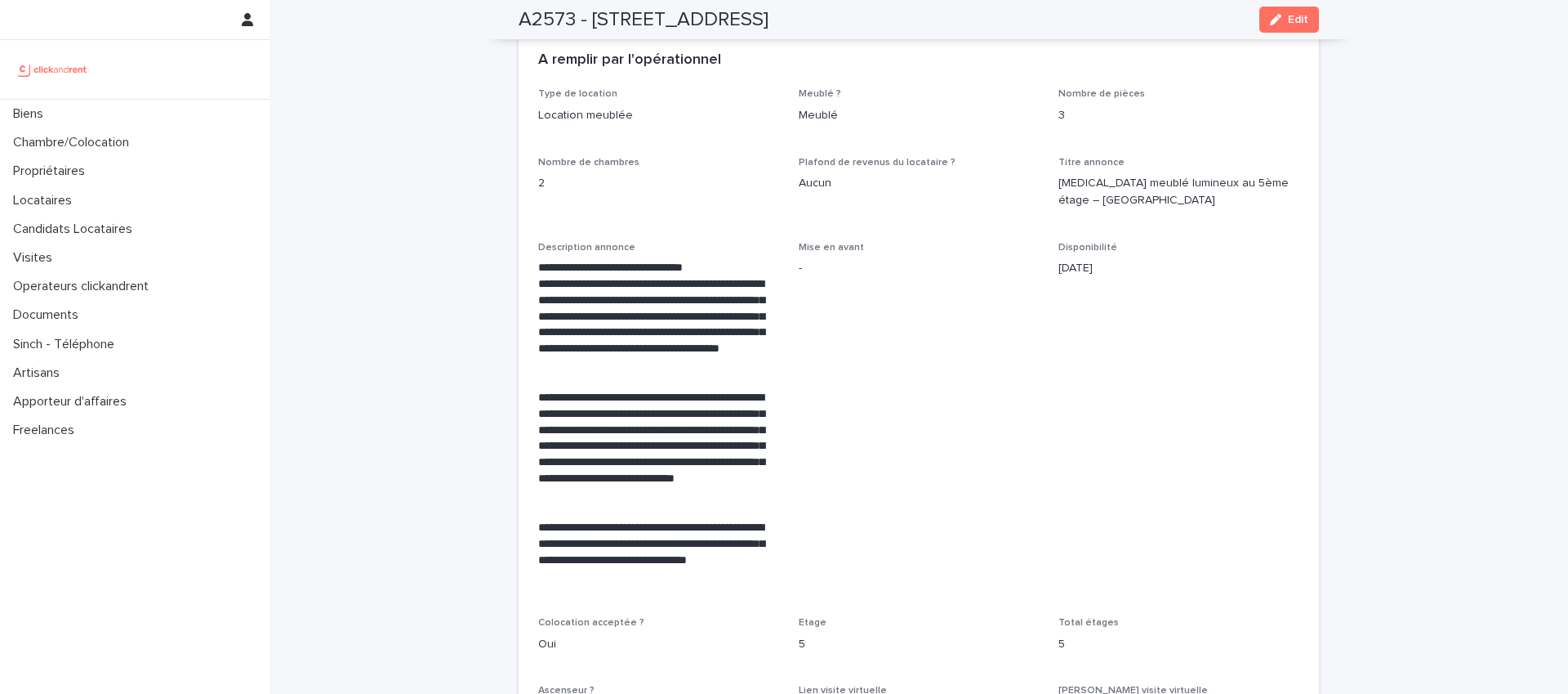
scroll to position [3032, 0]
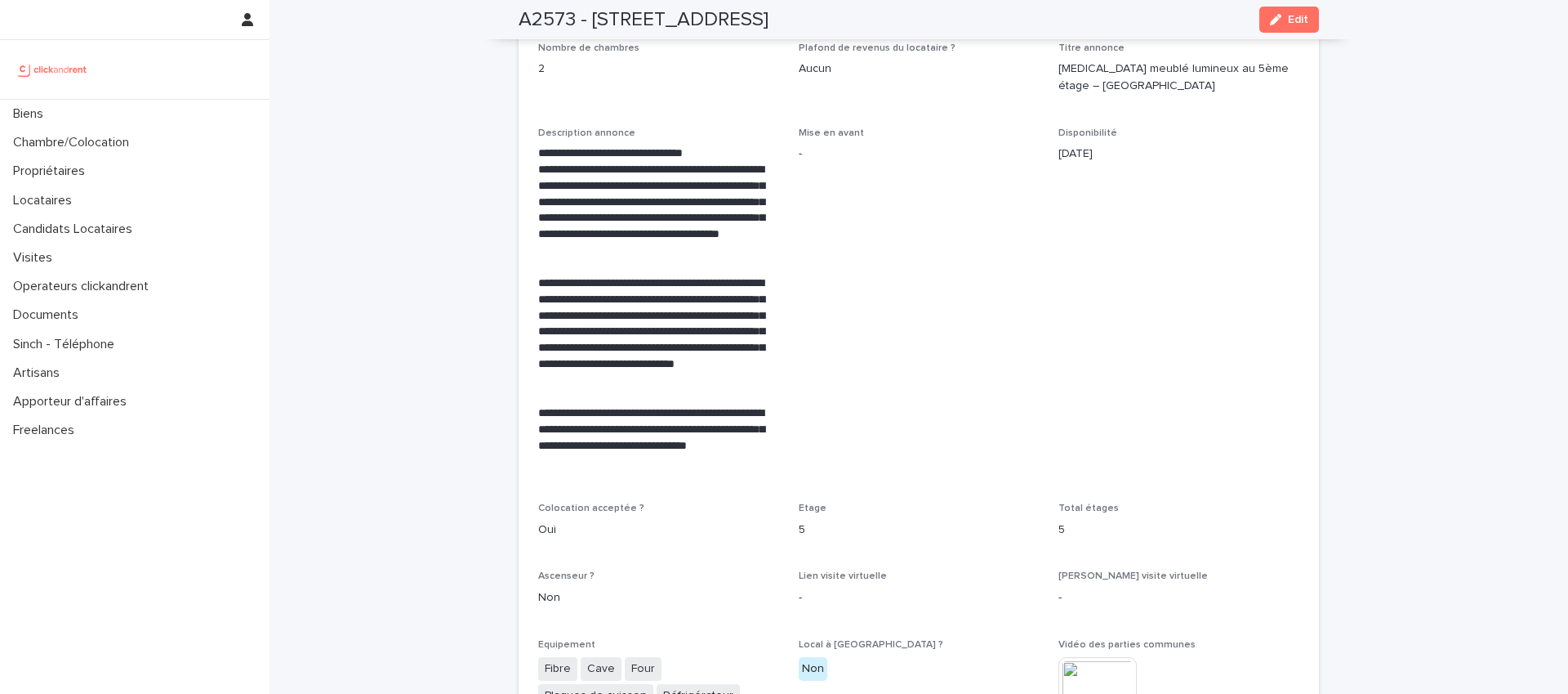
click at [1107, 298] on span "Disponibilité 14/10/2025" at bounding box center [1179, 306] width 241 height 356
click at [1199, 274] on span "Disponibilité 14/10/2025" at bounding box center [1179, 306] width 241 height 356
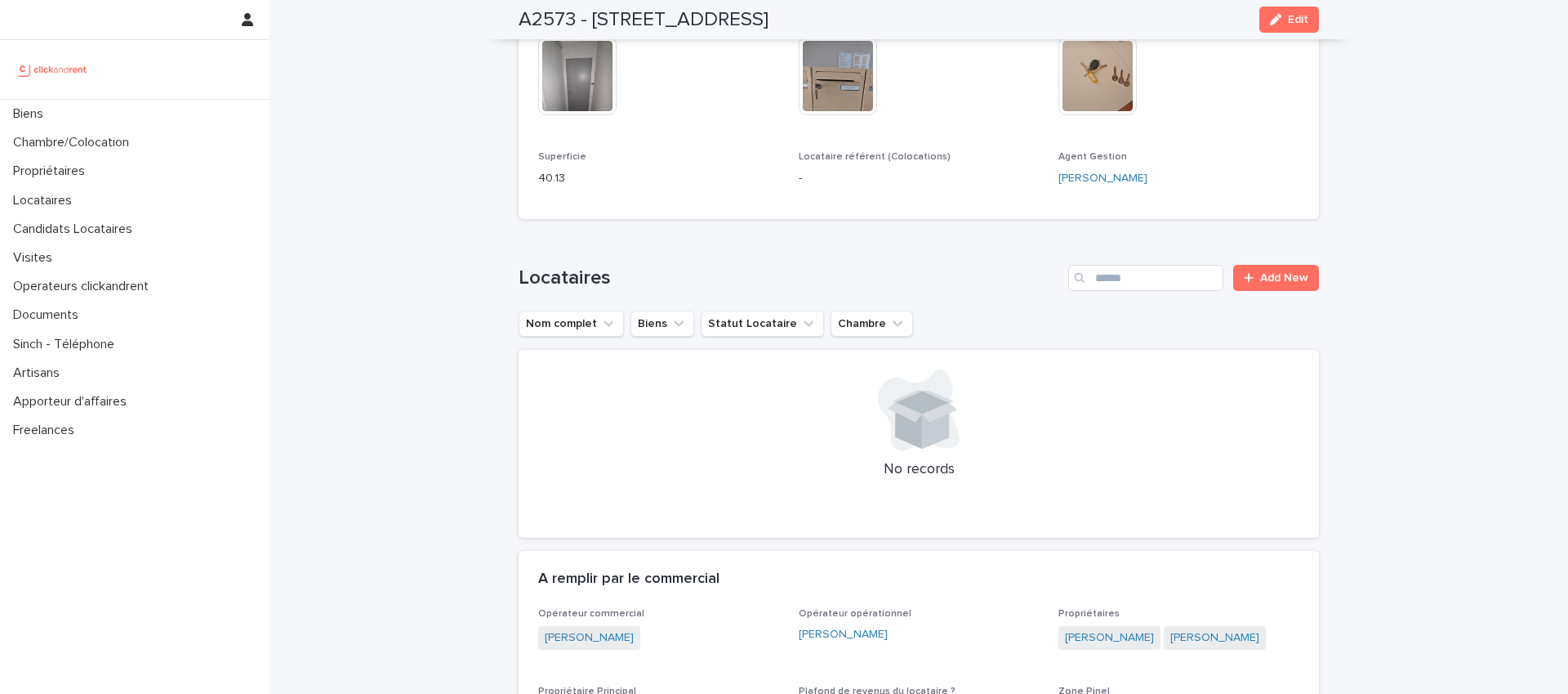
scroll to position [0, 0]
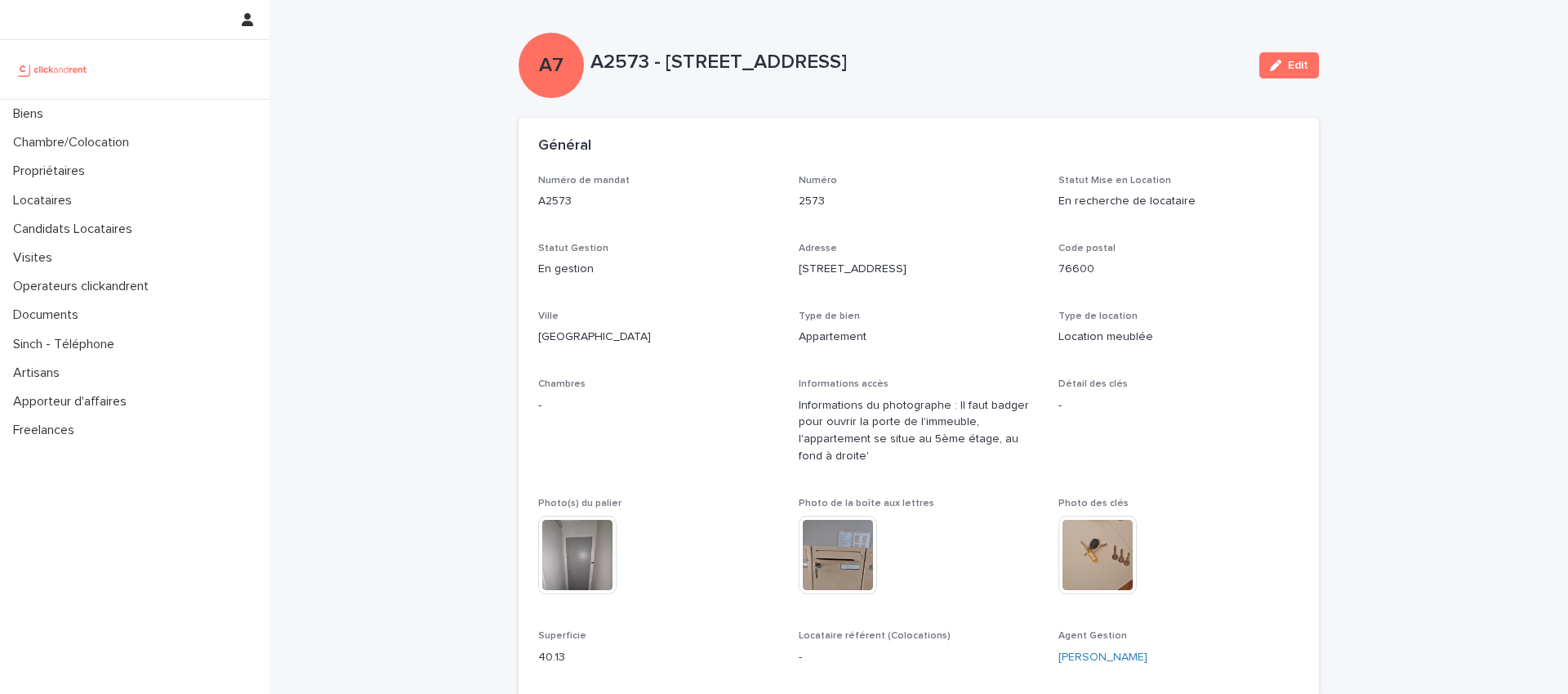
click at [1271, 353] on div "Type de location Location meublée" at bounding box center [1179, 335] width 241 height 48
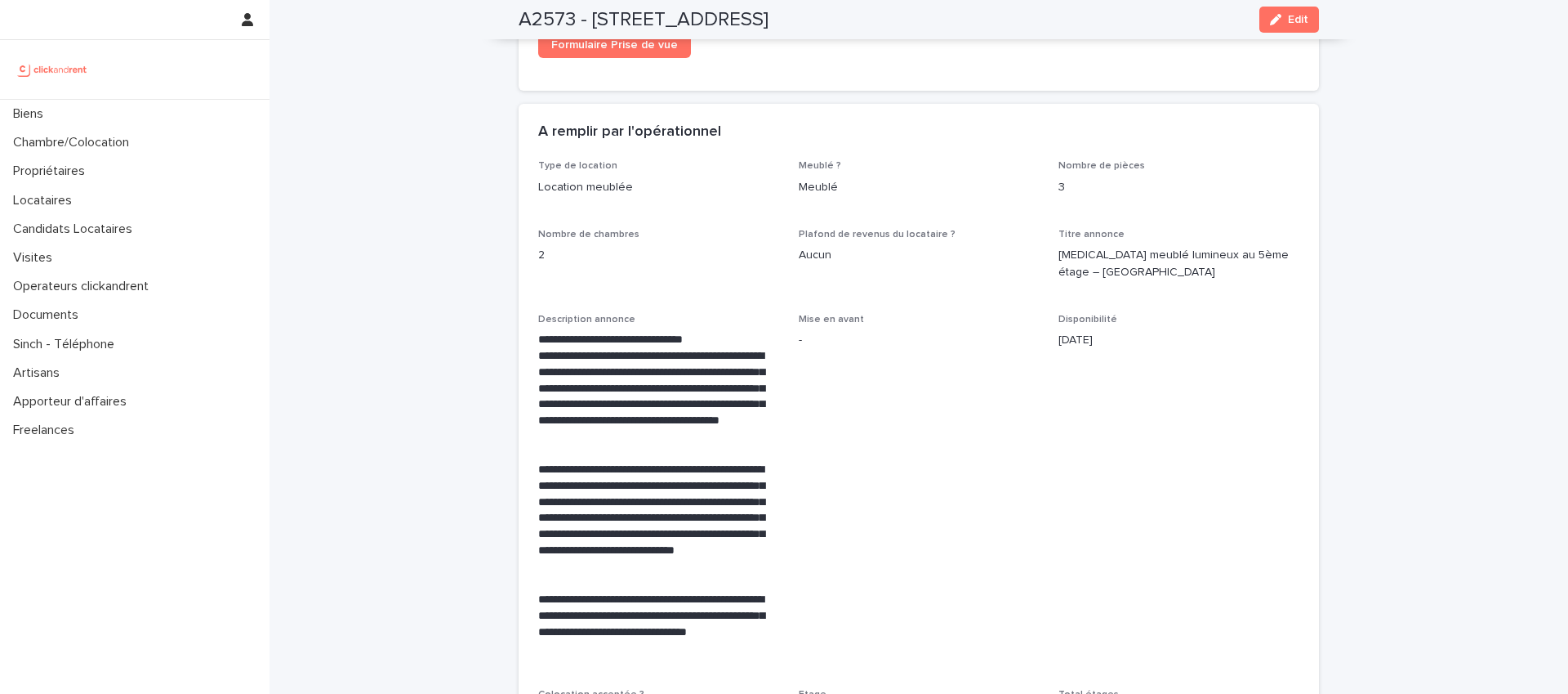
scroll to position [2842, 0]
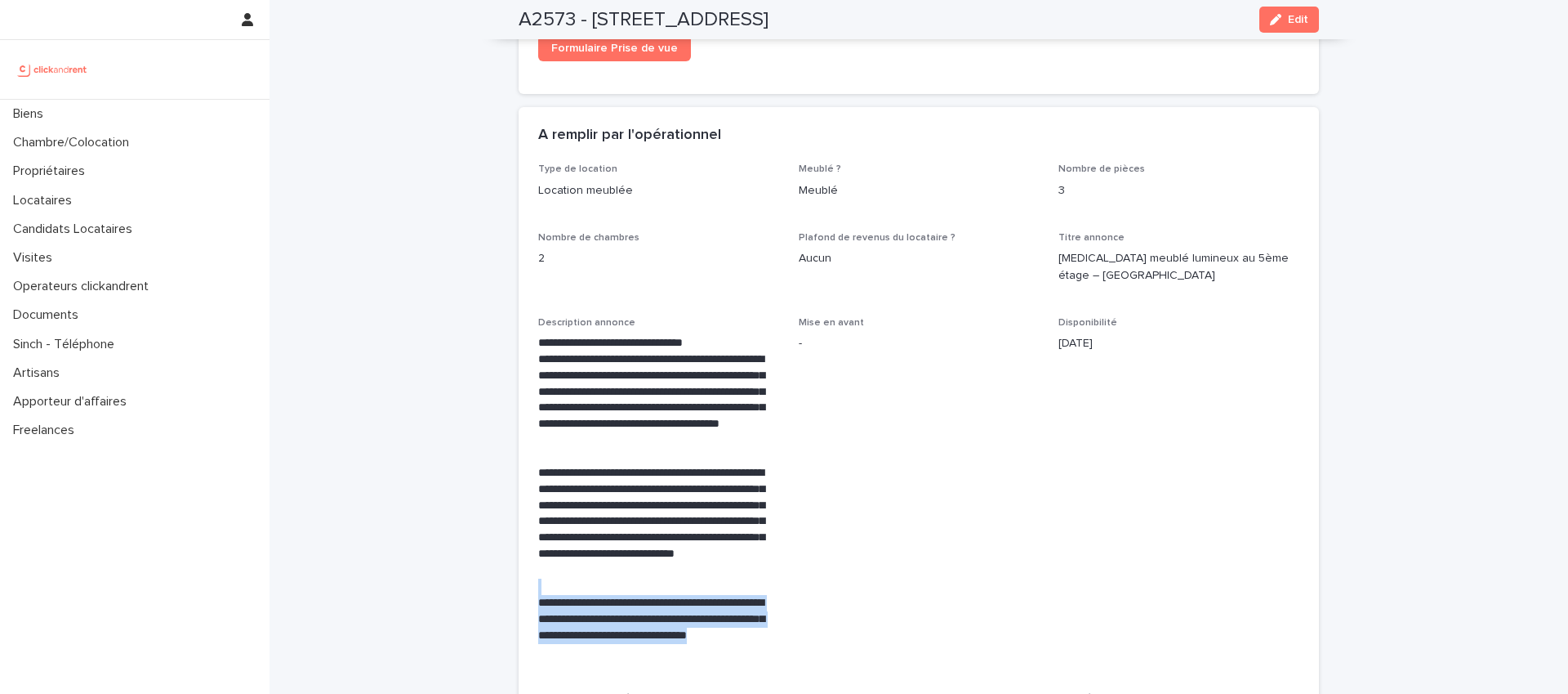
drag, startPoint x: 593, startPoint y: 617, endPoint x: 506, endPoint y: 565, distance: 101.4
click at [511, 565] on div "Loading... Saving… Loading... Saving… A2573 - 389 rue de Verdun, Le Havre 76600…" at bounding box center [919, 343] width 817 height 6370
copy div "**********"
drag, startPoint x: 1291, startPoint y: 25, endPoint x: 866, endPoint y: 326, distance: 520.8
click at [1291, 25] on span "Edit" at bounding box center [1298, 20] width 21 height 12
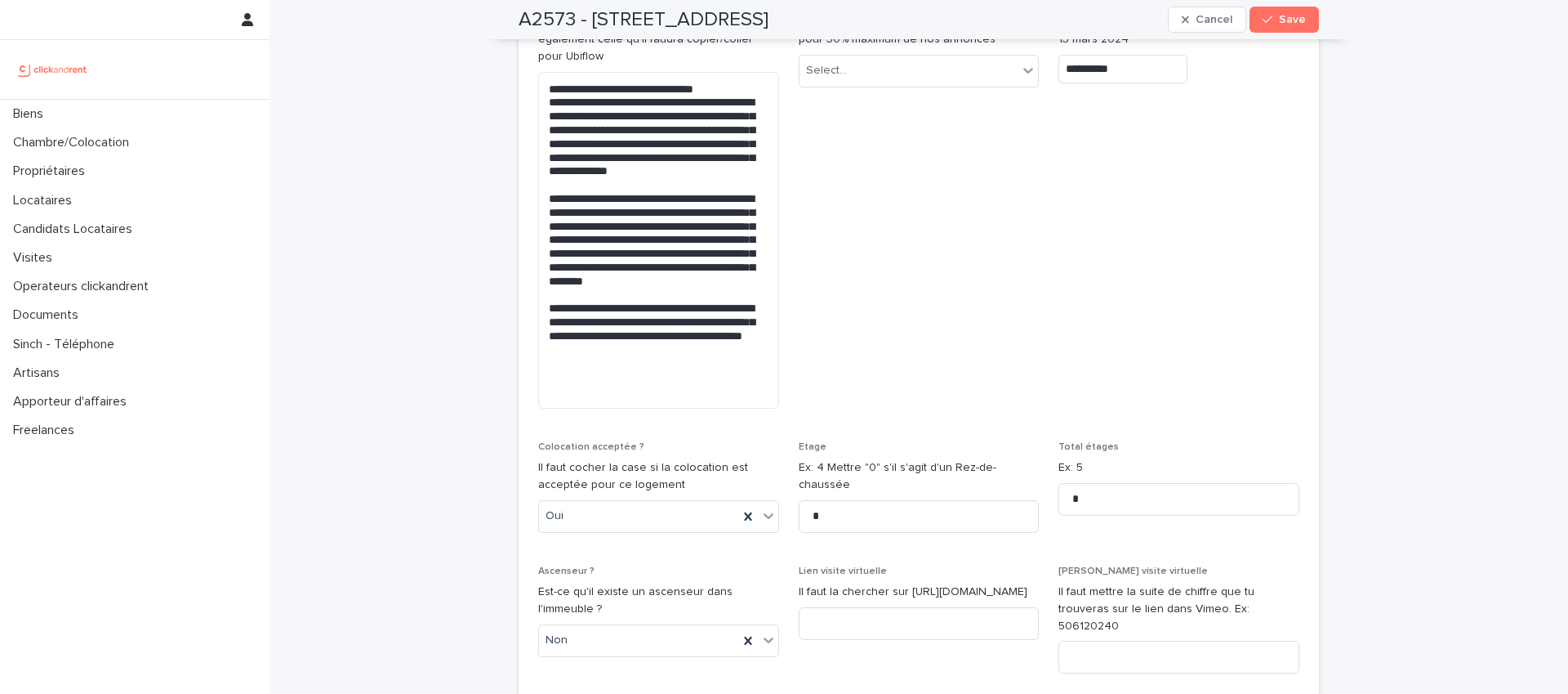
scroll to position [5067, 0]
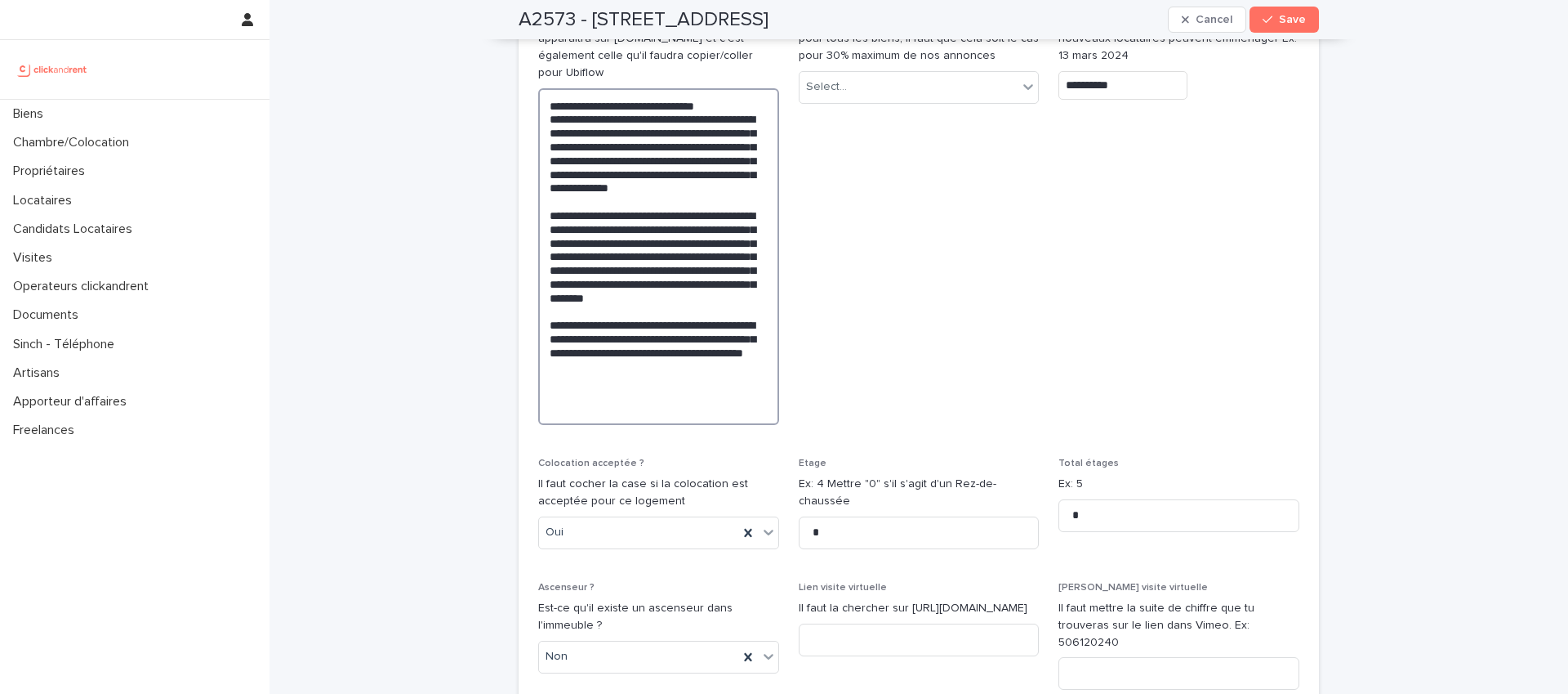
drag, startPoint x: 636, startPoint y: 324, endPoint x: 524, endPoint y: 288, distance: 117.6
paste textarea "**********"
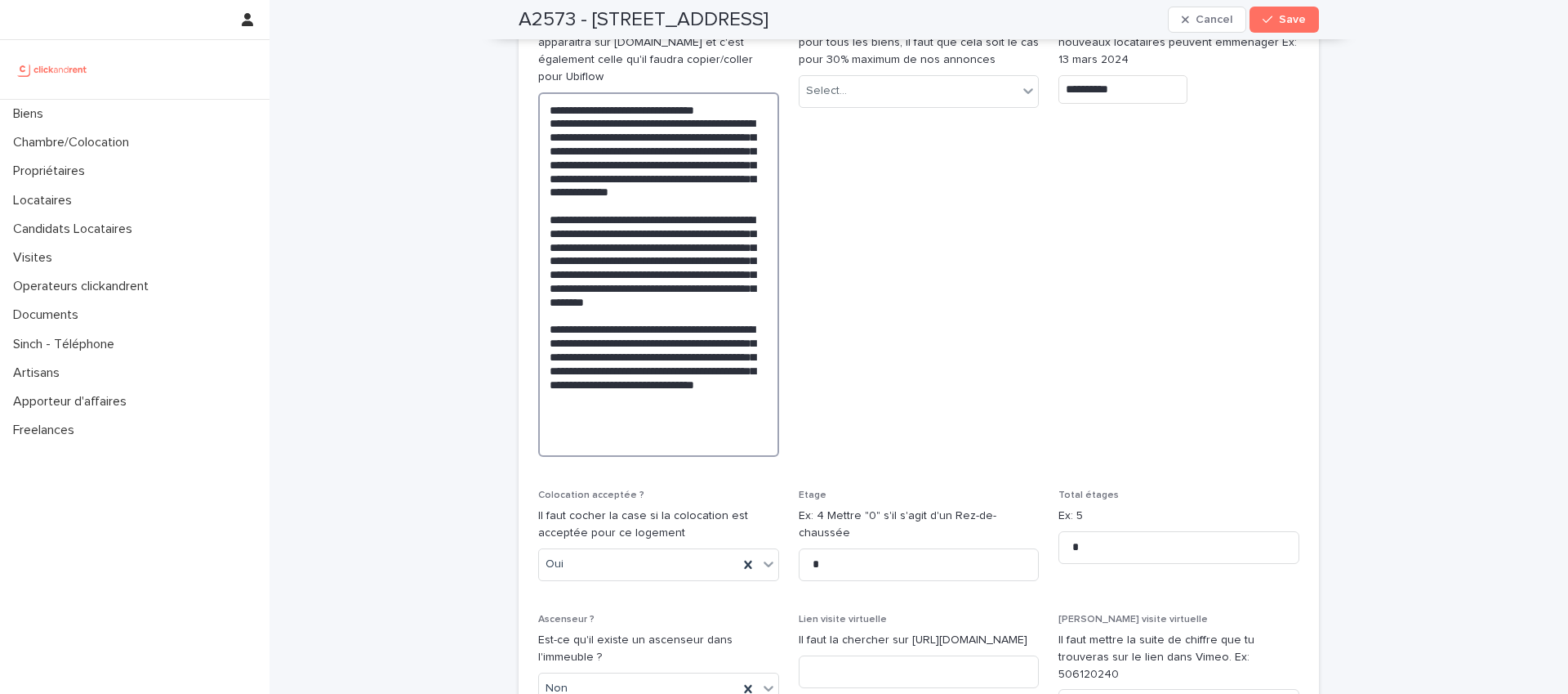
scroll to position [5038, 0]
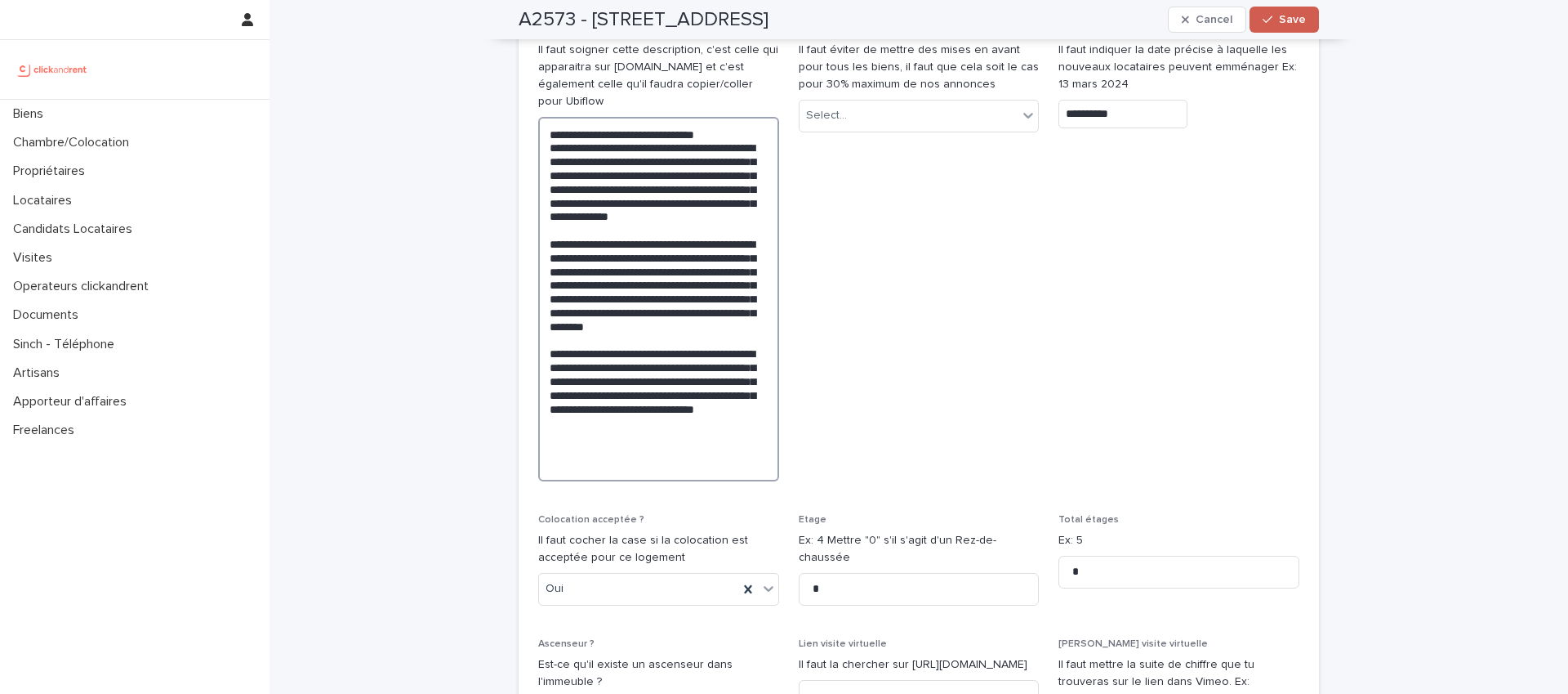
type textarea "**********"
click at [1291, 16] on span "Save" at bounding box center [1292, 20] width 27 height 12
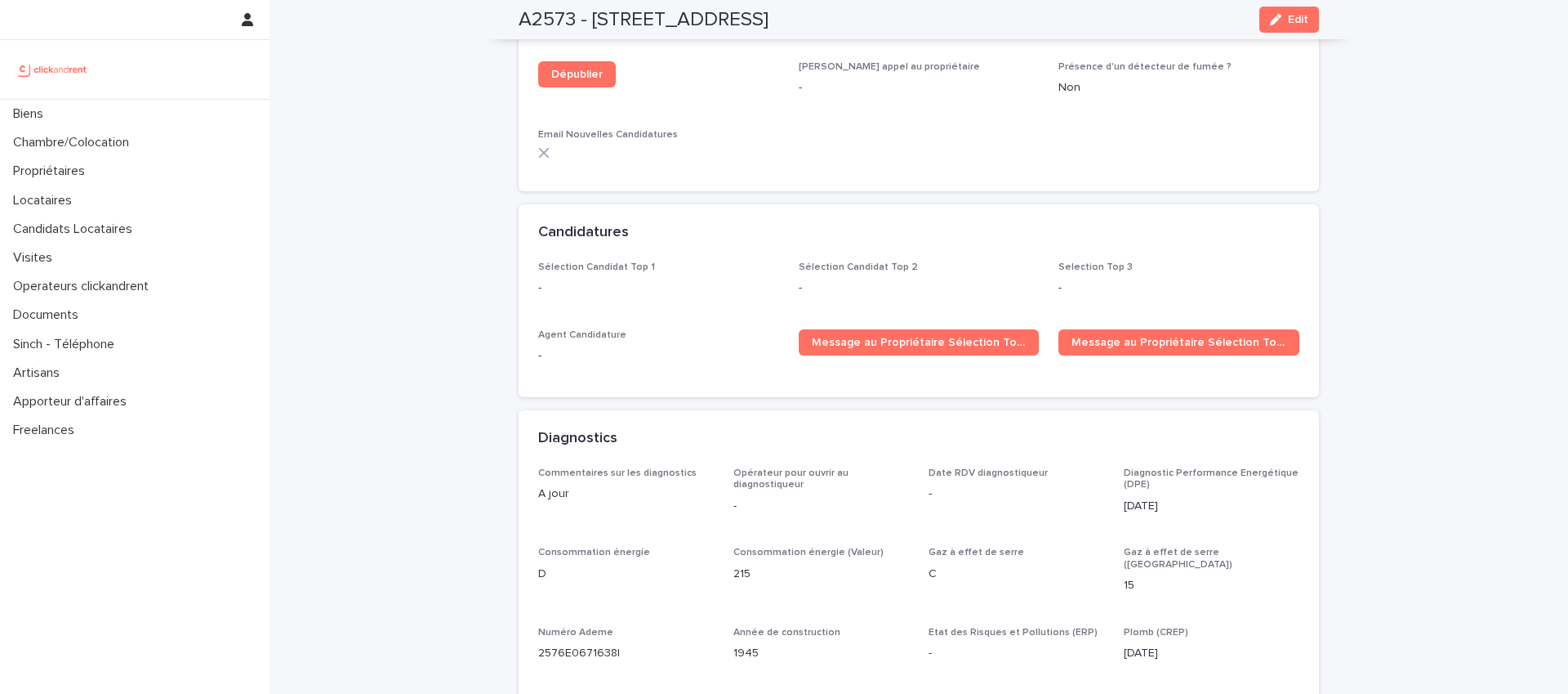
scroll to position [4382, 0]
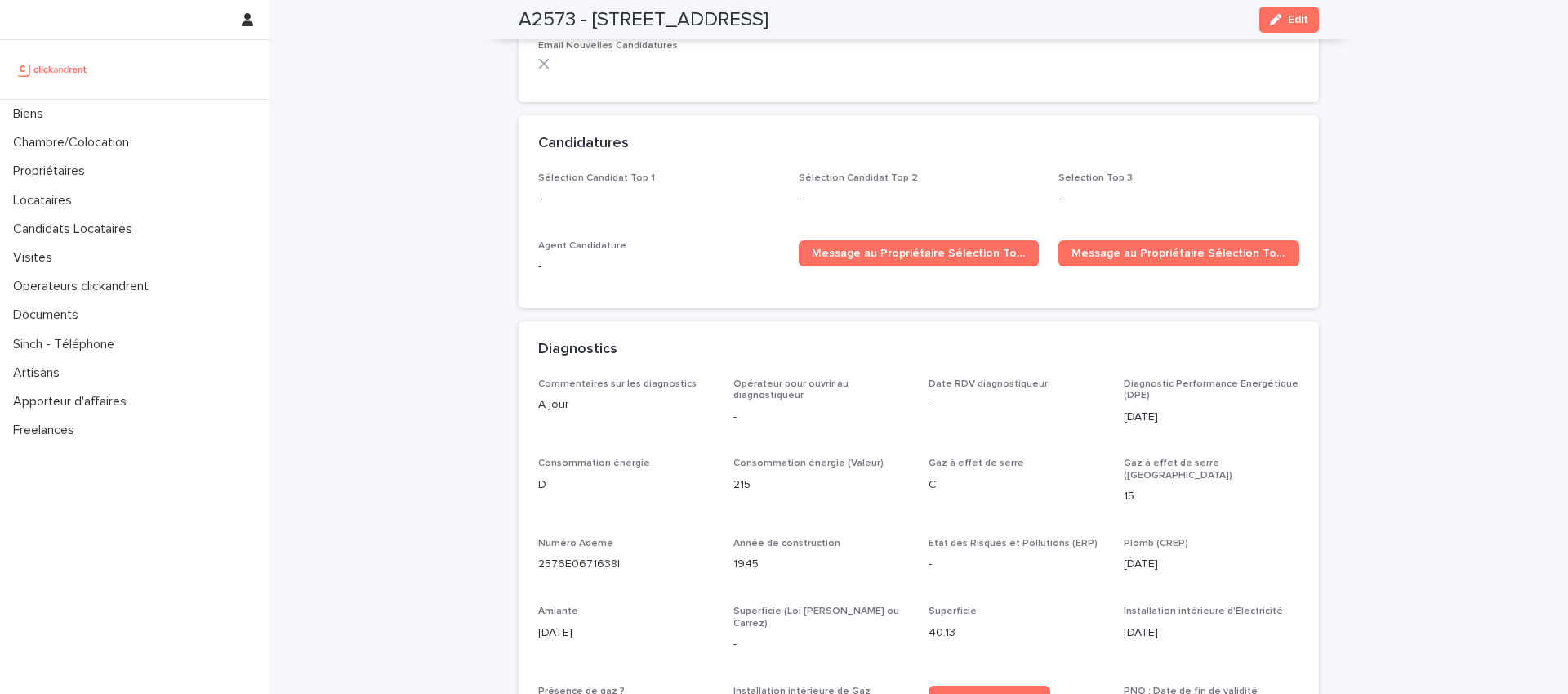
drag, startPoint x: 1289, startPoint y: 17, endPoint x: 998, endPoint y: 298, distance: 404.5
click at [1289, 17] on span "Edit" at bounding box center [1298, 20] width 21 height 12
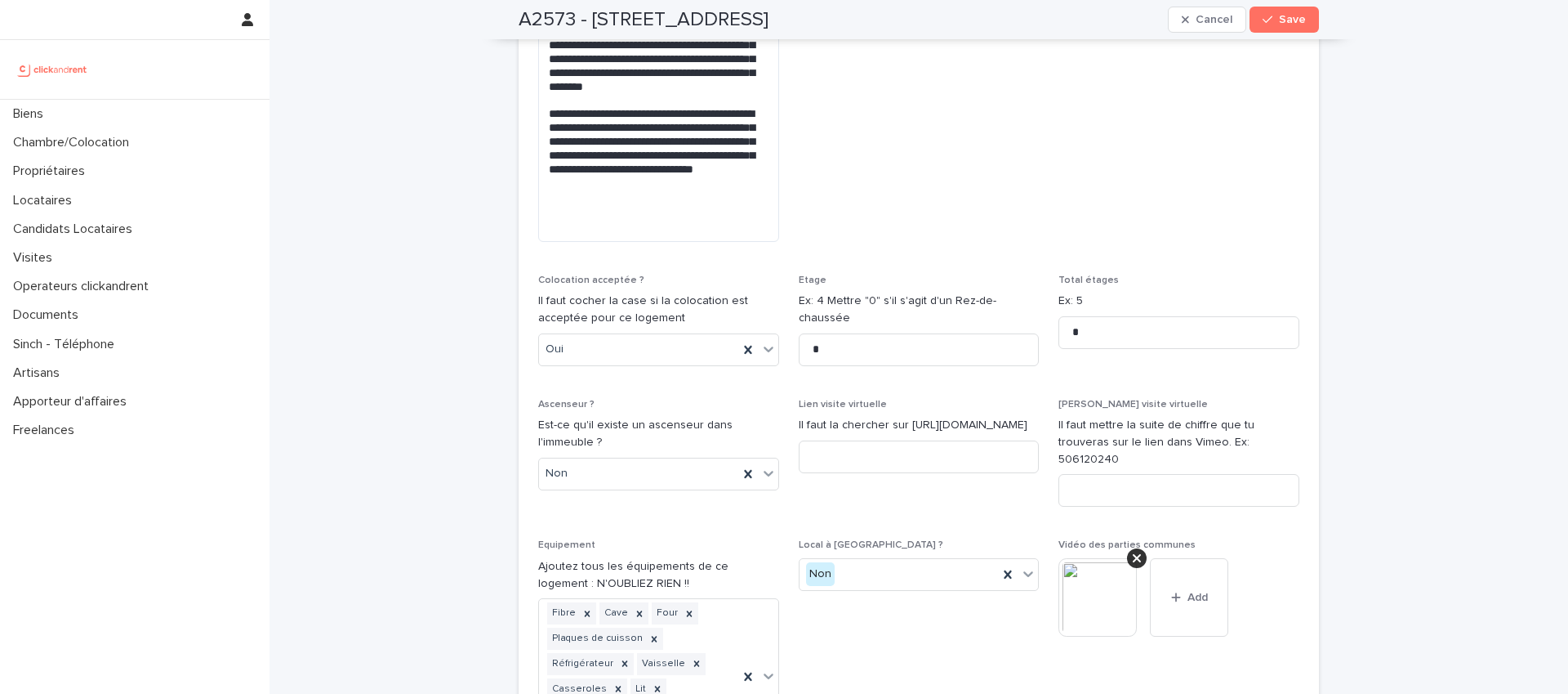
scroll to position [5282, 0]
click at [927, 436] on input at bounding box center [919, 453] width 241 height 33
paste input "**********"
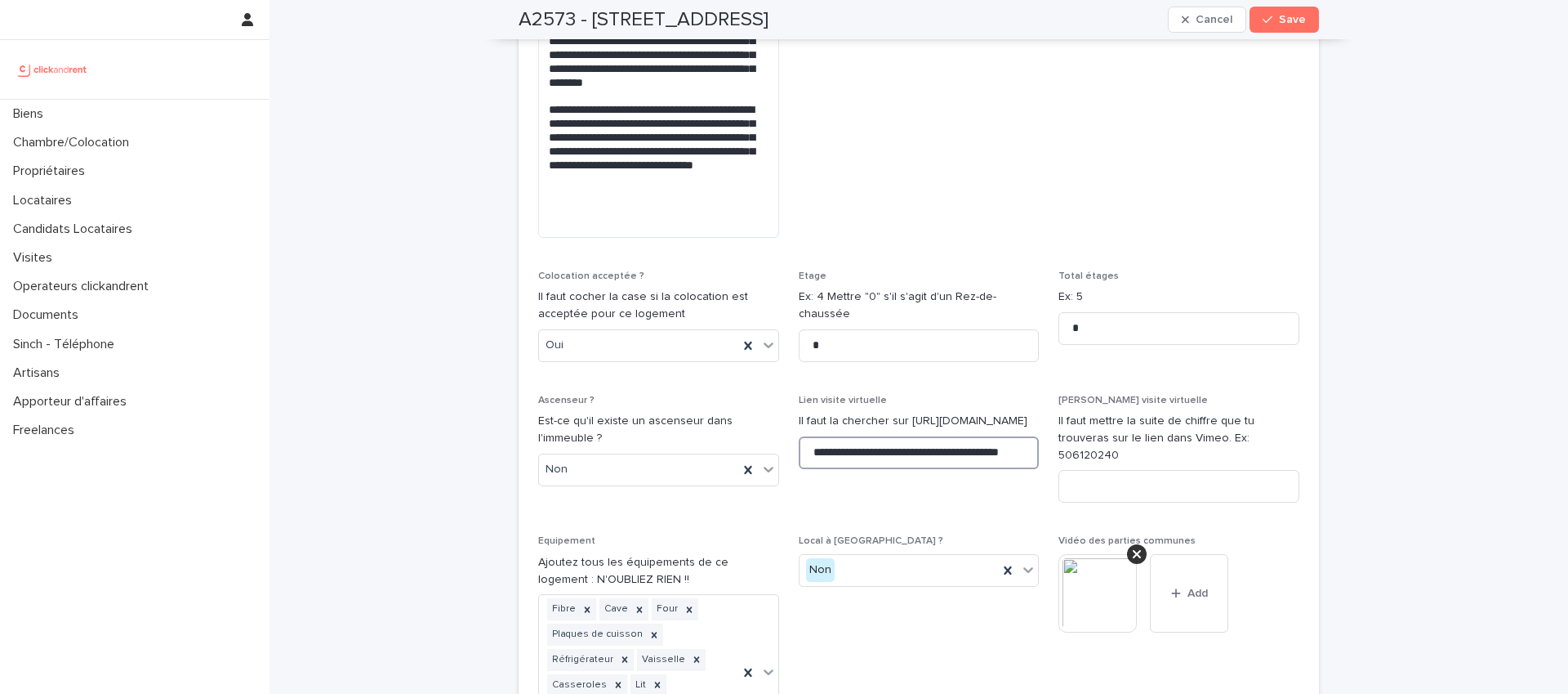
scroll to position [0, 47]
type input "**********"
click at [1113, 470] on input at bounding box center [1179, 486] width 241 height 33
paste input "**********"
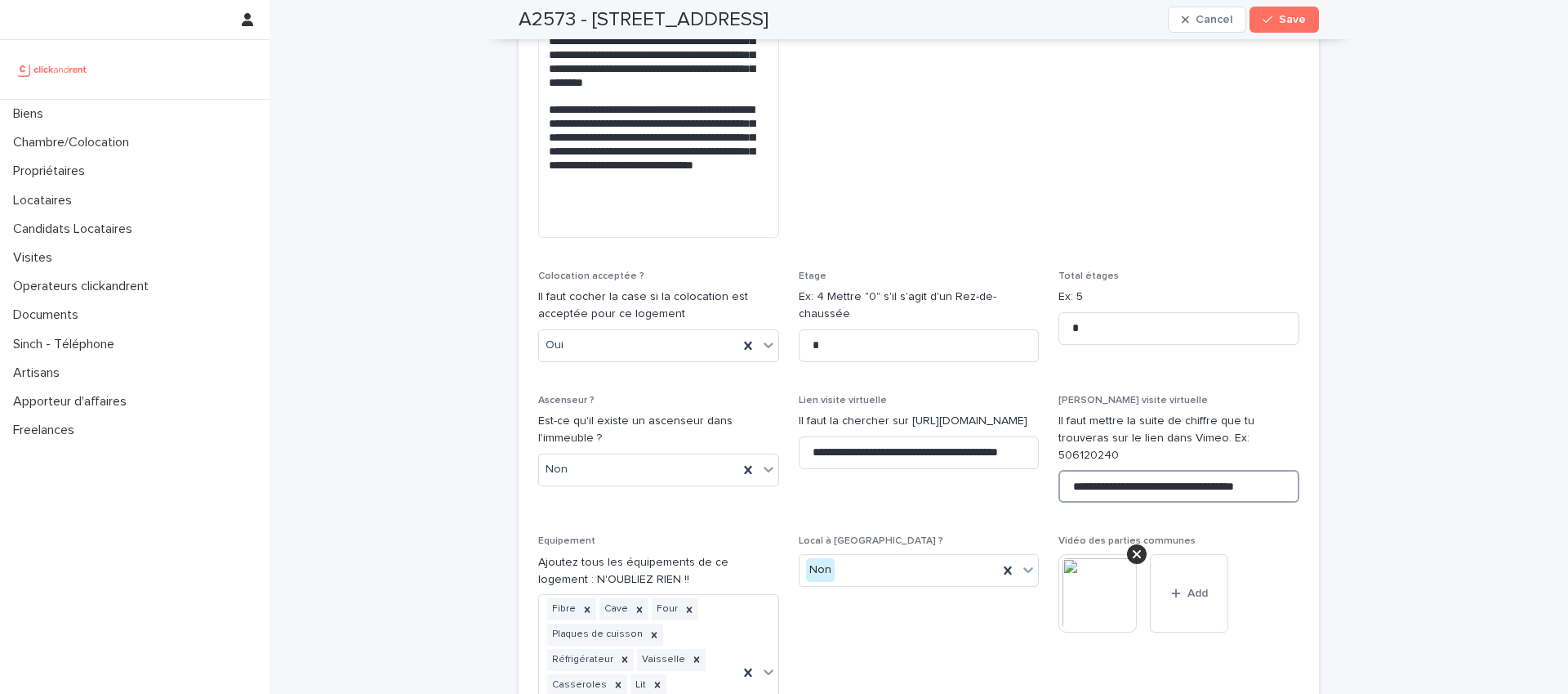
scroll to position [0, 4]
drag, startPoint x: 1154, startPoint y: 401, endPoint x: 1183, endPoint y: 429, distance: 40.3
click at [1154, 470] on input "**********" at bounding box center [1179, 486] width 241 height 33
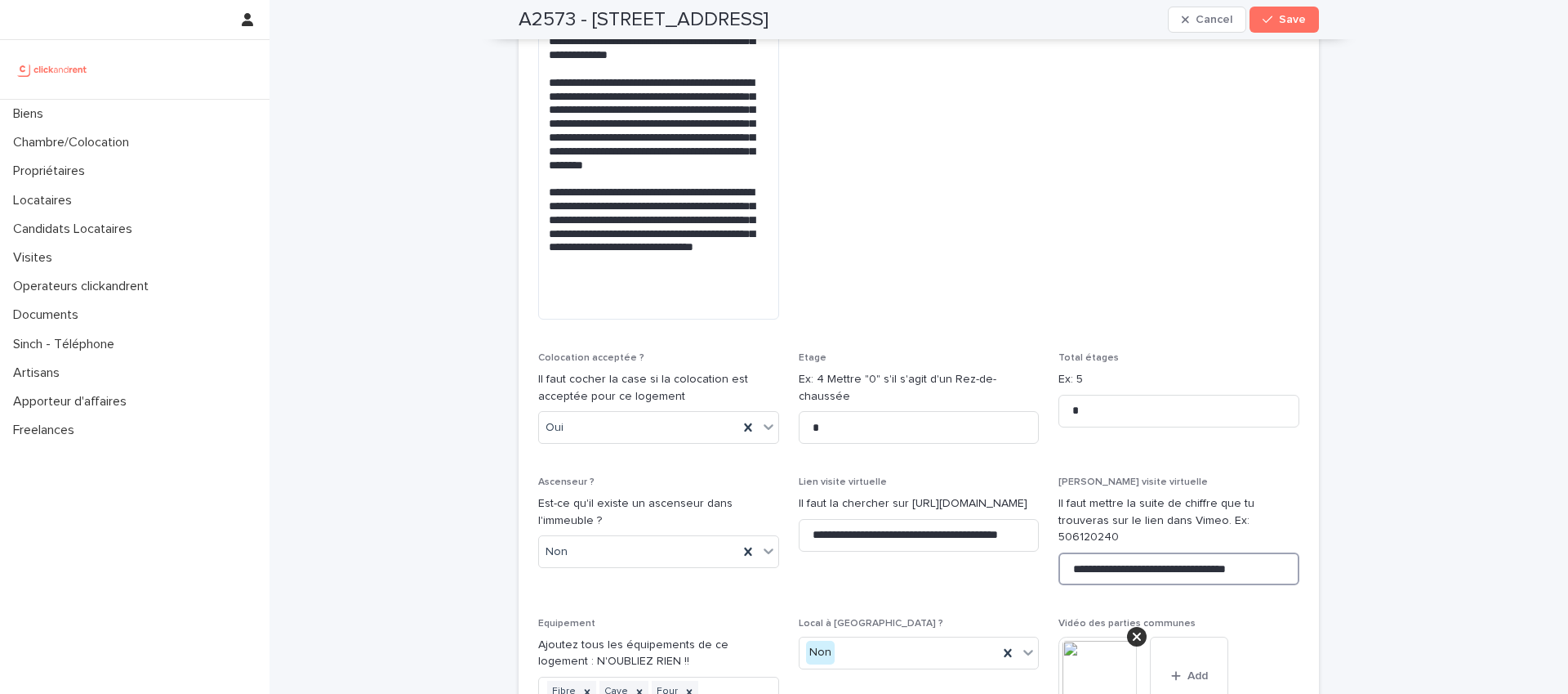
scroll to position [0, 0]
drag, startPoint x: 1130, startPoint y: 478, endPoint x: 1206, endPoint y: 477, distance: 76.0
click at [1207, 552] on input "**********" at bounding box center [1179, 569] width 241 height 33
click at [1200, 552] on input "**********" at bounding box center [1179, 569] width 241 height 33
type input "**********"
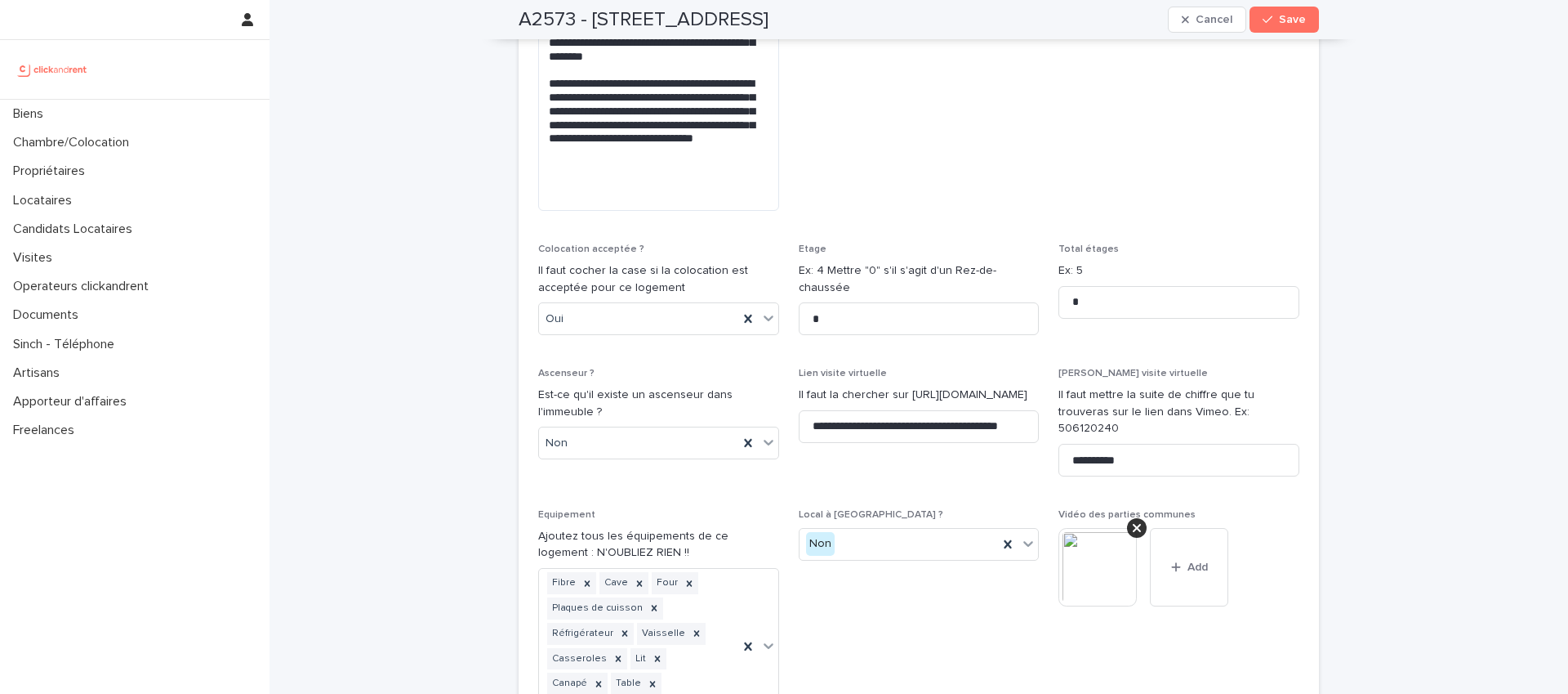
scroll to position [5390, 0]
click at [1291, 21] on span "Save" at bounding box center [1292, 20] width 27 height 12
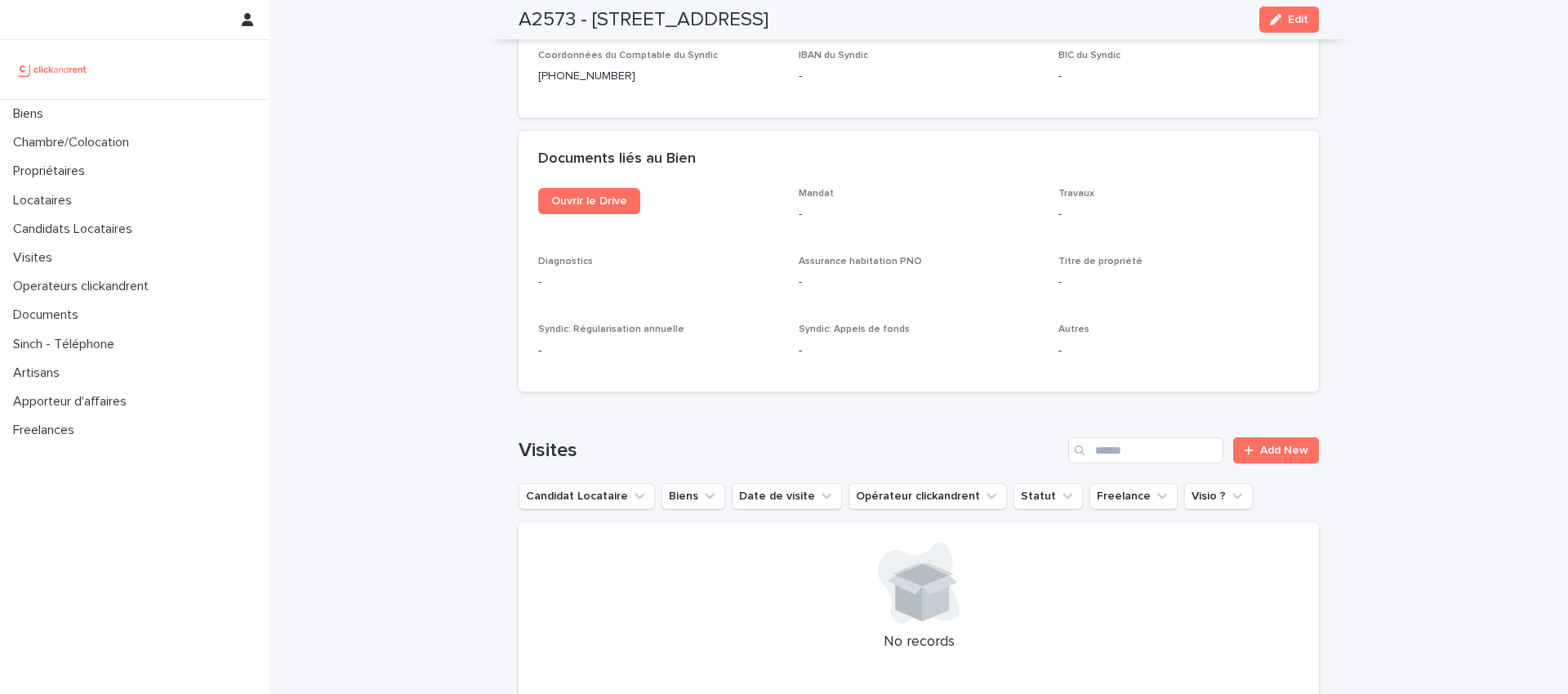
scroll to position [5359, 0]
drag, startPoint x: 1272, startPoint y: 22, endPoint x: 1257, endPoint y: 123, distance: 102.1
click at [1272, 22] on icon "button" at bounding box center [1275, 20] width 12 height 12
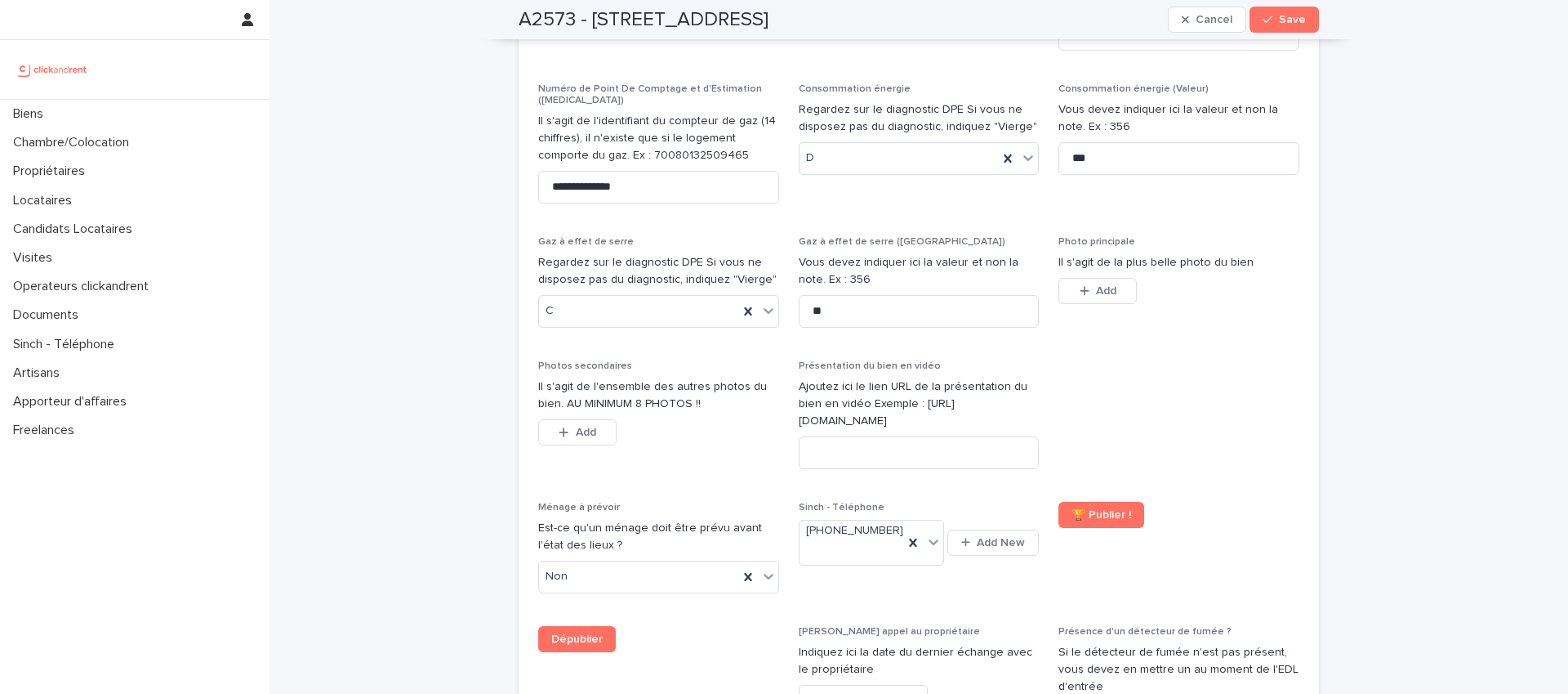
scroll to position [6472, 0]
click at [564, 427] on div "button" at bounding box center [567, 433] width 16 height 12
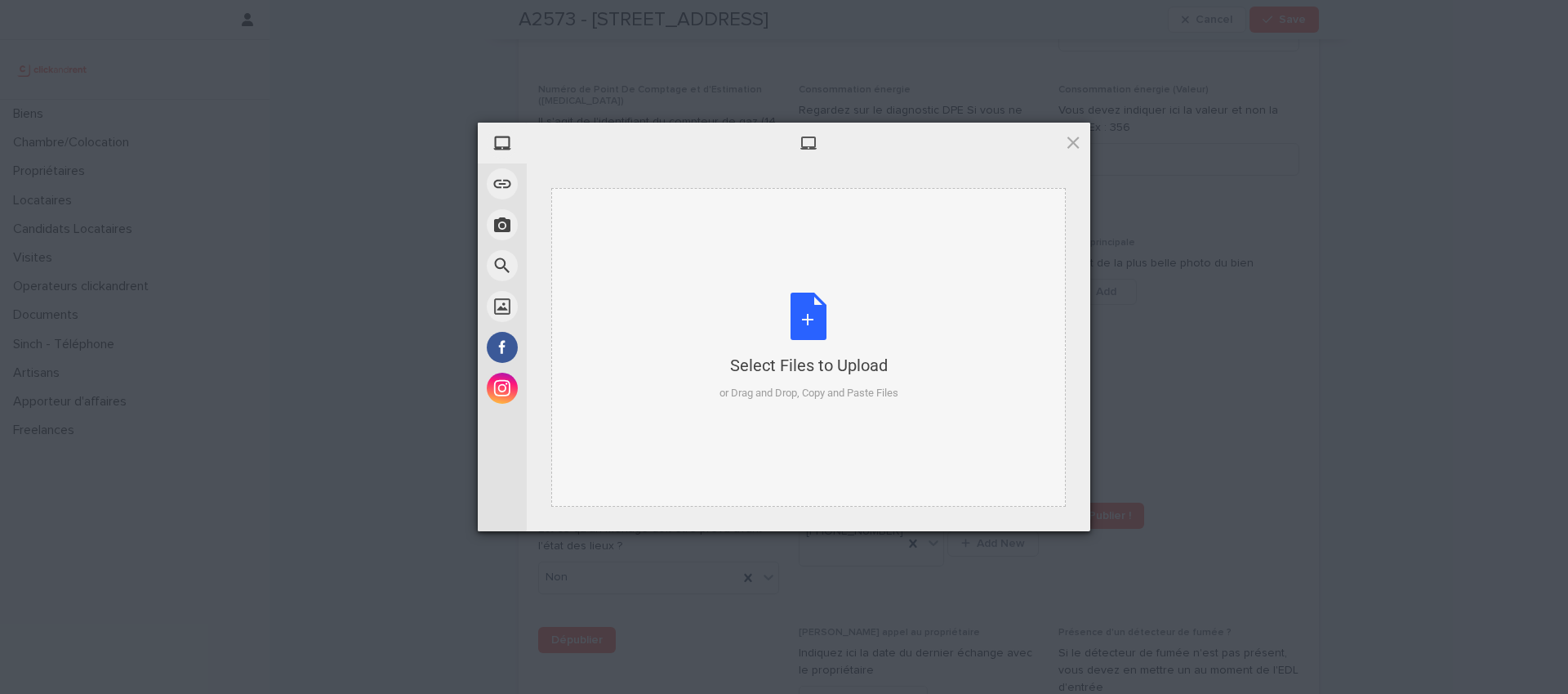
click at [799, 328] on div "Select Files to Upload or Drag and Drop, Copy and Paste Files" at bounding box center [808, 347] width 179 height 109
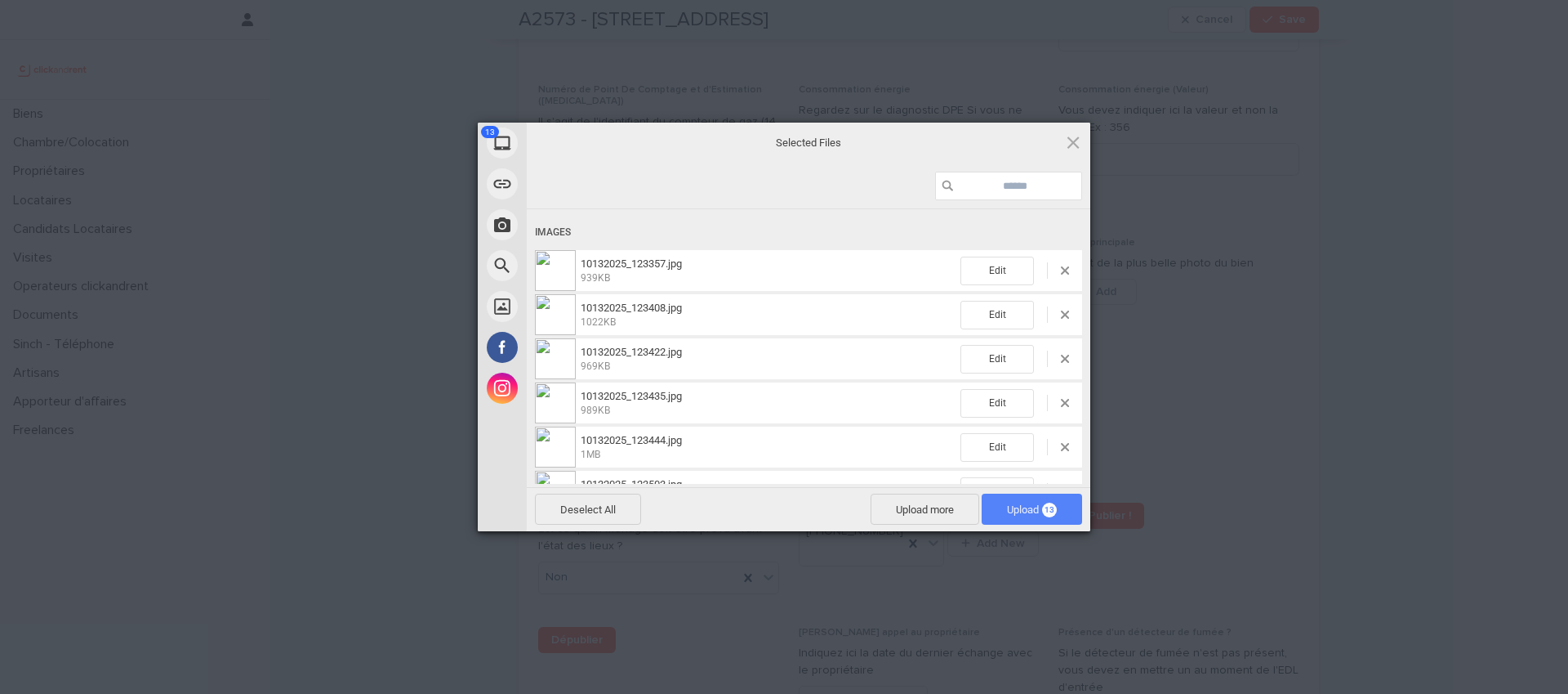
click at [1027, 510] on span "Upload 13" at bounding box center [1032, 509] width 49 height 12
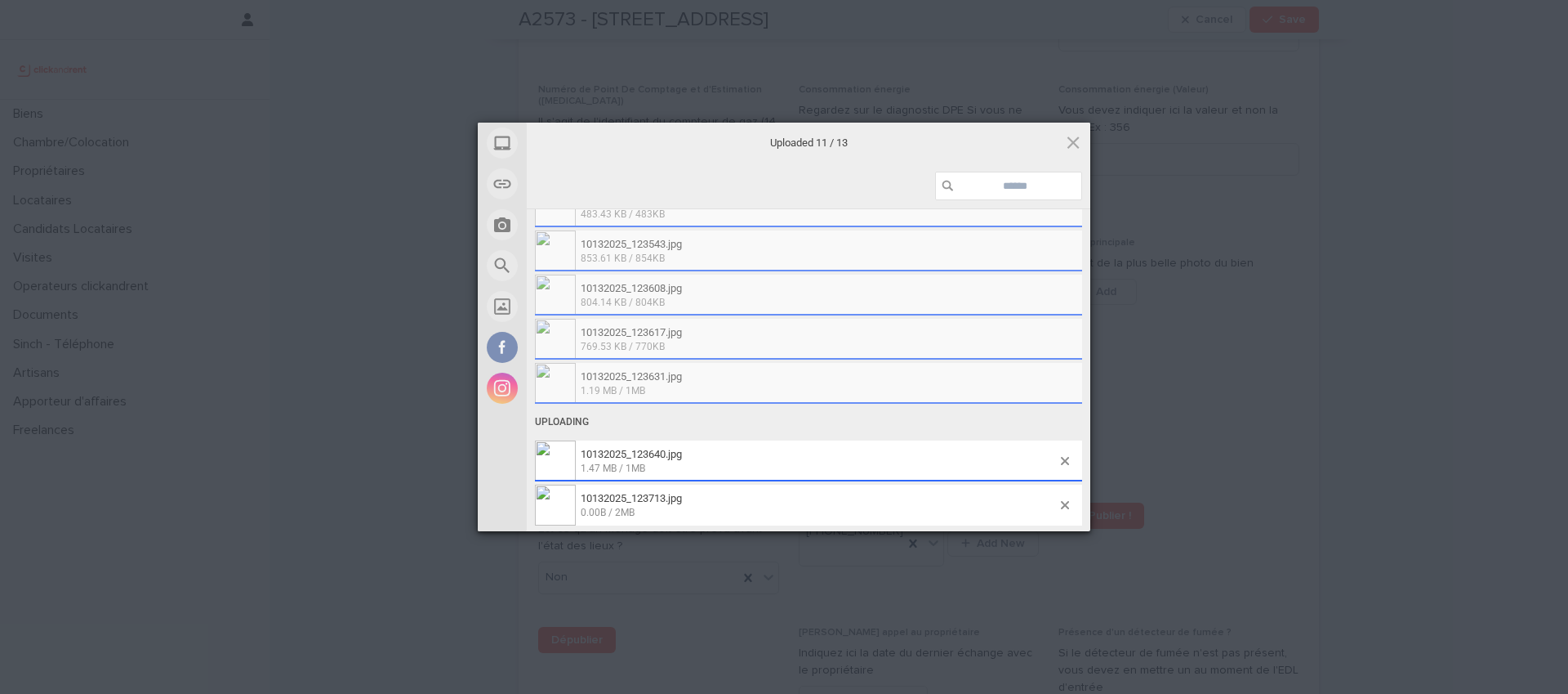
scroll to position [329, 0]
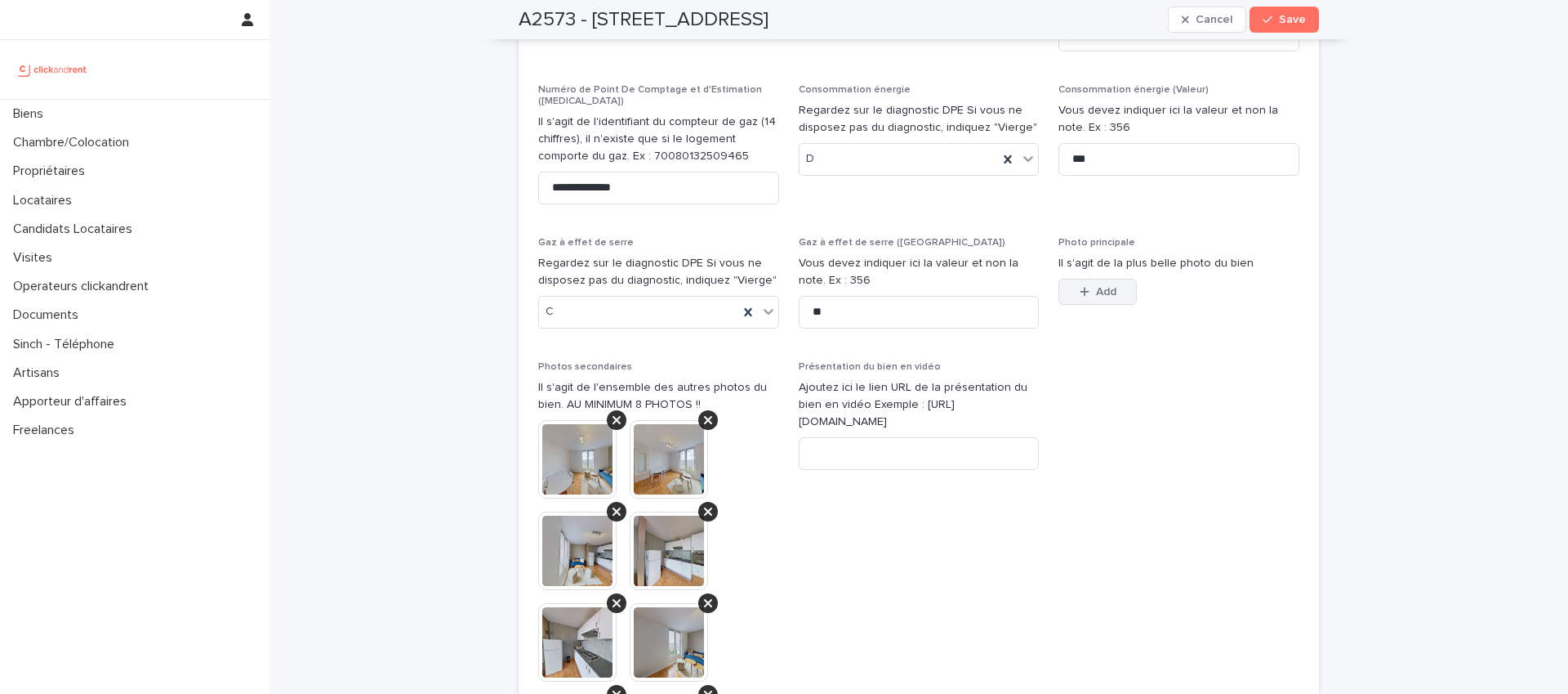
click at [1096, 286] on span "Add" at bounding box center [1106, 292] width 21 height 12
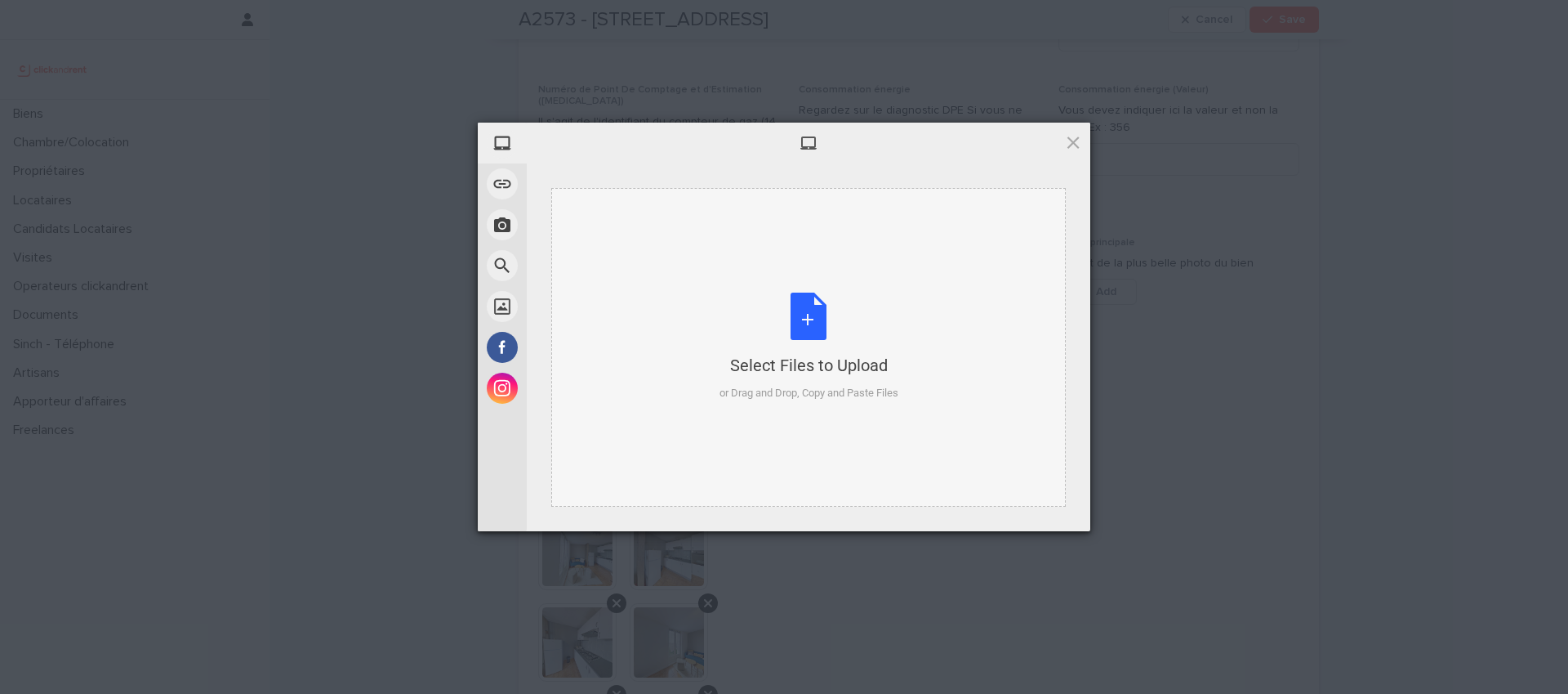
click at [831, 311] on div "Select Files to Upload or Drag and Drop, Copy and Paste Files" at bounding box center [808, 347] width 179 height 109
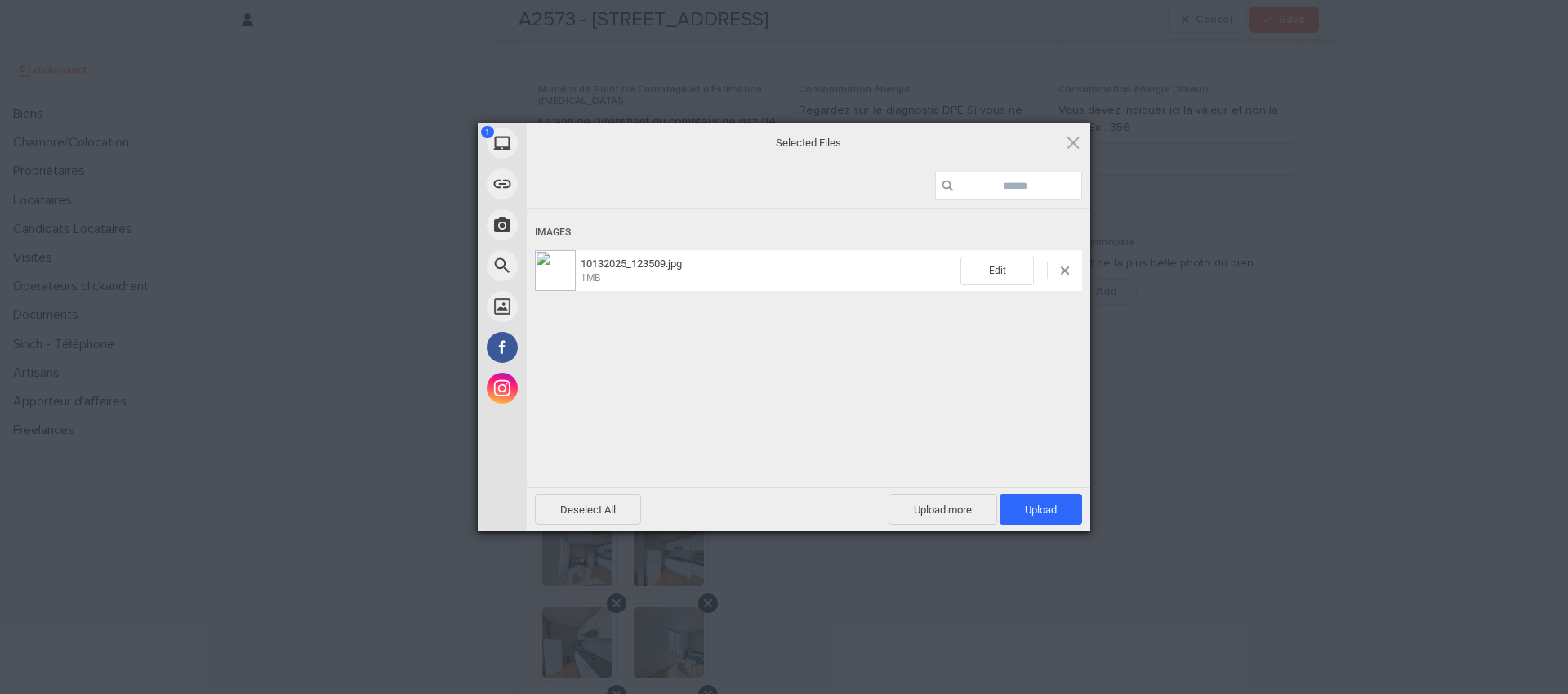
click at [564, 265] on img at bounding box center [555, 270] width 41 height 41
click at [1041, 516] on span "Upload 1" at bounding box center [1041, 509] width 82 height 31
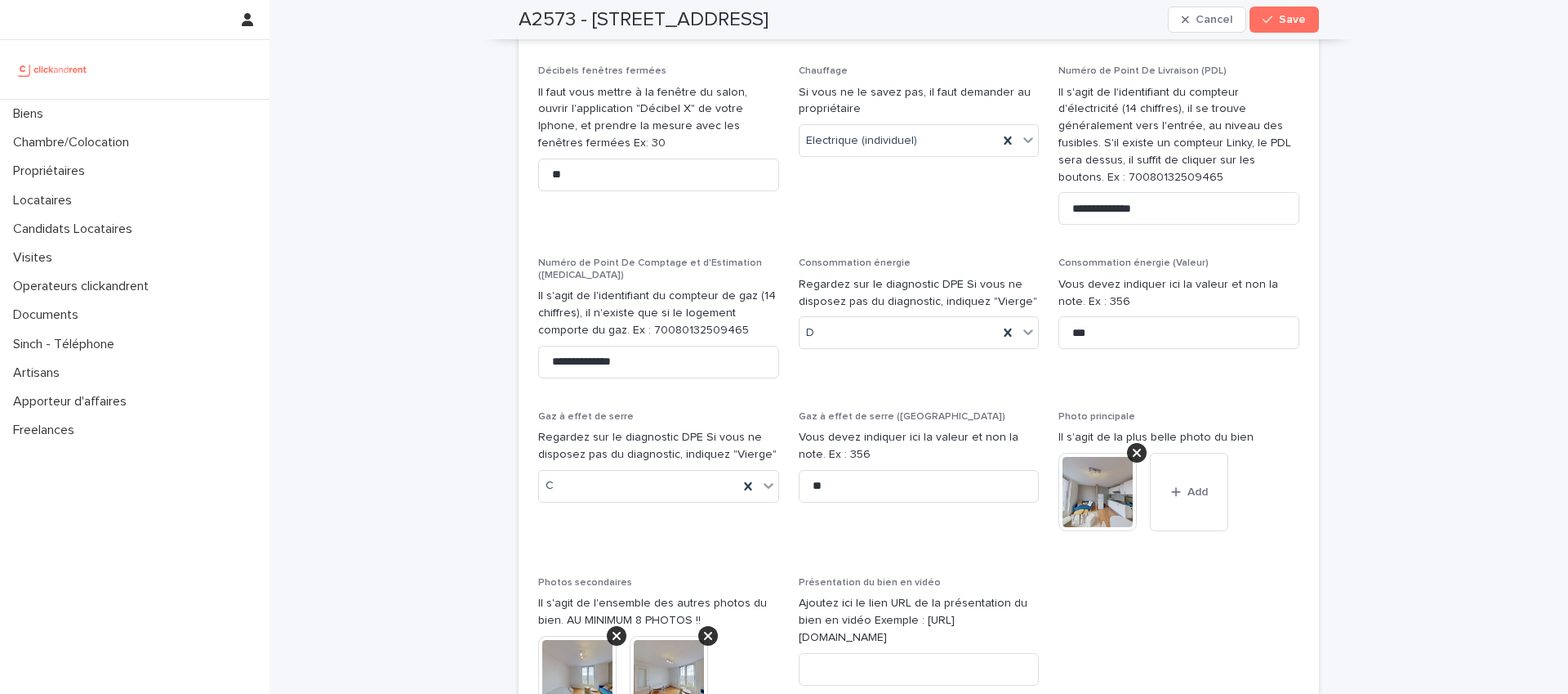
scroll to position [6383, 0]
click at [1116, 21] on div "A2573 - 389 rue de Verdun, Le Havre 76600 Cancel Save" at bounding box center [918, 20] width 800 height 40
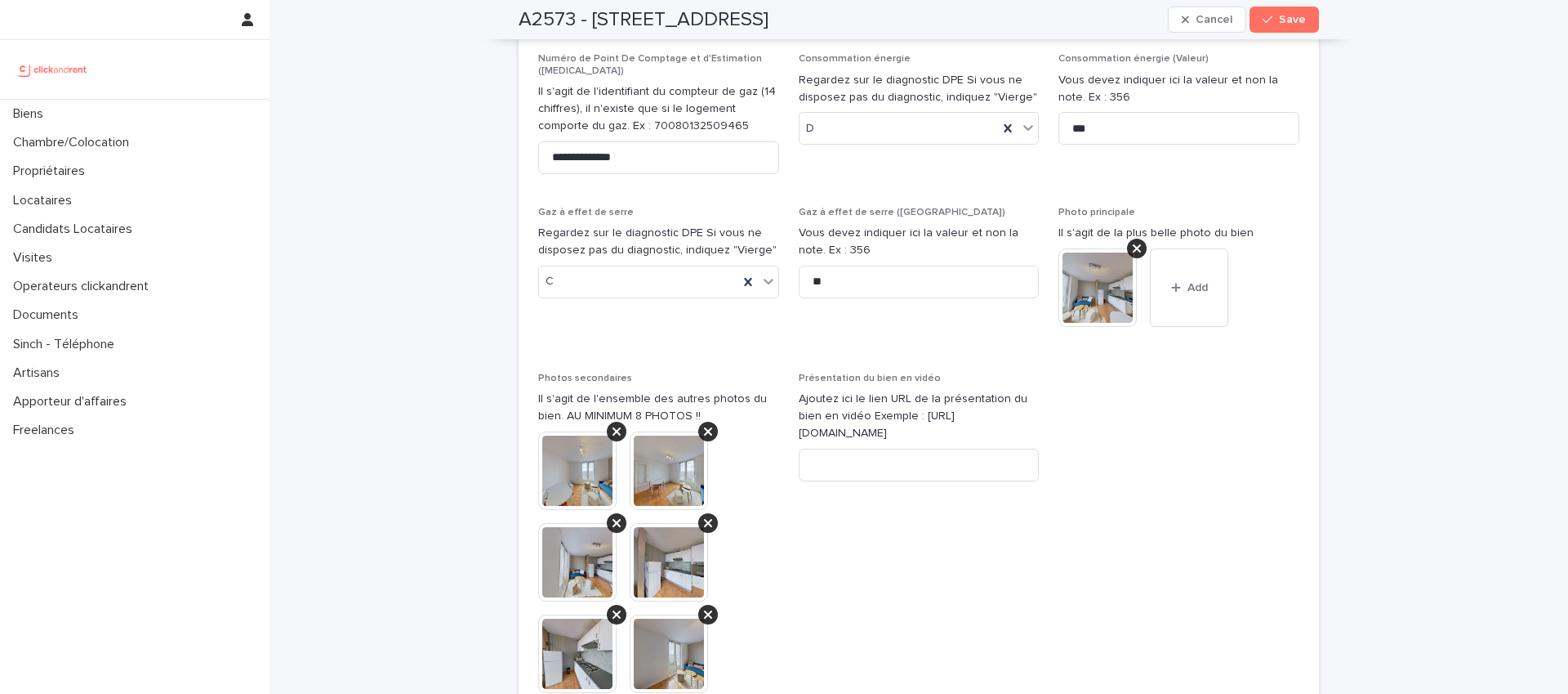
scroll to position [6584, 0]
click at [1017, 22] on div "A2573 - 389 rue de Verdun, Le Havre 76600 Cancel Save" at bounding box center [918, 20] width 800 height 40
click at [1272, 25] on button "Save" at bounding box center [1285, 20] width 69 height 26
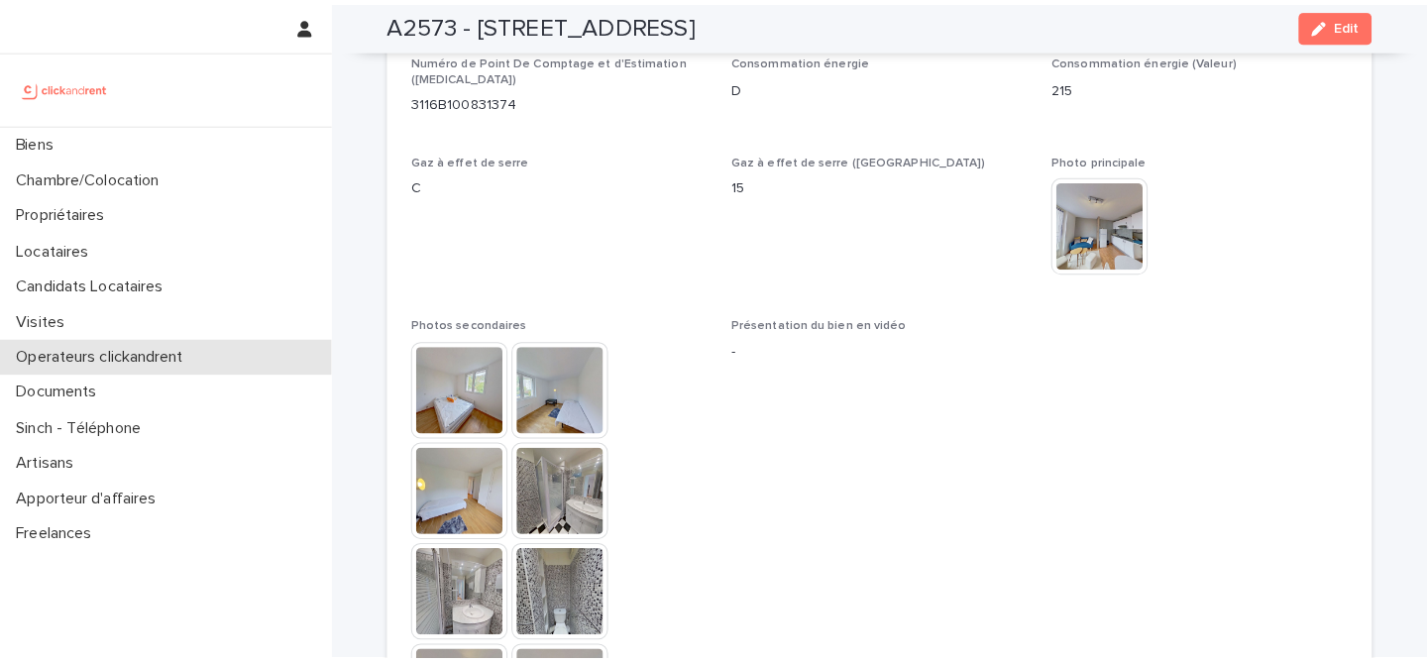
scroll to position [4887, 0]
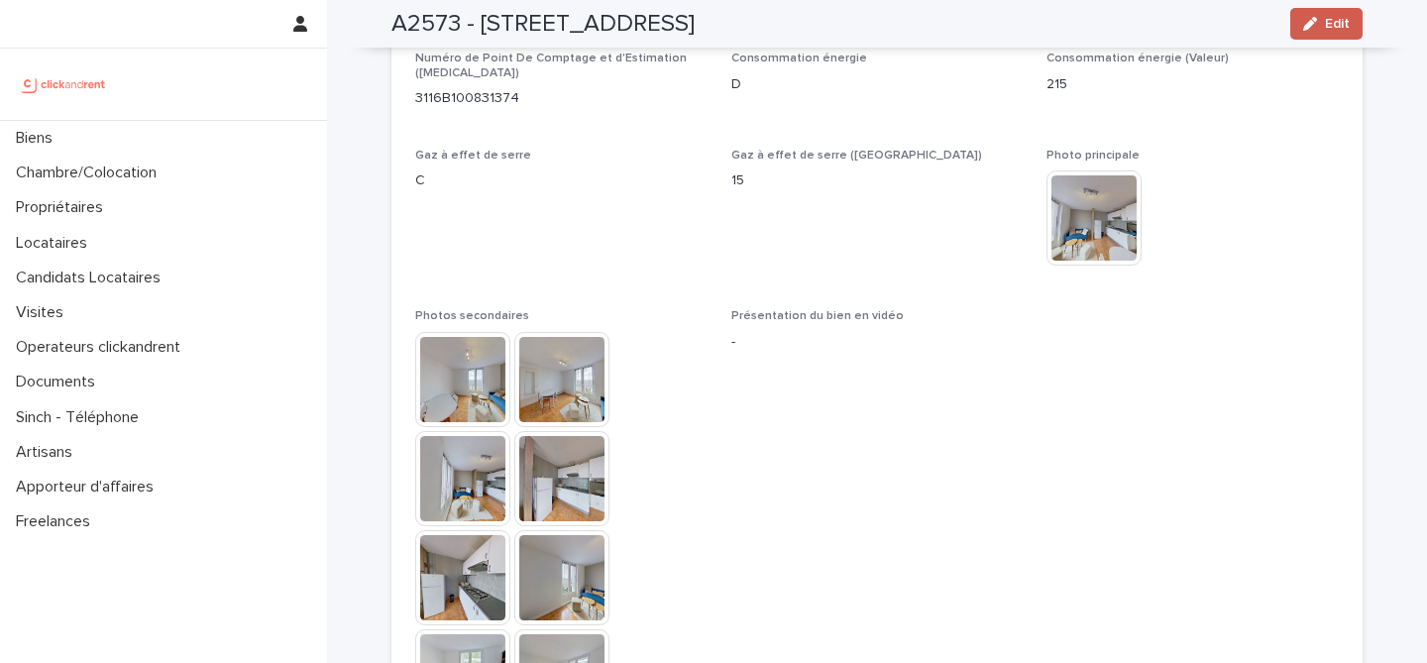
click at [1304, 29] on icon "button" at bounding box center [1311, 24] width 14 height 14
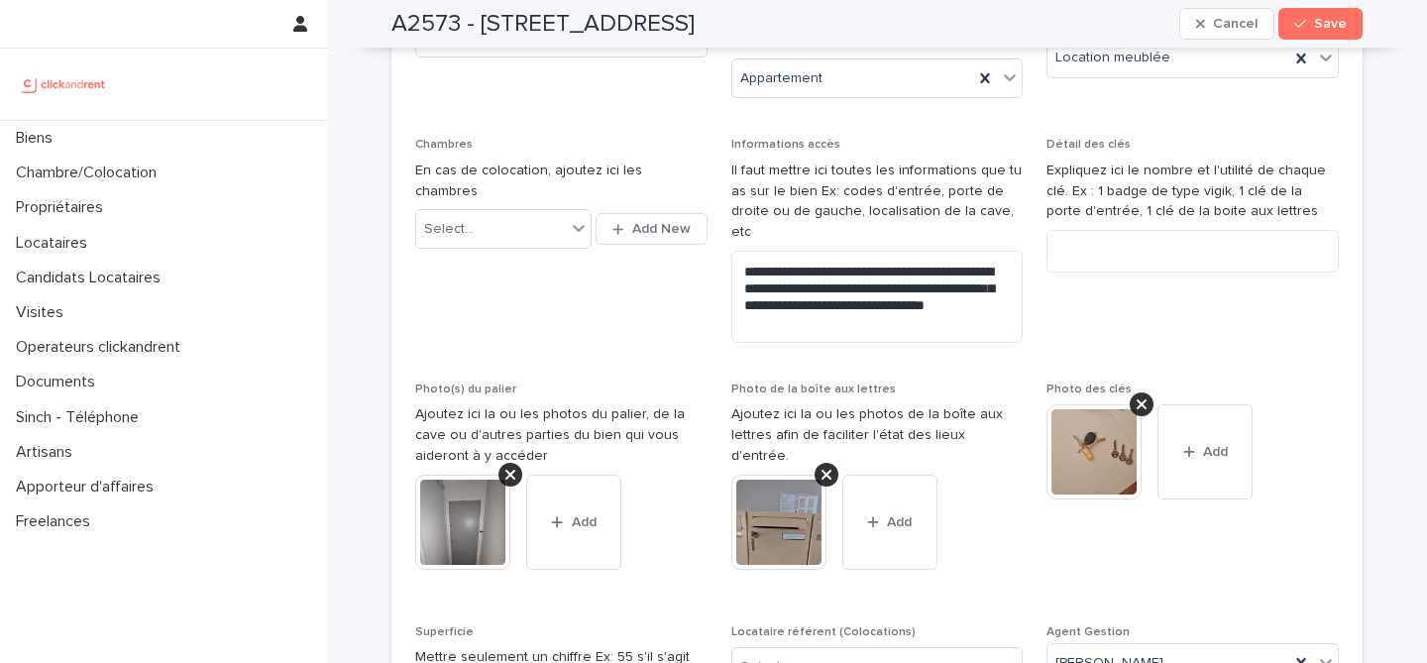
scroll to position [596, 0]
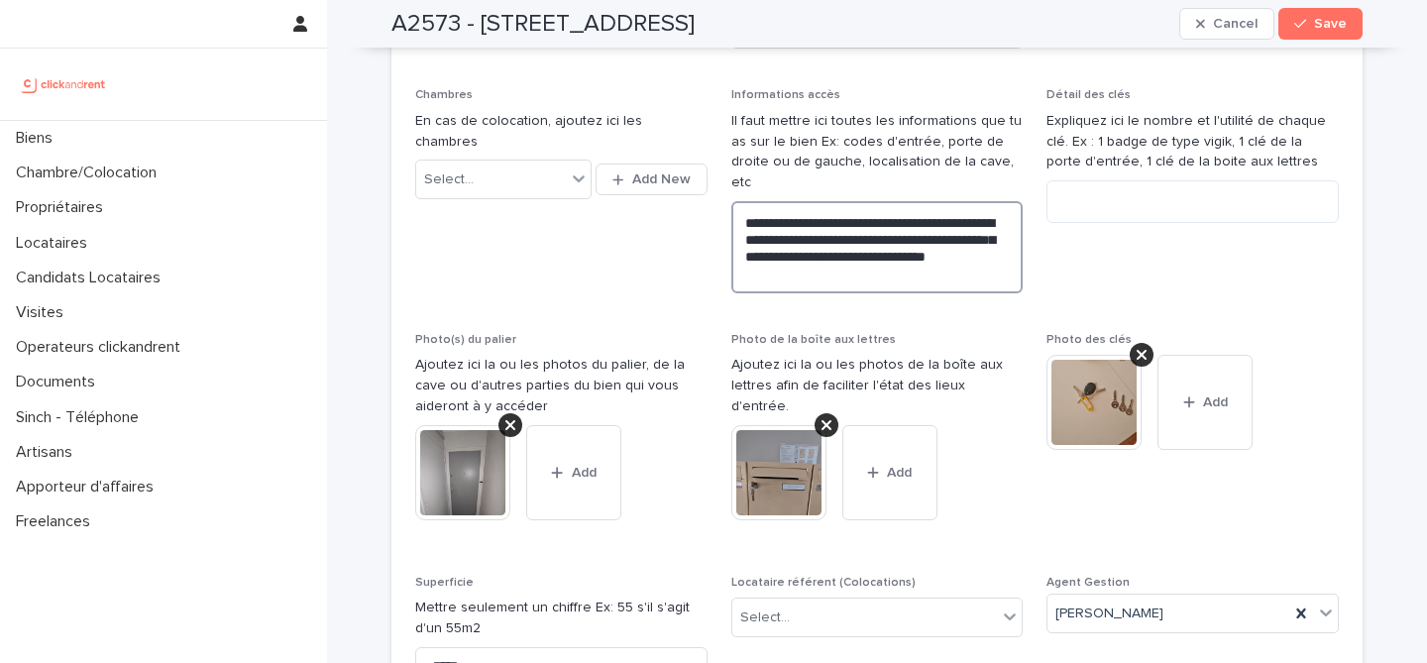
click at [868, 261] on textarea "**********" at bounding box center [878, 247] width 292 height 92
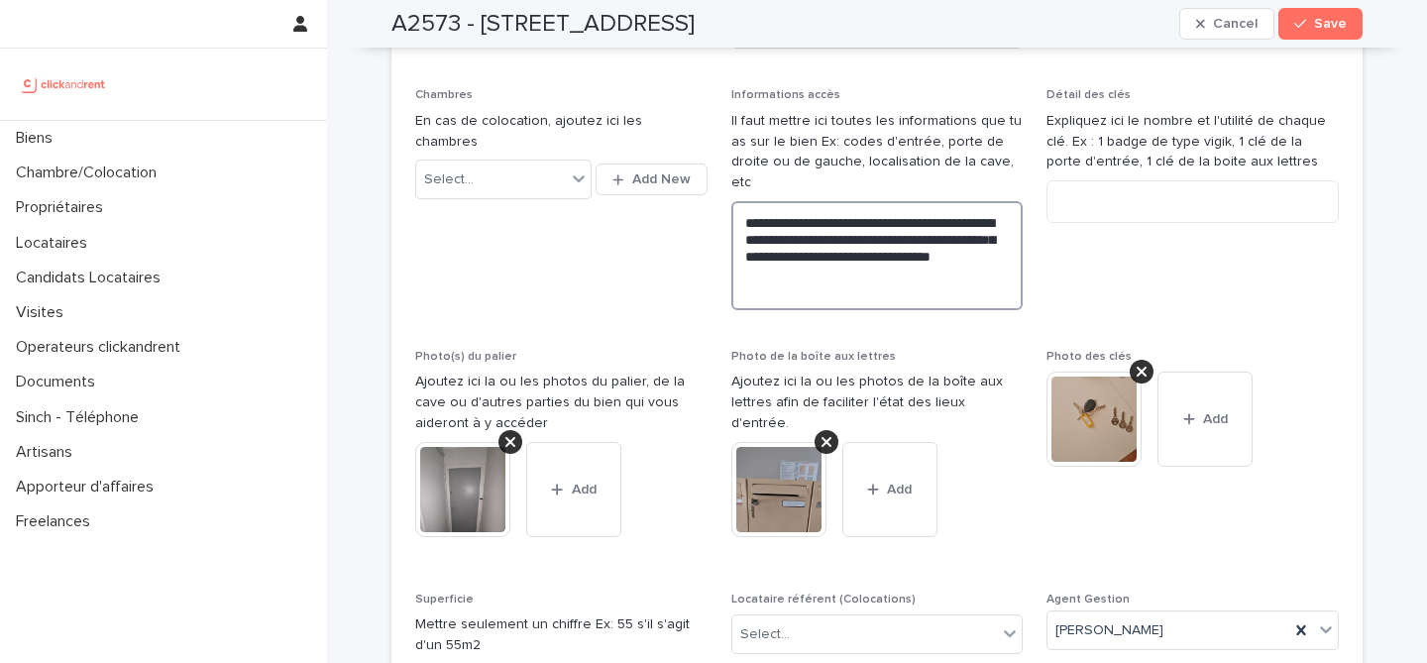
paste textarea "********"
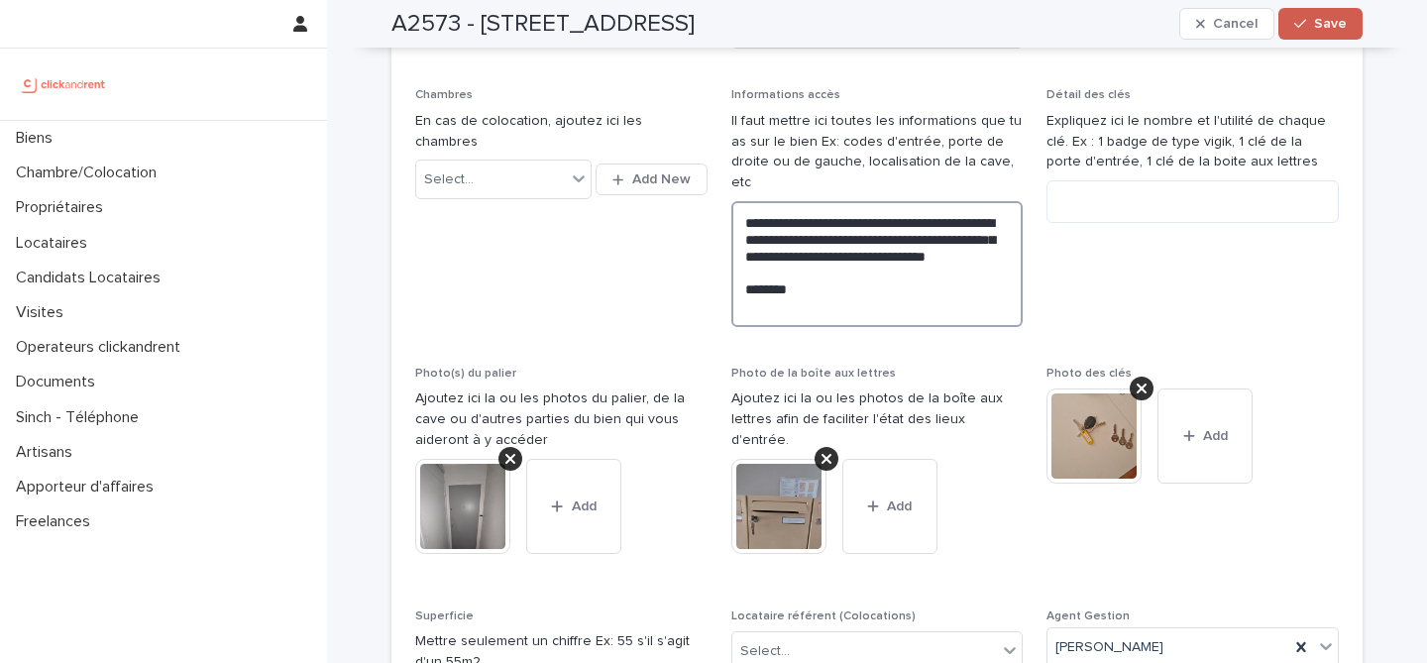
type textarea "**********"
click at [1339, 11] on button "Save" at bounding box center [1321, 24] width 84 height 32
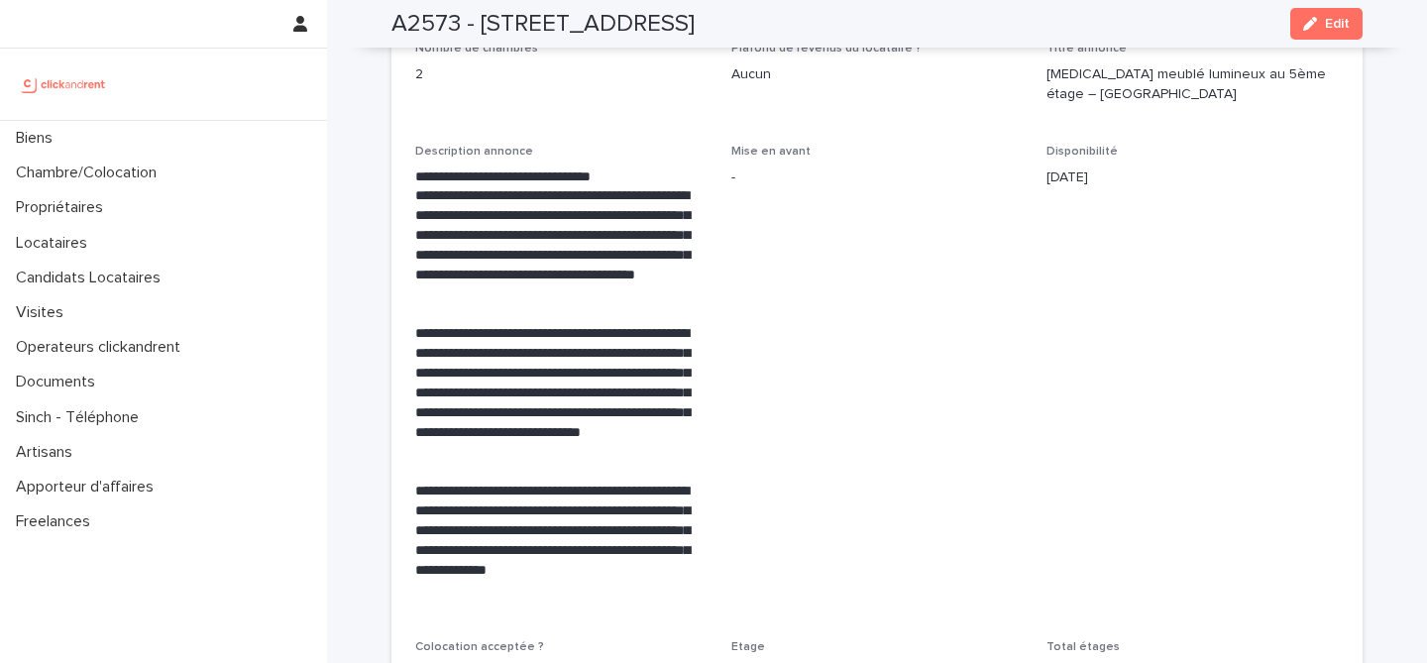
scroll to position [3727, 0]
click at [1027, 31] on div "A2573 - 389 rue de Verdun, Le Havre 76600 Edit" at bounding box center [877, 24] width 971 height 48
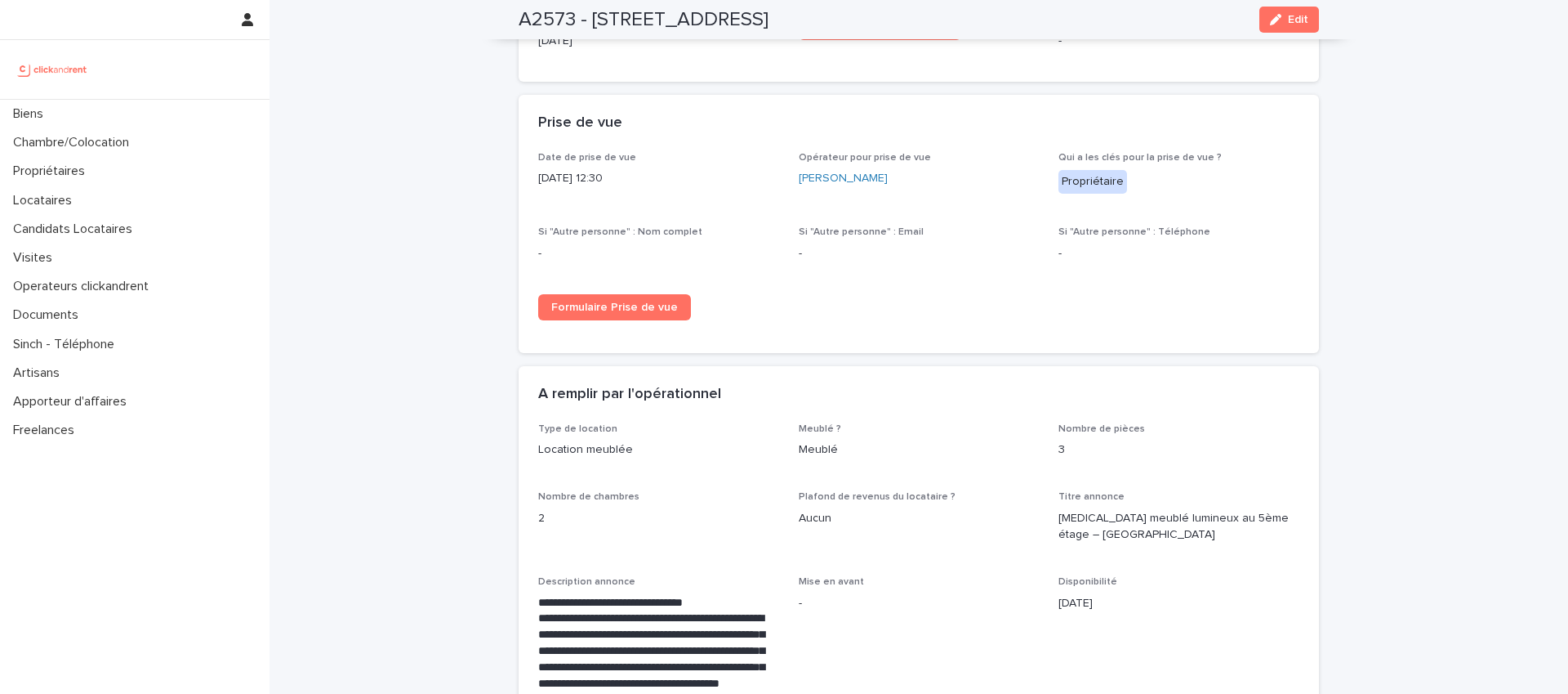
scroll to position [2577, 0]
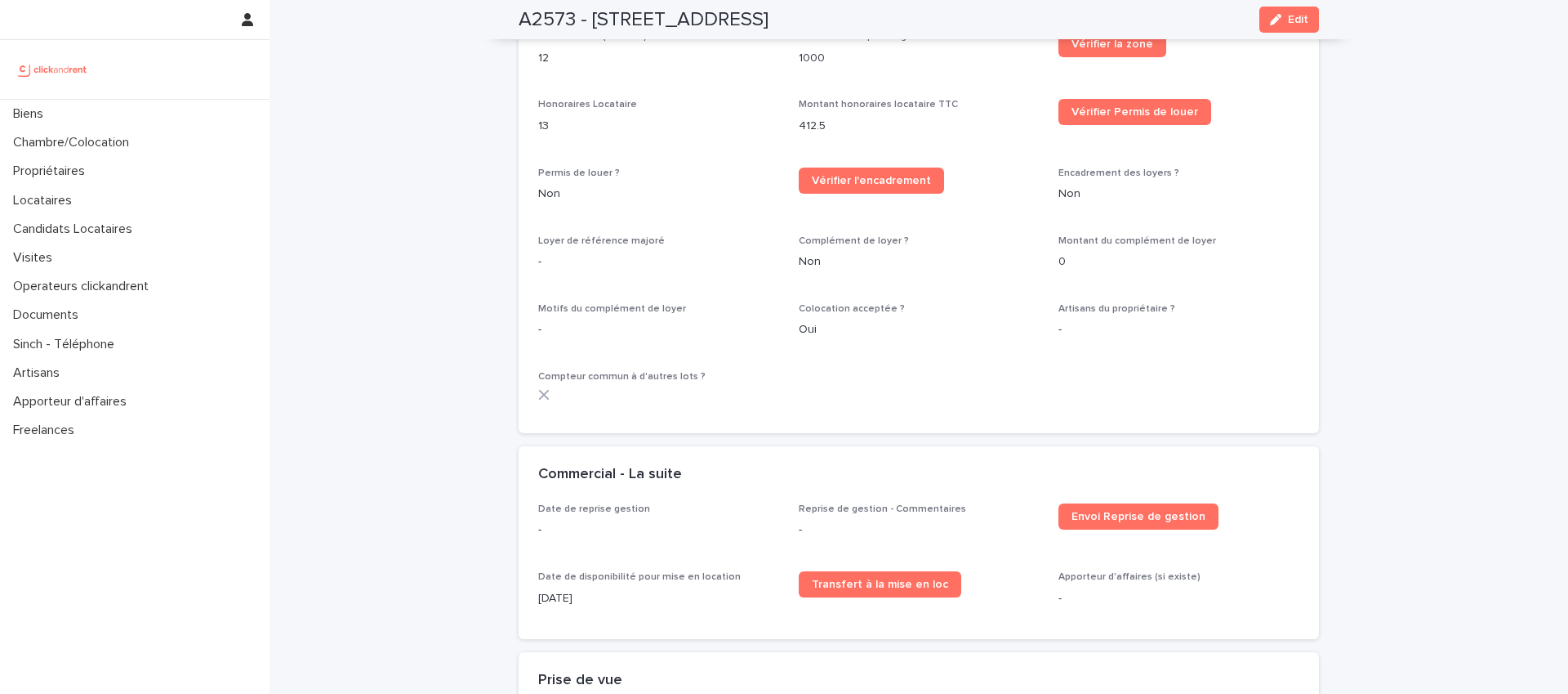
scroll to position [2058, 0]
drag, startPoint x: 1392, startPoint y: 147, endPoint x: 1367, endPoint y: 155, distance: 26.2
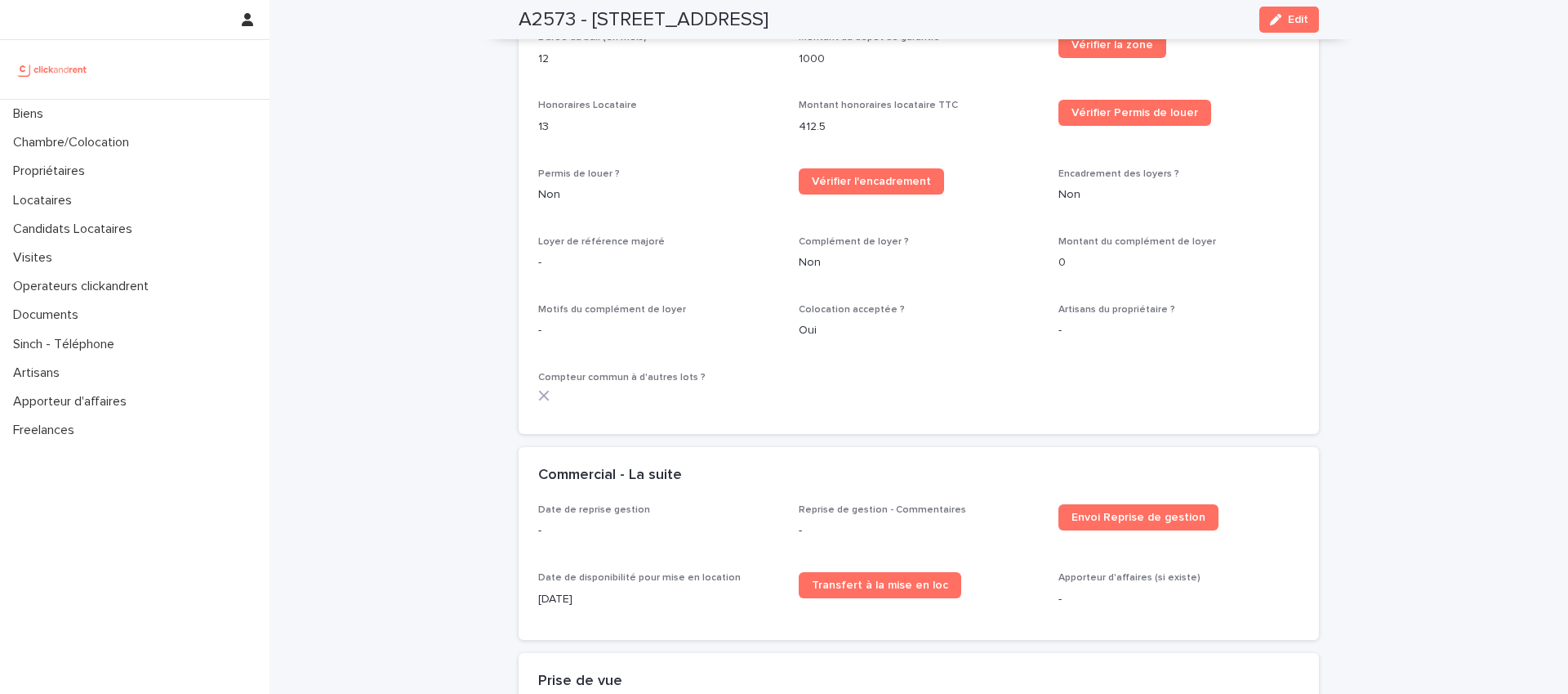
drag, startPoint x: 352, startPoint y: 123, endPoint x: 828, endPoint y: 188, distance: 480.4
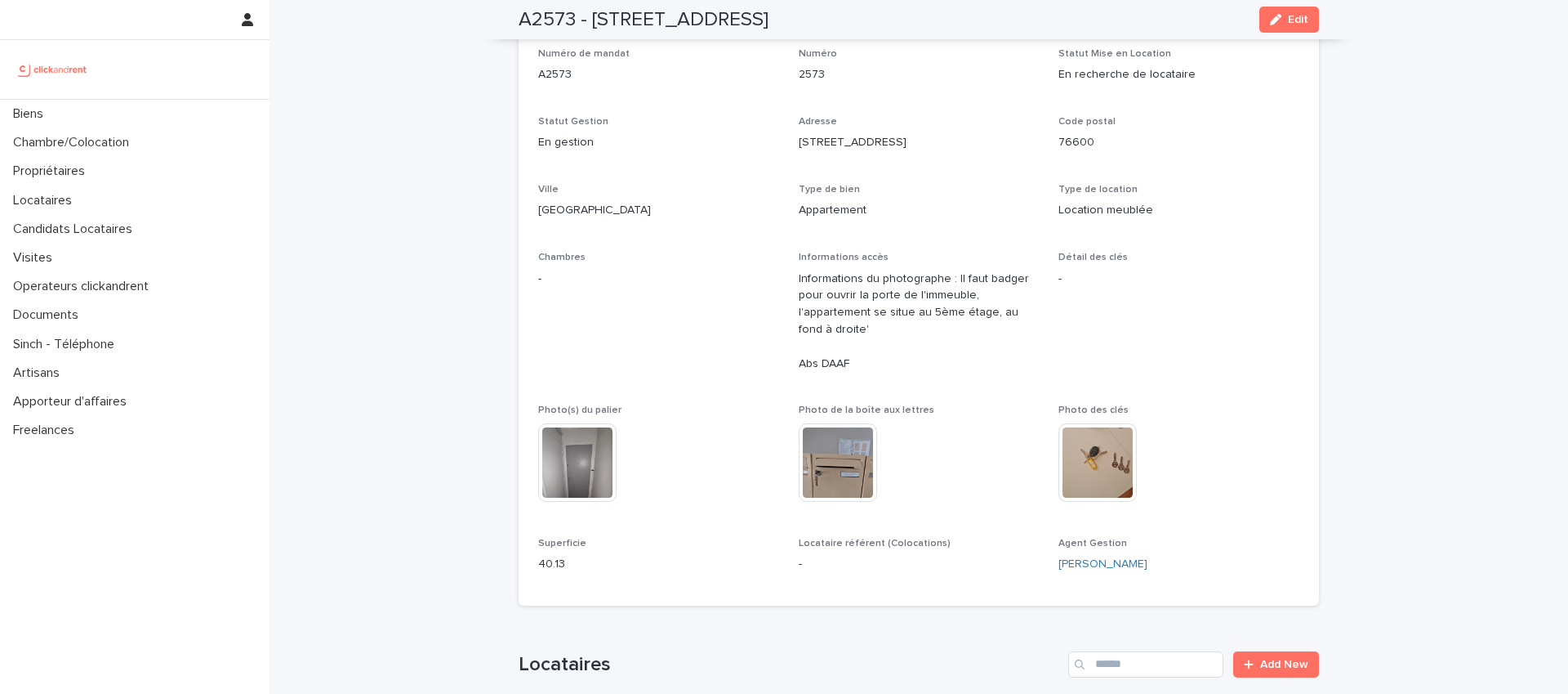
scroll to position [0, 0]
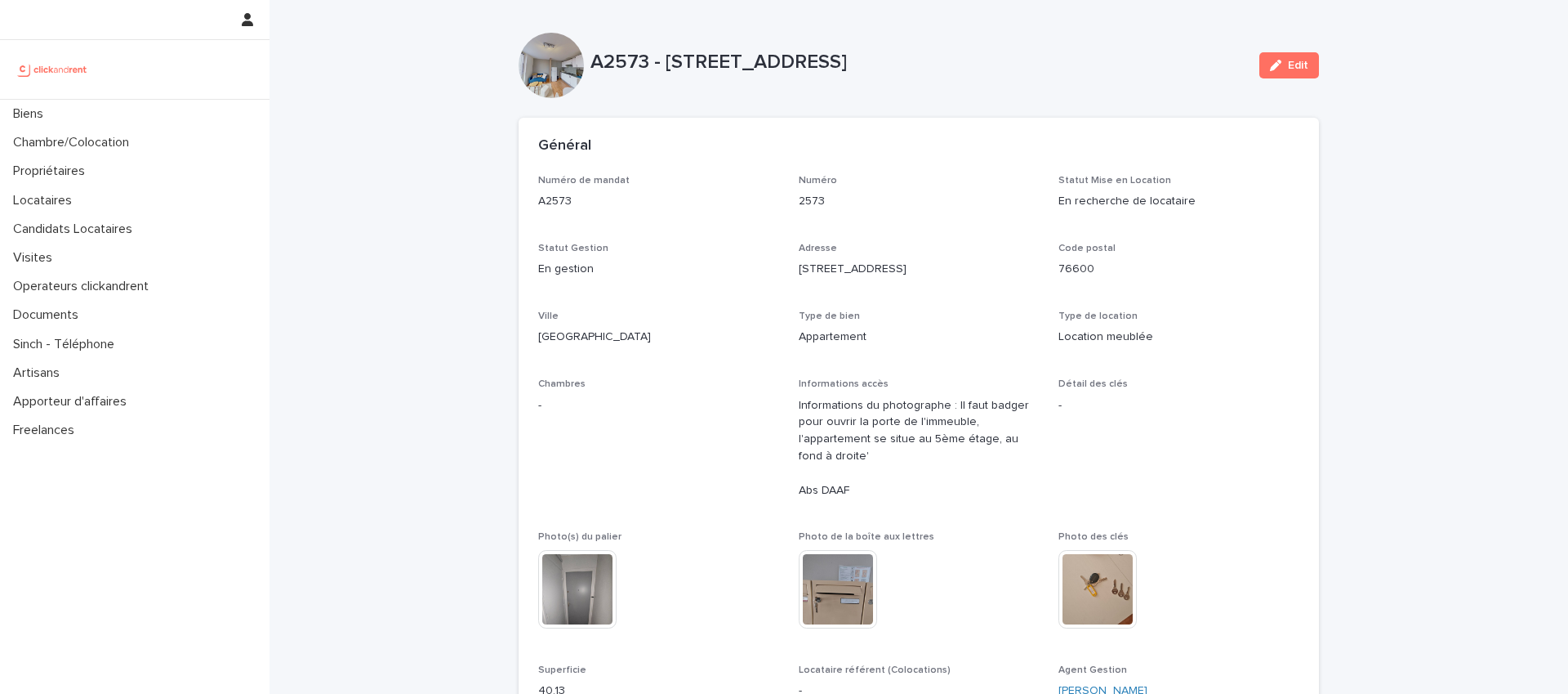
drag, startPoint x: 1121, startPoint y: 55, endPoint x: 1361, endPoint y: 170, distance: 266.1
click at [1121, 55] on p "A2573 - 389 rue de Verdun, Le Havre 76600" at bounding box center [919, 62] width 656 height 24
drag, startPoint x: 1449, startPoint y: 191, endPoint x: 1438, endPoint y: 204, distance: 17.0
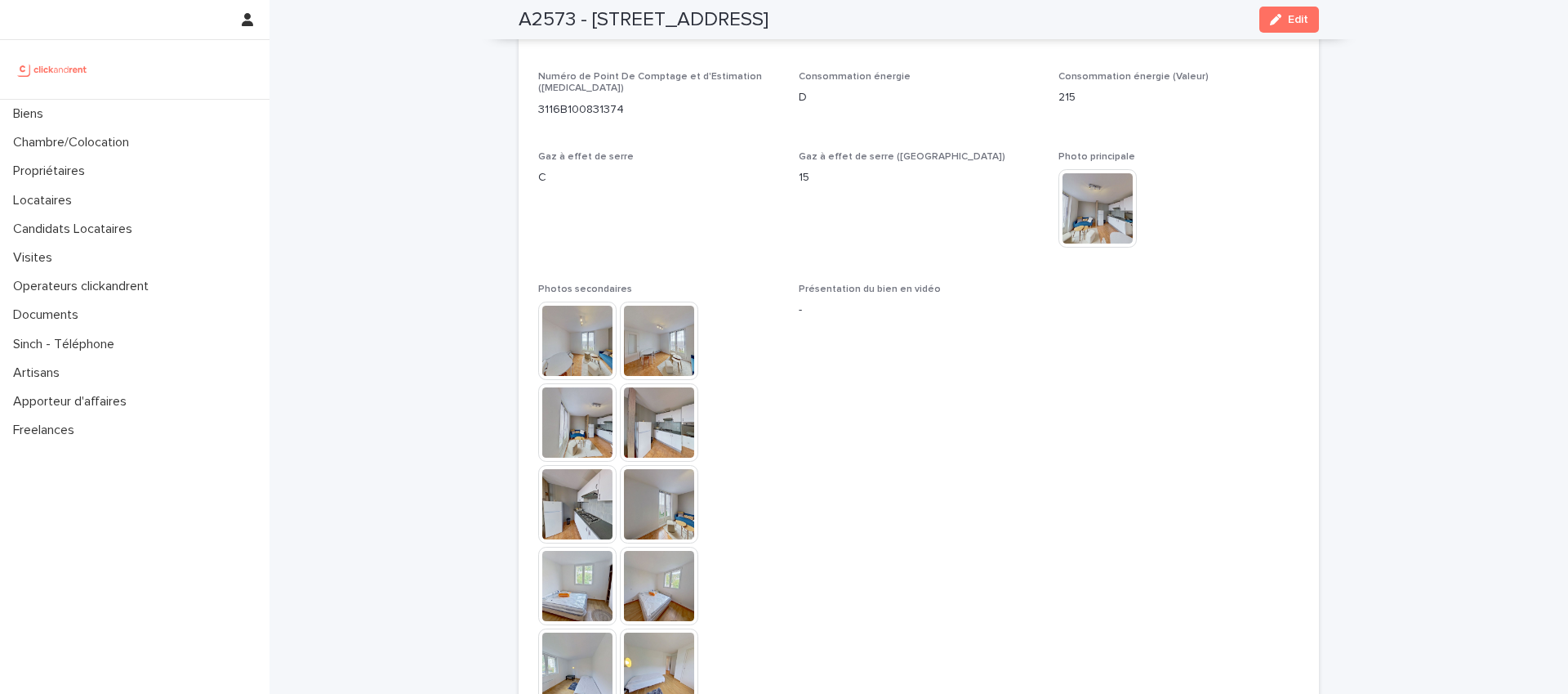
scroll to position [3918, 0]
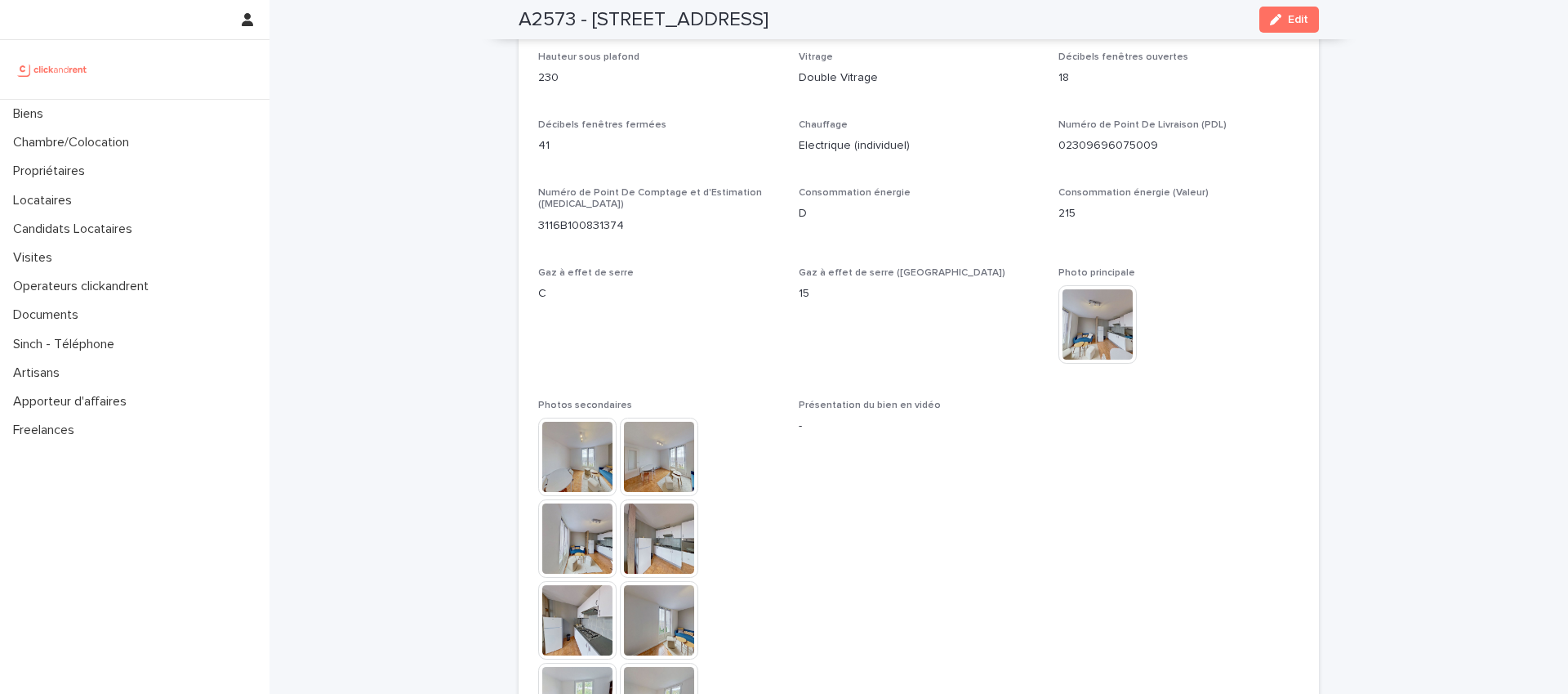
drag, startPoint x: 1354, startPoint y: 223, endPoint x: 1346, endPoint y: 230, distance: 10.6
click at [1291, 285] on div "This file cannot be opened Download File" at bounding box center [1179, 326] width 241 height 82
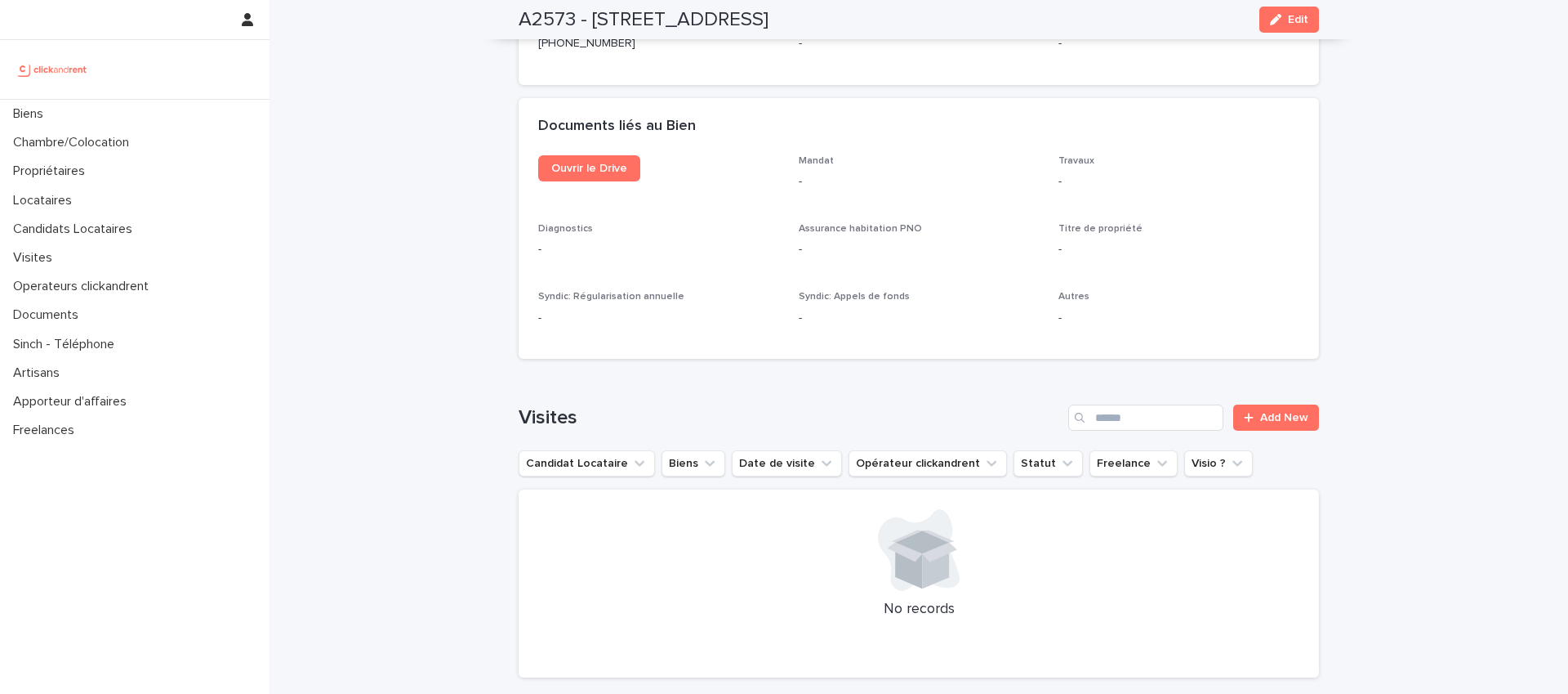
scroll to position [5813, 0]
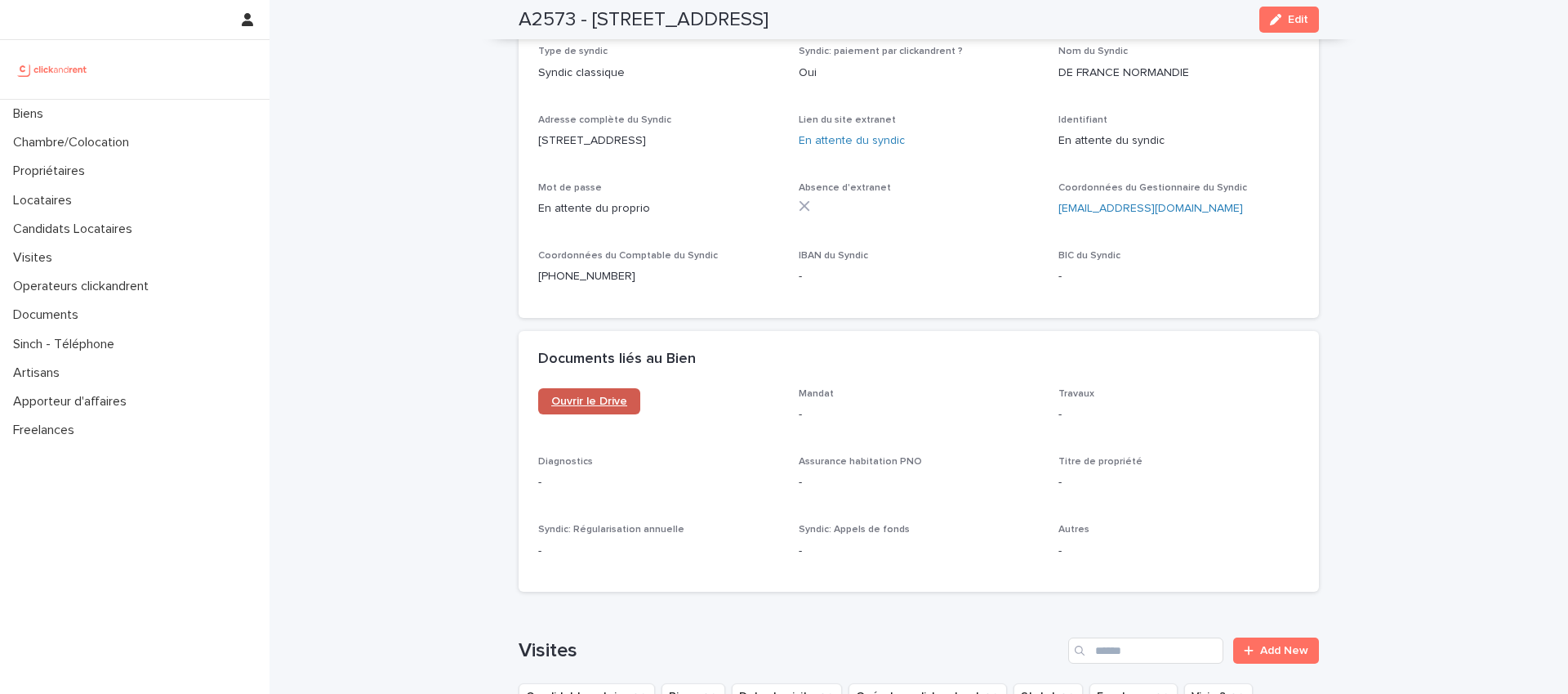
click at [618, 396] on span "Ouvrir le Drive" at bounding box center [589, 401] width 76 height 12
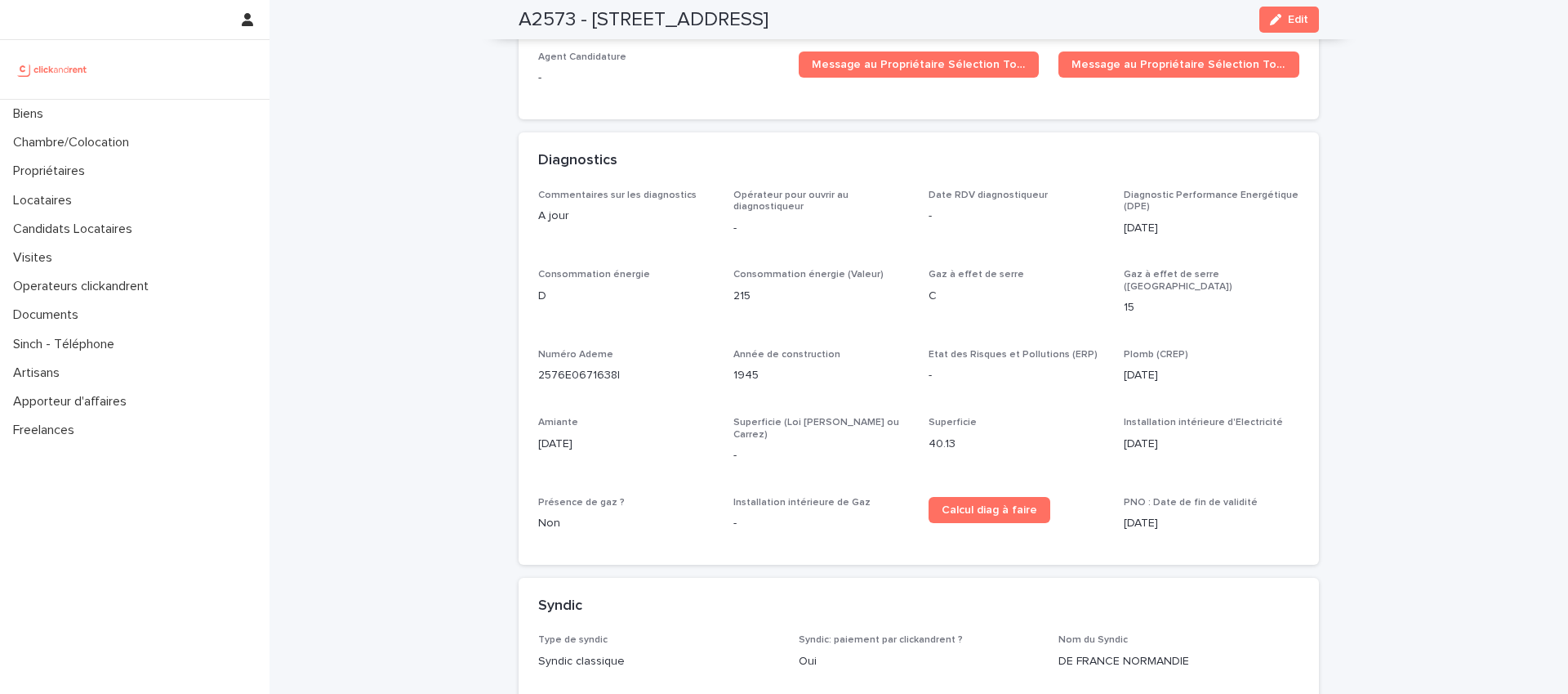
scroll to position [5225, 0]
drag, startPoint x: 1276, startPoint y: 24, endPoint x: 1064, endPoint y: 249, distance: 309.1
click at [1276, 23] on div "button" at bounding box center [1279, 20] width 18 height 12
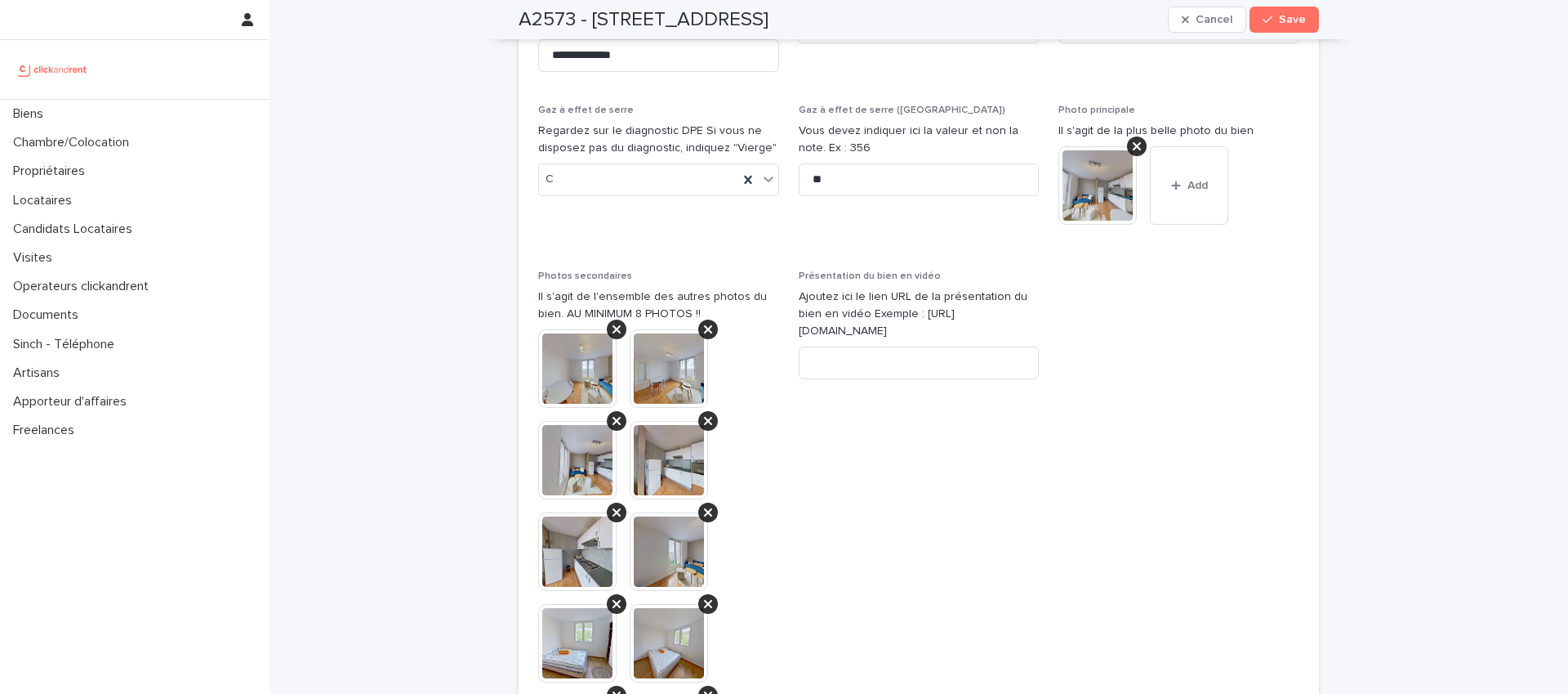
scroll to position [6647, 0]
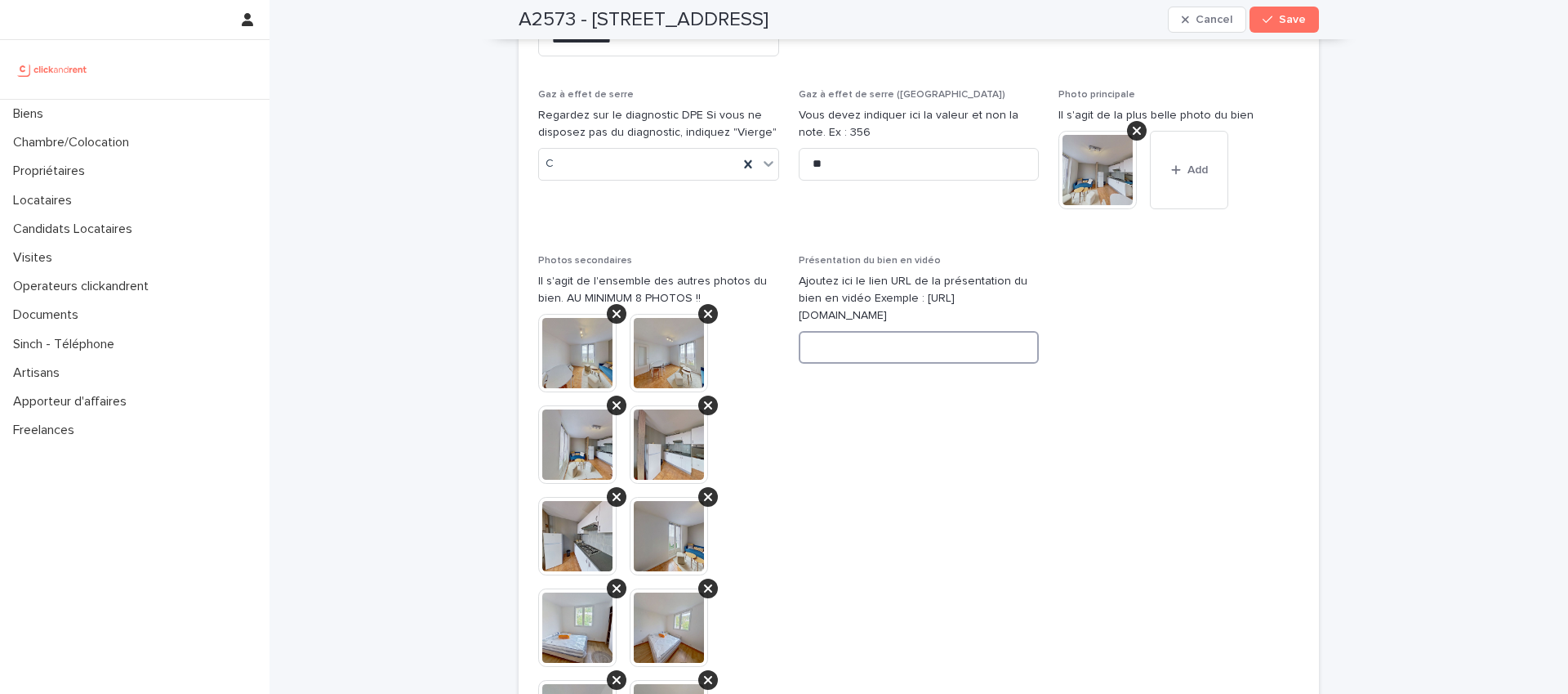
click at [882, 331] on input at bounding box center [919, 347] width 241 height 33
paste input "**********"
type input "**********"
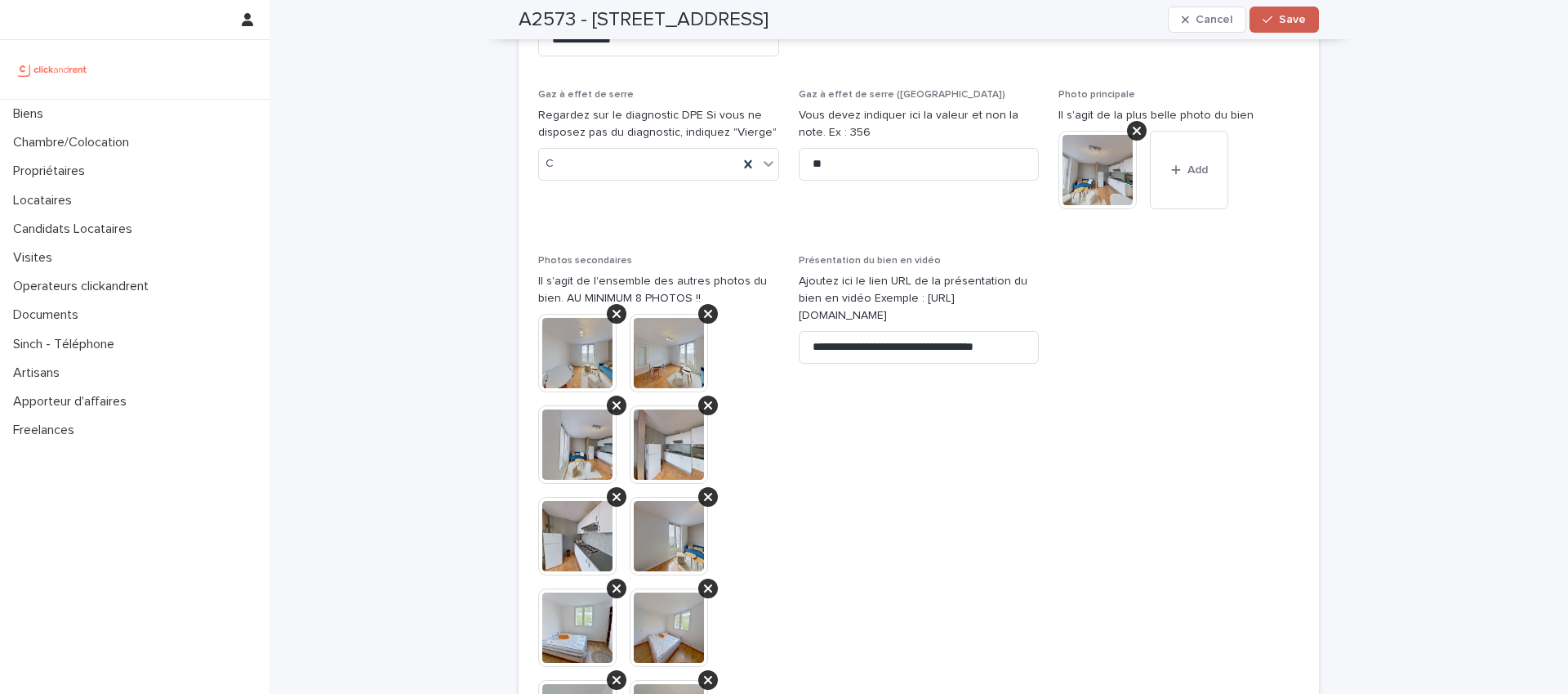
click at [1281, 22] on span "Save" at bounding box center [1292, 20] width 27 height 12
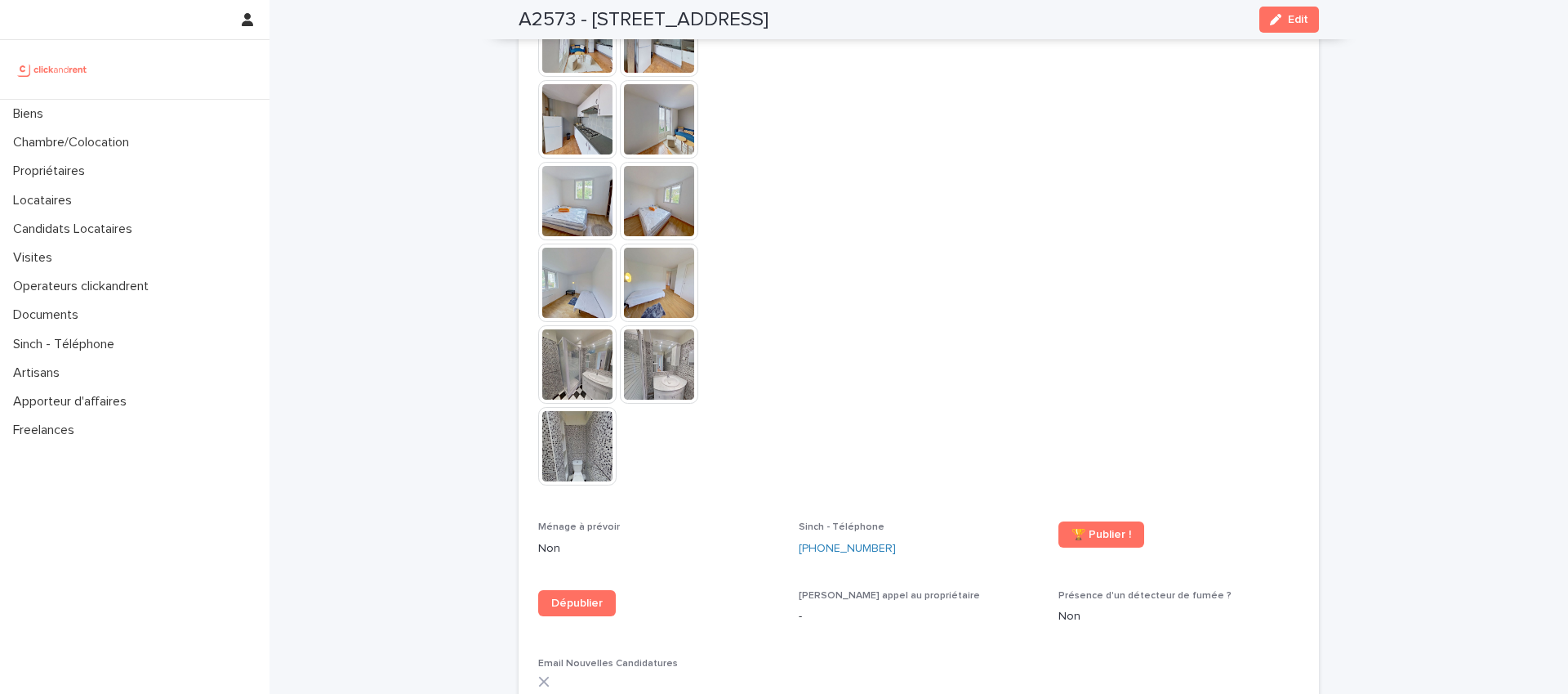
scroll to position [4447, 0]
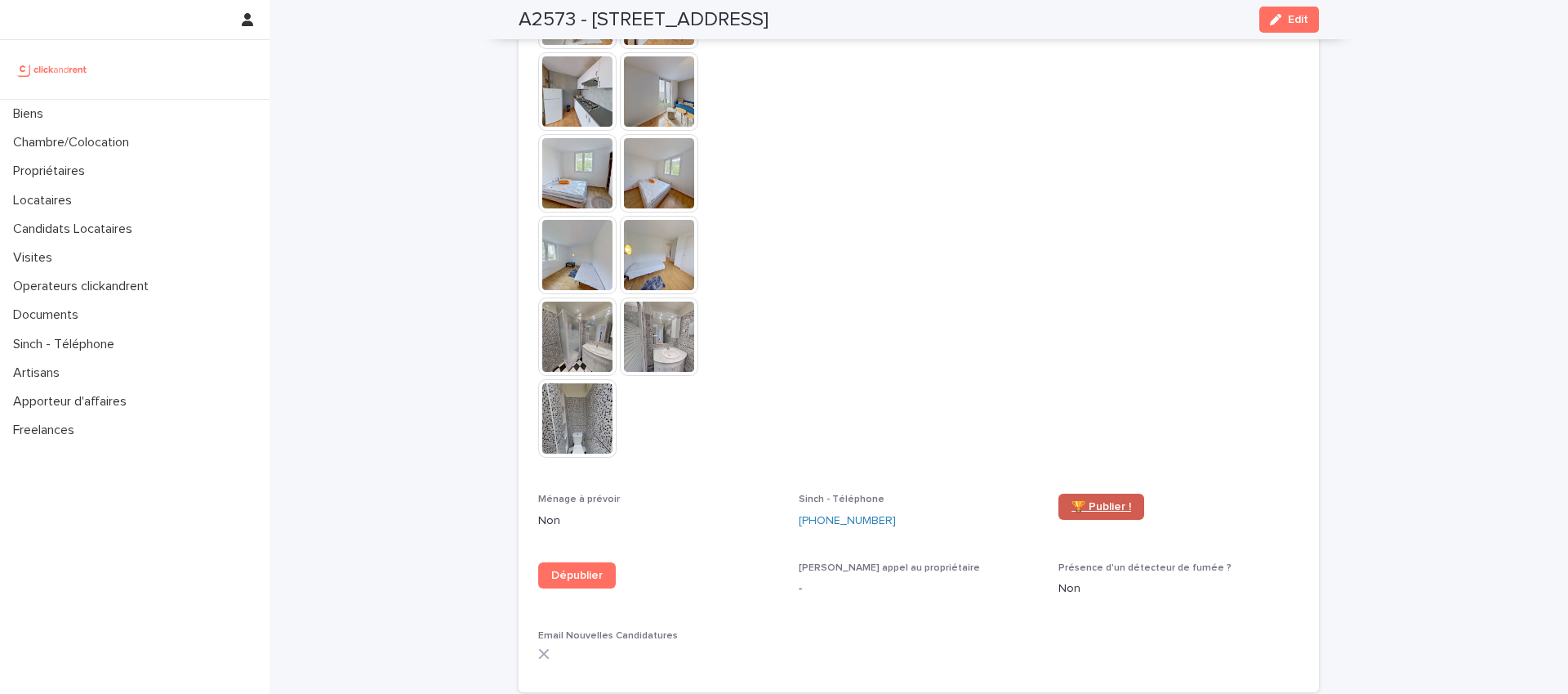
click at [1088, 501] on span "🏆 Publier !" at bounding box center [1102, 507] width 59 height 12
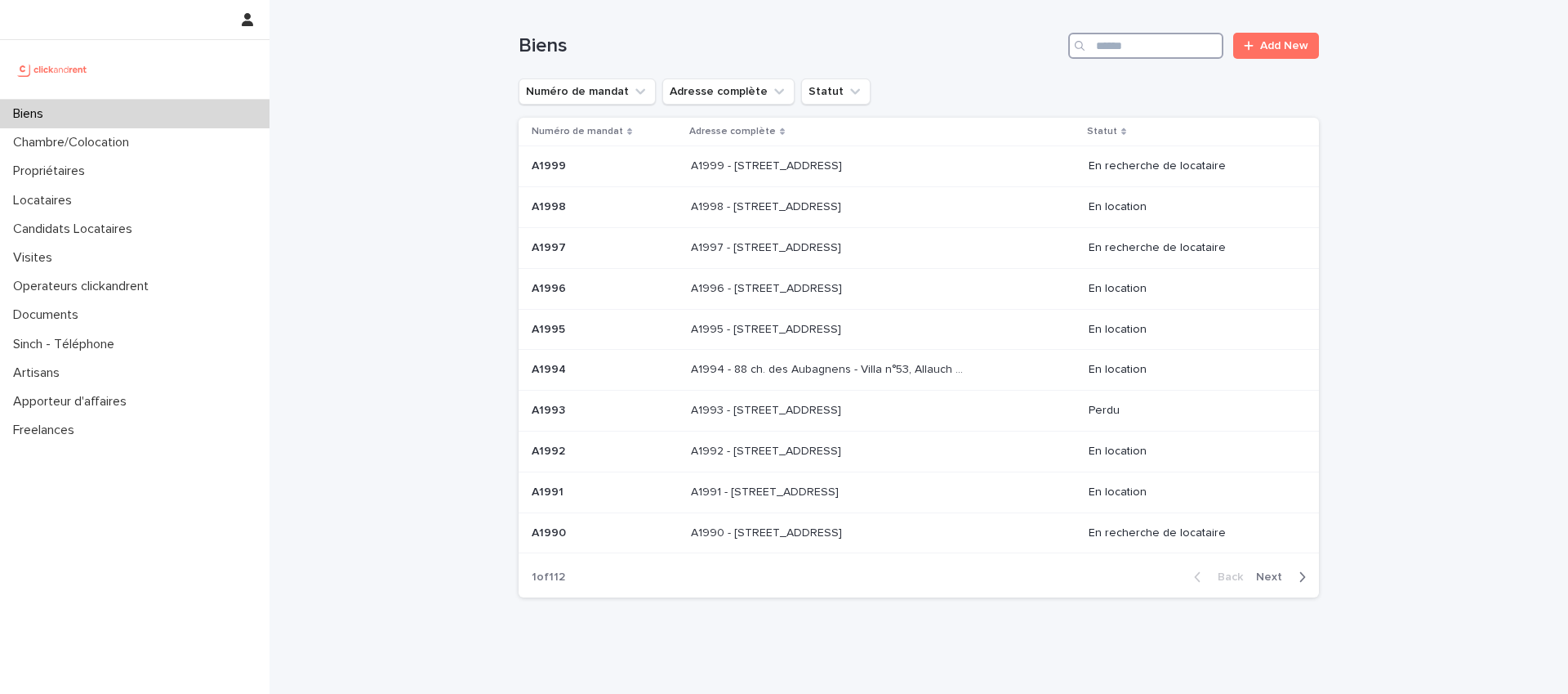
click at [1158, 50] on input "Search" at bounding box center [1146, 46] width 155 height 26
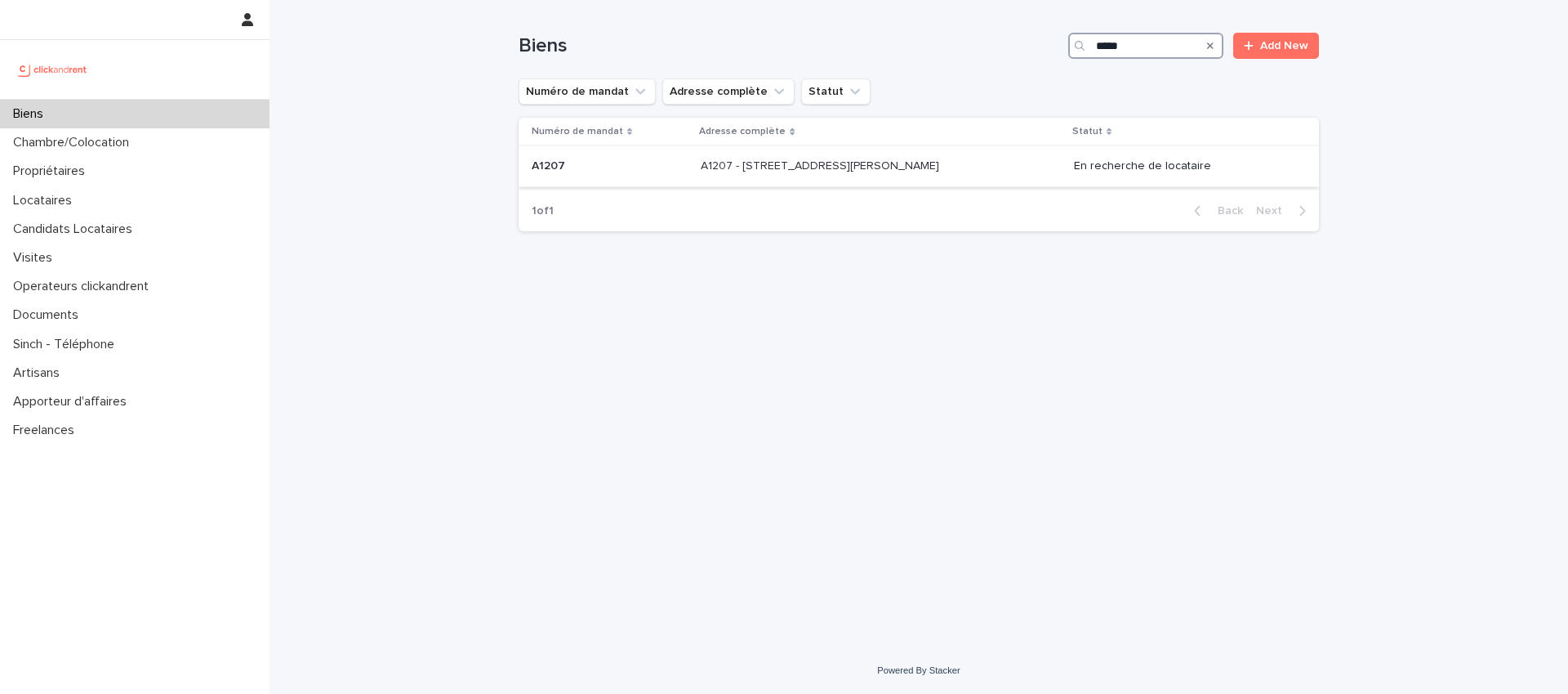
type input "*****"
click at [792, 169] on p "A1207 - [STREET_ADDRESS][PERSON_NAME]" at bounding box center [821, 164] width 241 height 17
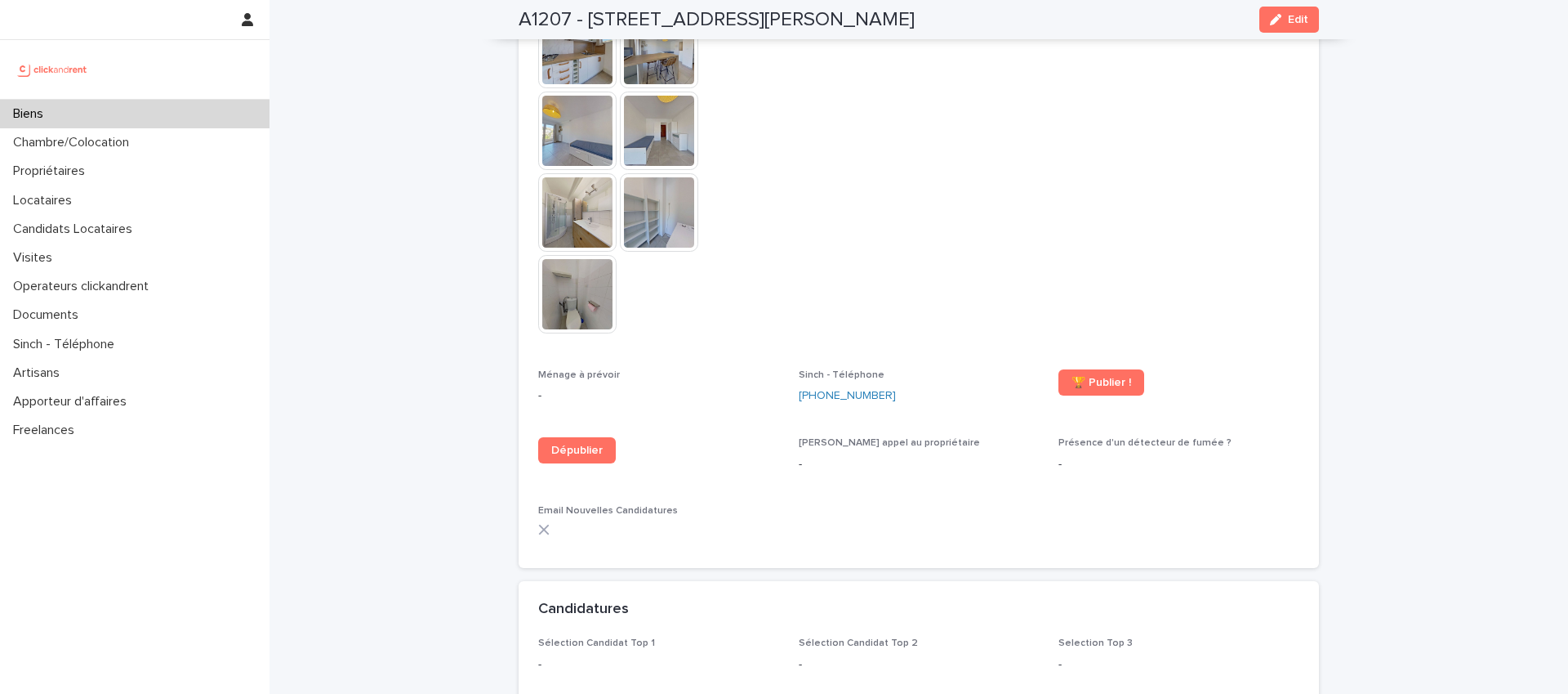
scroll to position [3552, 0]
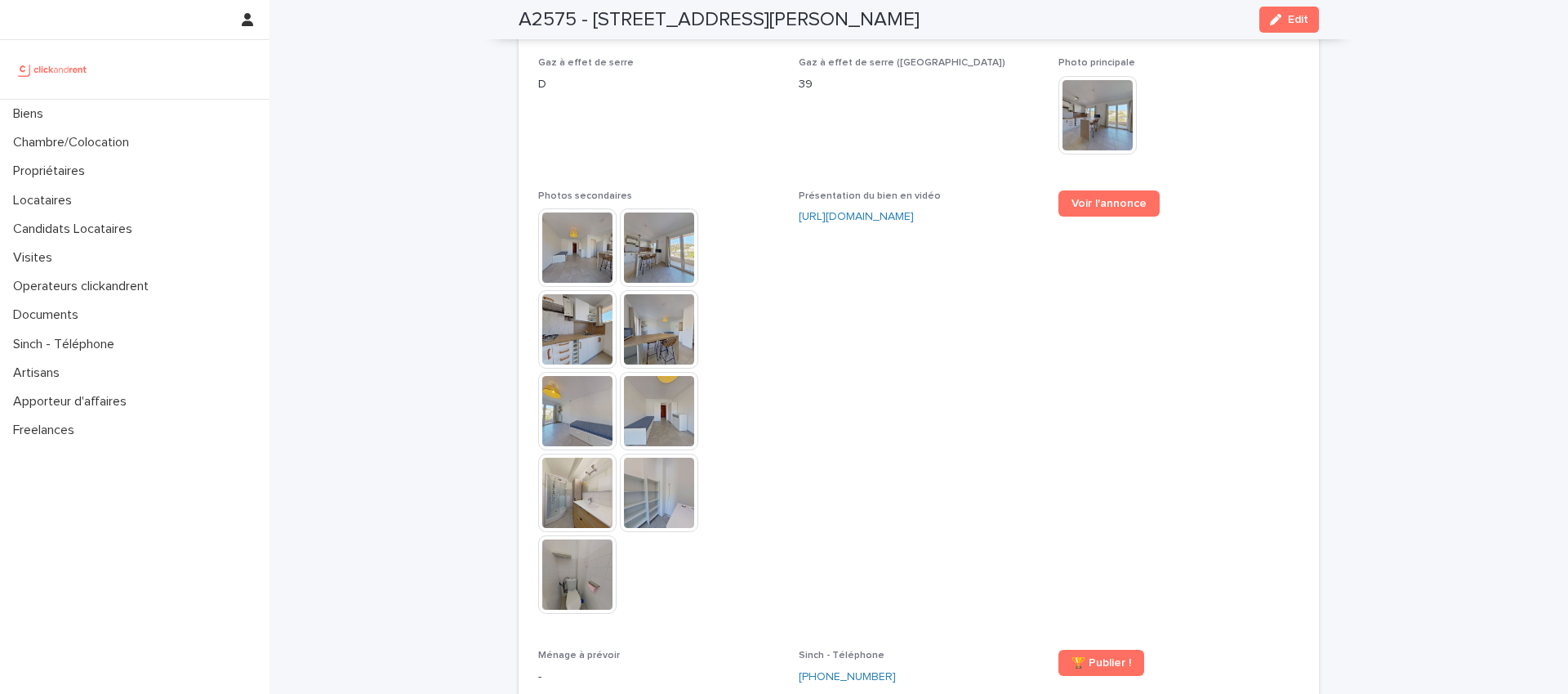
scroll to position [3784, 0]
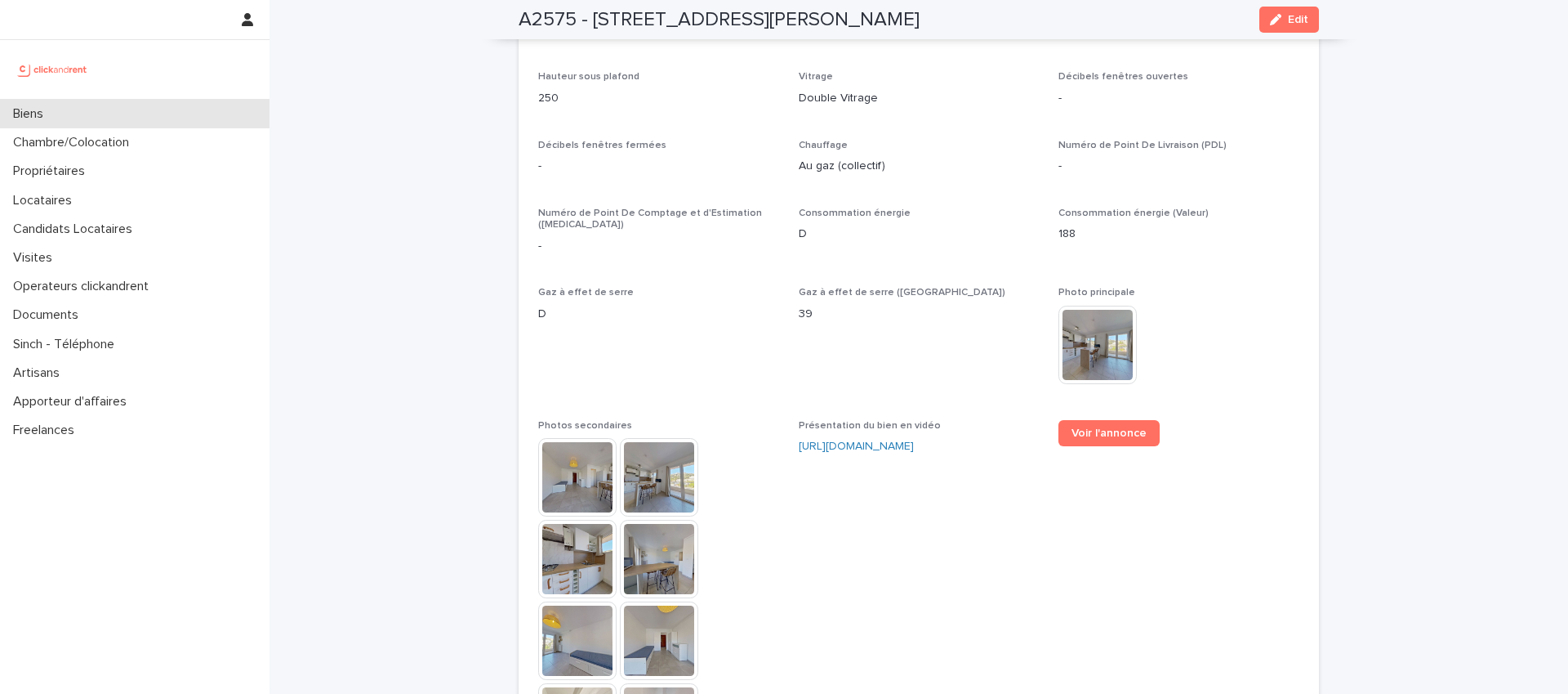
click at [66, 115] on div "Biens" at bounding box center [134, 114] width 269 height 29
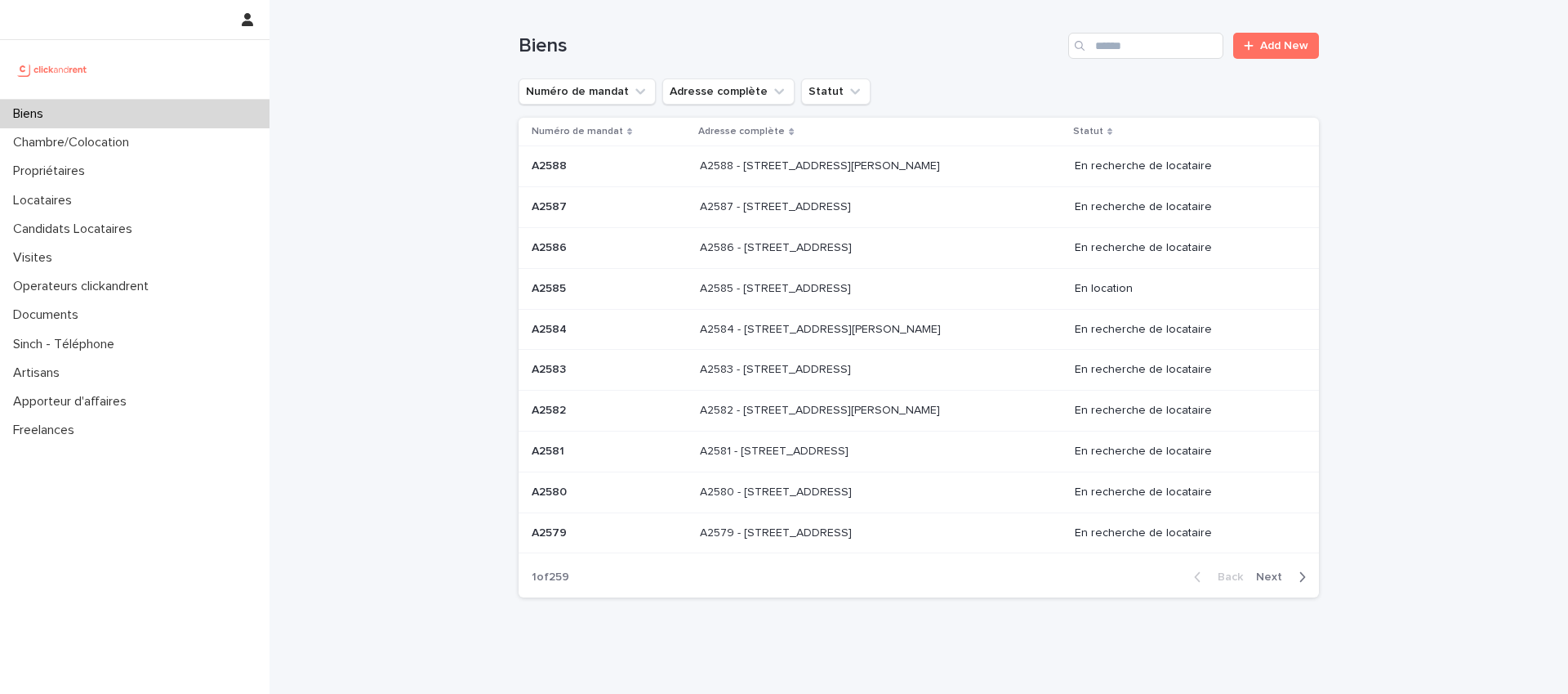
click at [386, 87] on div "Loading... Saving… Loading... Saving… Biens Add New Numéro de mandat Adresse co…" at bounding box center [919, 346] width 1299 height 692
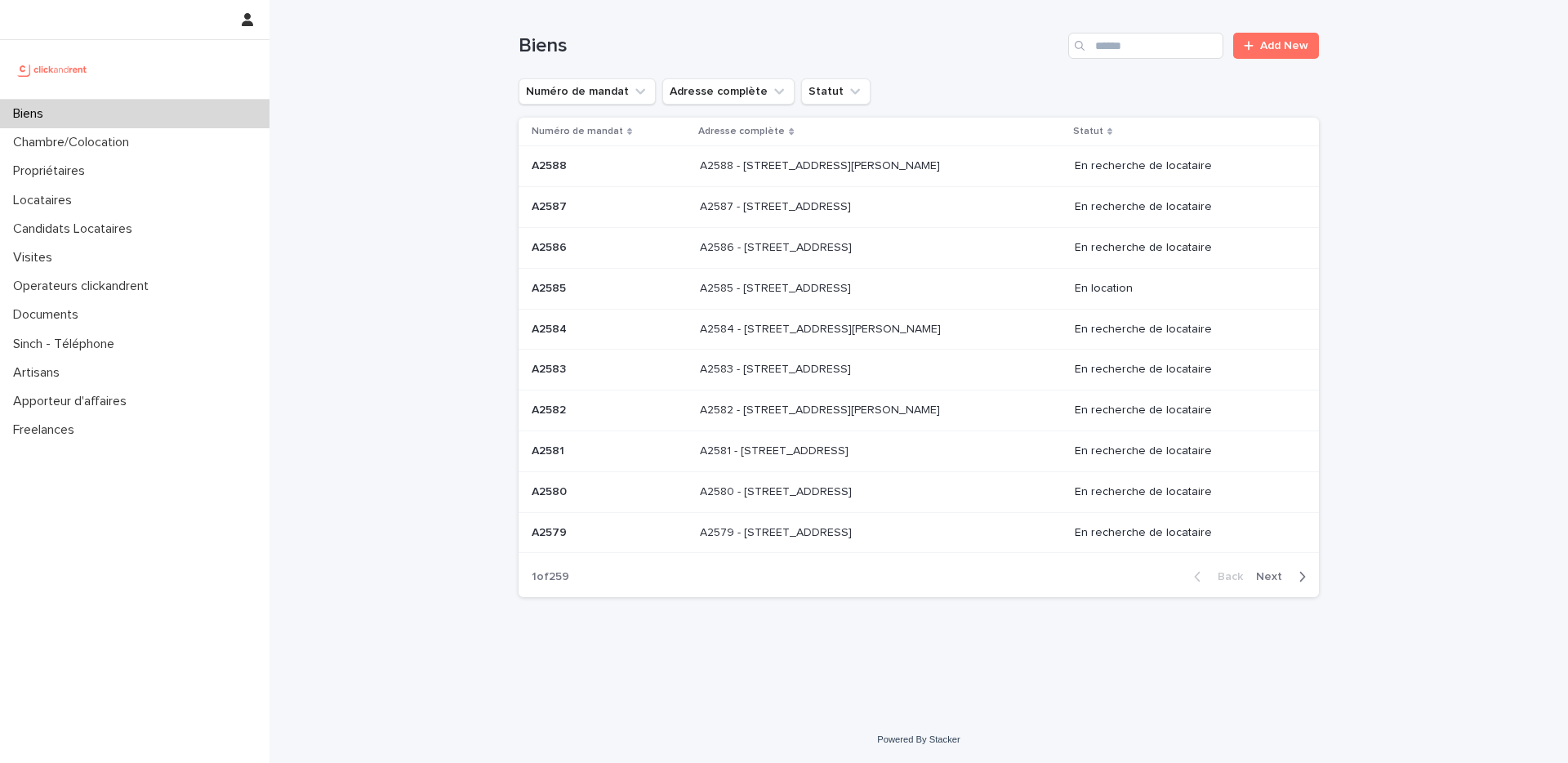
click at [983, 58] on div "Biens Add New" at bounding box center [918, 39] width 800 height 78
drag, startPoint x: 441, startPoint y: 68, endPoint x: 742, endPoint y: 68, distance: 301.0
click at [446, 68] on div "Loading... Saving… Loading... Saving… Biens Add New Numéro de mandat Adresse co…" at bounding box center [919, 358] width 1299 height 716
click at [934, 42] on h1 "Biens" at bounding box center [789, 46] width 543 height 24
click at [925, 59] on div "Biens Add New" at bounding box center [918, 39] width 800 height 78
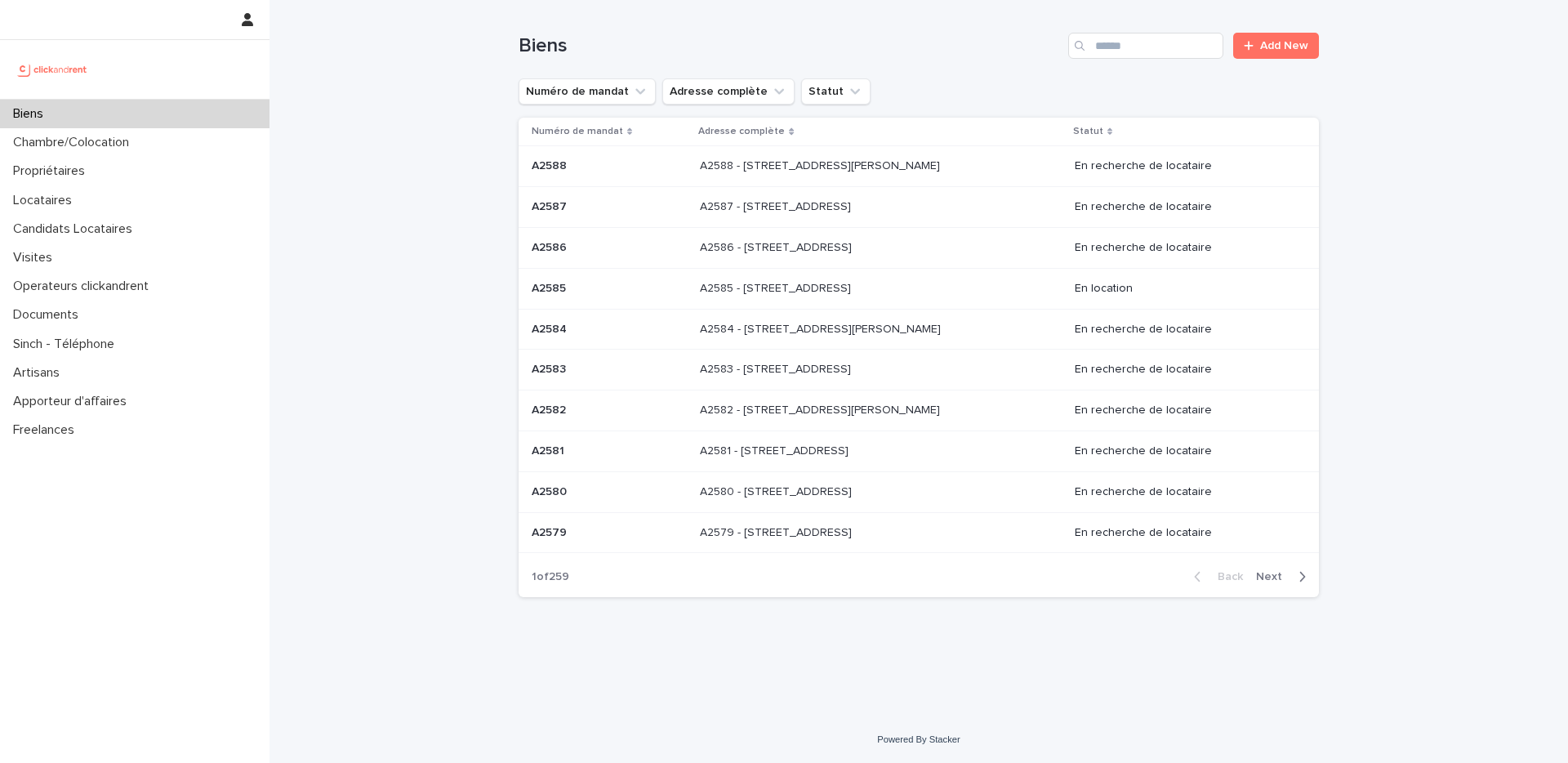
click at [1386, 74] on div "Loading... Saving… Loading... Saving… Biens Add New Numéro de mandat Adresse co…" at bounding box center [919, 358] width 1299 height 716
click at [946, 82] on div "Numéro de mandat Adresse complète Statut" at bounding box center [918, 91] width 800 height 26
drag, startPoint x: 957, startPoint y: 86, endPoint x: 1140, endPoint y: 106, distance: 184.1
click at [957, 85] on div "Numéro de mandat Adresse complète Statut" at bounding box center [918, 91] width 800 height 26
click at [1356, 123] on div "Loading... Saving… Loading... Saving… Biens Add New Numéro de mandat Adresse co…" at bounding box center [919, 358] width 1299 height 716
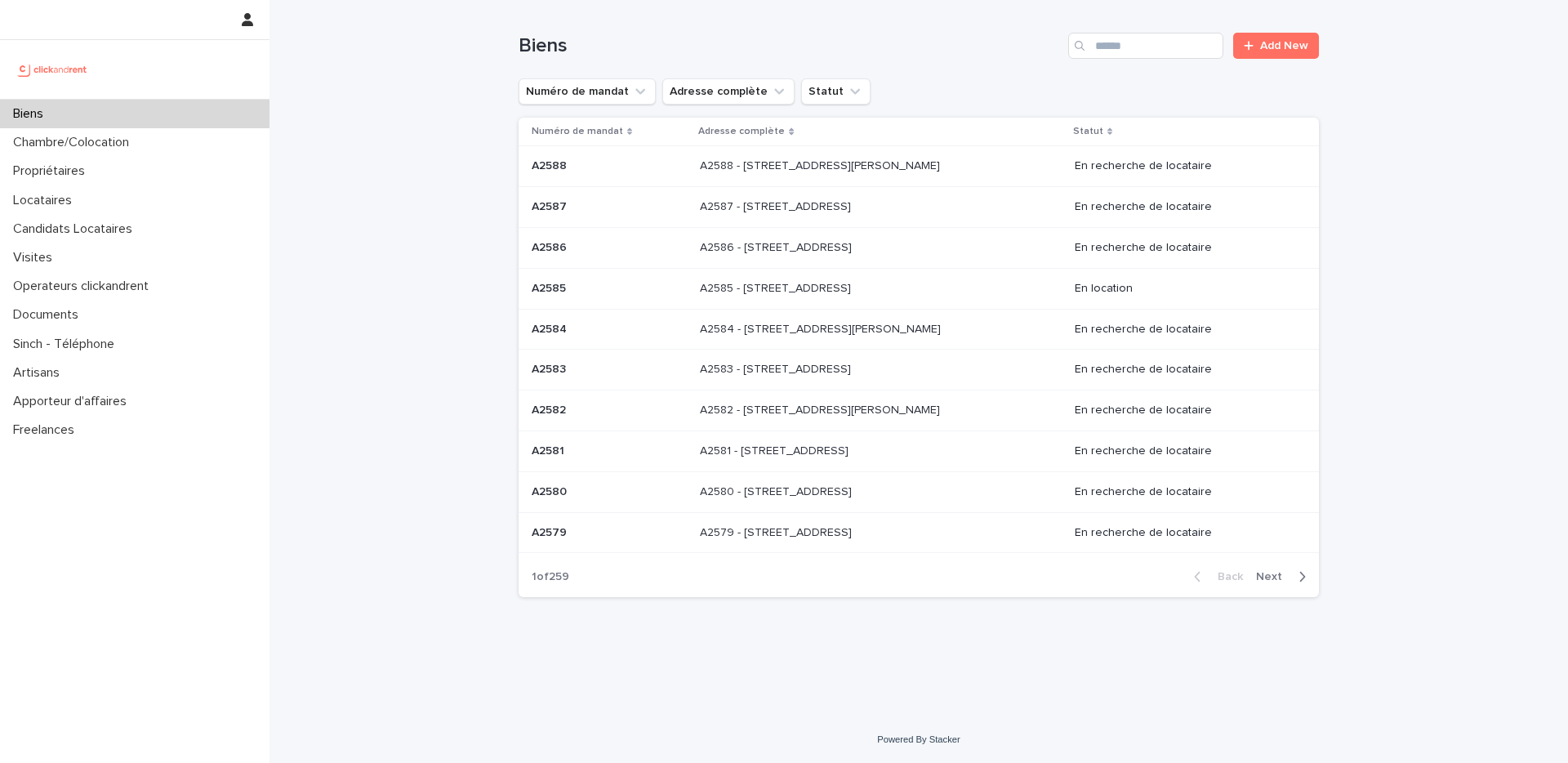
click at [1042, 91] on div "Numéro de mandat Adresse complète Statut" at bounding box center [918, 91] width 800 height 26
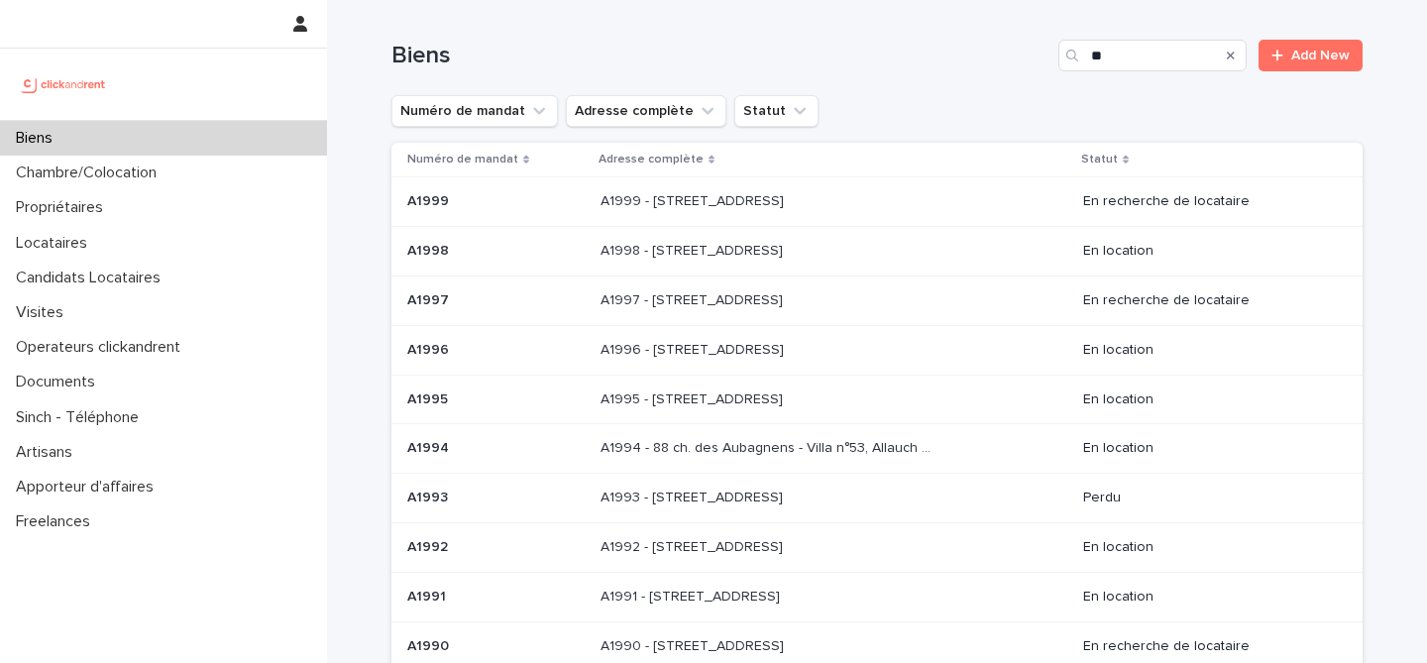
click at [898, 86] on div "Biens ** Add New" at bounding box center [877, 47] width 971 height 95
drag, startPoint x: 787, startPoint y: 40, endPoint x: 960, endPoint y: 119, distance: 189.8
click at [787, 40] on div "Biens ** Add New" at bounding box center [877, 56] width 971 height 32
drag, startPoint x: 982, startPoint y: 116, endPoint x: 1004, endPoint y: 118, distance: 21.9
click at [983, 116] on div "Numéro de mandat Adresse complète Statut" at bounding box center [877, 111] width 971 height 32
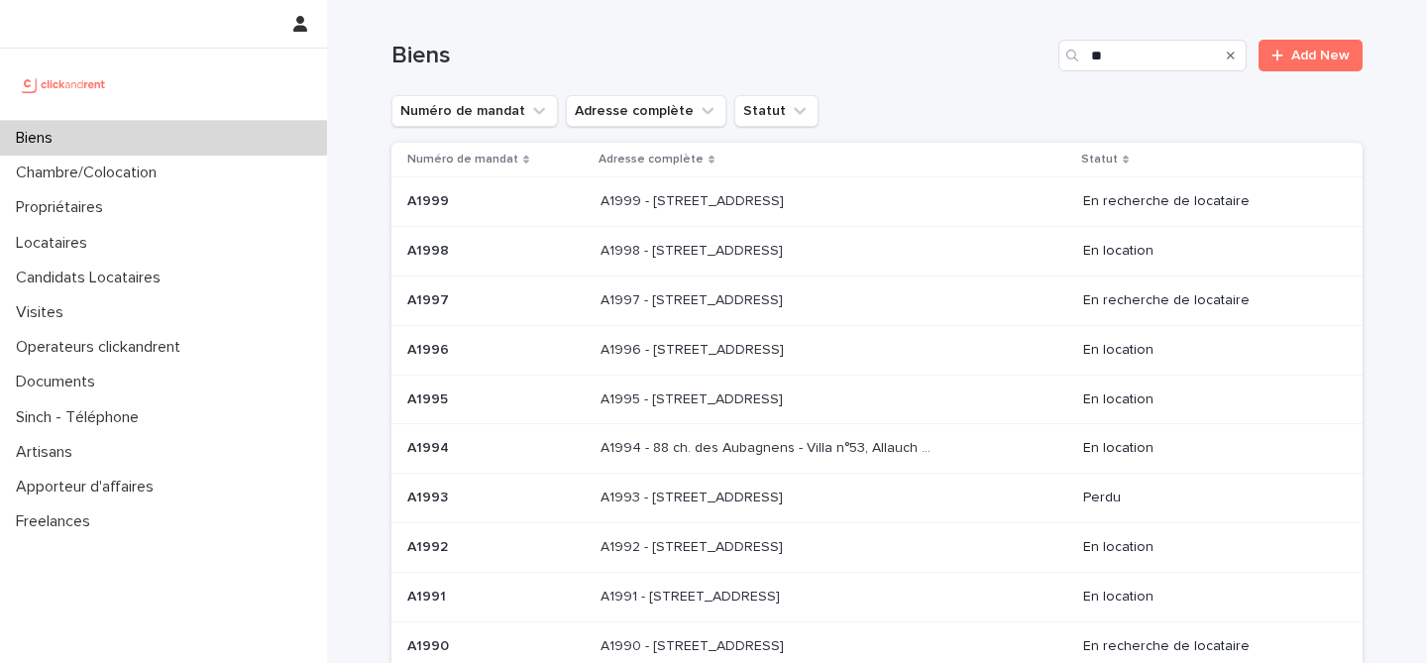
drag, startPoint x: 1391, startPoint y: 27, endPoint x: 1363, endPoint y: 112, distance: 89.7
click at [1391, 27] on div "Loading... Saving… Loading... Saving… Biens ** Add New Numéro de mandat Adresse…" at bounding box center [877, 420] width 1100 height 840
click at [1361, 112] on div "Loading... Saving… Loading... Saving… Biens ** Add New Numéro de mandat Adresse…" at bounding box center [877, 395] width 991 height 790
click at [877, 73] on div "Biens ** Add New" at bounding box center [877, 47] width 971 height 95
drag, startPoint x: 880, startPoint y: 125, endPoint x: 865, endPoint y: 92, distance: 35.9
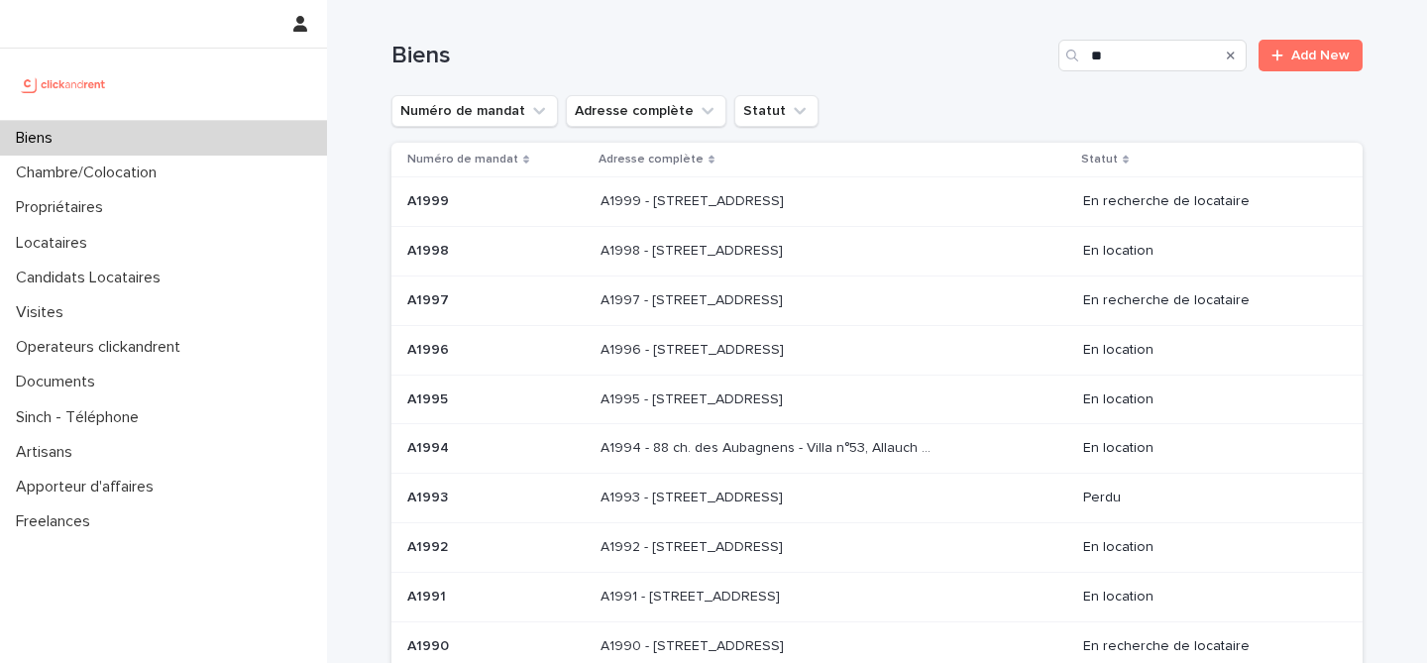
click at [878, 121] on div "Numéro de mandat Adresse complète Statut" at bounding box center [877, 111] width 971 height 32
click at [820, 54] on h1 "Biens" at bounding box center [721, 56] width 659 height 29
drag, startPoint x: 862, startPoint y: 53, endPoint x: 911, endPoint y: 112, distance: 76.8
click at [862, 53] on h1 "Biens" at bounding box center [721, 56] width 659 height 29
click at [922, 121] on div "Numéro de mandat Adresse complète Statut" at bounding box center [877, 111] width 971 height 32
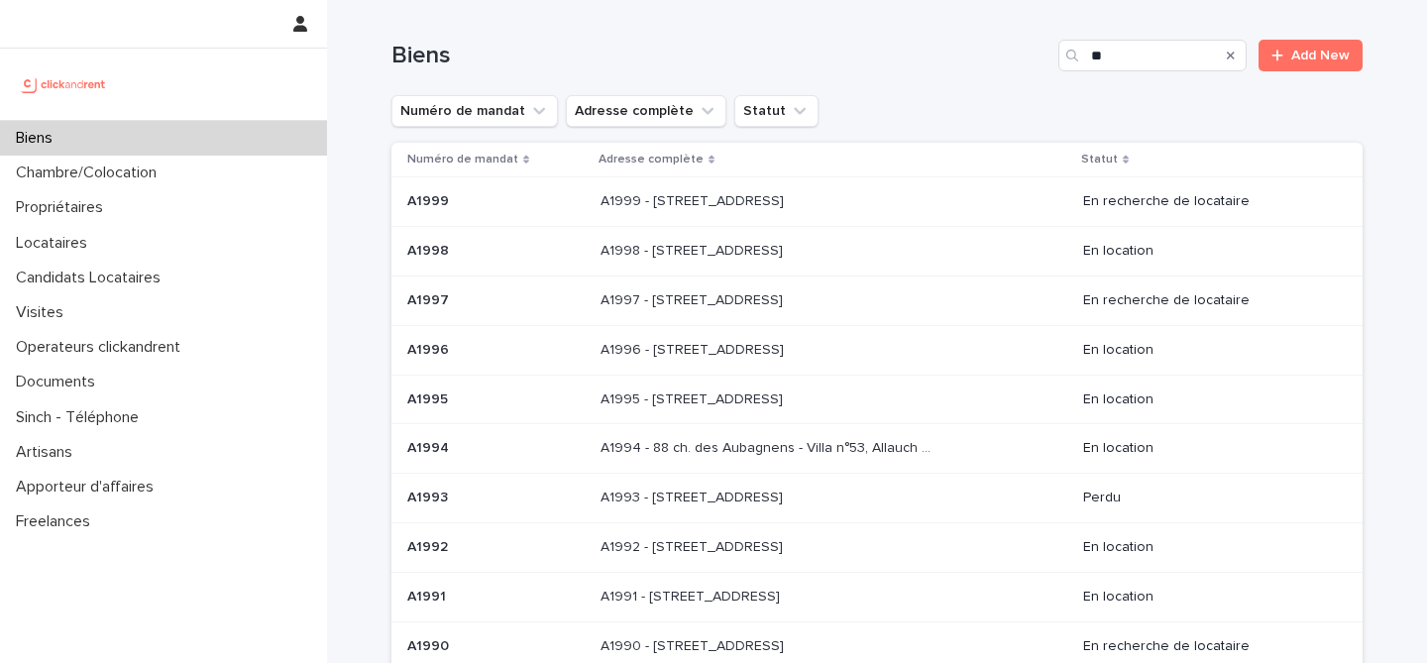
click at [919, 98] on div "Numéro de mandat Adresse complète Statut" at bounding box center [877, 111] width 971 height 32
drag, startPoint x: 901, startPoint y: 82, endPoint x: 924, endPoint y: 90, distance: 24.1
click at [901, 82] on div "Biens ** Add New" at bounding box center [877, 47] width 971 height 95
click at [796, 26] on div "Biens ** Add New" at bounding box center [877, 47] width 971 height 95
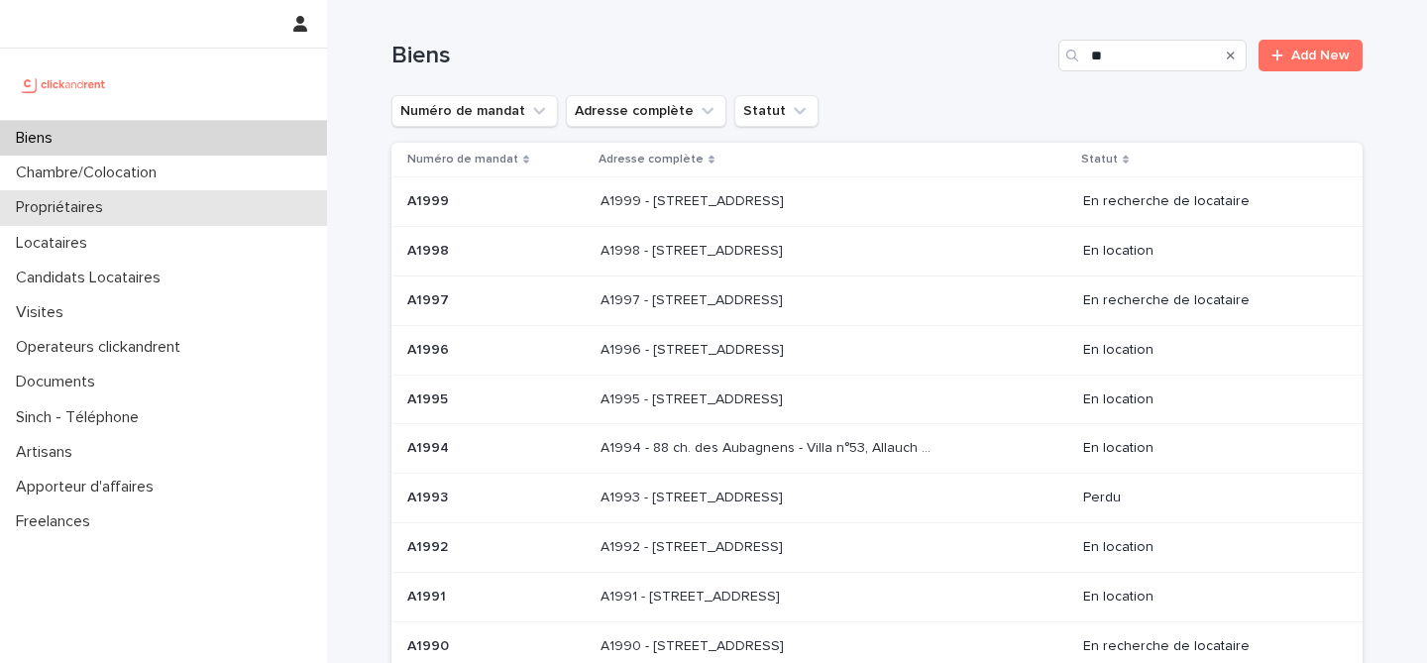
click at [89, 218] on div "Propriétaires" at bounding box center [163, 207] width 327 height 35
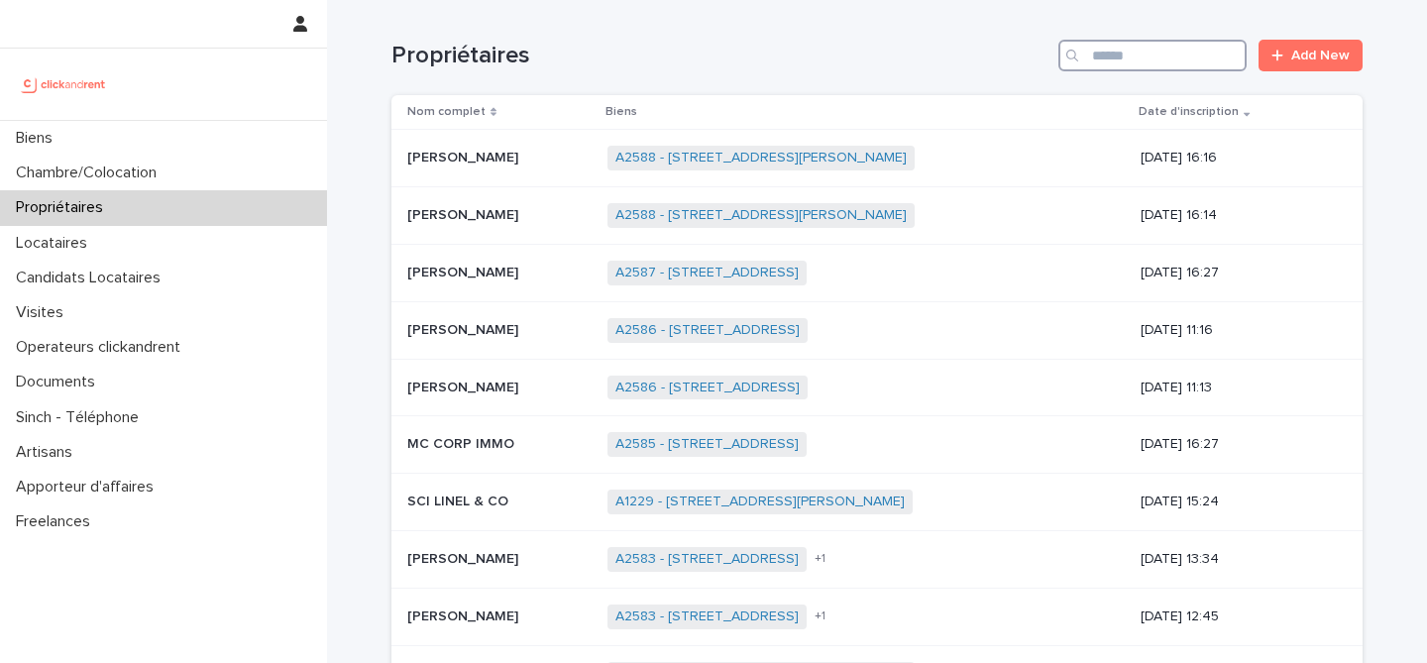
click at [1110, 63] on input "Search" at bounding box center [1153, 56] width 188 height 32
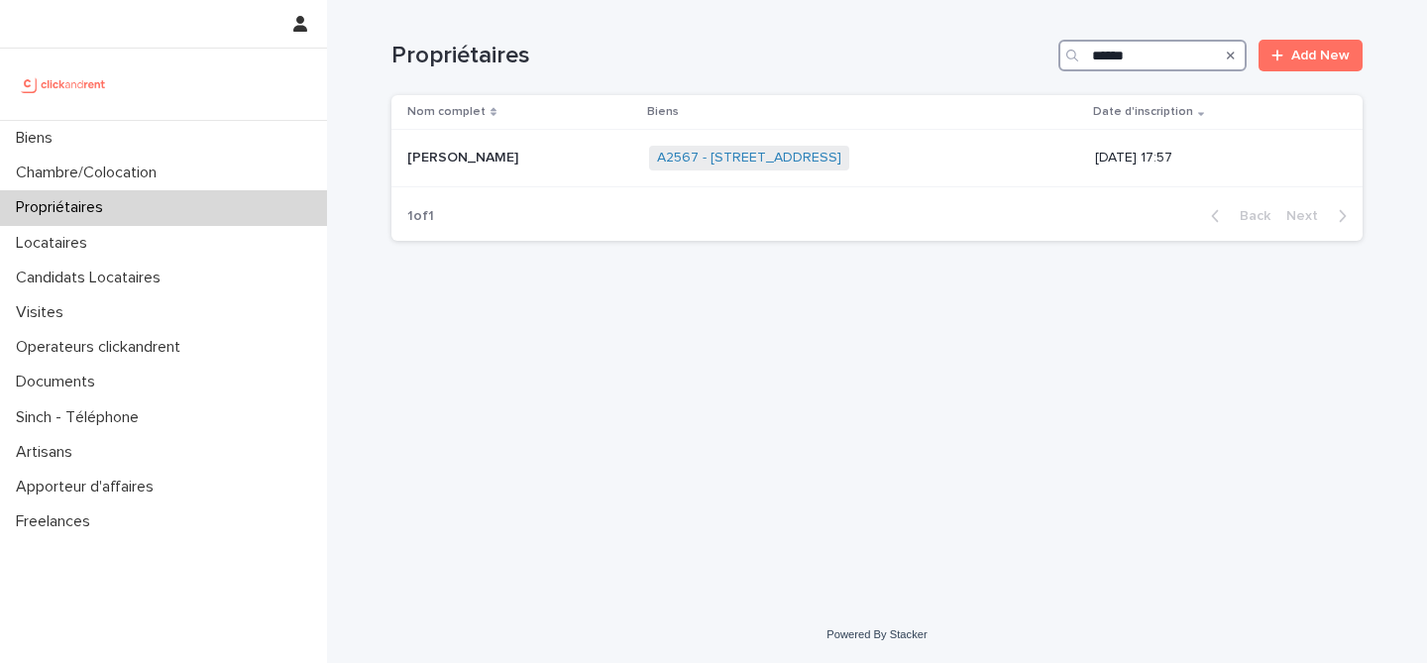
type input "******"
click at [476, 158] on p "Anaïs Varago" at bounding box center [464, 156] width 115 height 21
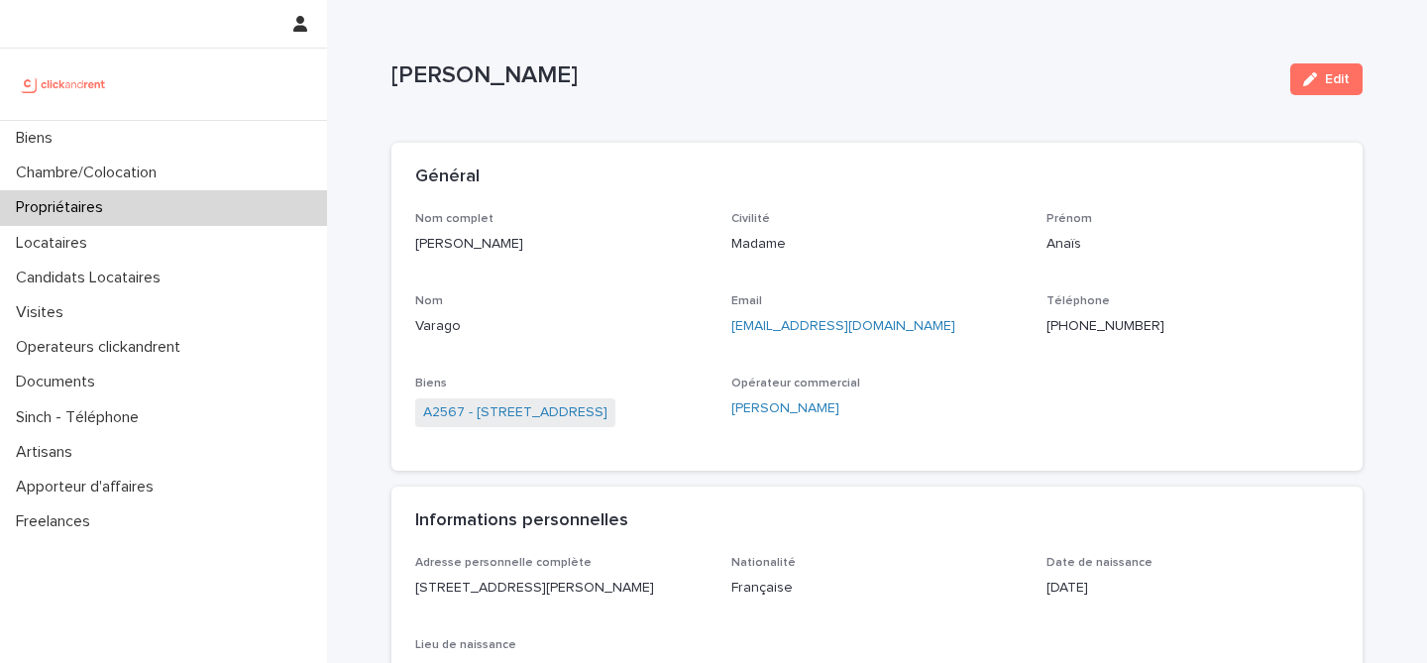
click at [901, 216] on p "Civilité" at bounding box center [878, 219] width 292 height 14
click at [525, 417] on link "A2567 - 42 Rue de la République, Rouen 76000" at bounding box center [515, 412] width 184 height 21
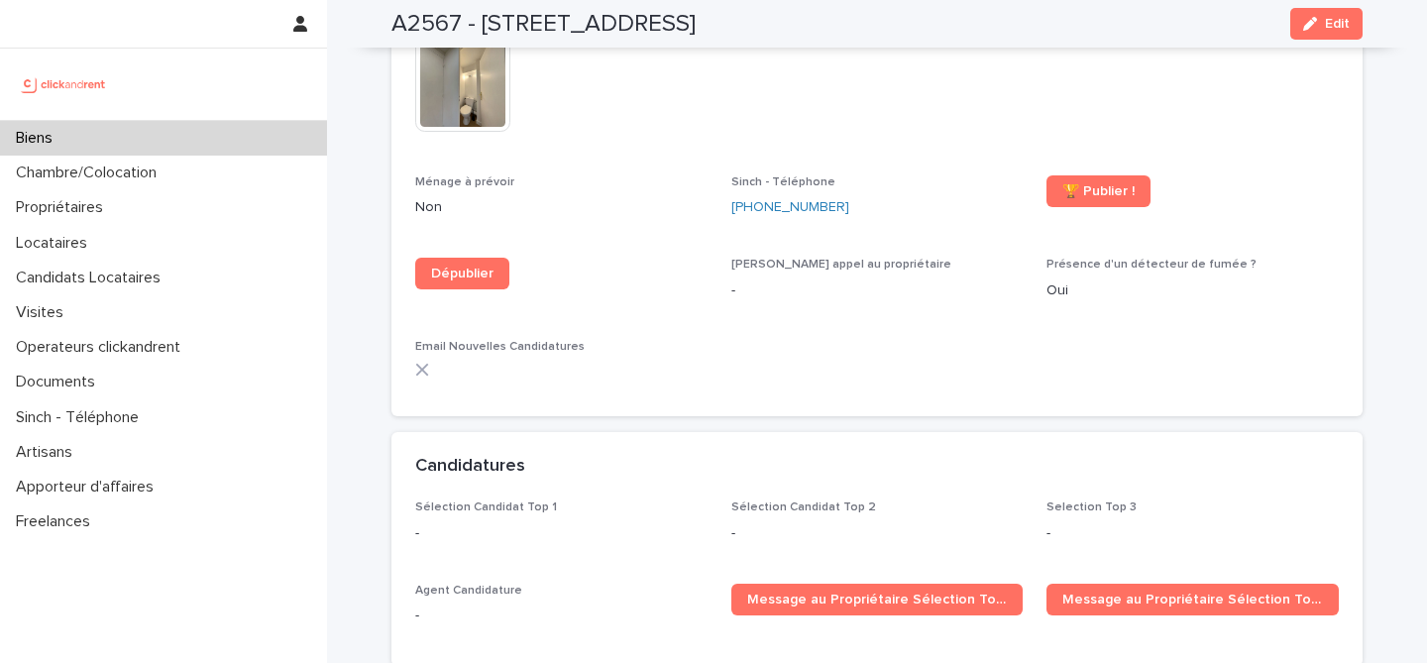
scroll to position [5296, 0]
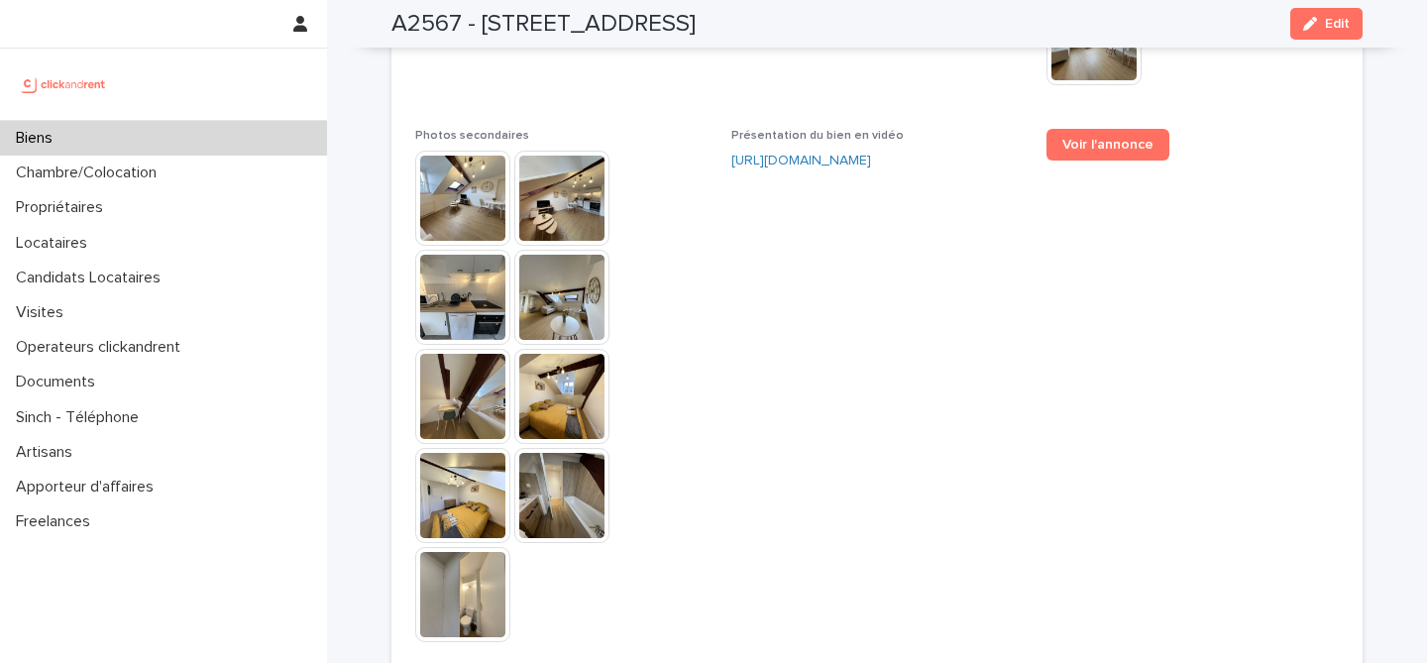
scroll to position [4916, 0]
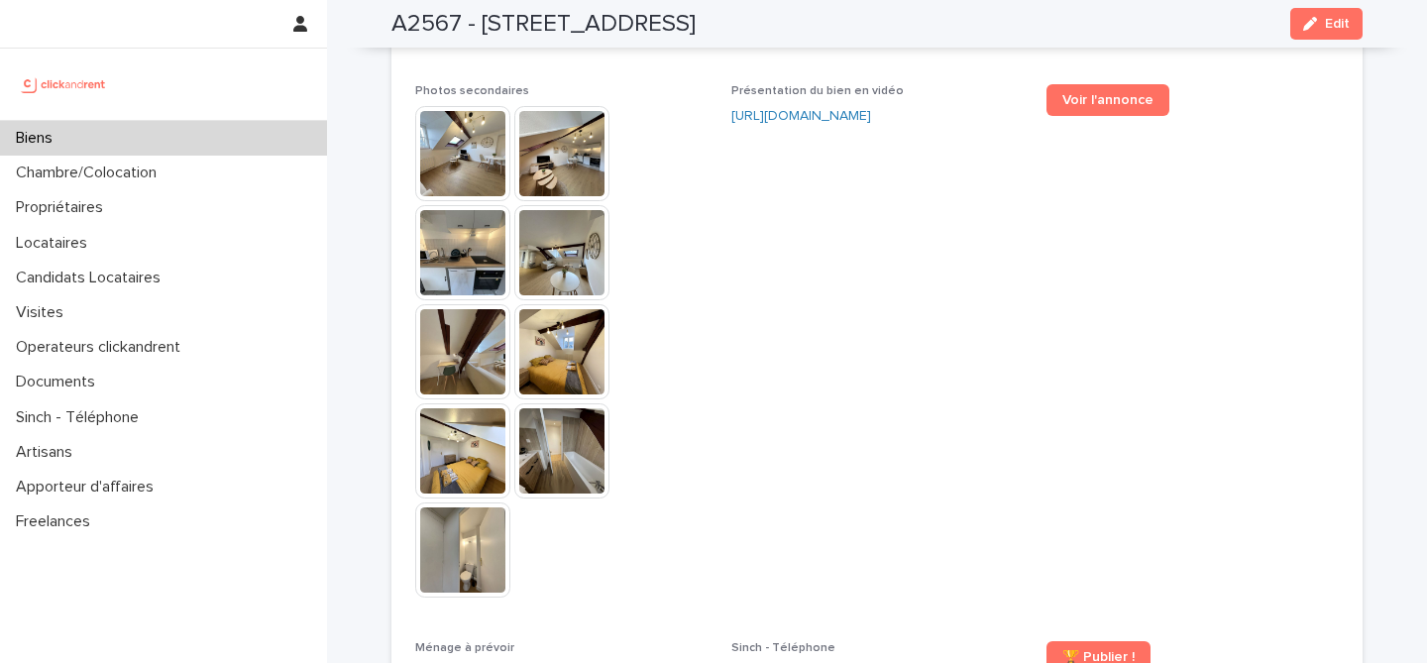
click at [84, 136] on div "Biens" at bounding box center [163, 138] width 327 height 35
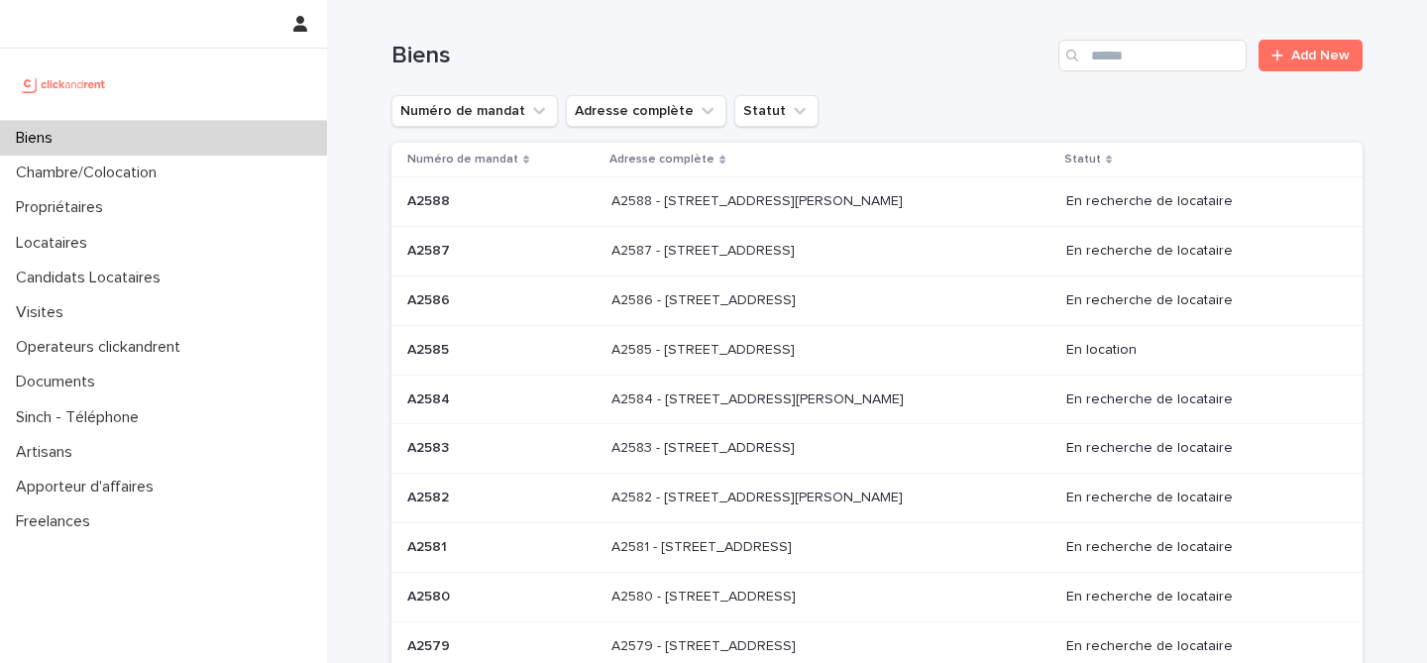
click at [945, 82] on div "Biens Add New" at bounding box center [877, 47] width 971 height 95
click at [939, 85] on div "Biens Add New" at bounding box center [877, 47] width 971 height 95
click at [769, 46] on h1 "Biens" at bounding box center [721, 56] width 659 height 29
click at [953, 47] on h1 "Biens" at bounding box center [721, 56] width 659 height 29
click at [1144, 64] on input "Search" at bounding box center [1153, 56] width 188 height 32
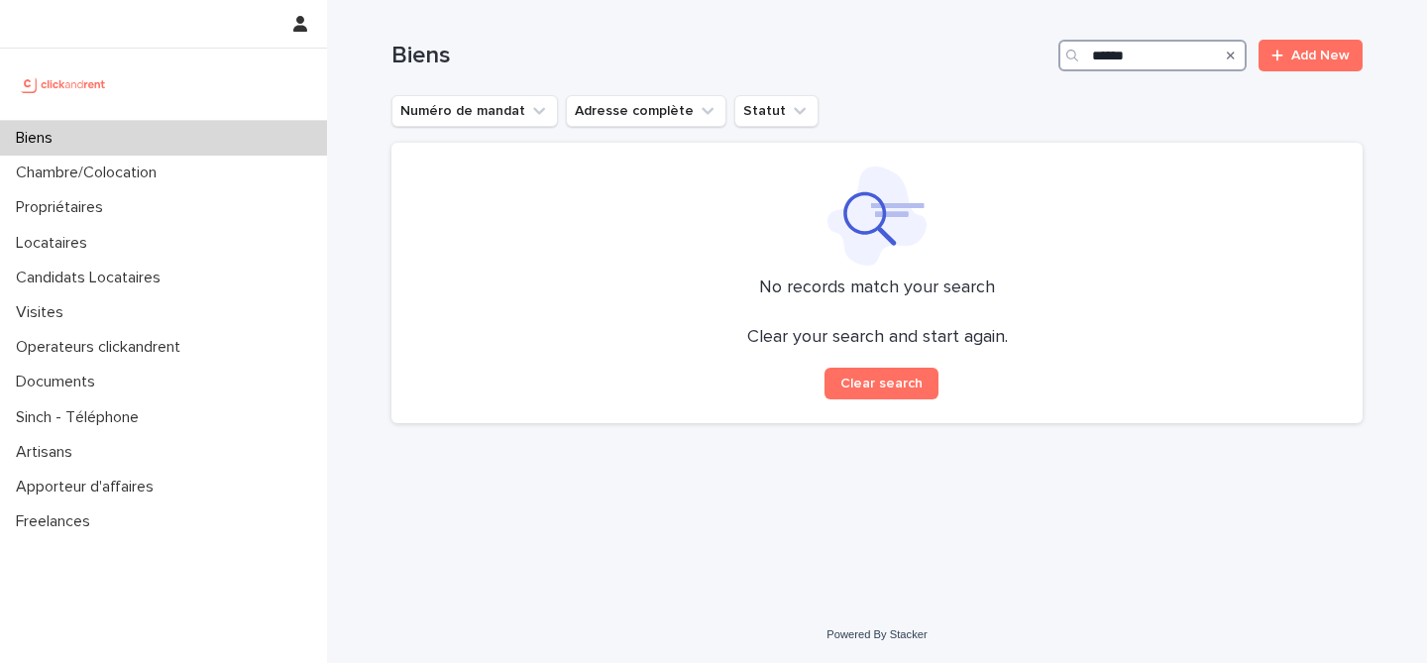
click at [1156, 62] on input "******" at bounding box center [1153, 56] width 188 height 32
type input "*"
type input "****"
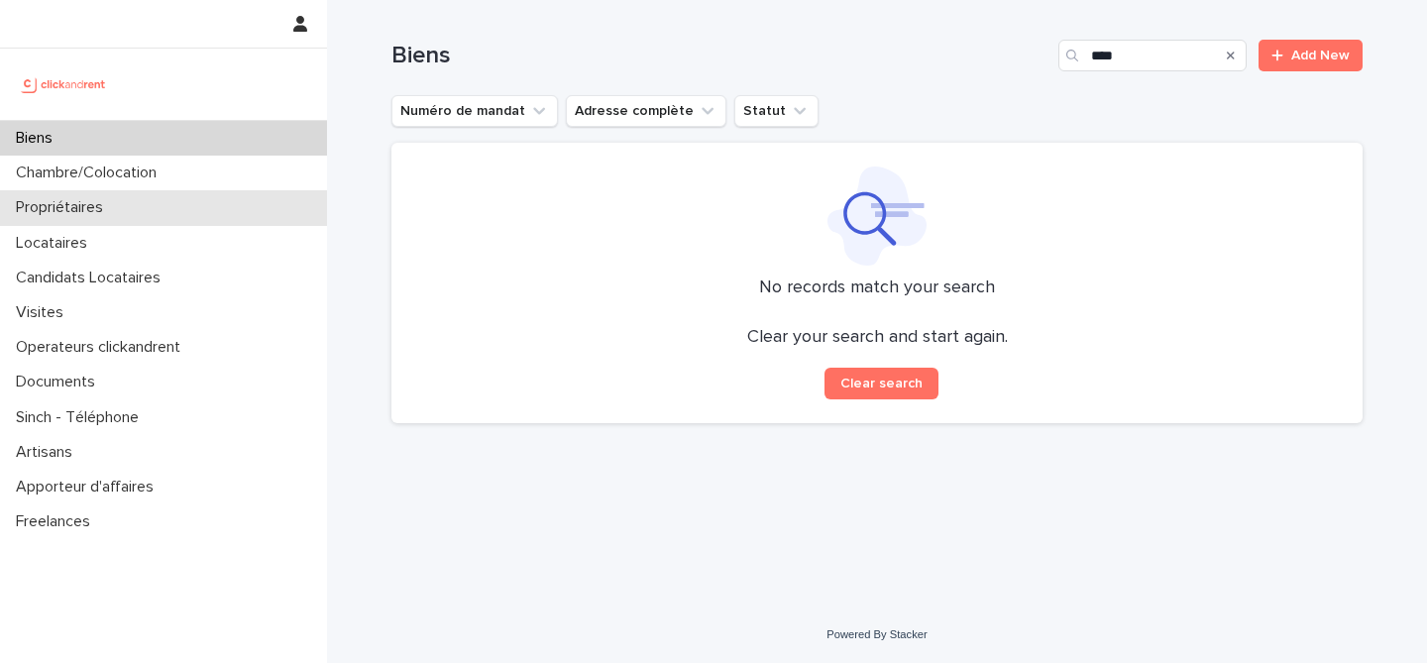
click at [118, 201] on p "Propriétaires" at bounding box center [63, 207] width 111 height 19
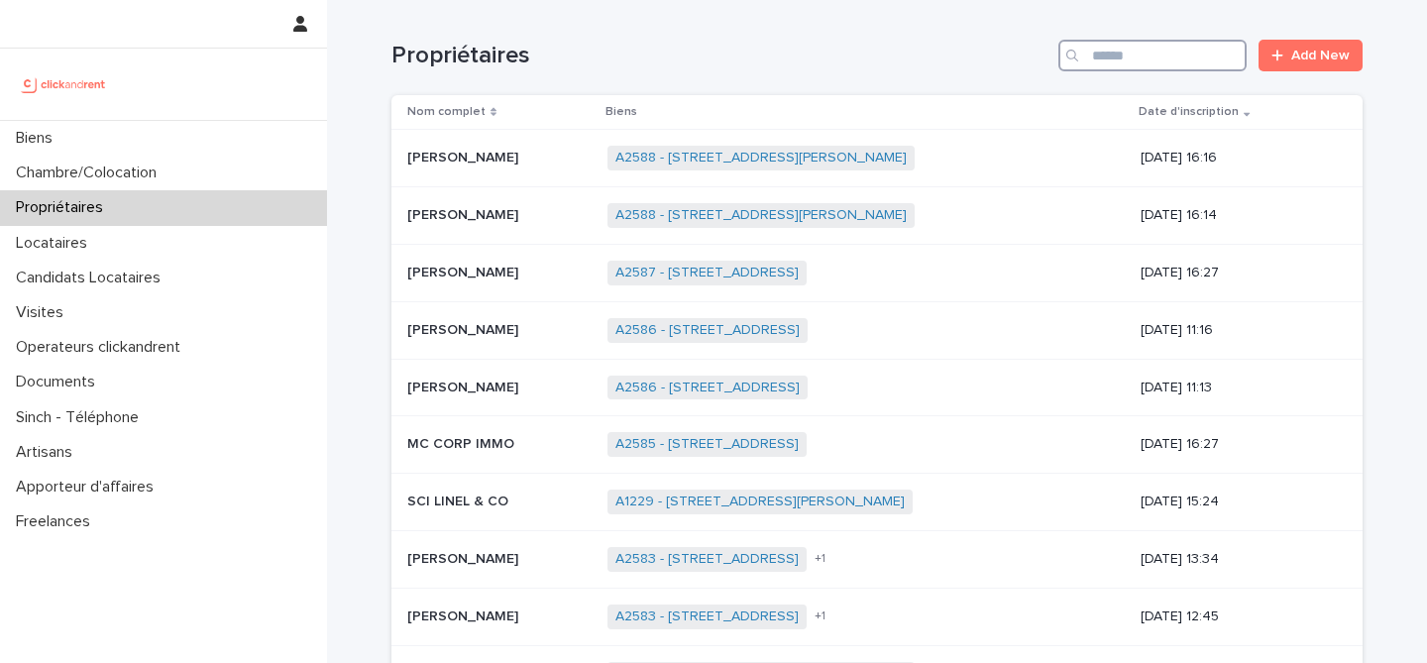
click at [1132, 58] on input "Search" at bounding box center [1153, 56] width 188 height 32
type input "******"
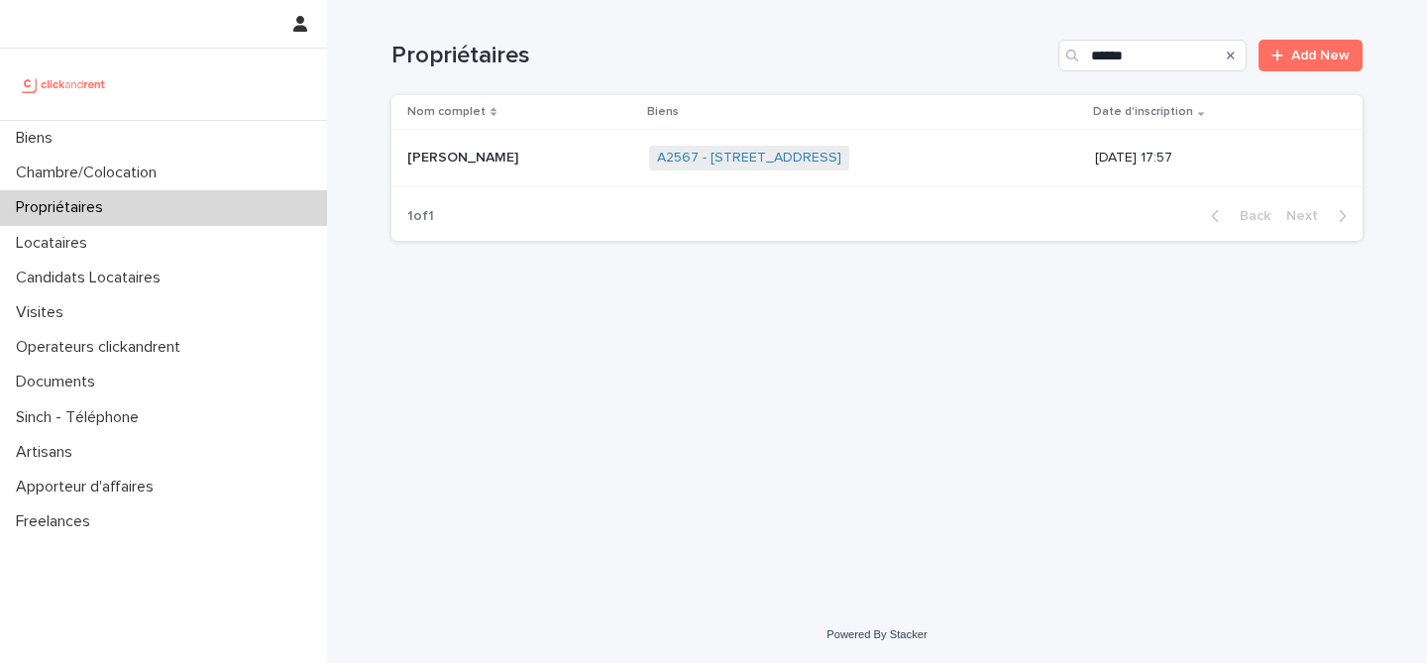
click at [491, 155] on p "Anaïs Varago" at bounding box center [464, 156] width 115 height 21
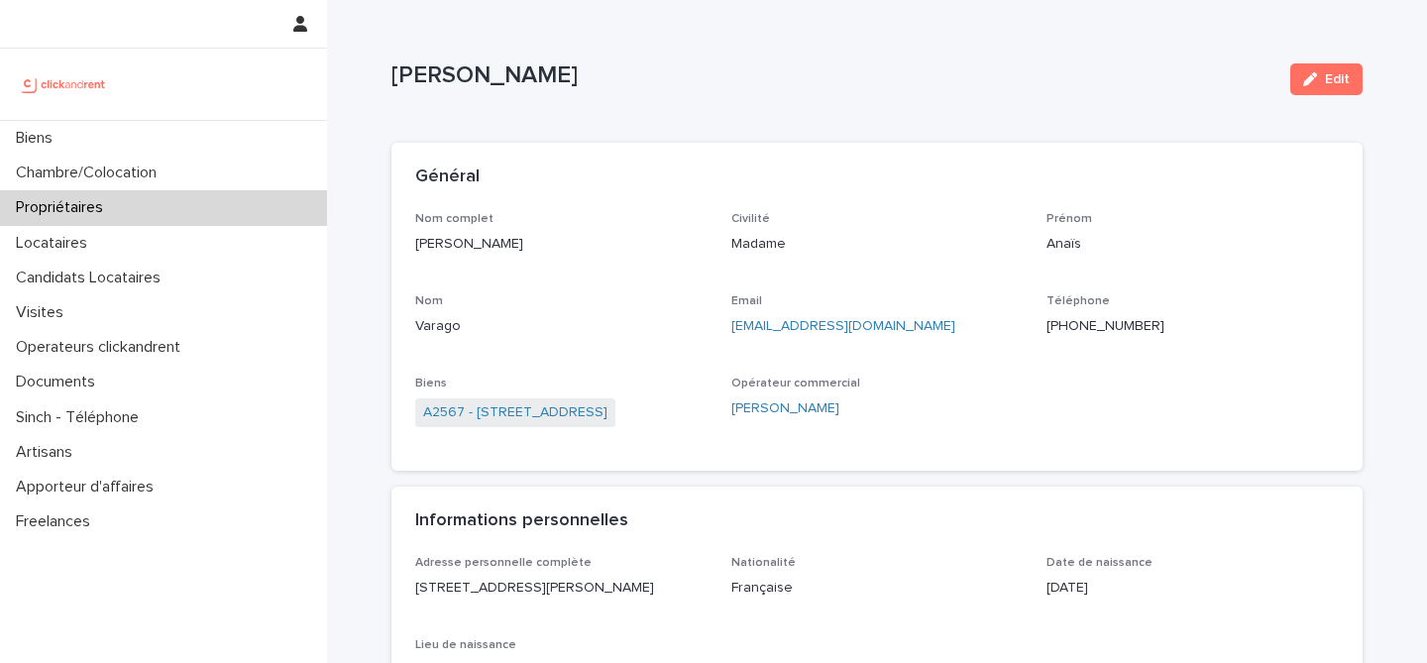
click at [1244, 204] on div "Général" at bounding box center [877, 177] width 971 height 69
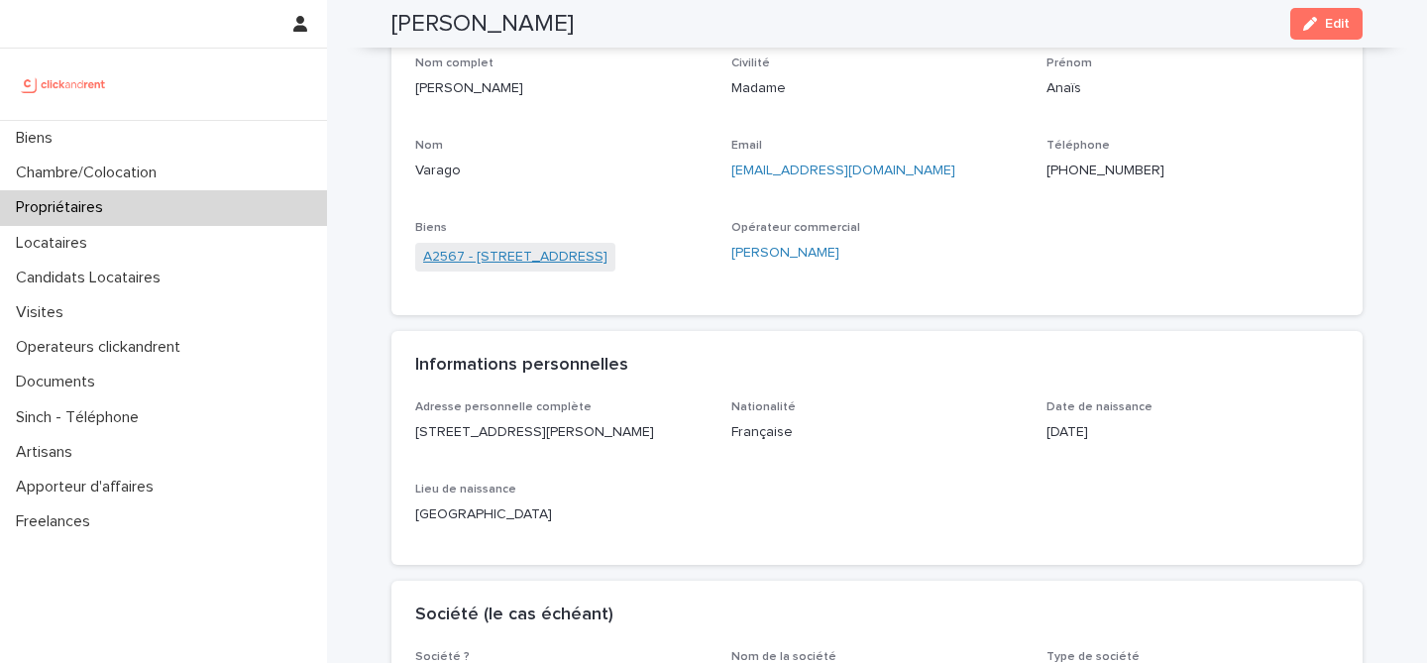
click at [563, 250] on link "A2567 - 42 Rue de la République, Rouen 76000" at bounding box center [515, 257] width 184 height 21
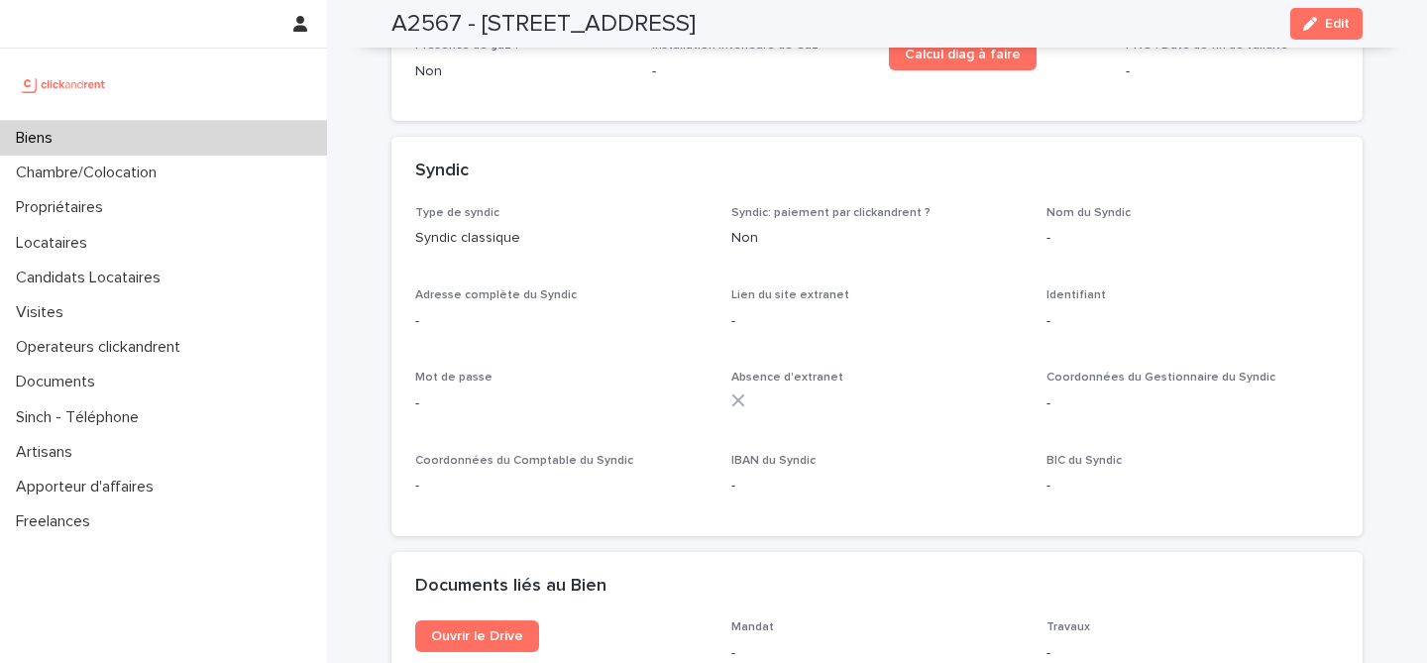
scroll to position [6518, 0]
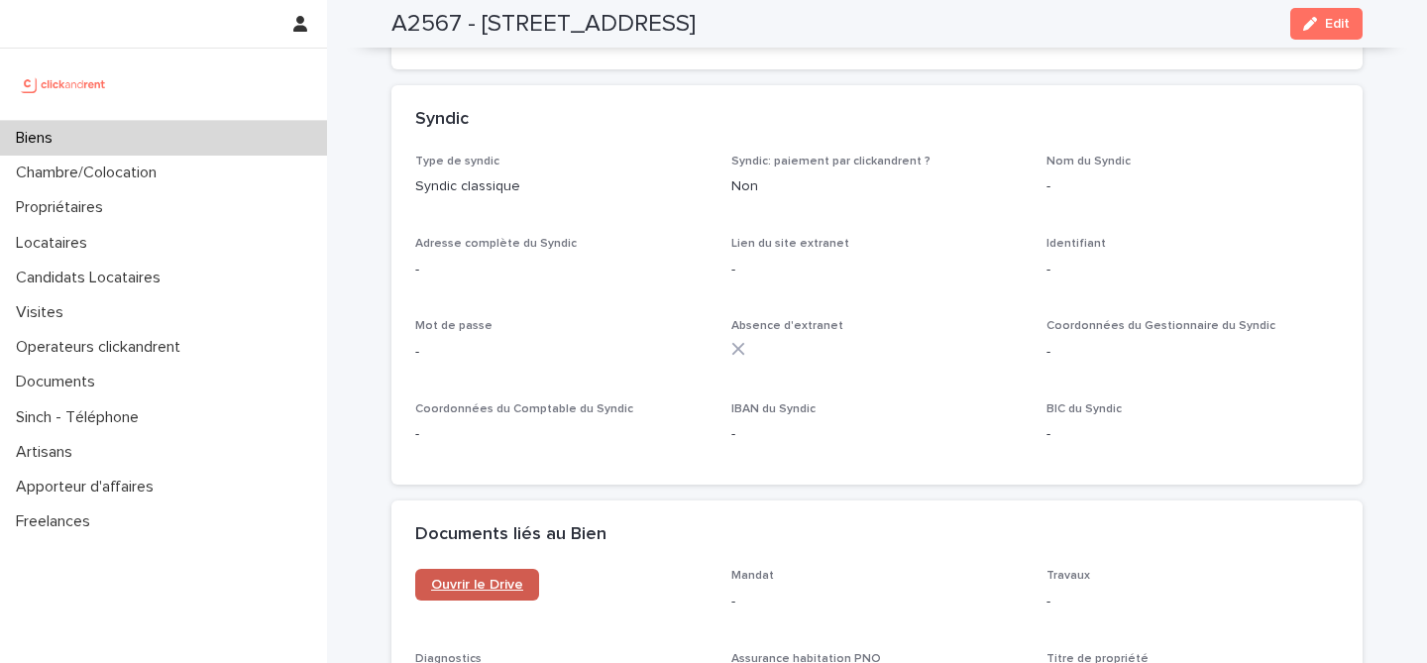
click at [462, 578] on span "Ouvrir le Drive" at bounding box center [477, 585] width 92 height 14
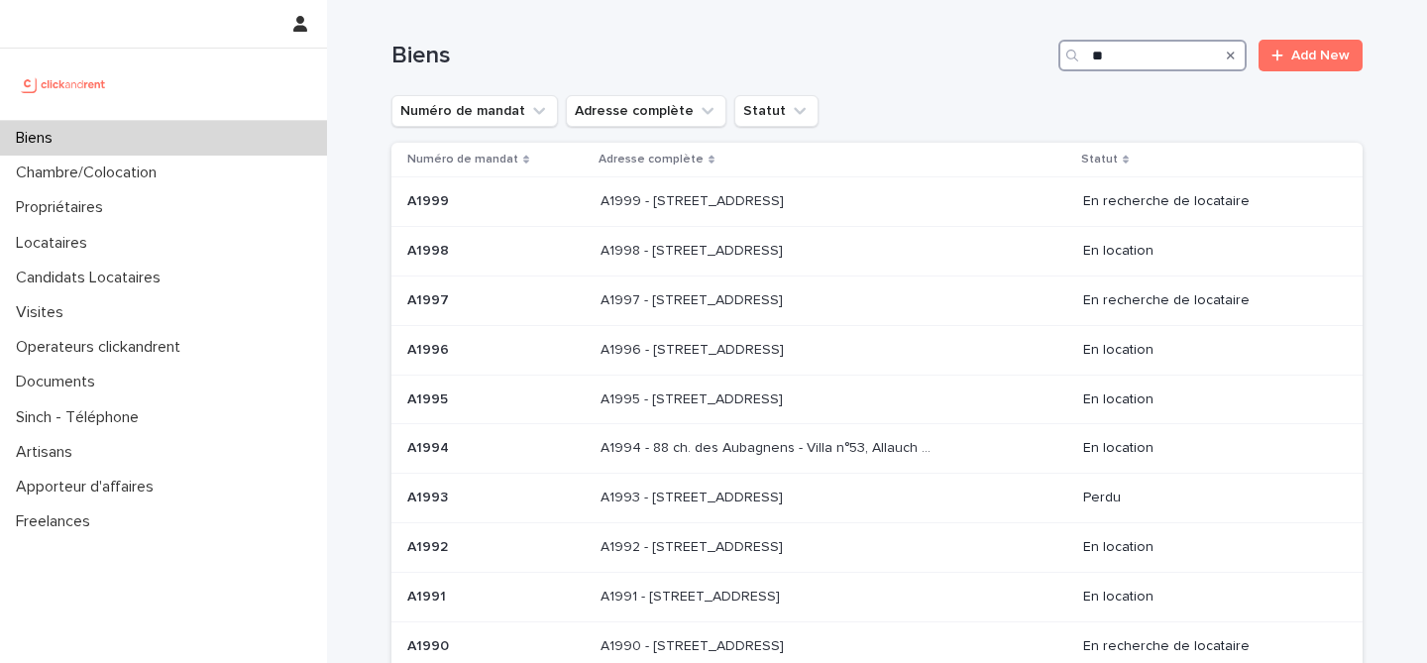
drag, startPoint x: 1112, startPoint y: 57, endPoint x: 1037, endPoint y: 61, distance: 75.4
click at [1029, 59] on div "Biens ** Add New" at bounding box center [877, 56] width 971 height 32
paste input "***"
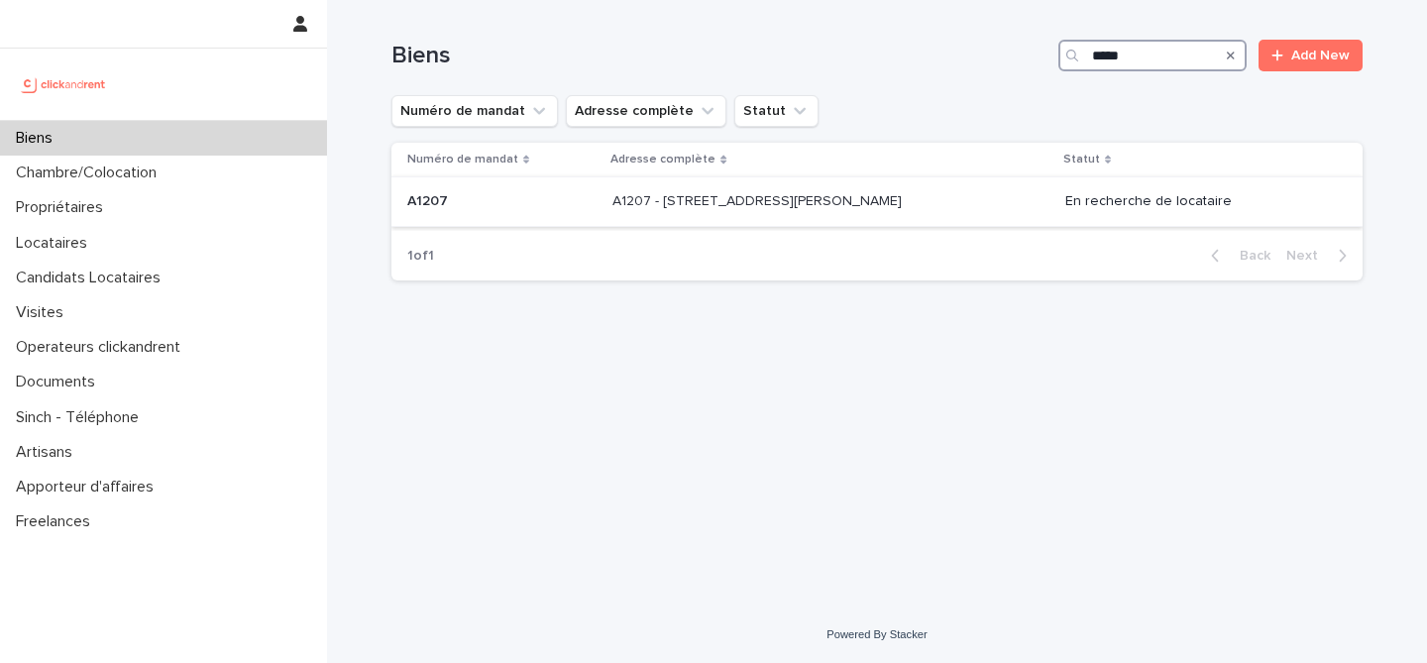
type input "*****"
click at [698, 200] on p "A1207 - [STREET_ADDRESS][PERSON_NAME]" at bounding box center [759, 199] width 293 height 21
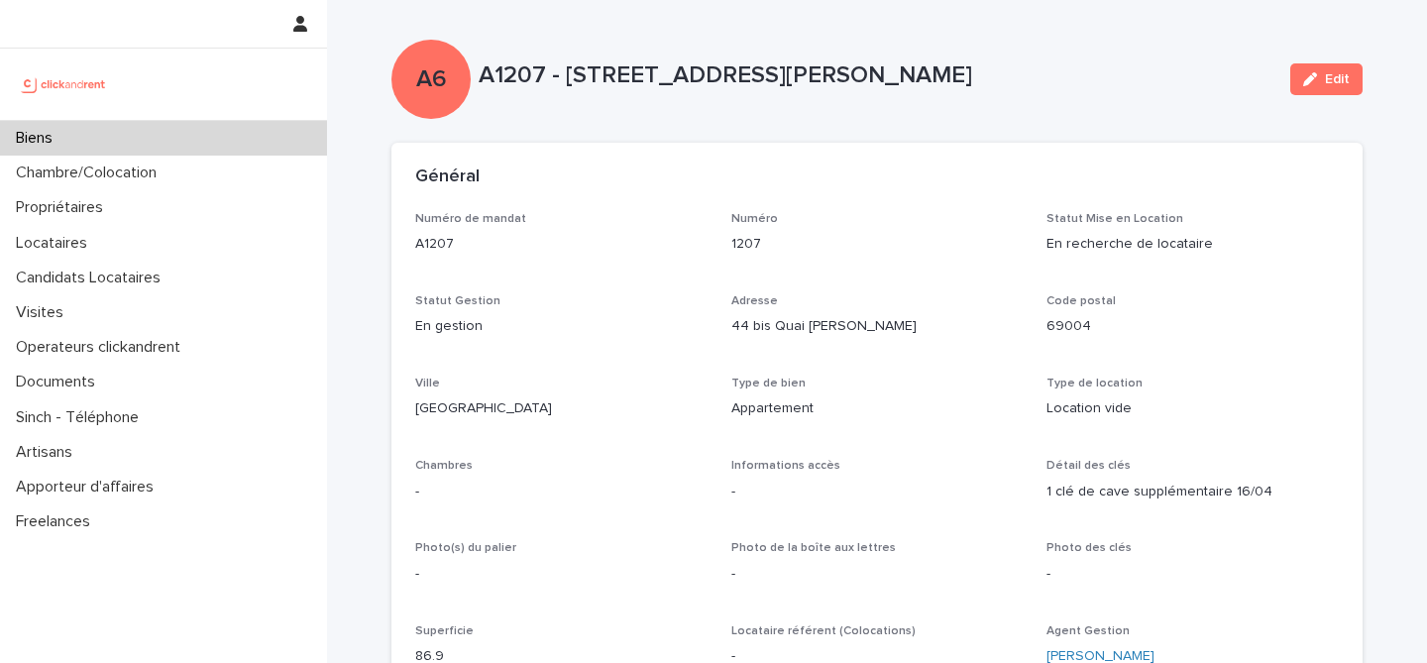
click at [937, 217] on p "Numéro" at bounding box center [878, 219] width 292 height 14
drag, startPoint x: 883, startPoint y: 201, endPoint x: 907, endPoint y: 247, distance: 51.4
click at [882, 201] on div "Général" at bounding box center [877, 177] width 971 height 69
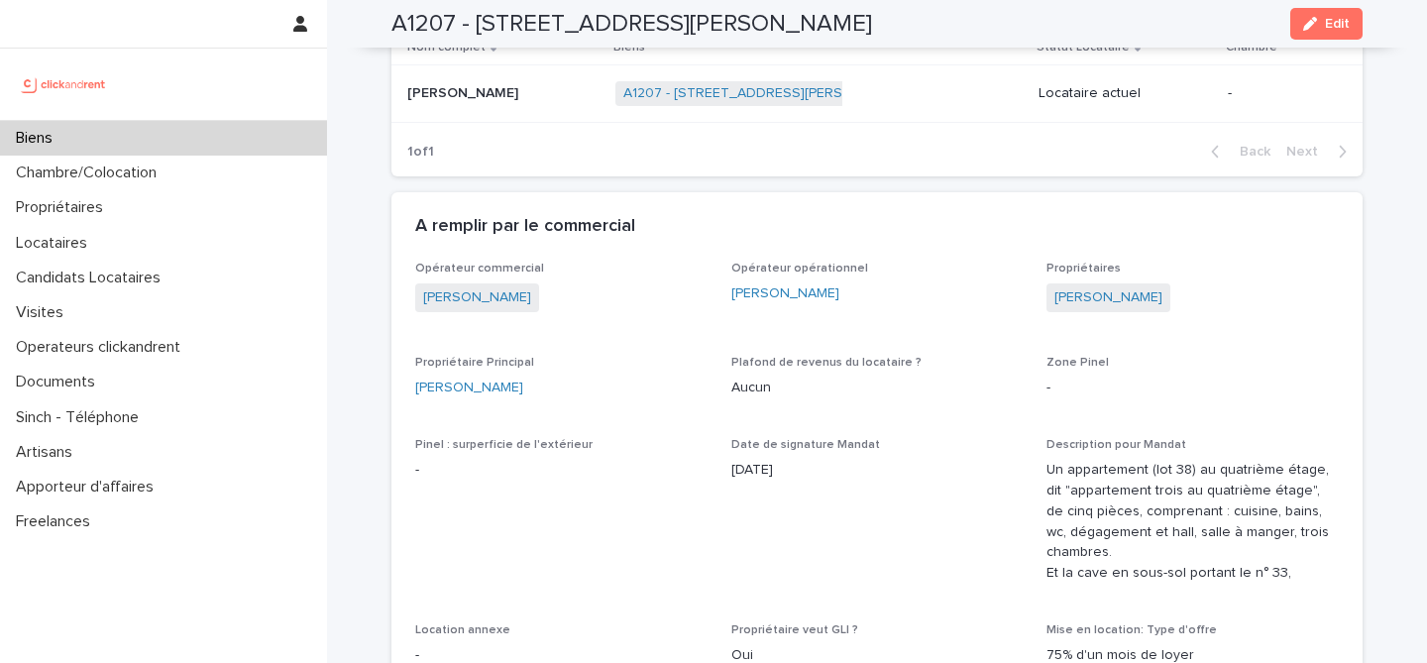
scroll to position [678, 0]
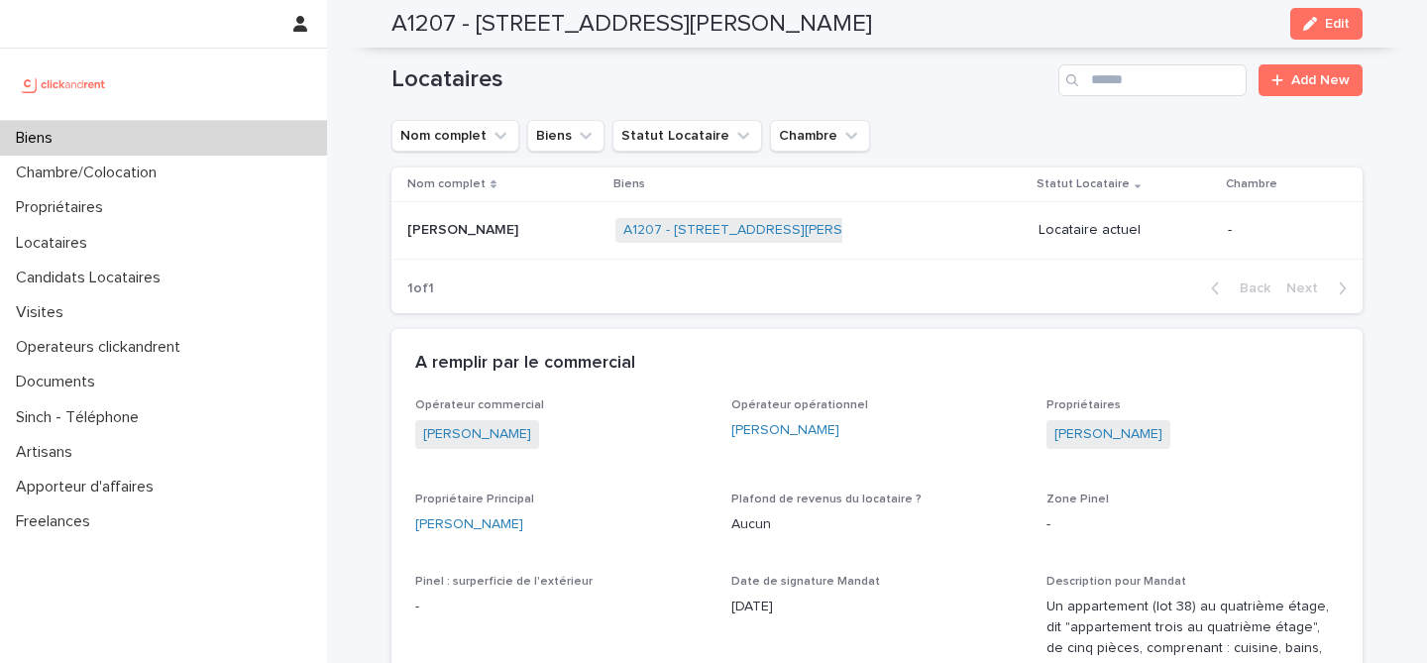
scroll to position [711, 0]
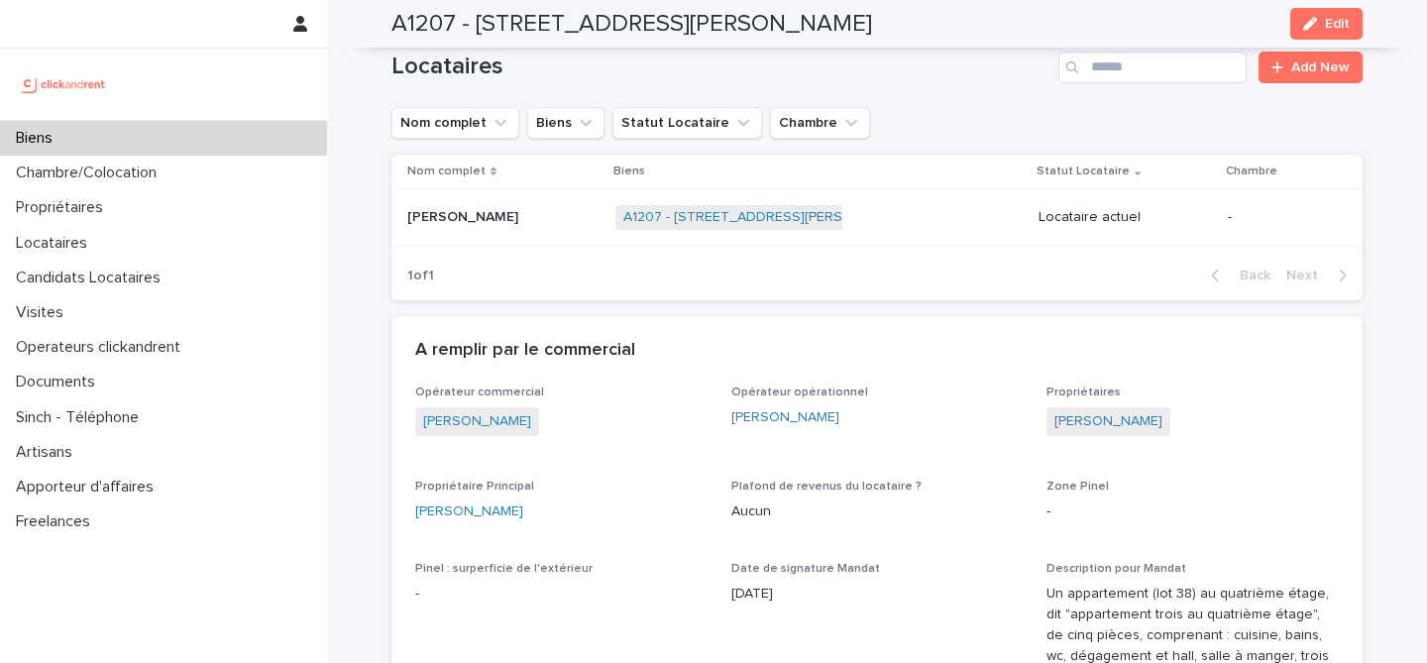
click at [1342, 369] on div "A remplir par le commercial" at bounding box center [877, 350] width 971 height 69
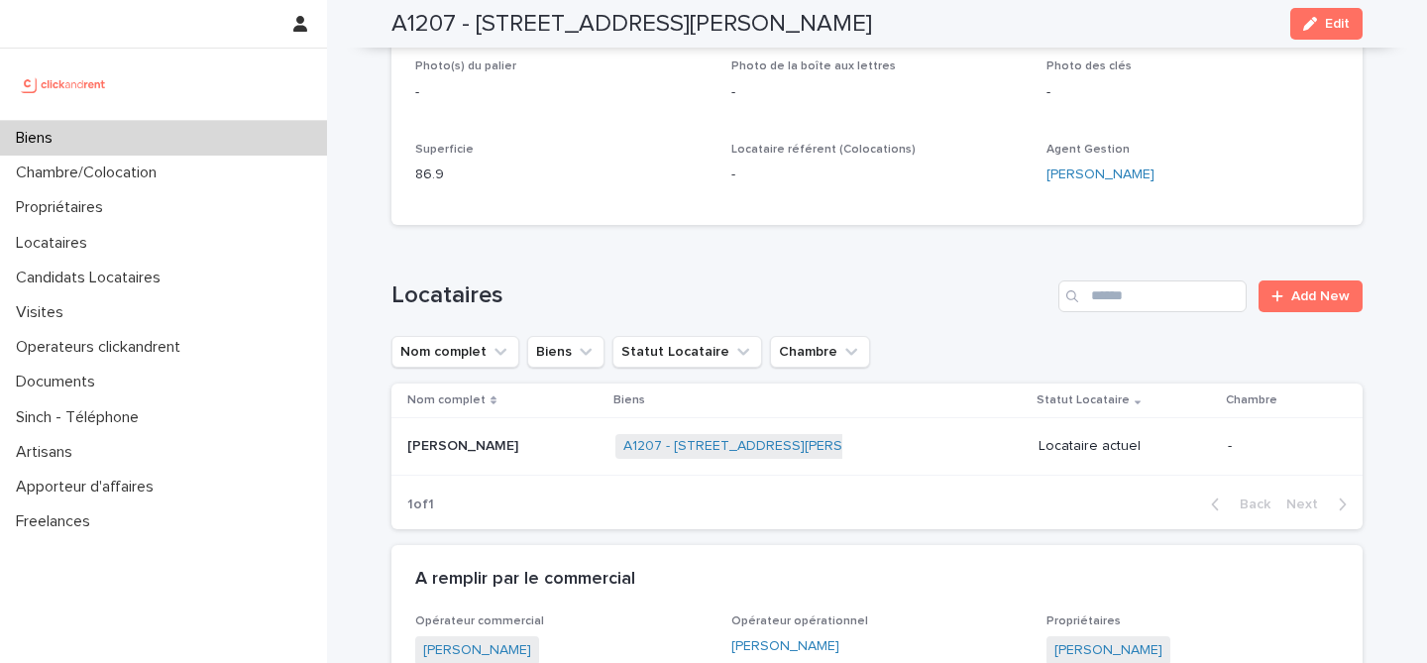
scroll to position [830, 0]
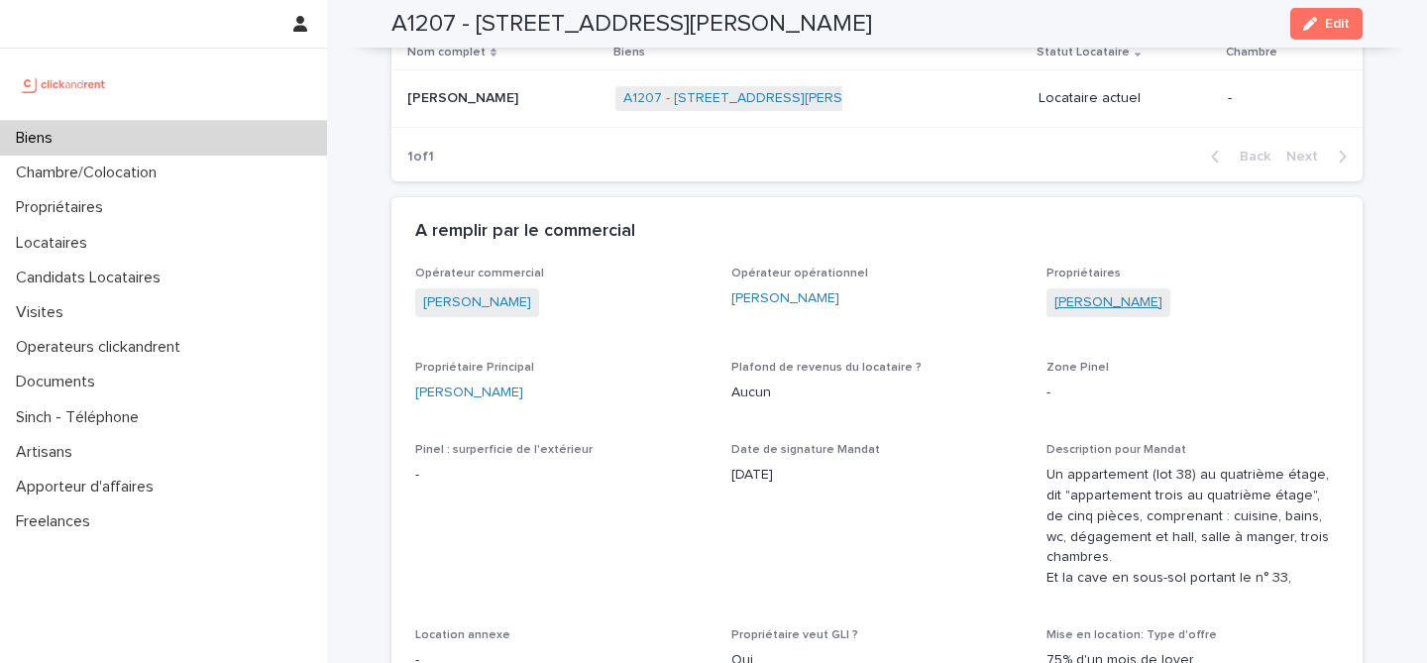
click at [1084, 307] on link "[PERSON_NAME]" at bounding box center [1109, 302] width 108 height 21
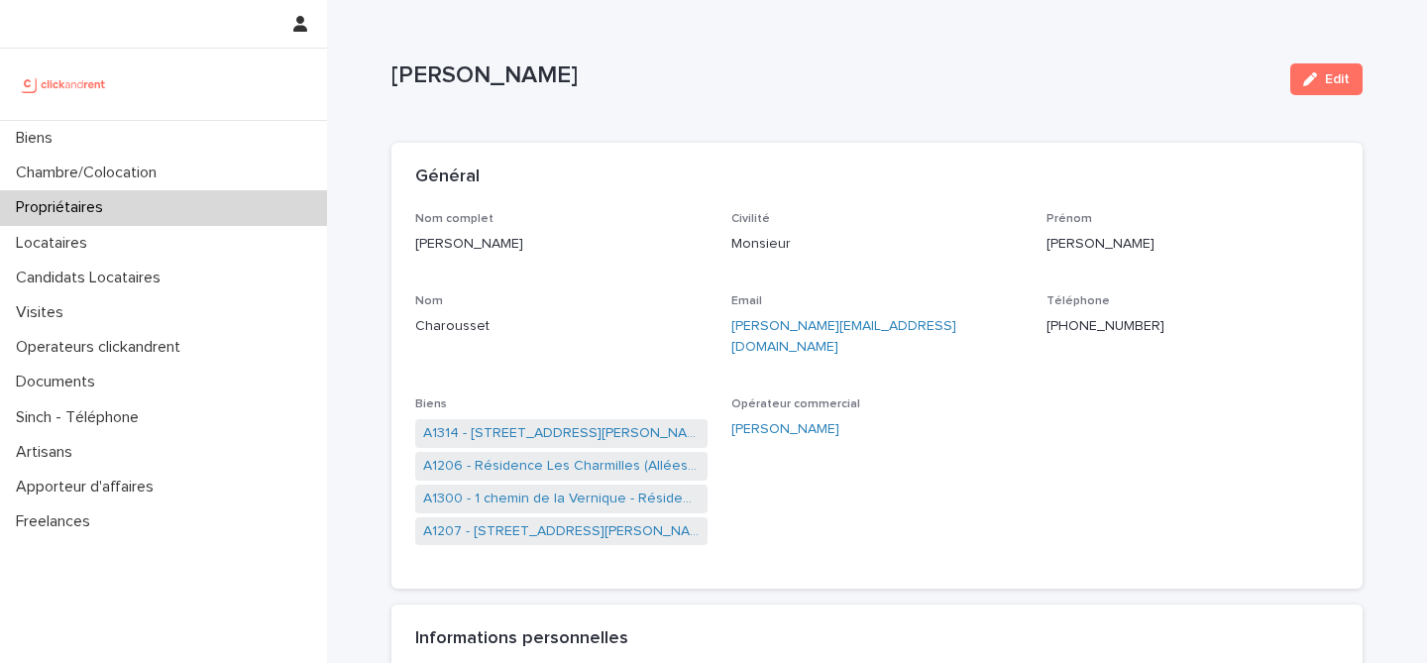
click at [933, 419] on div "[PERSON_NAME]" at bounding box center [878, 429] width 292 height 21
click at [1084, 326] on ringoverc2c-number-84e06f14122c "[PHONE_NUMBER]" at bounding box center [1106, 326] width 118 height 14
drag, startPoint x: 1248, startPoint y: 199, endPoint x: 1213, endPoint y: 177, distance: 41.0
click at [1241, 193] on div "Général" at bounding box center [877, 177] width 971 height 69
drag, startPoint x: 1093, startPoint y: 110, endPoint x: 1119, endPoint y: 128, distance: 31.3
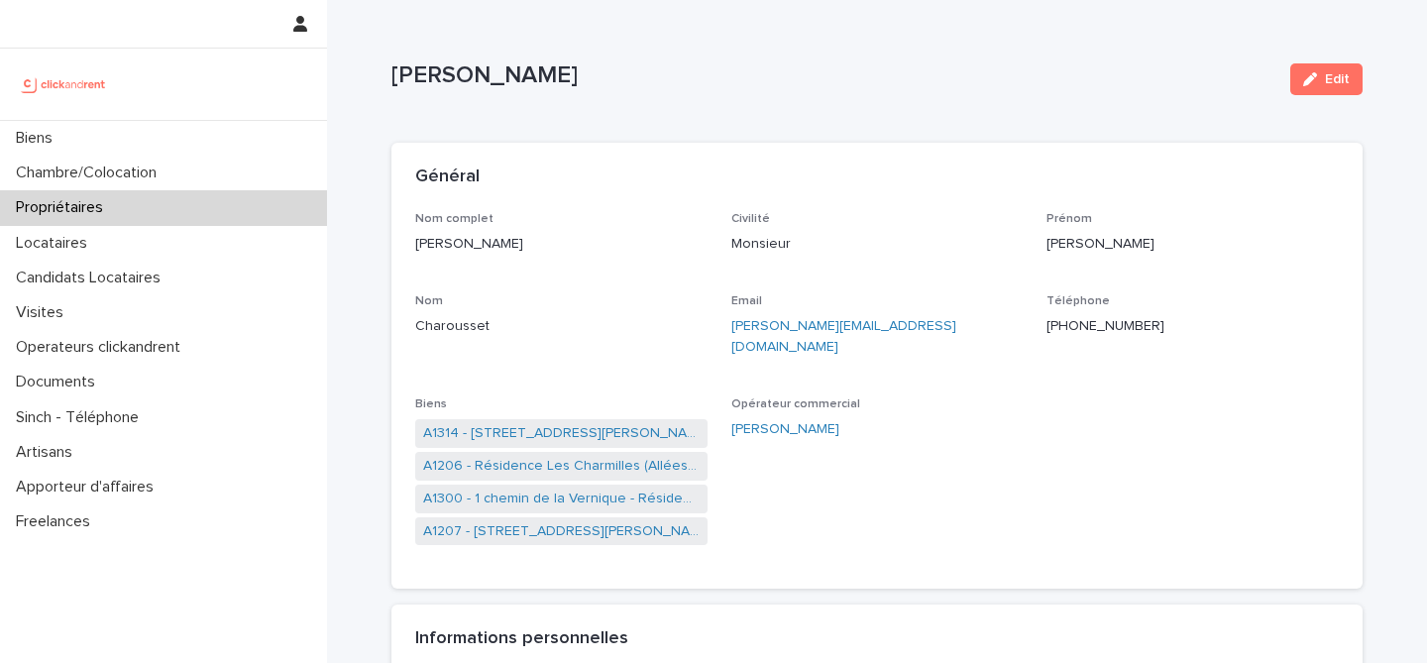
click at [1093, 110] on div "[PERSON_NAME] Edit" at bounding box center [877, 79] width 971 height 79
click at [1212, 167] on div "Général" at bounding box center [873, 178] width 916 height 22
drag, startPoint x: 718, startPoint y: 52, endPoint x: 530, endPoint y: 31, distance: 188.5
click at [718, 51] on div "[PERSON_NAME] Edit" at bounding box center [877, 79] width 971 height 79
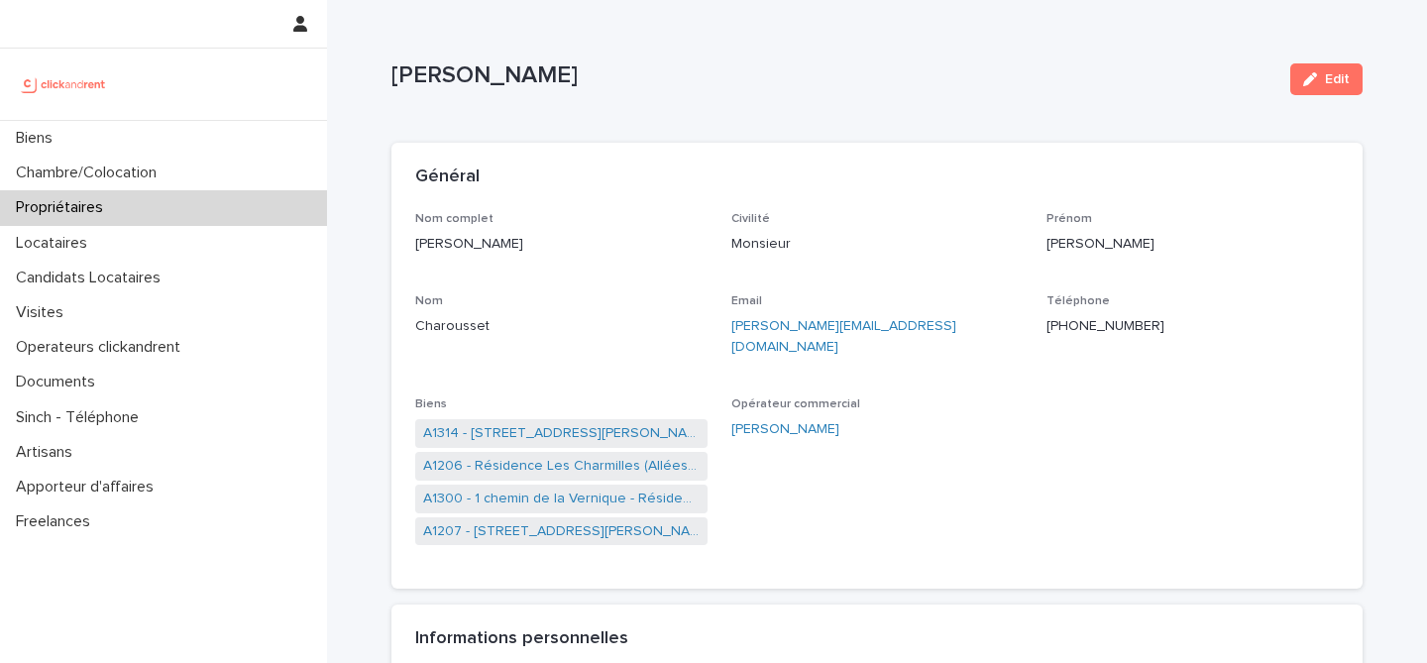
click at [560, 172] on div "Général" at bounding box center [873, 178] width 916 height 22
drag, startPoint x: 527, startPoint y: 163, endPoint x: 574, endPoint y: 148, distance: 48.9
click at [532, 164] on div "Général" at bounding box center [877, 177] width 971 height 69
drag, startPoint x: 872, startPoint y: 83, endPoint x: 1268, endPoint y: 219, distance: 418.2
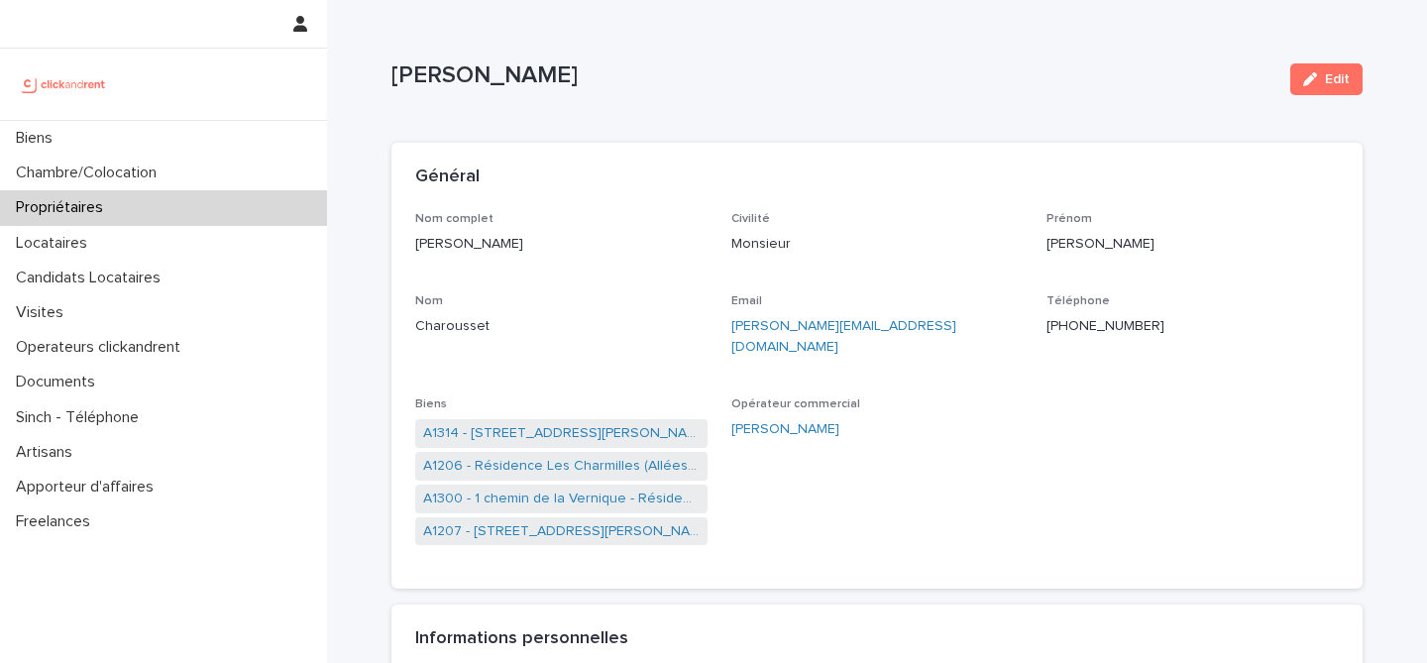
click at [872, 83] on p "[PERSON_NAME]" at bounding box center [833, 75] width 883 height 29
click at [1305, 247] on p "[PERSON_NAME]" at bounding box center [1193, 244] width 292 height 21
click at [1150, 81] on p "[PERSON_NAME]" at bounding box center [833, 75] width 883 height 29
click at [972, 72] on p "[PERSON_NAME]" at bounding box center [833, 75] width 883 height 29
drag, startPoint x: 875, startPoint y: 56, endPoint x: 859, endPoint y: 58, distance: 16.1
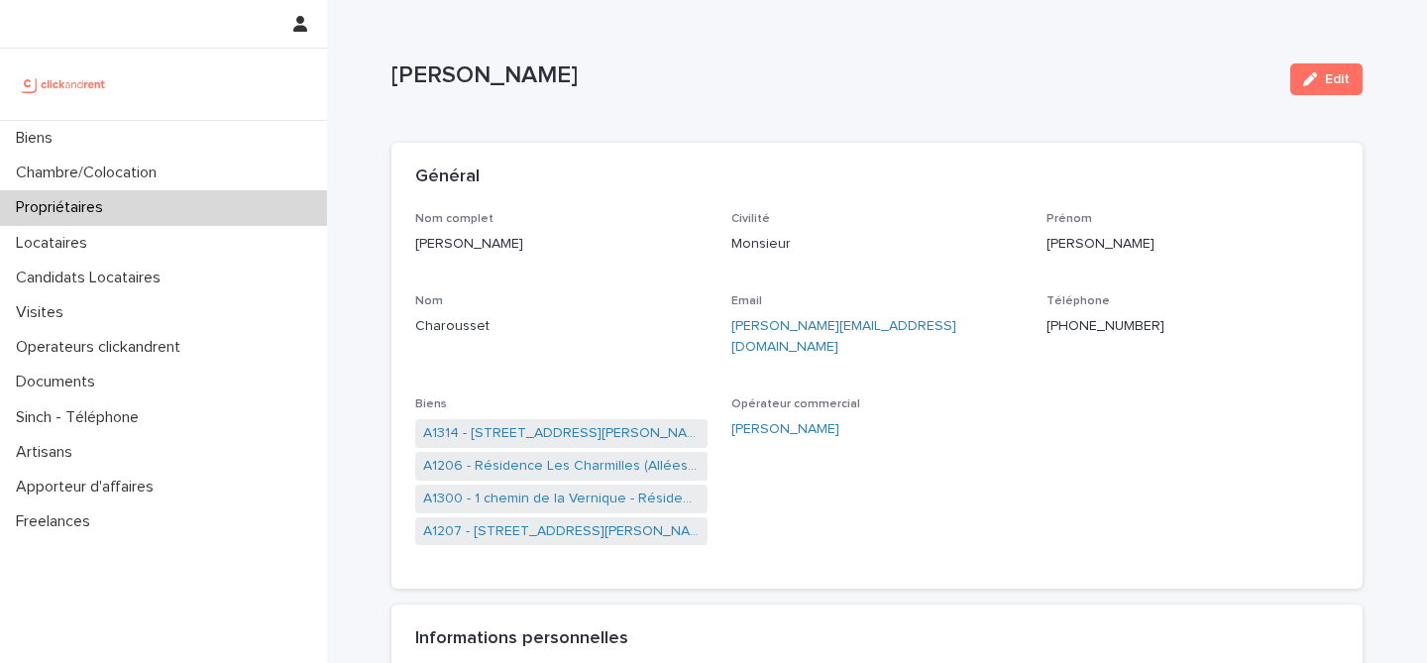
click at [875, 56] on div "[PERSON_NAME] Edit" at bounding box center [877, 79] width 971 height 79
drag, startPoint x: 401, startPoint y: 32, endPoint x: 315, endPoint y: 57, distance: 90.0
click at [1047, 62] on p "[PERSON_NAME]" at bounding box center [833, 75] width 883 height 29
drag, startPoint x: 1129, startPoint y: 79, endPoint x: 1144, endPoint y: 69, distance: 17.9
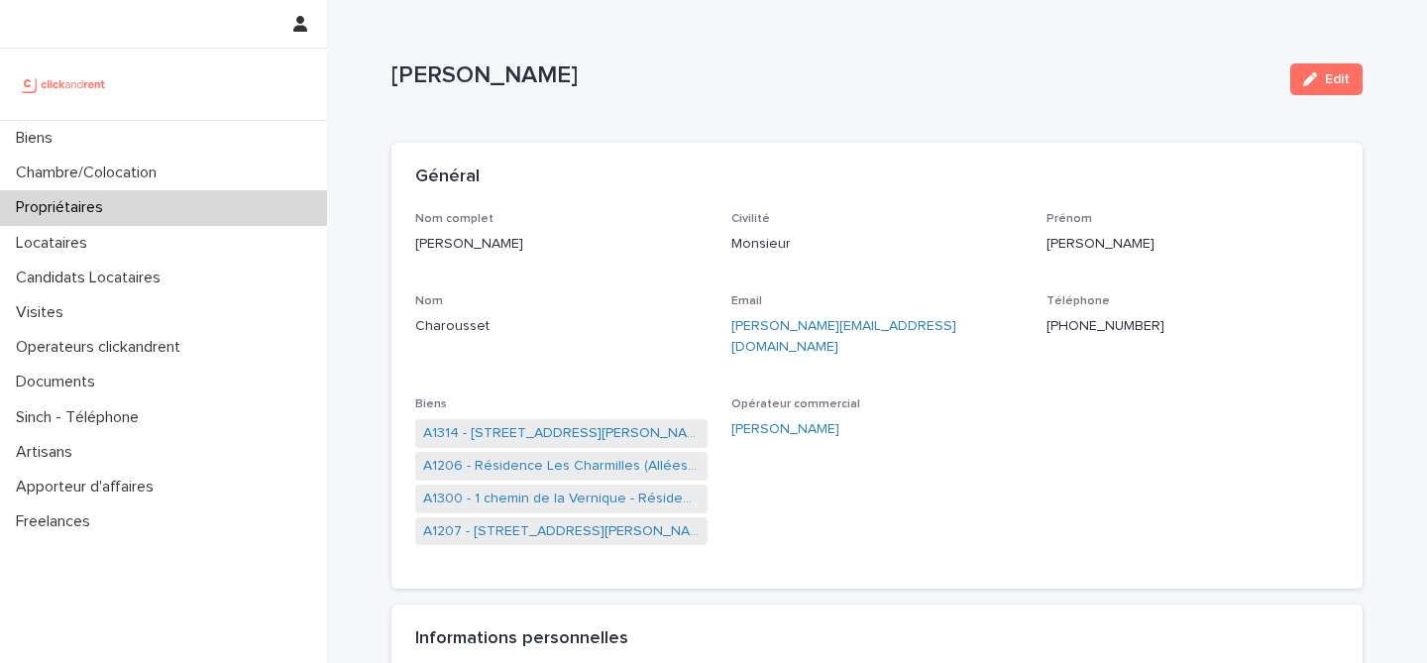
click at [1130, 79] on p "[PERSON_NAME]" at bounding box center [833, 75] width 883 height 29
click at [604, 521] on link "A1207 - [STREET_ADDRESS][PERSON_NAME]" at bounding box center [561, 531] width 277 height 21
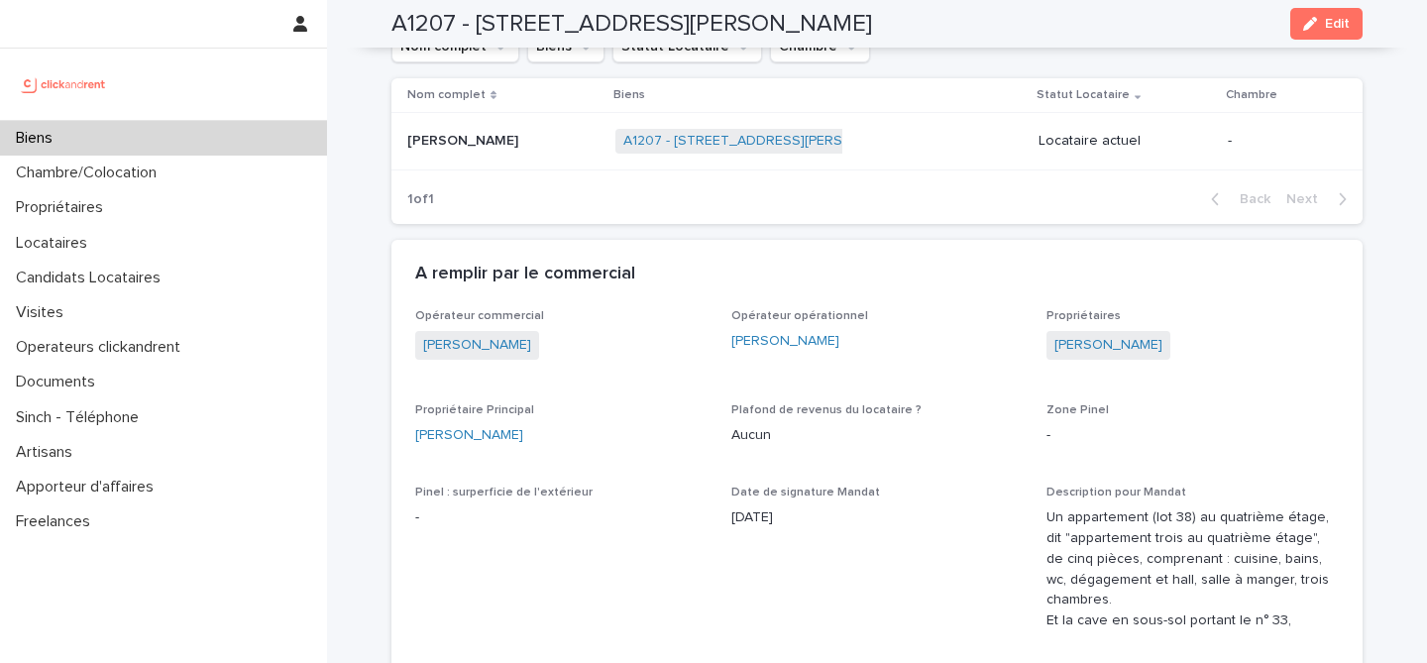
scroll to position [773, 0]
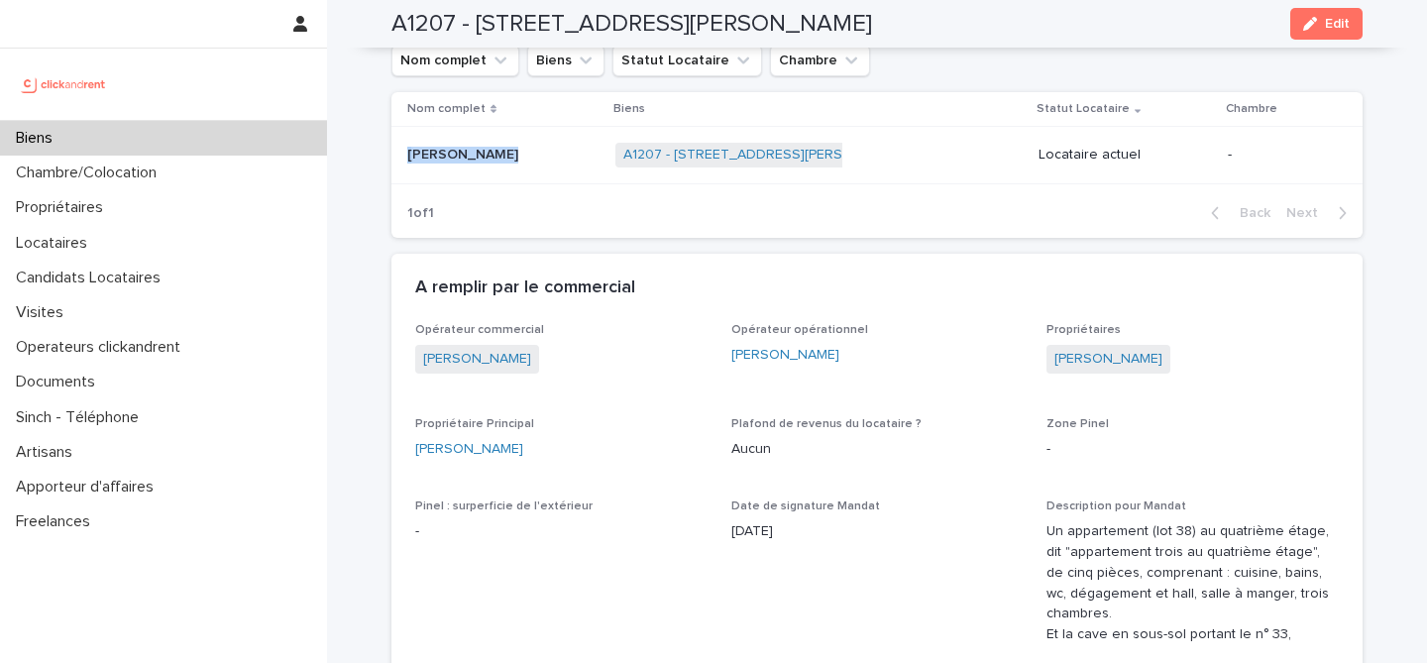
drag, startPoint x: 532, startPoint y: 158, endPoint x: 402, endPoint y: 155, distance: 129.9
click at [407, 155] on div "[PERSON_NAME]" at bounding box center [503, 155] width 192 height 17
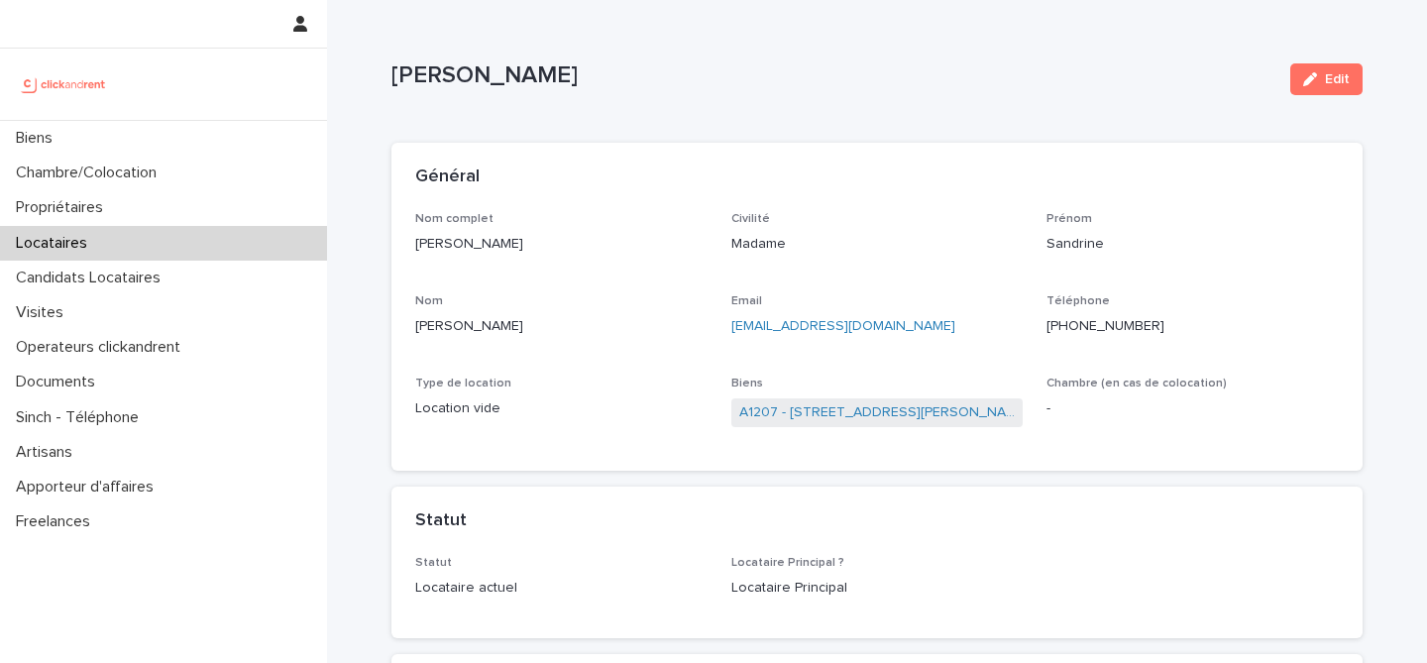
drag, startPoint x: 538, startPoint y: 245, endPoint x: 401, endPoint y: 248, distance: 136.8
click at [401, 248] on div "Nom complet [PERSON_NAME] Civilité Madame Prénom [PERSON_NAME] Nom [PERSON_NAME…" at bounding box center [877, 342] width 971 height 260
copy p "[PERSON_NAME]"
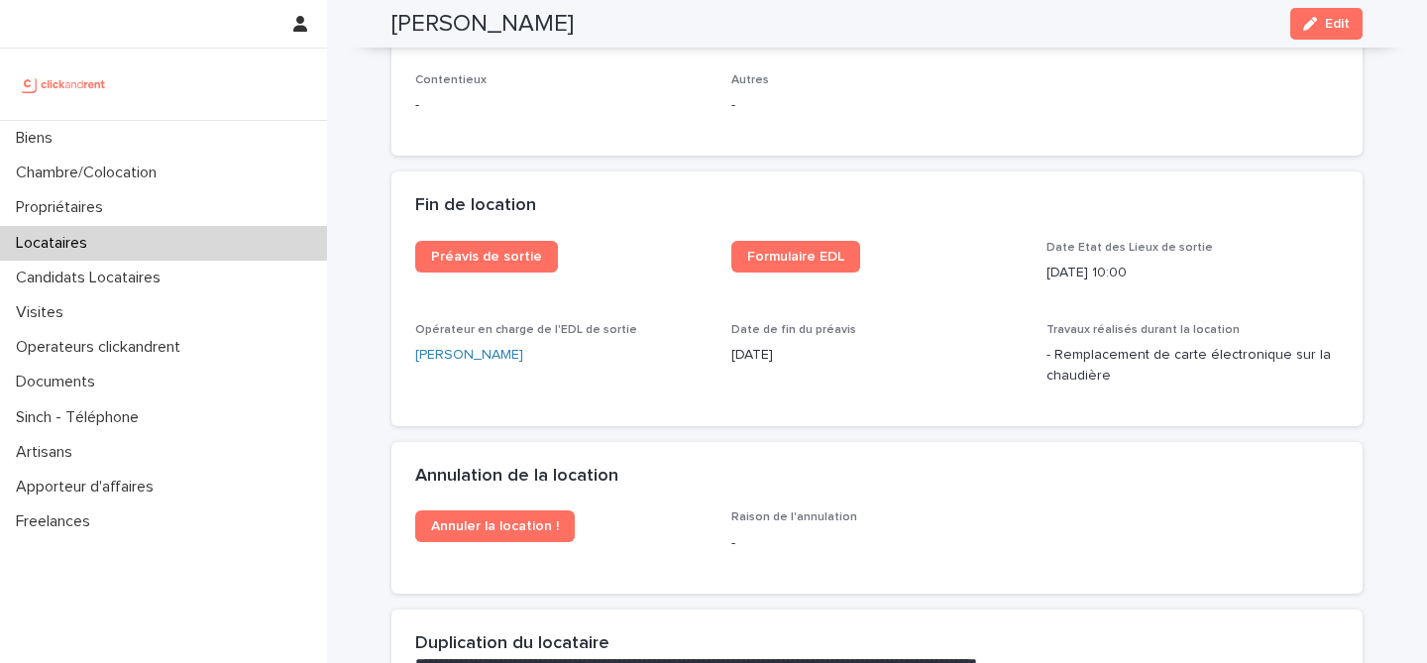
scroll to position [2422, 0]
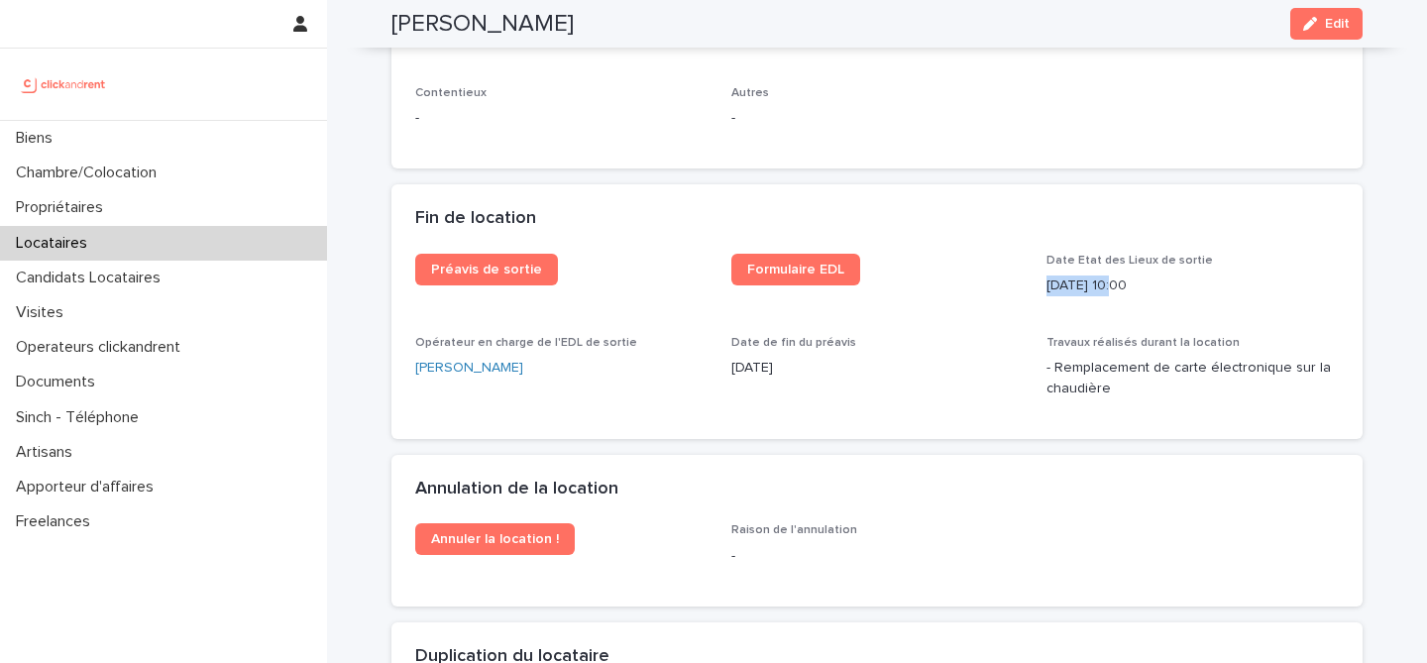
drag, startPoint x: 1040, startPoint y: 284, endPoint x: 1110, endPoint y: 283, distance: 70.4
click at [1110, 283] on p "[DATE] 10:00" at bounding box center [1193, 286] width 292 height 21
copy p "[DATE]"
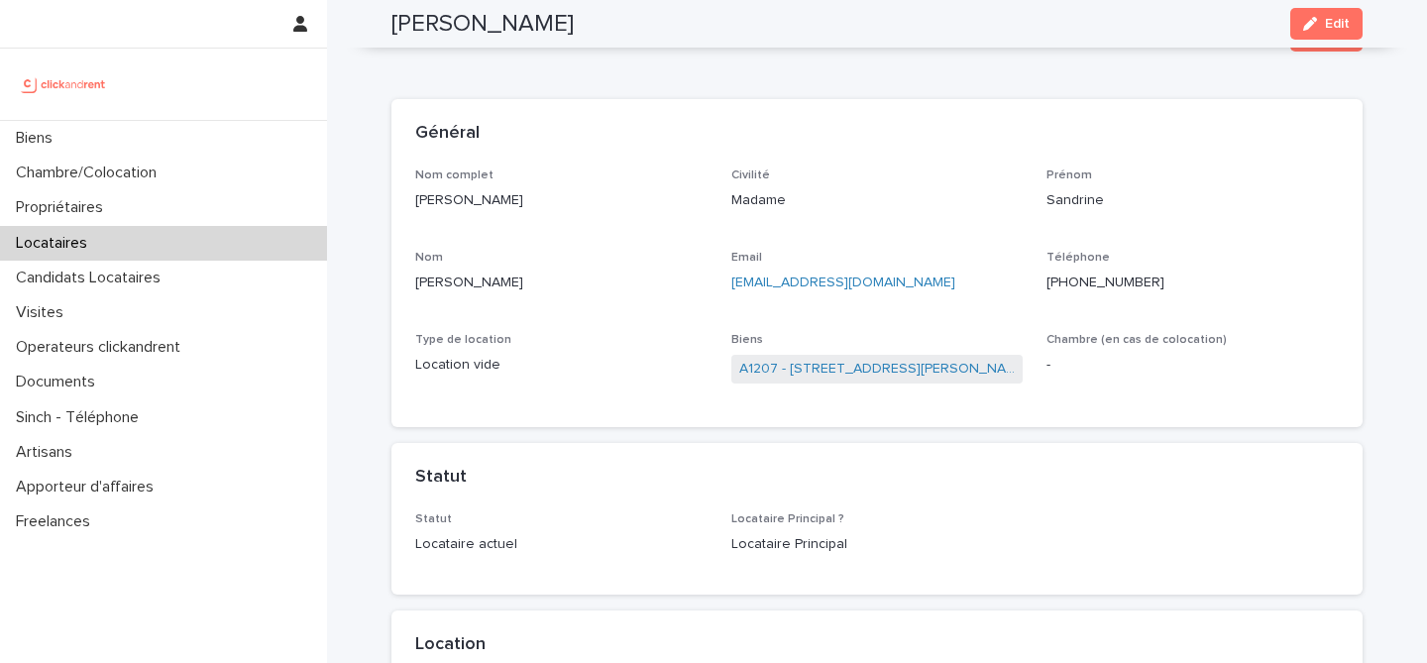
scroll to position [0, 0]
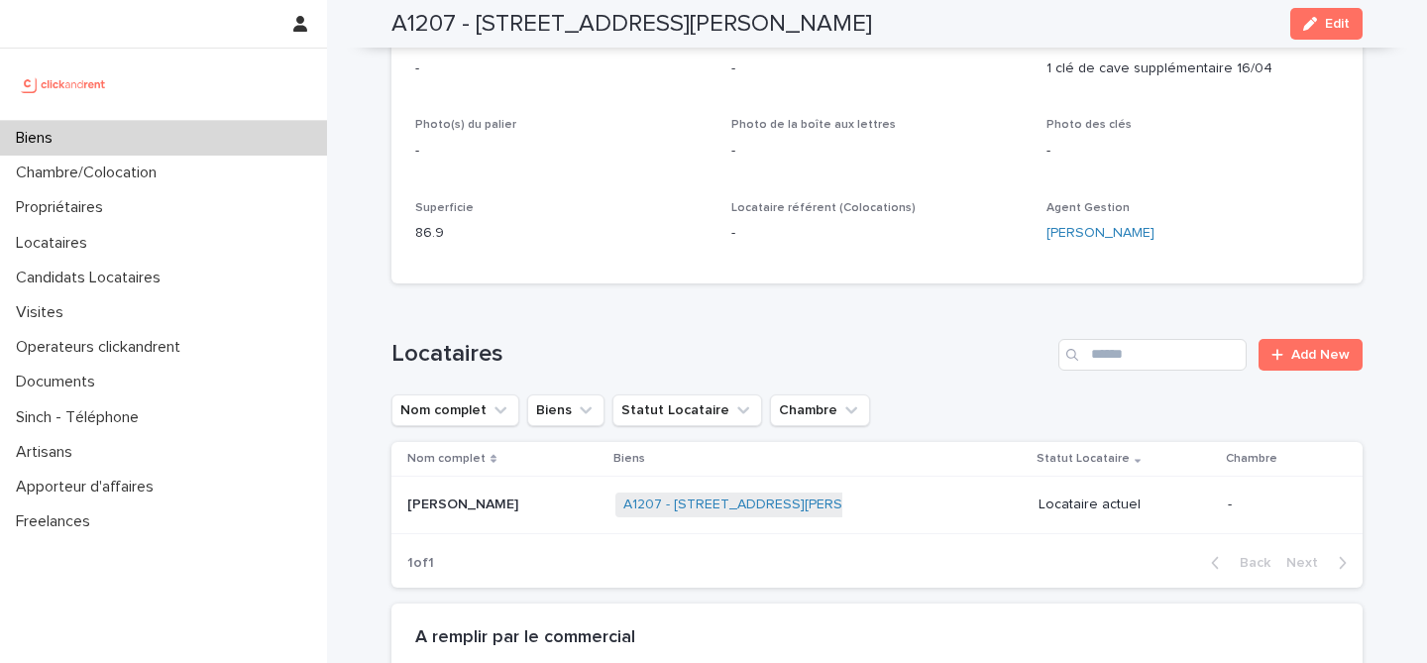
scroll to position [835, 0]
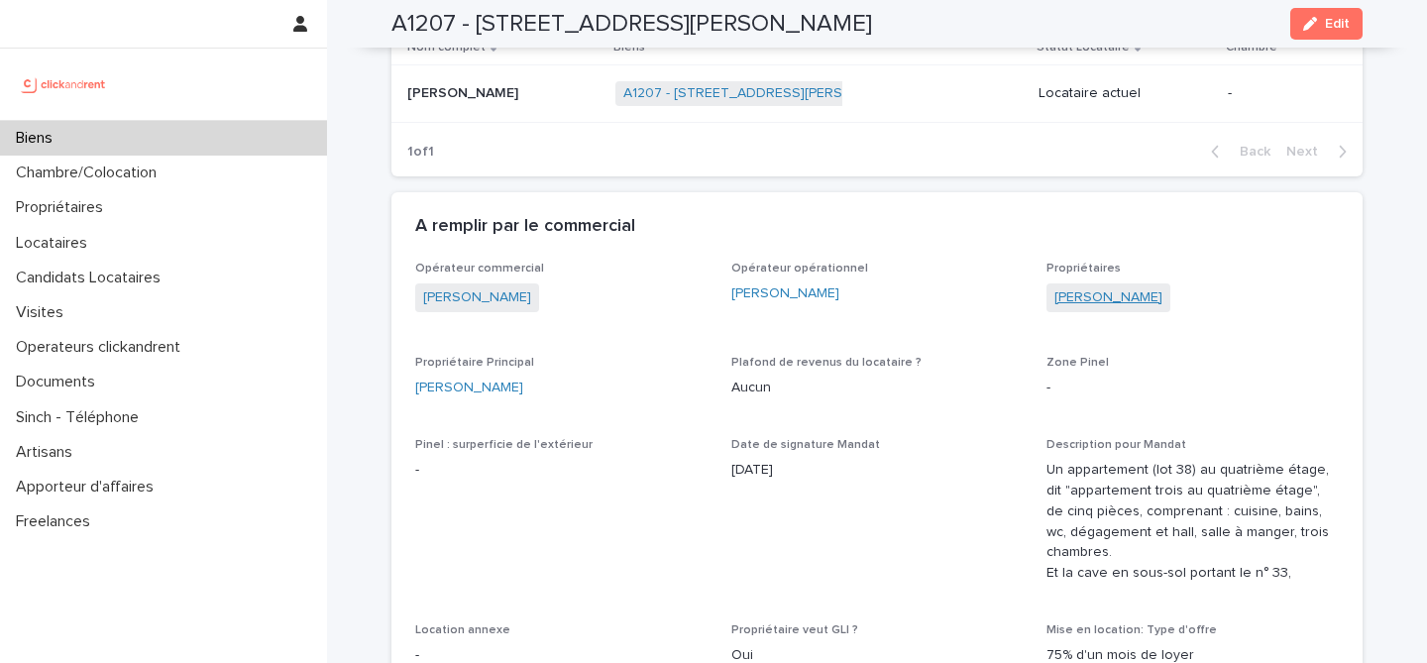
click at [1126, 303] on link "[PERSON_NAME]" at bounding box center [1109, 297] width 108 height 21
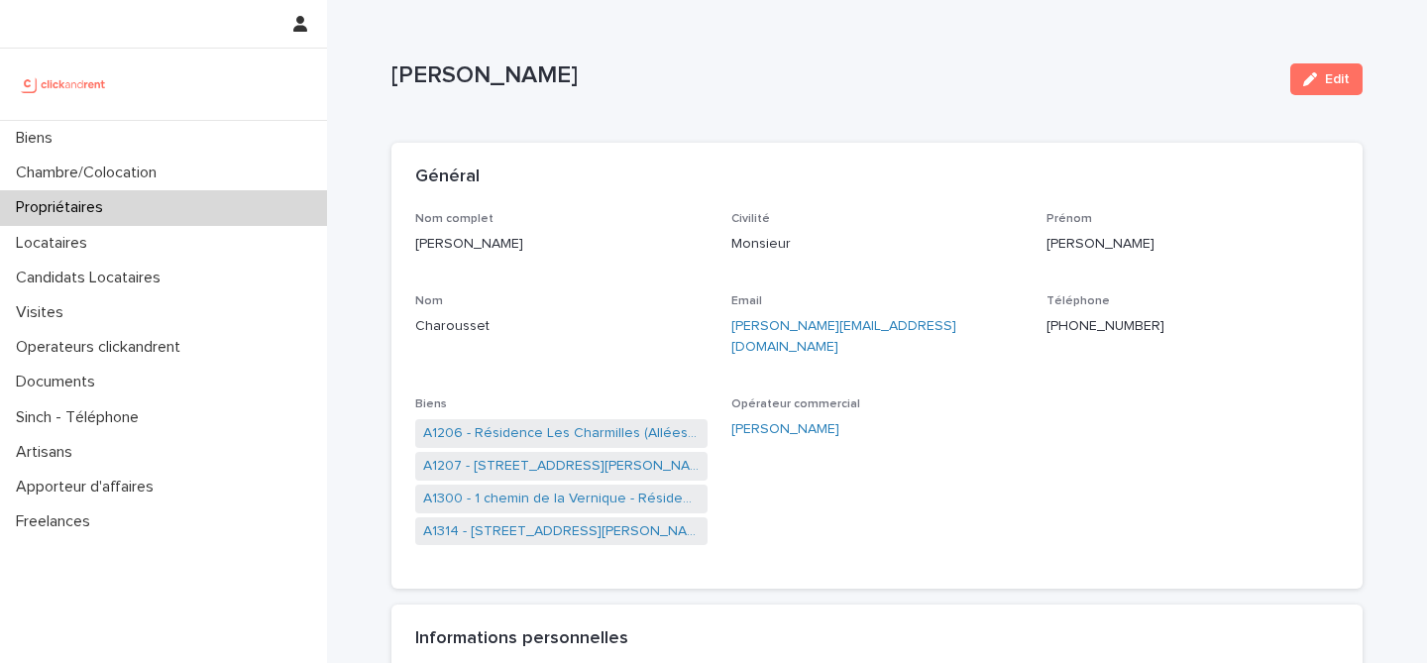
click at [491, 247] on p "[PERSON_NAME]" at bounding box center [561, 244] width 292 height 21
copy p "Charousset"
click at [557, 456] on link "A1207 - [STREET_ADDRESS][PERSON_NAME]" at bounding box center [561, 466] width 277 height 21
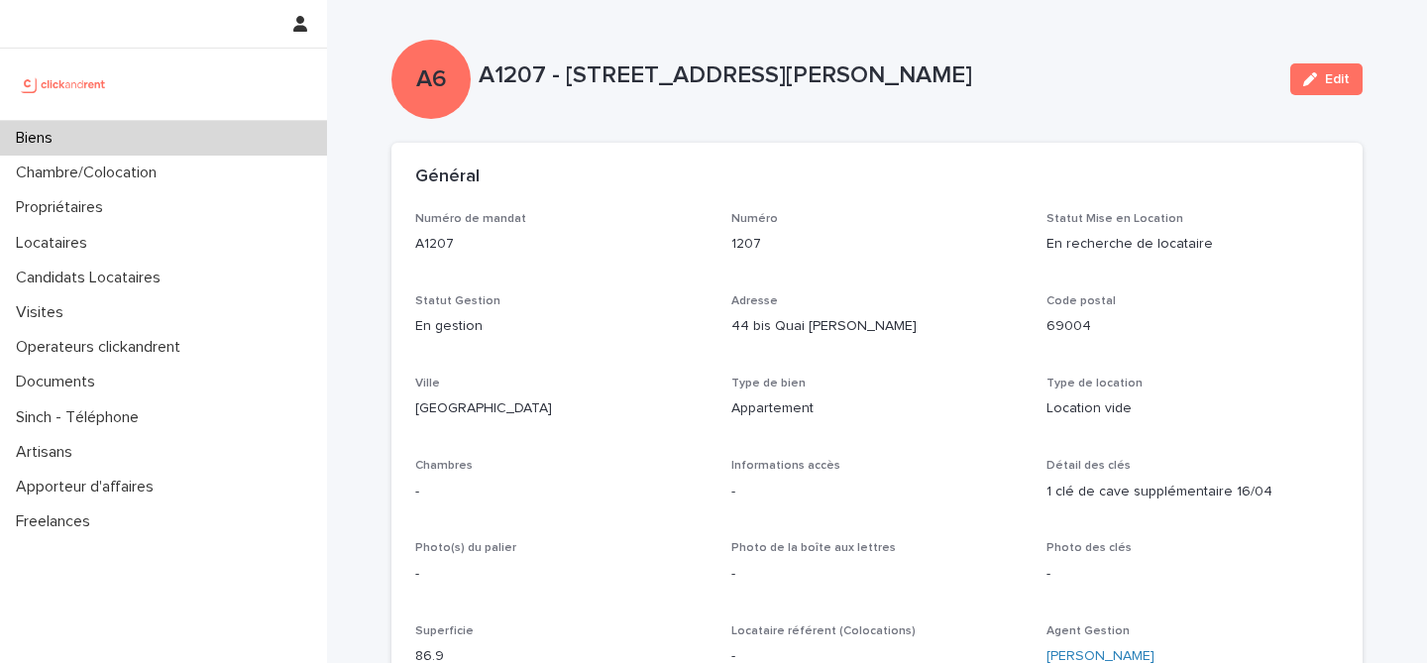
drag, startPoint x: 472, startPoint y: 62, endPoint x: 1017, endPoint y: 61, distance: 545.2
click at [1017, 61] on p "A1207 - [STREET_ADDRESS][PERSON_NAME]" at bounding box center [877, 75] width 796 height 29
copy p "A1207 - [STREET_ADDRESS][PERSON_NAME]"
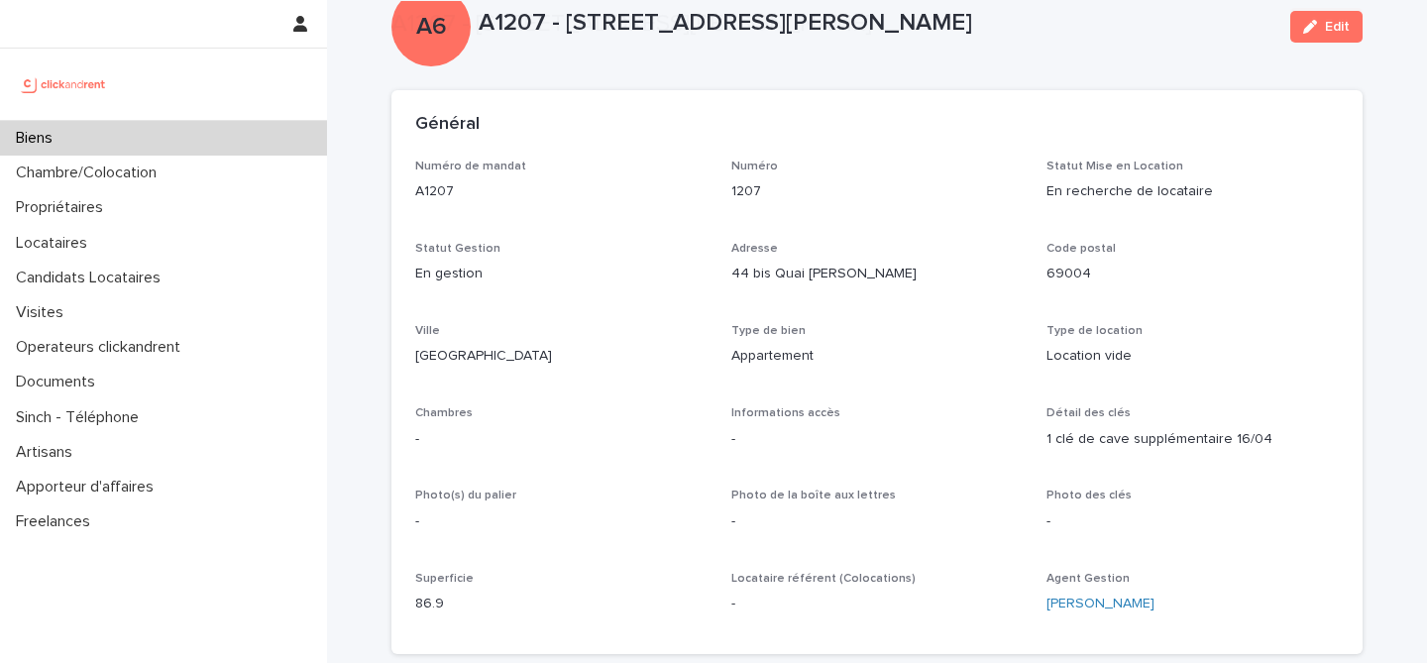
scroll to position [747, 0]
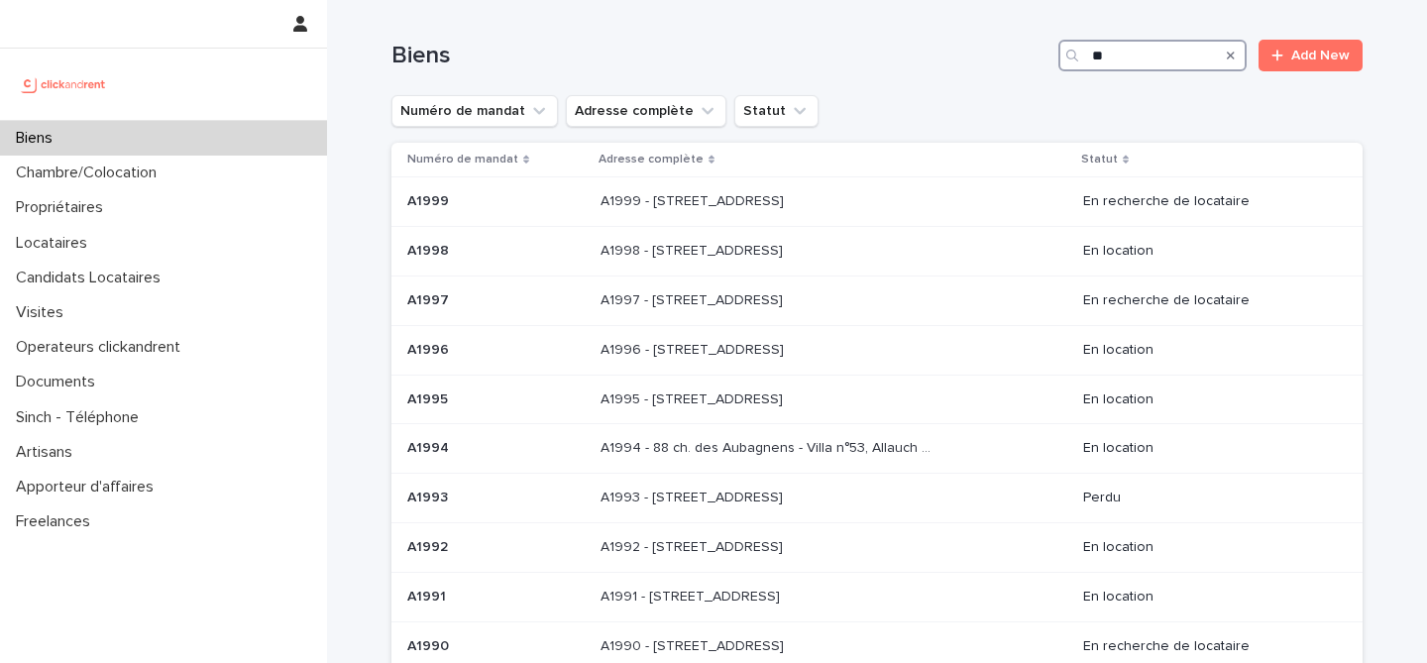
click at [1124, 55] on input "**" at bounding box center [1153, 56] width 188 height 32
type input "*"
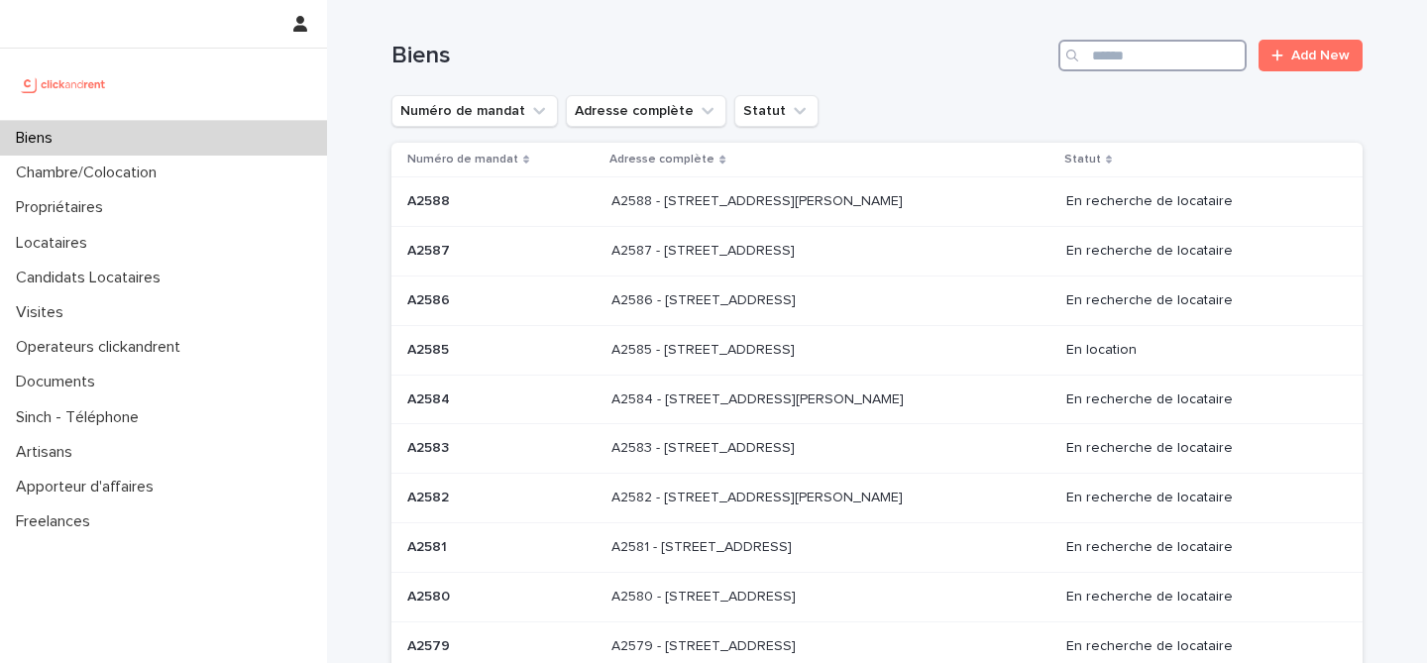
type input "*"
click at [1142, 48] on input "Search" at bounding box center [1153, 56] width 188 height 32
paste input "**********"
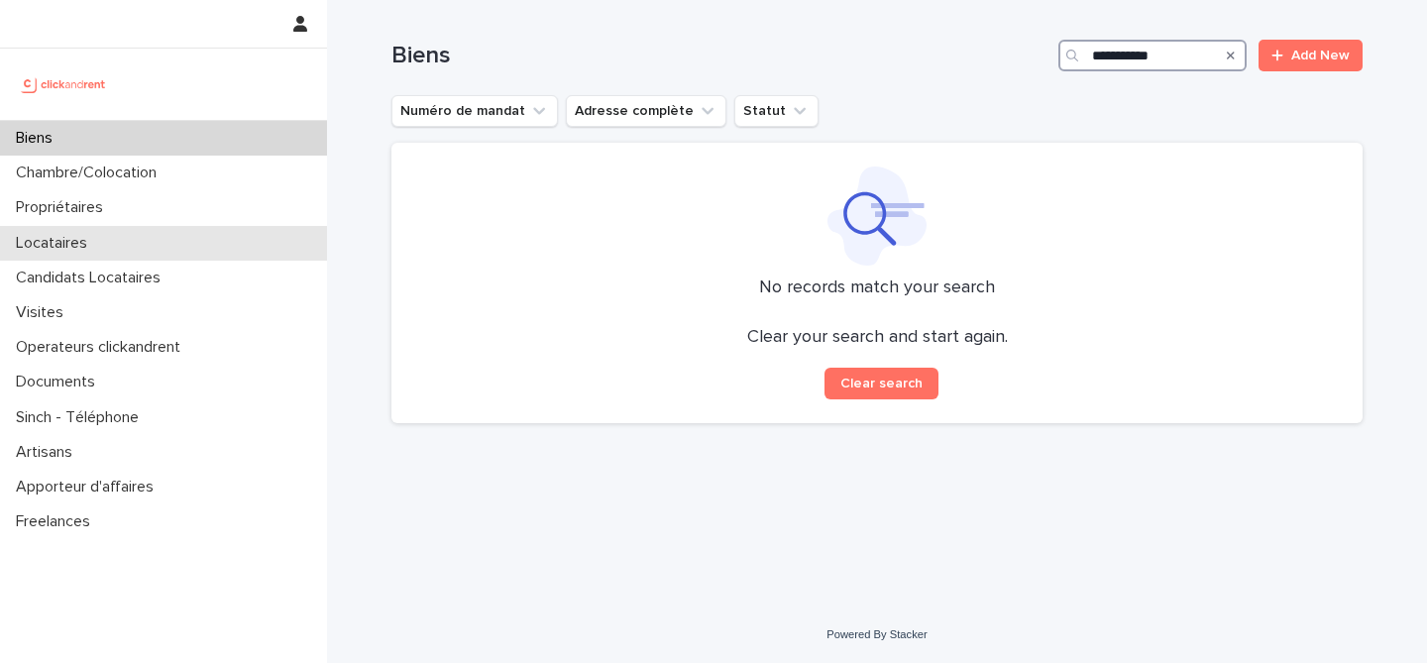
type input "**********"
click at [97, 245] on p "Locataires" at bounding box center [55, 243] width 95 height 19
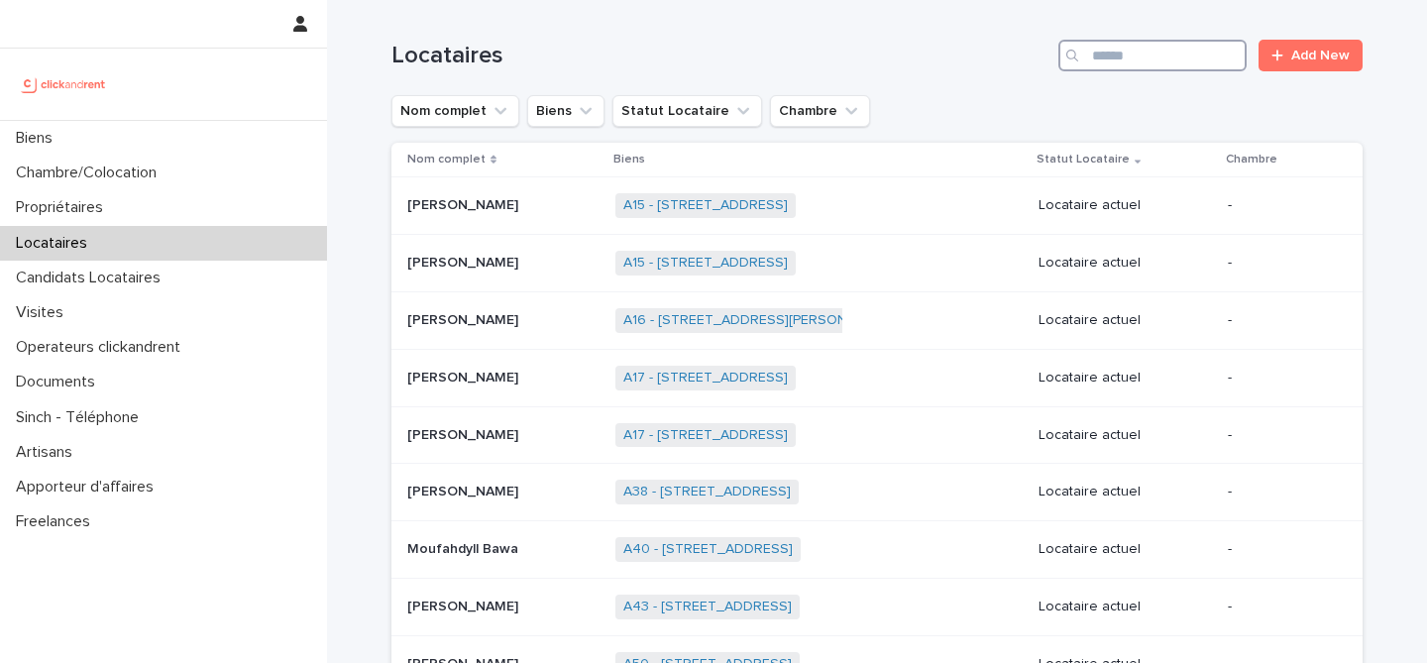
click at [1147, 57] on input "Search" at bounding box center [1153, 56] width 188 height 32
paste input "**********"
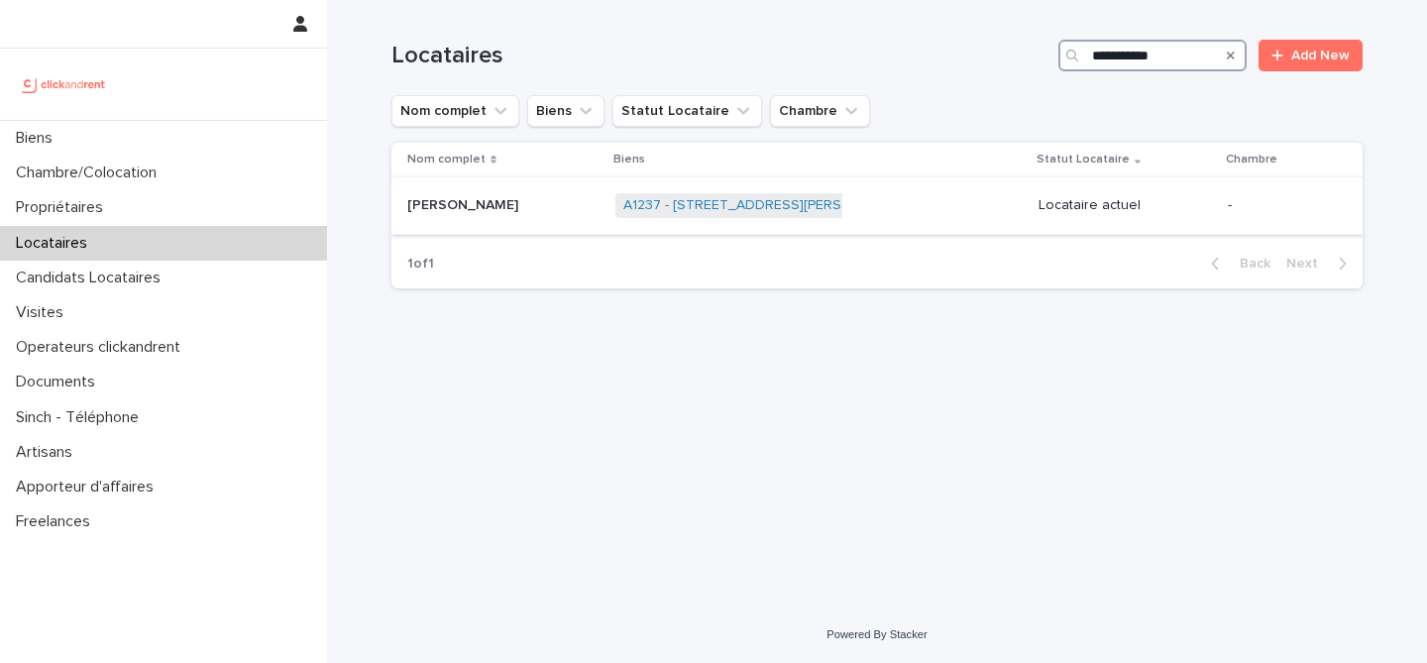
type input "**********"
click at [501, 193] on div "[PERSON_NAME]" at bounding box center [503, 205] width 192 height 33
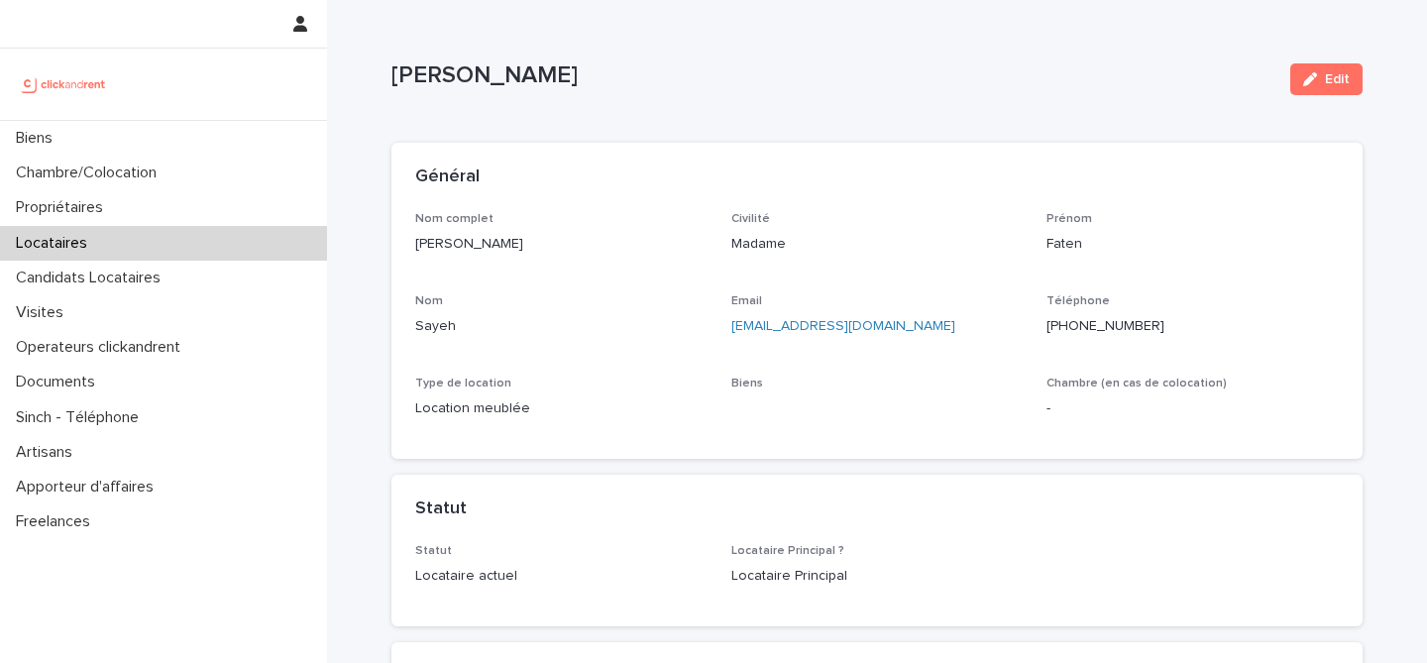
click at [1107, 322] on ringoverc2c-number-84e06f14122c "[PHONE_NUMBER]" at bounding box center [1106, 326] width 118 height 14
